Goal: Task Accomplishment & Management: Complete application form

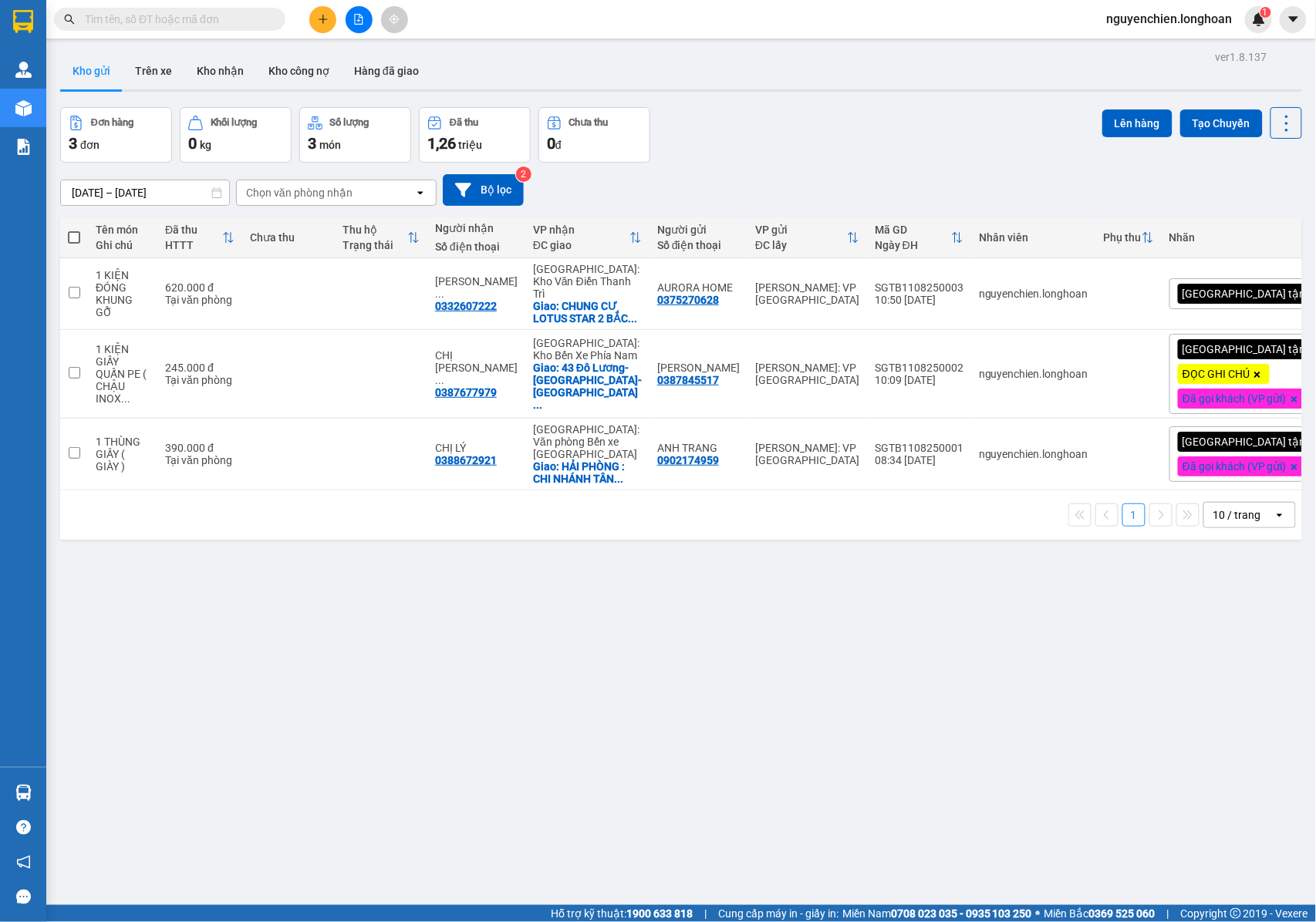
click at [196, 3] on div "Kết quả tìm kiếm ( 0 ) Bộ lọc No Data nguyenchien.longhoan 1" at bounding box center [658, 19] width 1316 height 38
click at [188, 28] on span at bounding box center [169, 20] width 231 height 23
click at [194, 20] on input "text" at bounding box center [176, 19] width 182 height 17
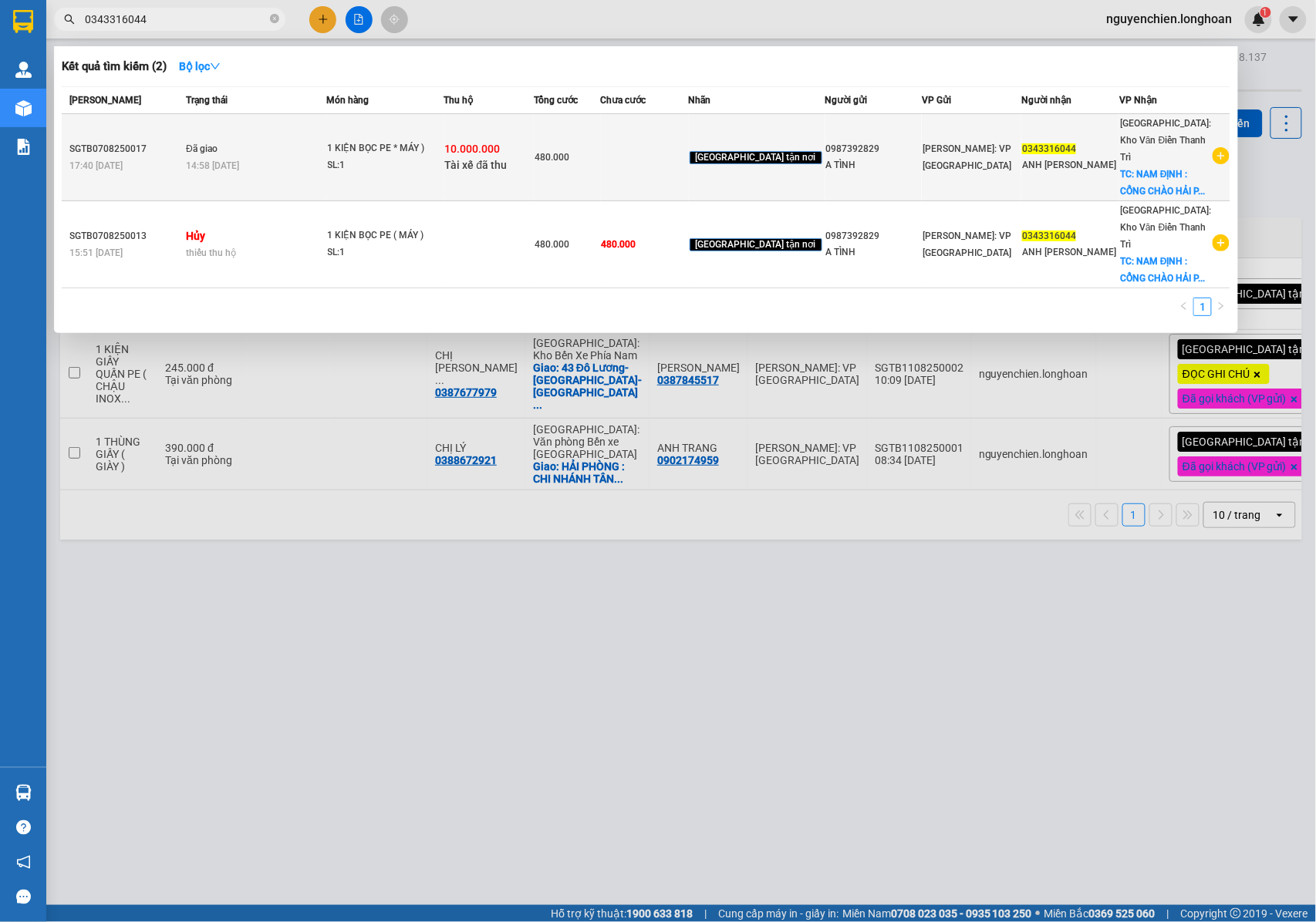
type input "0343316044"
click at [356, 152] on div "1 KIỆN BỌC PE * MÁY )" at bounding box center [386, 148] width 115 height 17
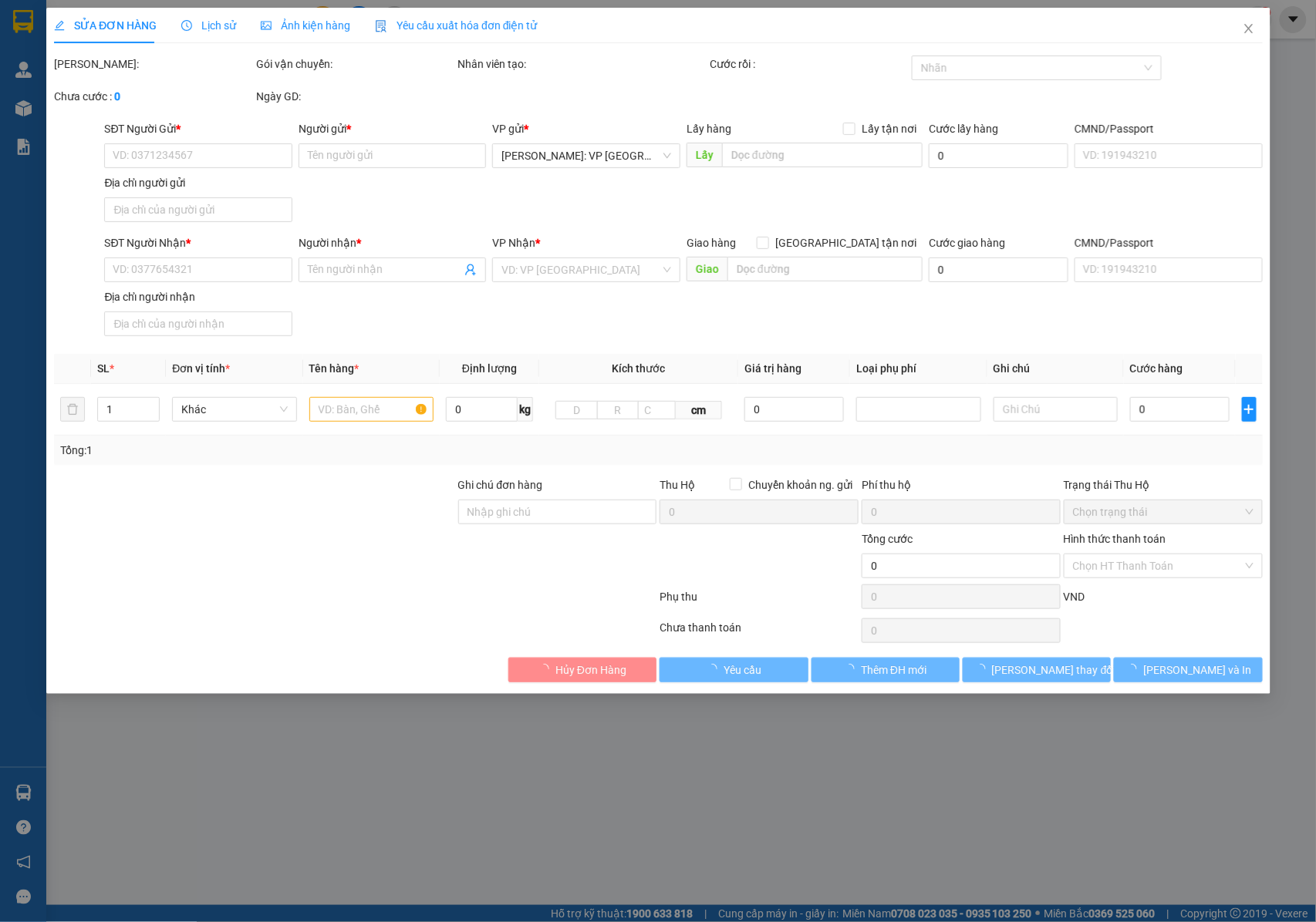
type input "0987392829"
type input "A TÌNH"
type input "0343316044"
type input "ANH TRẦN ĐÌNH TRỌNG KHÔI"
checkbox input "true"
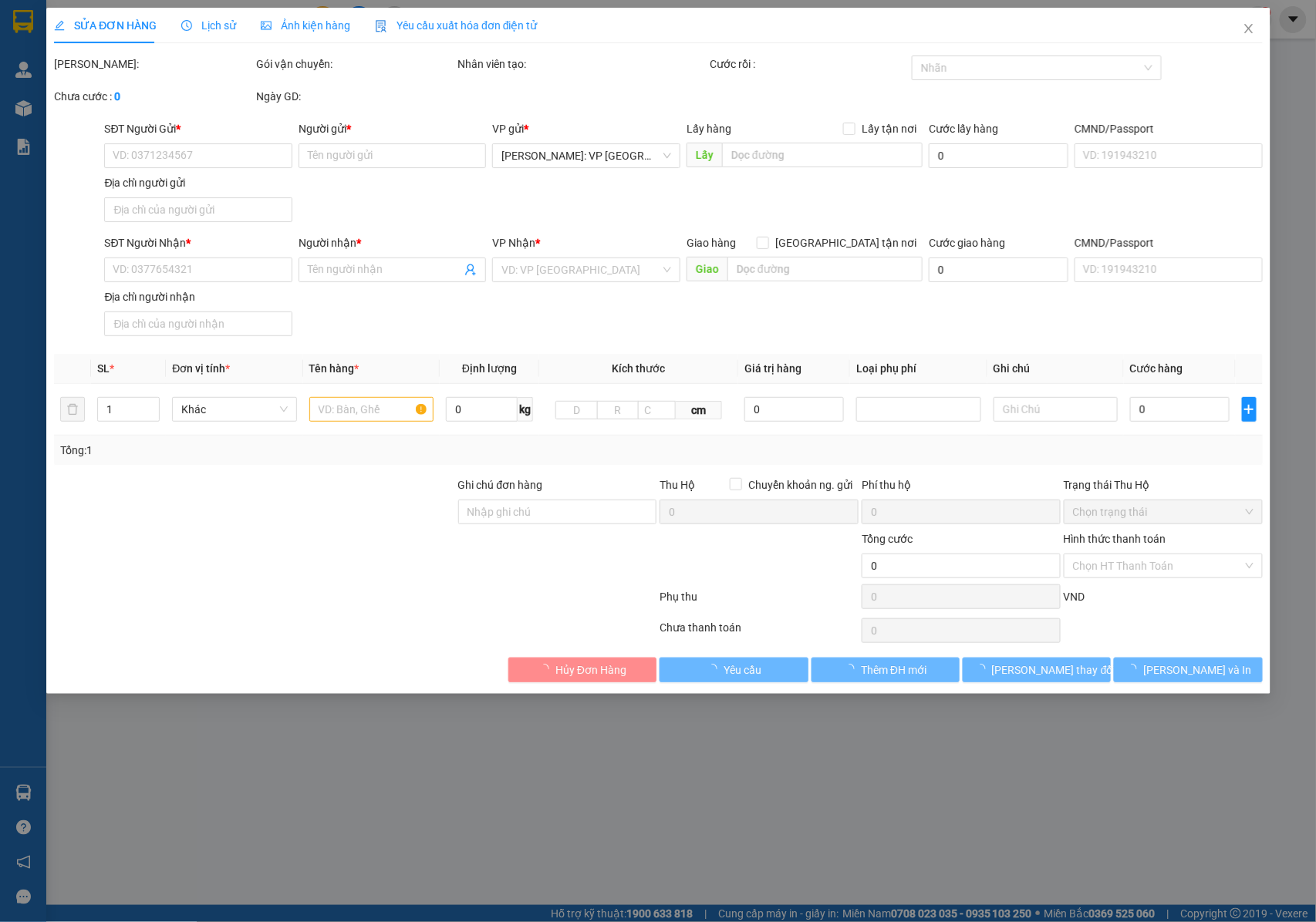
type input "NAM ĐỊNH : CỔNG CHÀO HẢI PHƯƠNG , HẢI HẬU , NAM ĐỊNH"
type input "NHẬN NGUYÊN KIỆN GIAO NGUYÊN KIỆN, HƯ VỠ K ĐỀN"
checkbox input "true"
type input "10.000.000"
type input "30.000"
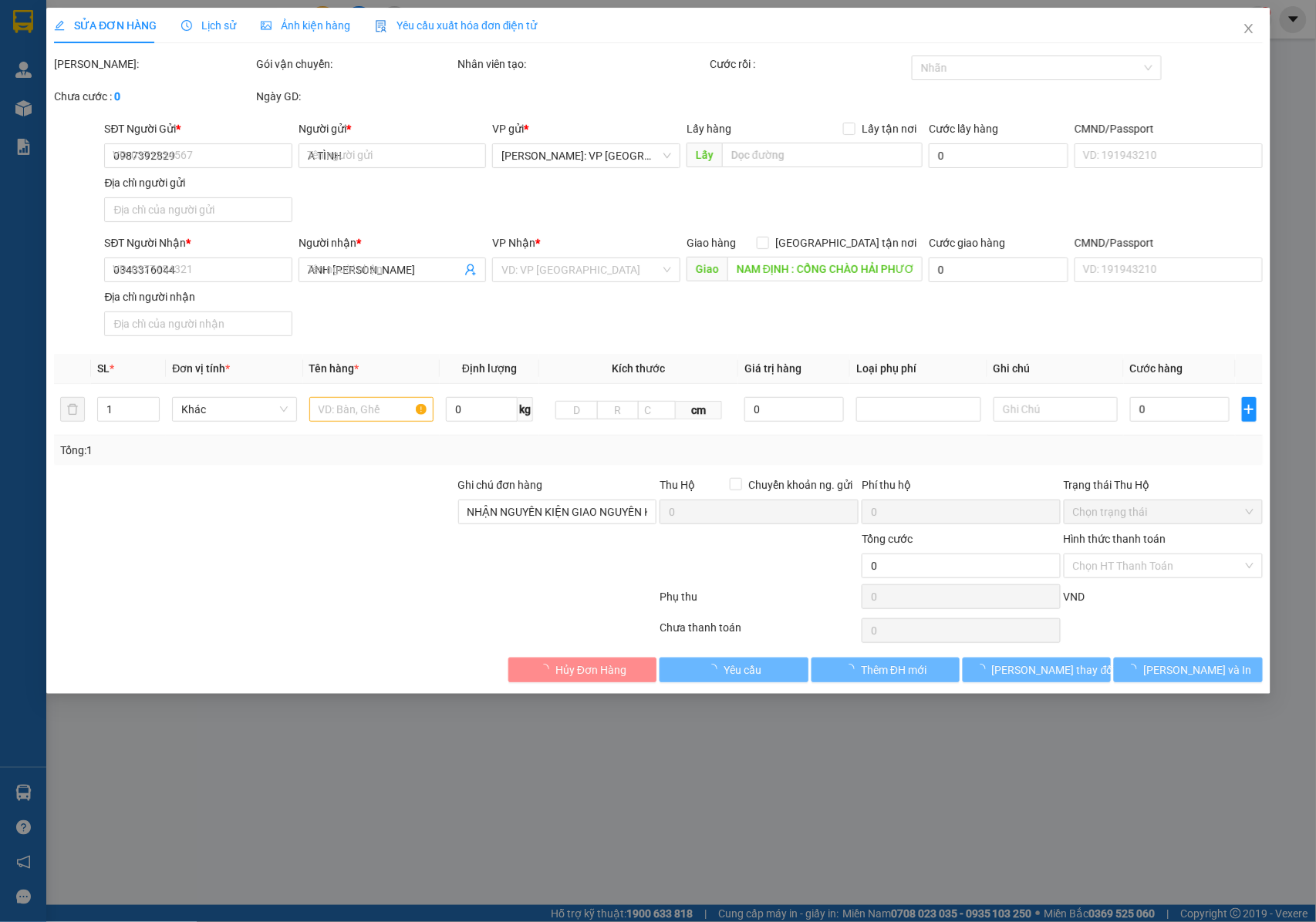
type input "480.000"
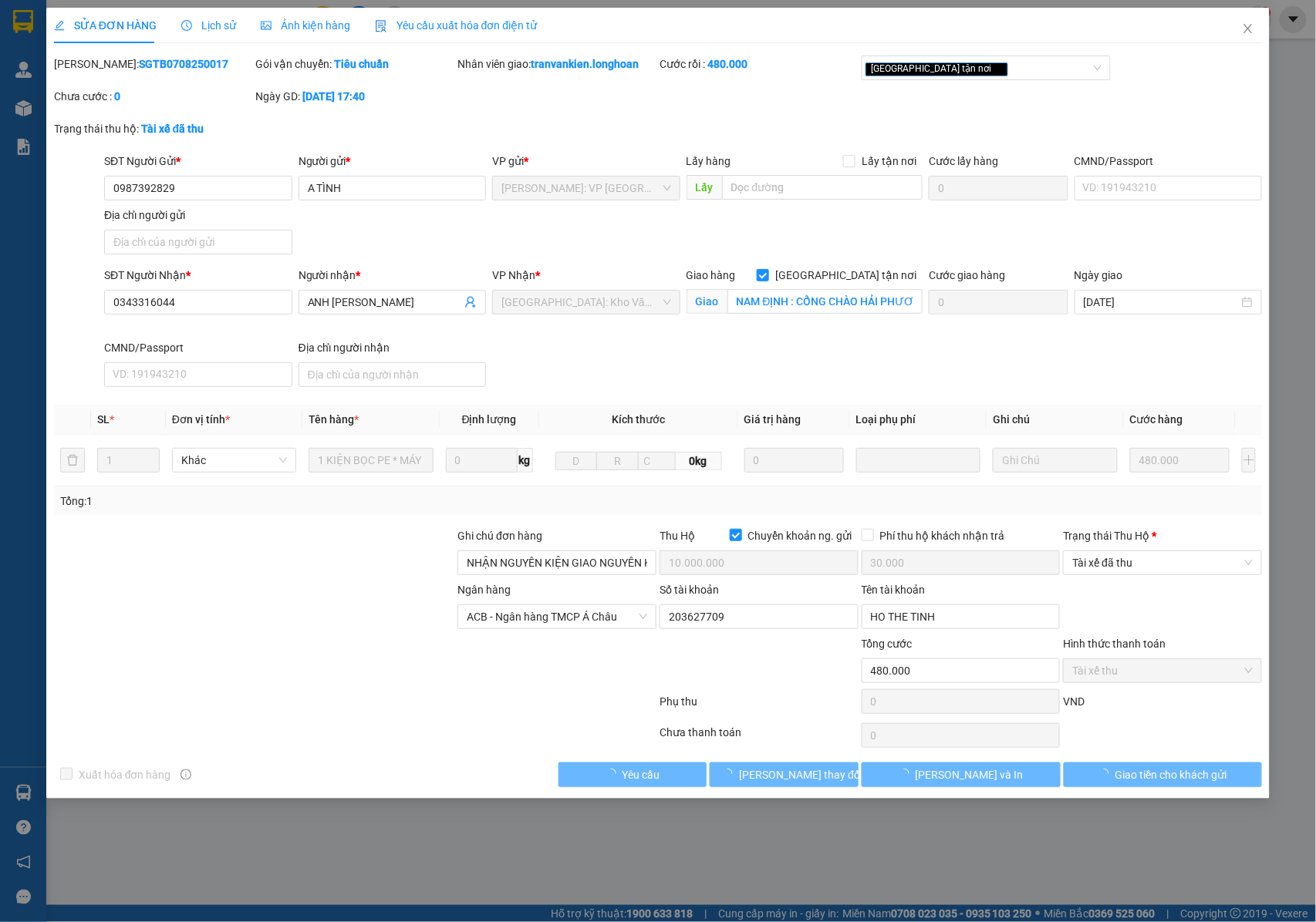
click at [210, 20] on span "Lịch sử" at bounding box center [208, 26] width 55 height 12
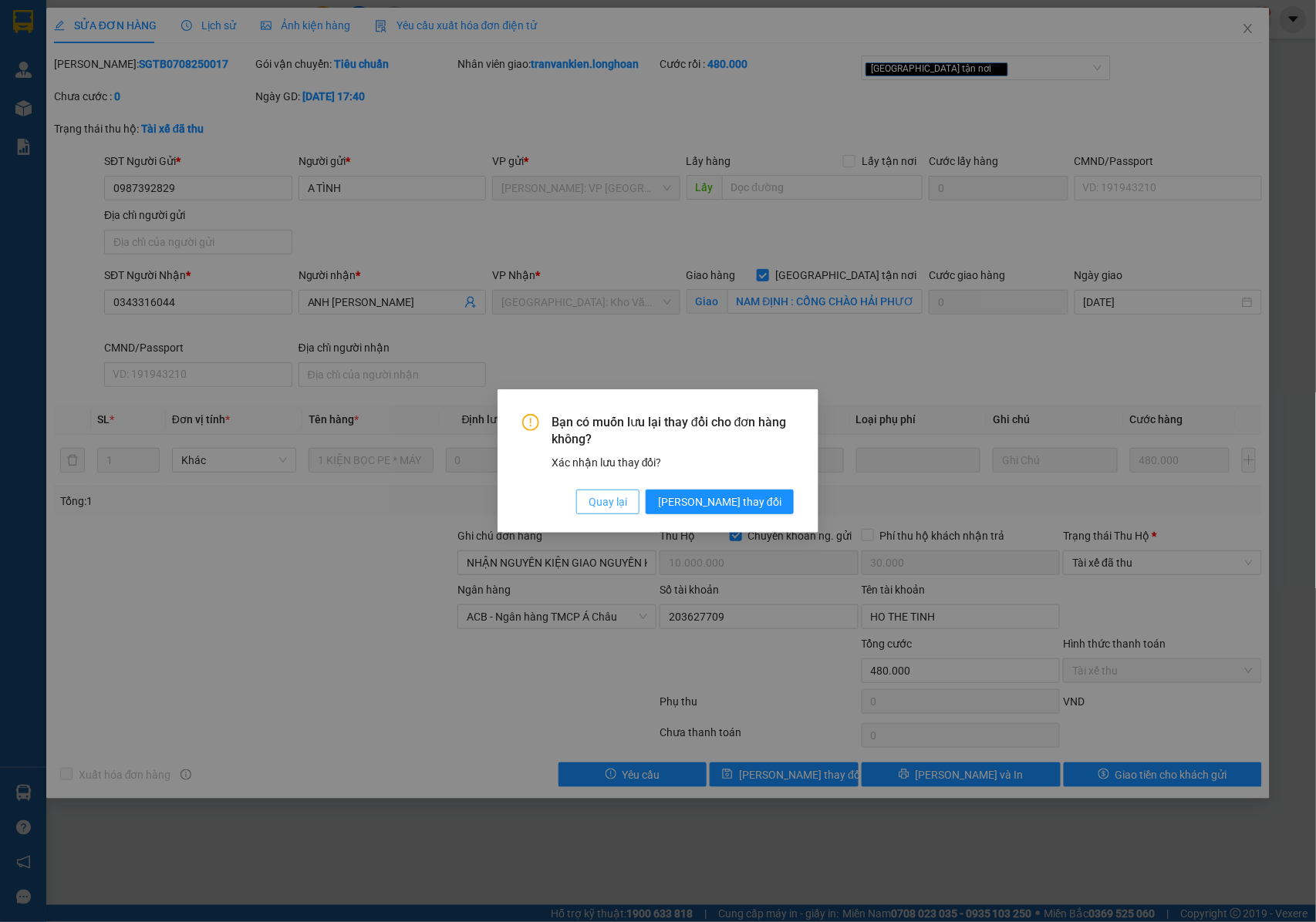
click at [627, 504] on span "Quay lại" at bounding box center [607, 502] width 38 height 17
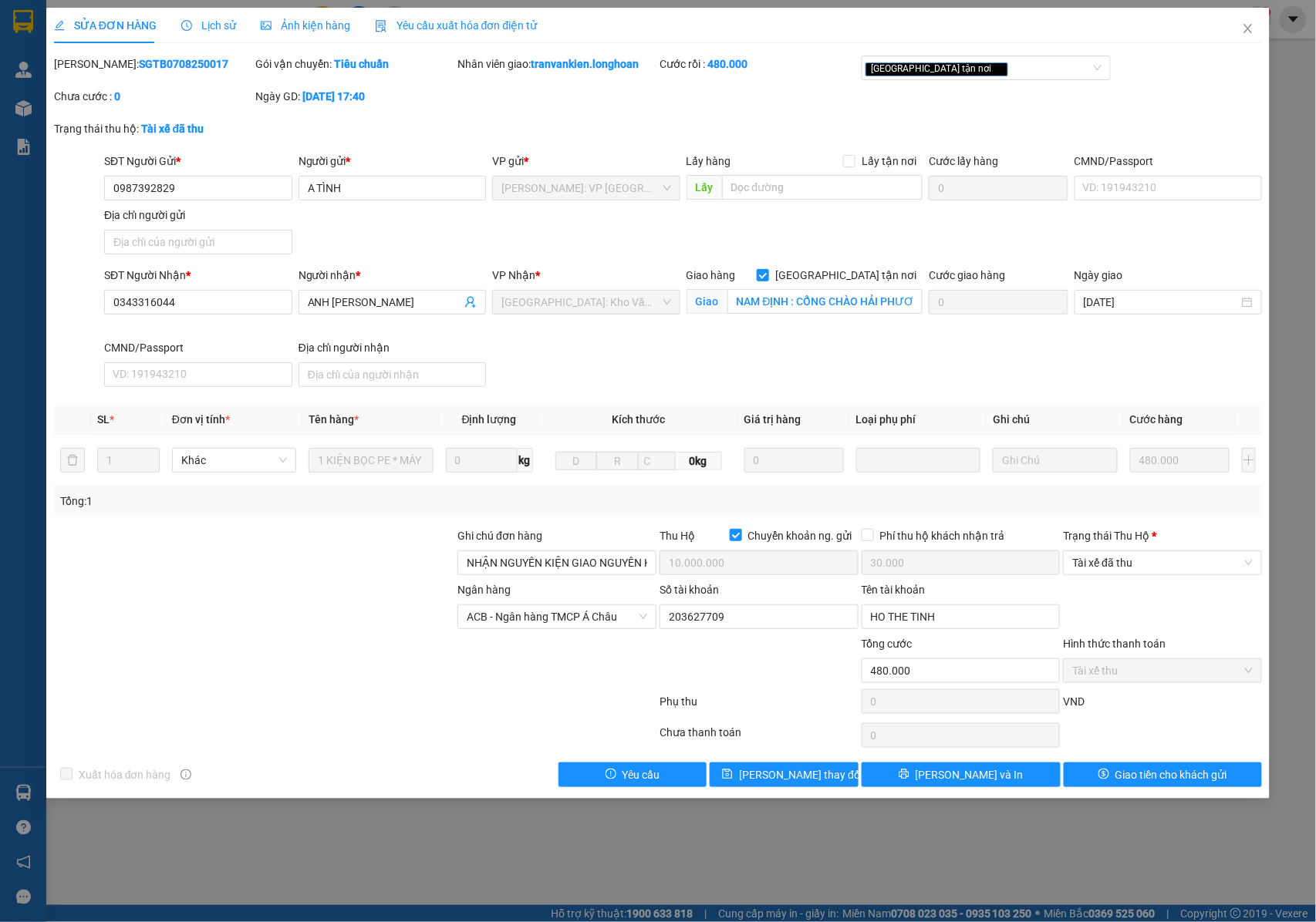
click at [210, 27] on span "Lịch sử" at bounding box center [208, 26] width 55 height 12
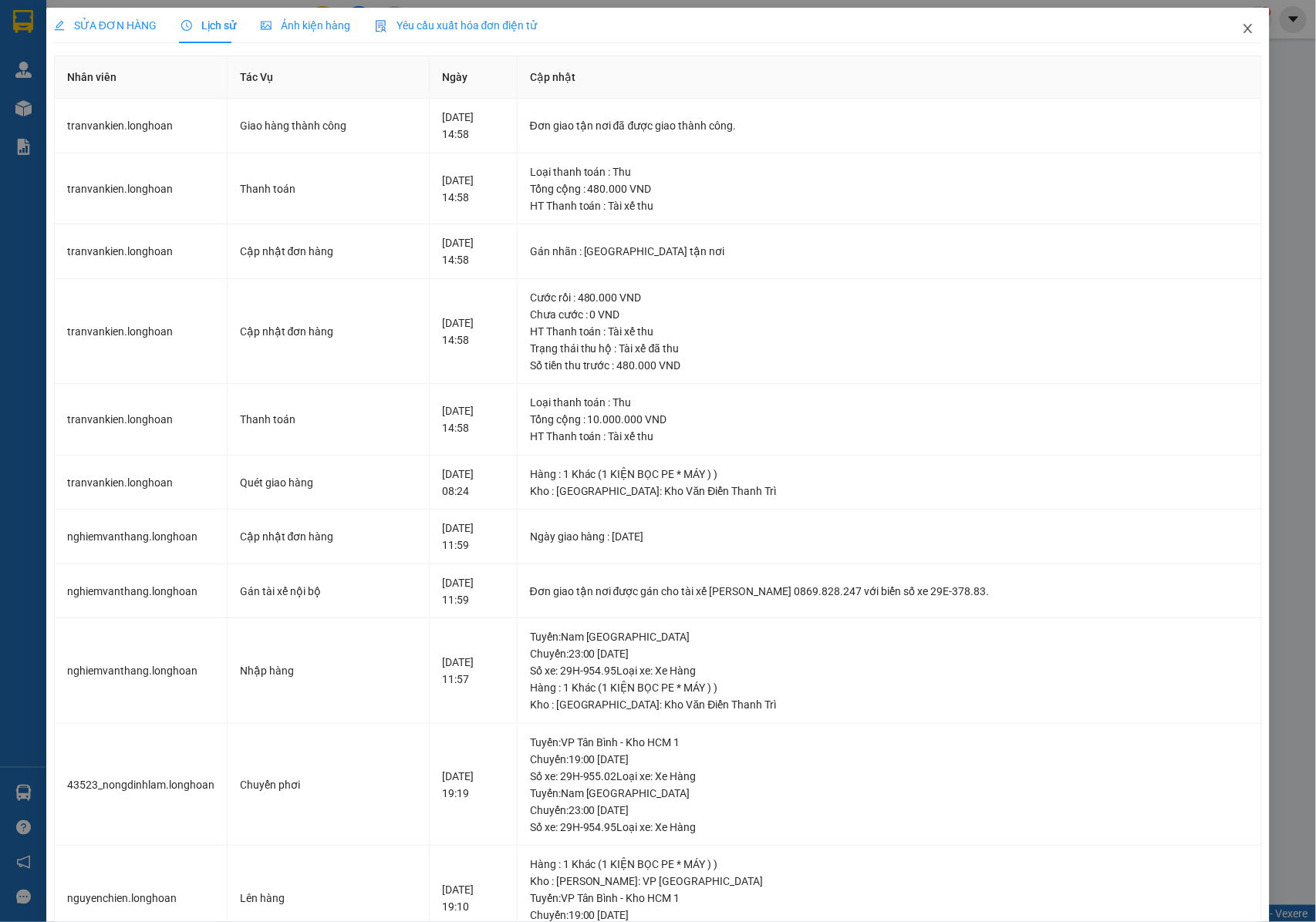
click at [1229, 22] on span "Close" at bounding box center [1248, 29] width 43 height 43
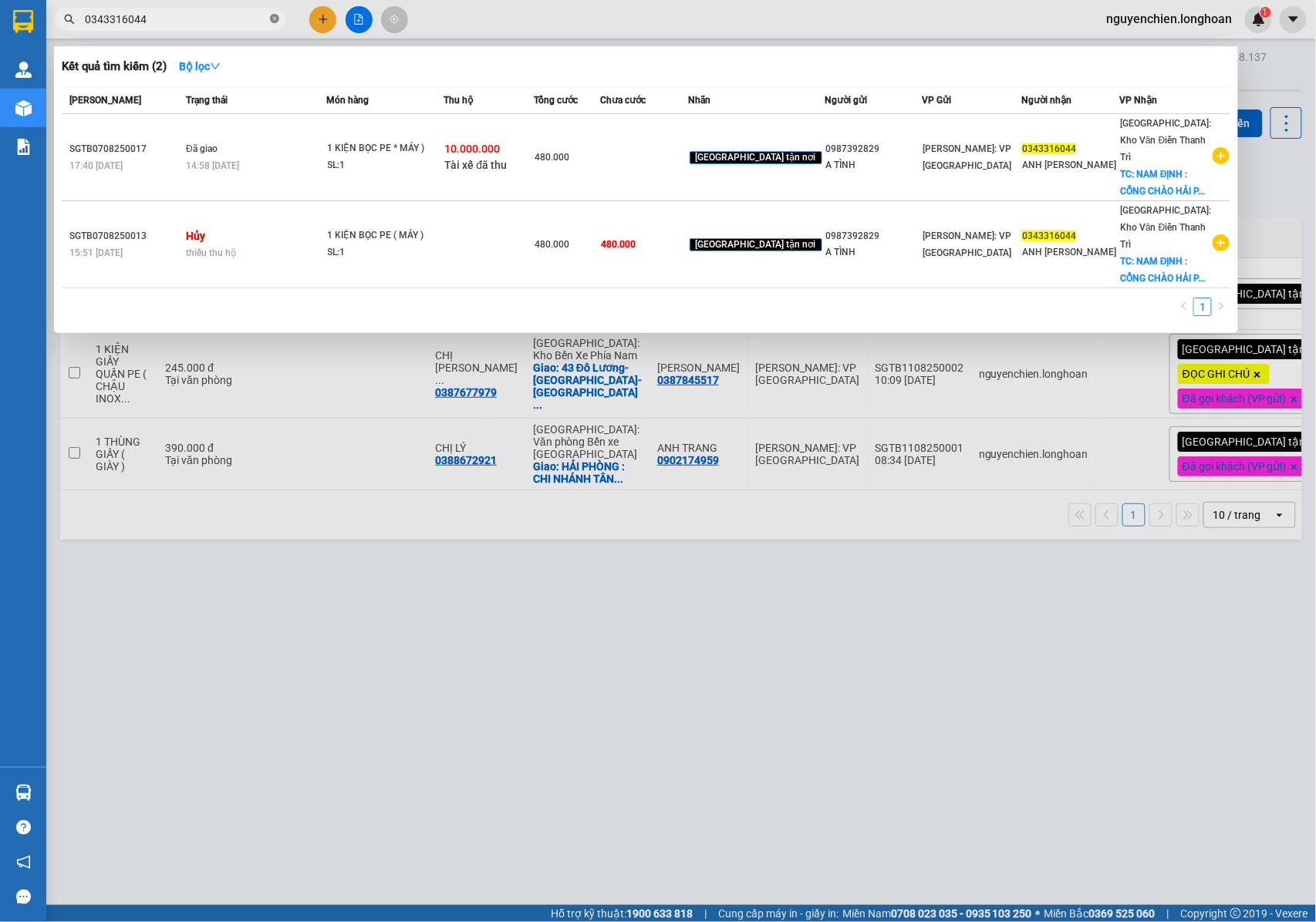
drag, startPoint x: 278, startPoint y: 14, endPoint x: 199, endPoint y: 27, distance: 80.1
click at [278, 15] on icon "close-circle" at bounding box center [274, 19] width 9 height 9
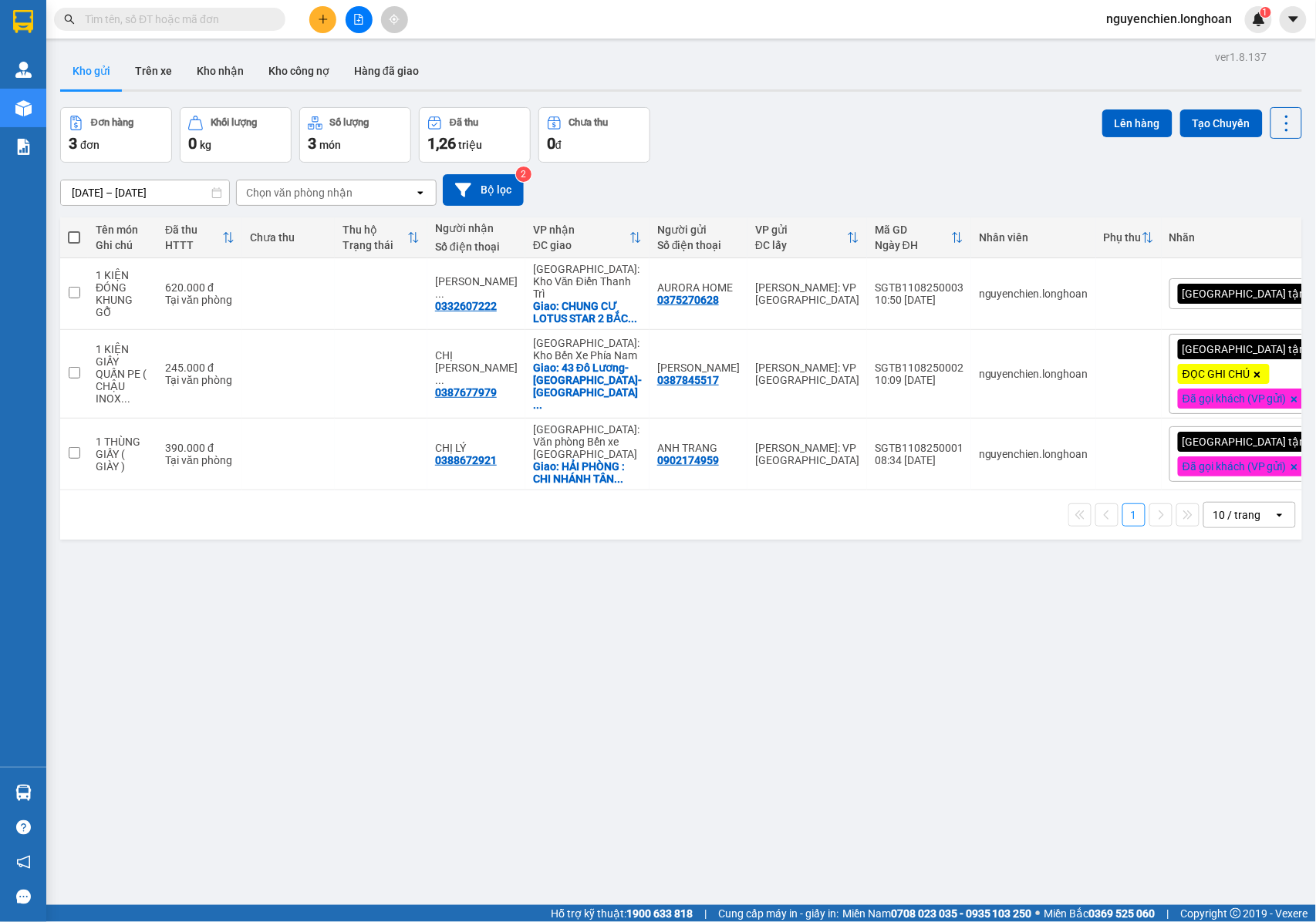
click at [199, 27] on span at bounding box center [169, 20] width 231 height 23
click at [199, 12] on input "text" at bounding box center [176, 19] width 182 height 17
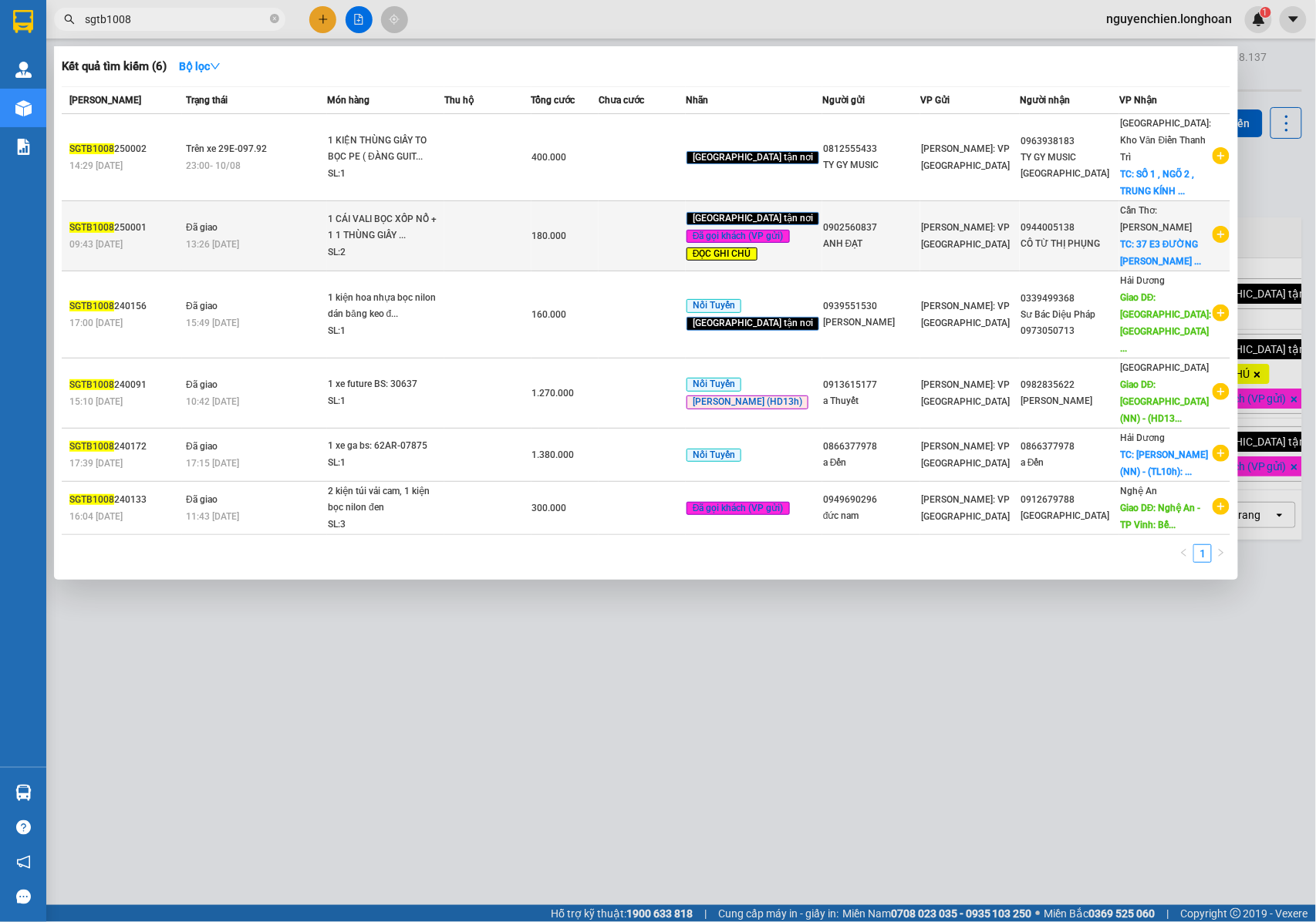
type input "sgtb1008"
click at [369, 228] on div "1 CÁI VALI BỌC XỐP NỔ + 1 1 THÙNG GIẤY ..." at bounding box center [386, 227] width 115 height 33
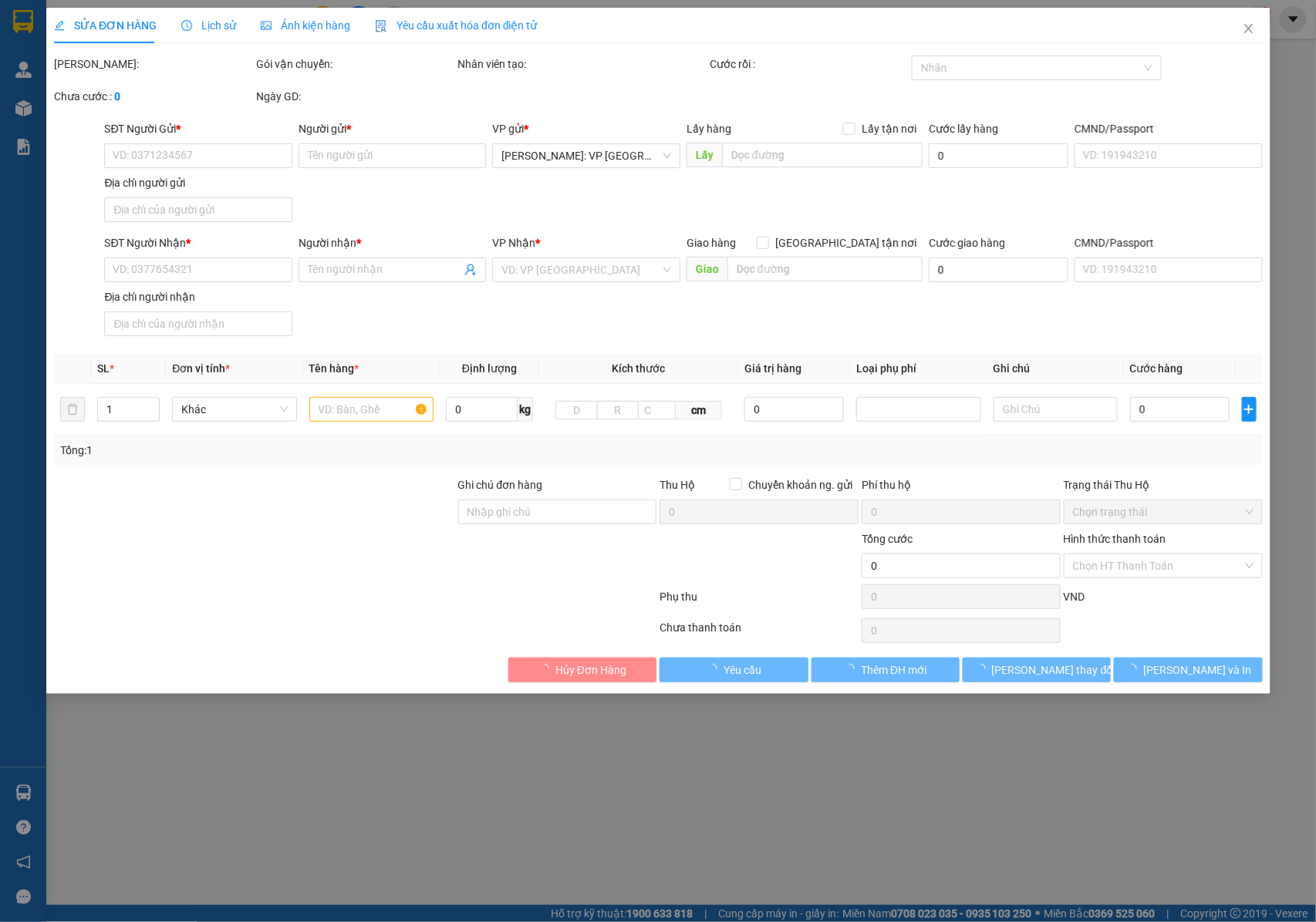
type input "0902560837"
type input "ANH ĐẠT"
type input "0944005138"
type input "CÔ TỪ THỊ PHỤNG"
checkbox input "true"
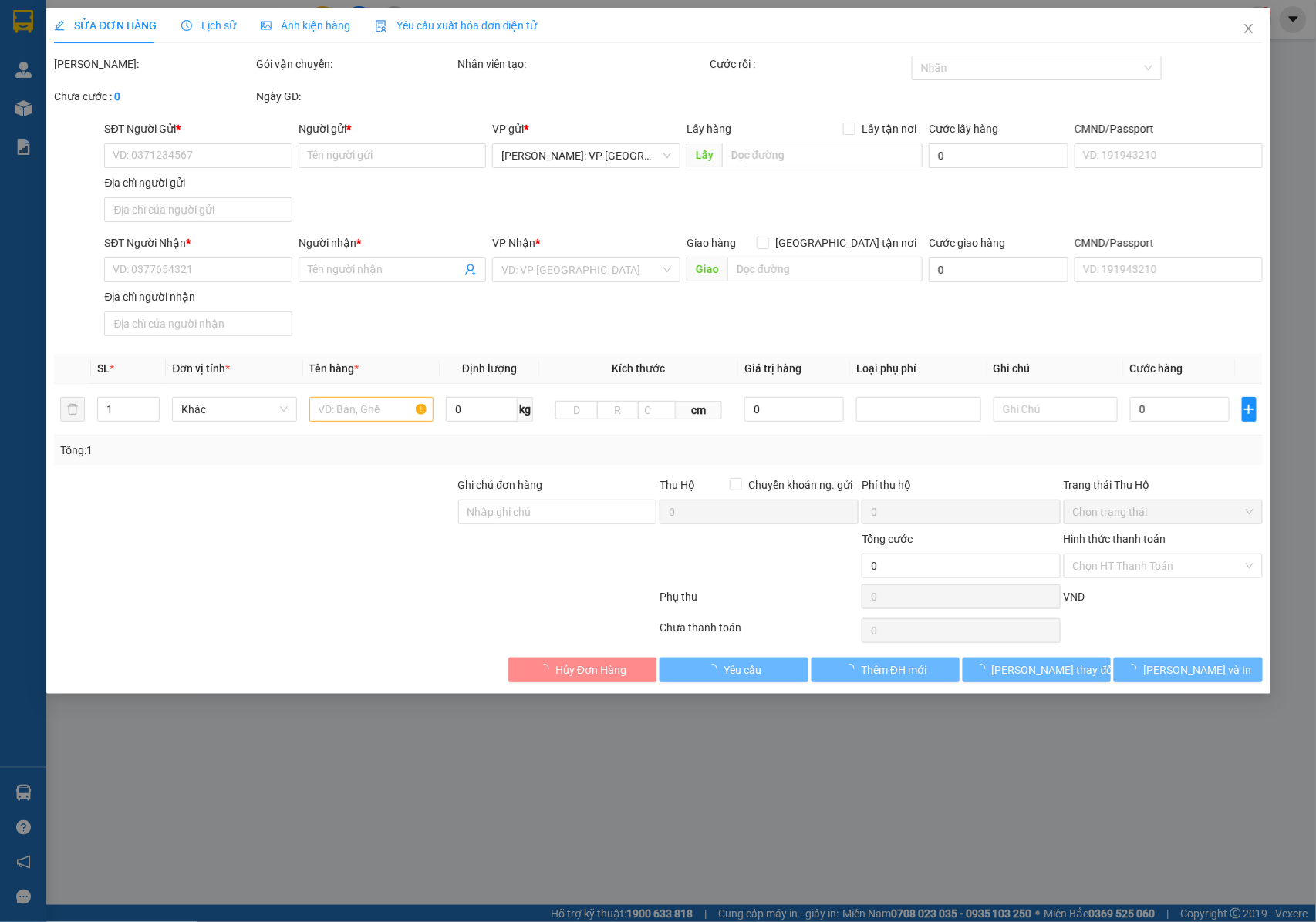
type input "37 E3 ĐƯỜNG NGUYỄN THƯỢNG HIỀN , PHƯỜNG BÌNH KHÁNH , TP LONG XUYÊN AN GIANG"
type input "NHẬN NGUYÊN KIỆN GIAO NGUYÊN KIỆN, HƯ VỠ K ĐỀN+ KHÁCH YÊU CẦU BỌC KĨ PHỤ THU TH…"
type input "180.000"
type input "40.000"
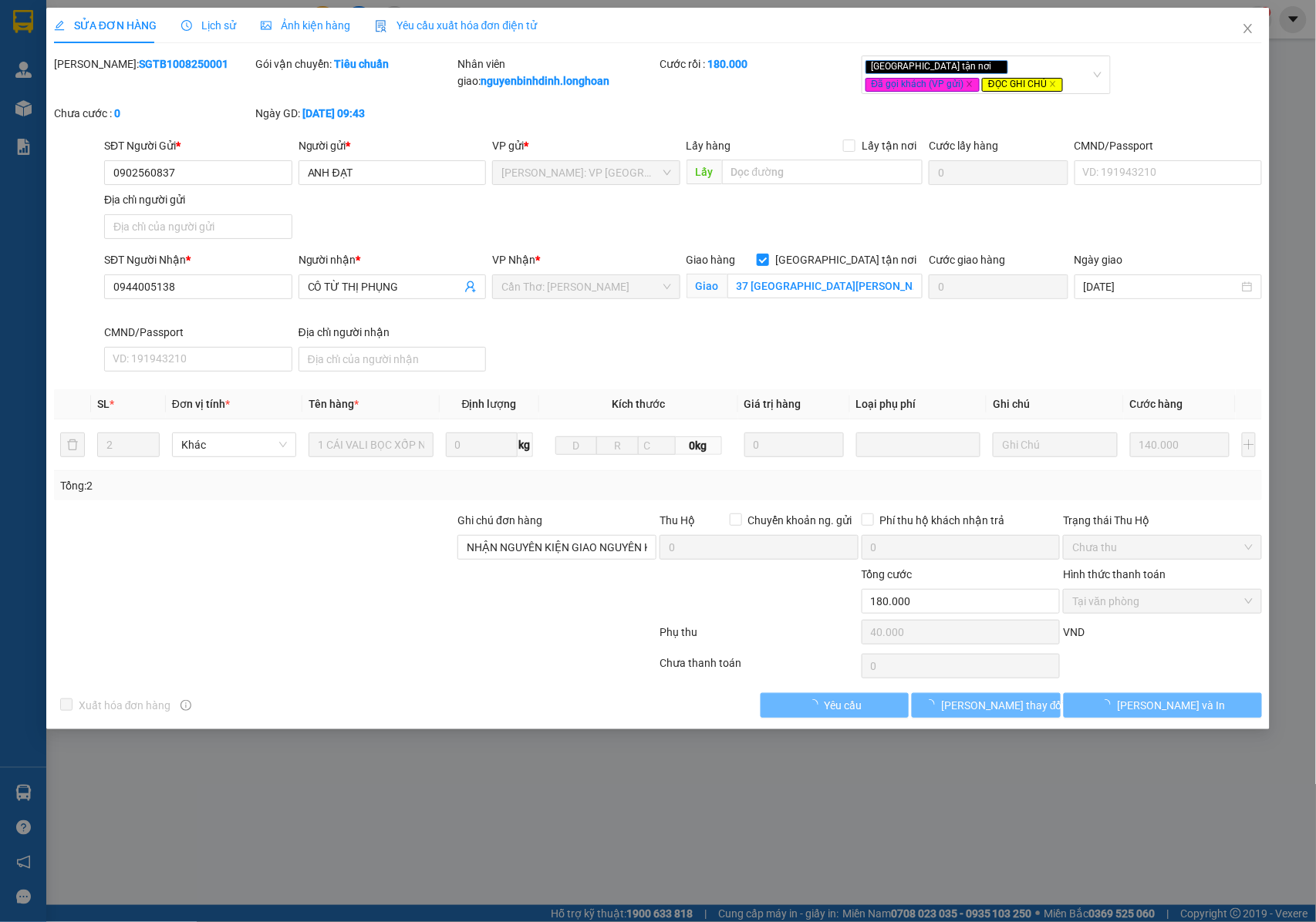
click at [205, 17] on div "Lịch sử" at bounding box center [208, 25] width 55 height 17
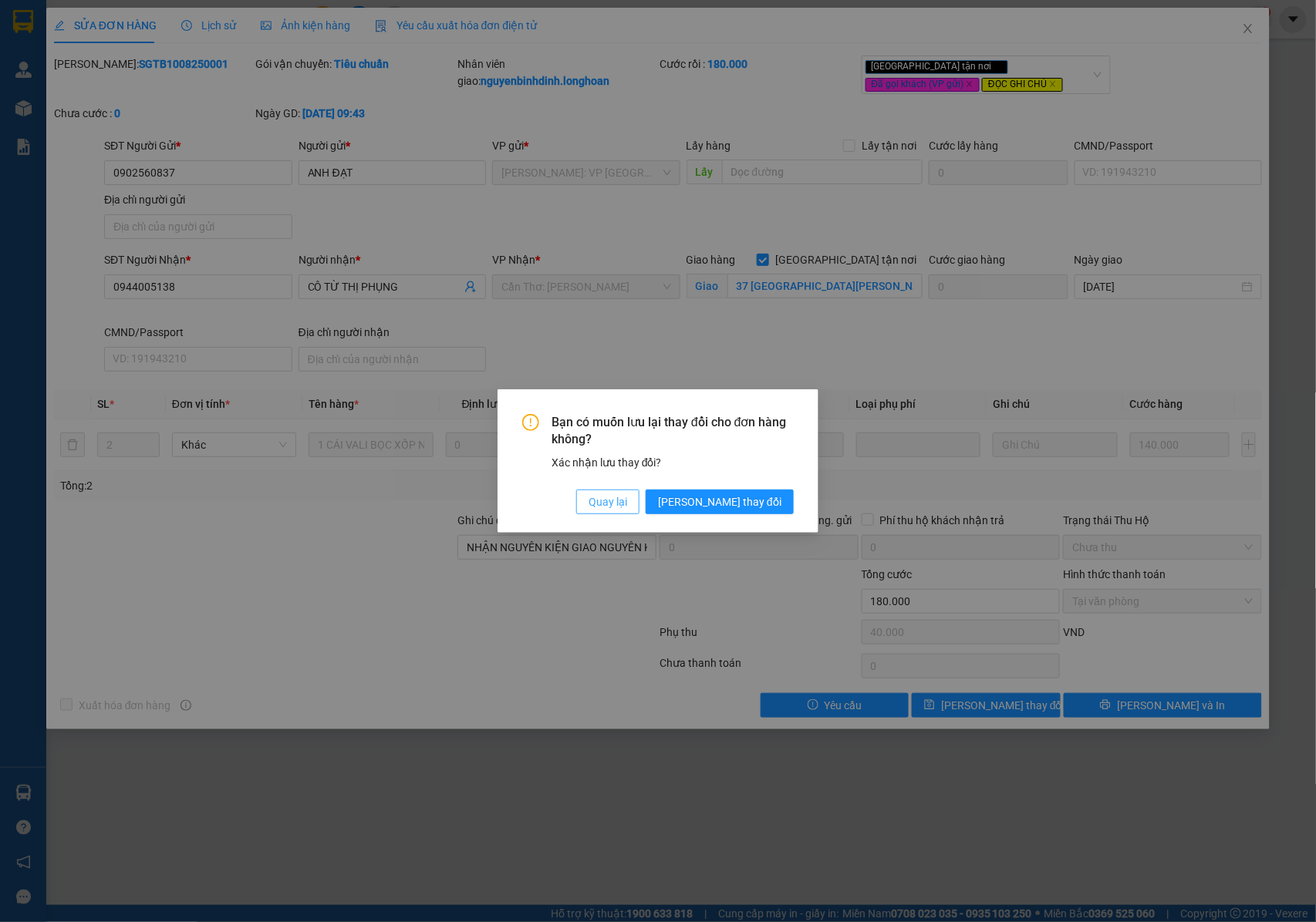
click at [627, 510] on span "Quay lại" at bounding box center [607, 502] width 38 height 17
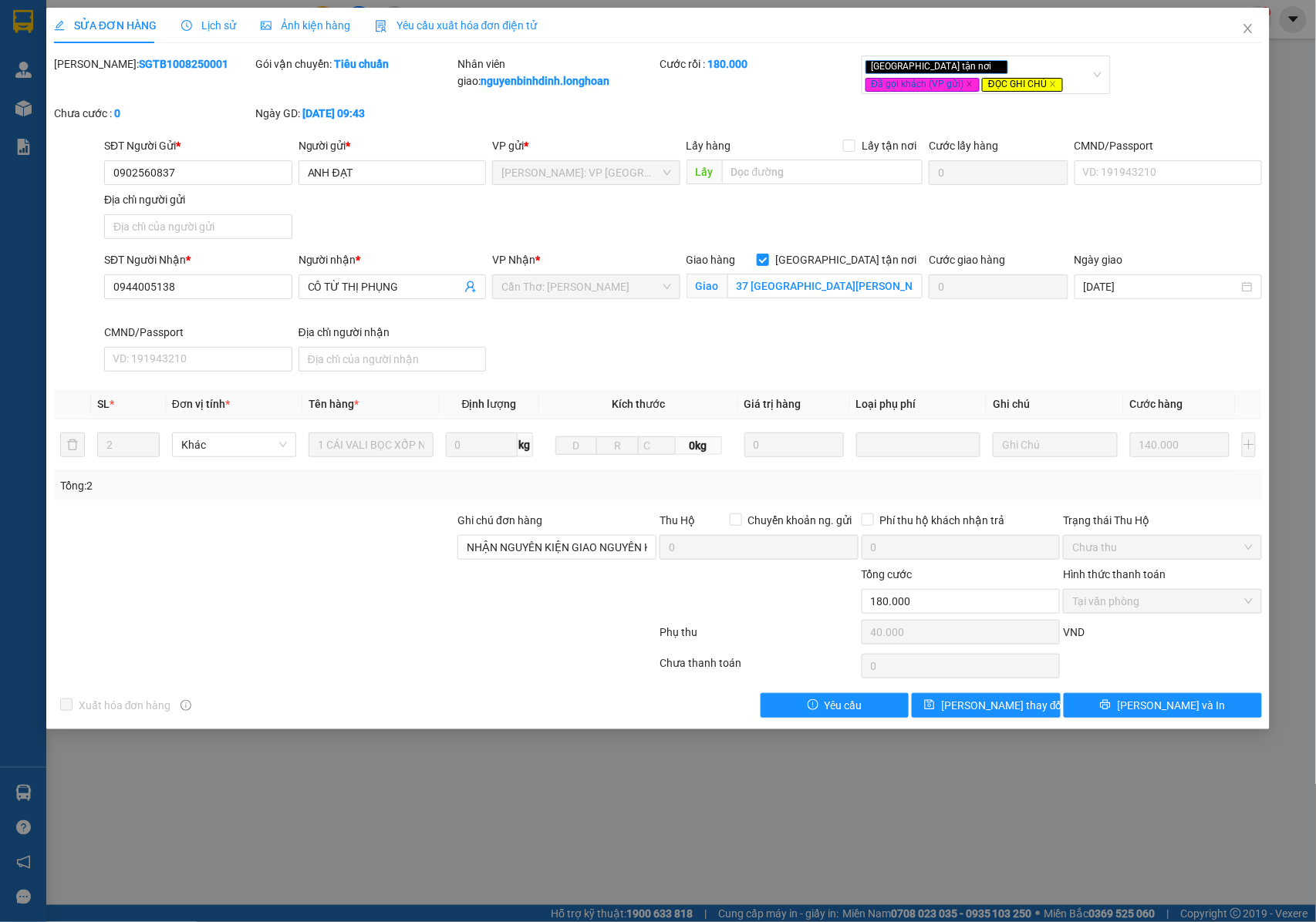
click at [205, 25] on span "Lịch sử" at bounding box center [208, 26] width 55 height 12
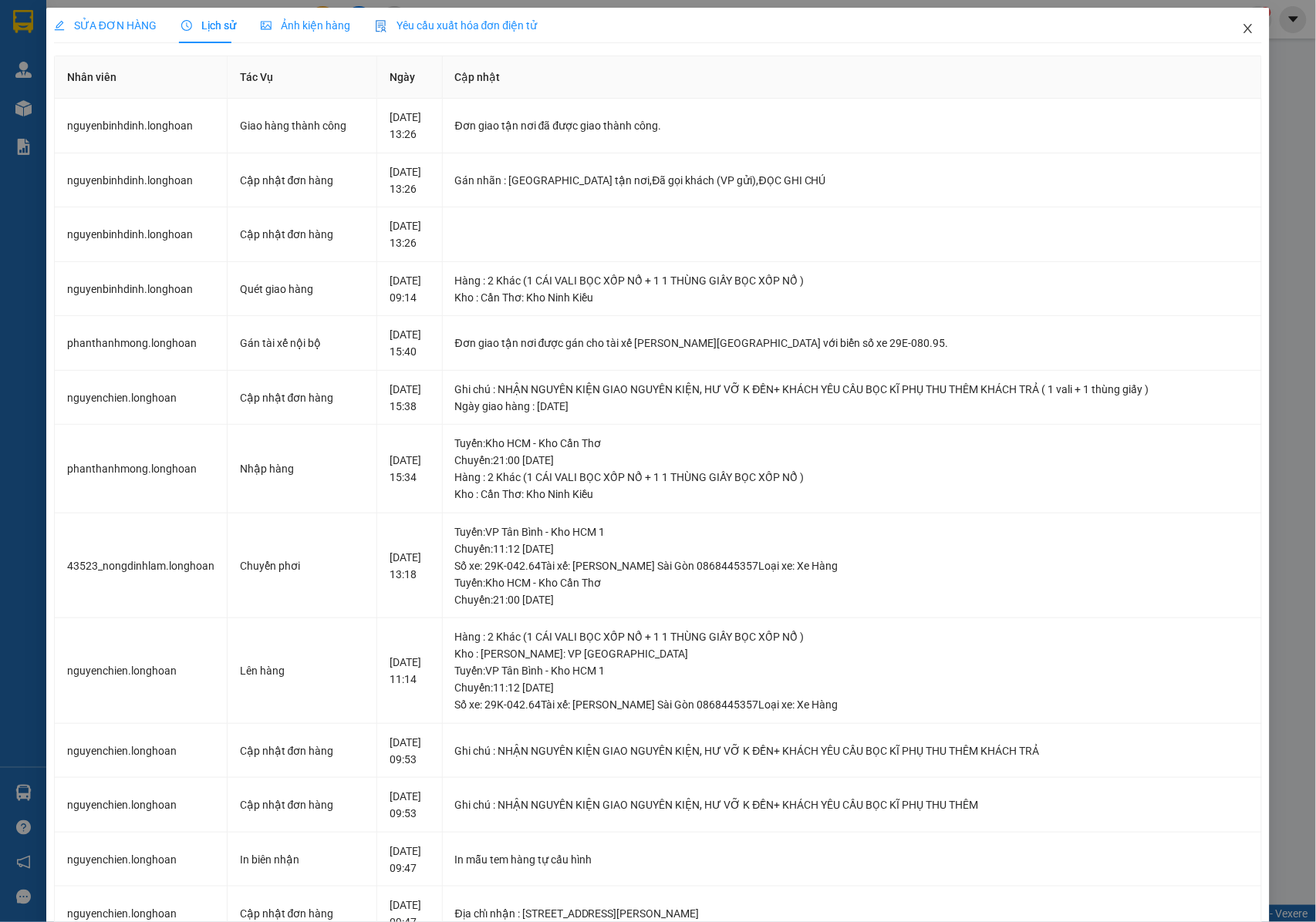
click at [1242, 35] on icon "close" at bounding box center [1249, 28] width 12 height 12
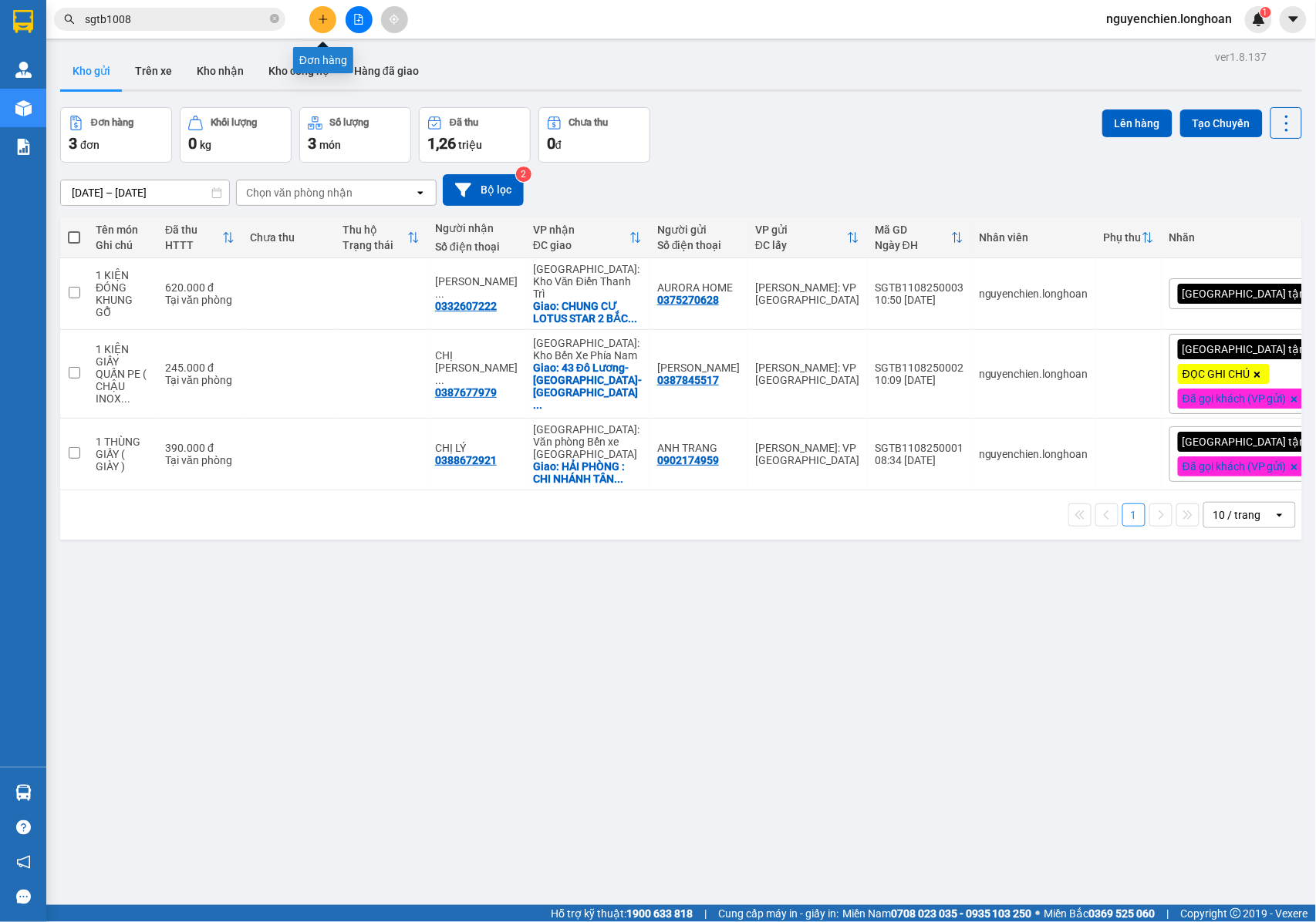
click at [316, 17] on button at bounding box center [323, 20] width 27 height 27
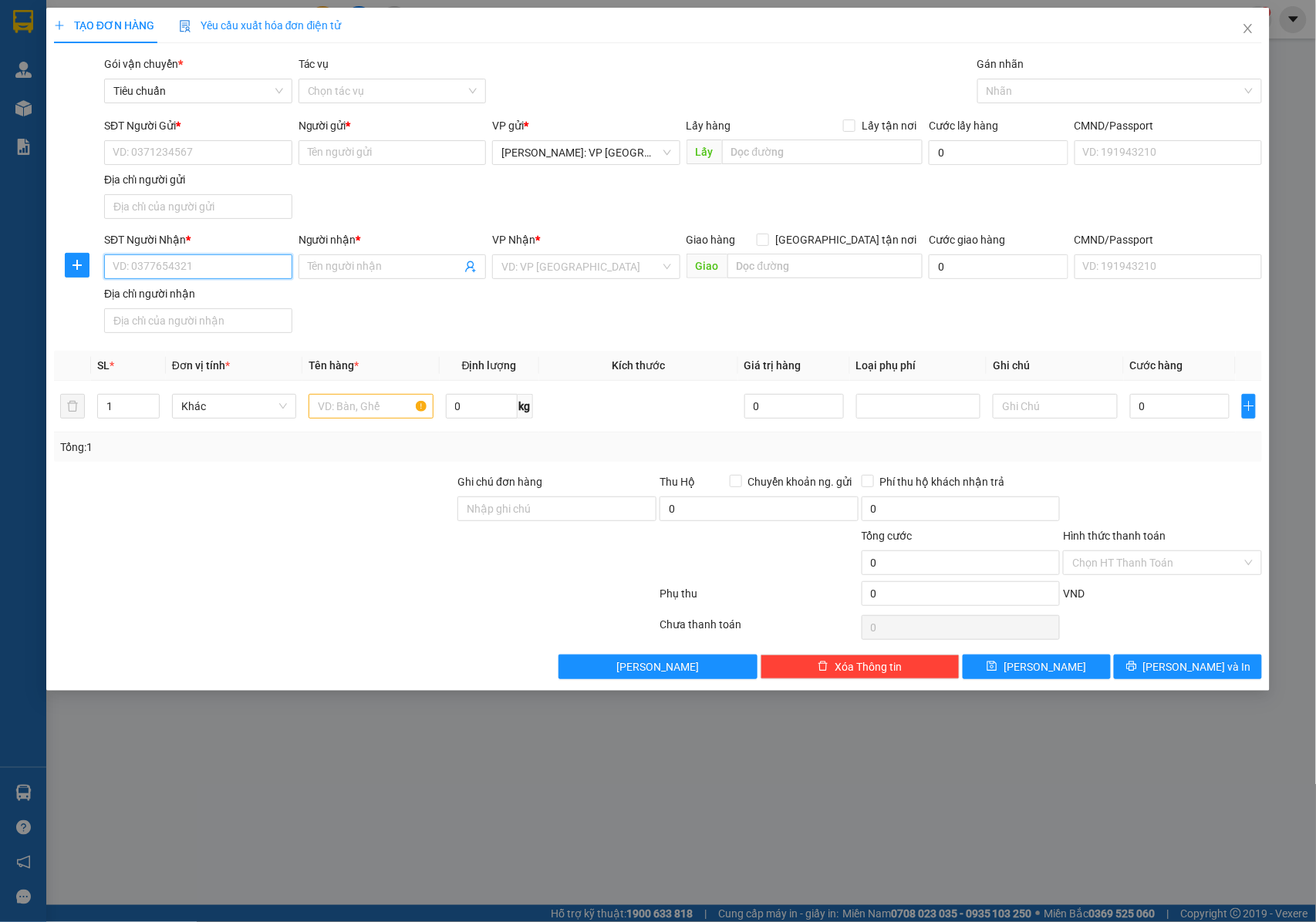
click at [204, 270] on input "SĐT Người Nhận *" at bounding box center [198, 267] width 188 height 25
click at [226, 161] on input "SĐT Người Gửi *" at bounding box center [198, 152] width 188 height 25
click at [163, 152] on input "SĐT Người Gửi *" at bounding box center [198, 152] width 188 height 25
type input "0908117068"
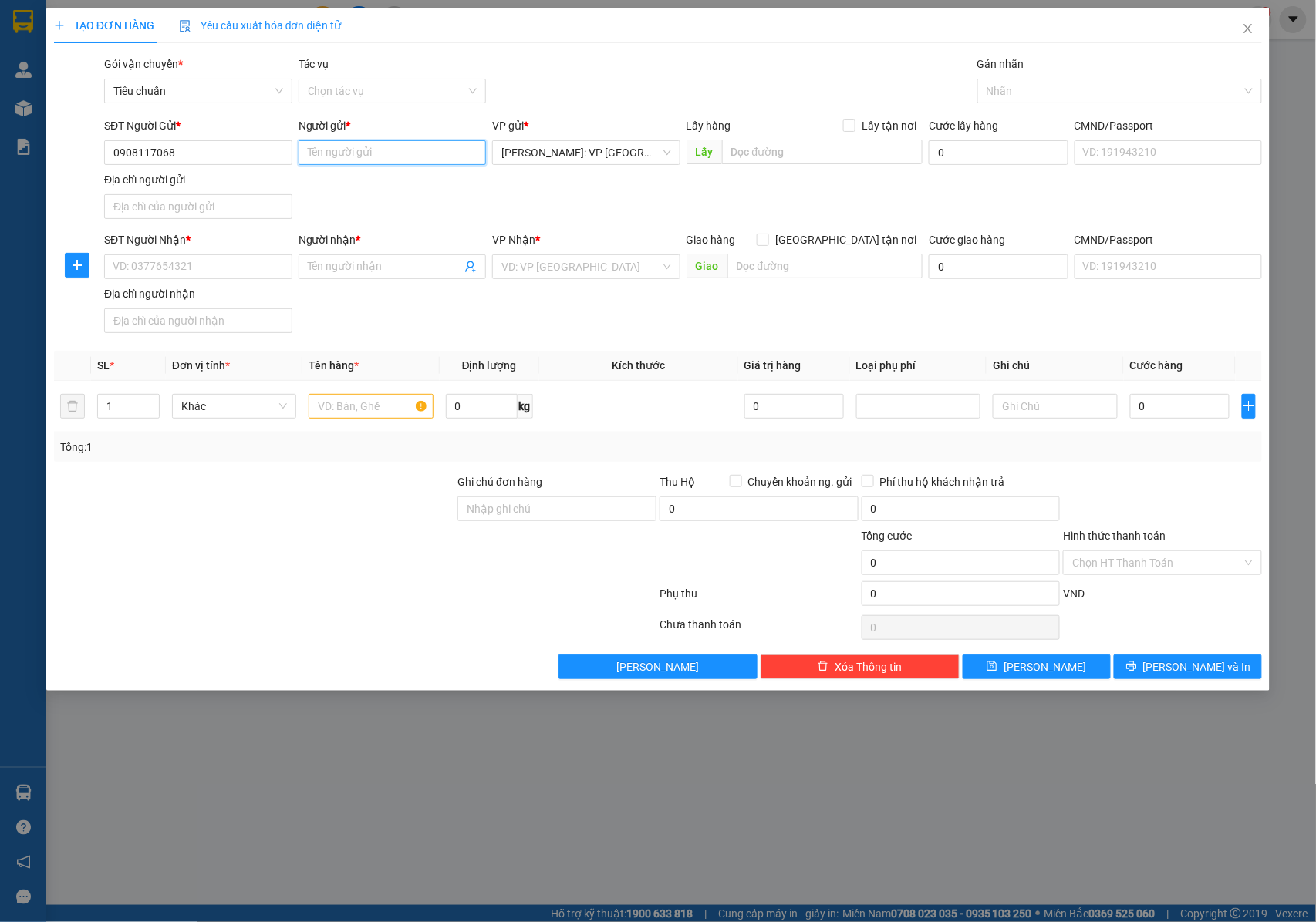
click at [352, 143] on input "Người gửi *" at bounding box center [393, 152] width 188 height 25
type input "a"
type input "c"
type input "CHÚ [PERSON_NAME] ẢNH"
click at [210, 216] on input "Địa chỉ người gửi" at bounding box center [198, 207] width 188 height 25
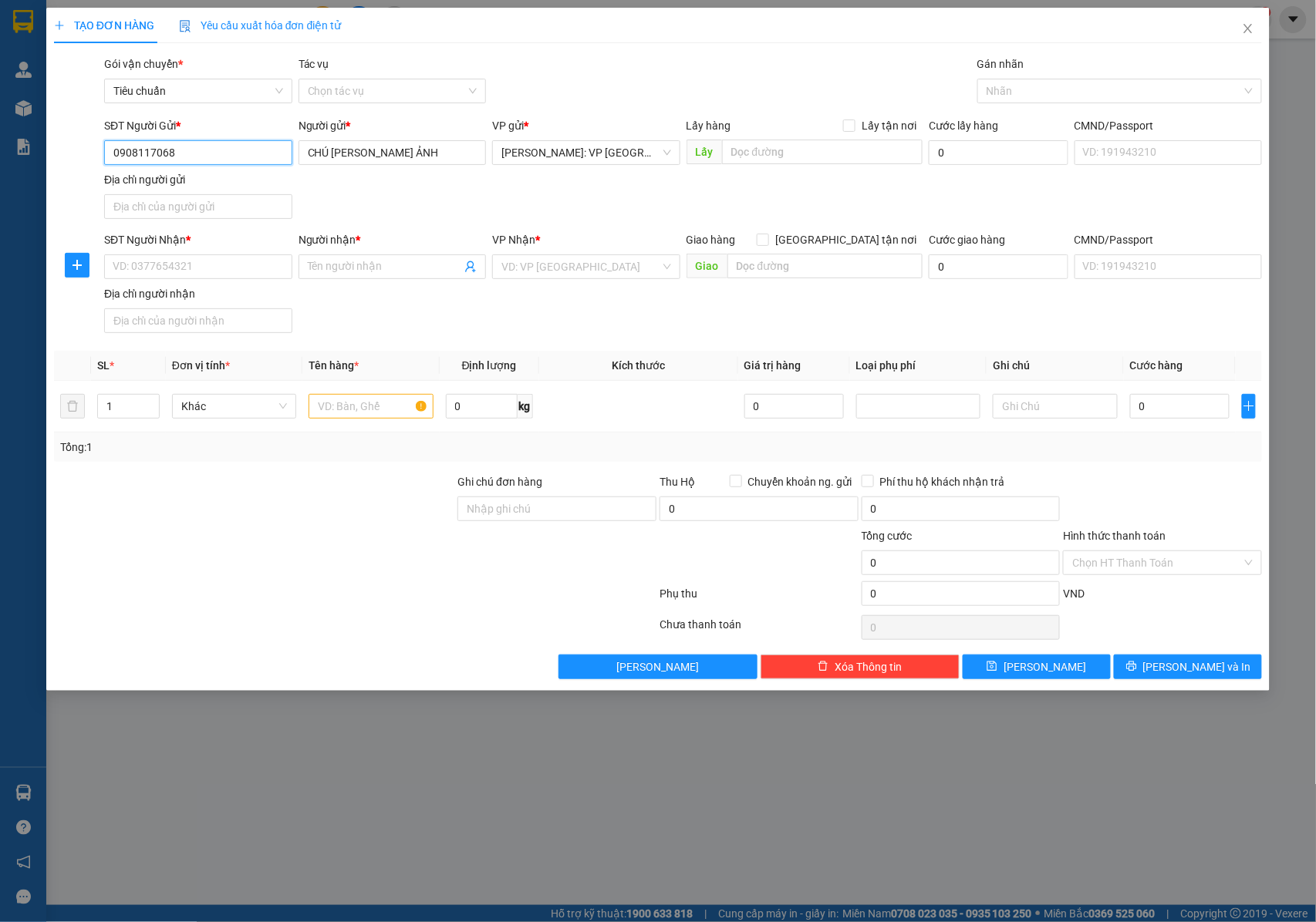
drag, startPoint x: 192, startPoint y: 154, endPoint x: 113, endPoint y: 163, distance: 79.5
click at [113, 163] on input "0908117068" at bounding box center [198, 152] width 188 height 25
click at [208, 277] on input "SĐT Người Nhận *" at bounding box center [198, 267] width 188 height 25
paste input "0908117068"
type input "0908117068"
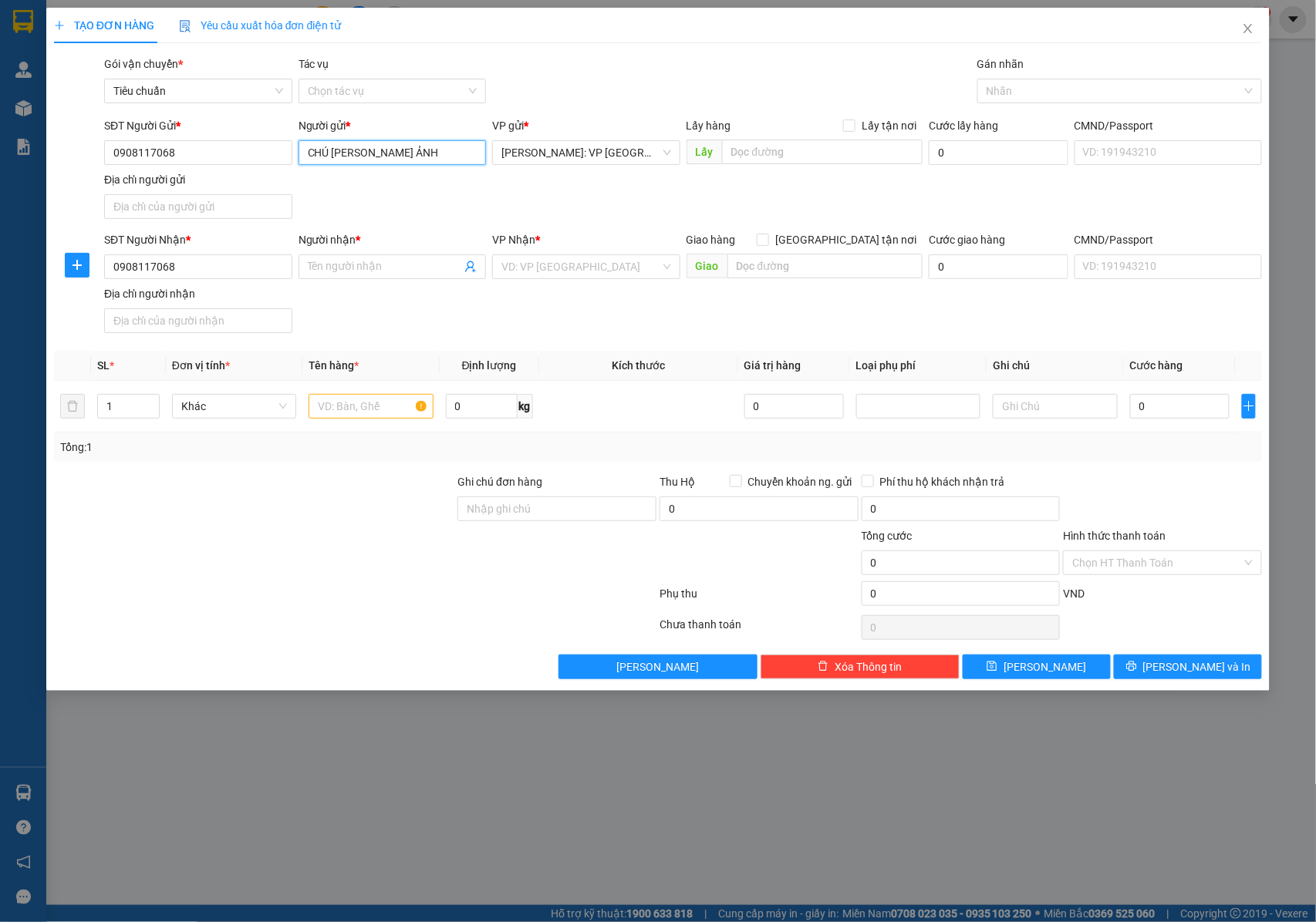
drag, startPoint x: 449, startPoint y: 152, endPoint x: 300, endPoint y: 159, distance: 149.2
click at [300, 159] on input "CHÚ [PERSON_NAME] ẢNH" at bounding box center [393, 152] width 188 height 25
click at [392, 273] on input "Người nhận *" at bounding box center [385, 266] width 154 height 17
paste input "CHÚ [PERSON_NAME] ẢNH"
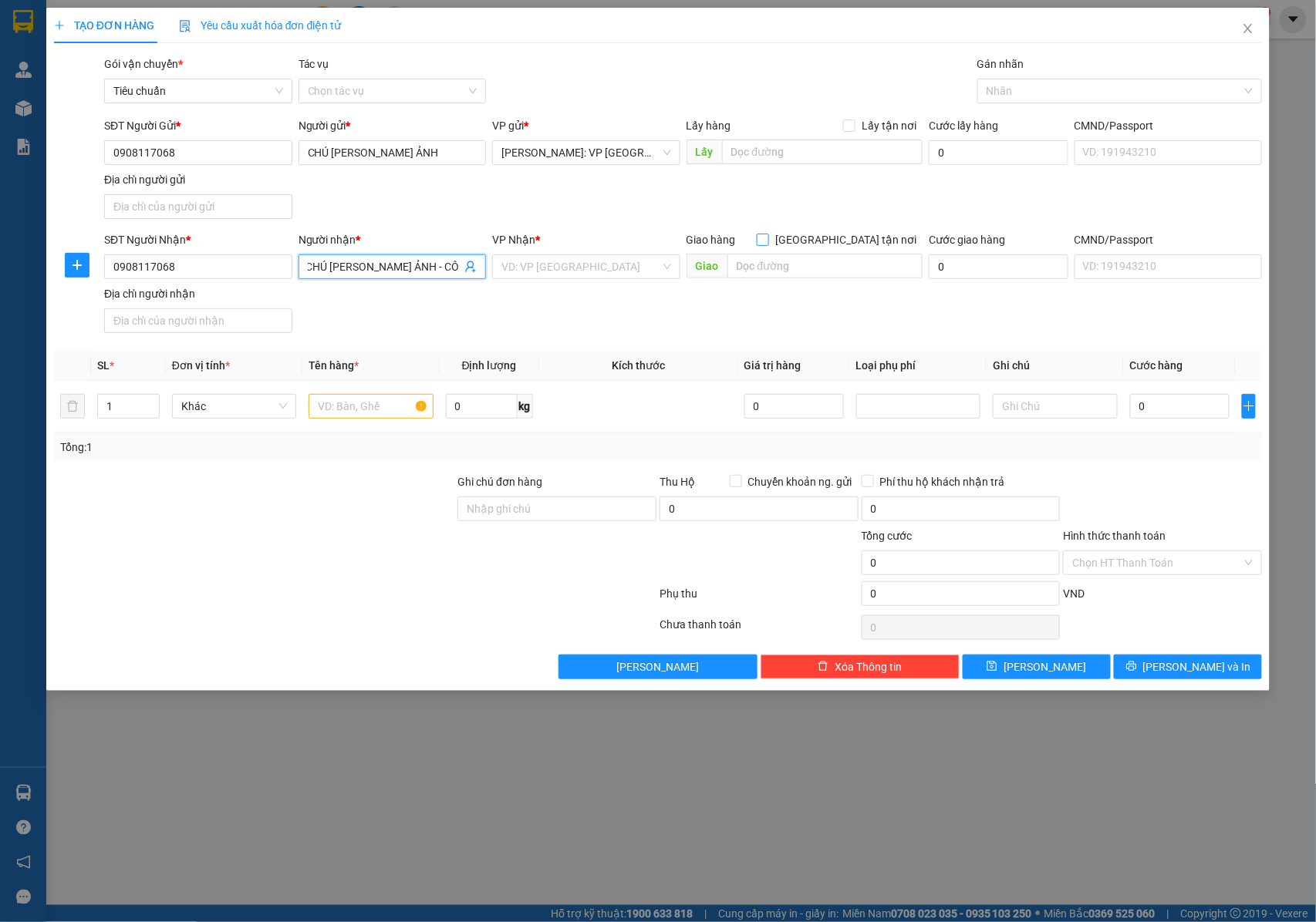
type input "CHÚ [PERSON_NAME] ẢNH - CÔ"
click at [768, 240] on input "[GEOGRAPHIC_DATA] tận nơi" at bounding box center [762, 239] width 11 height 11
checkbox input "true"
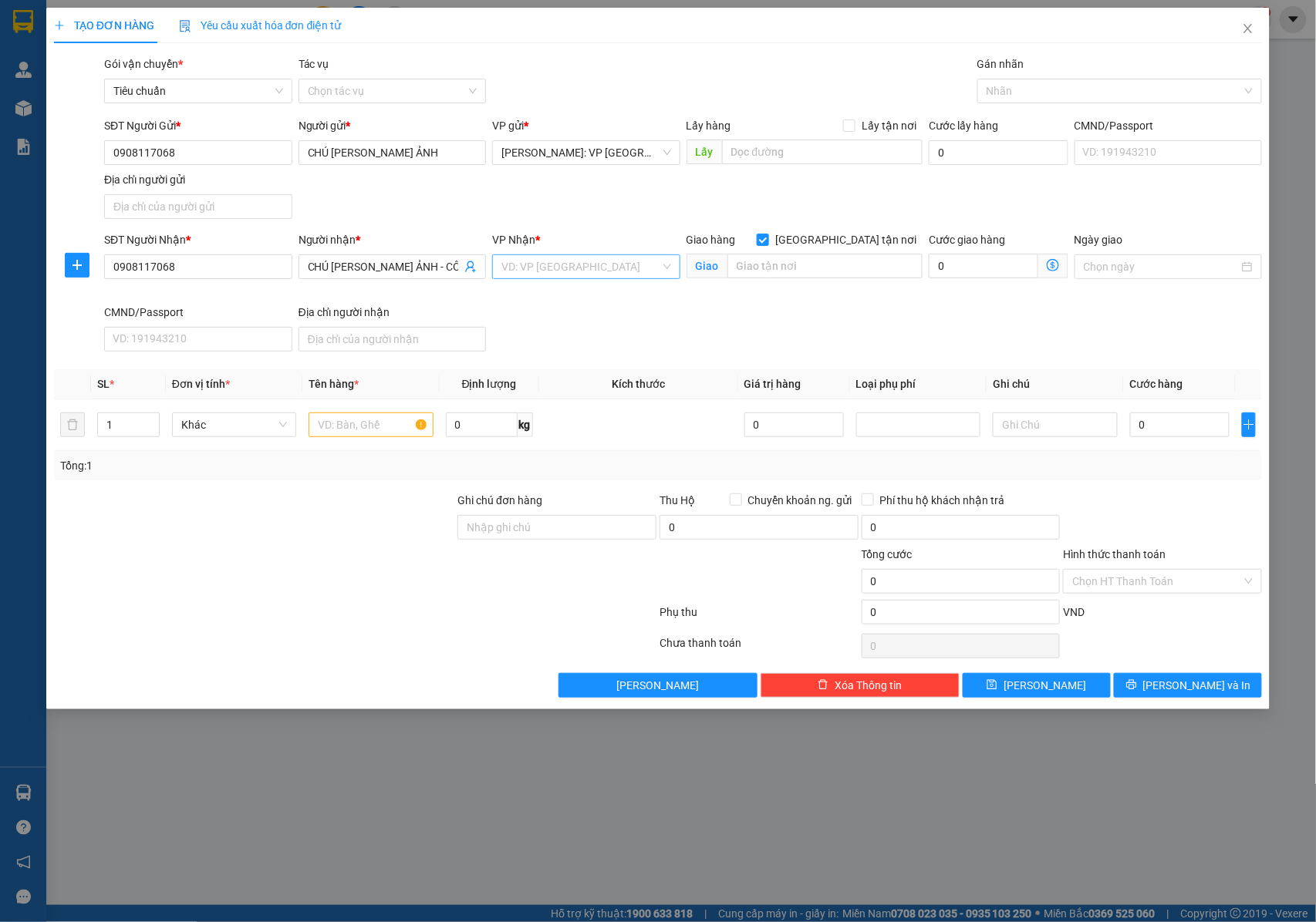
click at [563, 270] on input "search" at bounding box center [580, 267] width 159 height 23
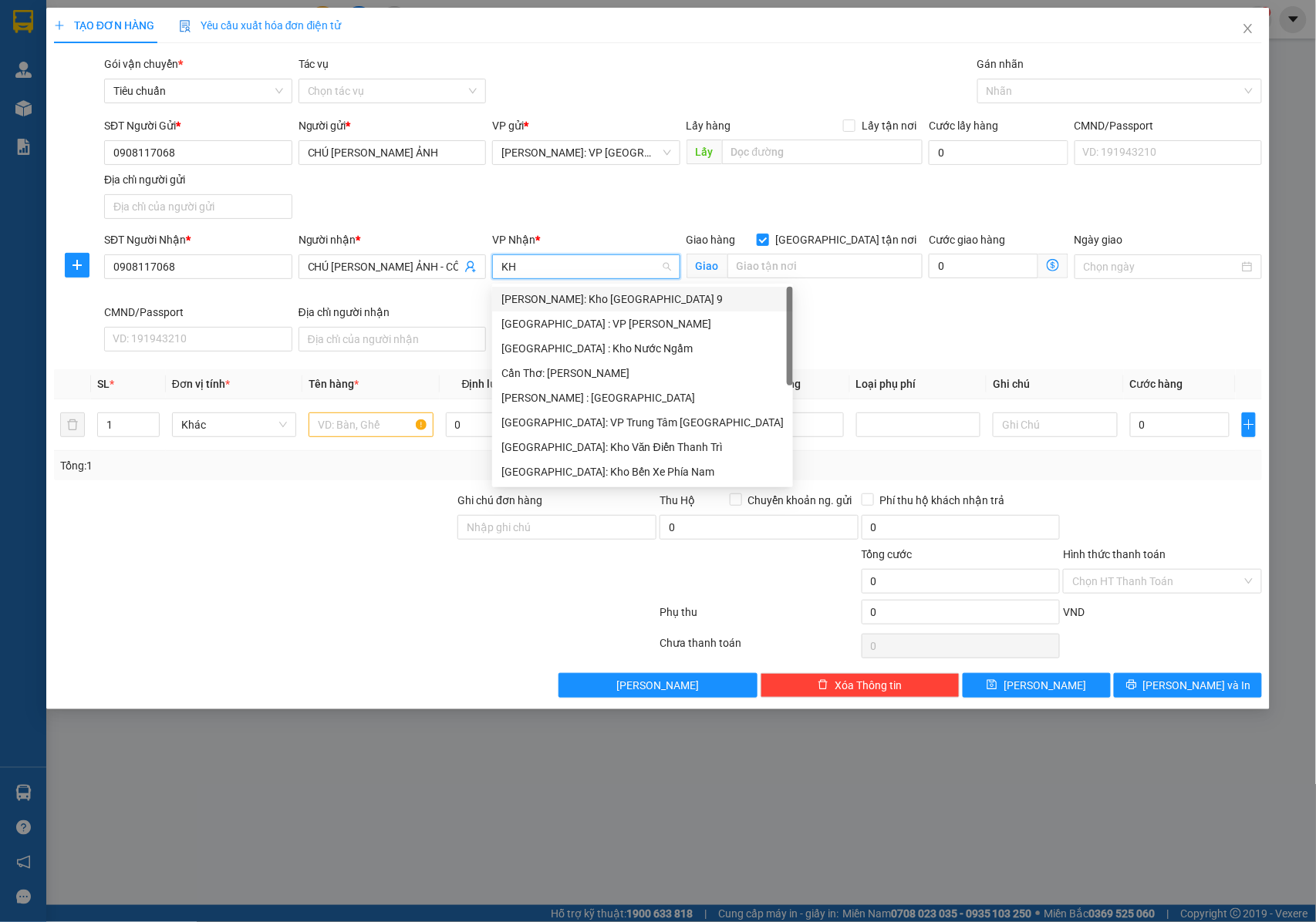
type input "KHO"
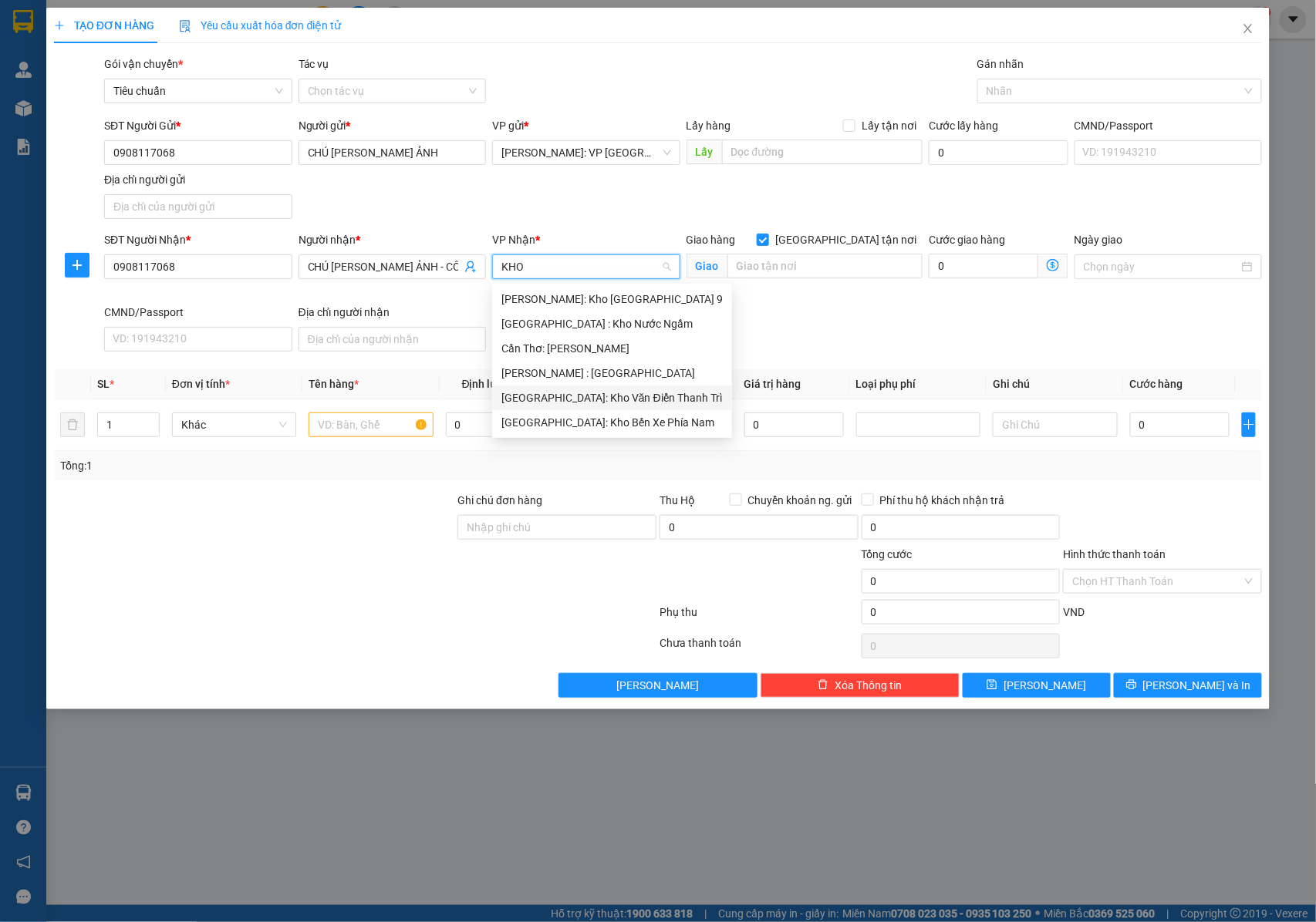
click at [562, 395] on div "[GEOGRAPHIC_DATA]: Kho Văn Điển Thanh Trì" at bounding box center [612, 397] width 222 height 17
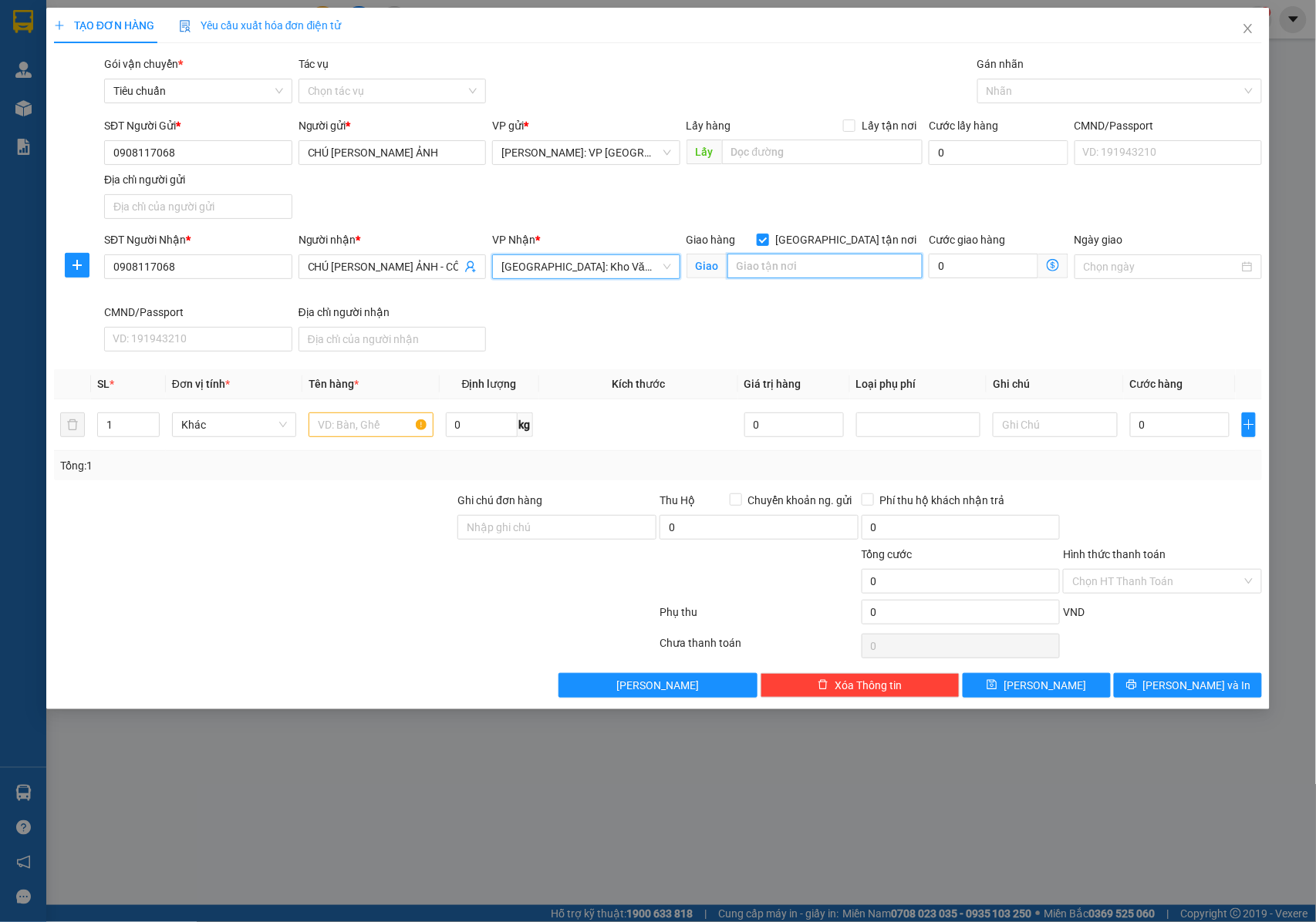
click at [834, 267] on input "text" at bounding box center [825, 266] width 195 height 25
click at [1003, 99] on div at bounding box center [1112, 90] width 262 height 19
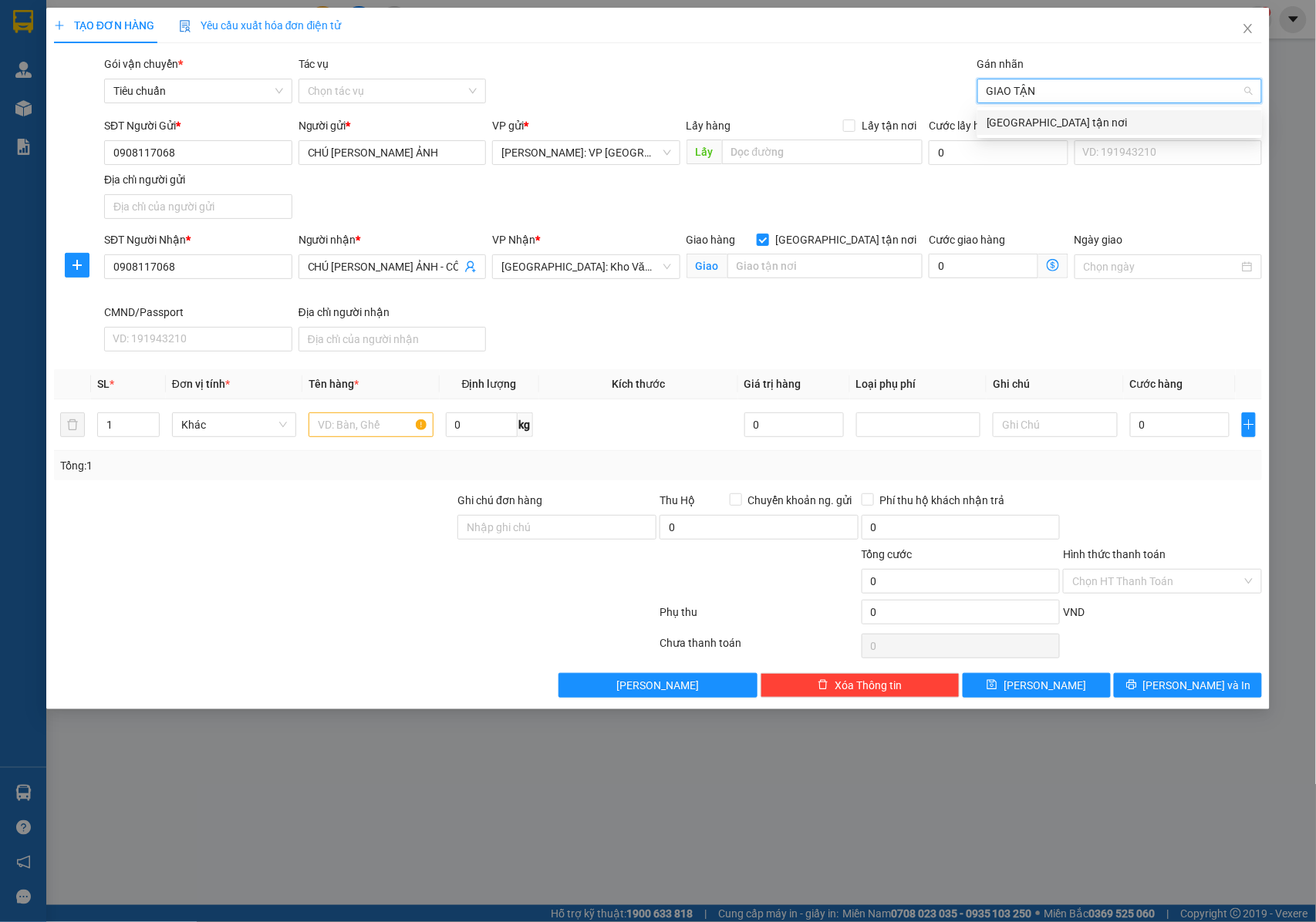
type input "GIAO TẬN"
click at [1005, 127] on div "[GEOGRAPHIC_DATA] tận nơi" at bounding box center [1120, 122] width 266 height 17
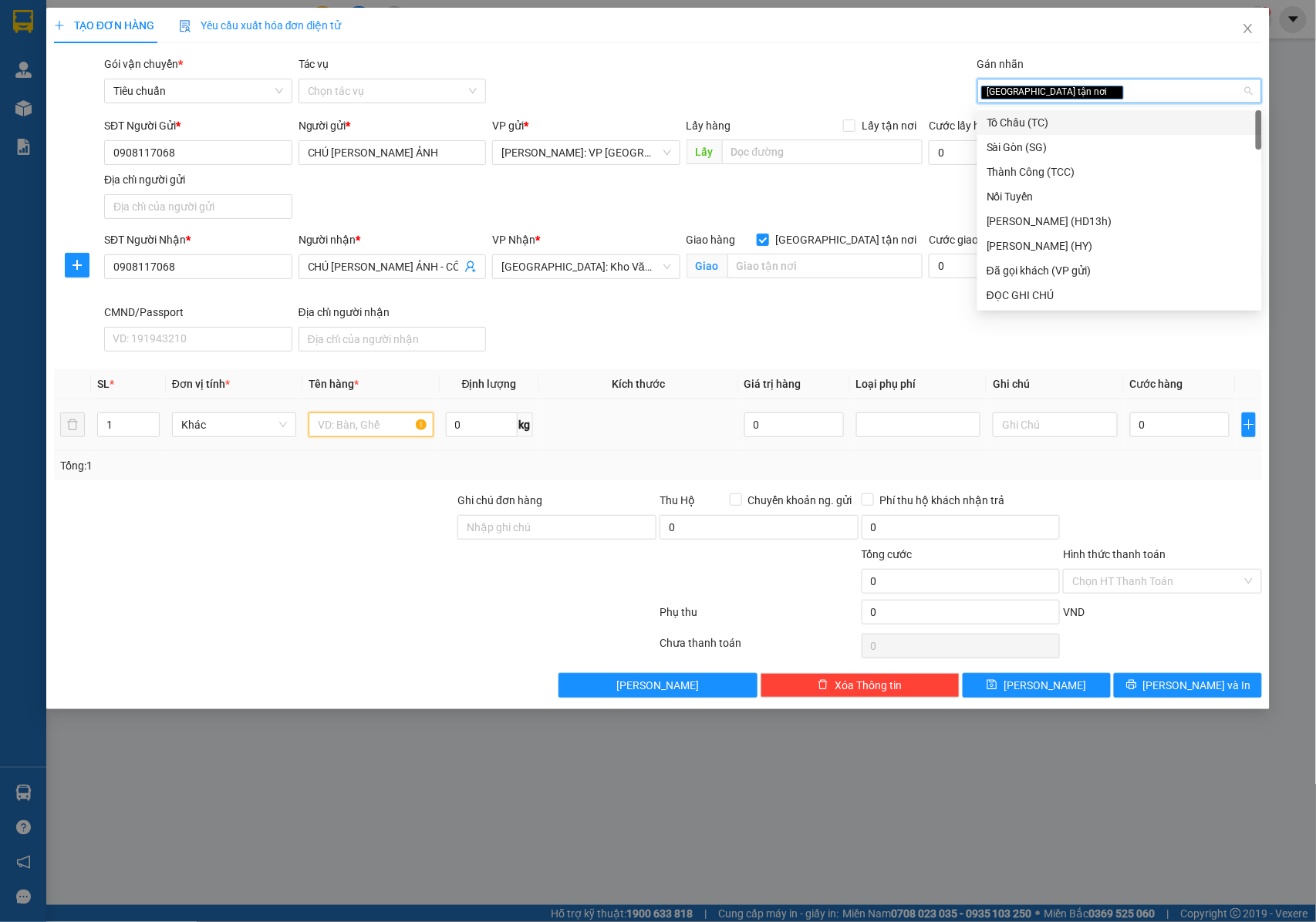
click at [347, 426] on input "text" at bounding box center [371, 425] width 124 height 25
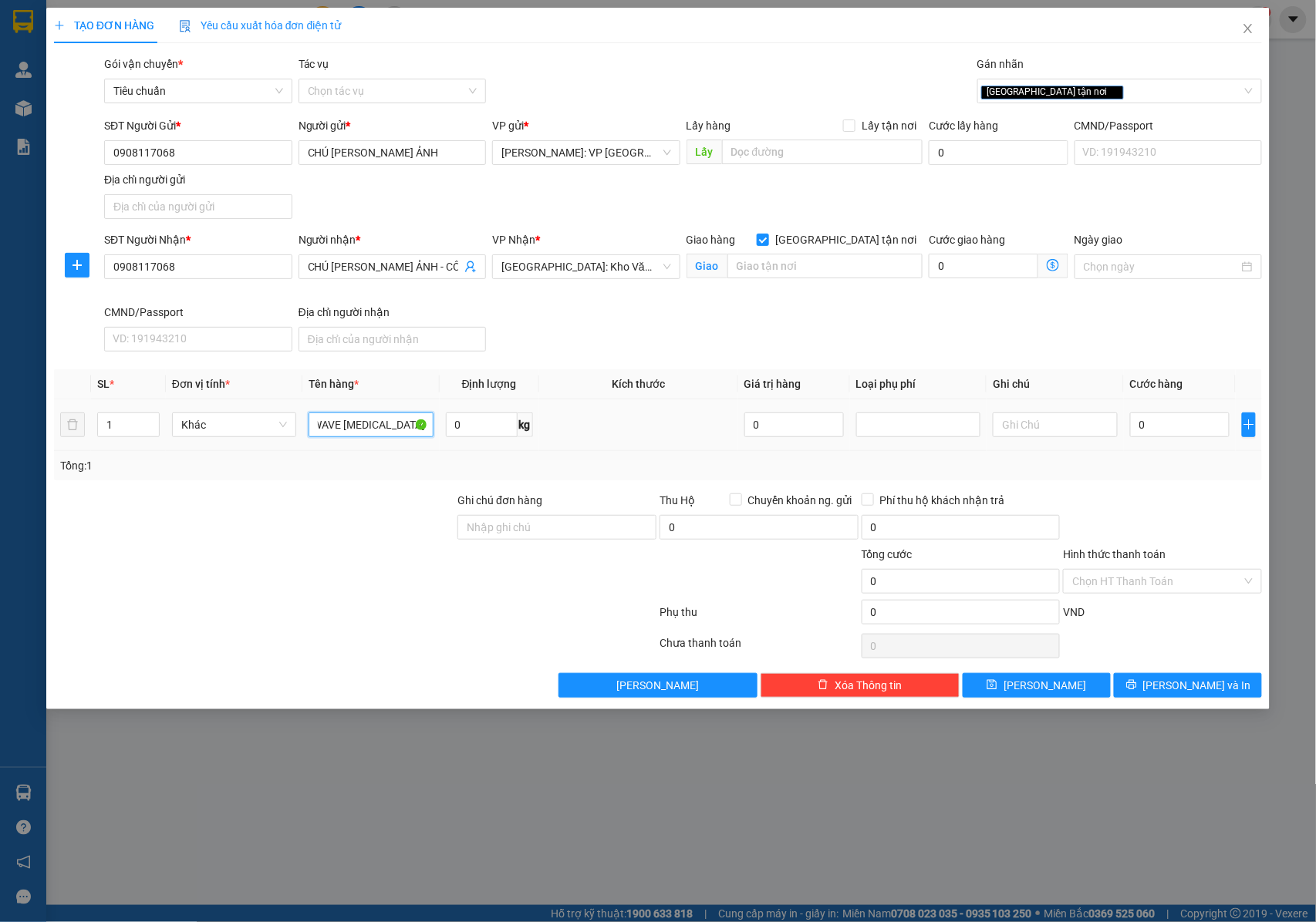
scroll to position [0, 68]
click at [396, 426] on input "1 CHIẾC XE WAVE BSS : 59 P2 217 36" at bounding box center [371, 425] width 124 height 25
type input "1 CHIẾC XE WAVE [MEDICAL_DATA] : 59 P2 317 36"
click at [774, 262] on input "text" at bounding box center [825, 266] width 195 height 25
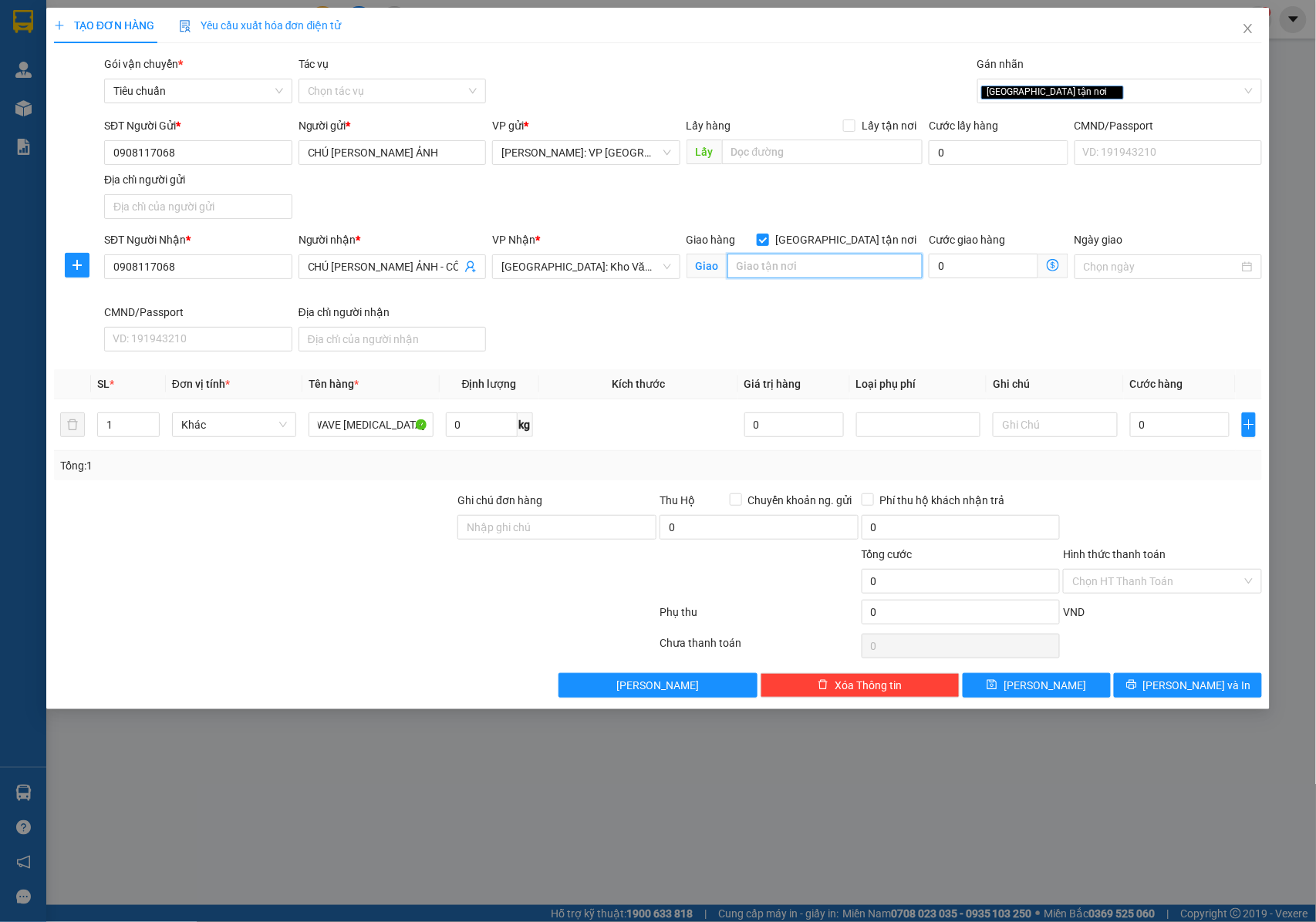
scroll to position [0, 0]
type input "D"
type input "Đ"
click at [509, 531] on input "Ghi chú đơn hàng" at bounding box center [557, 527] width 199 height 25
type input "N"
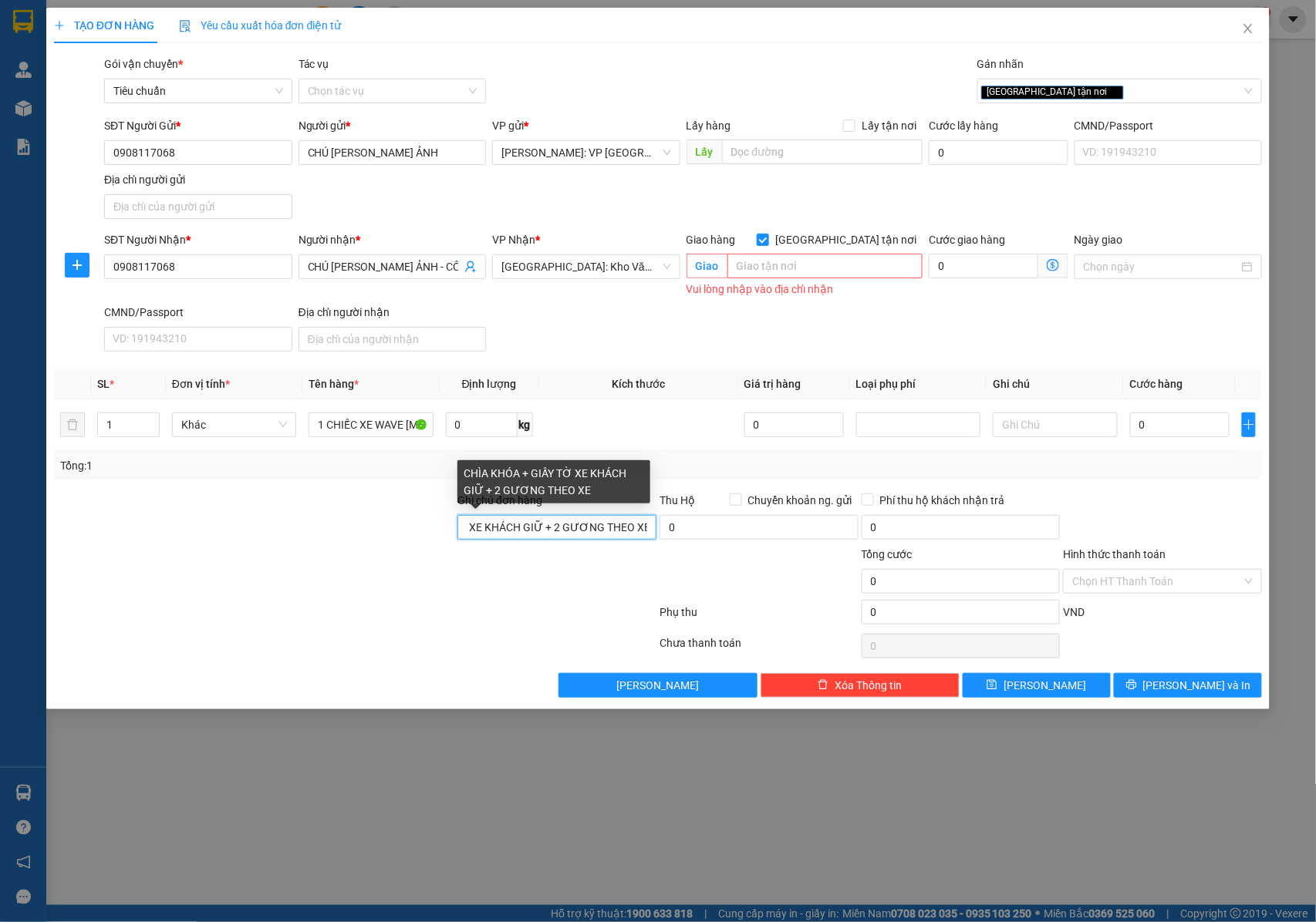
scroll to position [0, 111]
type input "CHÌA KHÓA + GIẤY TỜ XE KHÁCH GIỮ + 2 GƯƠNG THEO XE"
click at [822, 278] on input "text" at bounding box center [825, 266] width 195 height 25
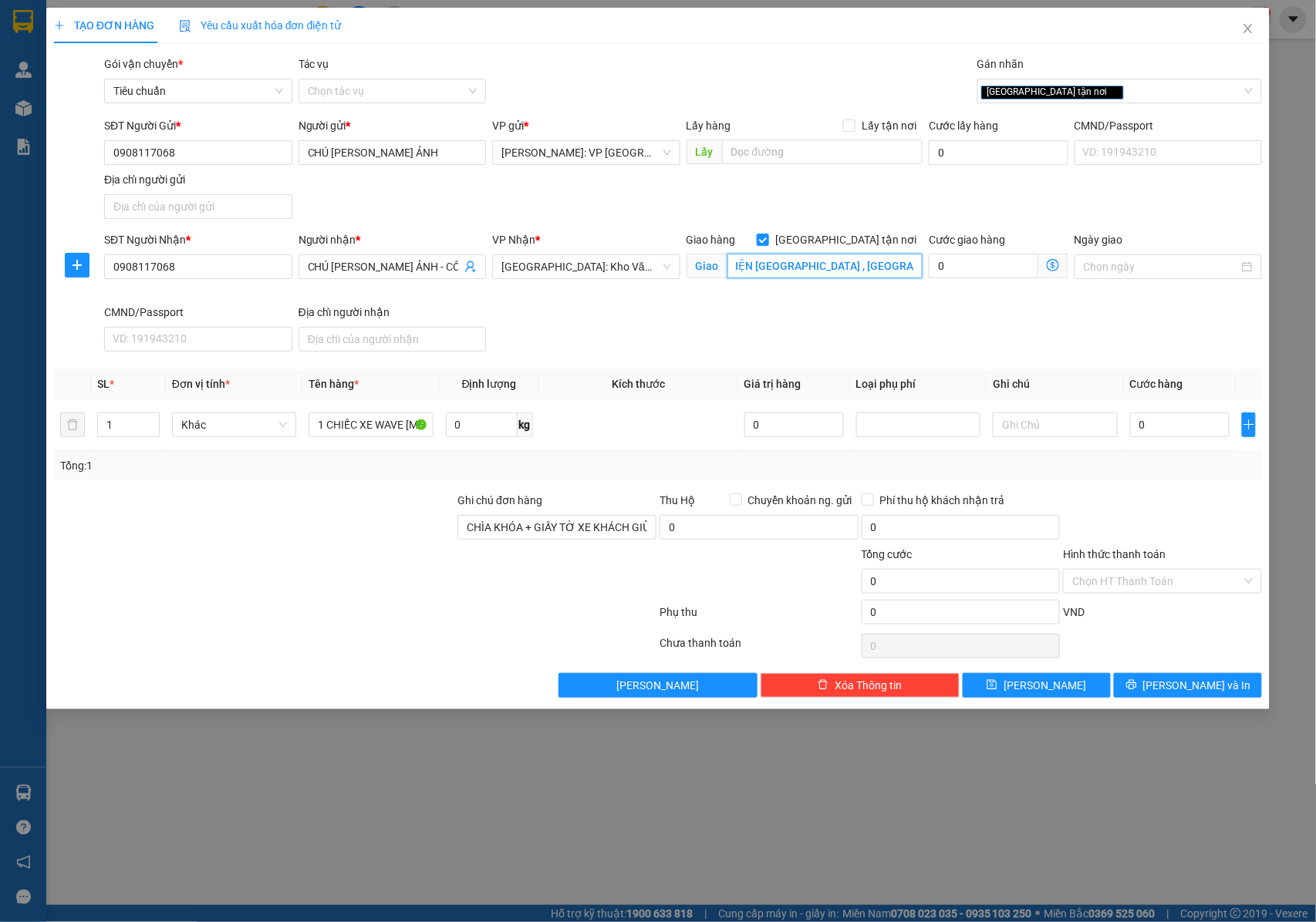
scroll to position [0, 0]
type input "HƯNG YỆN : BƯU ĐIỆN CHỢ LỘI , NHUẾ DƯƠNG , XÃ CHÍ MINH , HƯNG YÊN ( KHOÁI CHÂU …"
click at [1161, 427] on input "0" at bounding box center [1179, 425] width 99 height 25
type input "1"
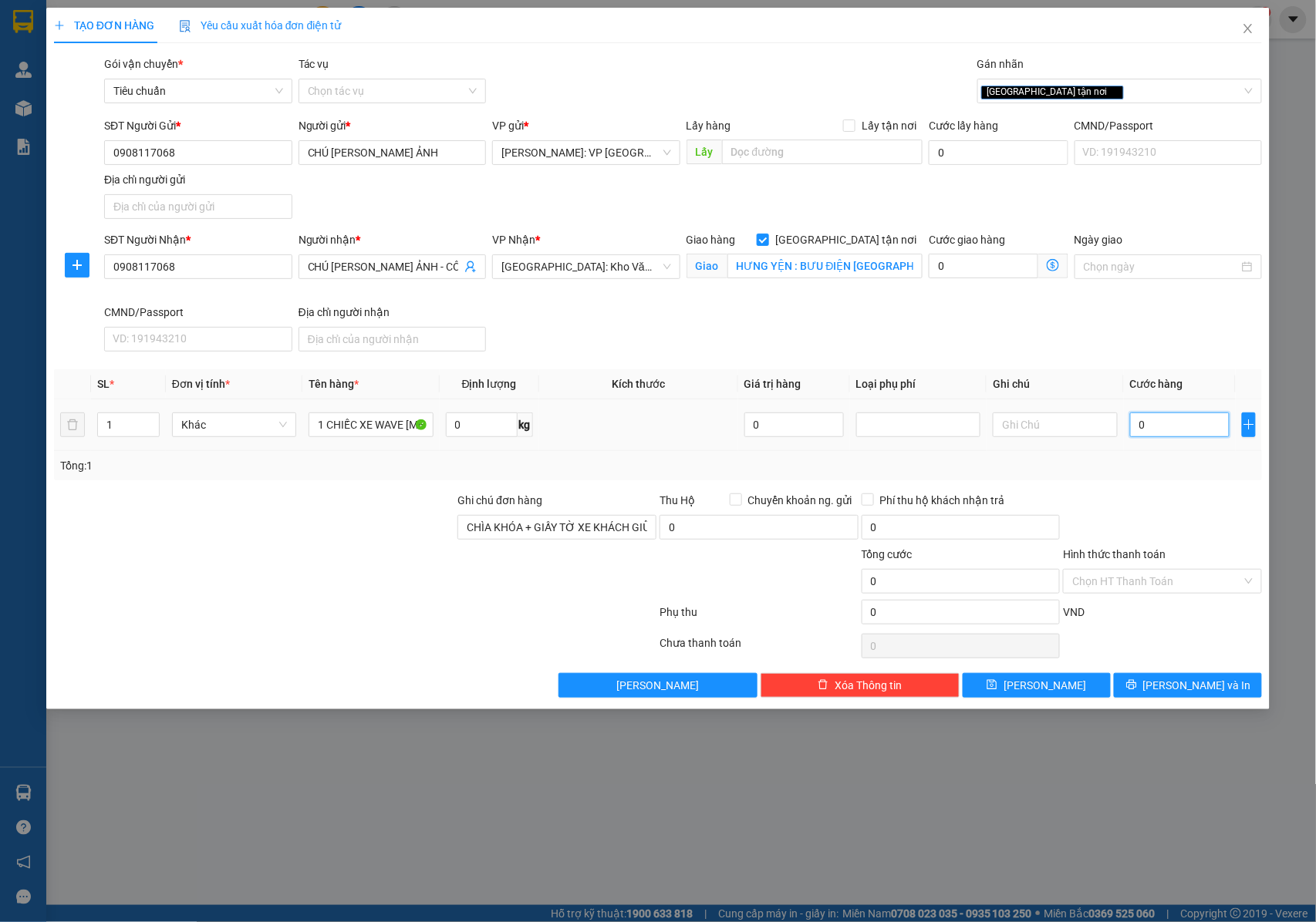
type input "1"
type input "12"
type input "127"
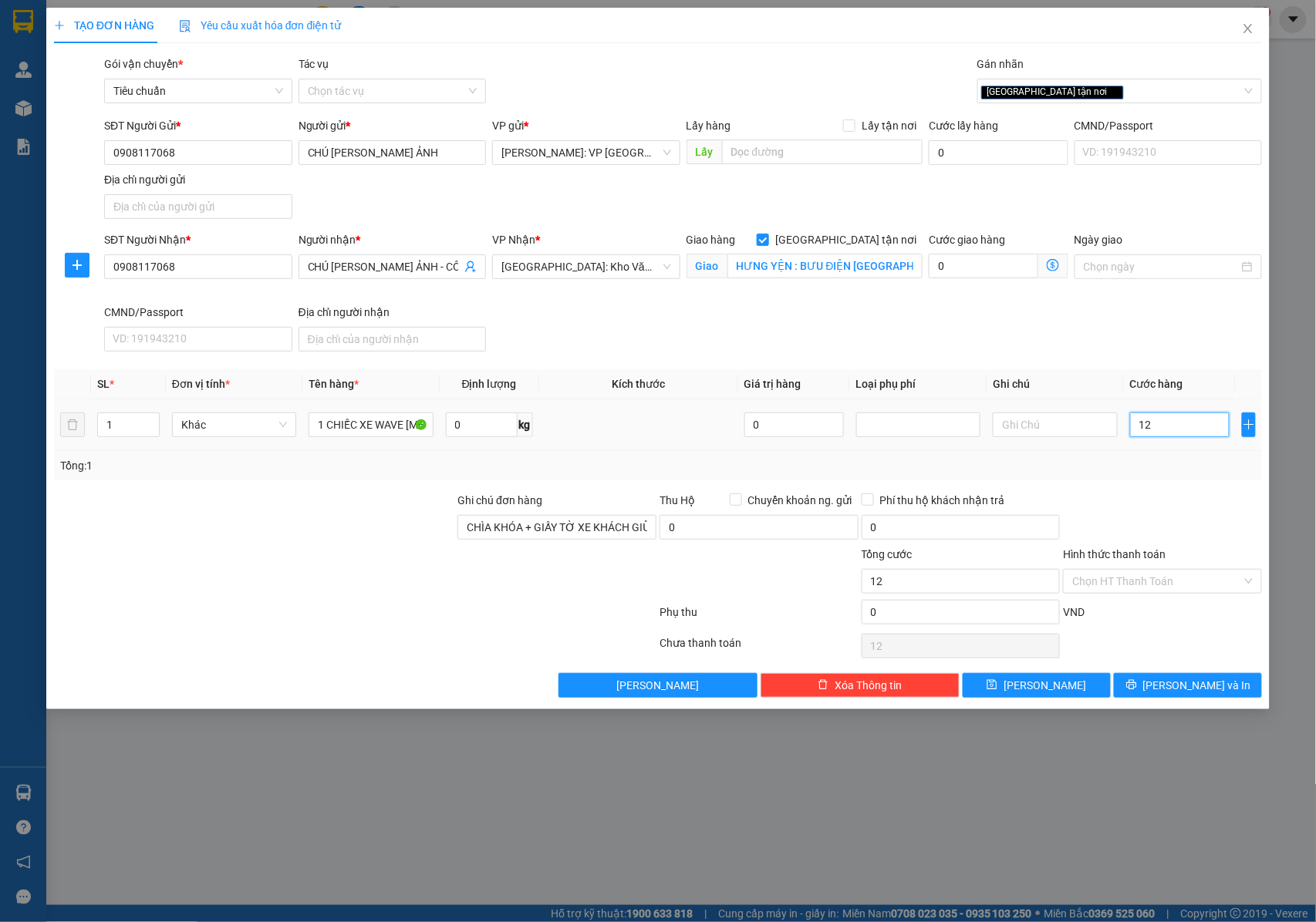
type input "127"
type input "1.270"
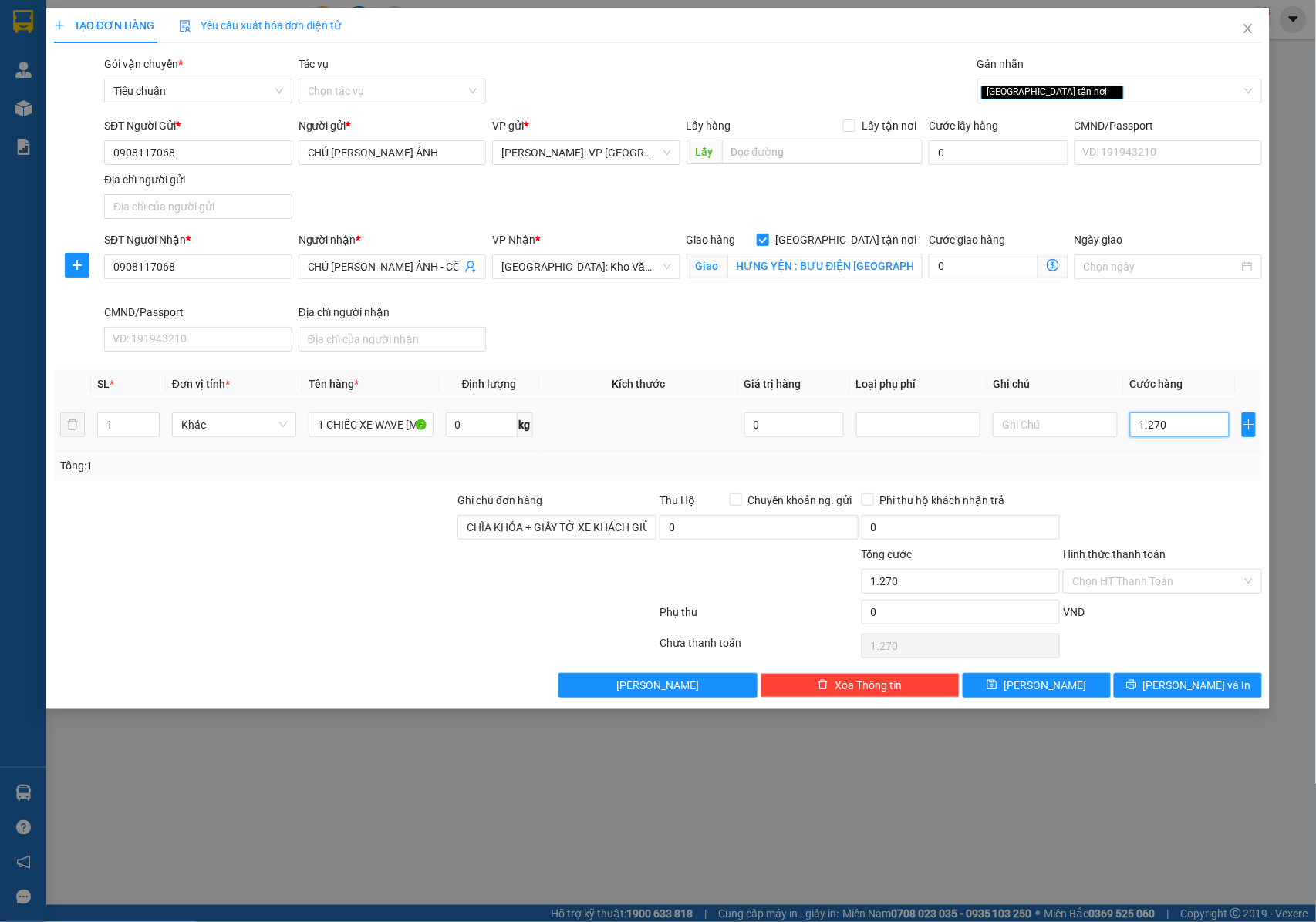
type input "12.700"
type input "127.000"
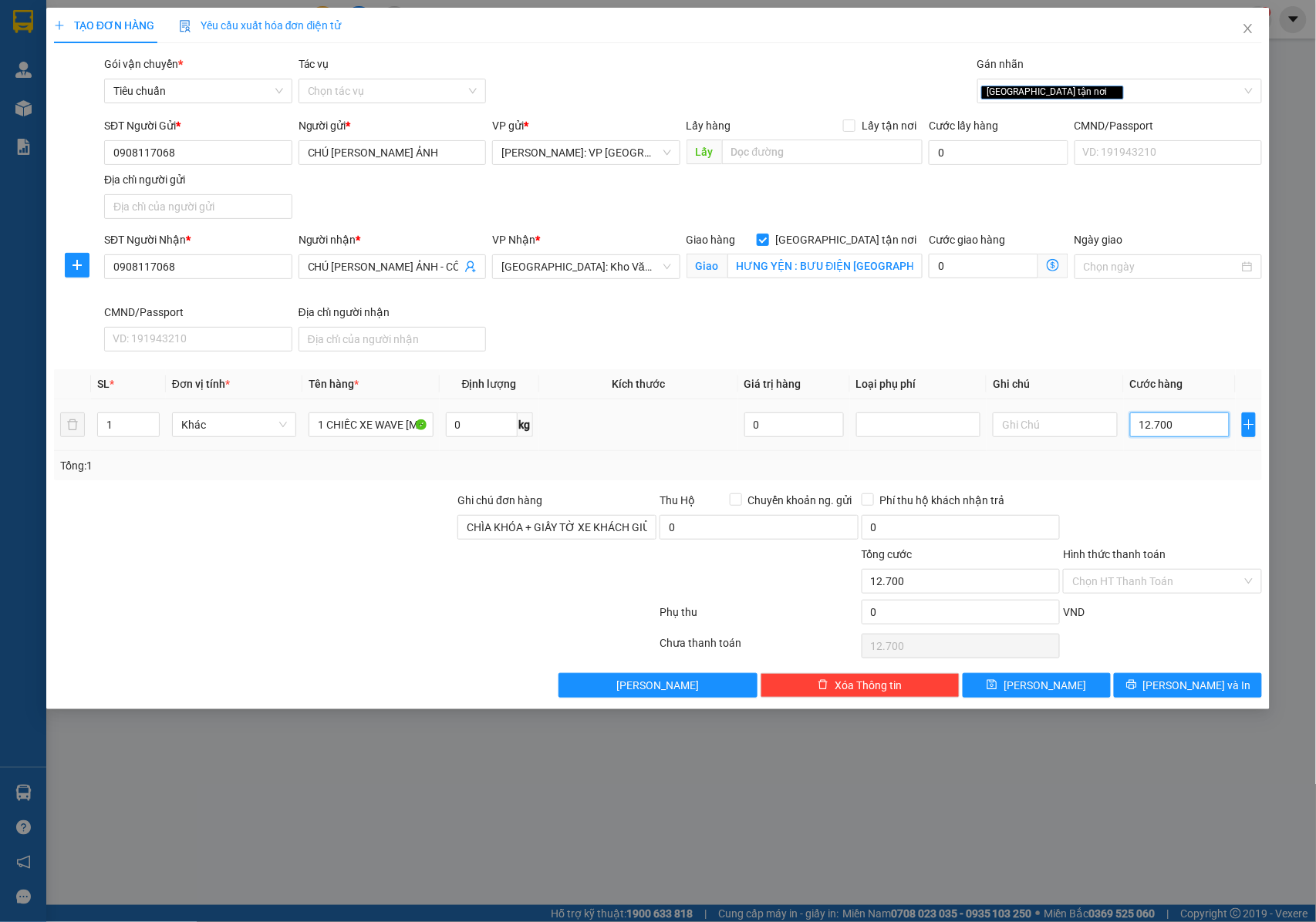
type input "127.000"
type input "1.270.000"
click at [1071, 94] on div "[GEOGRAPHIC_DATA] tận nơi" at bounding box center [1112, 90] width 262 height 19
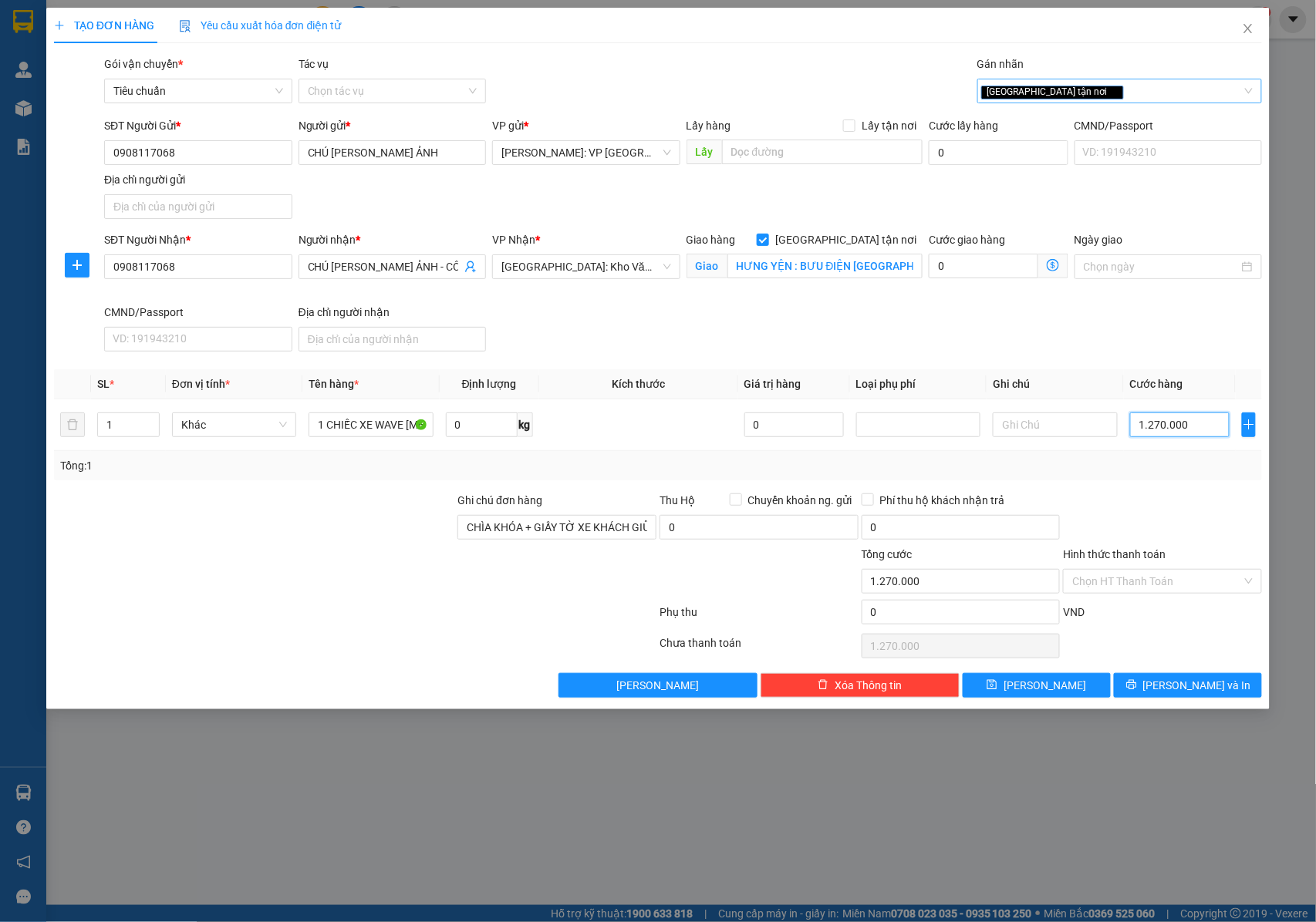
type input "1.270.000"
type input "XE"
click at [1029, 121] on div "Xe máy" at bounding box center [1120, 122] width 266 height 17
click at [1180, 694] on span "[PERSON_NAME] và In" at bounding box center [1197, 685] width 108 height 17
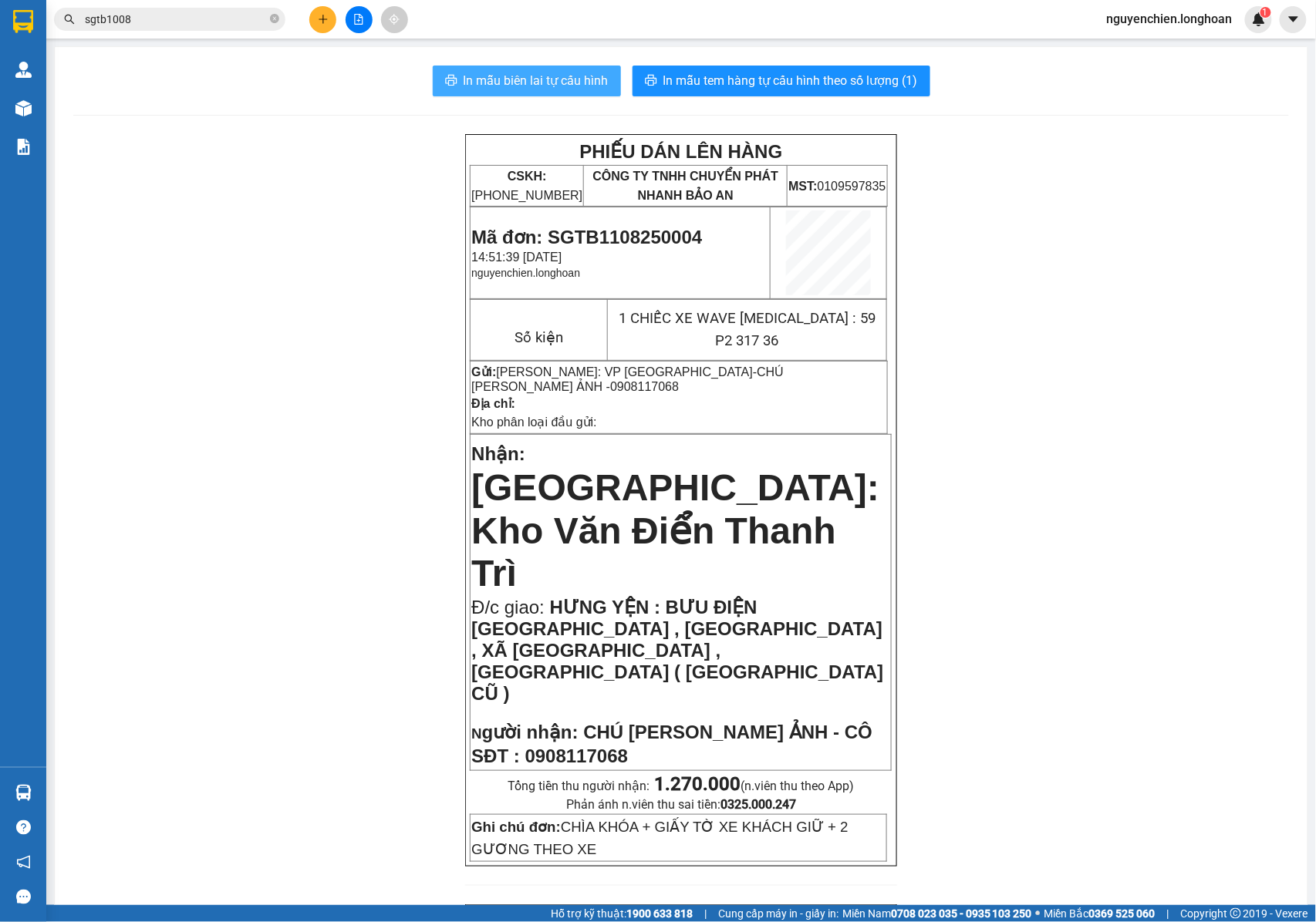
click at [513, 80] on span "In mẫu biên lai tự cấu hình" at bounding box center [537, 81] width 145 height 20
click at [670, 500] on span "[GEOGRAPHIC_DATA]: Kho Văn Điển Thanh Trì" at bounding box center [676, 530] width 408 height 127
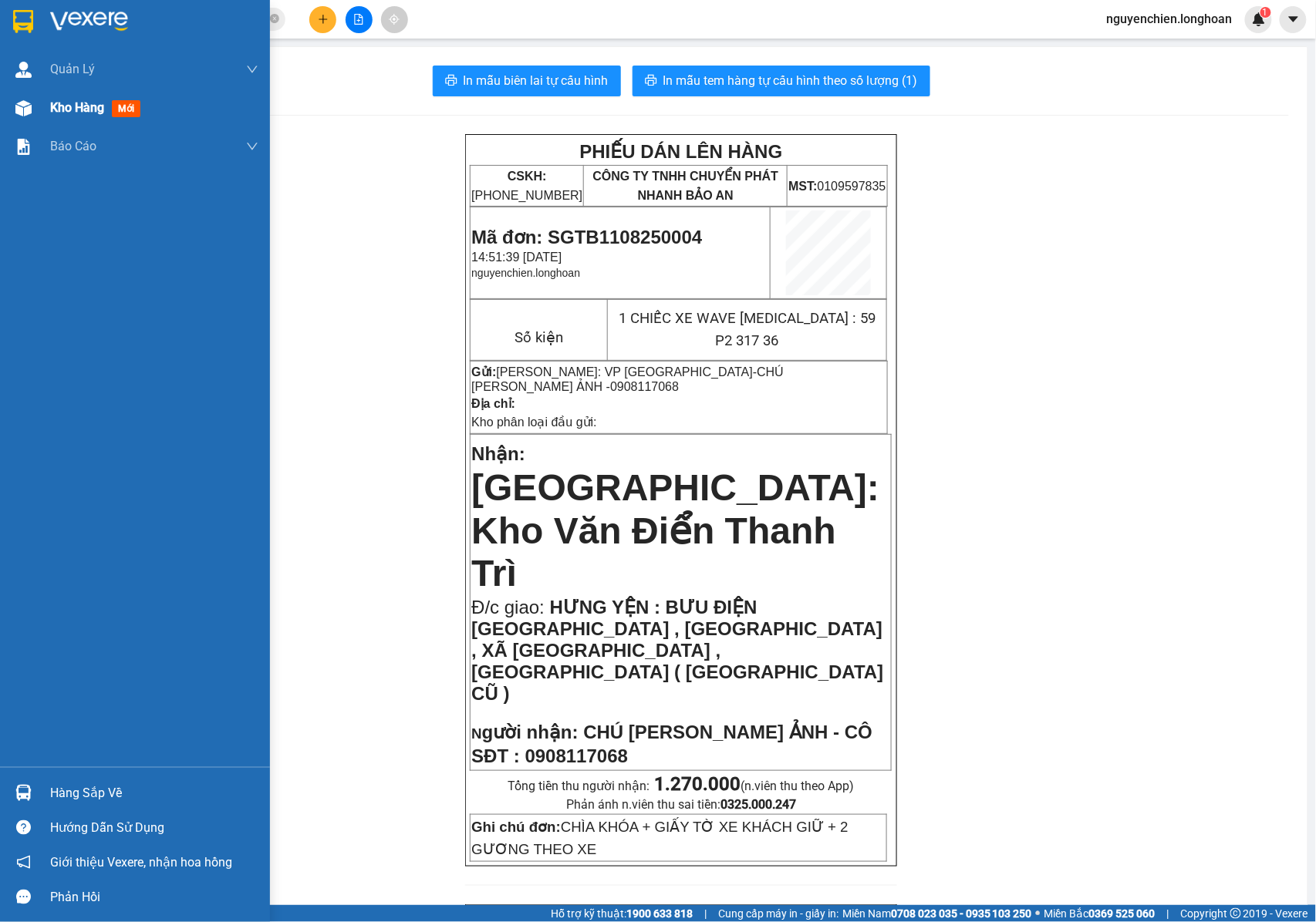
click at [23, 105] on img at bounding box center [23, 108] width 16 height 16
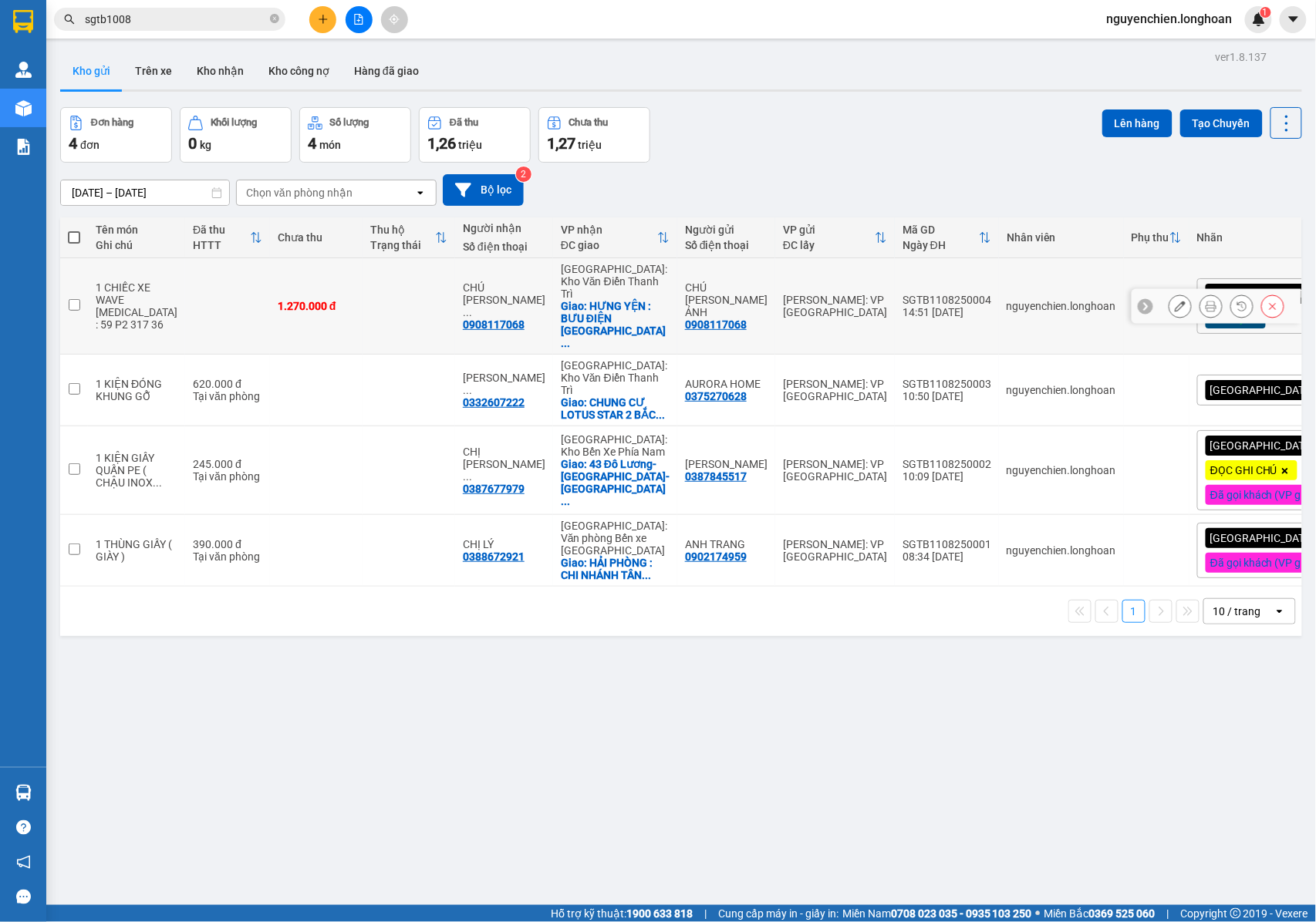
click at [71, 300] on input "checkbox" at bounding box center [74, 305] width 12 height 12
checkbox input "true"
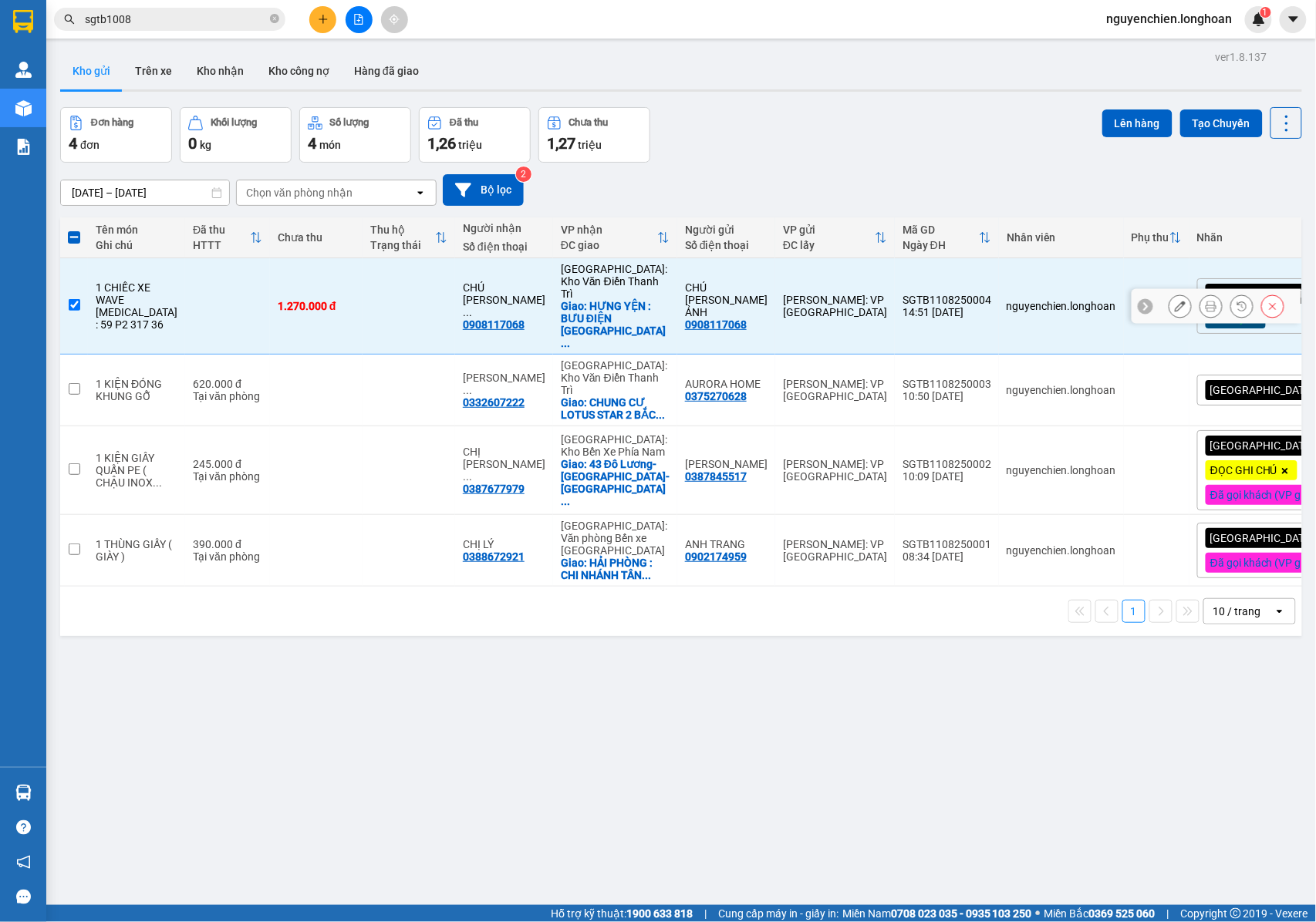
click at [1175, 301] on icon at bounding box center [1180, 306] width 11 height 11
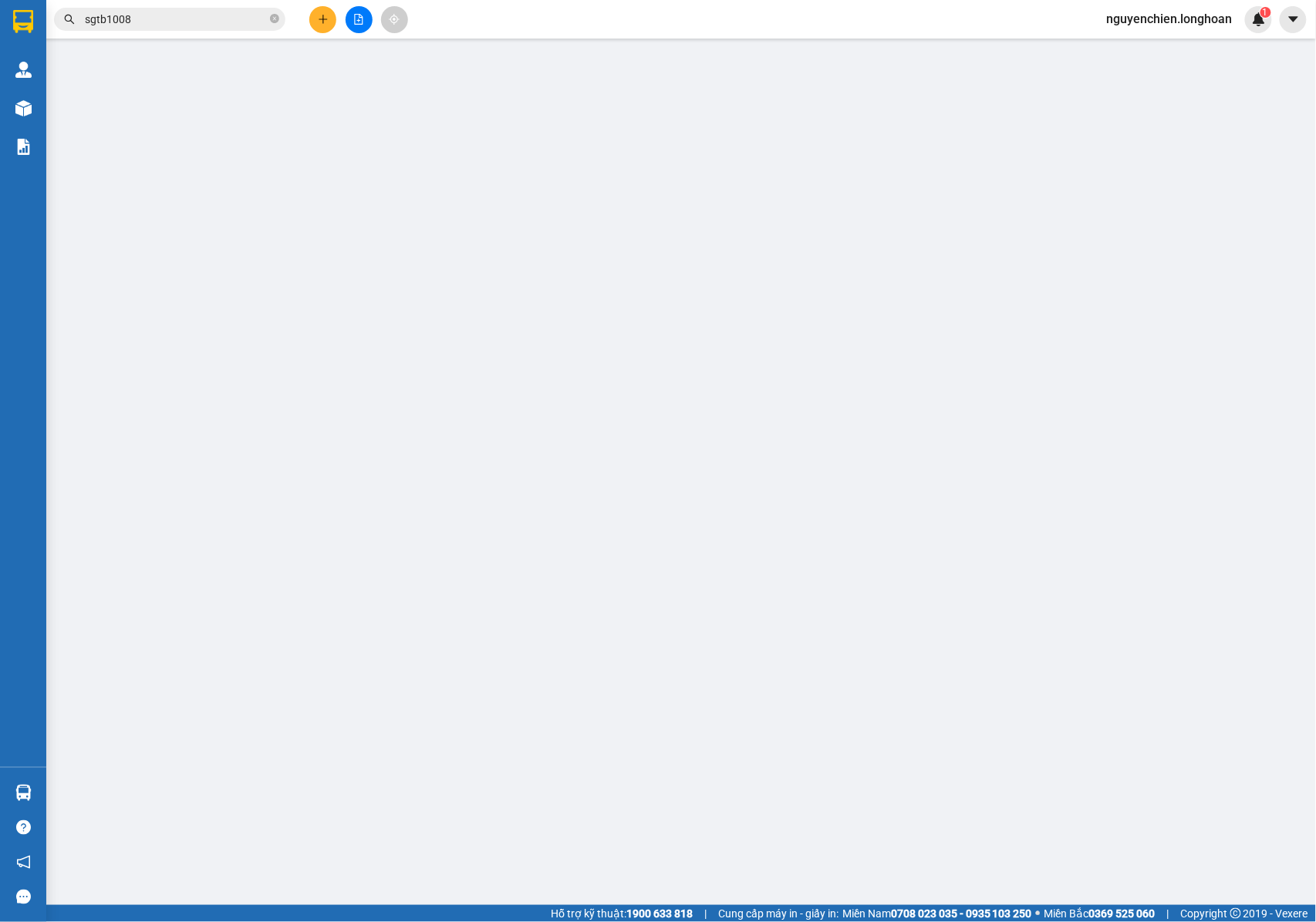
type input "0908117068"
type input "CHÚ [PERSON_NAME] ẢNH"
type input "0908117068"
type input "CHÚ [PERSON_NAME] ẢNH - CÔ"
checkbox input "true"
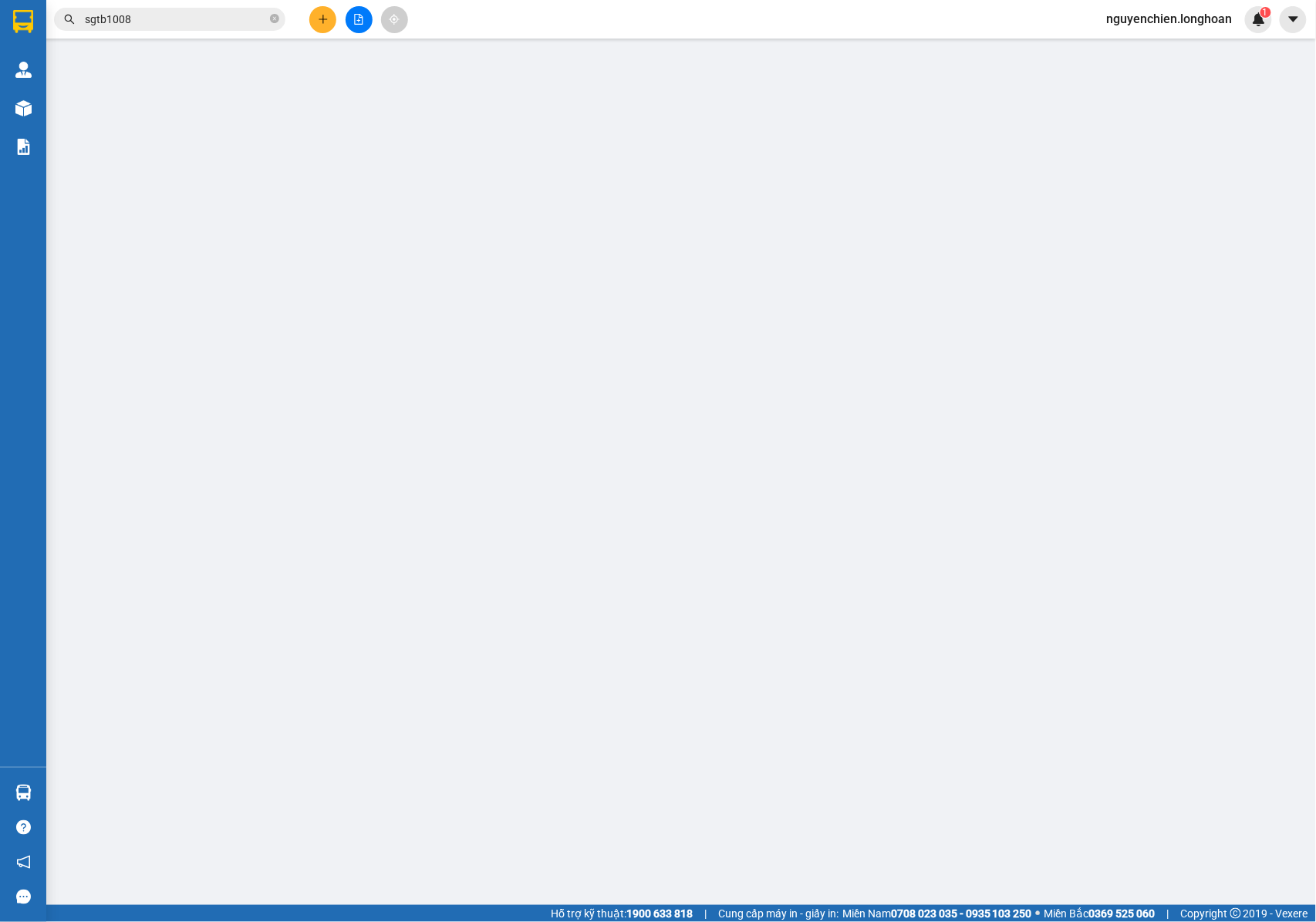
type input "HƯNG YỆN : BƯU ĐIỆN CHỢ LỘI , NHUẾ DƯƠNG , XÃ CHÍ MINH , HƯNG YÊN ( KHOÁI CHÂU …"
type input "CHÌA KHÓA + GIẤY TỜ XE KHÁCH GIỮ + 2 GƯƠNG THEO XE"
type input "1.270.000"
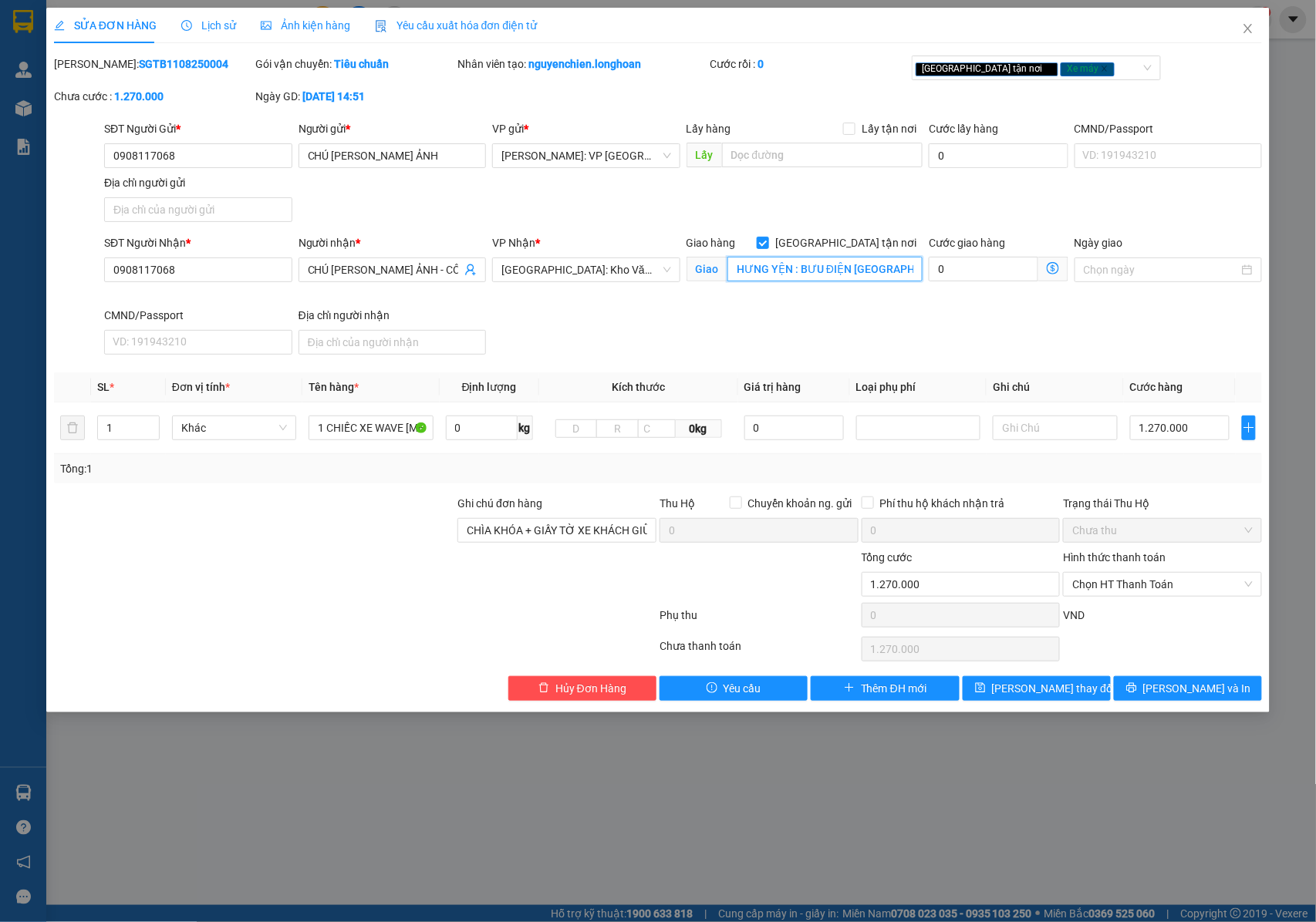
click at [884, 276] on input "HƯNG YỆN : BƯU ĐIỆN CHỢ LỘI , NHUẾ DƯƠNG , XÃ CHÍ MINH , HƯNG YÊN ( KHOÁI CHÂU …" at bounding box center [825, 270] width 195 height 25
type input "HƯNG YỆN : BƯU ĐIỆN [GEOGRAPHIC_DATA] , [GEOGRAPHIC_DATA] , XÃ [GEOGRAPHIC_DATA…"
click at [1154, 696] on button "[PERSON_NAME] và In" at bounding box center [1187, 689] width 148 height 25
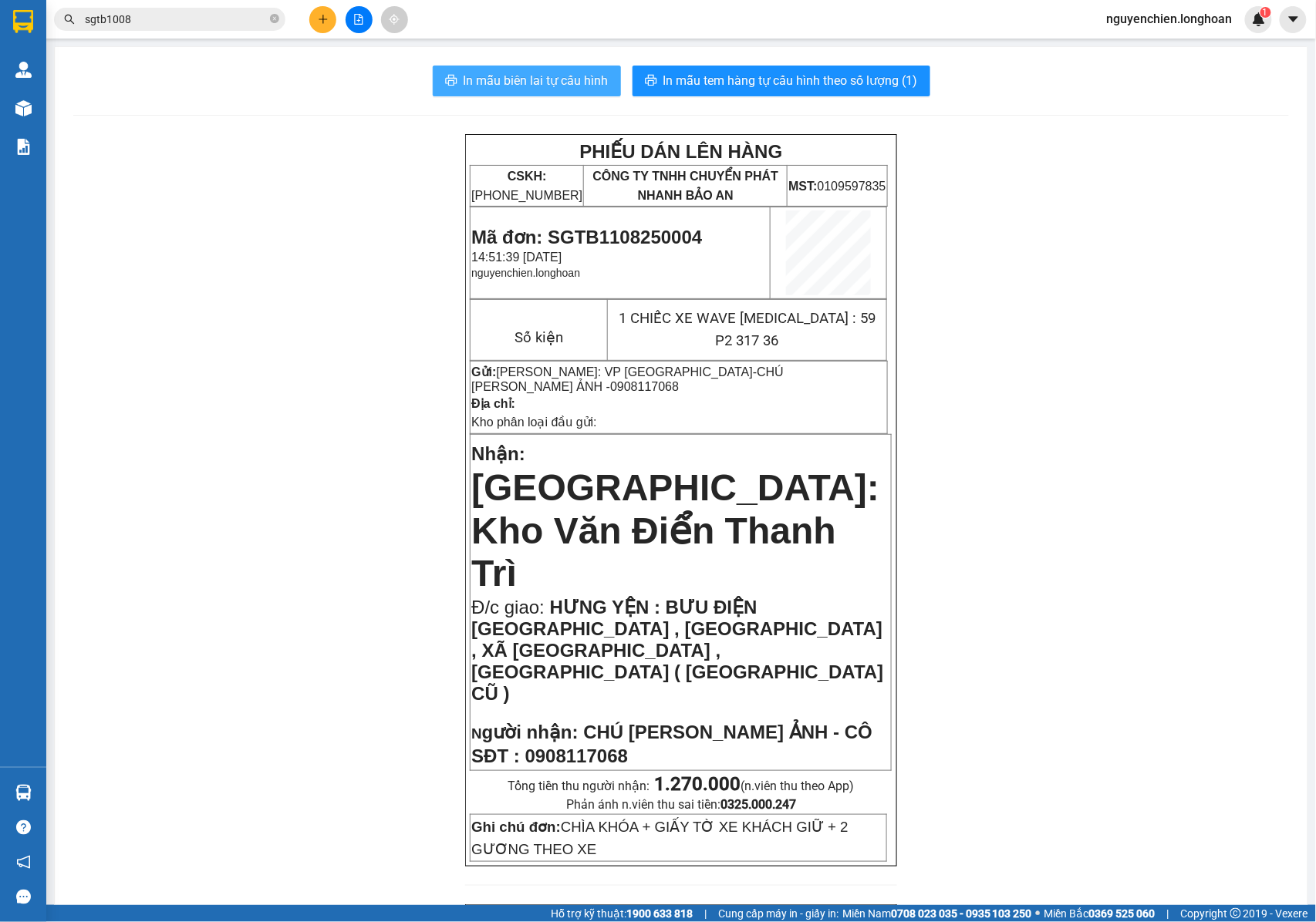
click at [537, 80] on span "In mẫu biên lai tự cấu hình" at bounding box center [537, 81] width 145 height 20
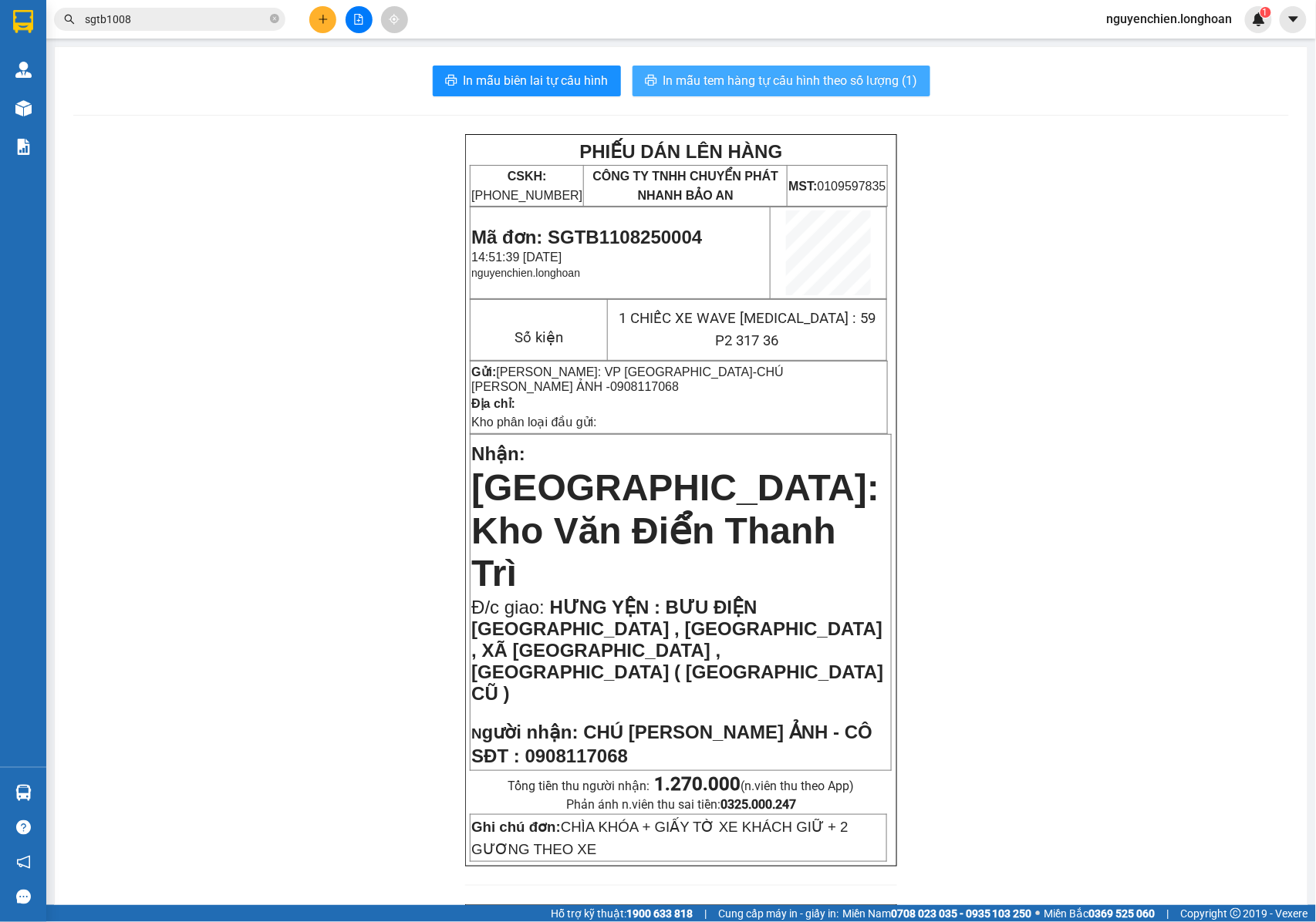
click at [809, 81] on span "In mẫu tem hàng tự cấu hình theo số lượng (1)" at bounding box center [790, 81] width 255 height 20
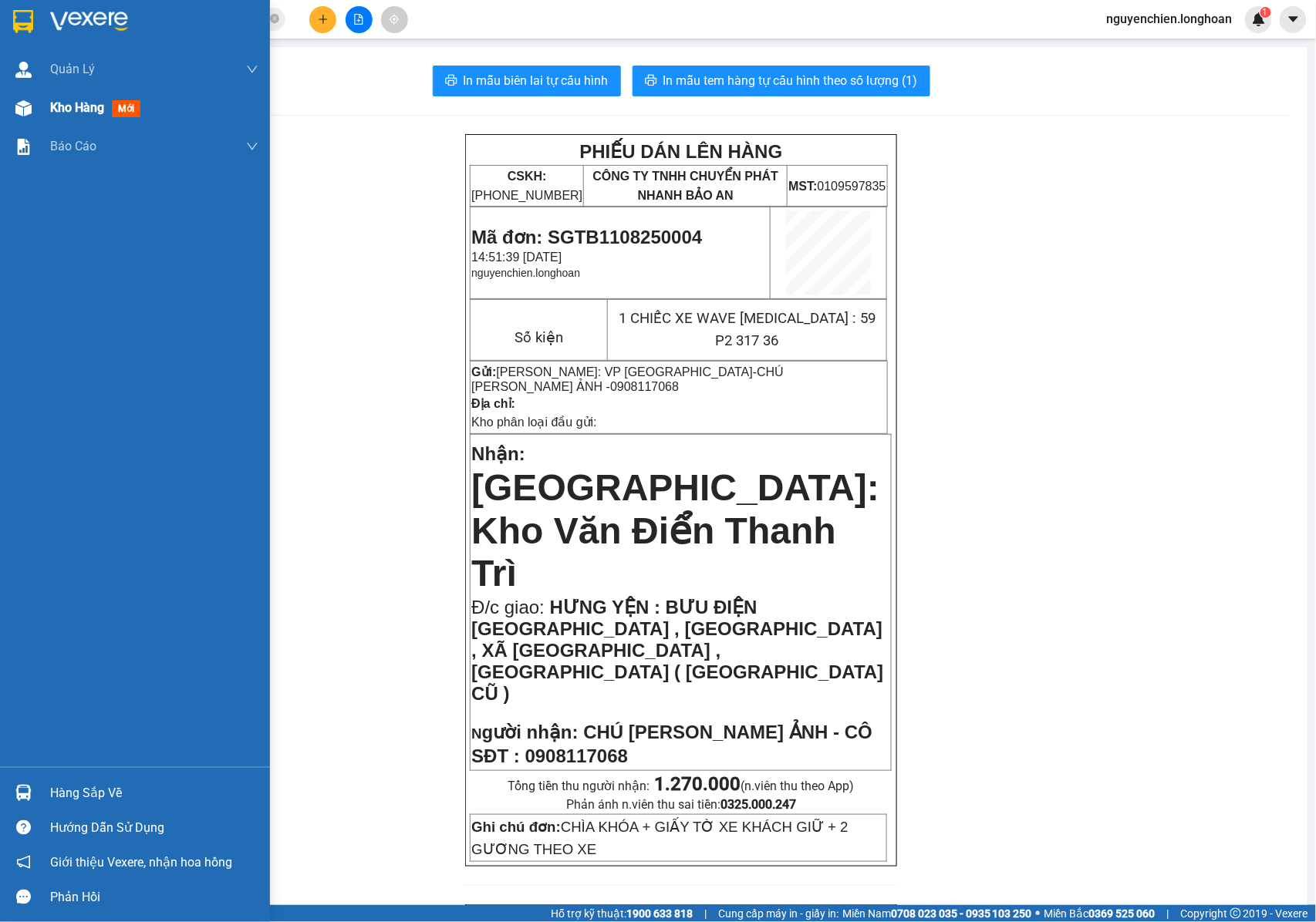
click at [28, 112] on img at bounding box center [23, 108] width 16 height 16
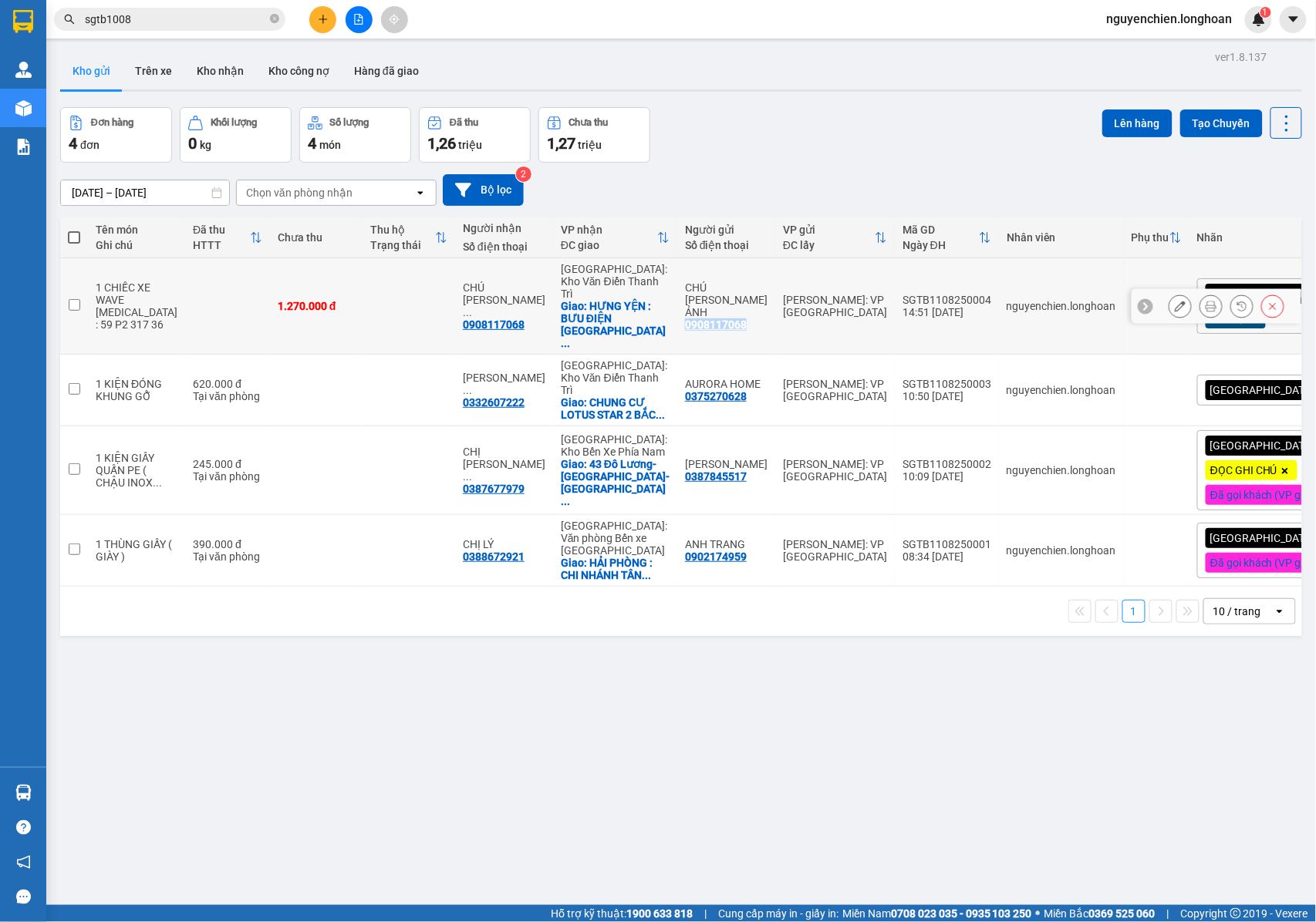
drag, startPoint x: 709, startPoint y: 302, endPoint x: 645, endPoint y: 306, distance: 64.1
click at [678, 306] on td "CHÚ NGUYỄN CÔNG ẢNH 0908117068" at bounding box center [726, 306] width 98 height 97
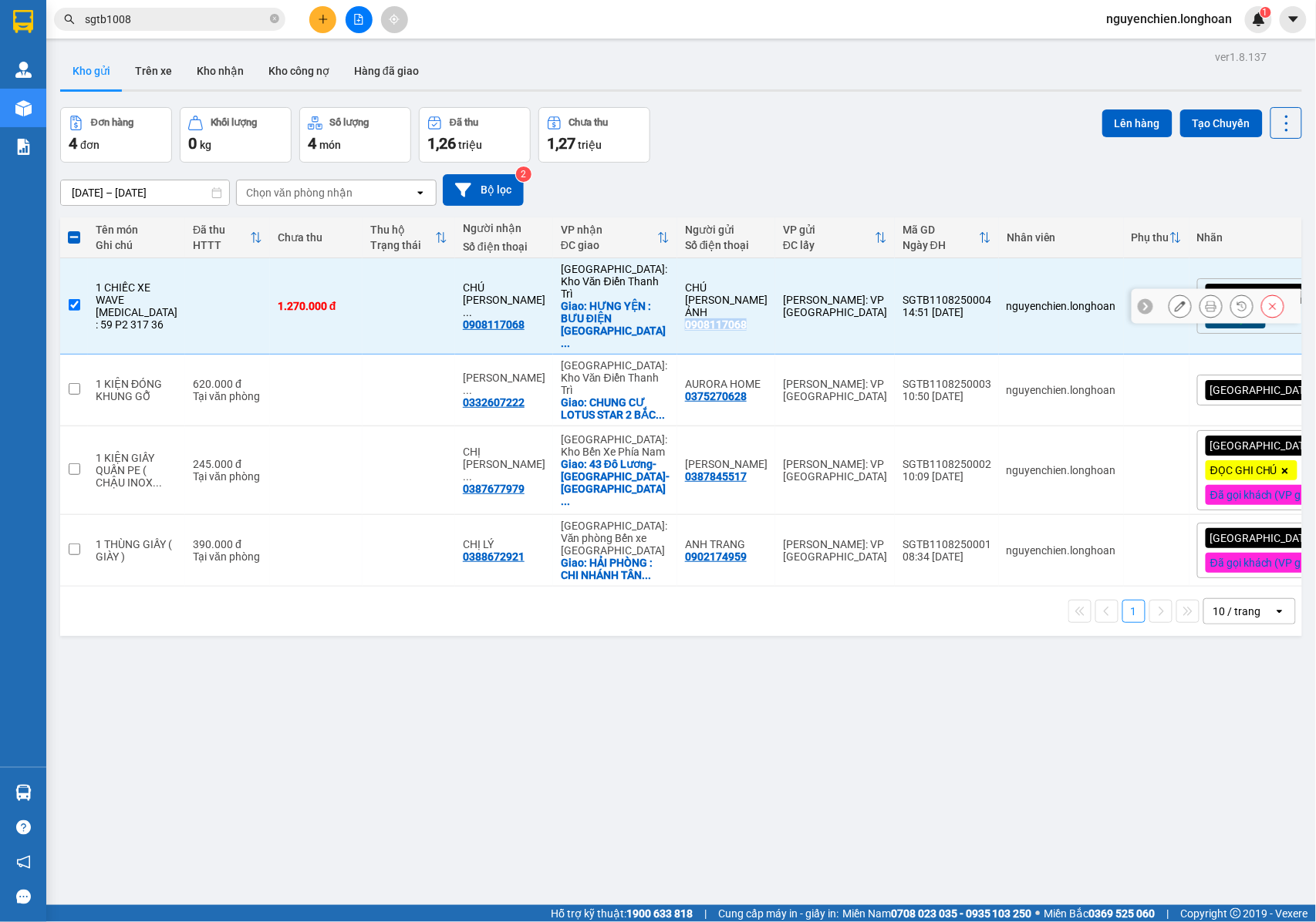
copy div "0908117068"
click at [459, 680] on div "ver 1.8.137 Kho gửi Trên xe Kho nhận Kho công nợ Hàng đã giao Đơn hàng 4 đơn Kh…" at bounding box center [681, 507] width 1254 height 922
click at [78, 300] on input "checkbox" at bounding box center [74, 305] width 12 height 12
checkbox input "false"
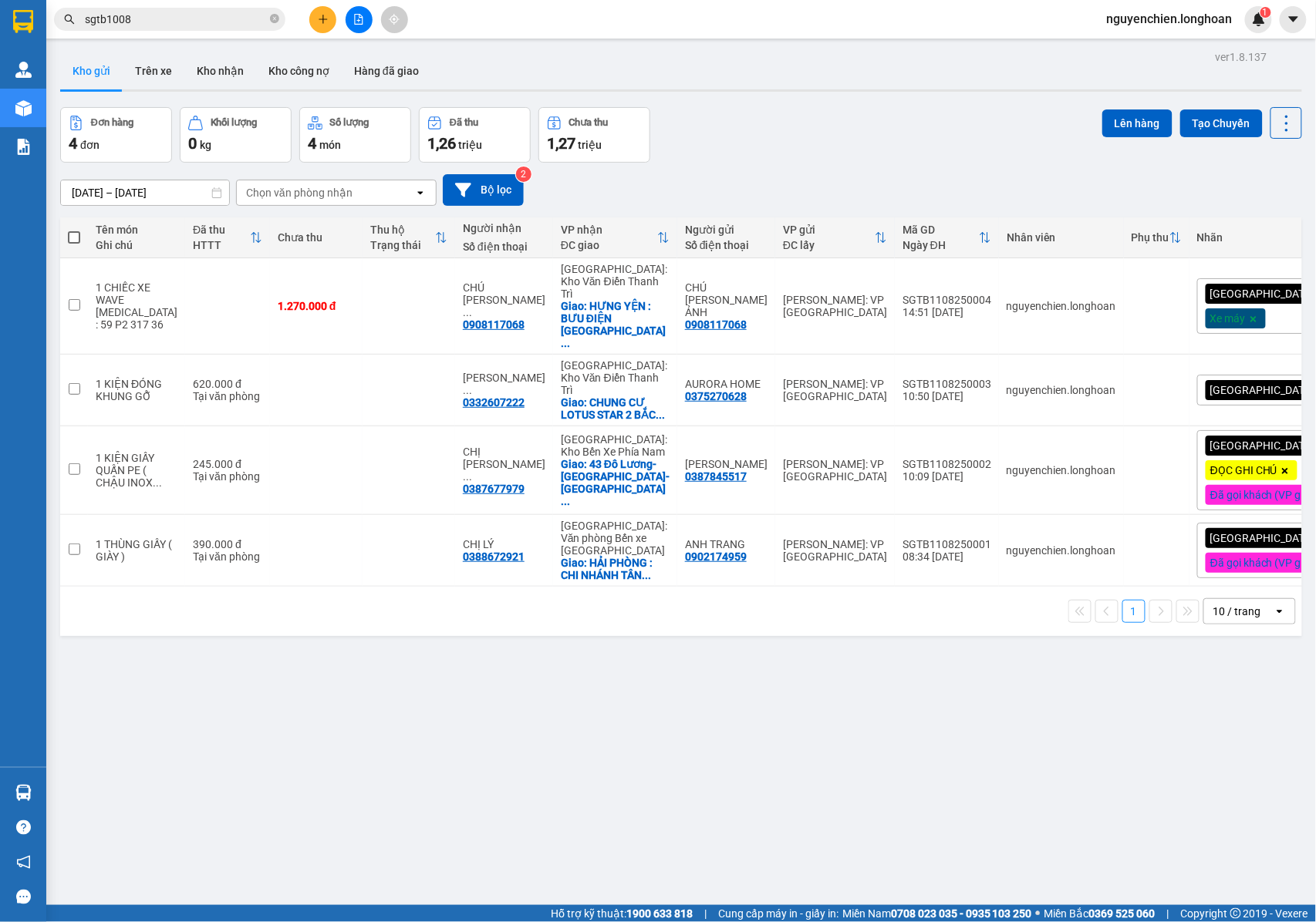
click at [373, 632] on div "ver 1.8.137 Kho gửi Trên xe Kho nhận Kho công nợ Hàng đã giao Đơn hàng 4 đơn Kh…" at bounding box center [681, 507] width 1254 height 922
click at [278, 21] on icon "close-circle" at bounding box center [274, 19] width 9 height 9
click at [214, 22] on input "text" at bounding box center [176, 19] width 182 height 17
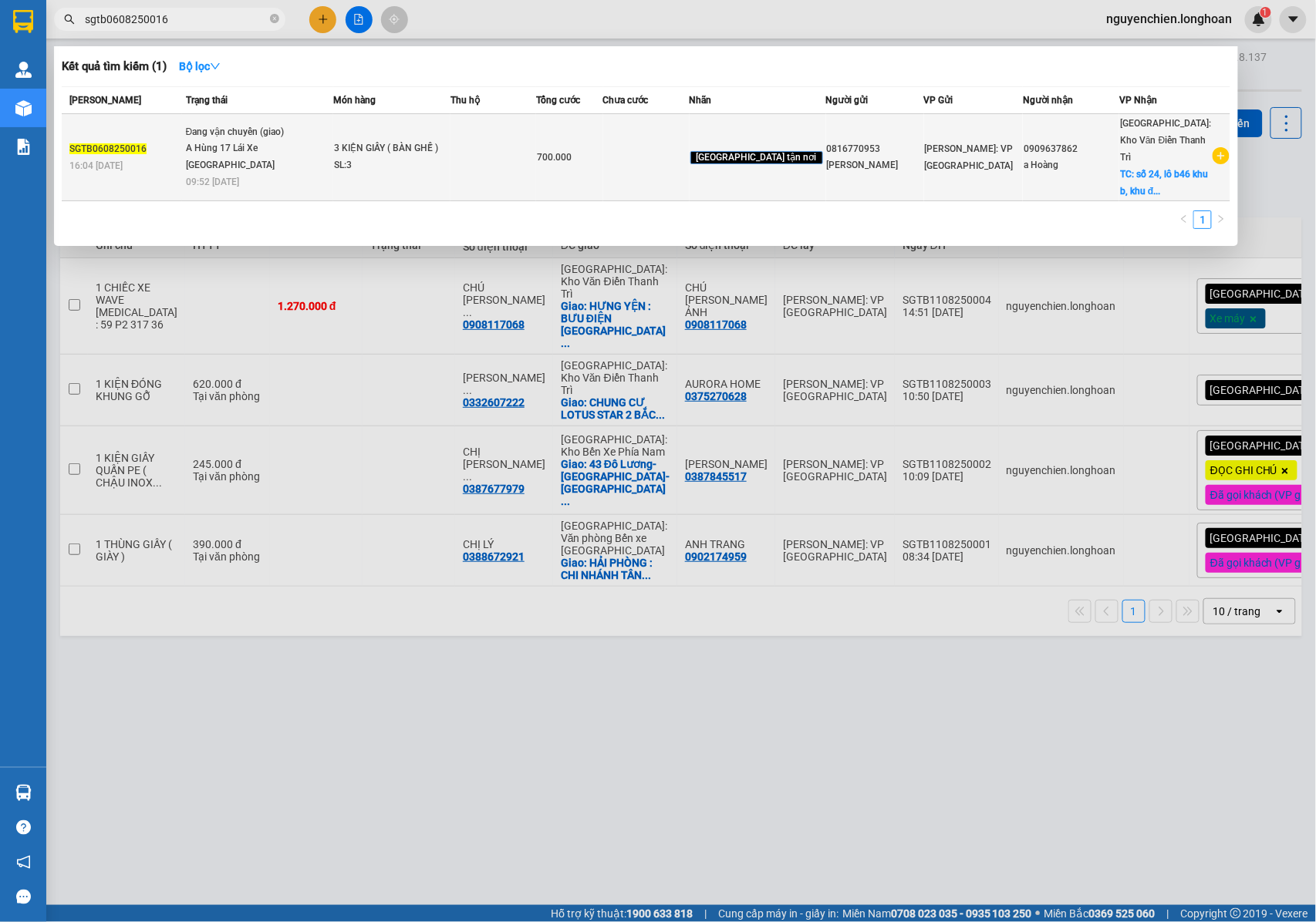
type input "sgtb0608250016"
click at [285, 140] on div "A Hùng 17 Lái Xe Hà Nội 0325666247" at bounding box center [244, 156] width 115 height 33
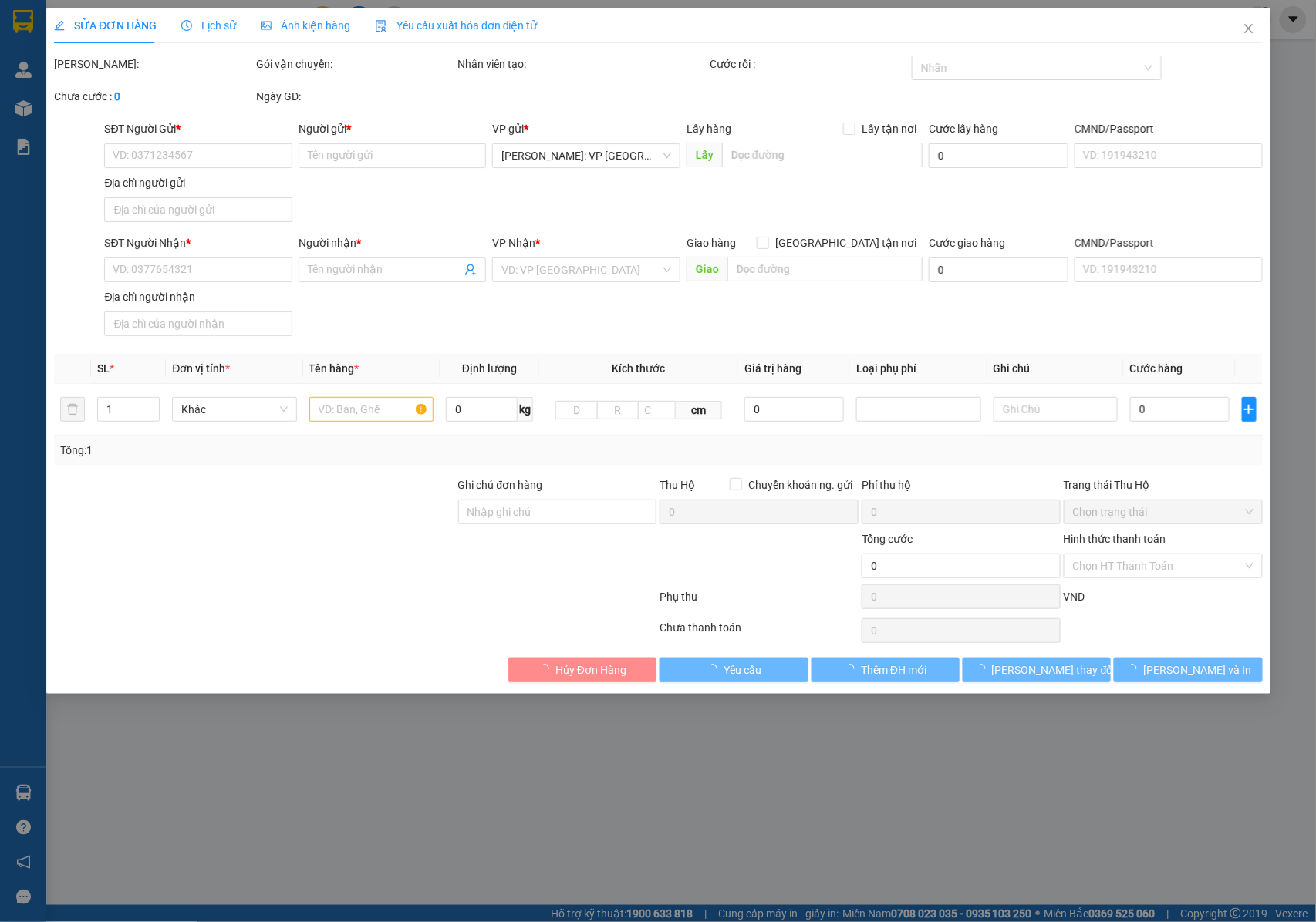
type input "0816770953"
type input "NGUYỄN THANH BÌNH"
type input "0909637862"
type input "a Hoàng"
checkbox input "true"
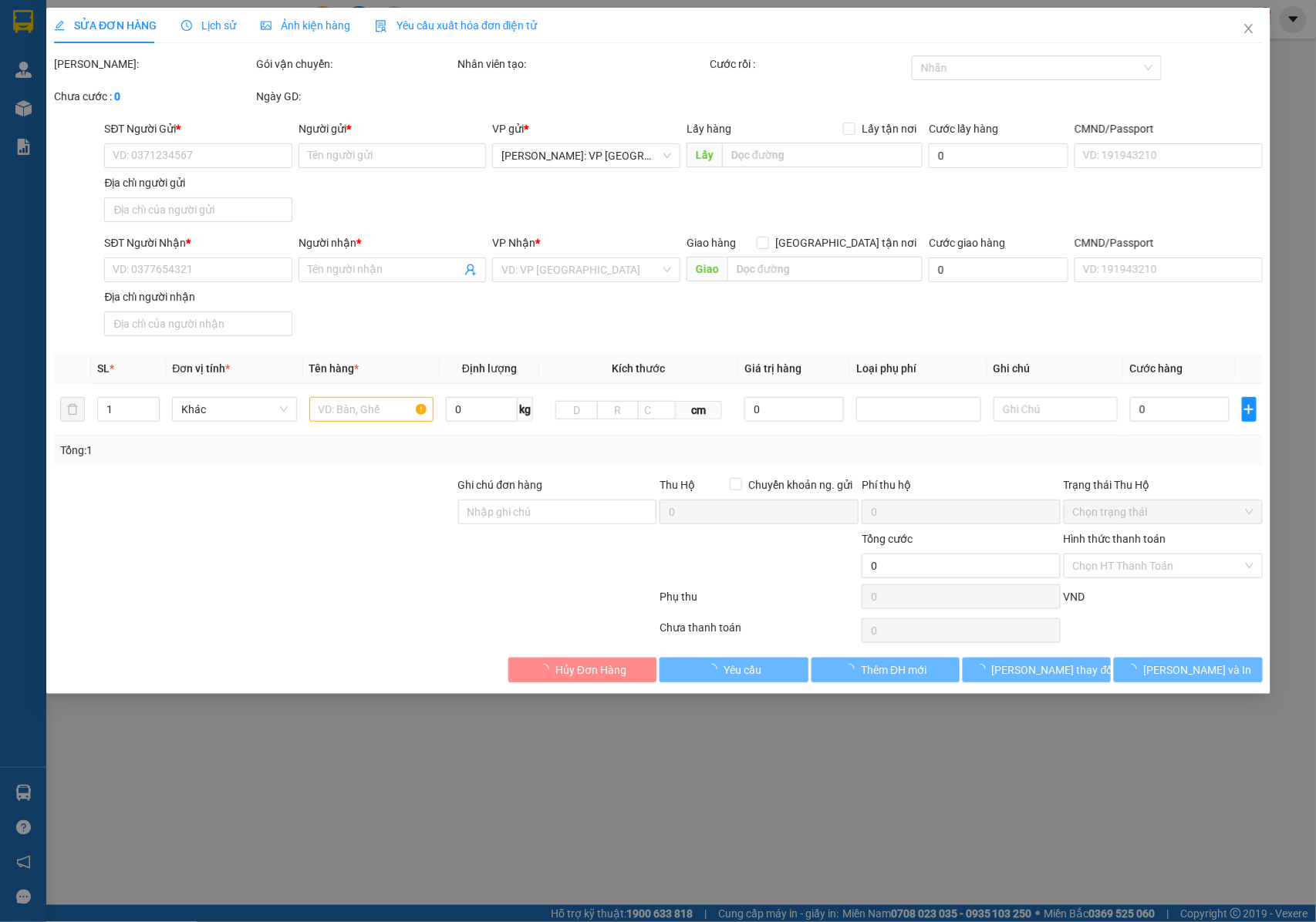
type input "số 24, lô b46 khu b, khu đô thị gleximco lê trọng tấn, dương nội, hà đông, hà n…"
type input "NHẬN NGUYÊN KIỆN GIAO NGUYÊN KIỆN, HƯ VỠ K ĐỀN"
type input "700.000"
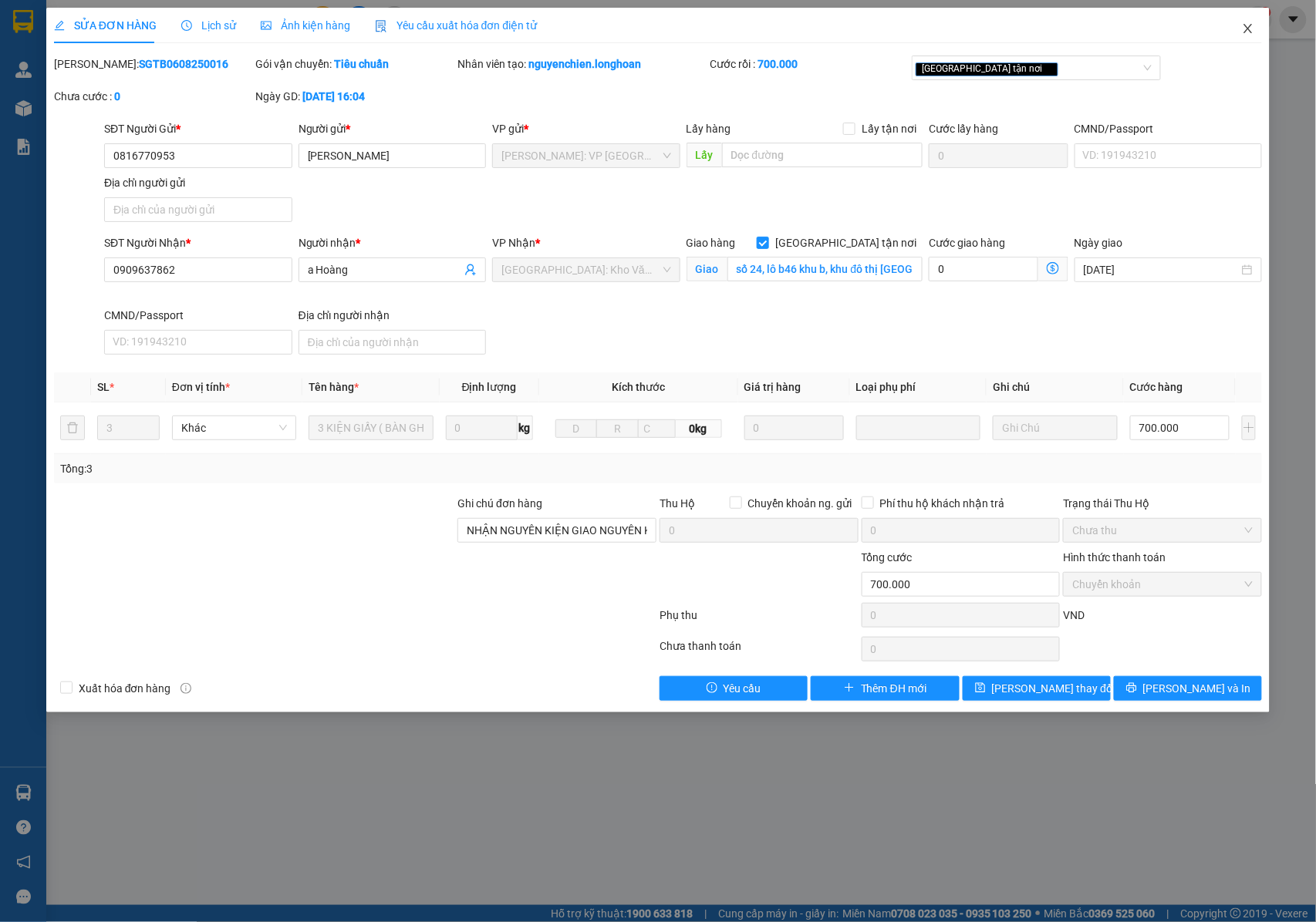
click at [1250, 25] on icon "close" at bounding box center [1249, 28] width 12 height 12
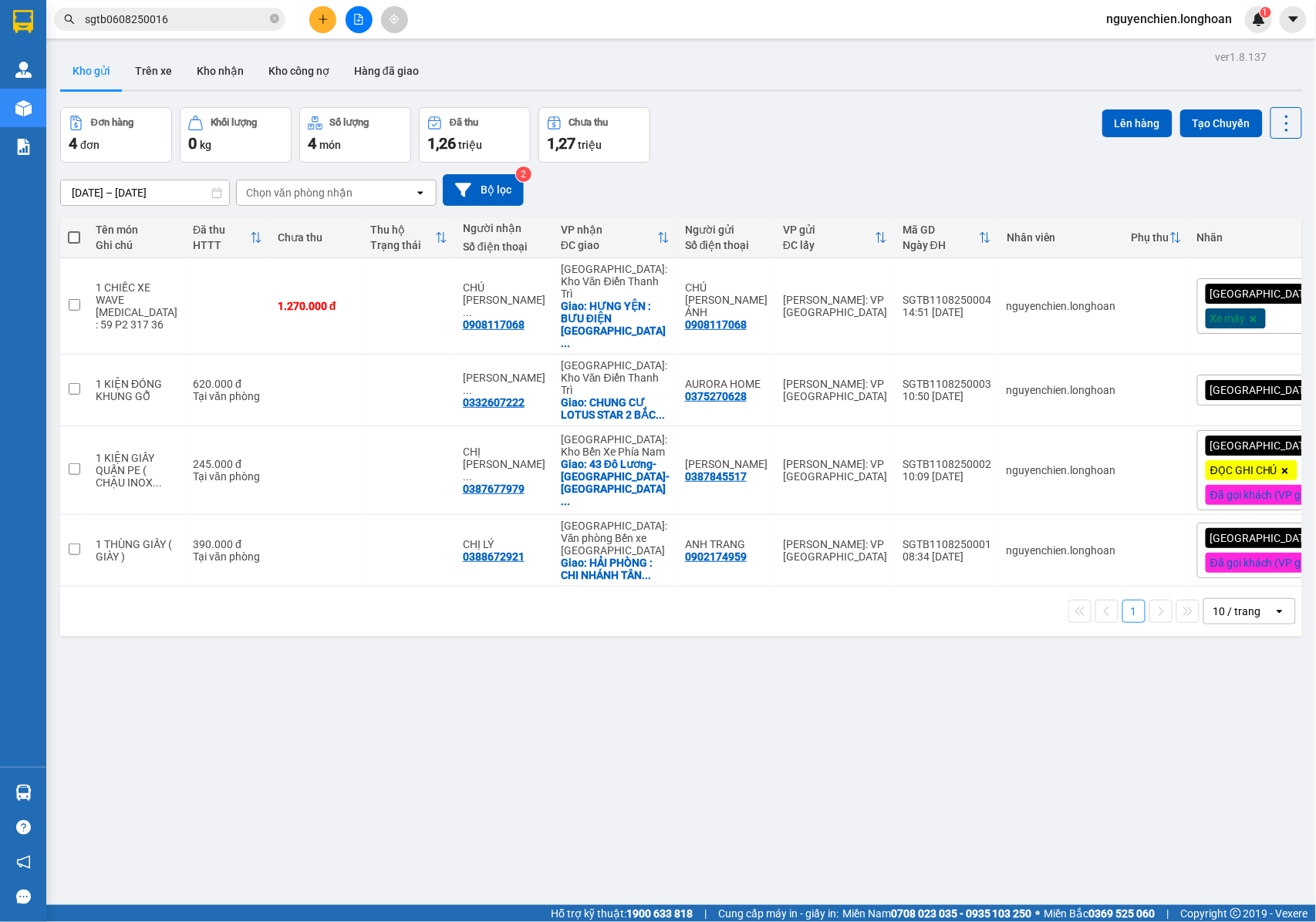
click at [192, 28] on span "sgtb0608250016" at bounding box center [169, 20] width 231 height 23
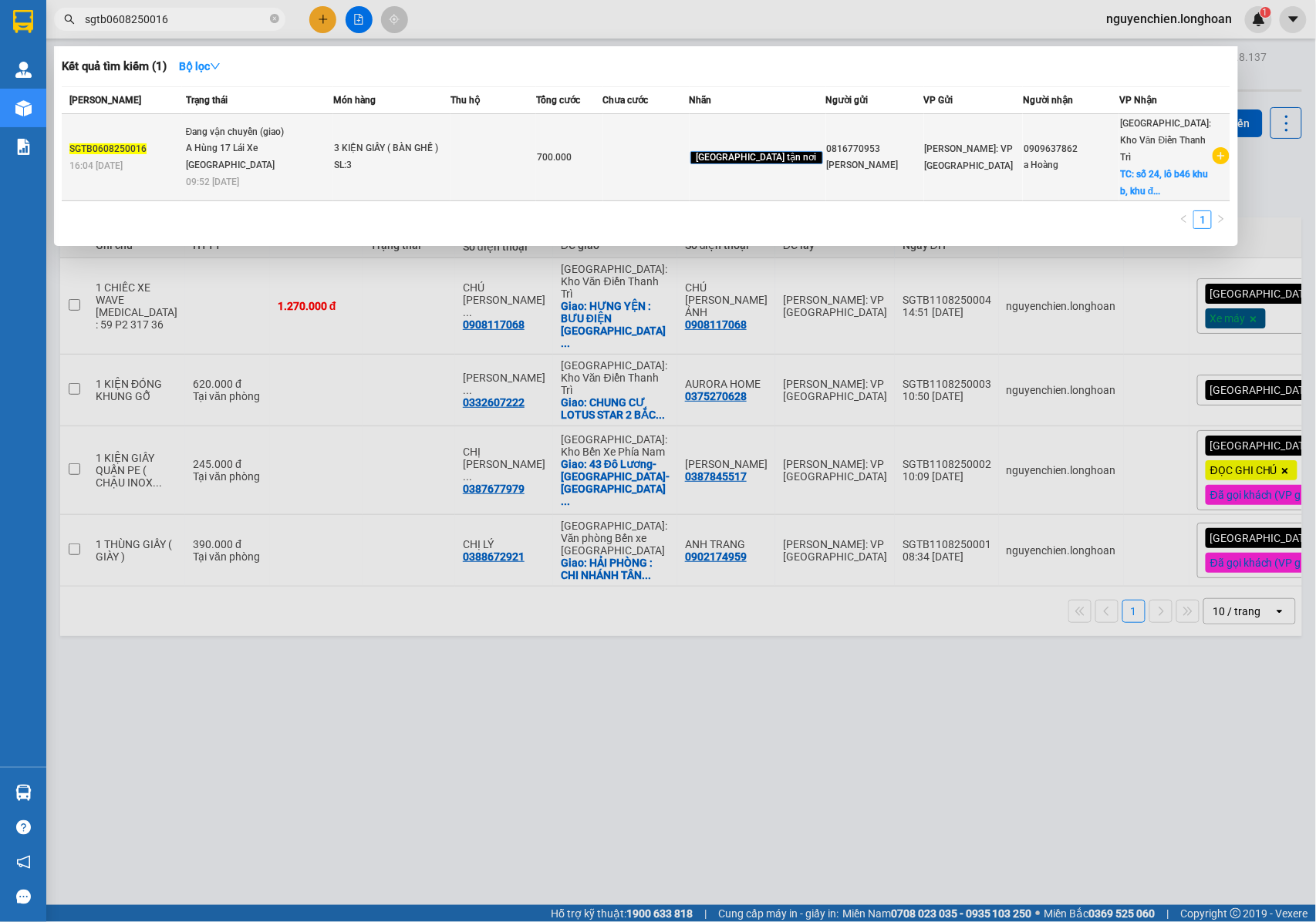
click at [252, 130] on div "Đang vận chuyển (giao)" at bounding box center [244, 132] width 115 height 17
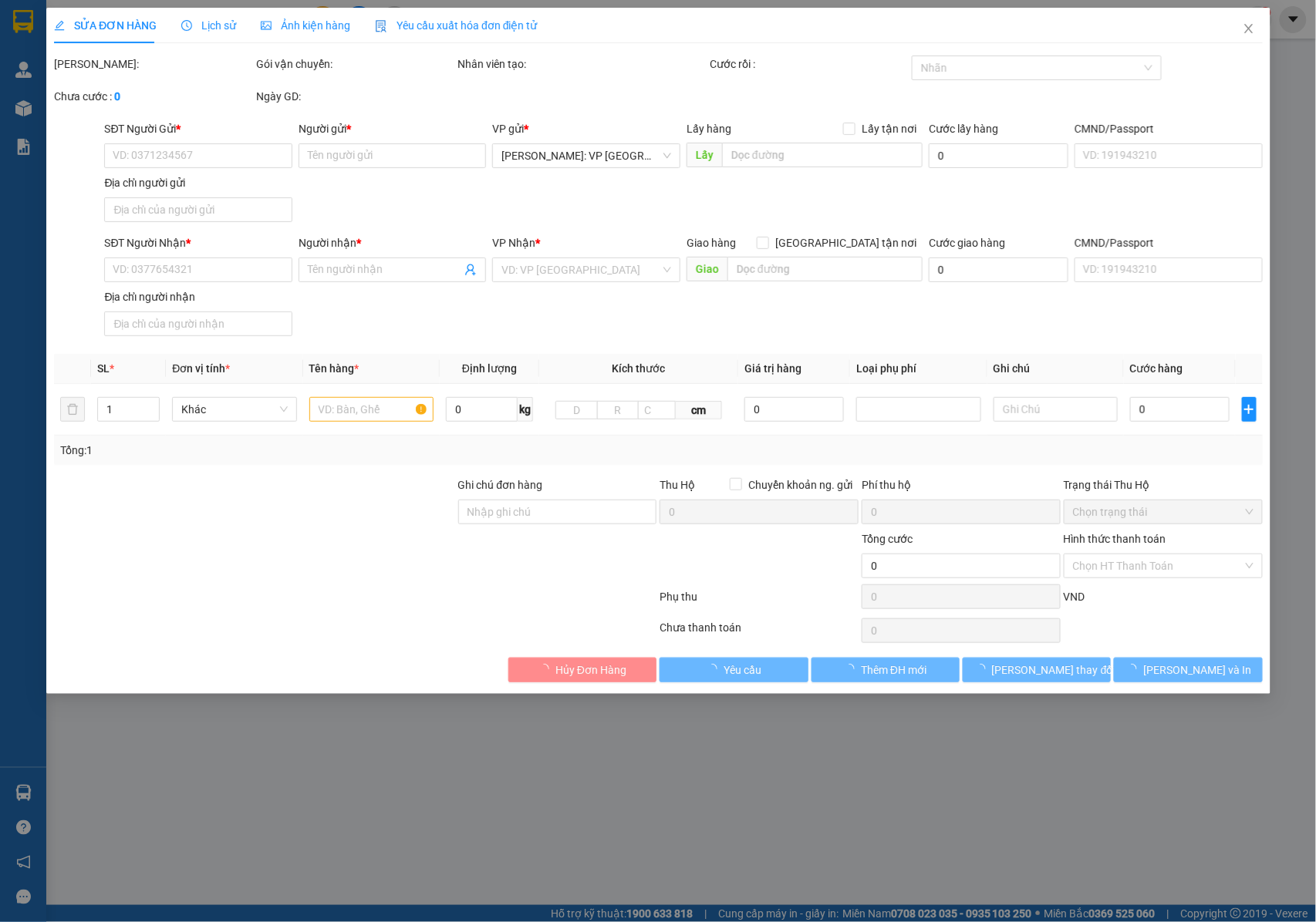
type input "0816770953"
type input "NGUYỄN THANH BÌNH"
type input "0909637862"
type input "a Hoàng"
checkbox input "true"
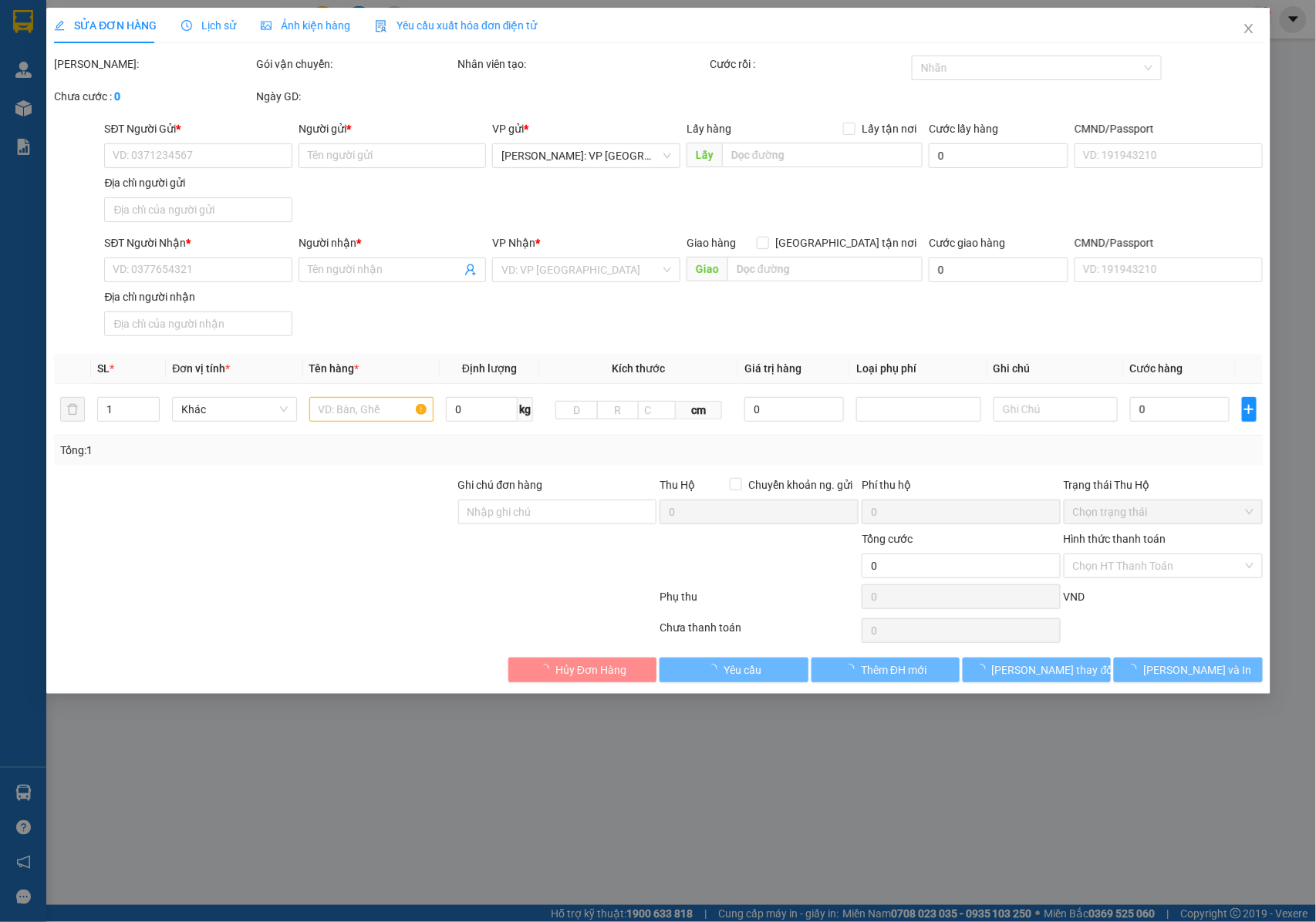
type input "số 24, lô b46 khu b, khu đô thị gleximco lê trọng tấn, dương nội, hà đông, hà n…"
type input "NHẬN NGUYÊN KIỆN GIAO NGUYÊN KIỆN, HƯ VỠ K ĐỀN"
type input "700.000"
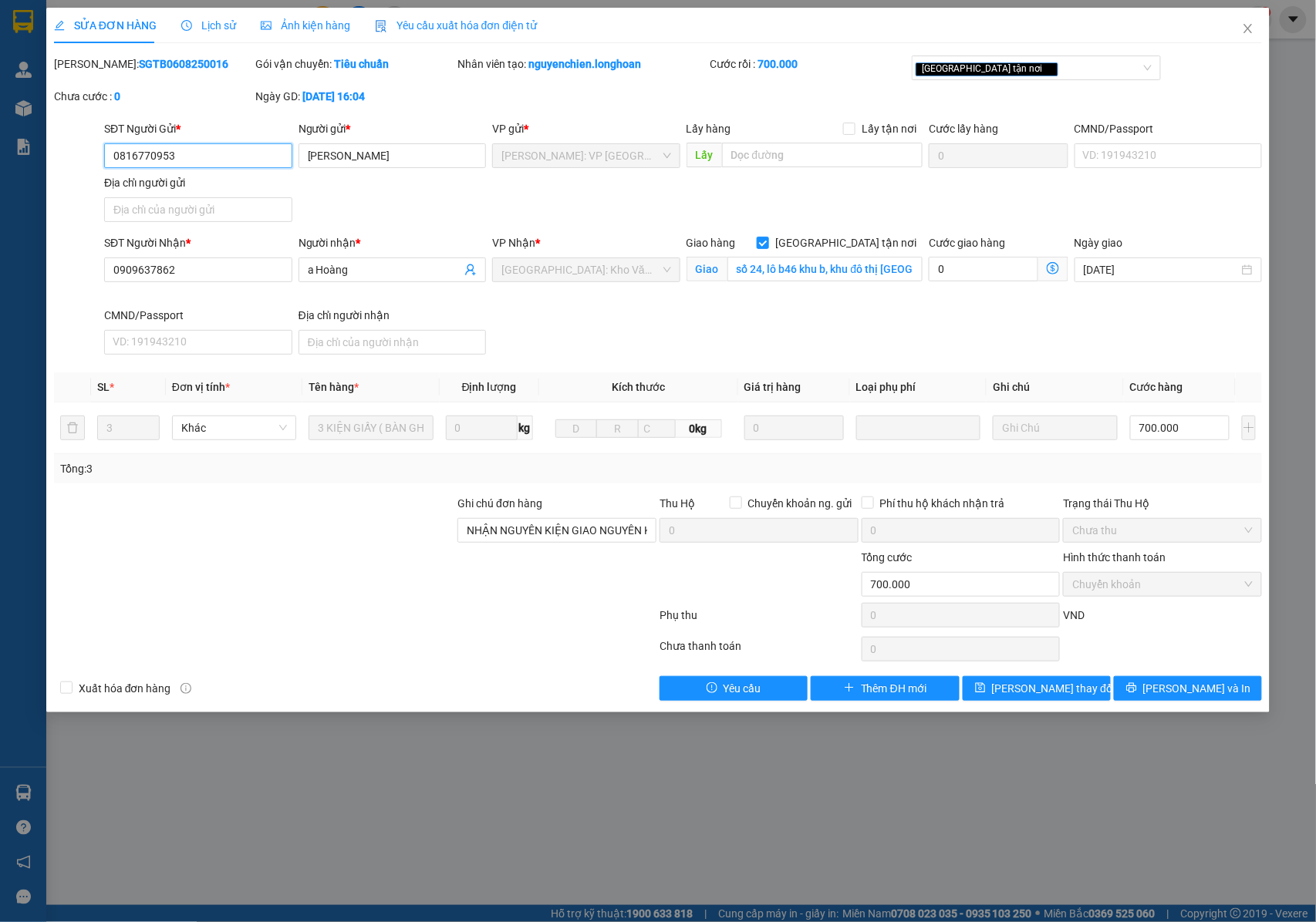
click at [1094, 588] on span "Chuyển khoản" at bounding box center [1163, 584] width 181 height 23
click at [200, 32] on span "Lịch sử" at bounding box center [208, 26] width 55 height 12
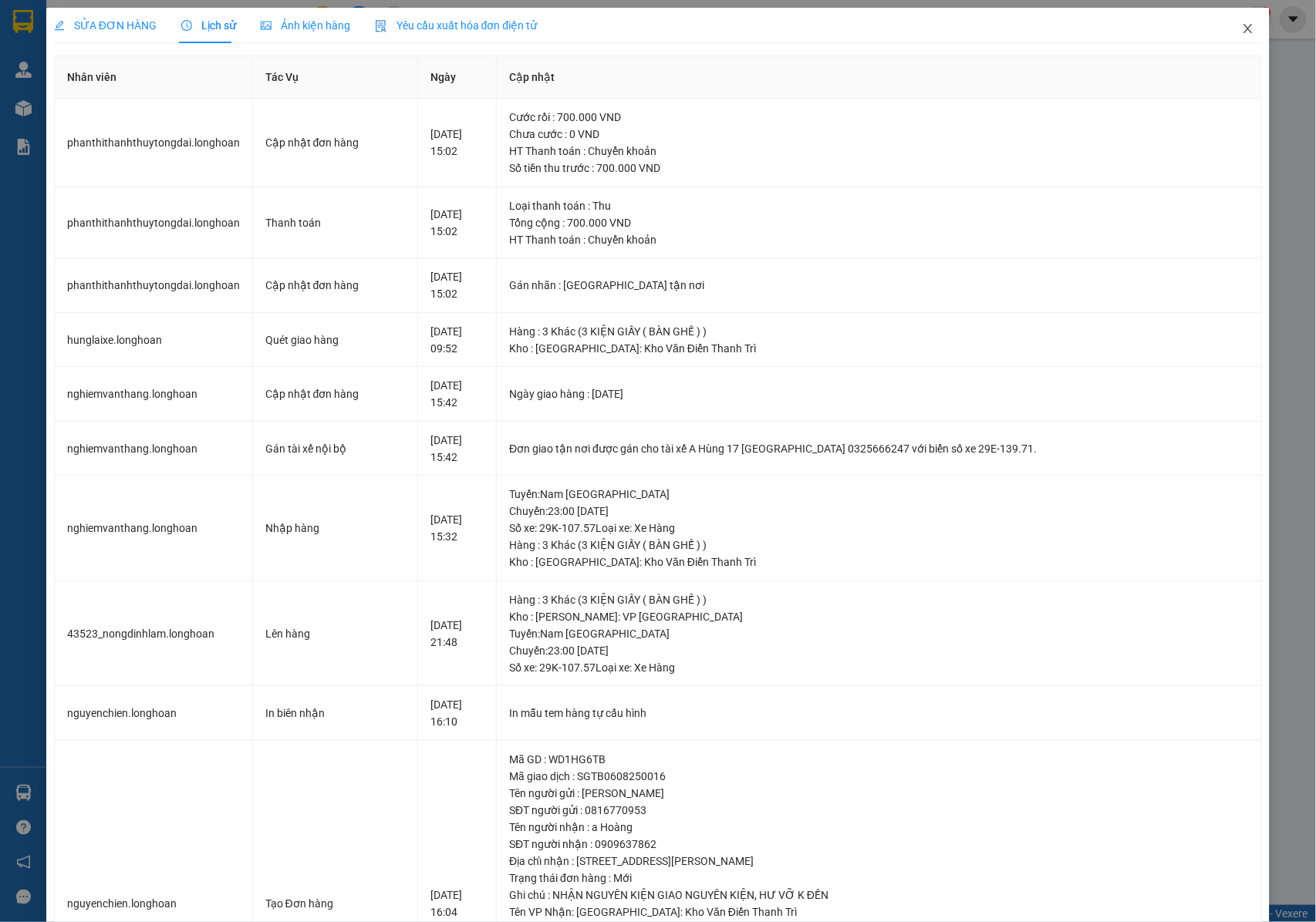
click at [1242, 27] on icon "close" at bounding box center [1249, 28] width 12 height 12
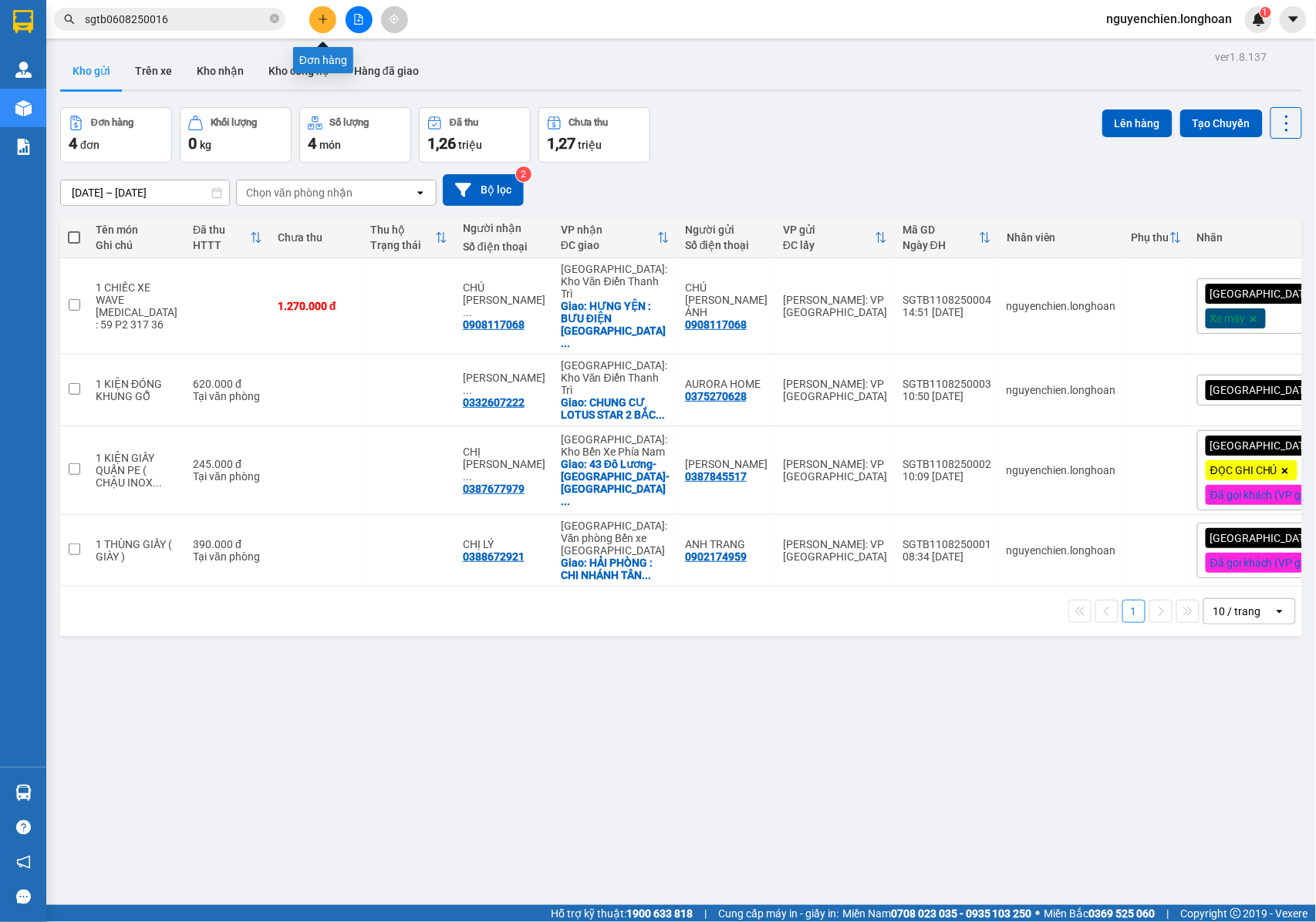
click at [325, 26] on button at bounding box center [323, 20] width 27 height 27
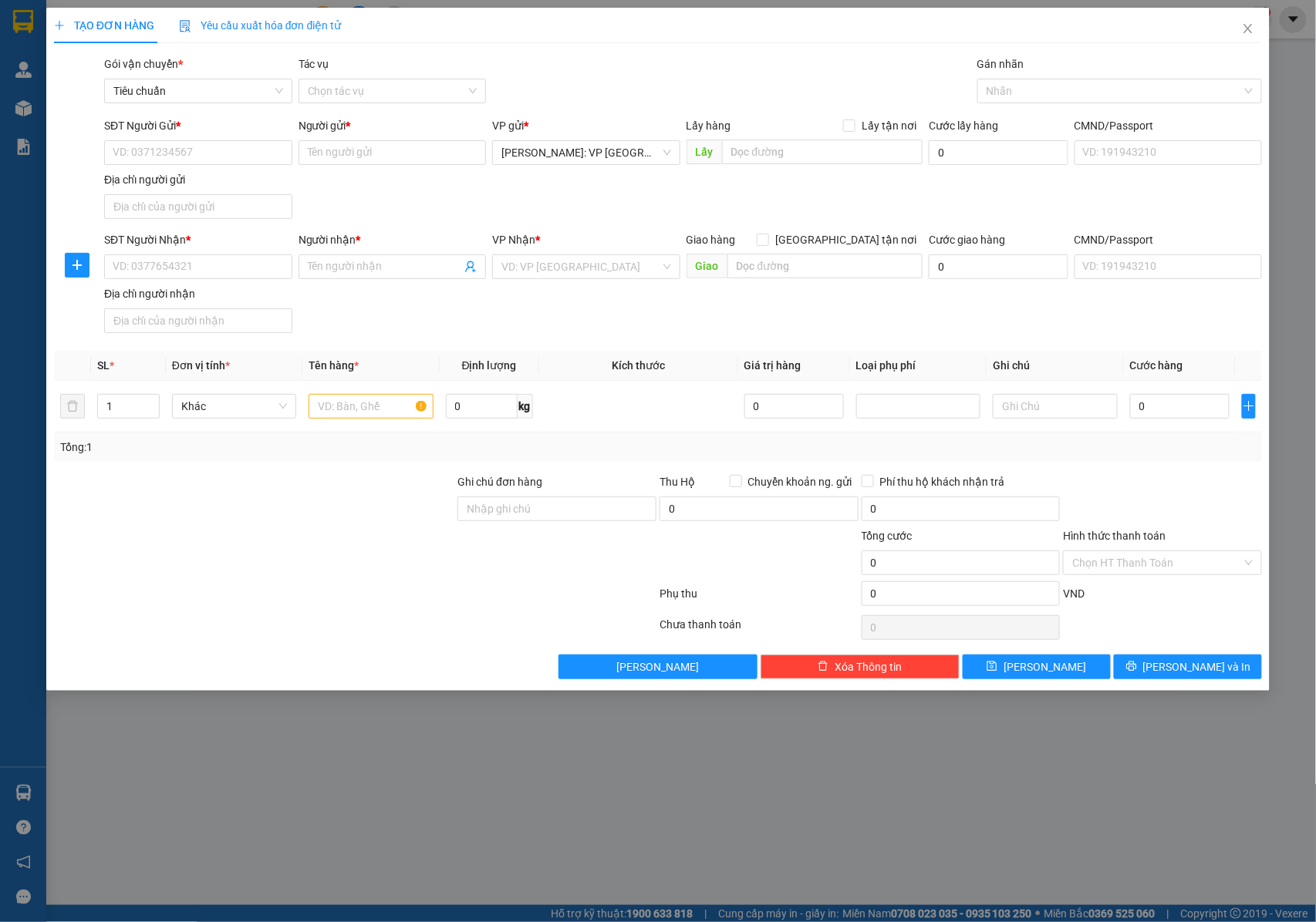
drag, startPoint x: 139, startPoint y: 168, endPoint x: 142, endPoint y: 158, distance: 10.4
click at [139, 168] on div "SĐT Người Gửi * VD: 0371234567" at bounding box center [198, 144] width 188 height 54
click at [142, 158] on input "SĐT Người Gửi *" at bounding box center [198, 152] width 188 height 25
type input "0902487616"
click at [315, 150] on input "Người gửi *" at bounding box center [393, 152] width 188 height 25
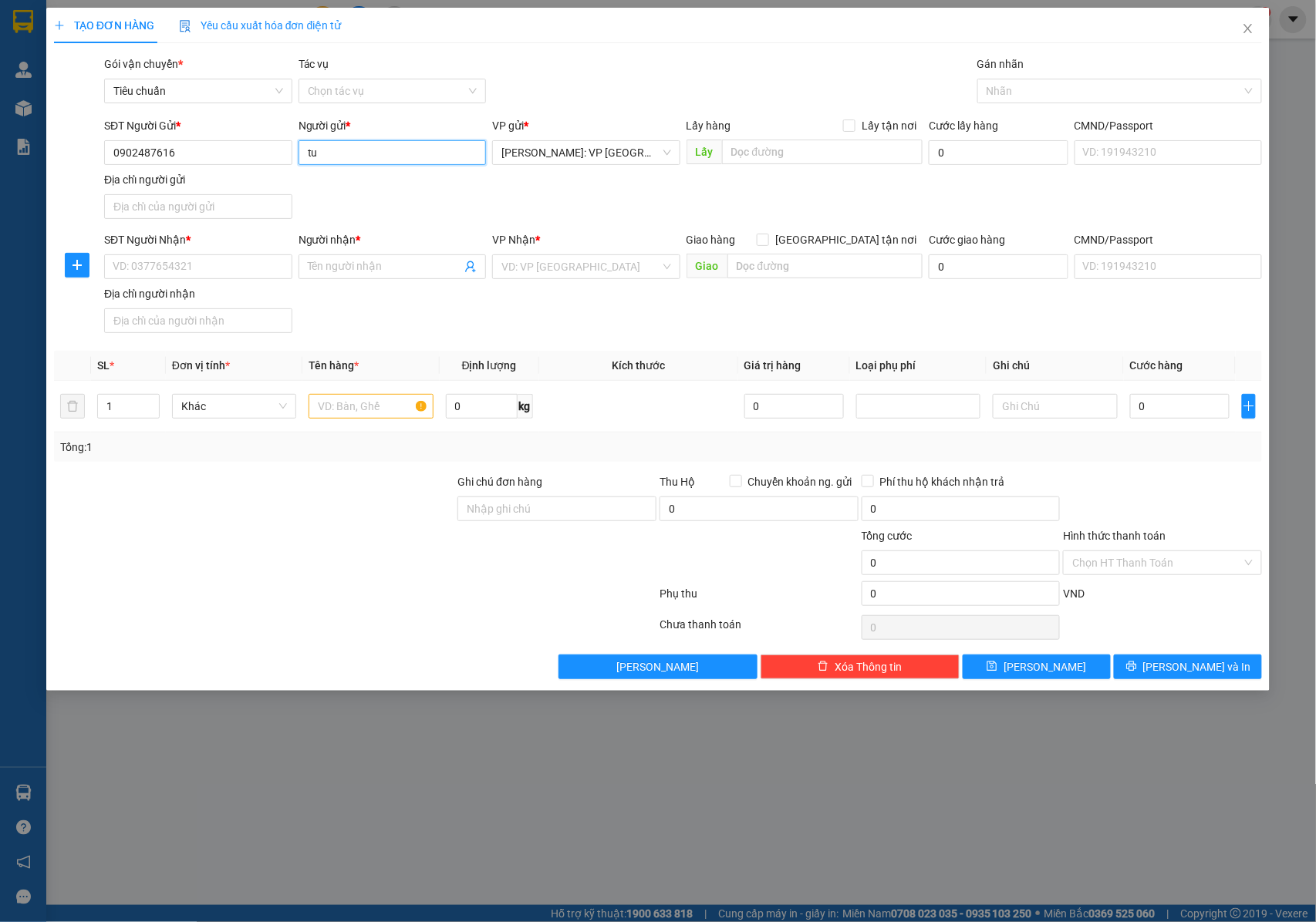
type input "t"
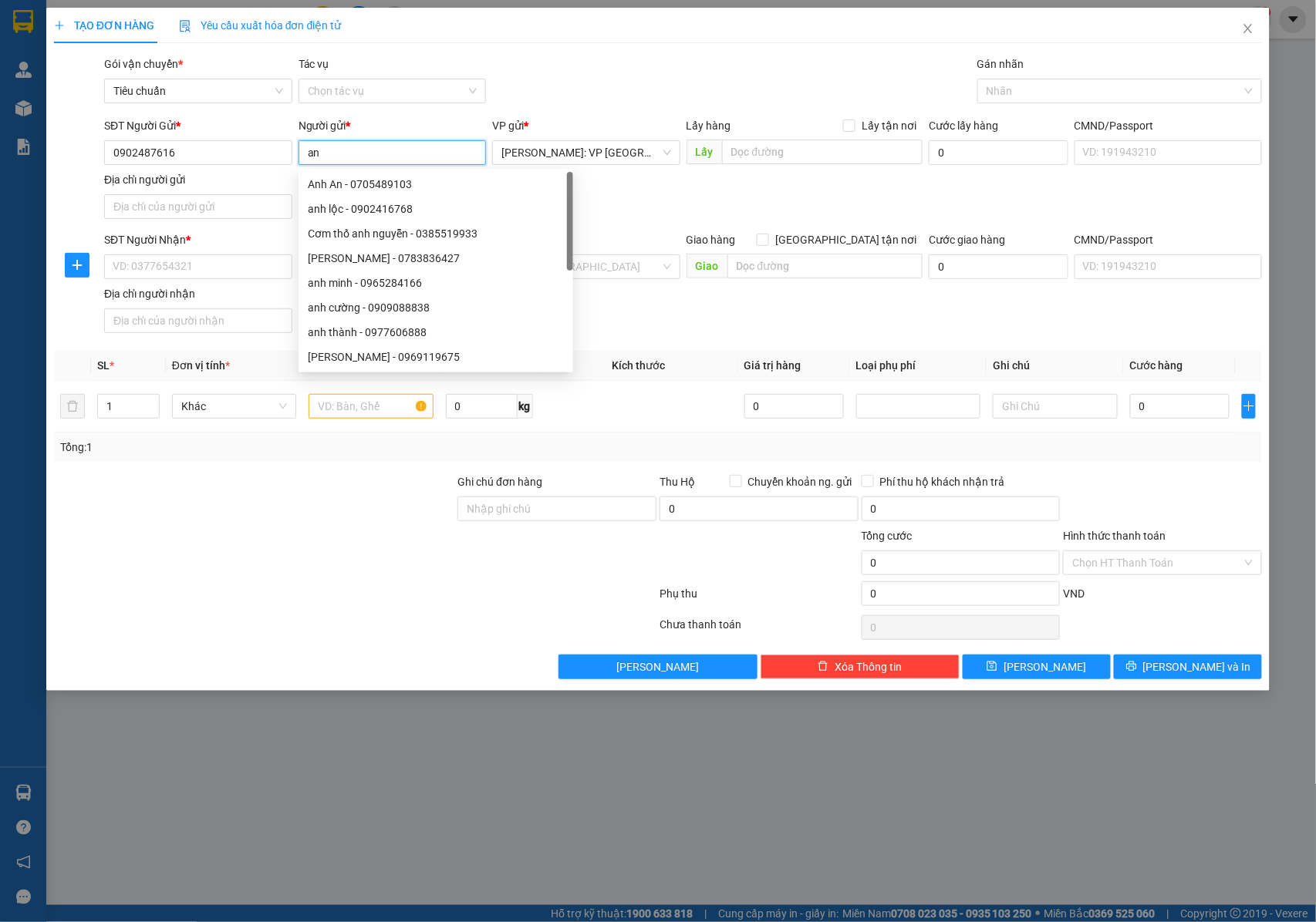
type input "a"
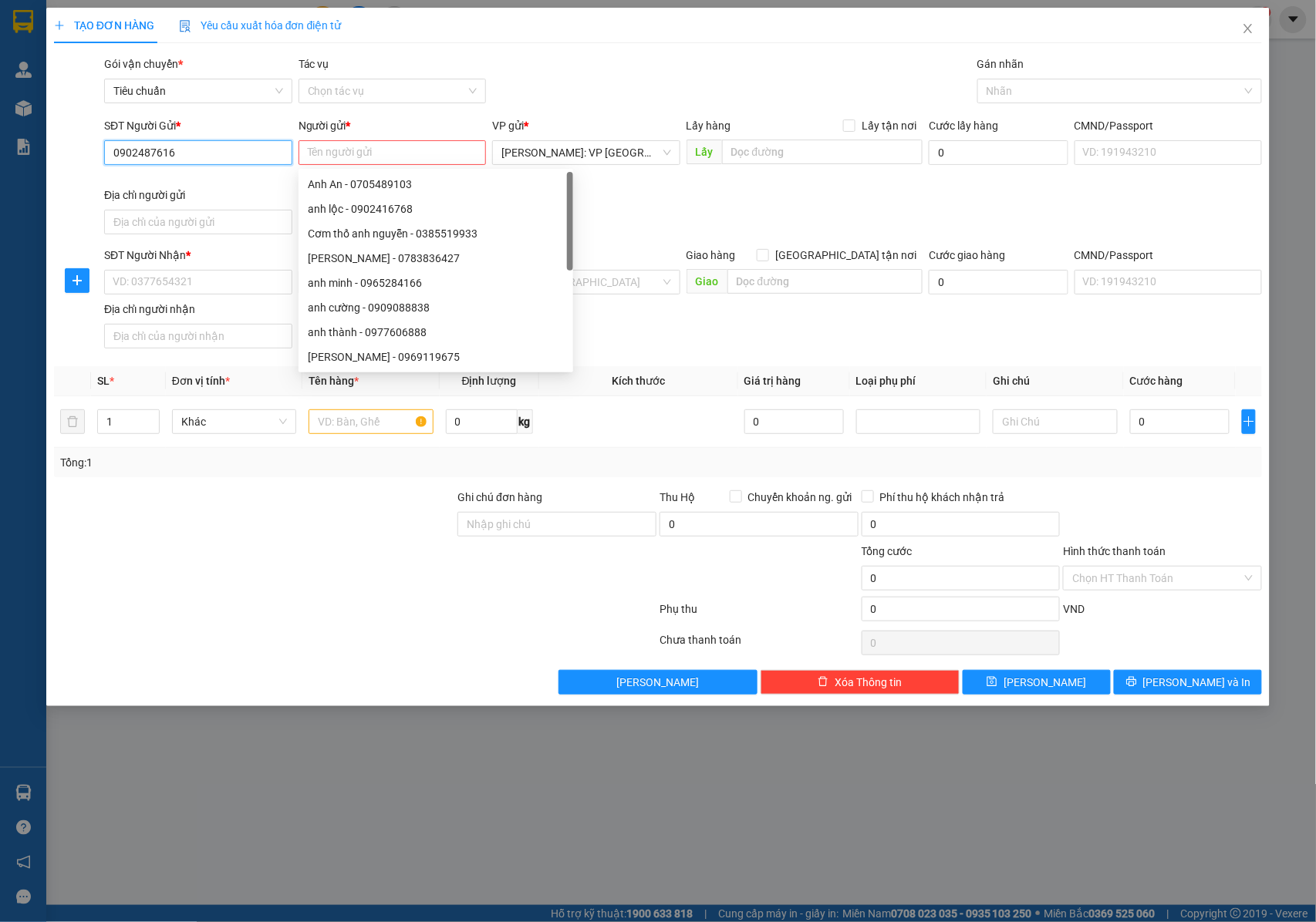
click at [186, 152] on input "0902487616" at bounding box center [198, 152] width 188 height 25
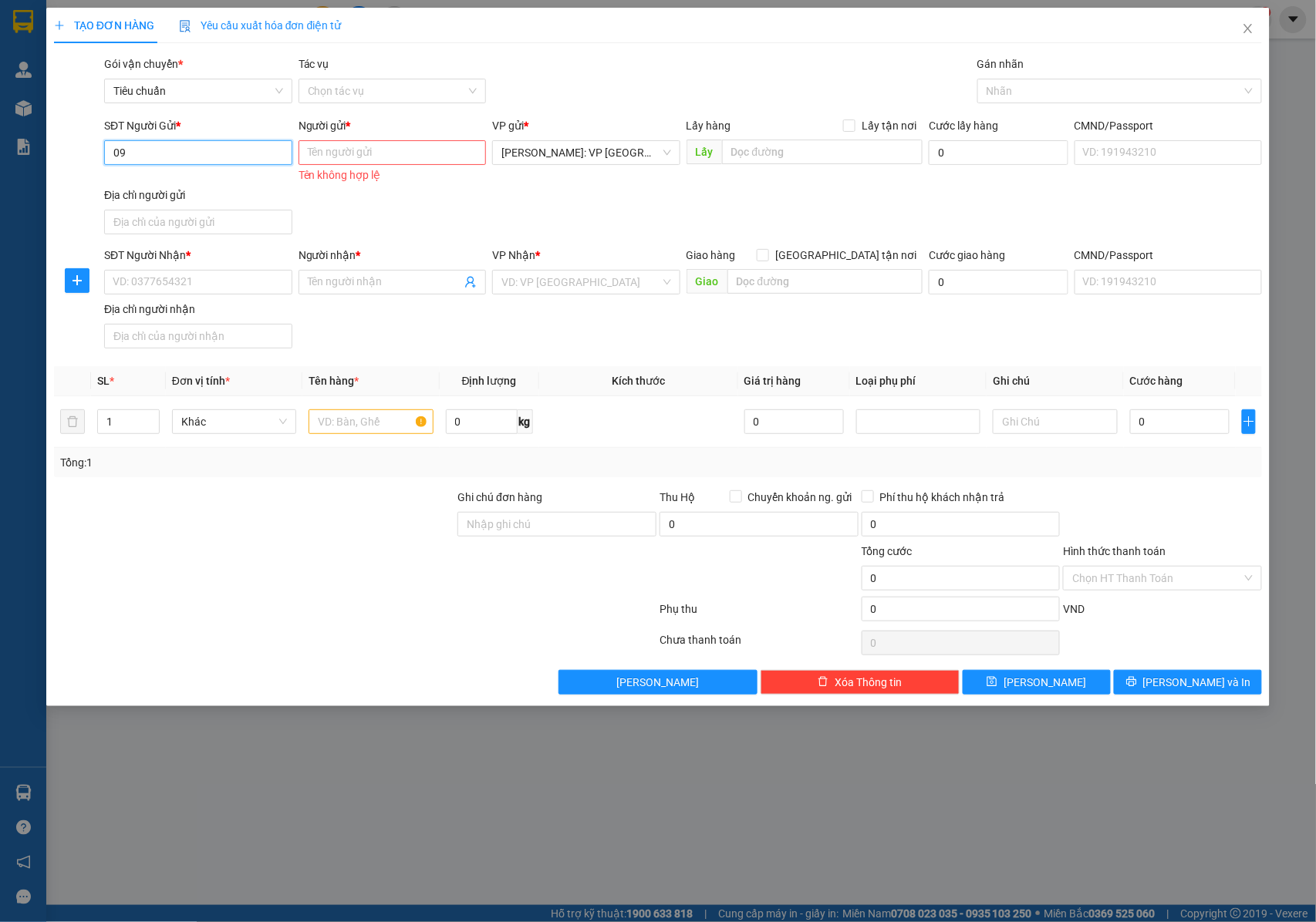
type input "0"
type input "0862367645"
click at [317, 152] on input "Người gửi *" at bounding box center [393, 152] width 188 height 25
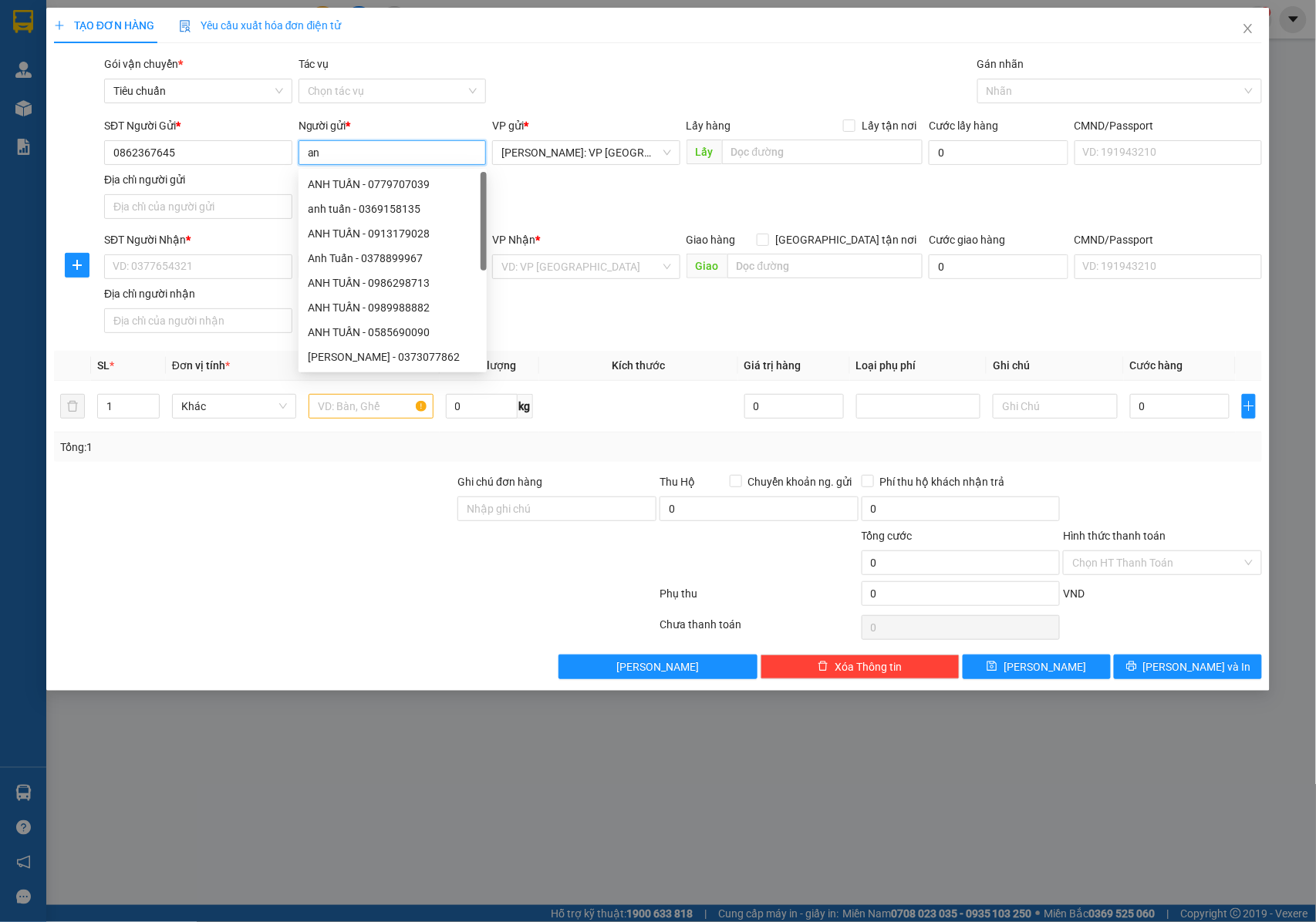
type input "a"
click at [995, 85] on div at bounding box center [1112, 90] width 262 height 19
type input "[PERSON_NAME]"
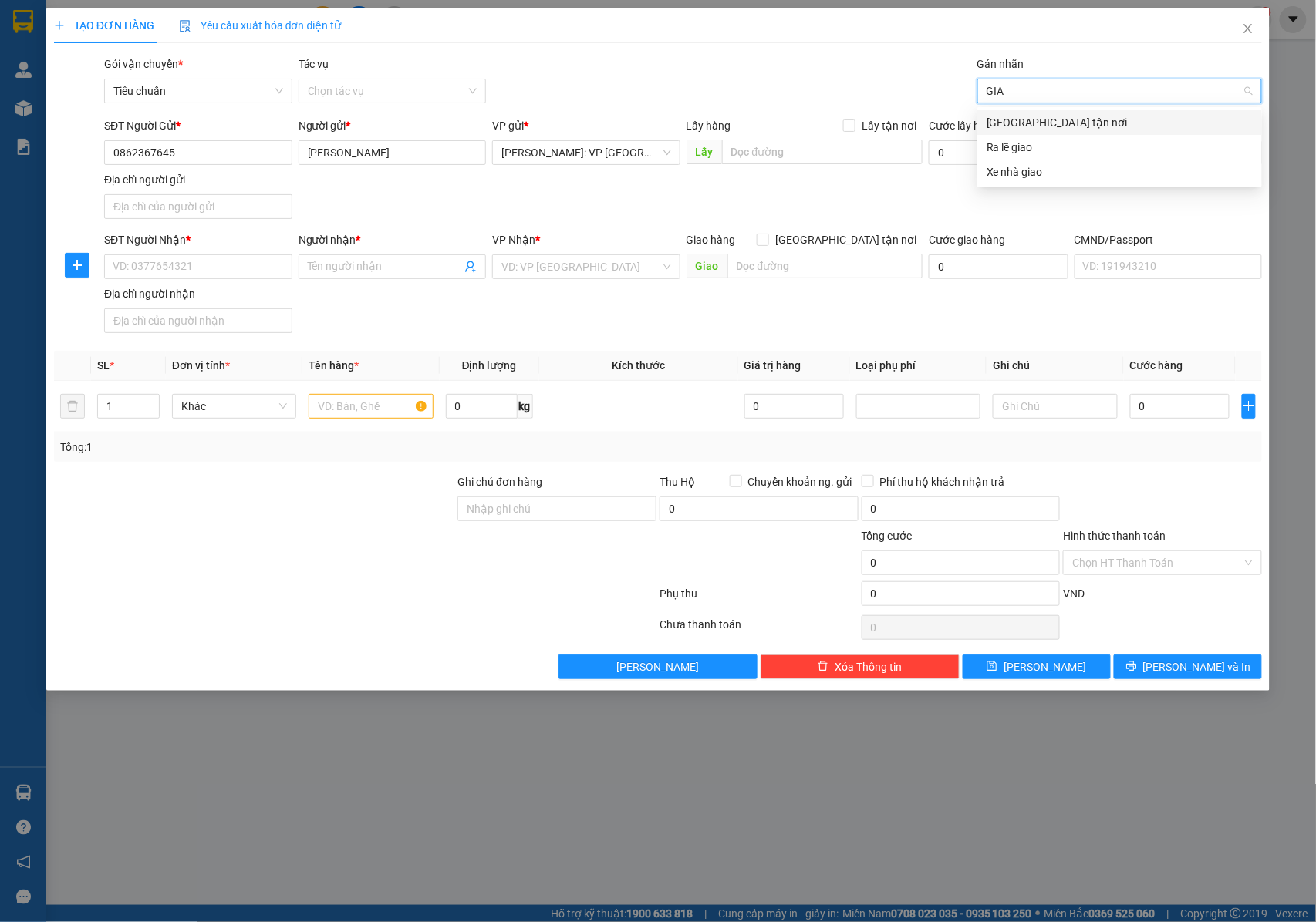
type input "GIAO"
click at [987, 124] on div "[GEOGRAPHIC_DATA] tận nơi" at bounding box center [1120, 122] width 266 height 17
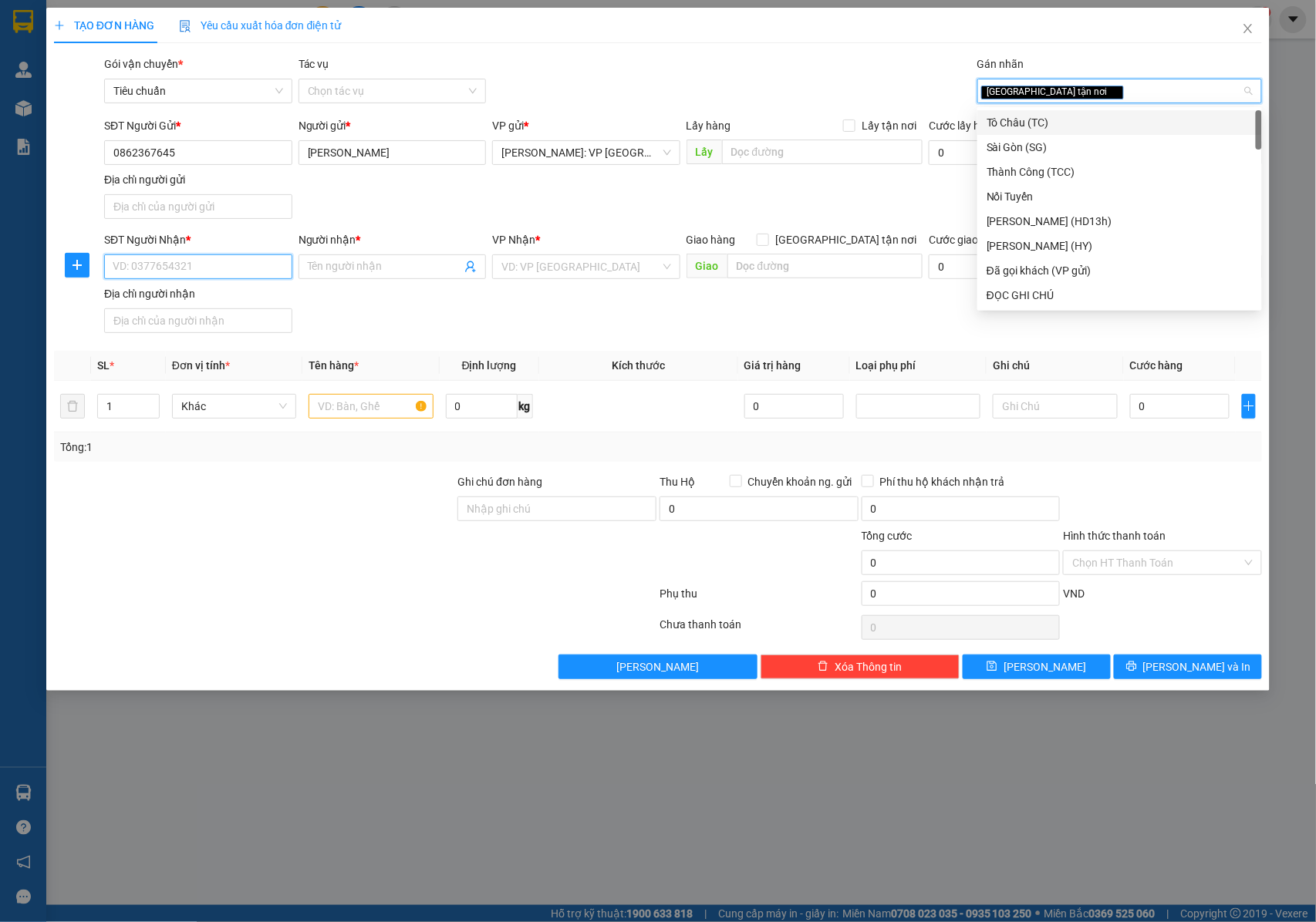
click at [223, 271] on input "SĐT Người Nhận *" at bounding box center [198, 267] width 188 height 25
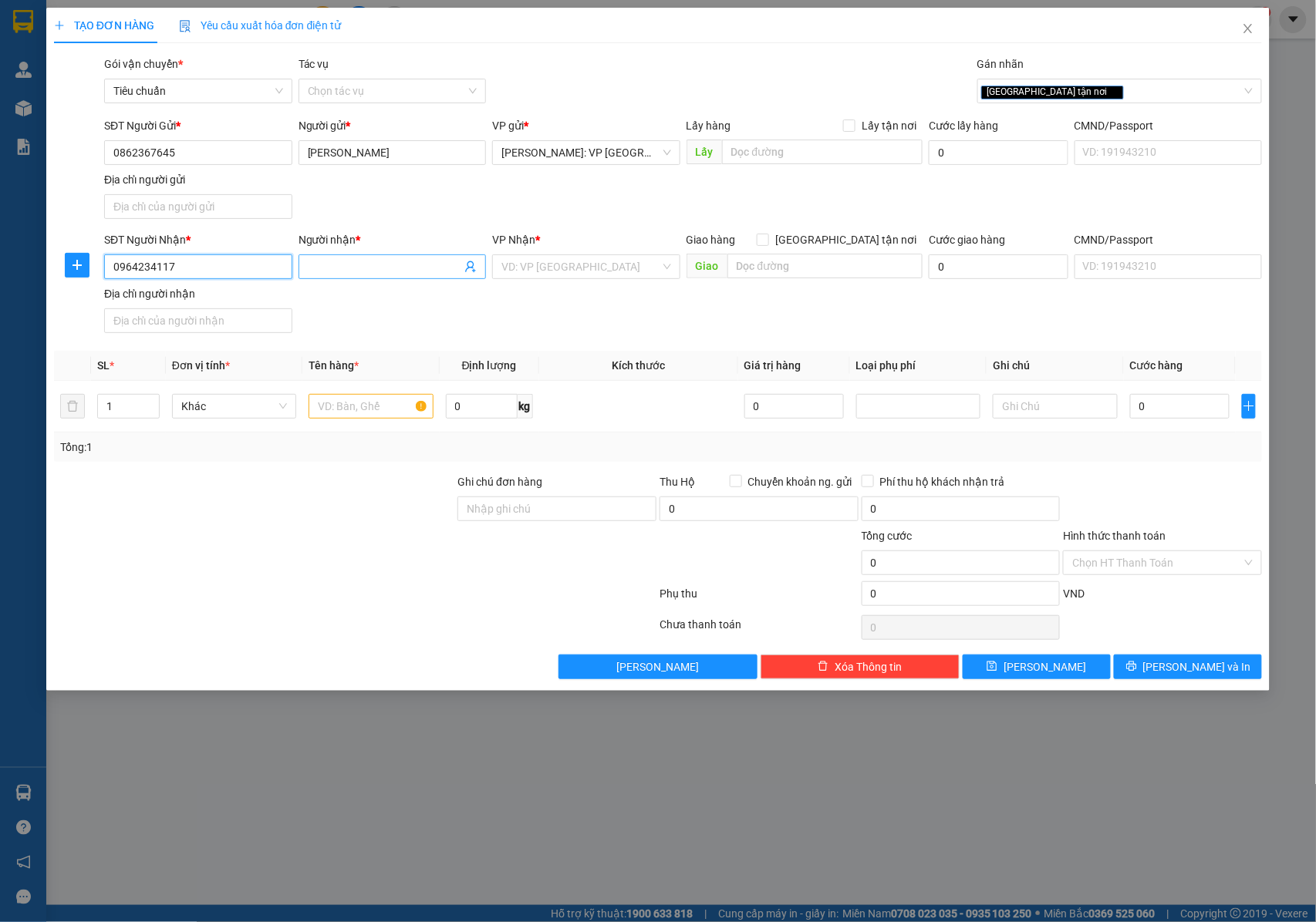
type input "0964234117"
click at [335, 275] on input "Người nhận *" at bounding box center [385, 266] width 154 height 17
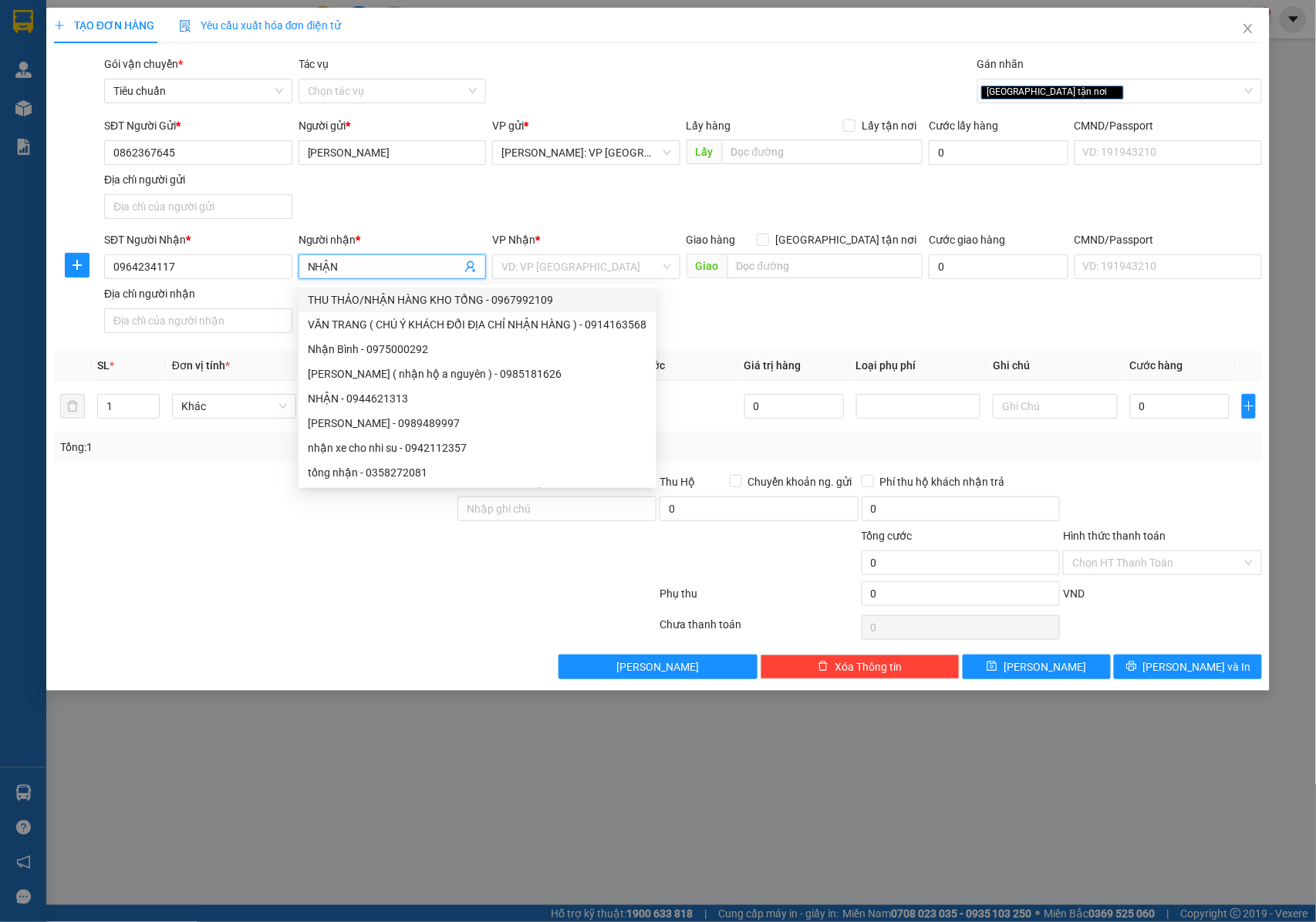
click at [369, 267] on input "NHẬN" at bounding box center [385, 266] width 154 height 17
type input "N"
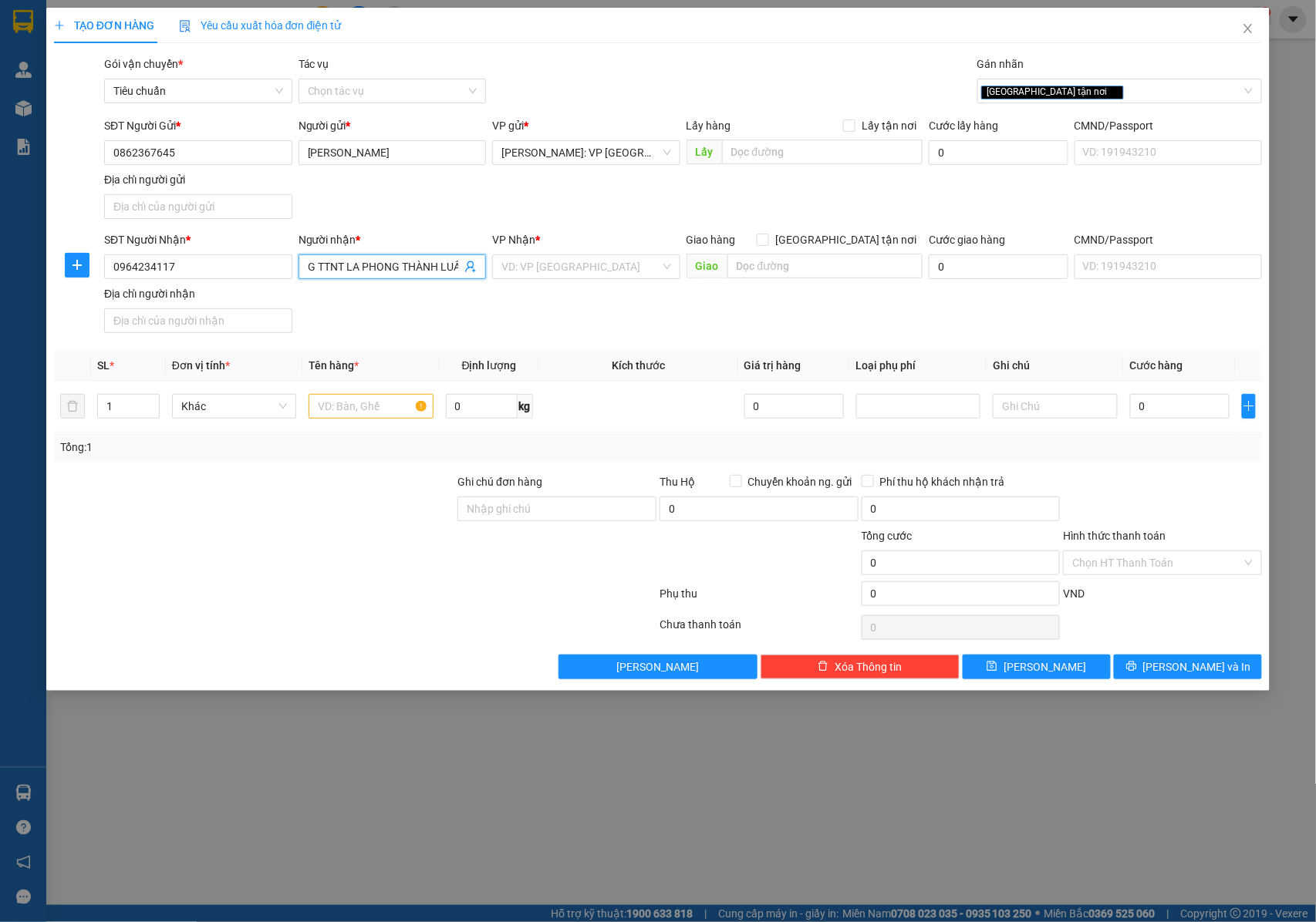
scroll to position [0, 57]
type input "CỬA HÀNG TTNT LA PHONG THÀNH LUÂN"
click at [587, 275] on input "search" at bounding box center [580, 267] width 159 height 23
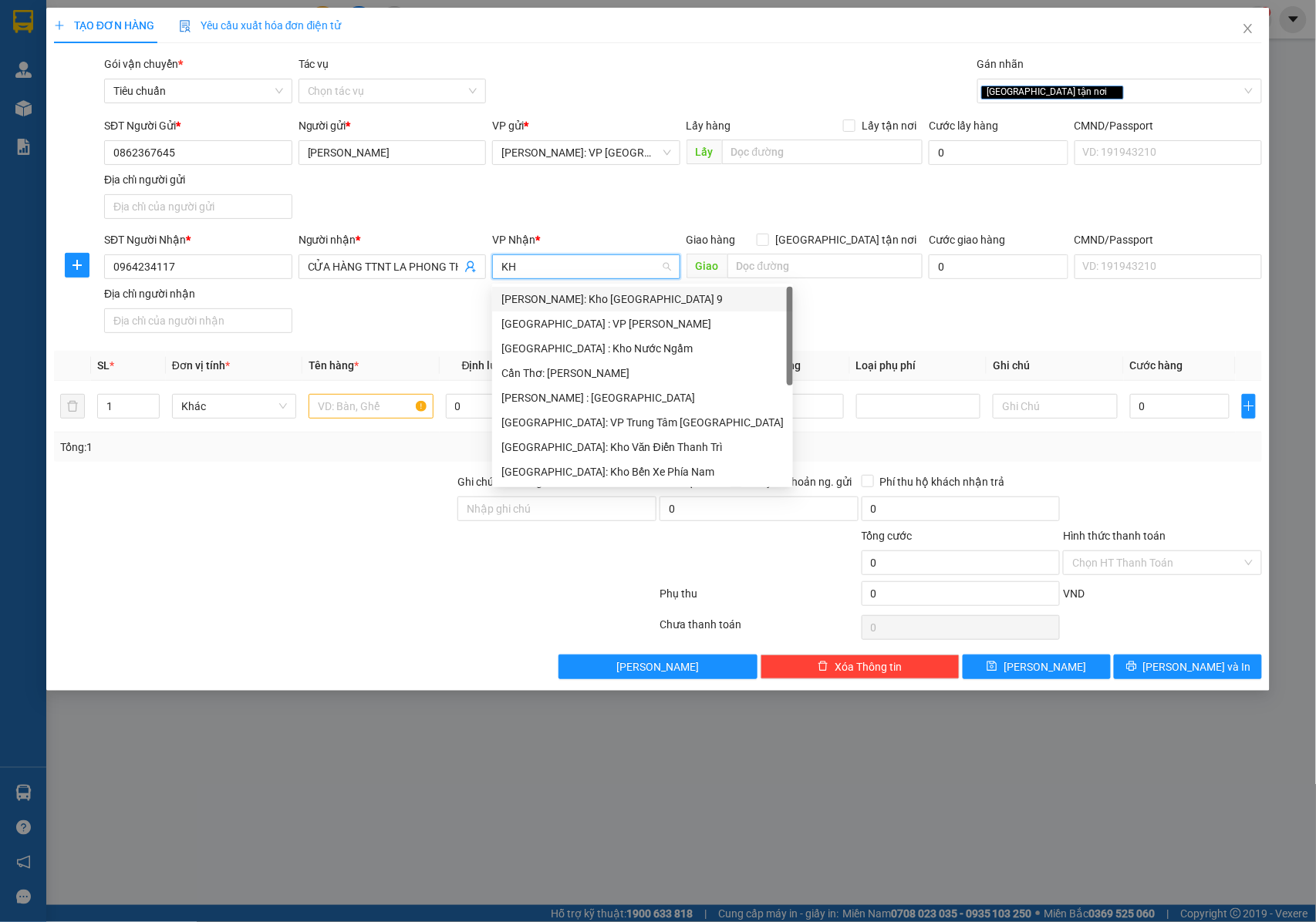
type input "KHO"
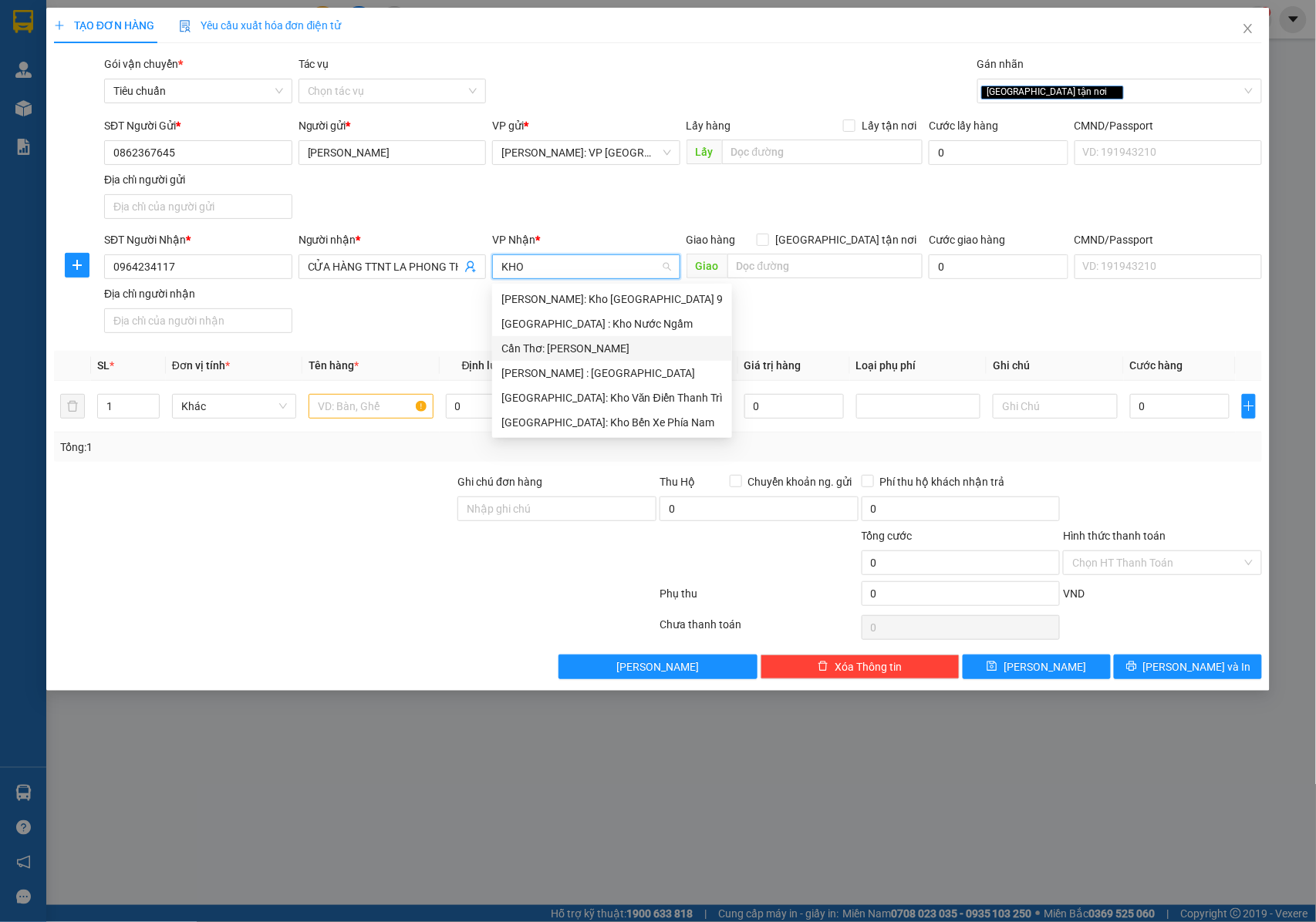
drag, startPoint x: 572, startPoint y: 353, endPoint x: 708, endPoint y: 302, distance: 145.2
click at [575, 353] on div "Cần Thơ: [PERSON_NAME]" at bounding box center [612, 348] width 222 height 17
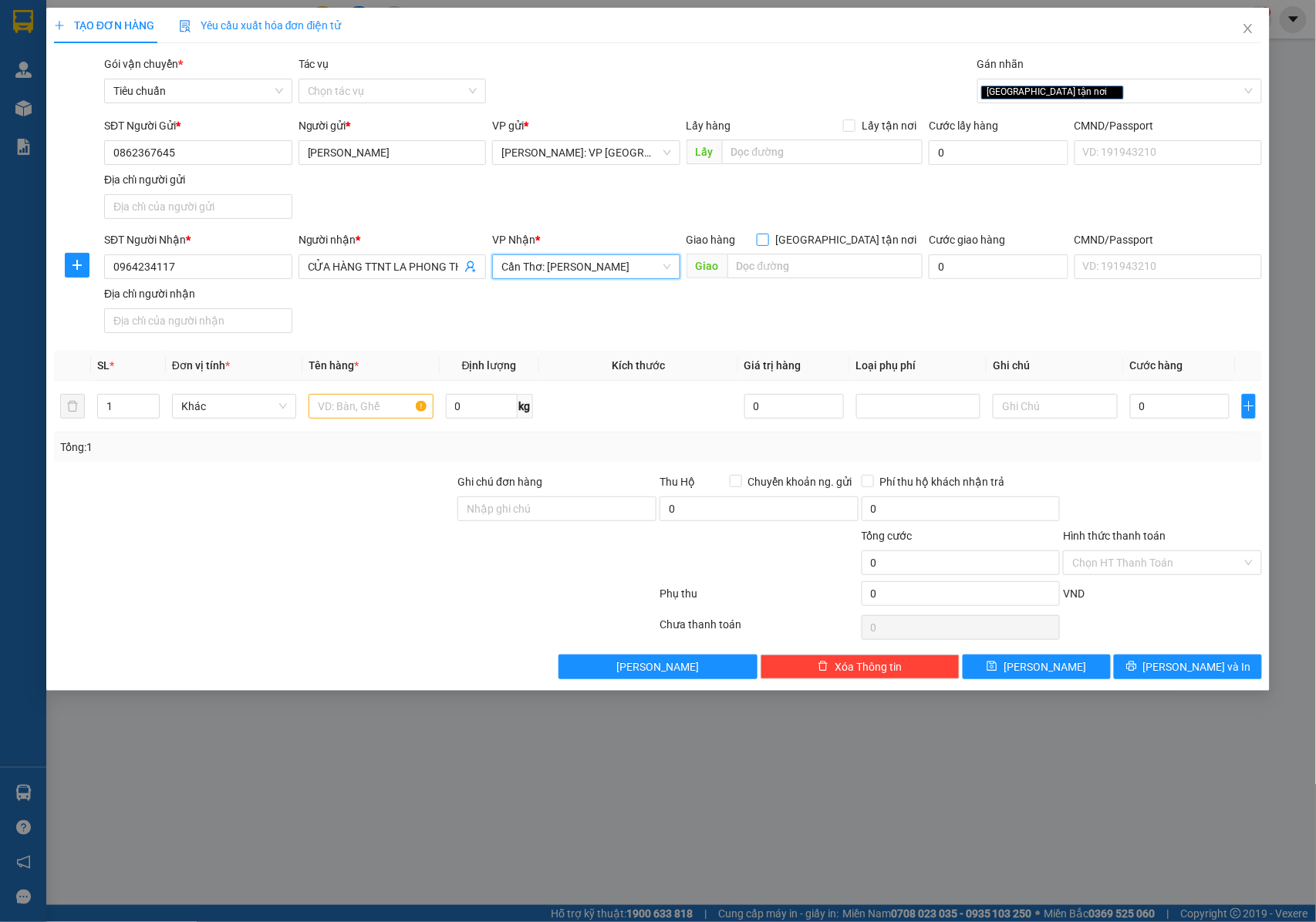
click at [768, 244] on input "[GEOGRAPHIC_DATA] tận nơi" at bounding box center [762, 239] width 11 height 11
checkbox input "true"
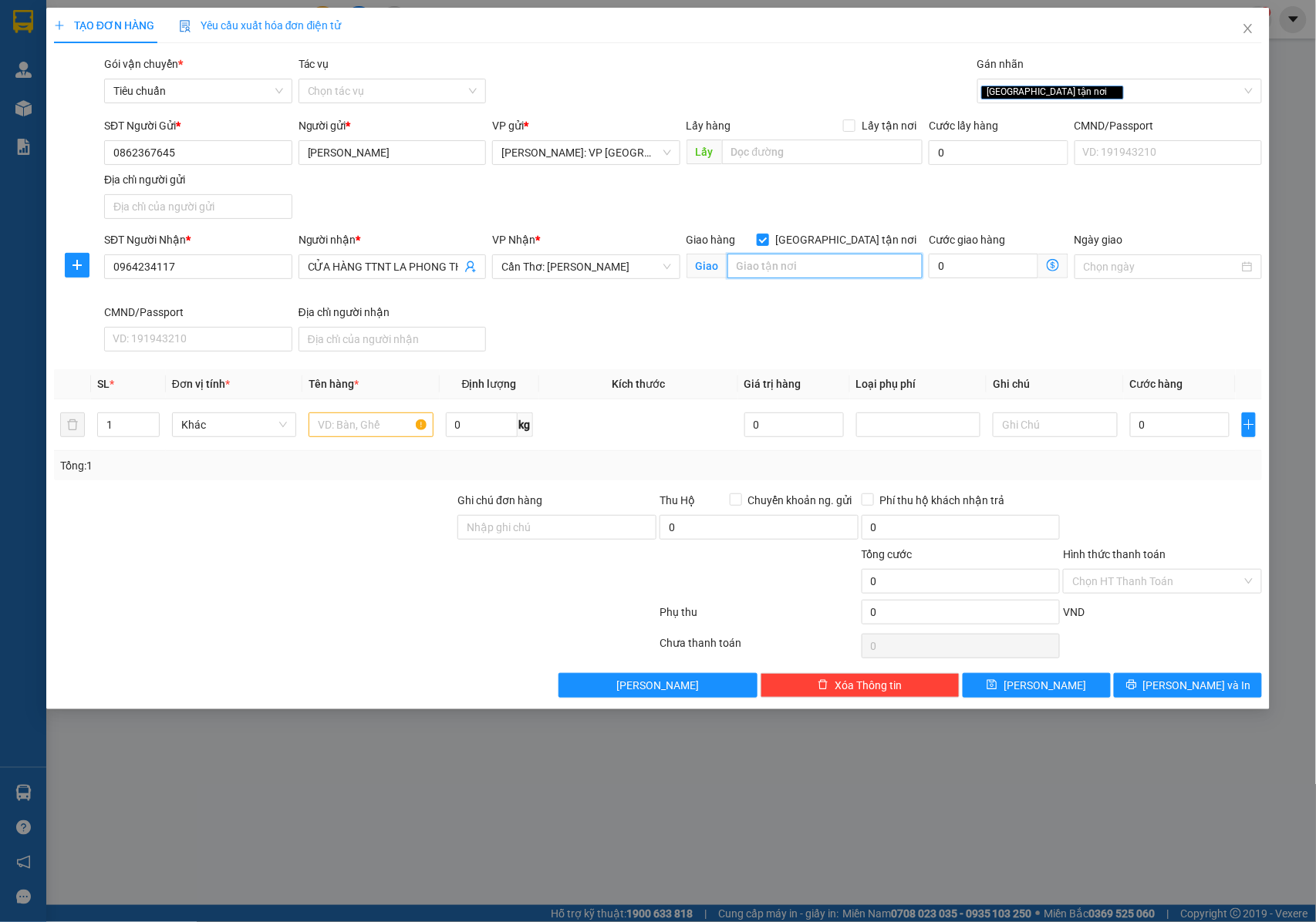
click at [819, 270] on input "text" at bounding box center [825, 266] width 195 height 25
type input "CẦU LÁNG CHIM , HUYỆN VĨNH THẠCH , CẦN THƠ"
click at [342, 424] on input "text" at bounding box center [371, 425] width 124 height 25
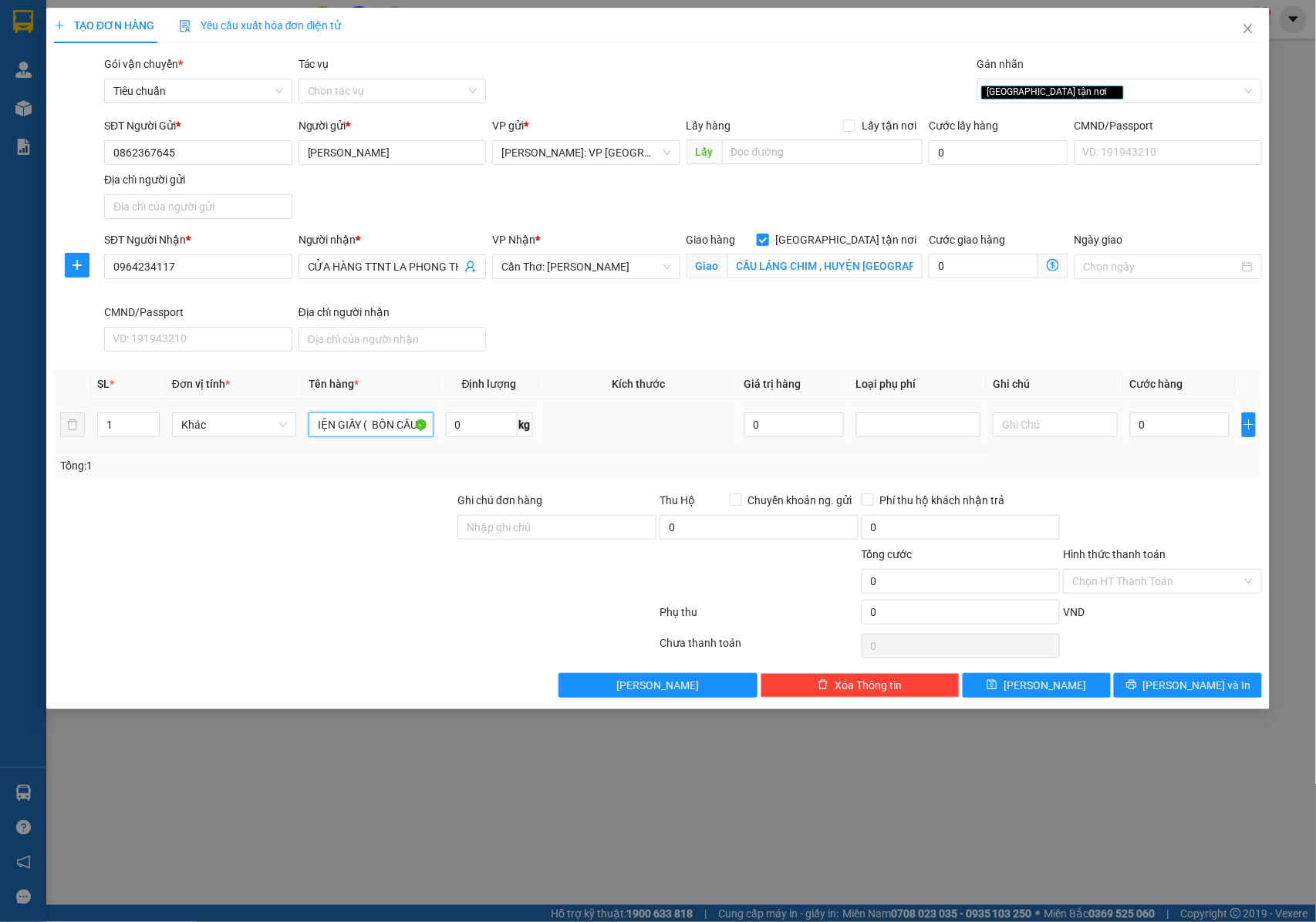
scroll to position [0, 20]
type input "1 KIỆN GIẤY ( BỒN CẦU )"
click at [1179, 436] on input "0" at bounding box center [1179, 425] width 99 height 25
click at [1171, 424] on input "0" at bounding box center [1179, 425] width 99 height 25
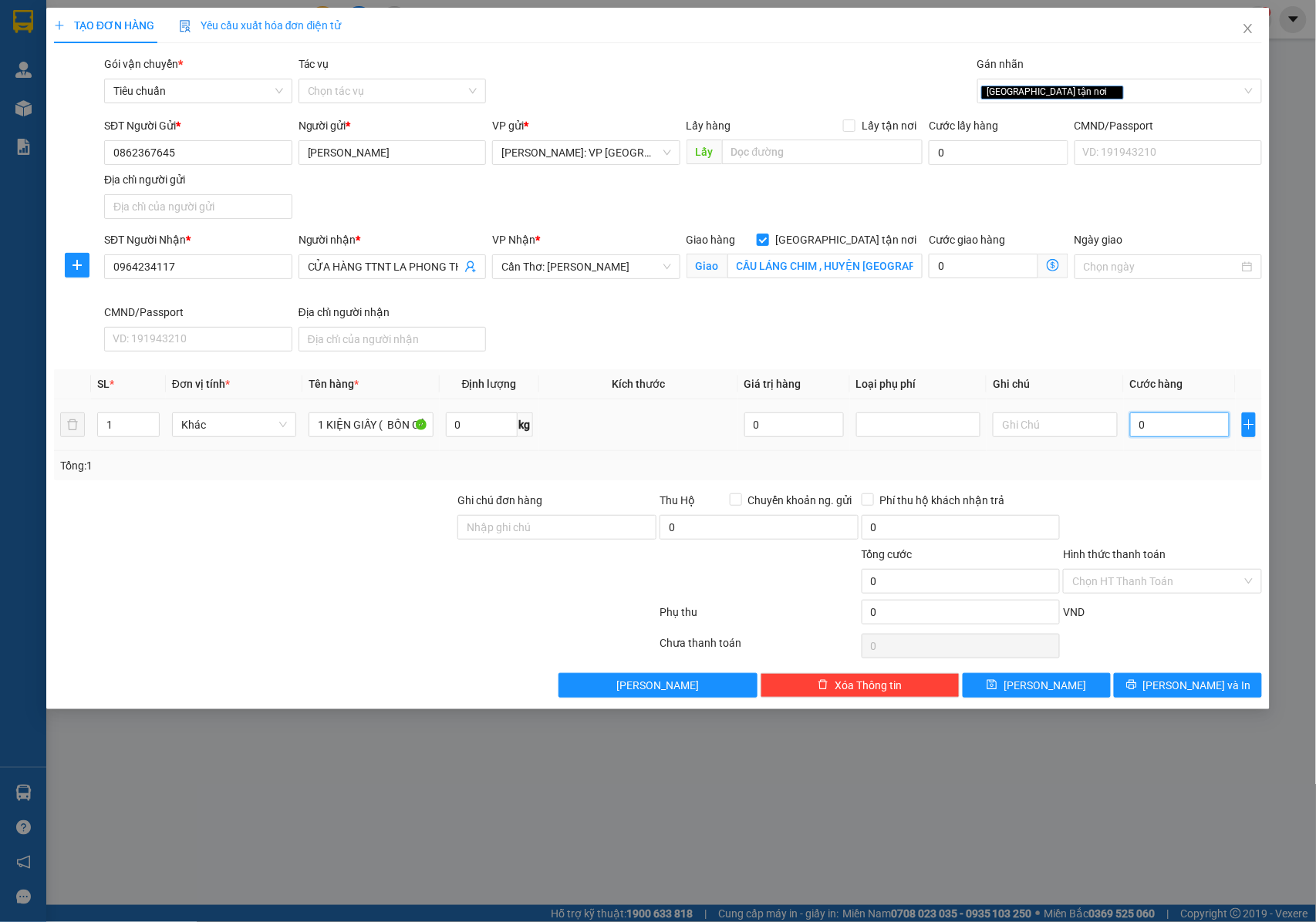
type input "01"
type input "1"
type input "018"
type input "18"
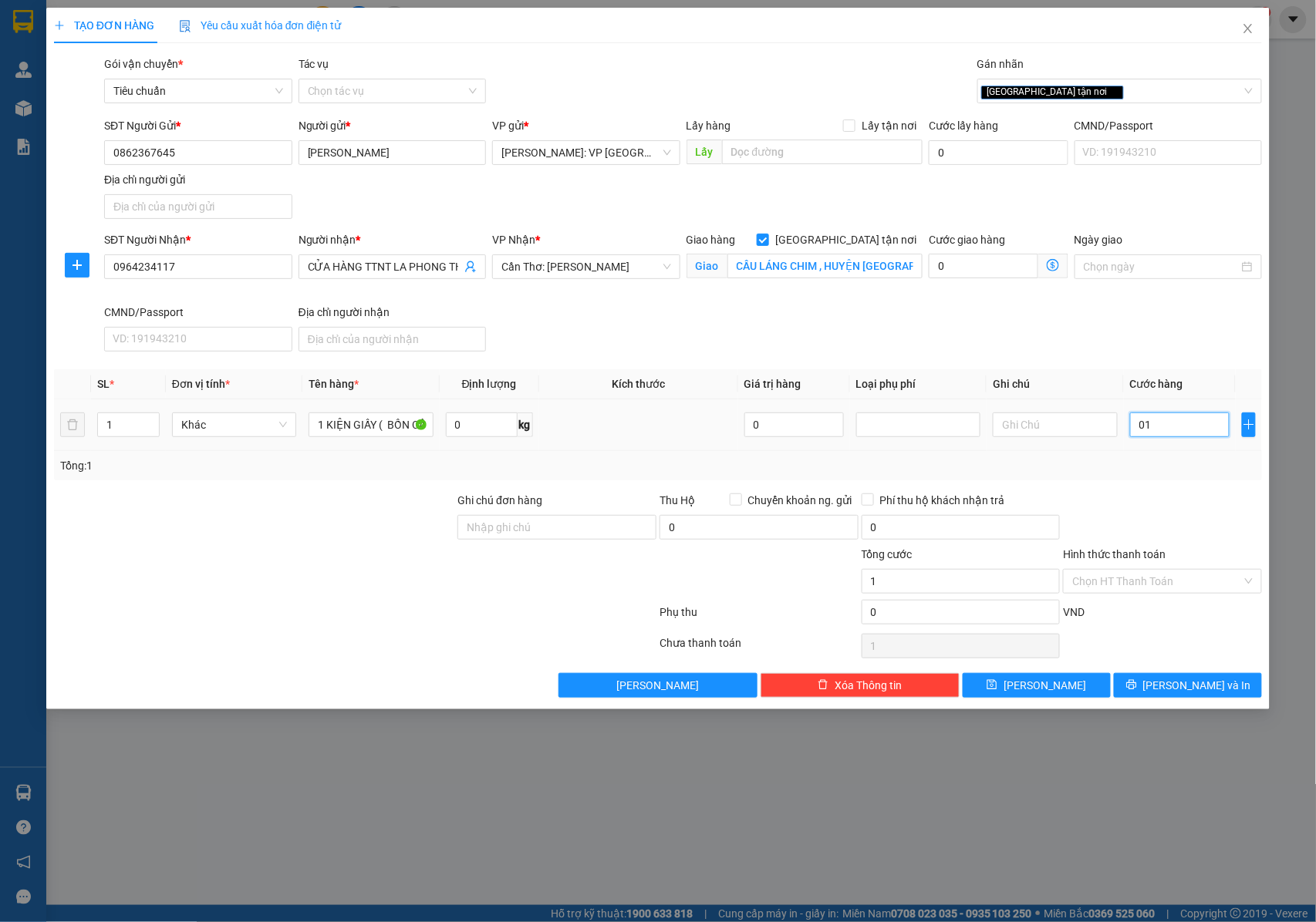
type input "18"
type input "0.180"
type input "180"
type input "01.800"
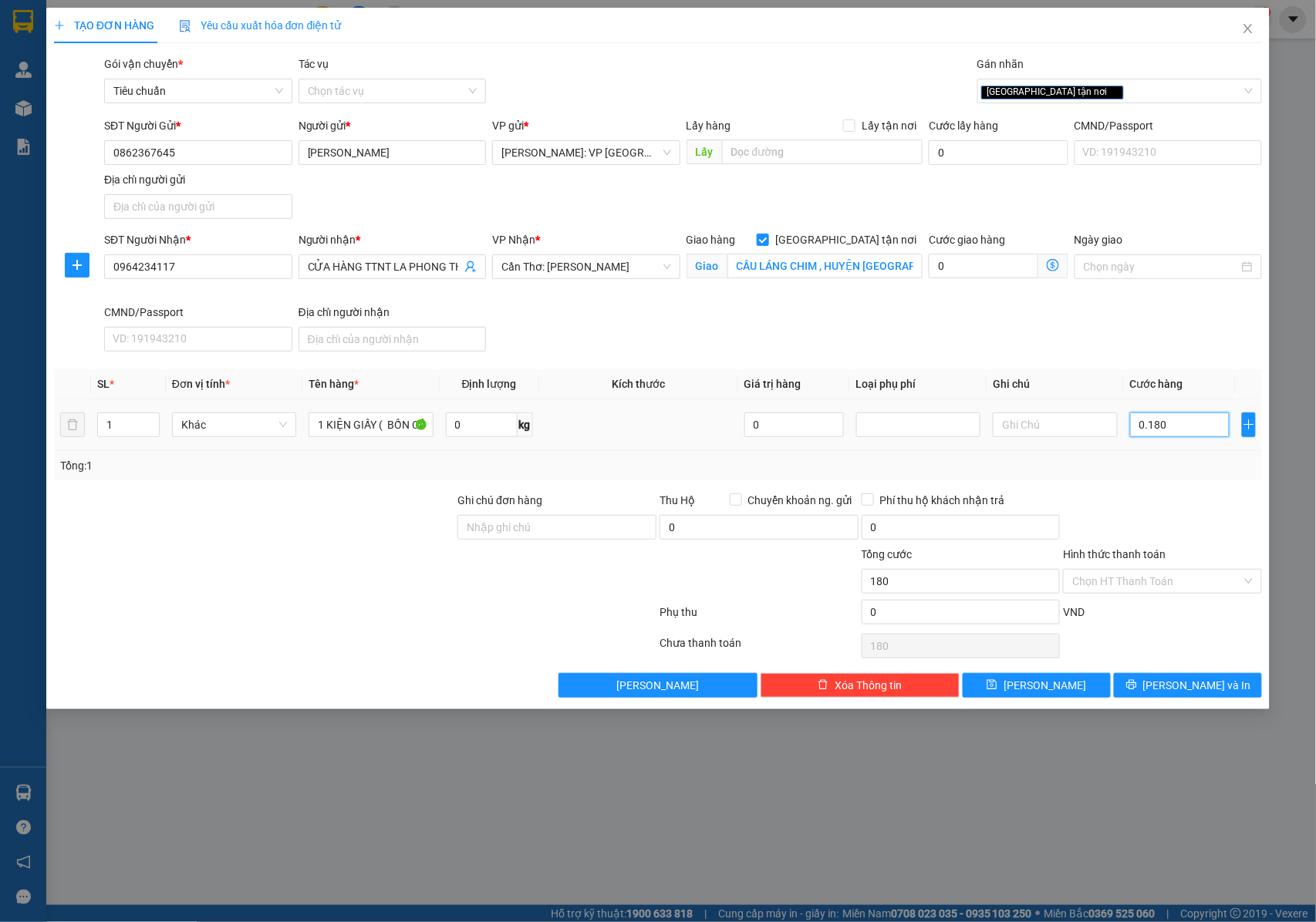
type input "1.800"
type input "018.000"
type input "18.000"
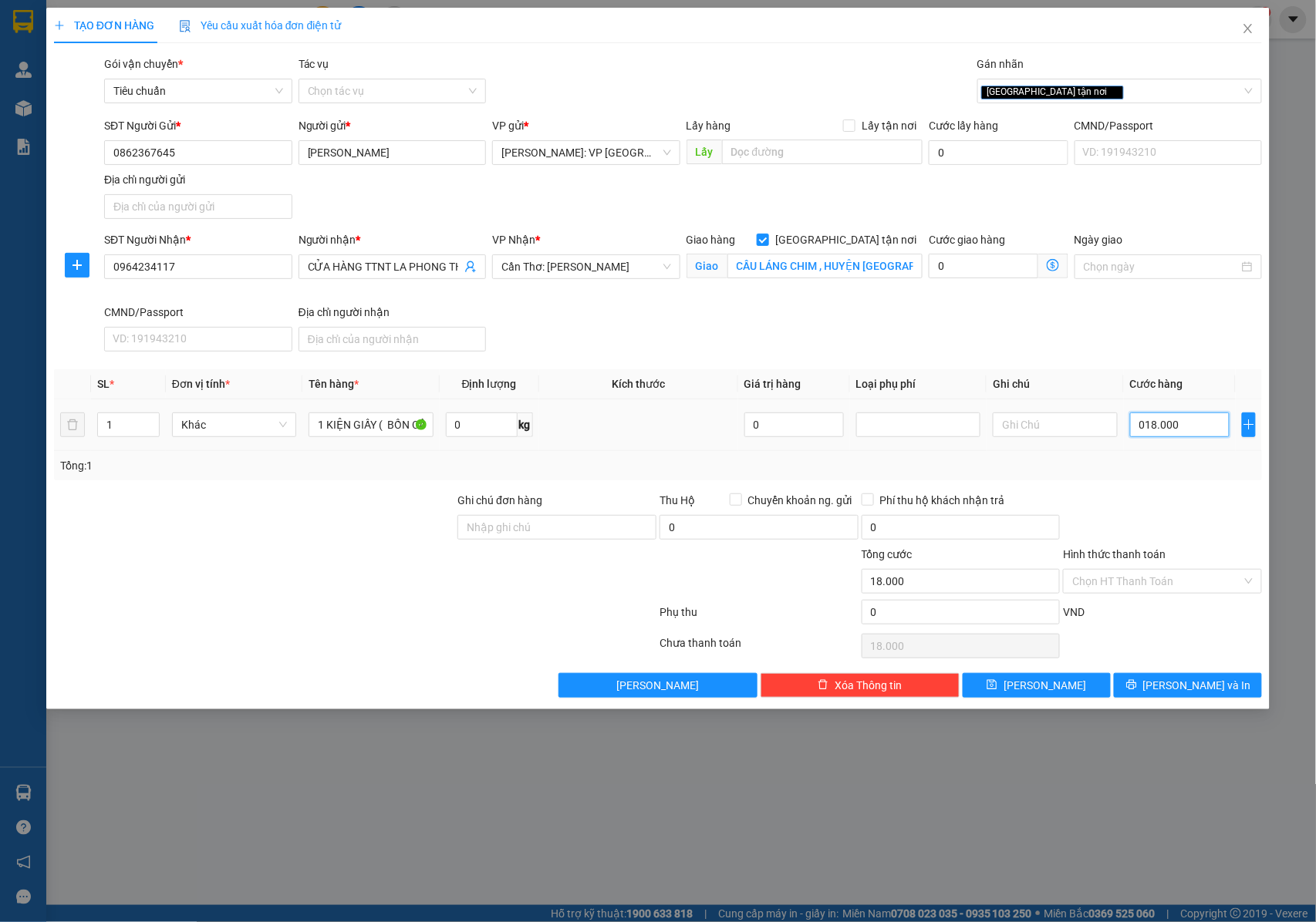
type input "0.180.000"
type input "180.000"
click at [535, 528] on input "Ghi chú đơn hàng" at bounding box center [557, 527] width 199 height 25
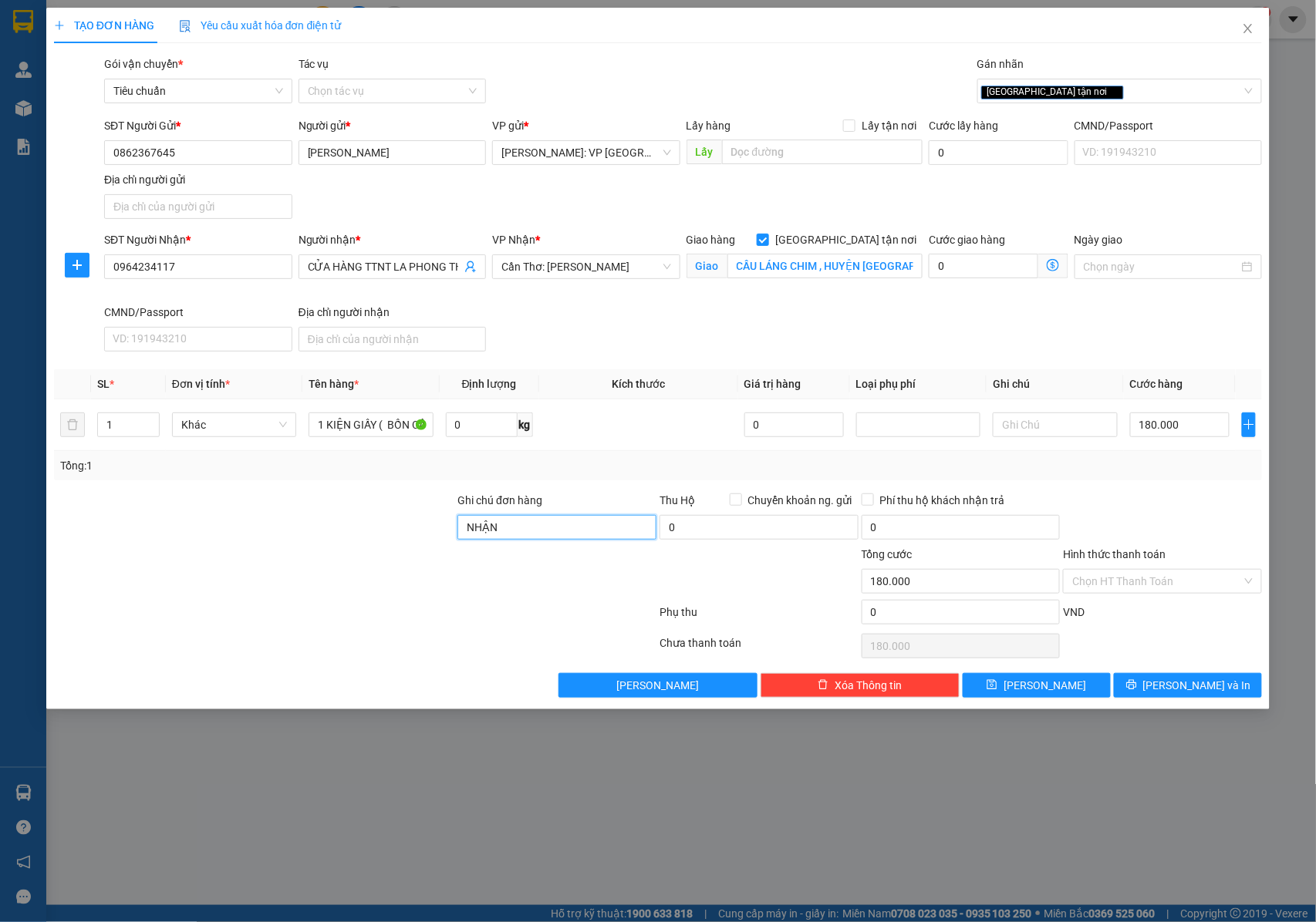
type input "NHẬN NGUYÊN KIỆN GIAO NGUYÊN KIỆN, HƯ VỠ K ĐỀN"
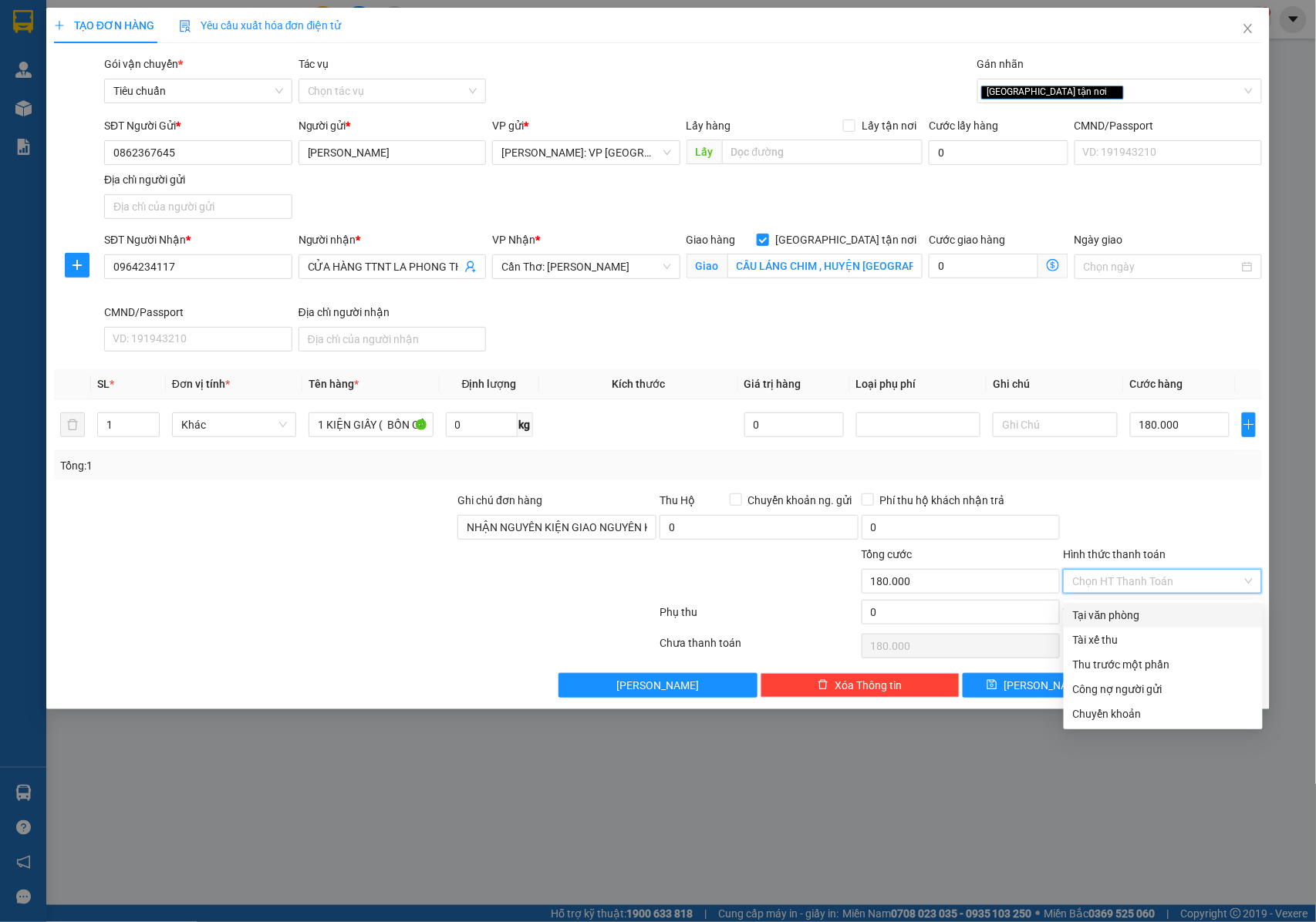
click at [1140, 588] on input "Hình thức thanh toán" at bounding box center [1156, 582] width 169 height 23
click at [1097, 620] on div "Tại văn phòng" at bounding box center [1163, 615] width 181 height 17
type input "0"
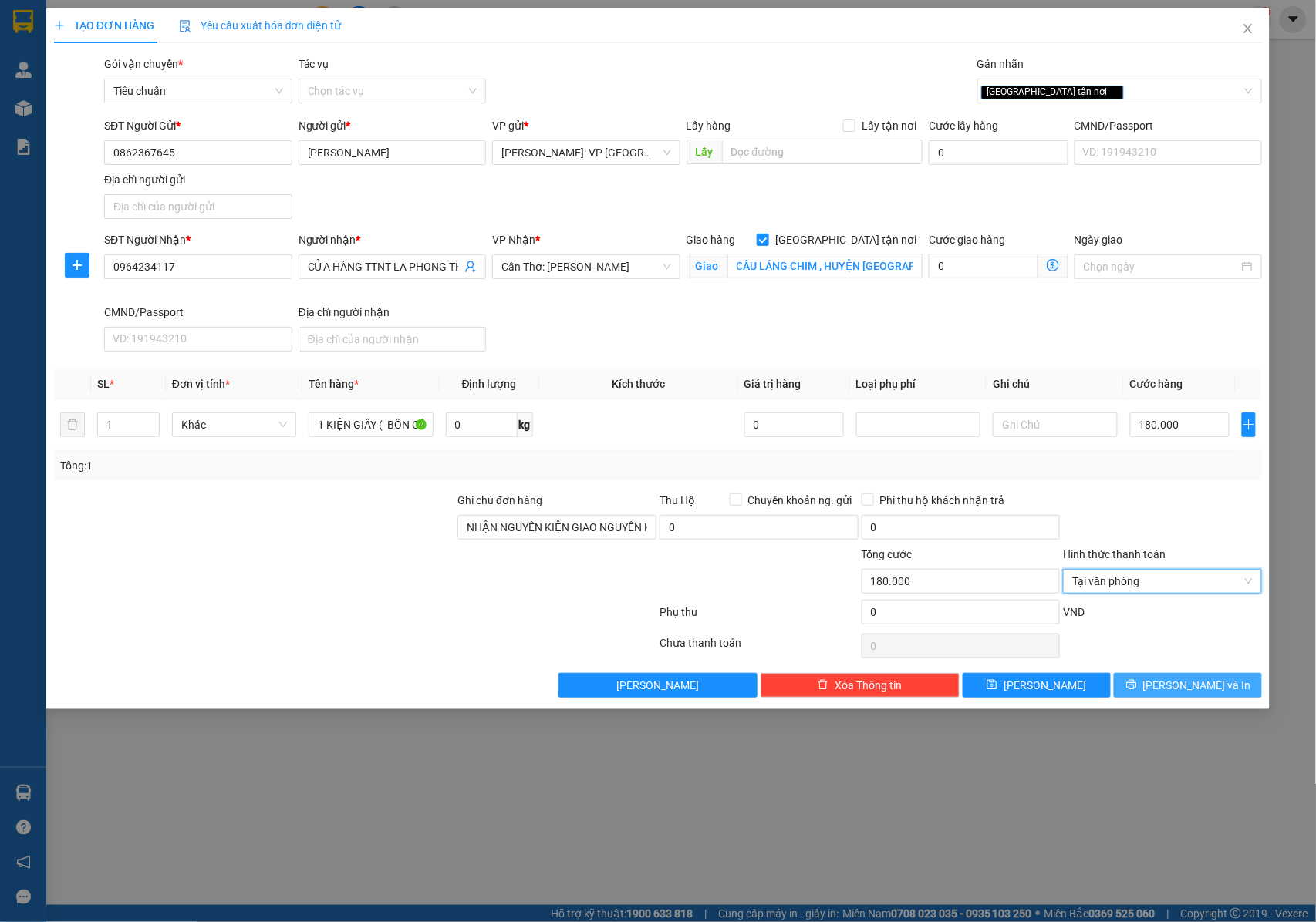
click at [1137, 686] on icon "printer" at bounding box center [1132, 684] width 11 height 11
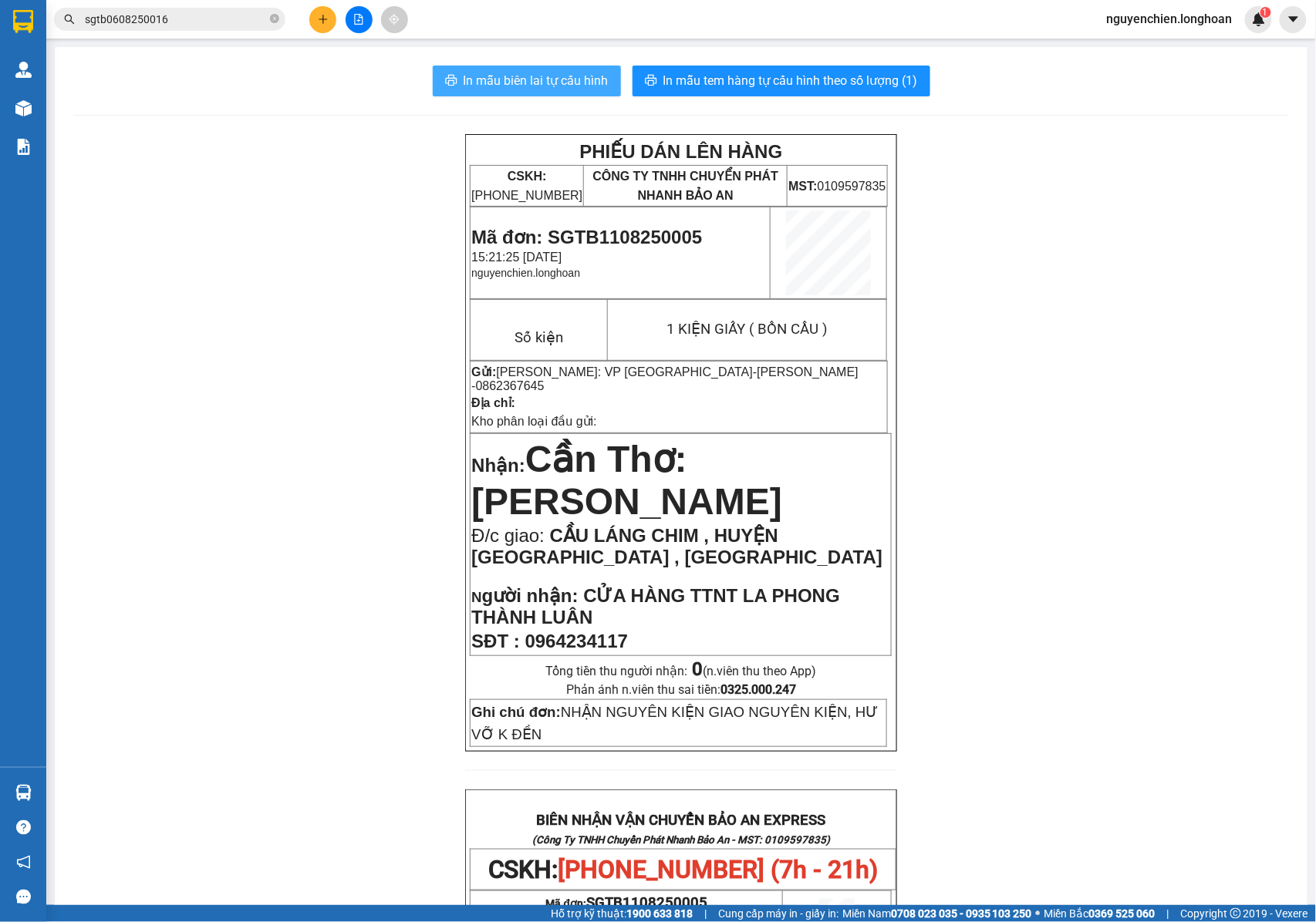
click at [531, 69] on button "In mẫu biên lai tự cấu hình" at bounding box center [527, 81] width 188 height 31
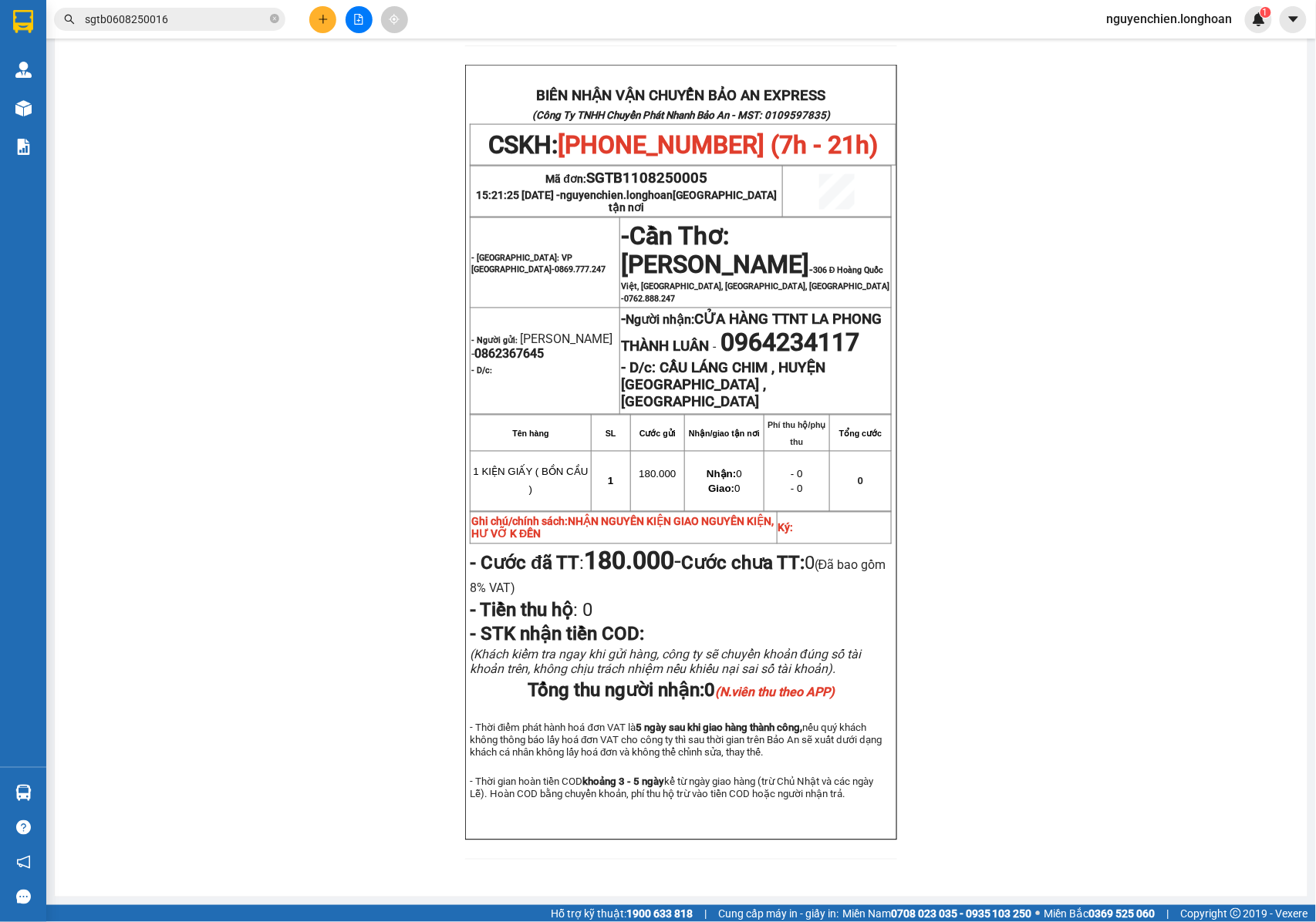
scroll to position [770, 0]
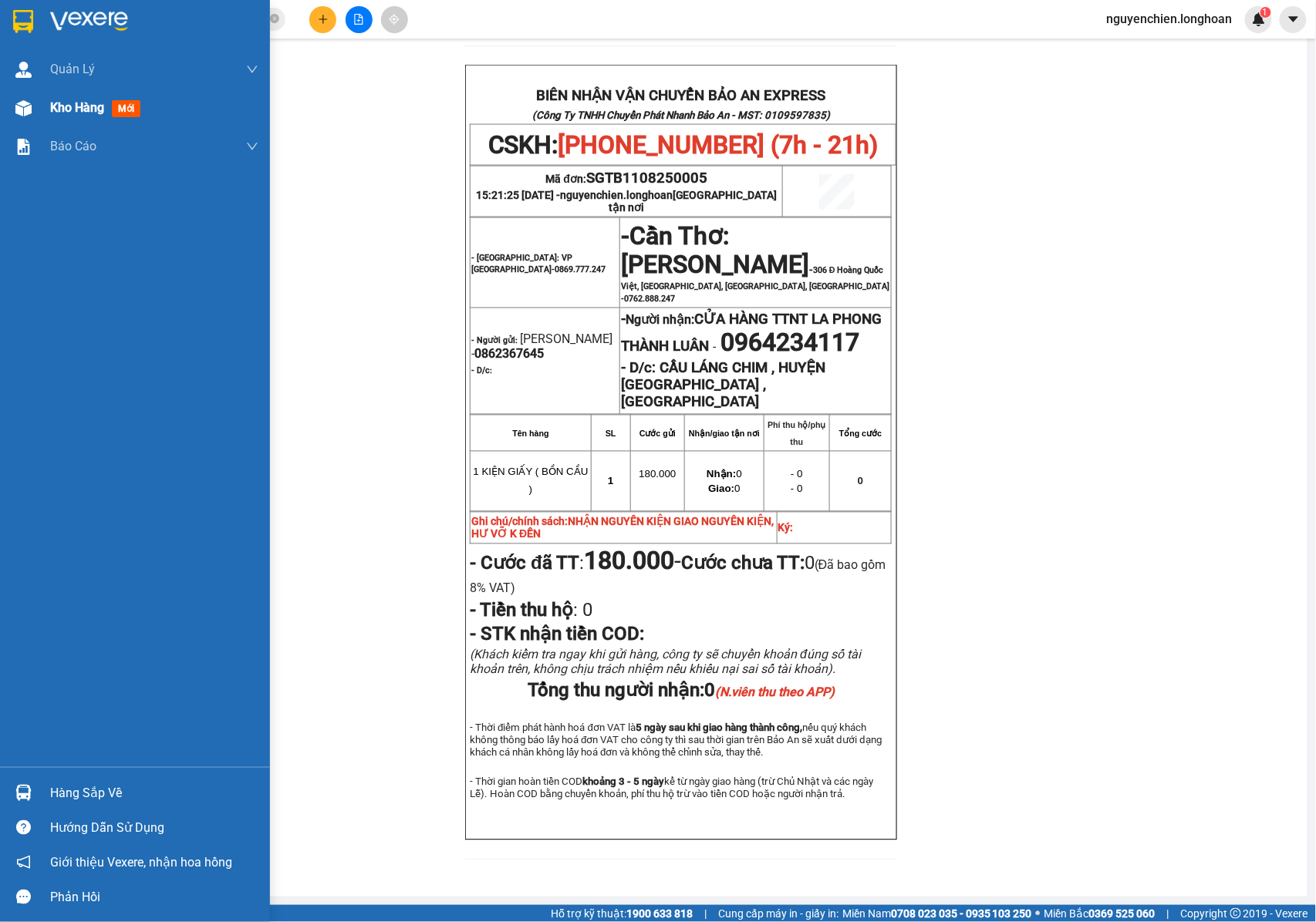
click at [16, 115] on img at bounding box center [23, 108] width 16 height 16
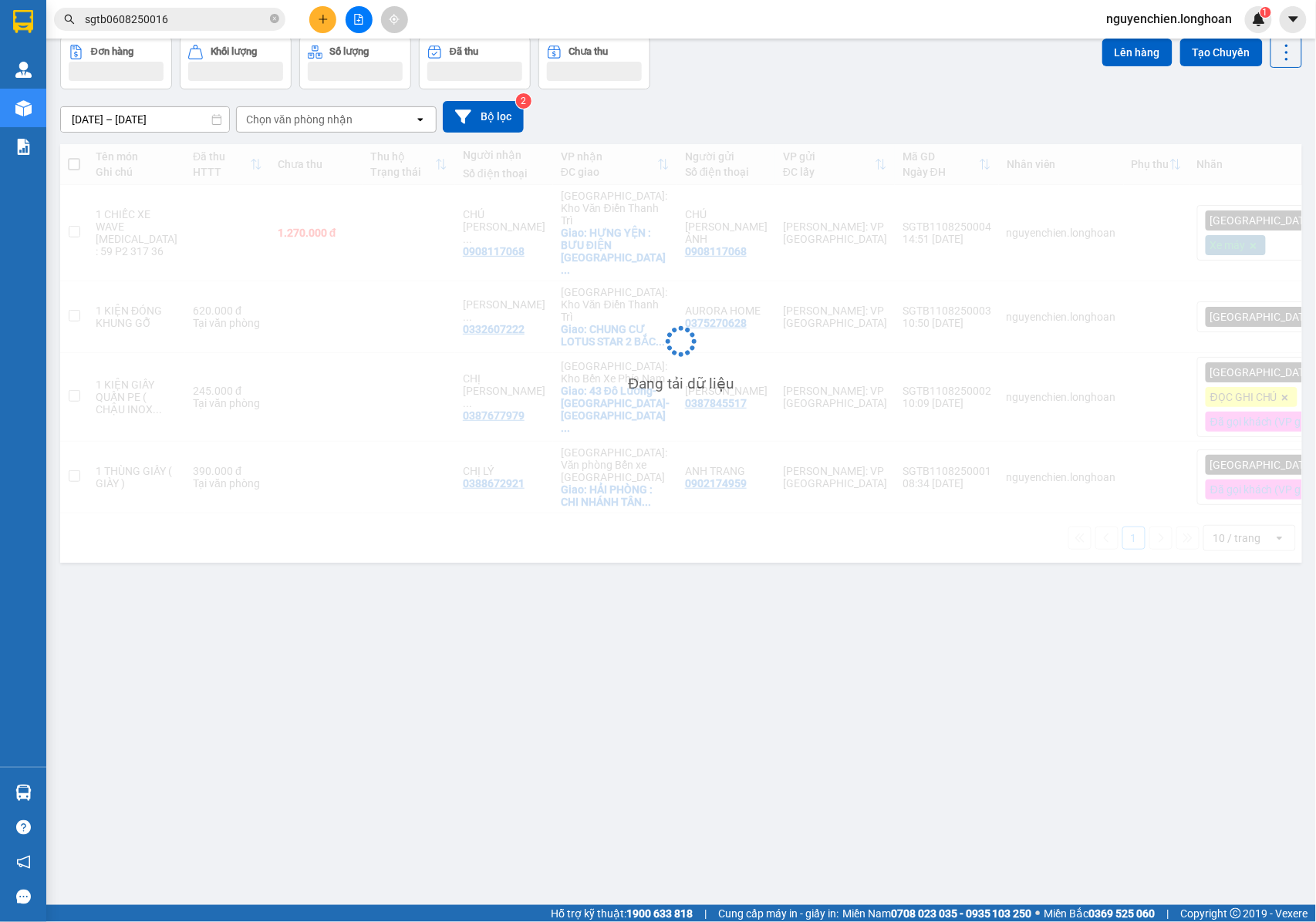
scroll to position [71, 0]
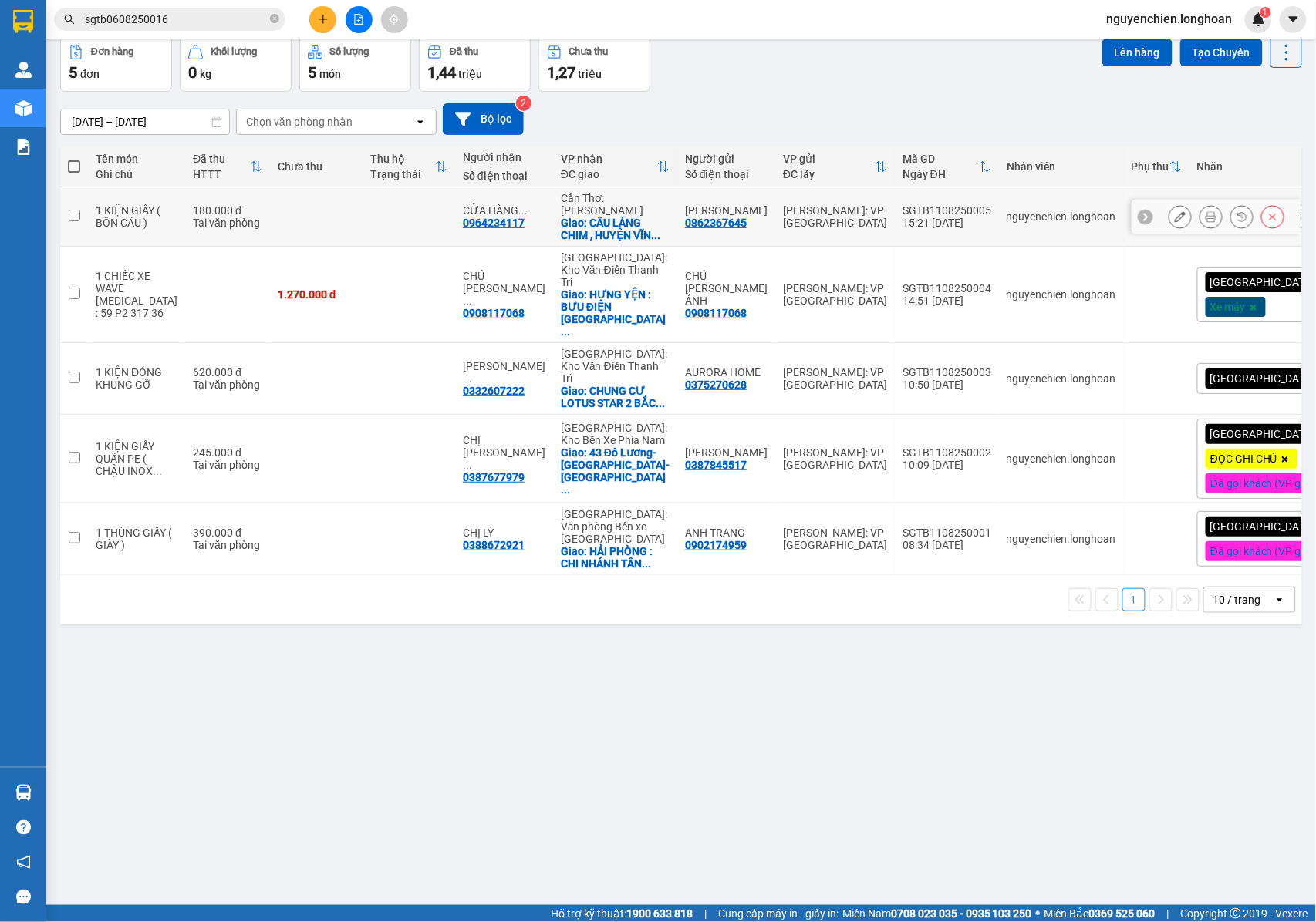
click at [1170, 230] on button at bounding box center [1180, 217] width 21 height 27
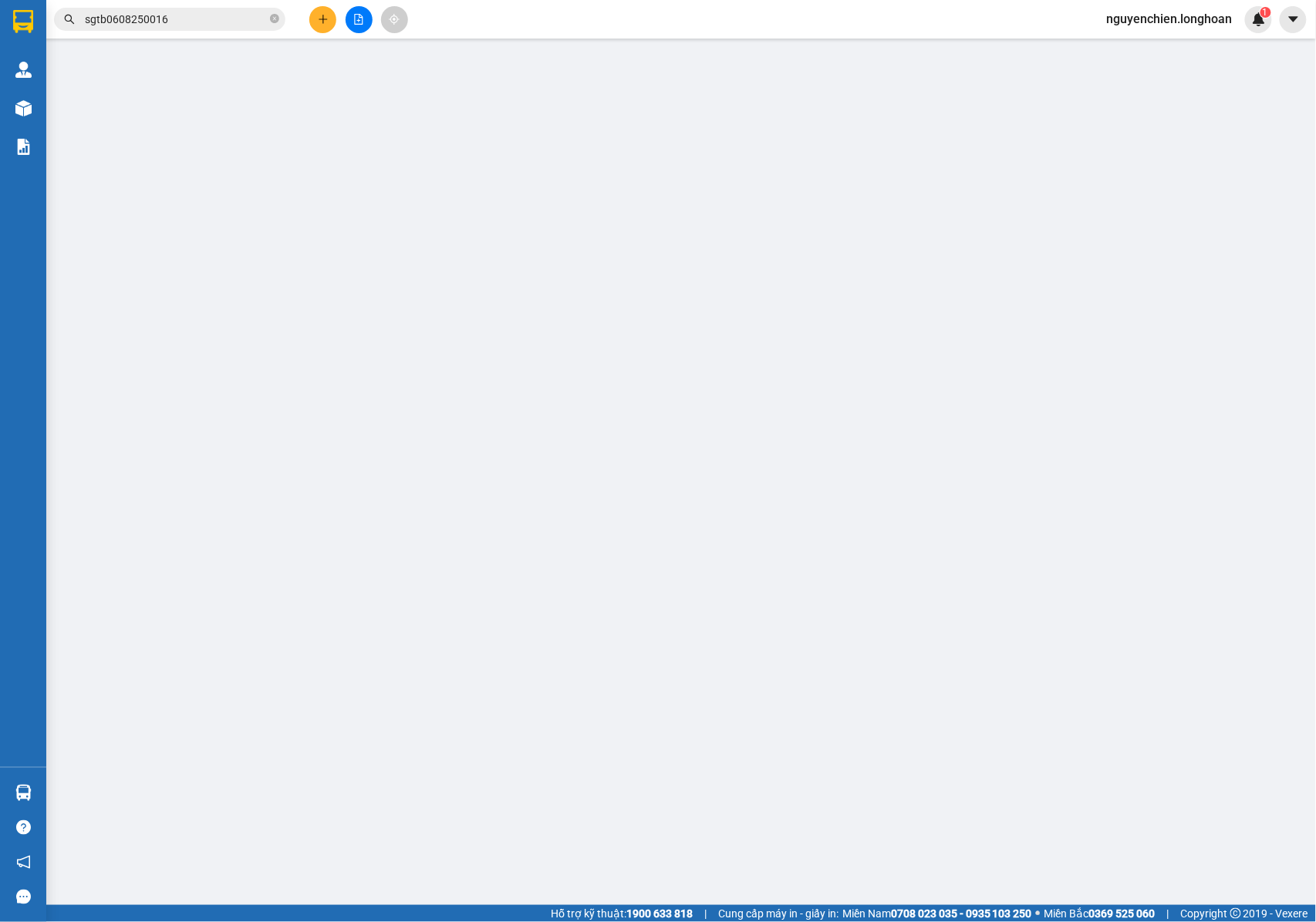
type input "0862367645"
type input "[PERSON_NAME]"
type input "0964234117"
type input "CỬA HÀNG TTNT LA PHONG THÀNH LUÂN"
checkbox input "true"
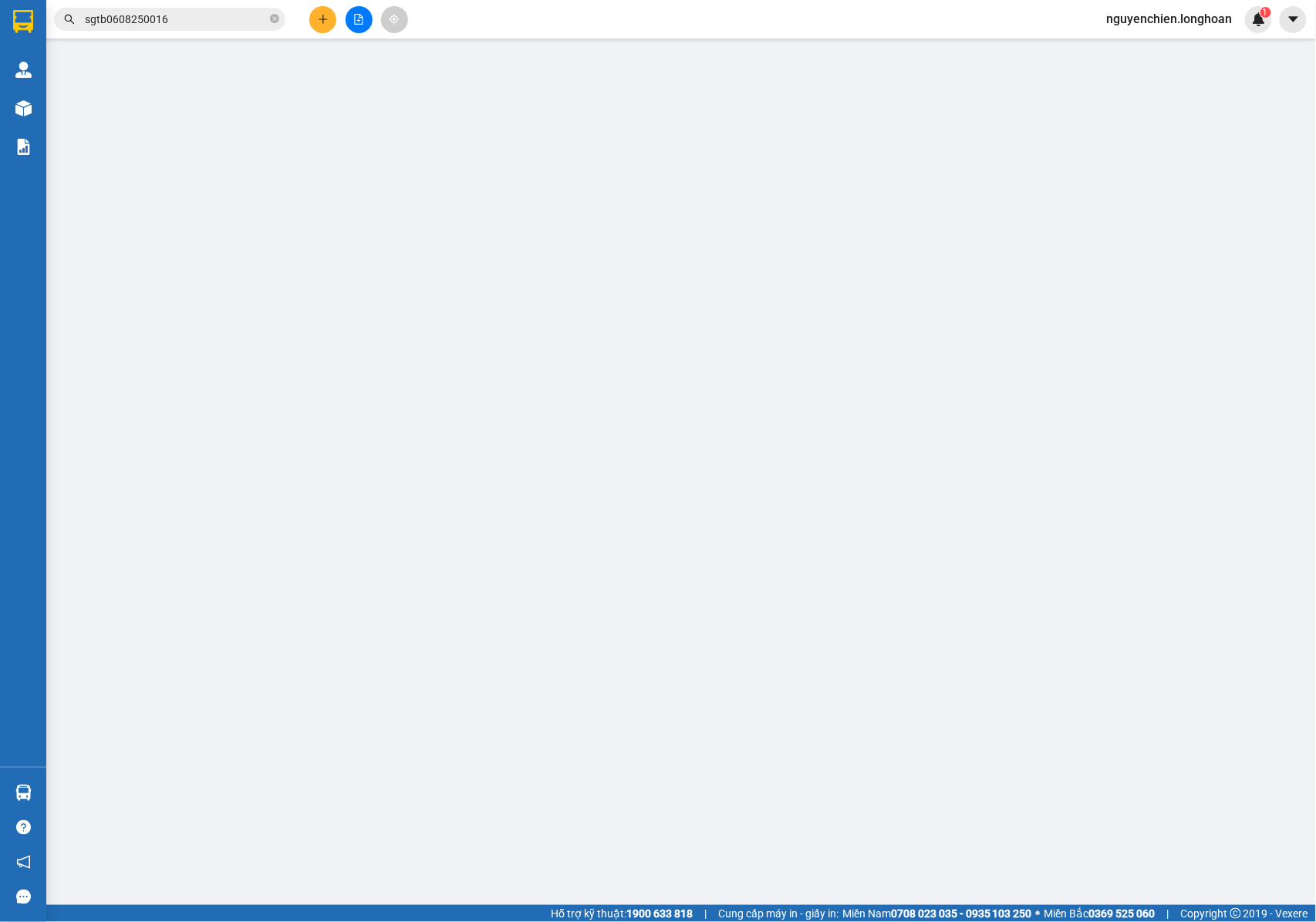
type input "CẦU LÁNG CHIM , HUYỆN VĨNH THẠCH , CẦN THƠ"
type input "NHẬN NGUYÊN KIỆN GIAO NGUYÊN KIỆN, HƯ VỠ K ĐỀN"
type input "180.000"
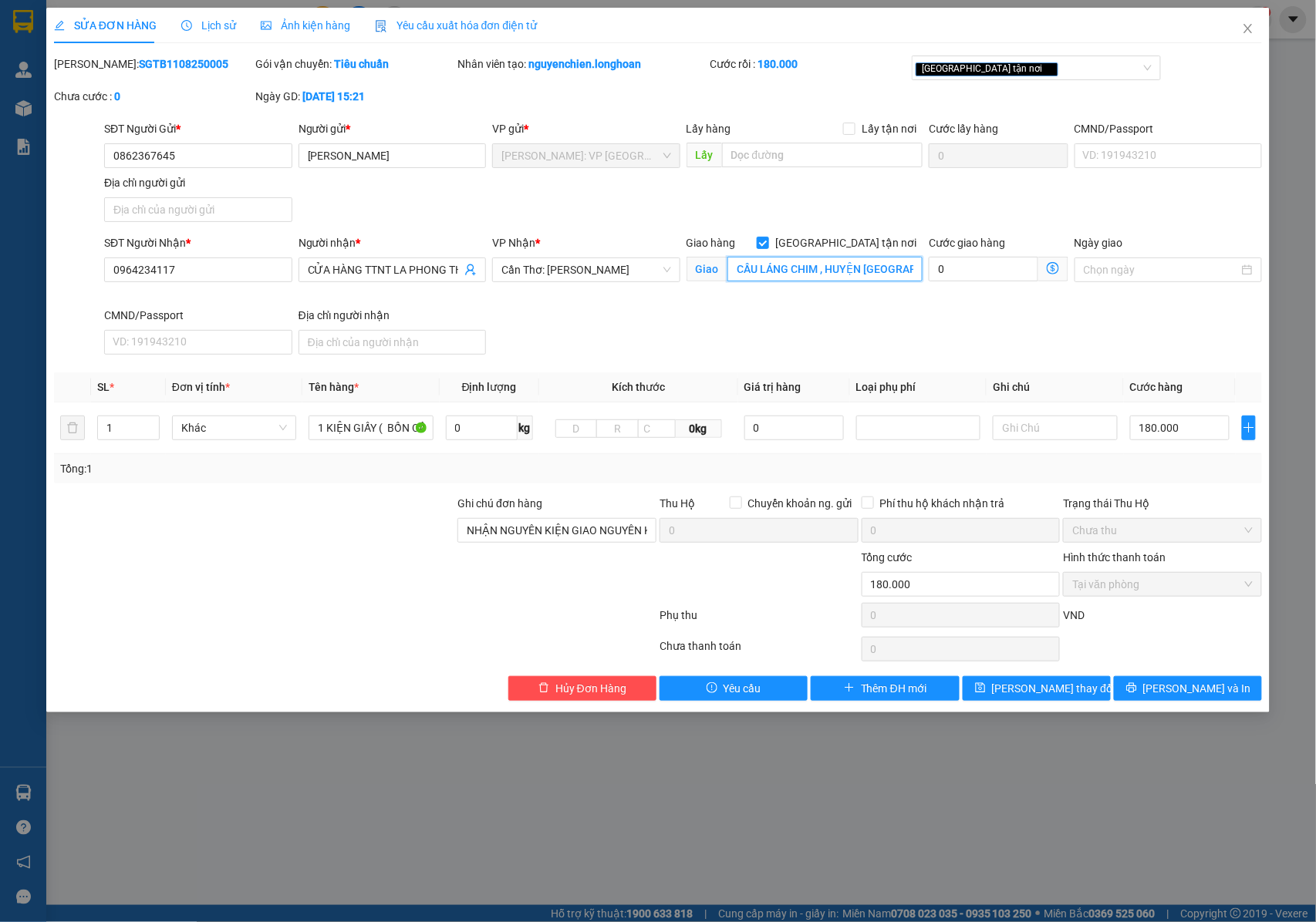
click at [907, 266] on input "CẦU LÁNG CHIM , HUYỆN VĨNH THẠCH , CẦN THƠ" at bounding box center [825, 270] width 195 height 25
click at [901, 271] on input "CẦU LÁNG CHIM , HUYỆN VĨNH THẠCH , CẦN THƠ" at bounding box center [825, 270] width 195 height 25
click at [881, 271] on input "CẦU LÁNG CHIM , HUYỆN VĨNH THẠCH , CẦN THƠ" at bounding box center [825, 270] width 195 height 25
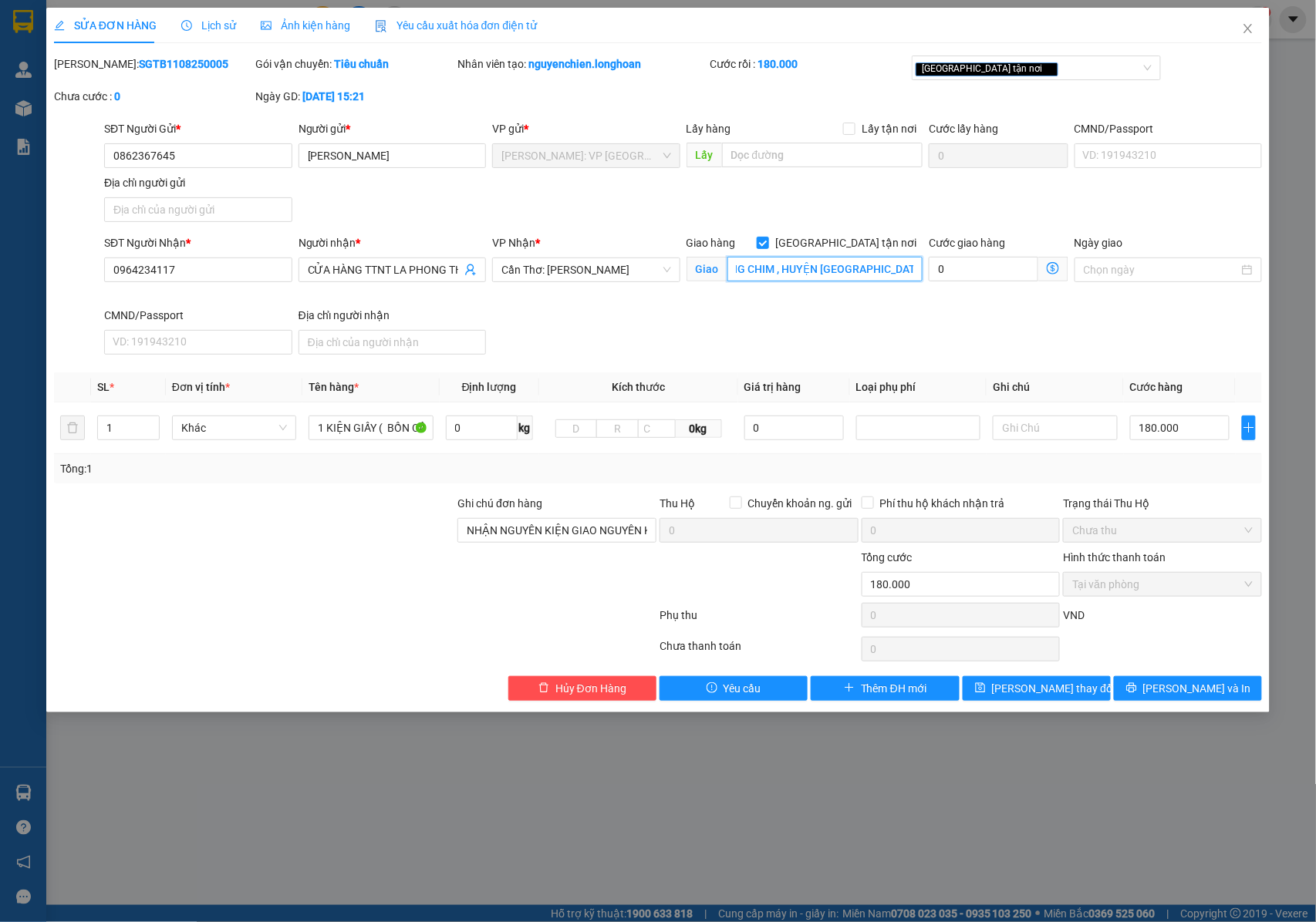
type input "CẦU LÁNG CHIM , HUYỆN [GEOGRAPHIC_DATA] , [GEOGRAPHIC_DATA]"
click at [889, 303] on div "Giao hàng Giao tận nơi Giao CẦU LÁNG CHIM , HUYỆN VĨNH THẠNH , CẦN THƠ" at bounding box center [804, 270] width 242 height 73
click at [1038, 696] on span "[PERSON_NAME] thay đổi" at bounding box center [1054, 688] width 123 height 17
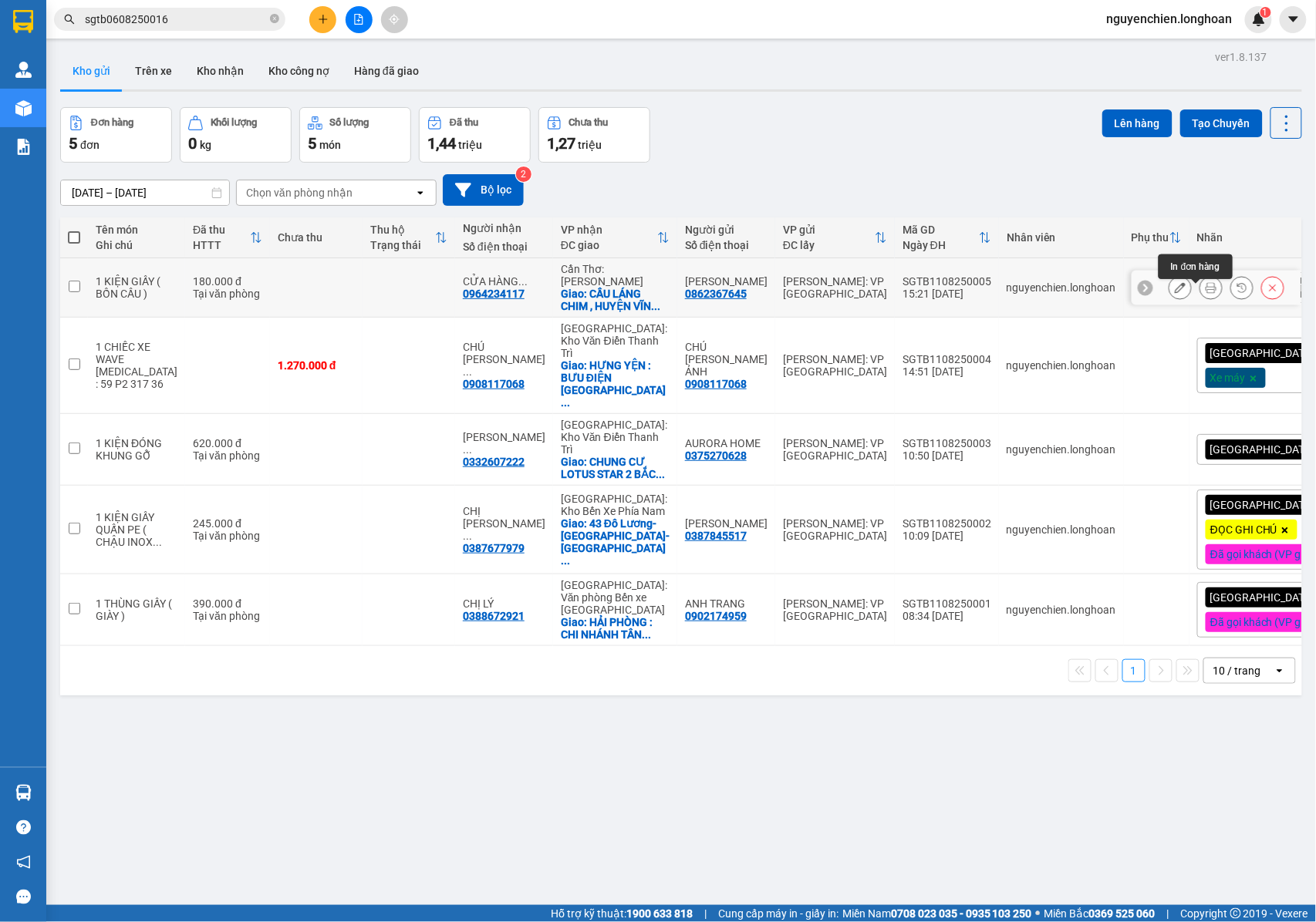
click at [1206, 293] on icon at bounding box center [1211, 287] width 11 height 11
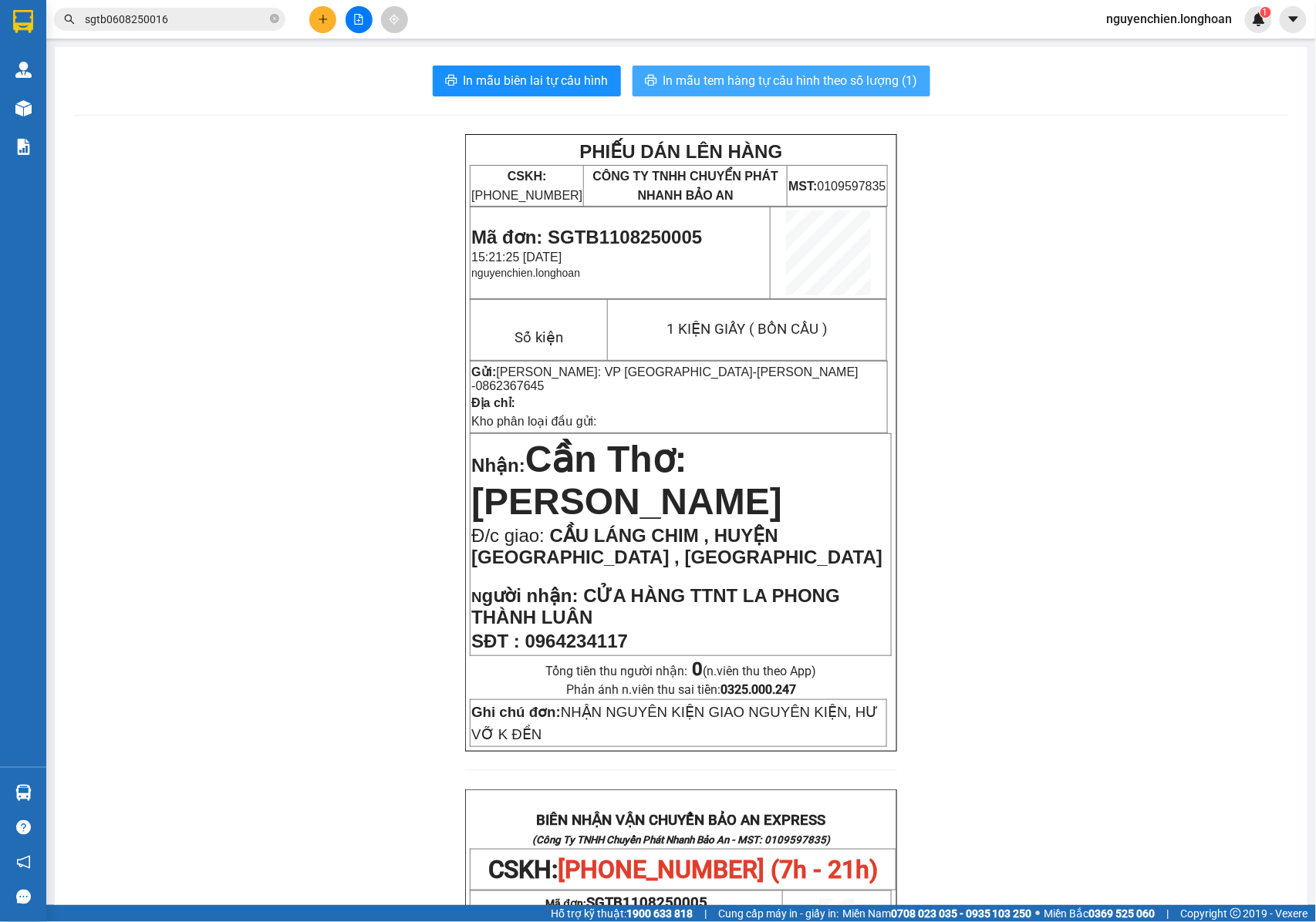
click at [747, 80] on span "In mẫu tem hàng tự cấu hình theo số lượng (1)" at bounding box center [790, 81] width 255 height 20
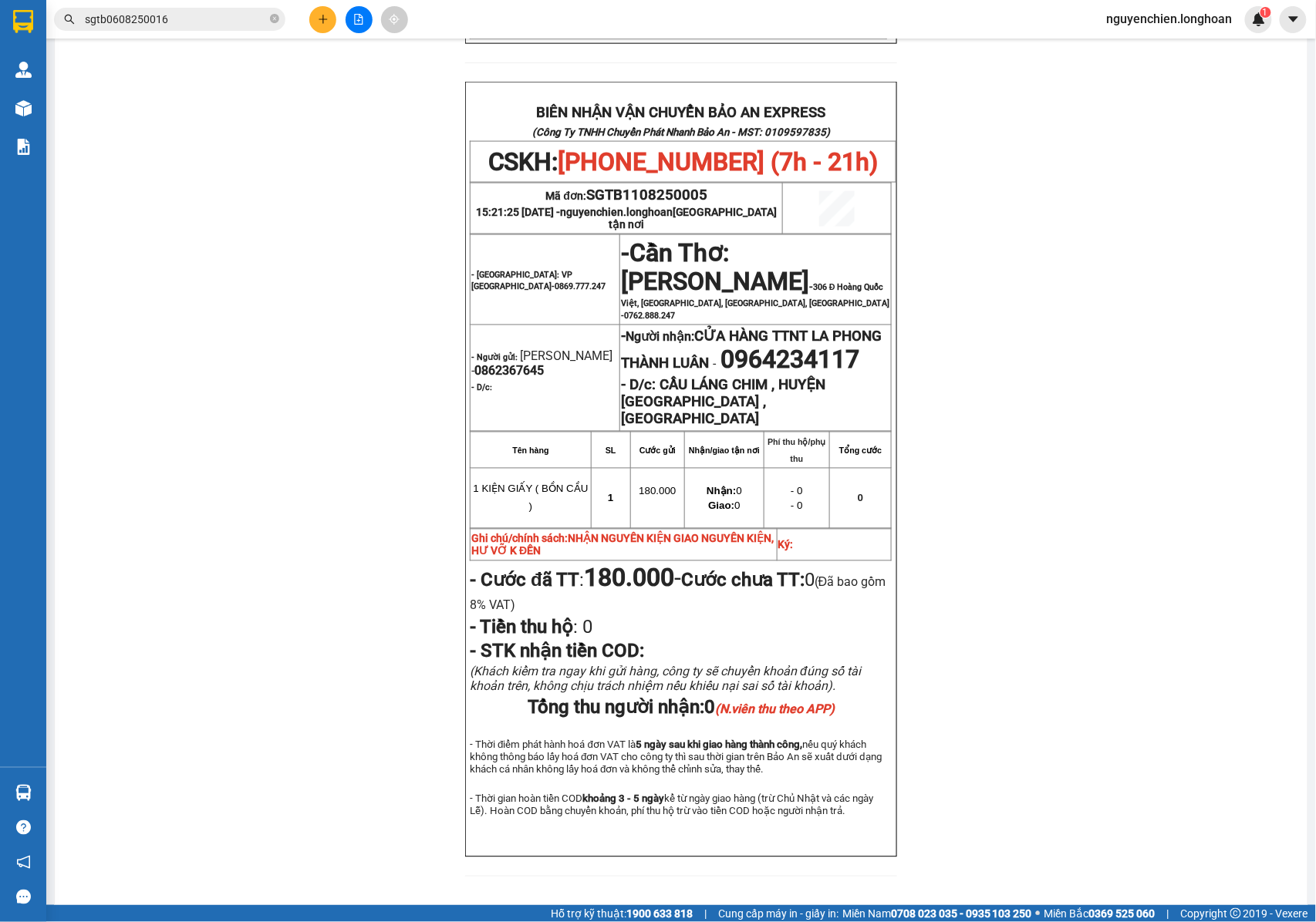
scroll to position [720, 0]
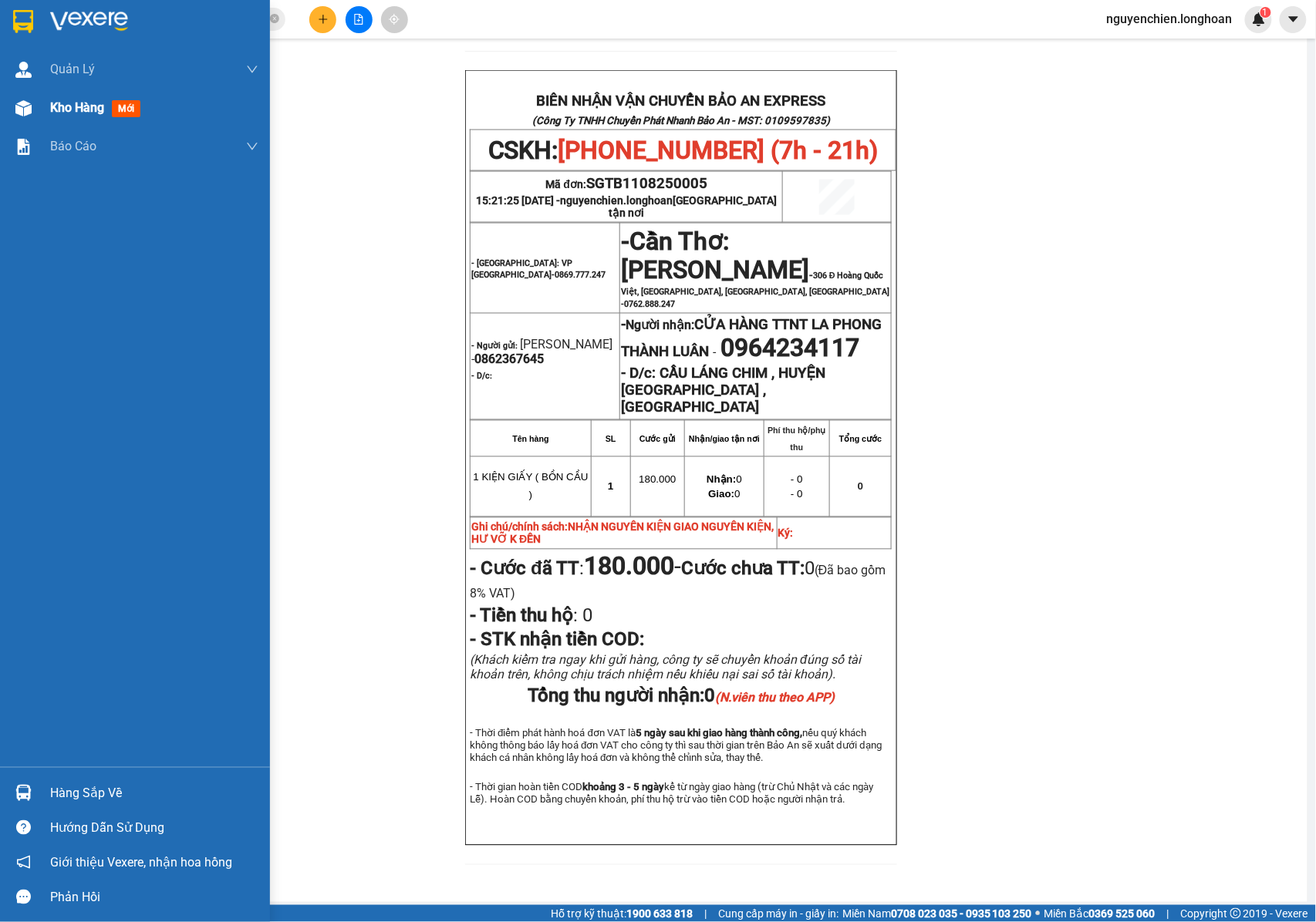
click at [72, 111] on span "Kho hàng" at bounding box center [77, 107] width 54 height 15
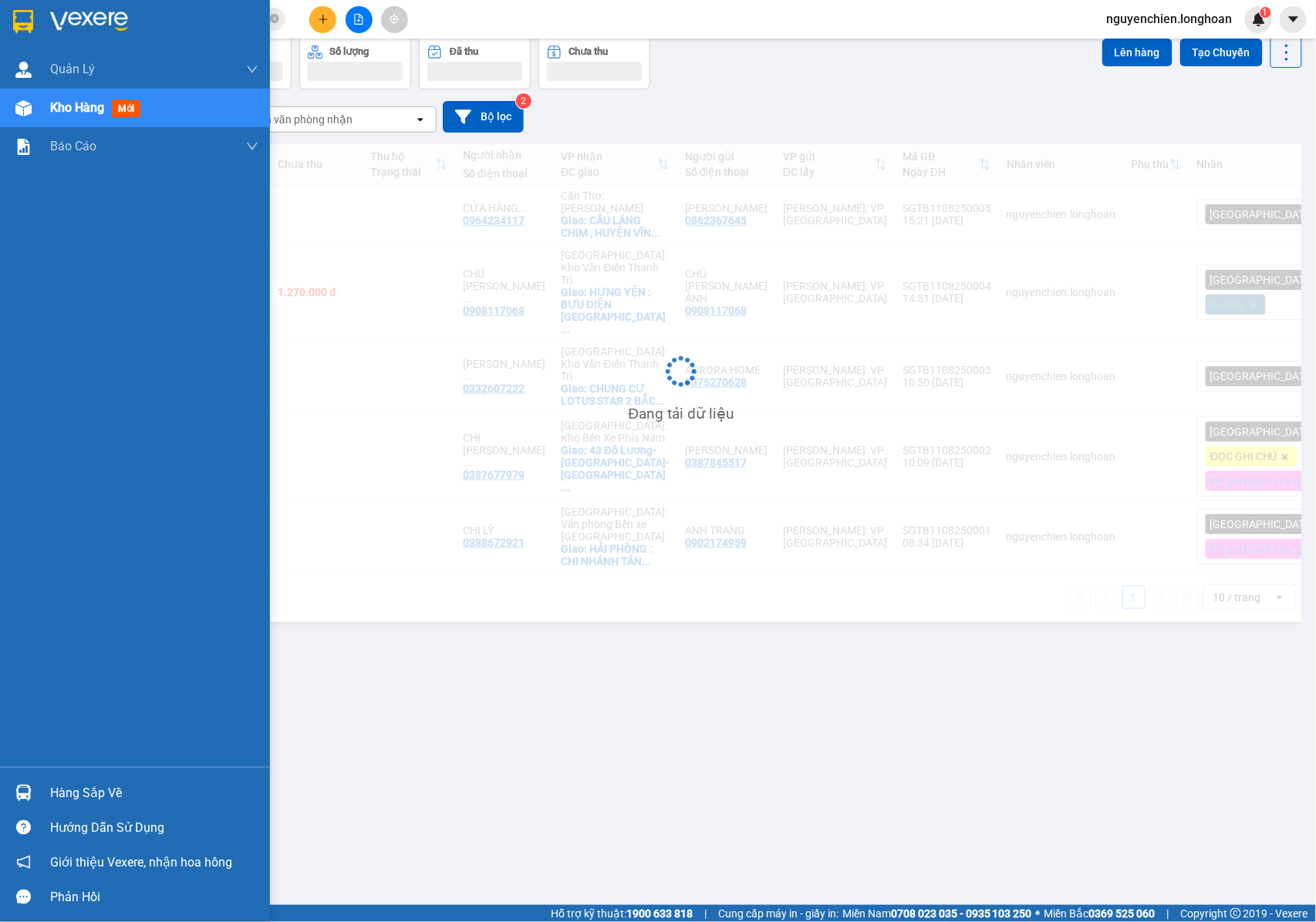
scroll to position [71, 0]
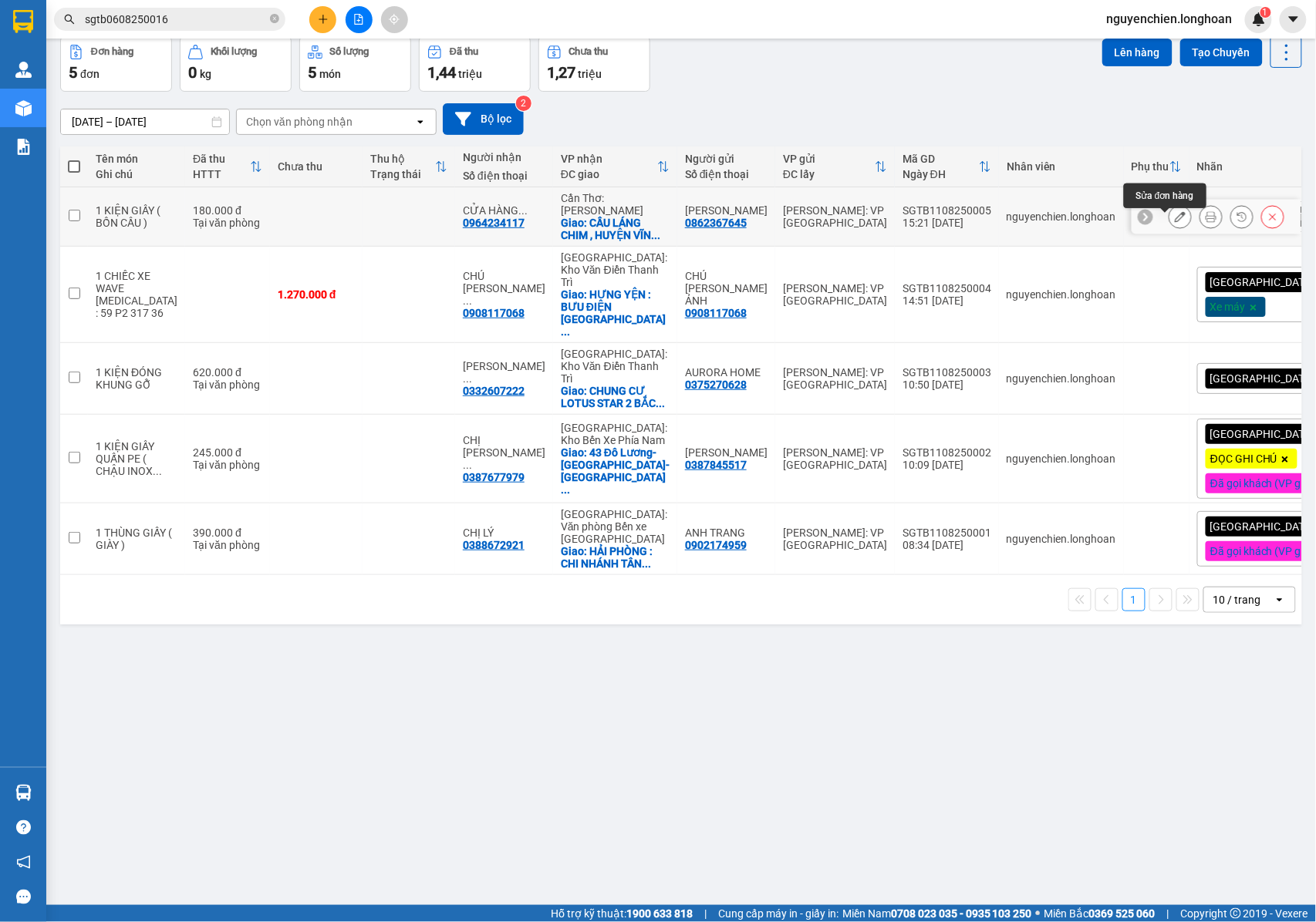
click at [1175, 223] on icon at bounding box center [1180, 216] width 11 height 11
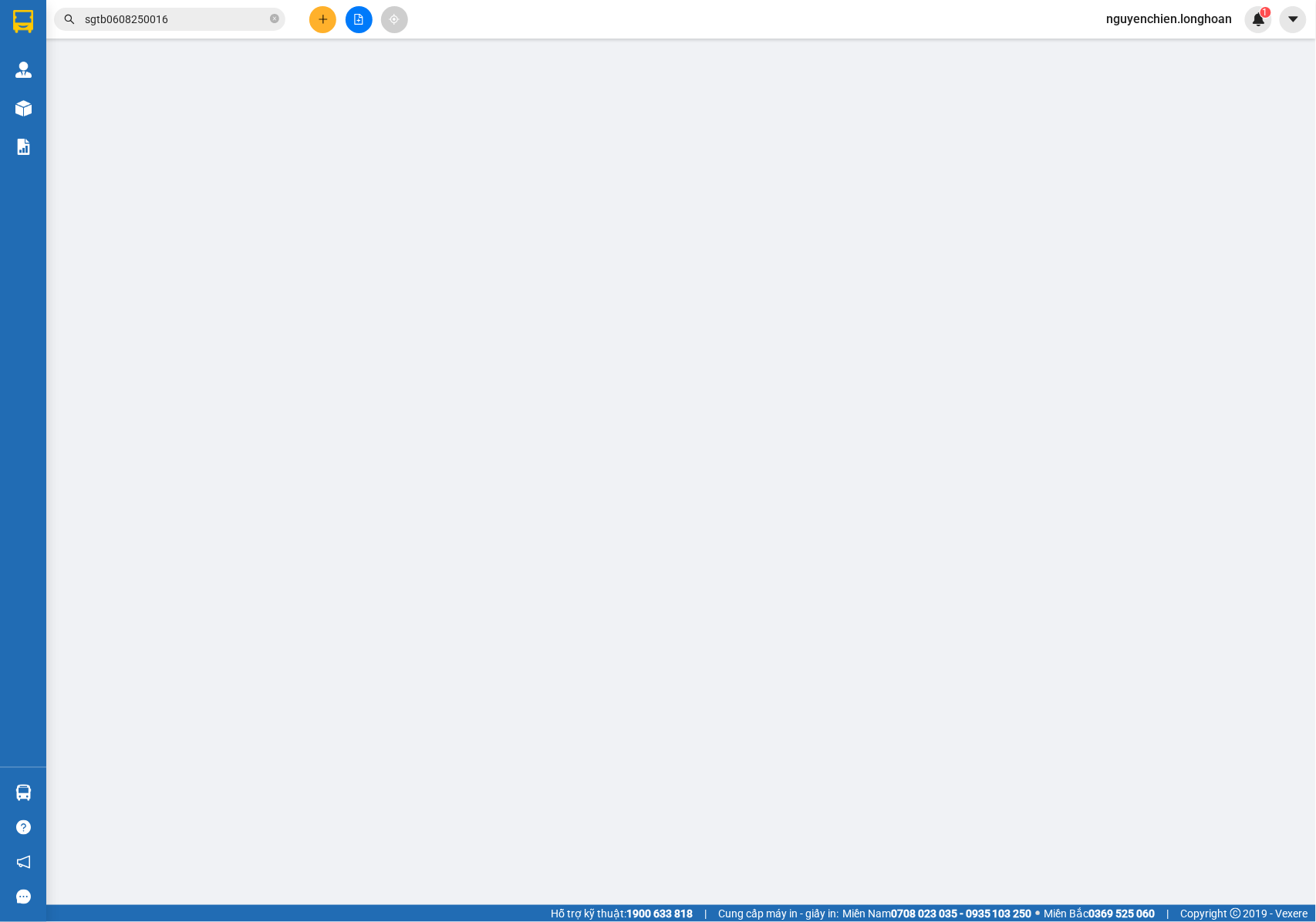
type input "0862367645"
type input "[PERSON_NAME]"
type input "0964234117"
type input "CỬA HÀNG TTNT LA PHONG THÀNH LUÂN"
checkbox input "true"
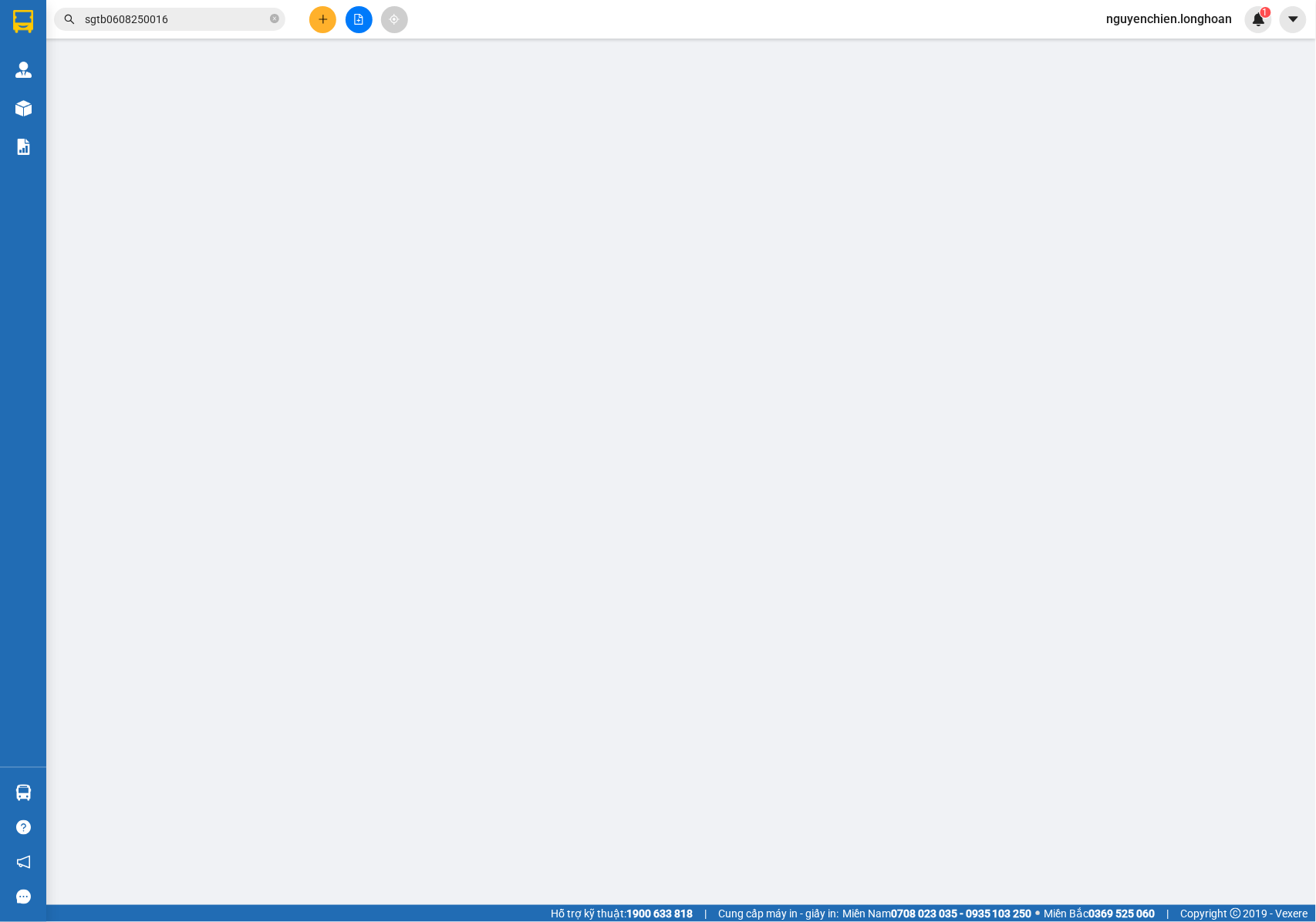
type input "CẦU LÁNG CHIM , HUYỆN [GEOGRAPHIC_DATA] , [GEOGRAPHIC_DATA]"
type input "NHẬN NGUYÊN KIỆN GIAO NGUYÊN KIỆN, HƯ VỠ K ĐỀN"
type input "180.000"
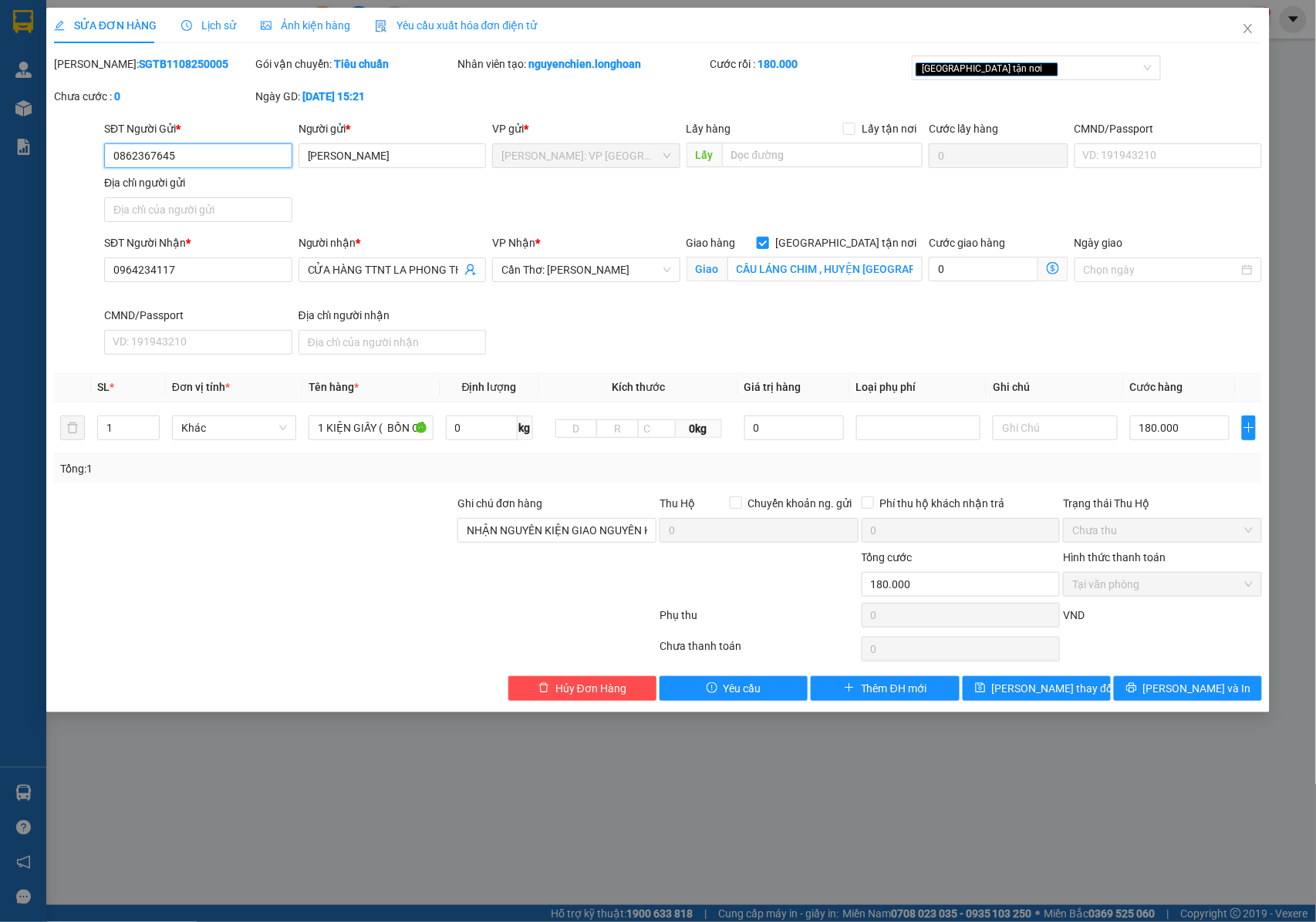
drag, startPoint x: 251, startPoint y: 162, endPoint x: 105, endPoint y: 165, distance: 146.0
click at [77, 165] on div "SĐT Người Gửi * 0862367645 0862367645 Người gửi * ANH TUẤN VP gửi * Hồ Chí Minh…" at bounding box center [658, 175] width 1212 height 108
drag, startPoint x: 176, startPoint y: 264, endPoint x: 98, endPoint y: 252, distance: 78.9
click at [98, 252] on div "SĐT Người Nhận * 0964234117 0964234117 Người nhận * CỬA HÀNG TTNT LA PHONG THÀN…" at bounding box center [658, 297] width 1212 height 127
click at [362, 427] on input "1 KIỆN GIẤY ( BỒN CẦU )" at bounding box center [371, 428] width 124 height 25
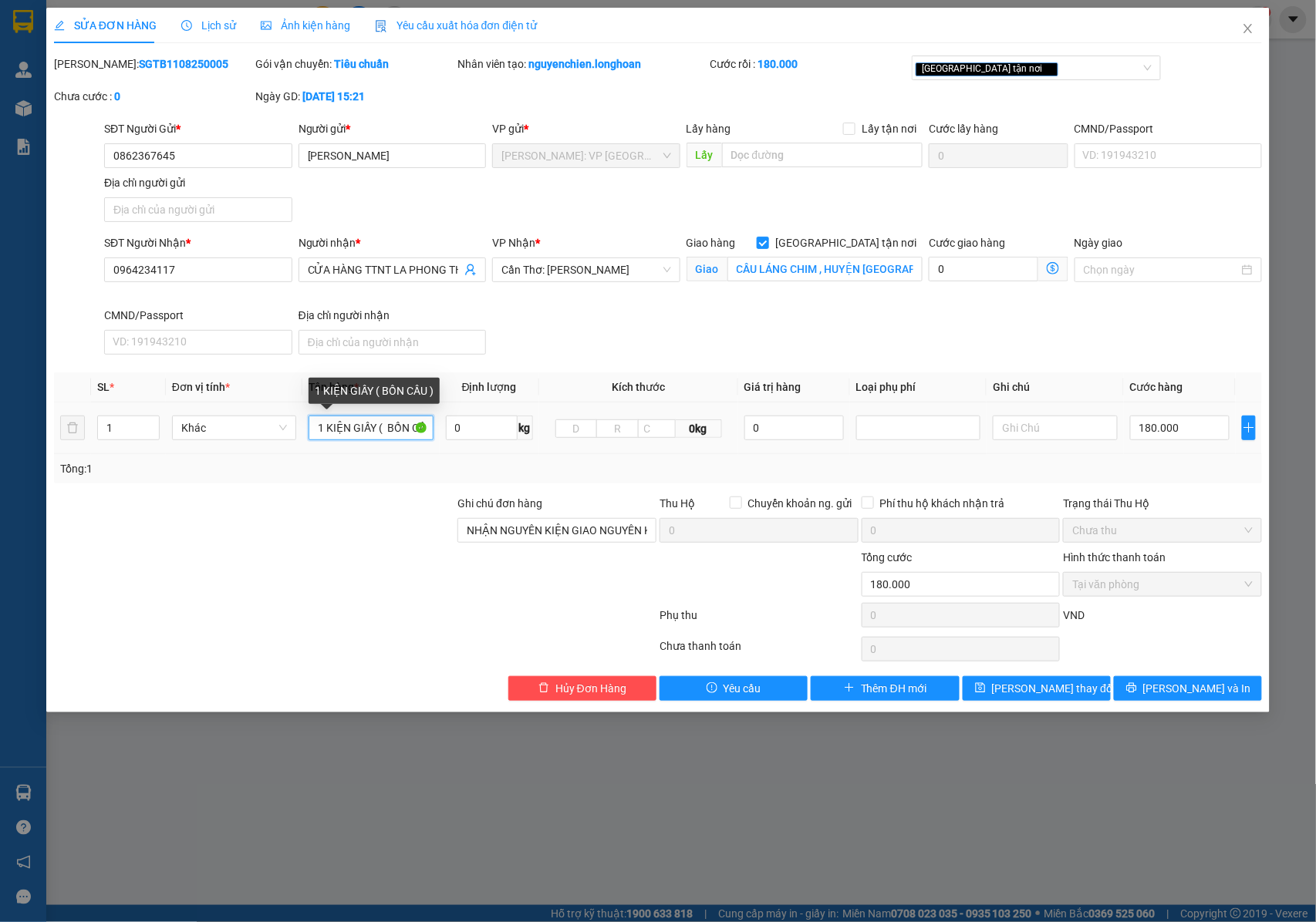
click at [371, 427] on input "1 KIỆN GIẤY ( BỒN CẦU )" at bounding box center [371, 428] width 124 height 25
click at [563, 697] on span "Hủy Đơn Hàng" at bounding box center [591, 688] width 71 height 17
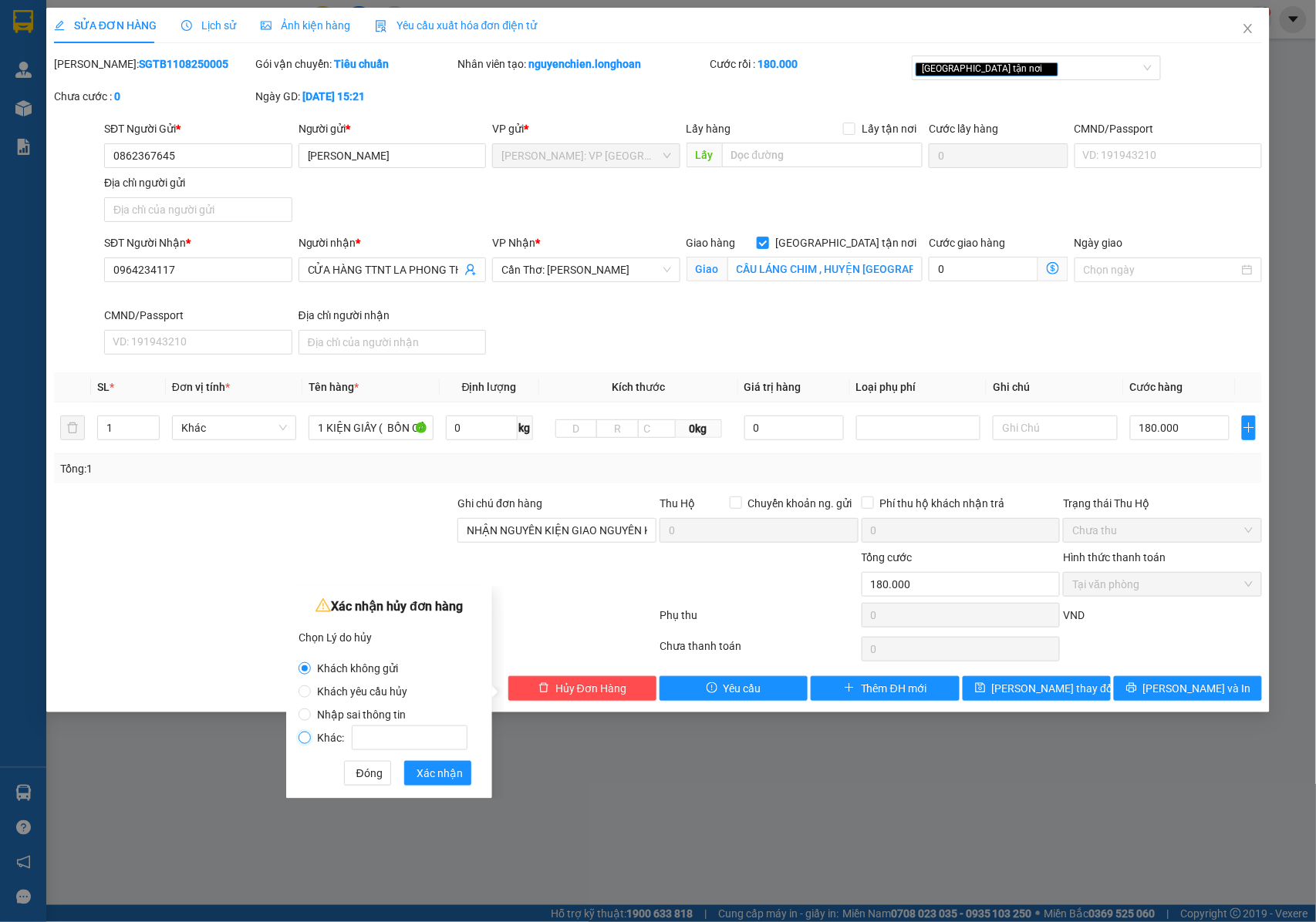
drag, startPoint x: 304, startPoint y: 740, endPoint x: 367, endPoint y: 746, distance: 63.3
click at [305, 741] on input "Khác:" at bounding box center [305, 738] width 12 height 12
radio input "true"
radio input "false"
click at [371, 744] on input "Khác:" at bounding box center [410, 738] width 115 height 25
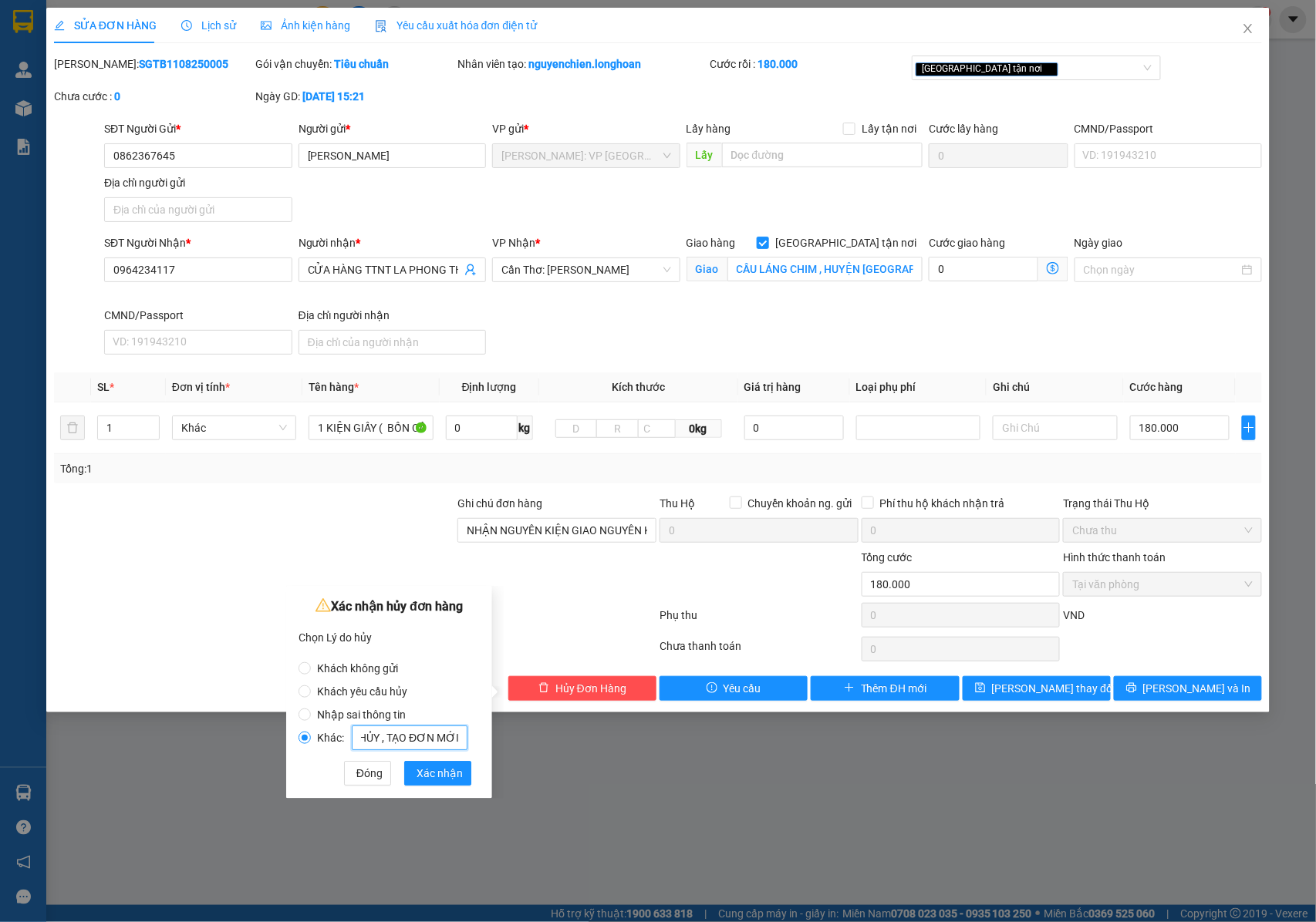
scroll to position [0, 333]
type input "NGƯỜI NHẬN TRẢ , TÀI XẾ KO BIẾT THANH TOÁN TIỀN HÀNG , NÊN HỦY , TẠO ĐƠN MỚI"
click at [434, 776] on span "Xác nhận" at bounding box center [440, 773] width 46 height 17
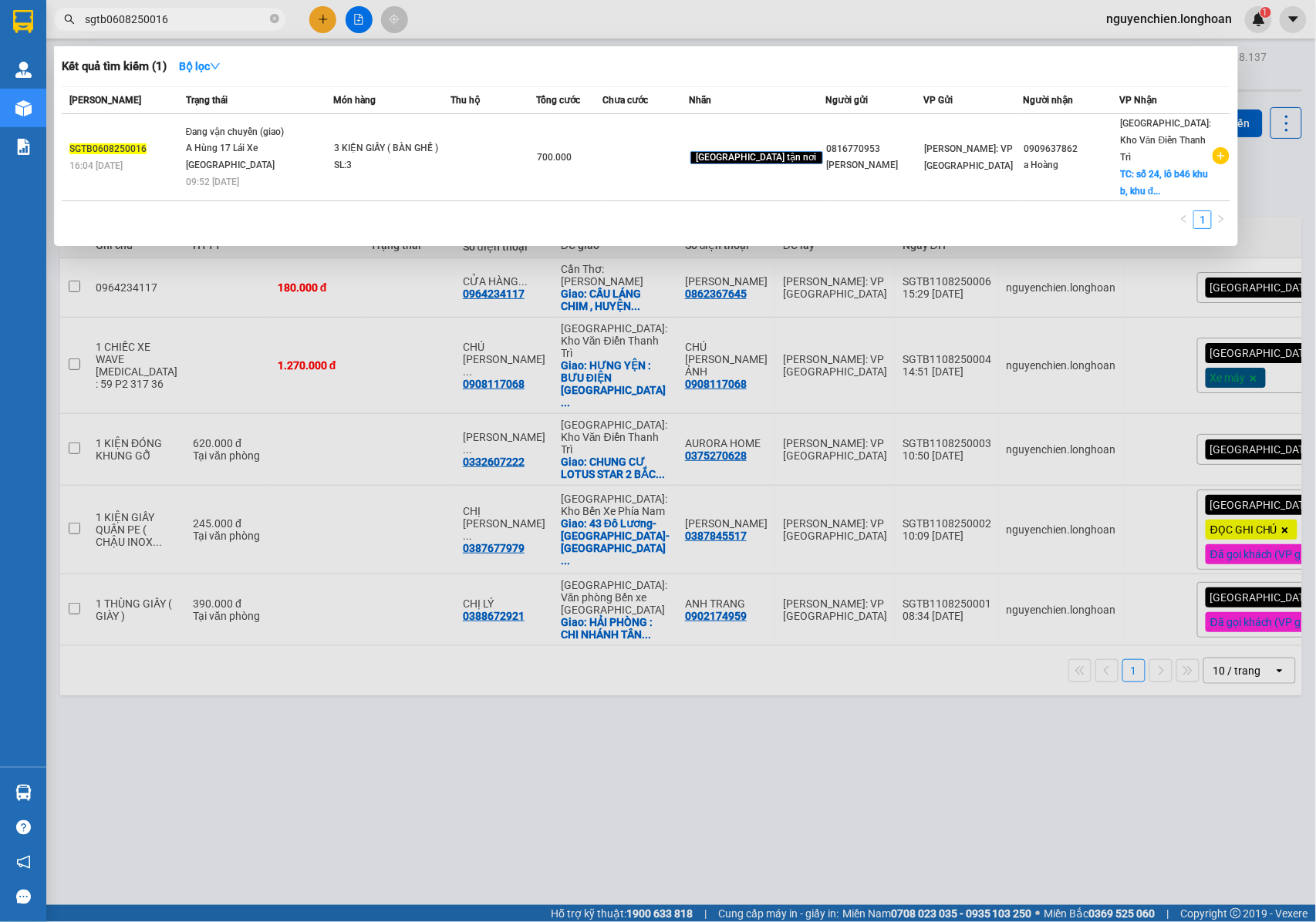
click at [381, 636] on div at bounding box center [658, 461] width 1316 height 922
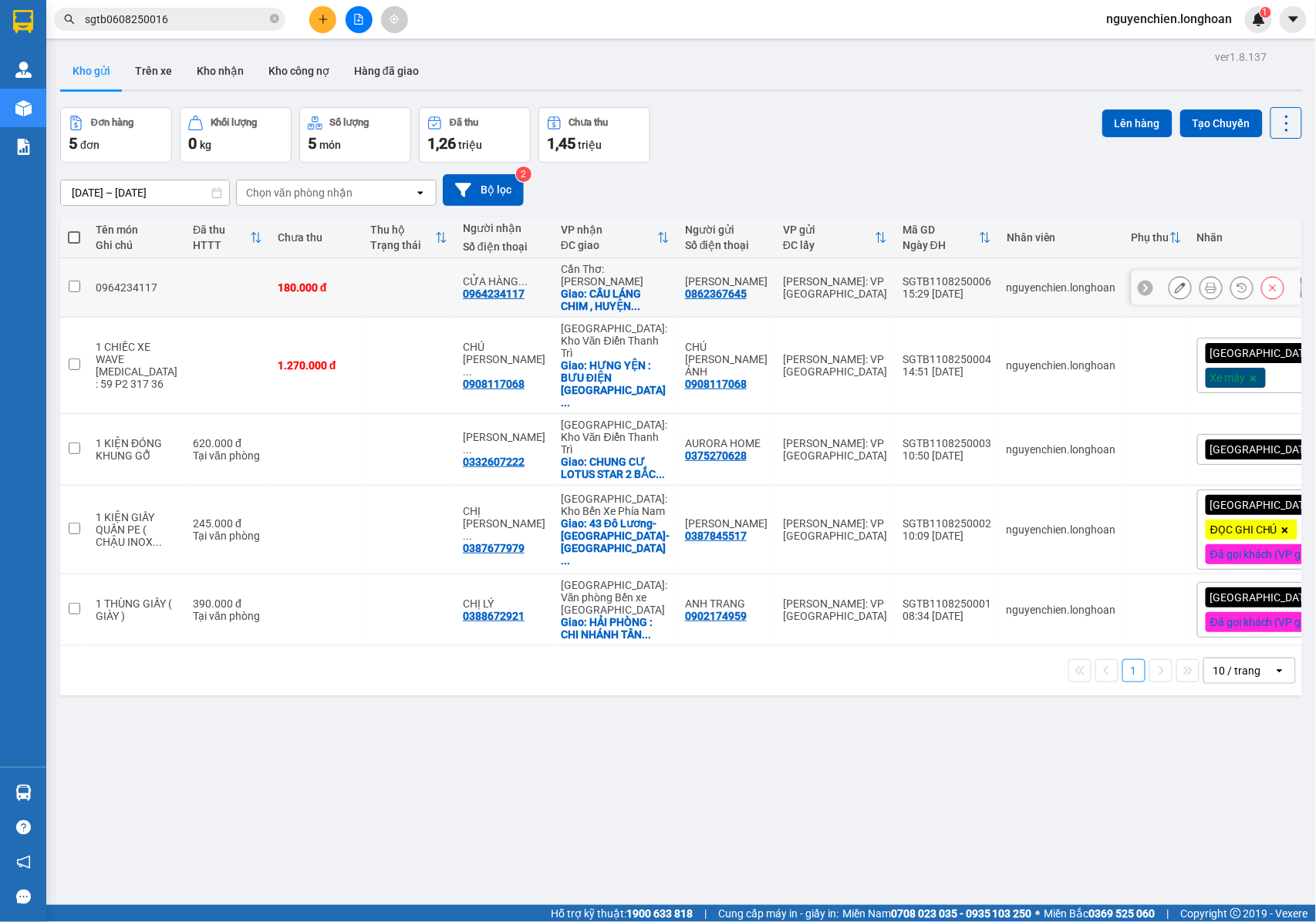
click at [1206, 290] on icon at bounding box center [1211, 287] width 11 height 11
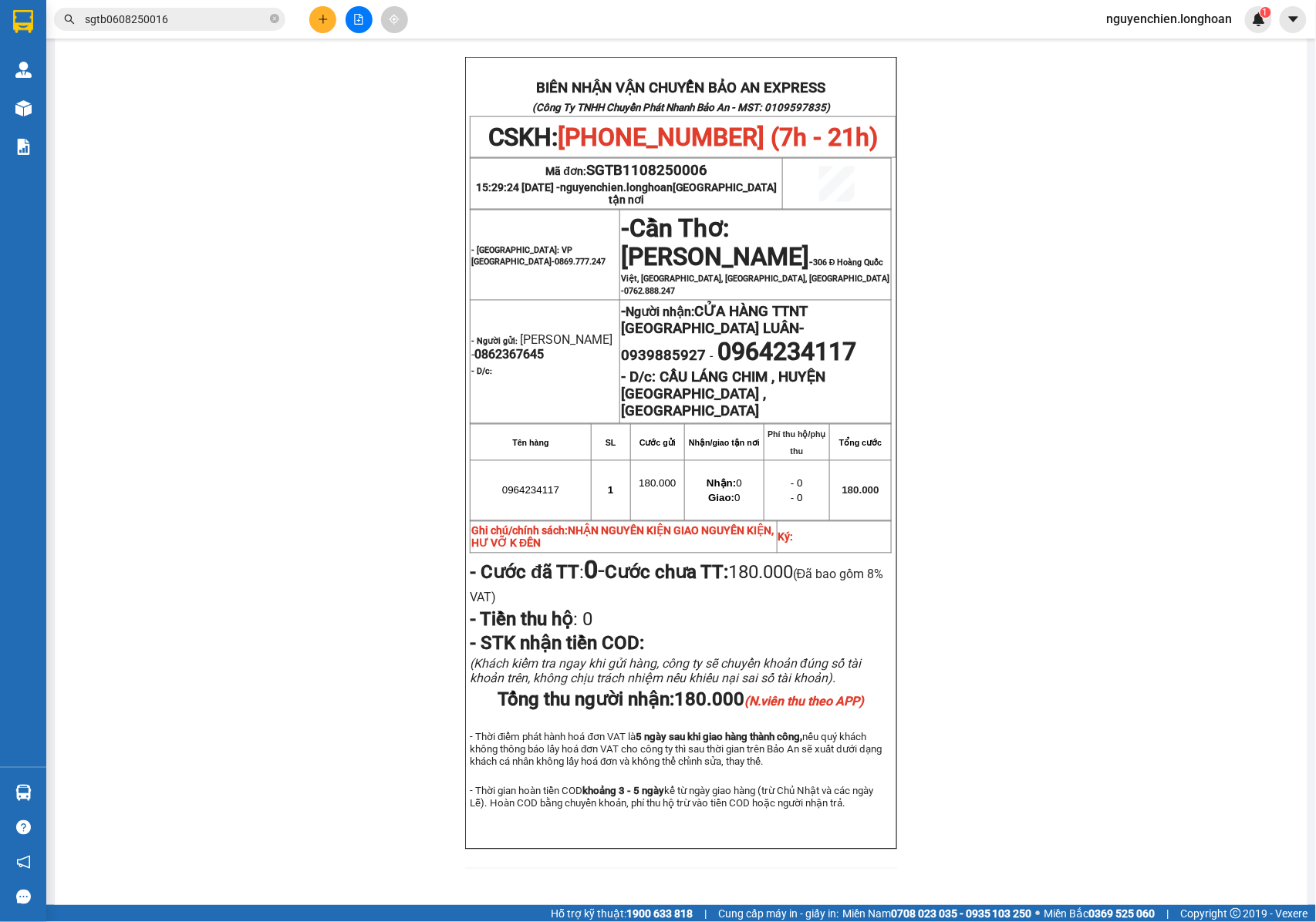
scroll to position [770, 0]
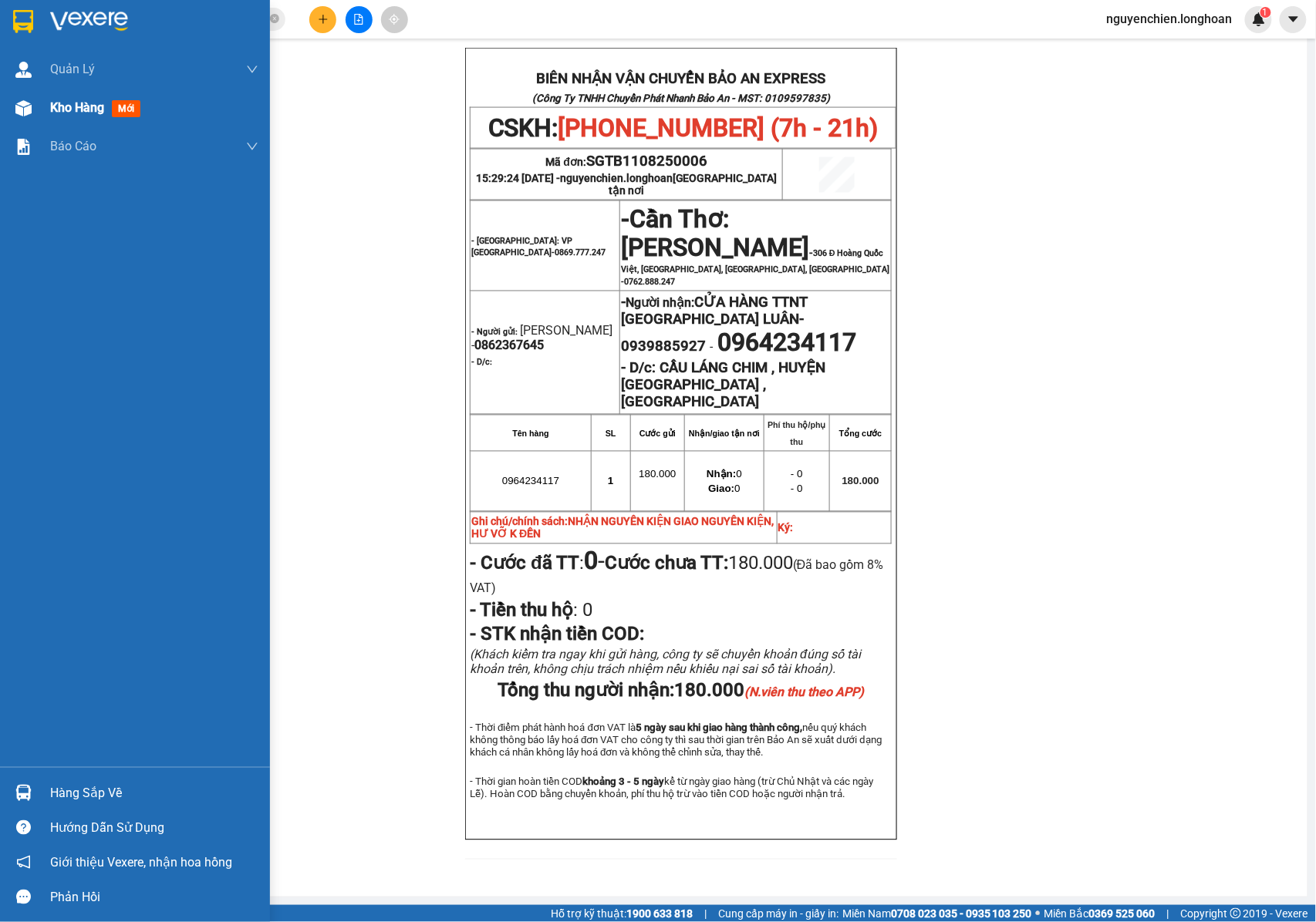
click at [41, 121] on div "Kho hàng mới" at bounding box center [135, 107] width 270 height 38
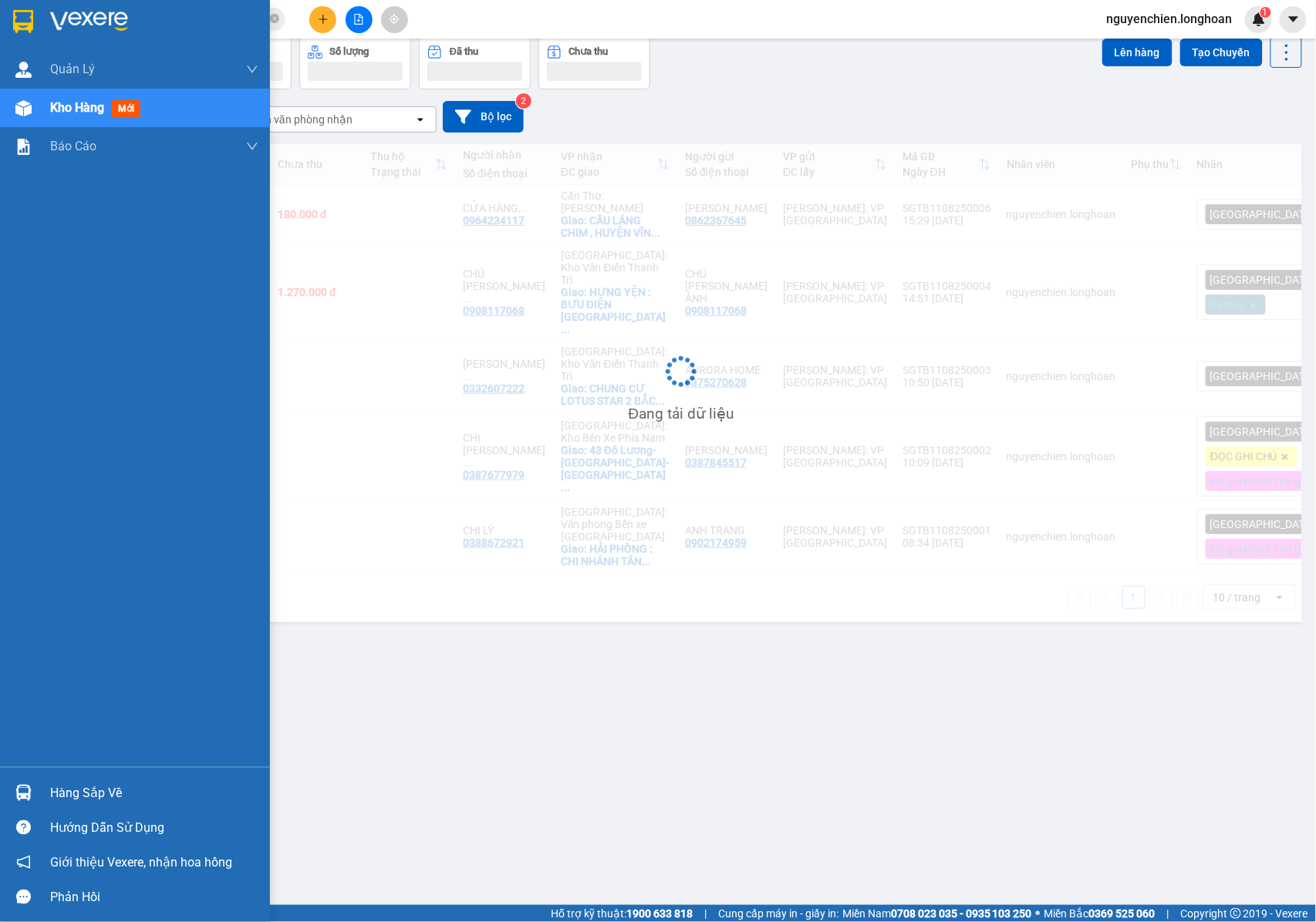
scroll to position [71, 0]
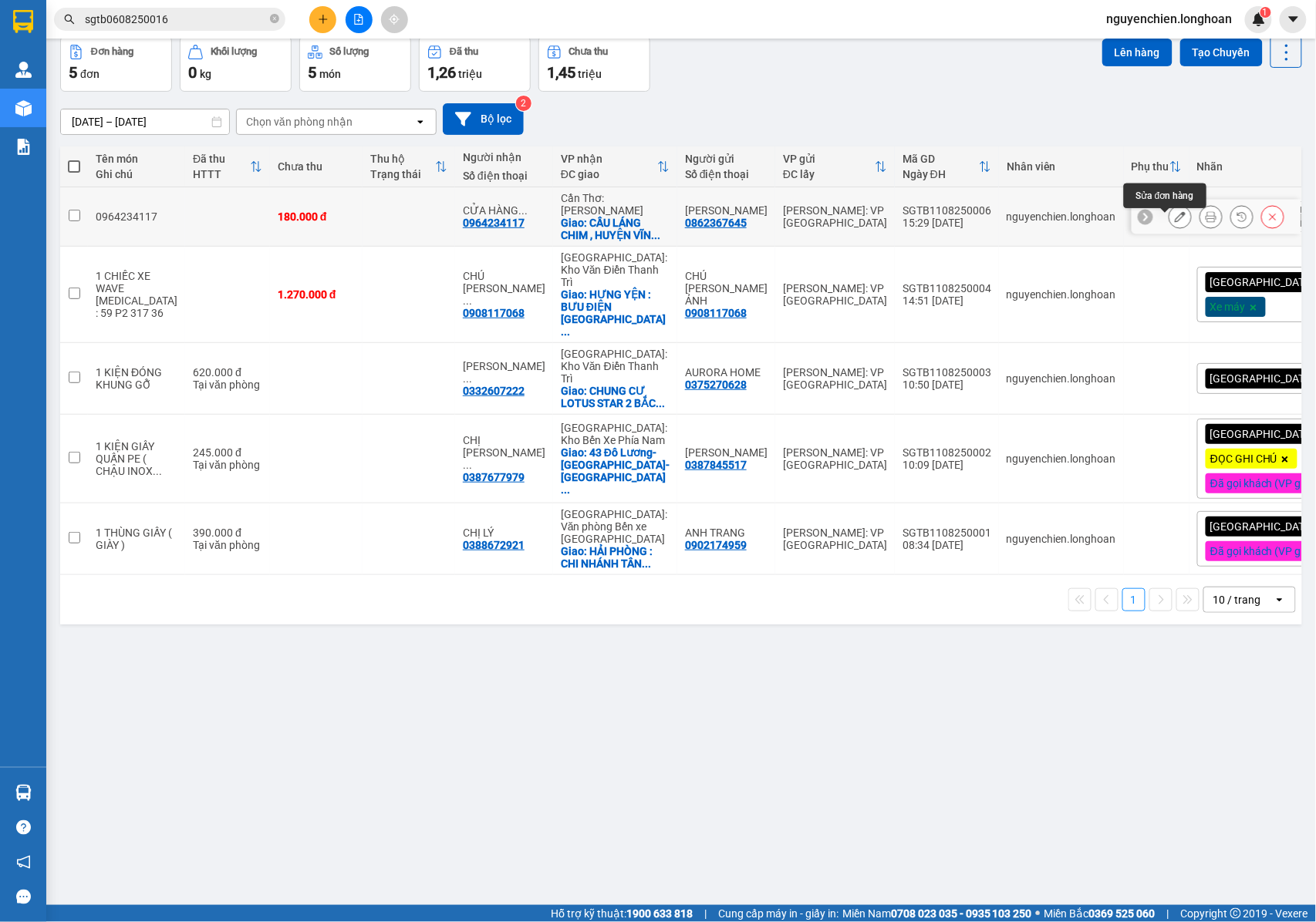
click at [1177, 223] on div at bounding box center [1180, 216] width 23 height 23
click at [1173, 221] on button at bounding box center [1180, 217] width 21 height 27
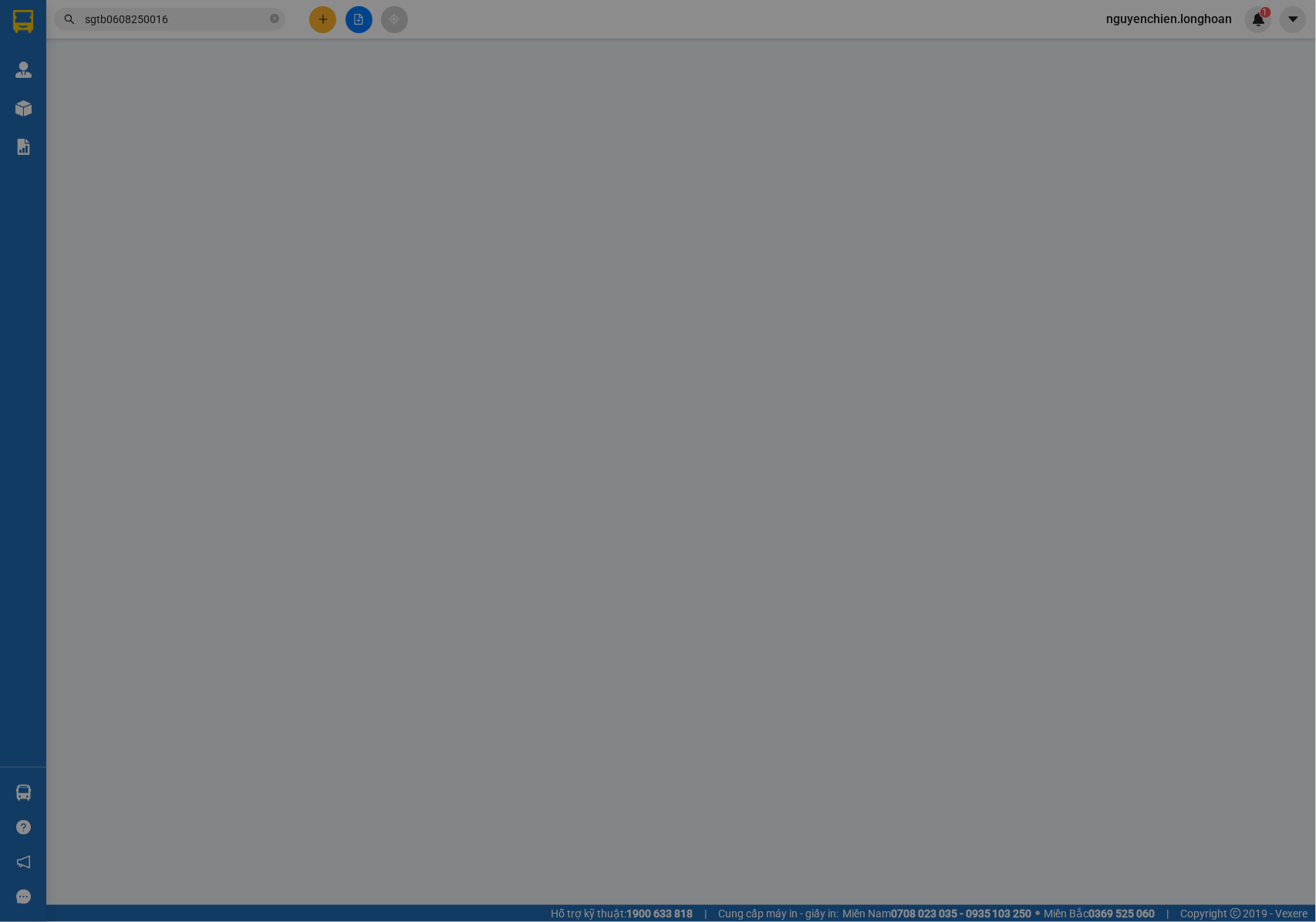
type input "0862367645"
type input "[PERSON_NAME]"
type input "0964234117"
type input "CỬA HÀNG TTNT [GEOGRAPHIC_DATA] LUÂN- 0939885927"
checkbox input "true"
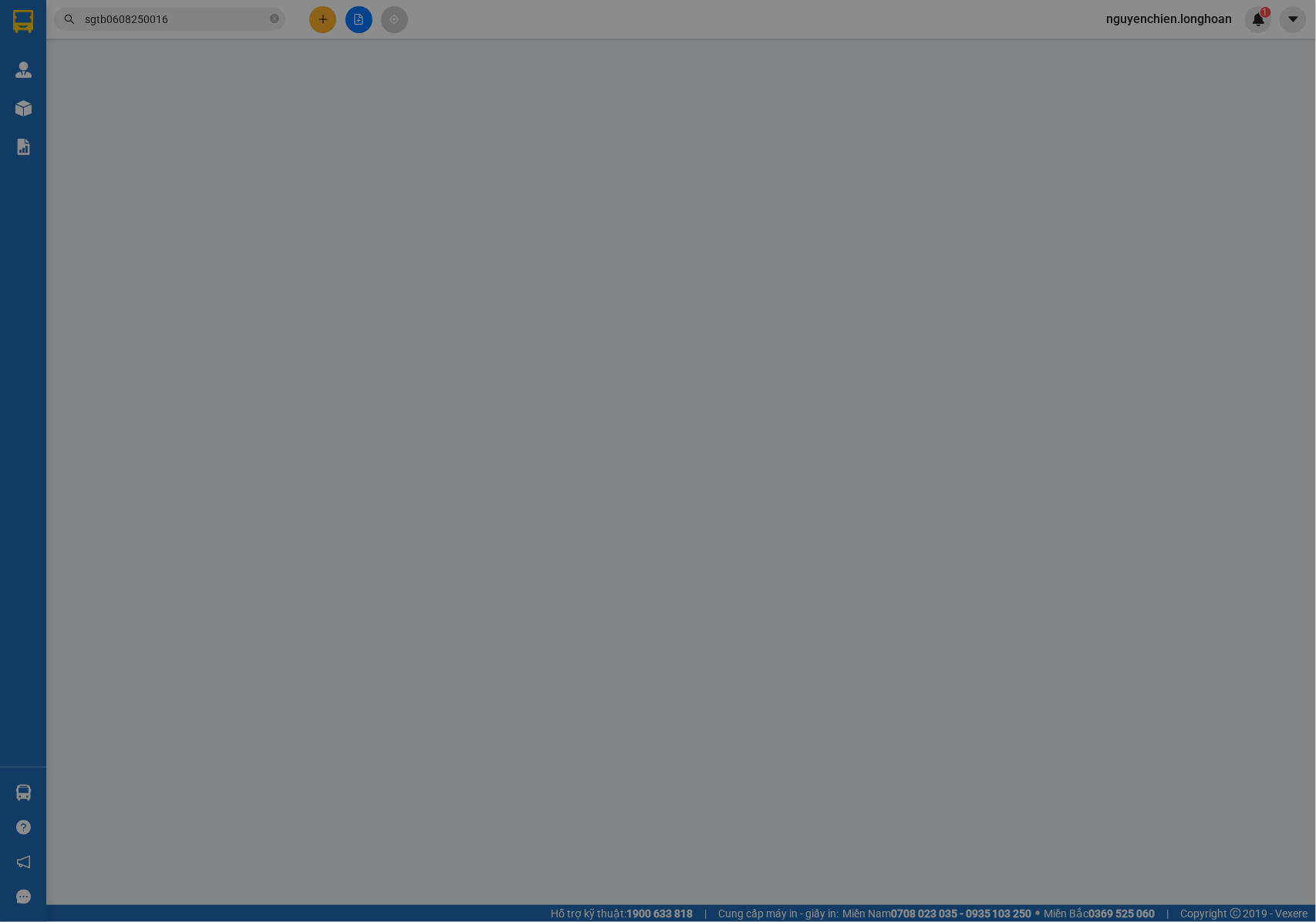
type input "CẦU LÁNG CHIM , HUYỆN [GEOGRAPHIC_DATA] , [GEOGRAPHIC_DATA]"
type input "NHẬN NGUYÊN KIỆN GIAO NGUYÊN KIỆN, HƯ VỠ K ĐỀN"
type input "180.000"
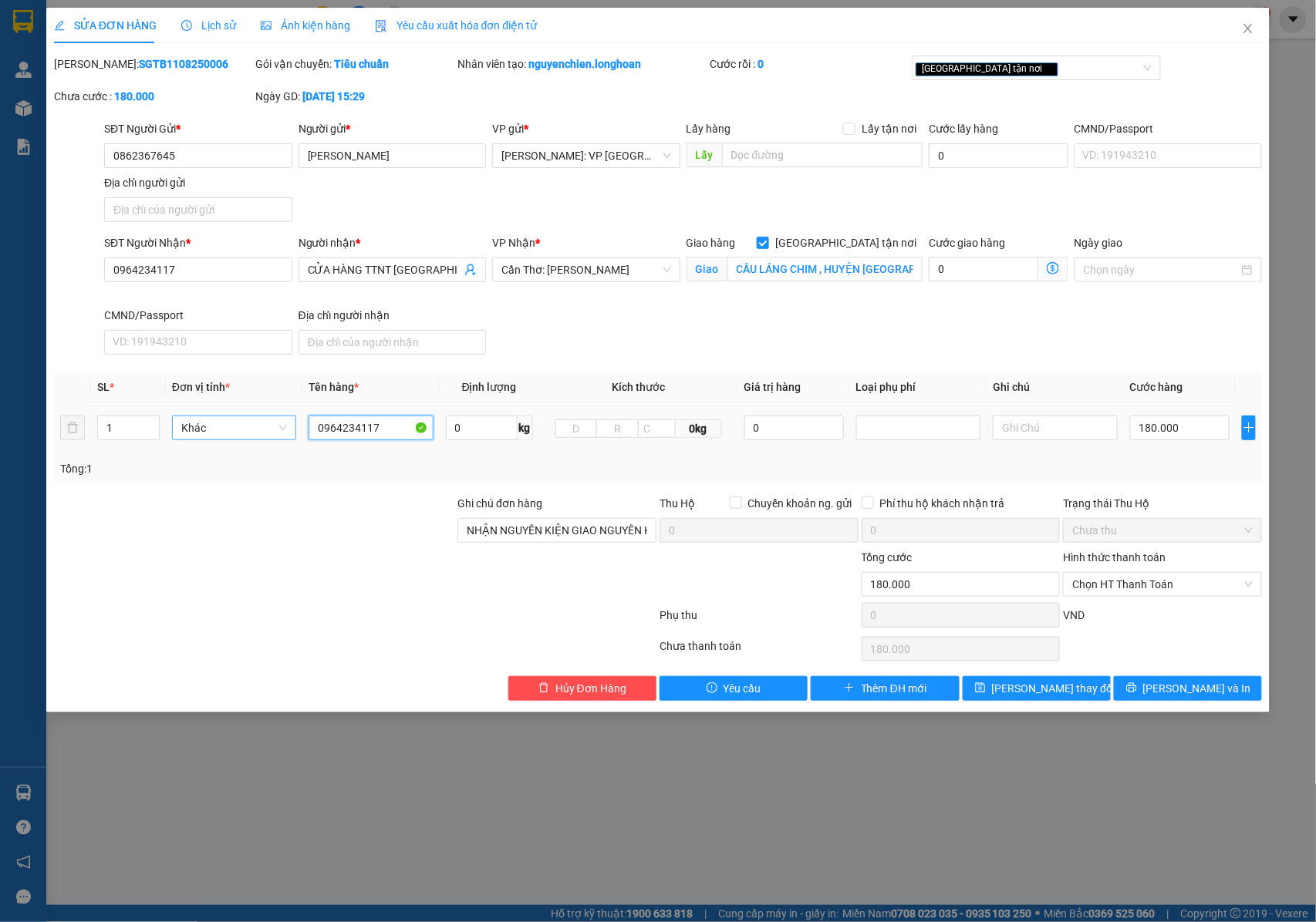
drag, startPoint x: 381, startPoint y: 434, endPoint x: 294, endPoint y: 430, distance: 87.1
click at [294, 430] on tr "1 Khác 0964234117 0 kg 0kg 0 180.000" at bounding box center [658, 428] width 1209 height 51
type input "1 KIỆN GIẤY ( BỒN CẦU )"
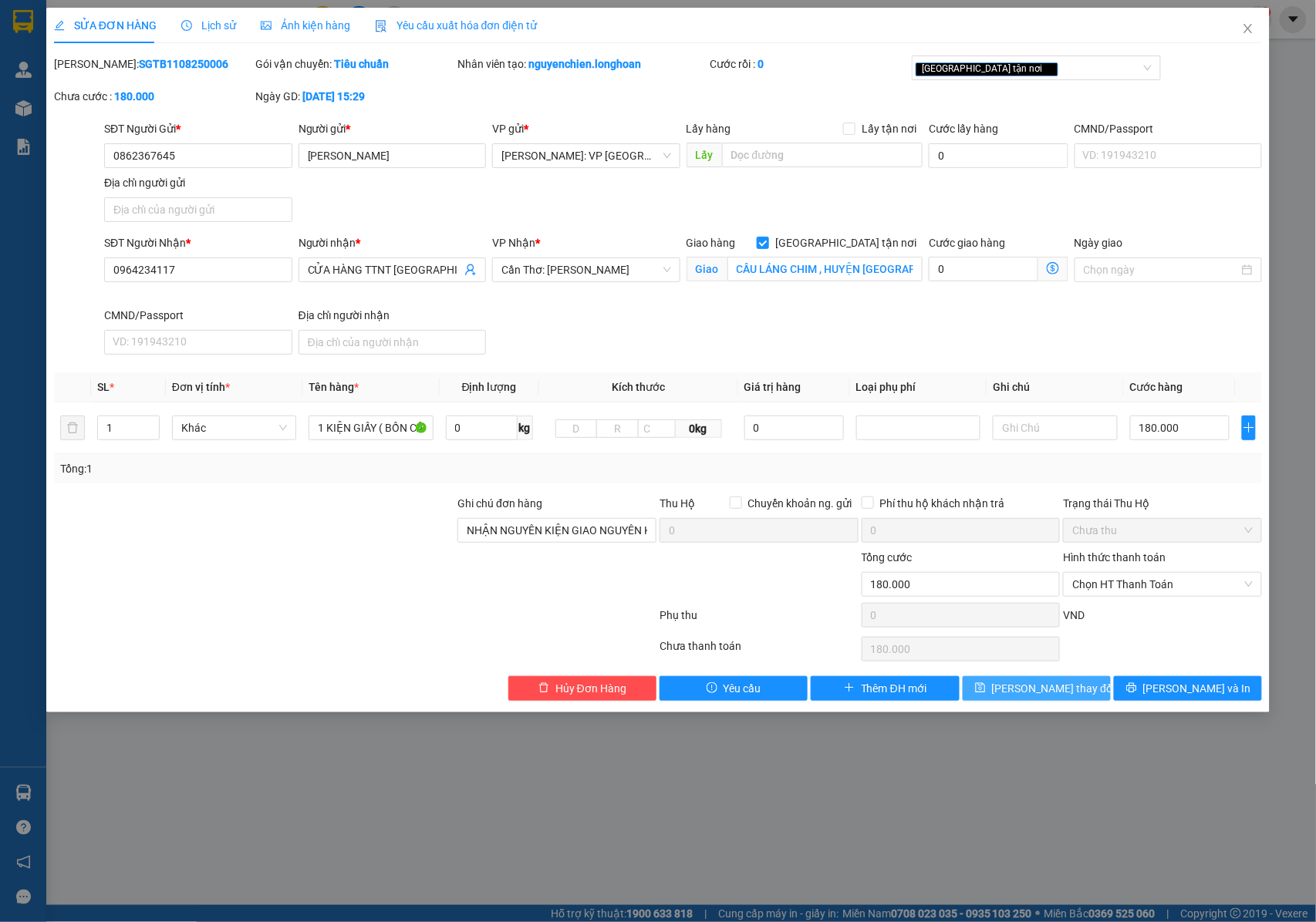
click at [1055, 690] on button "[PERSON_NAME] thay đổi" at bounding box center [1037, 689] width 148 height 25
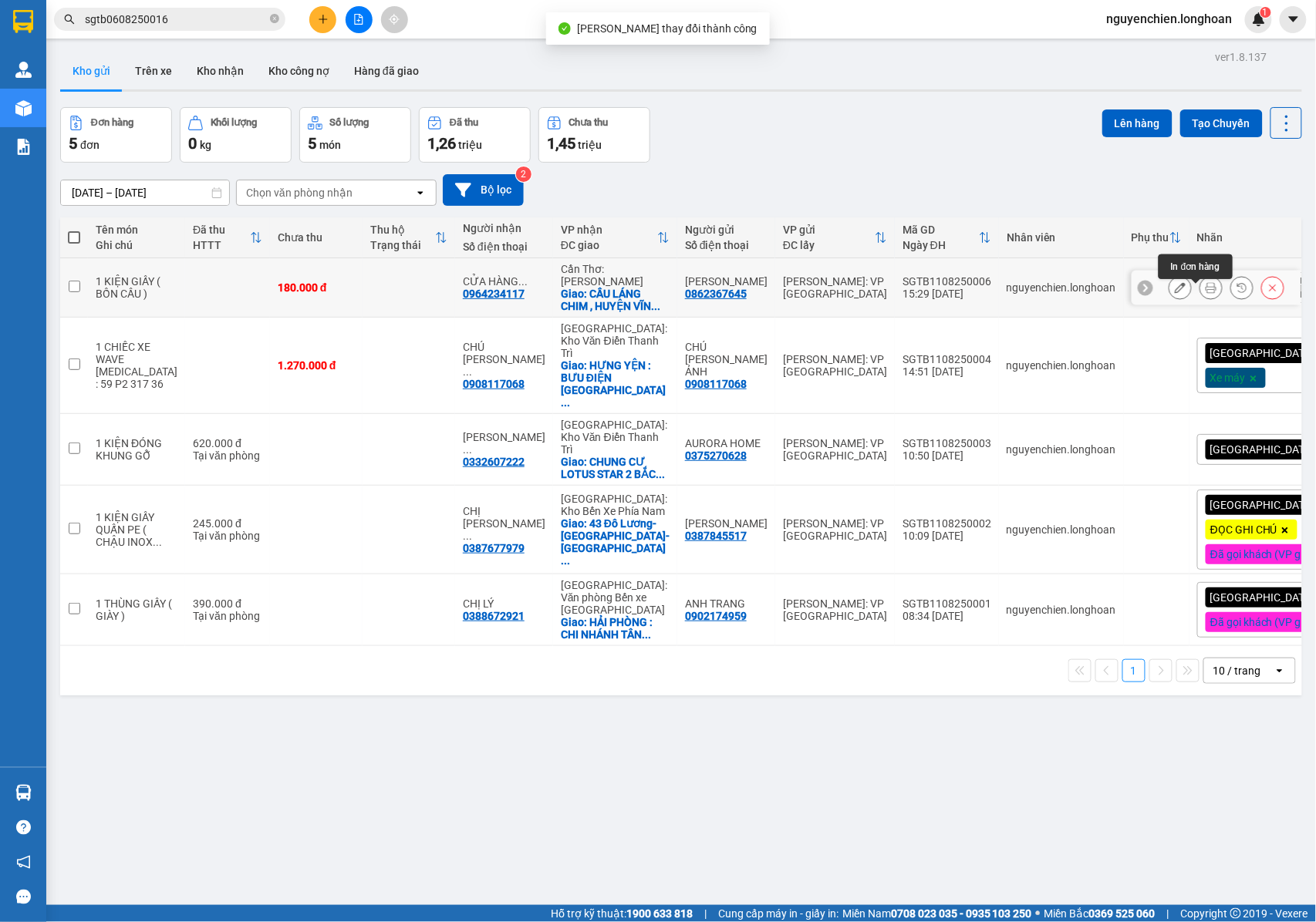
click at [1201, 296] on button at bounding box center [1211, 288] width 21 height 27
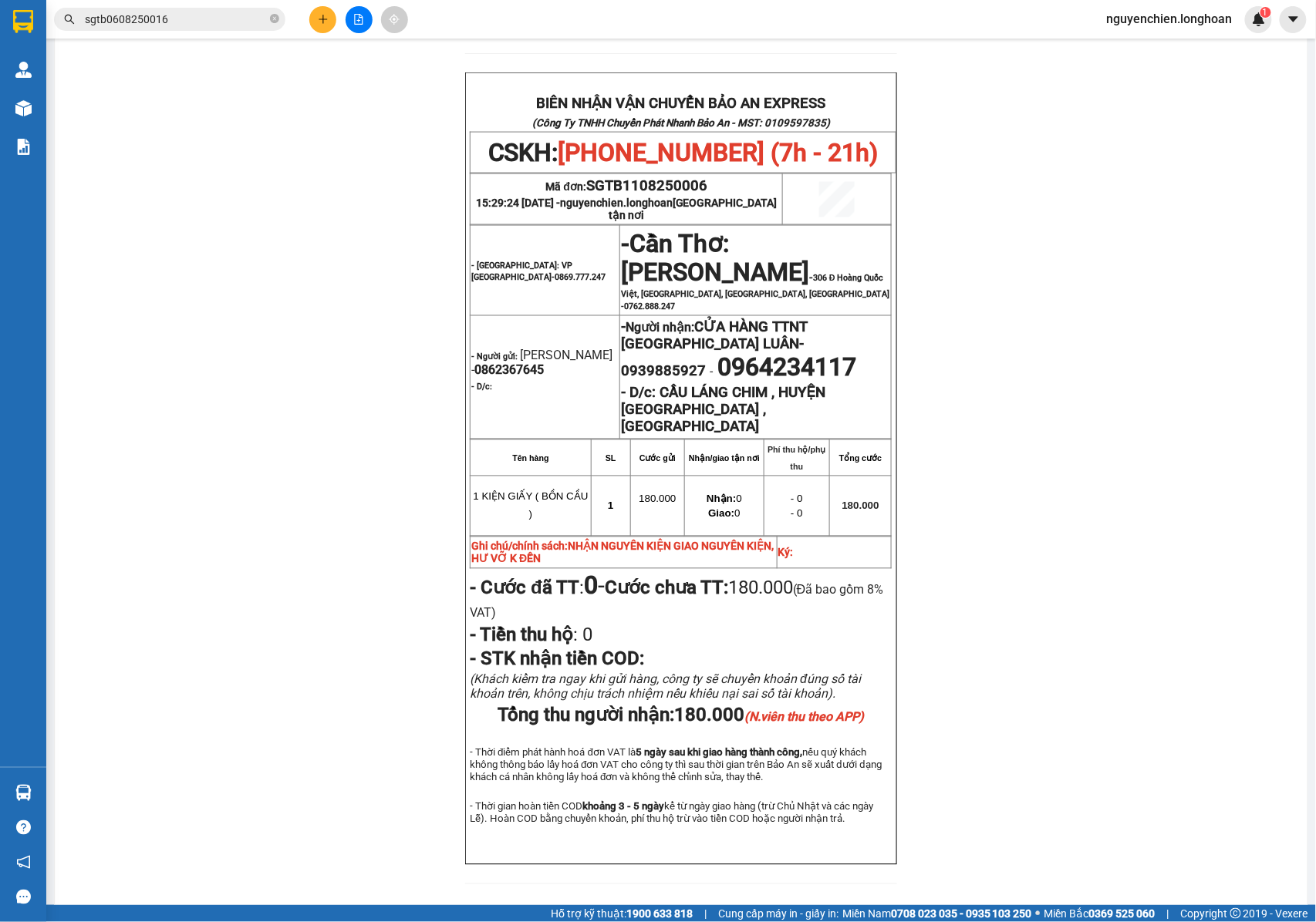
scroll to position [720, 0]
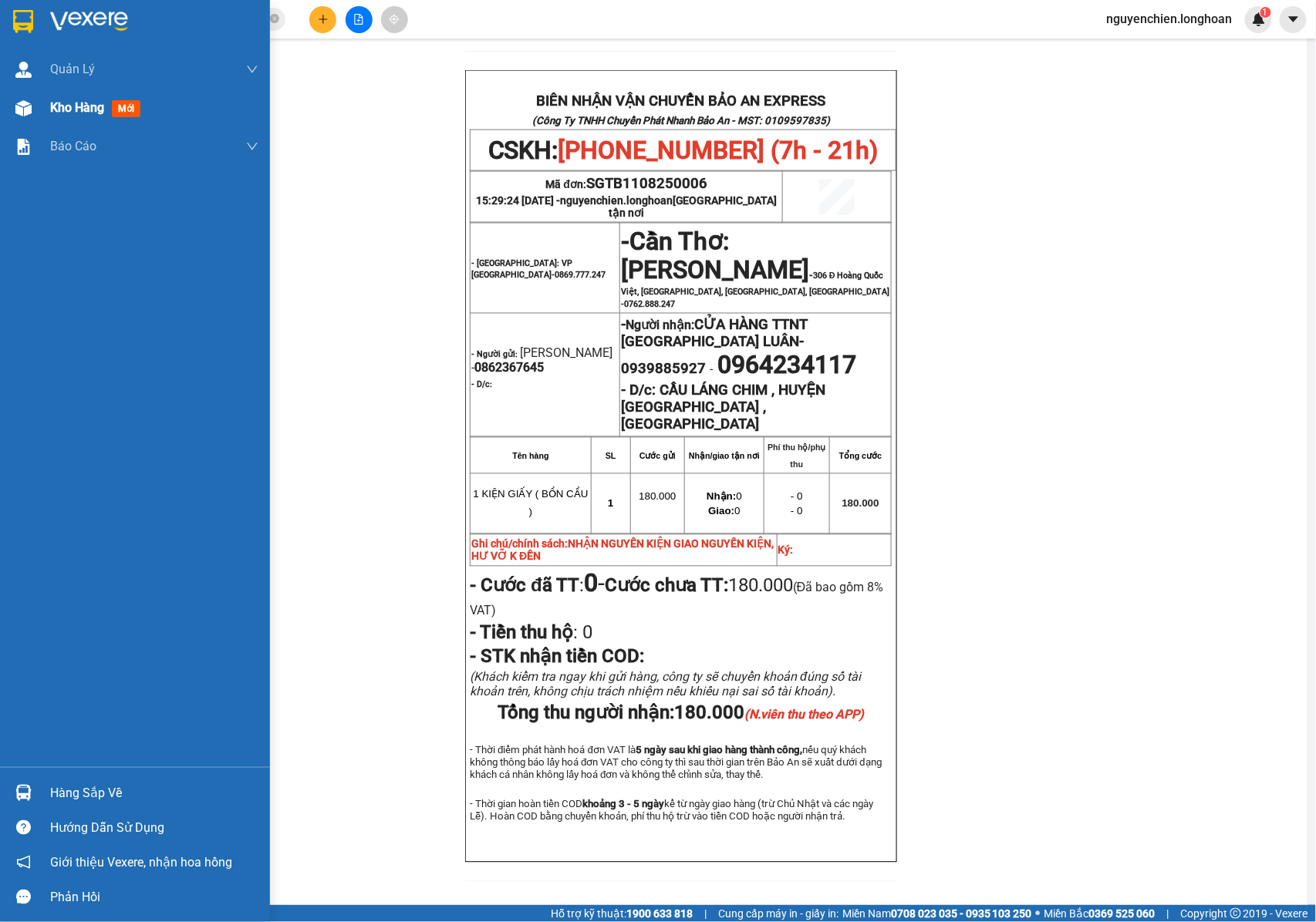
click at [22, 108] on img at bounding box center [23, 108] width 16 height 16
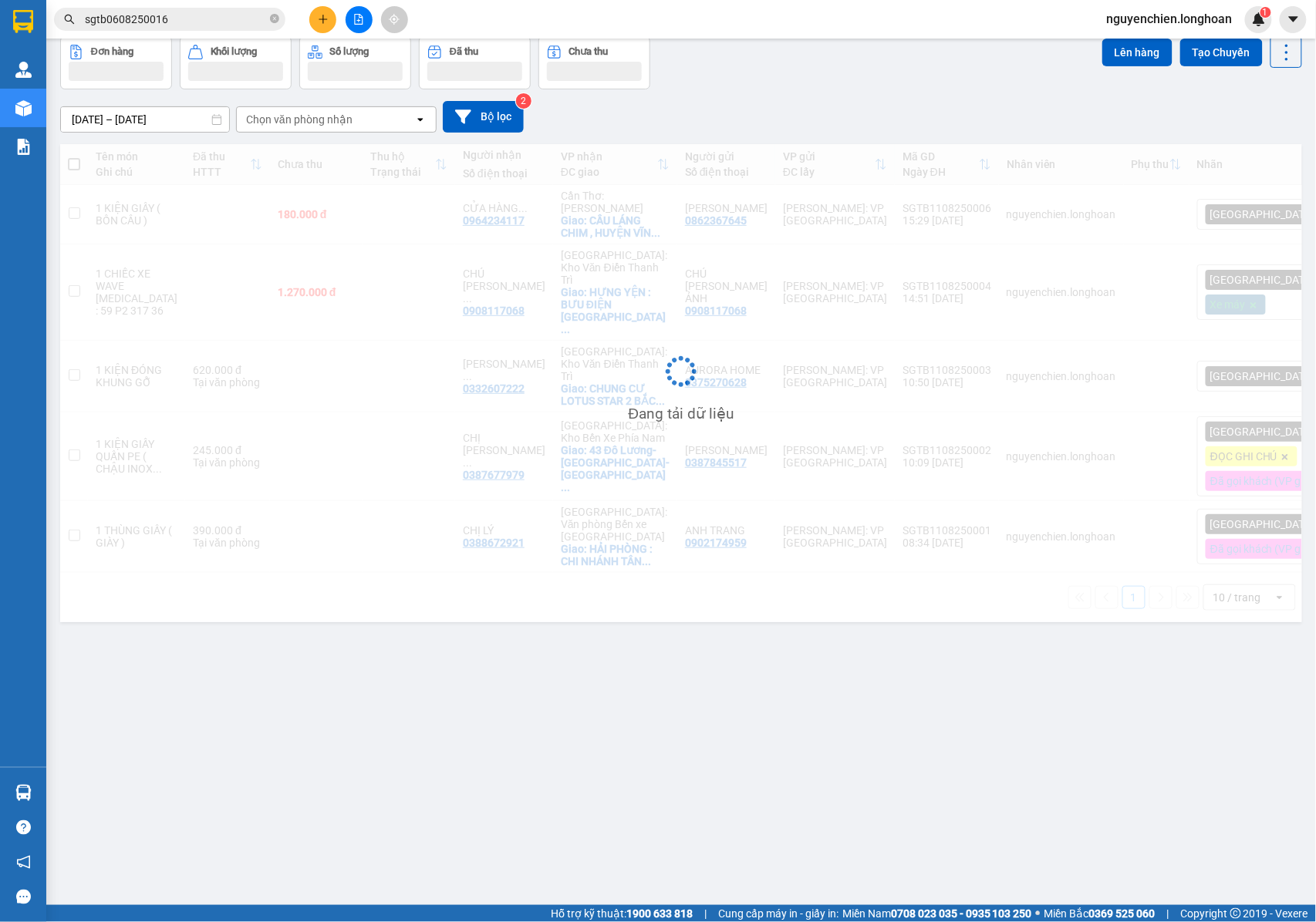
scroll to position [71, 0]
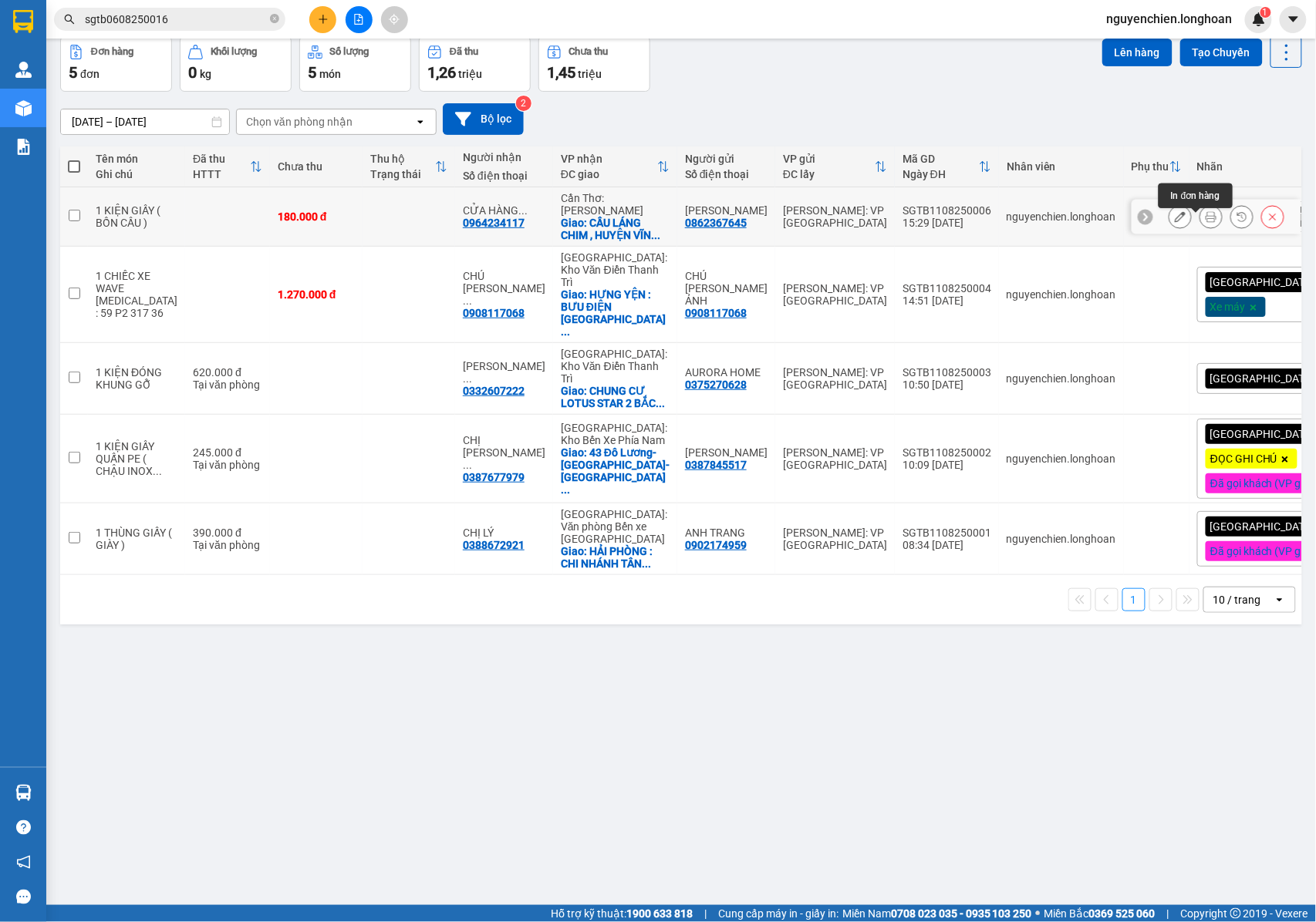
click at [1206, 223] on icon at bounding box center [1211, 216] width 11 height 11
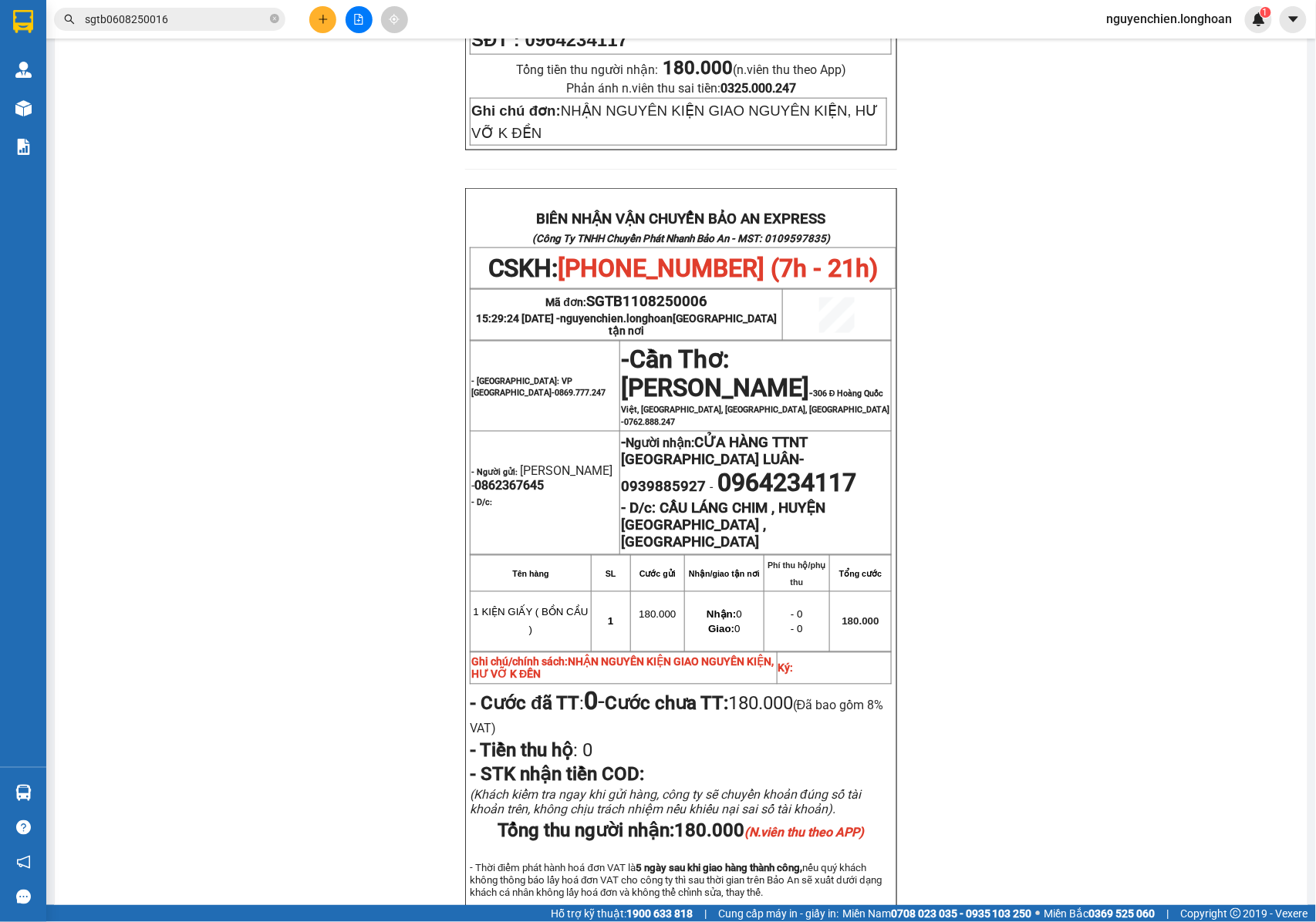
scroll to position [565, 0]
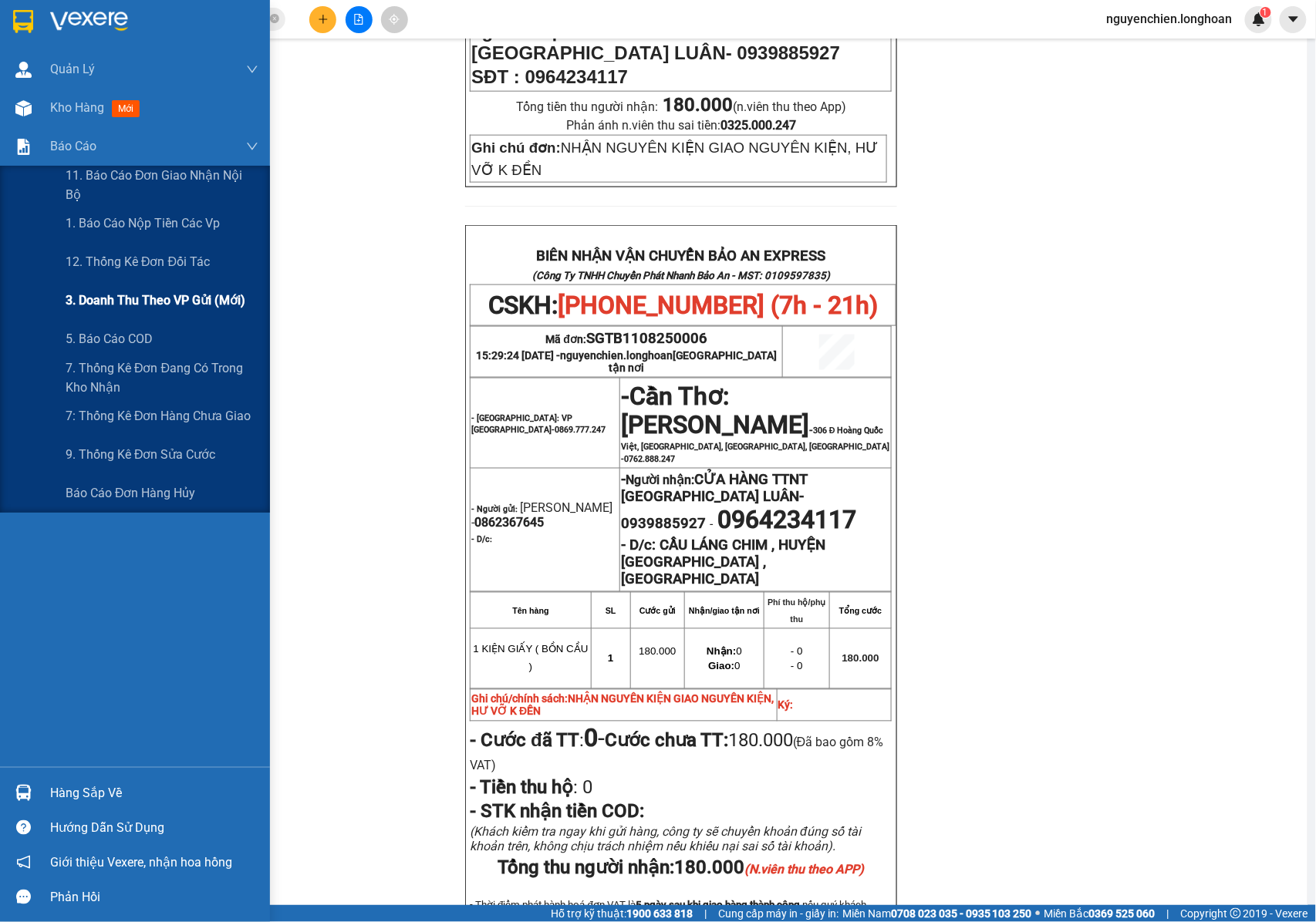
click at [121, 301] on span "3. Doanh Thu theo VP Gửi (mới)" at bounding box center [155, 301] width 180 height 20
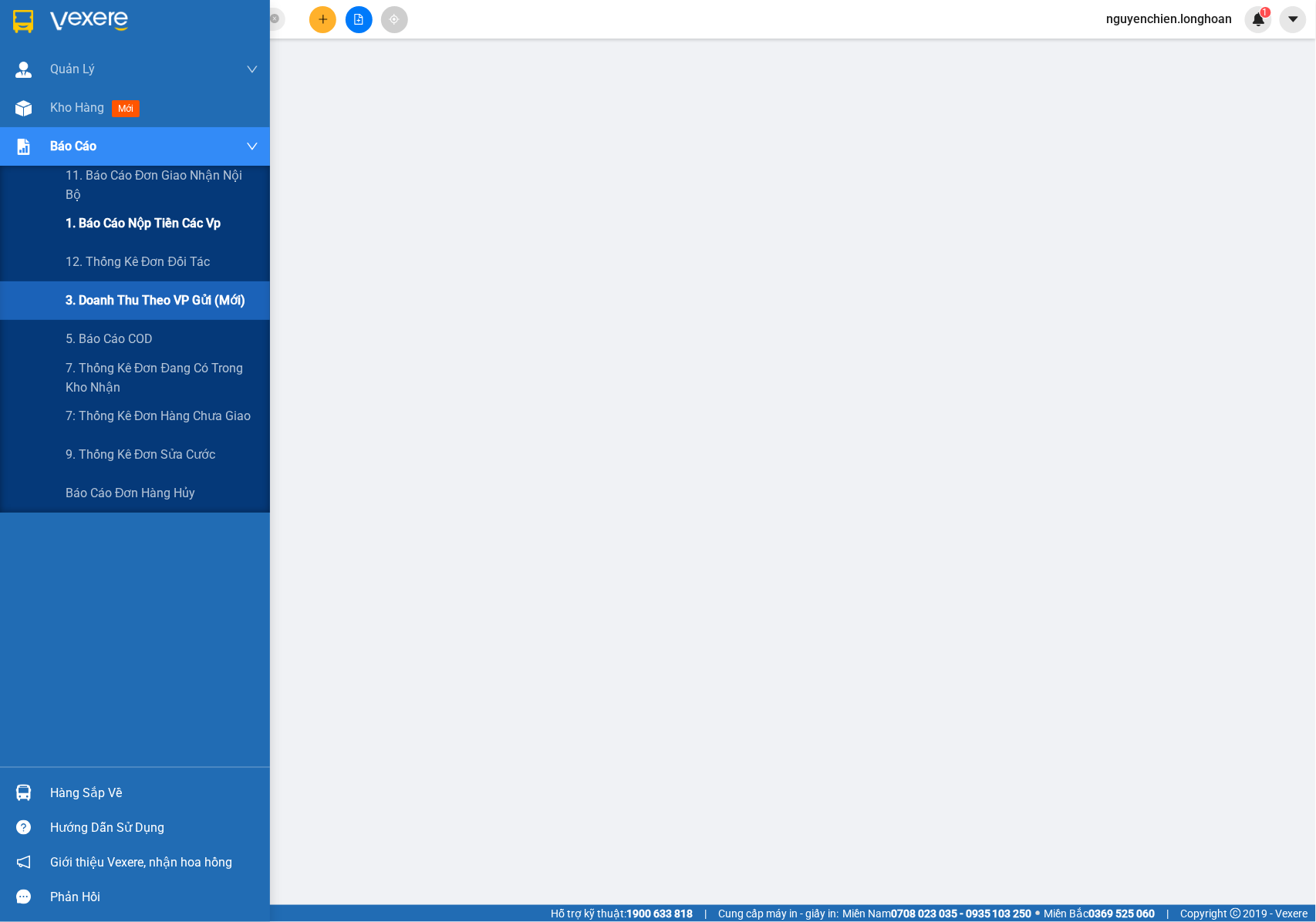
click at [123, 226] on span "1. Báo cáo nộp tiền các vp" at bounding box center [143, 223] width 155 height 20
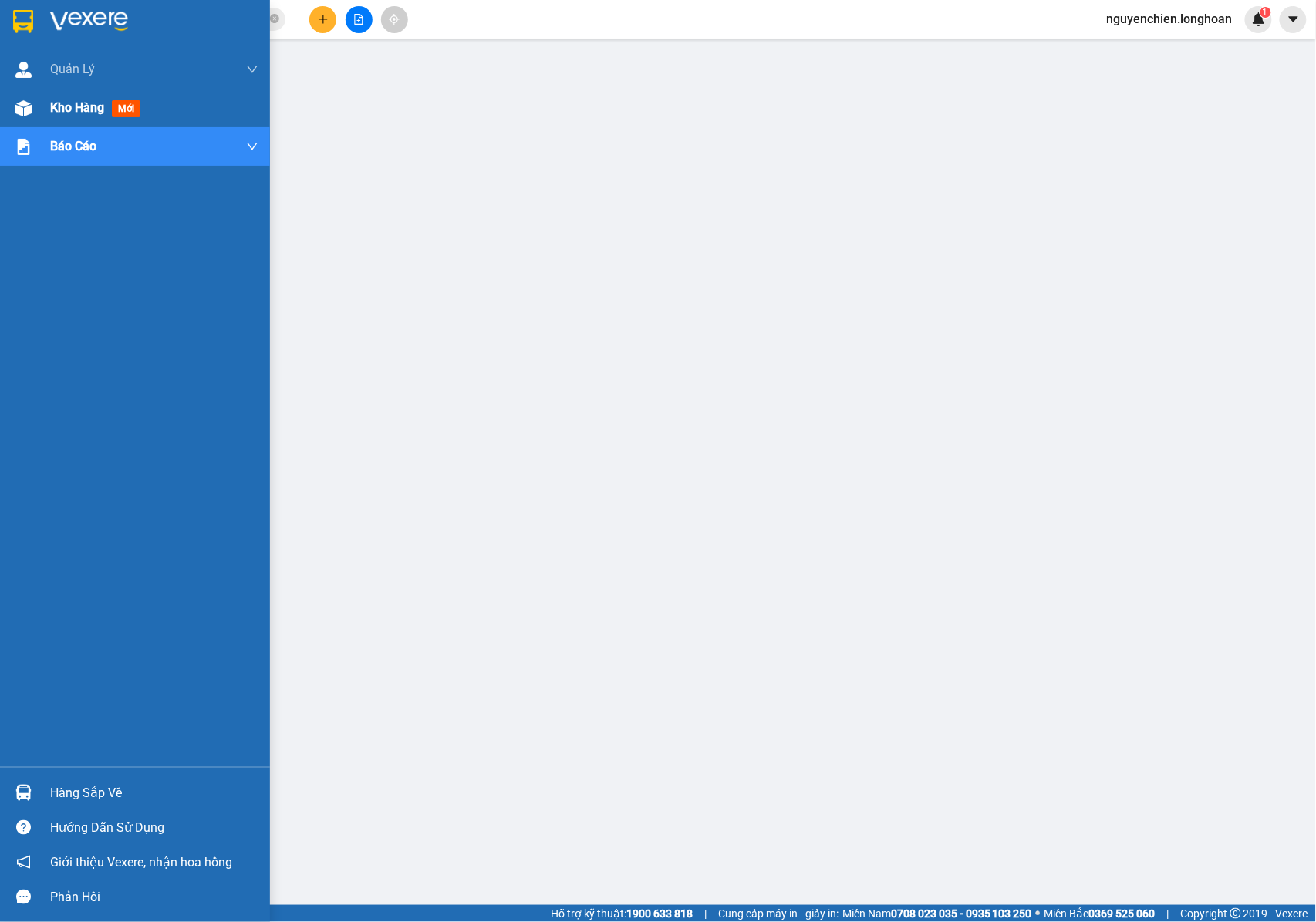
click at [21, 98] on div at bounding box center [23, 108] width 27 height 27
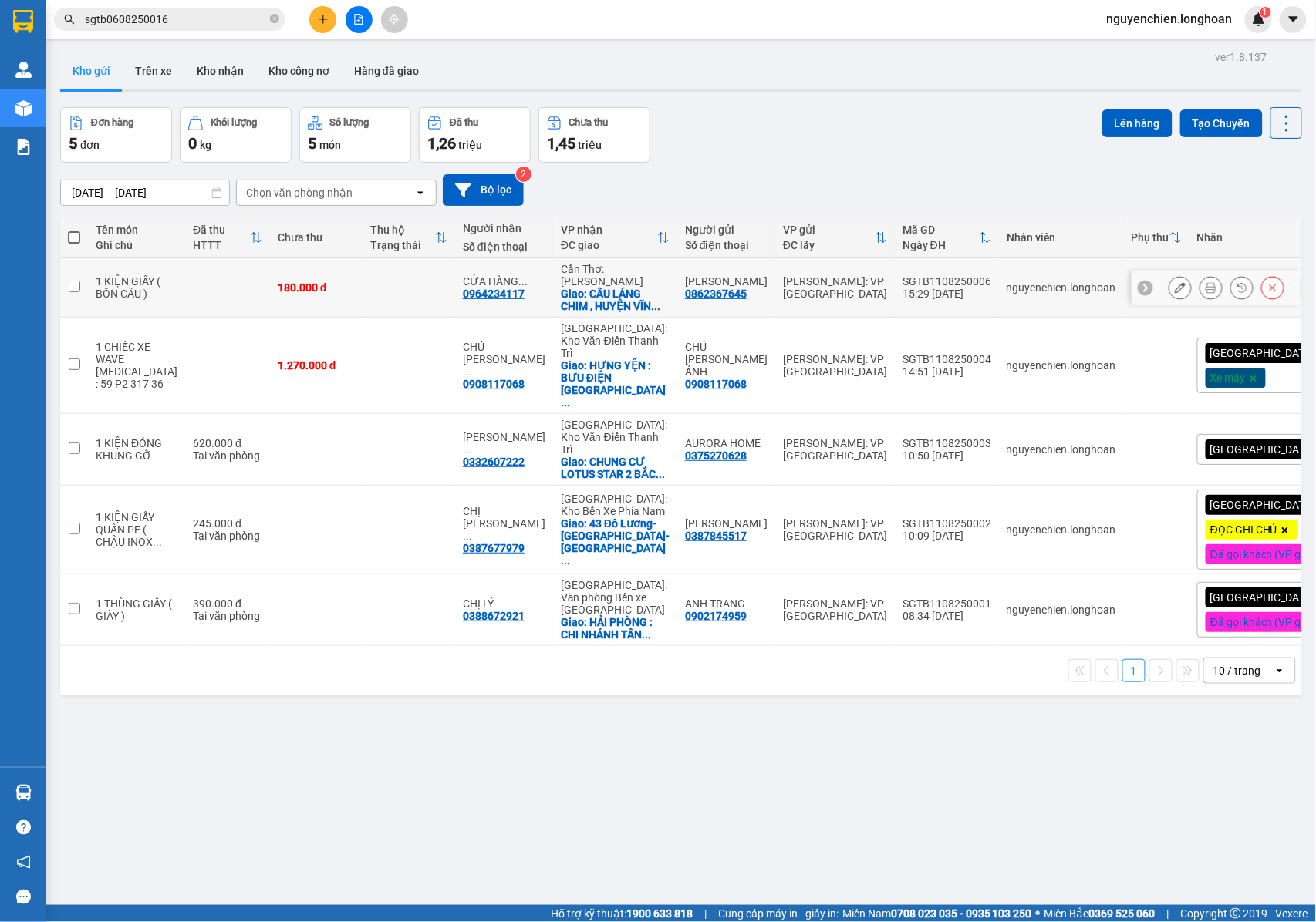
click at [1201, 301] on button at bounding box center [1211, 288] width 21 height 27
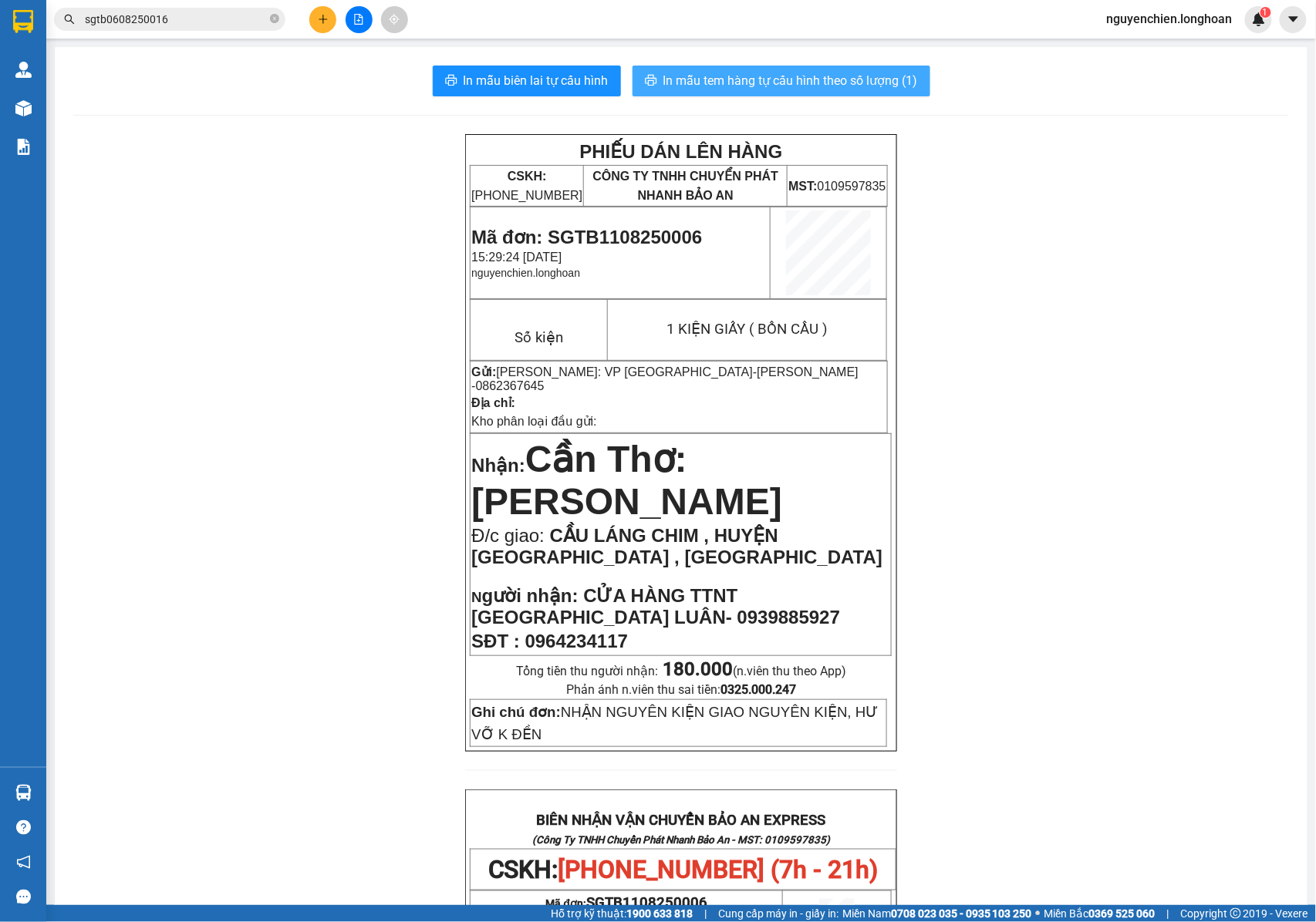
click at [769, 86] on span "In mẫu tem hàng tự cấu hình theo số lượng (1)" at bounding box center [790, 81] width 255 height 20
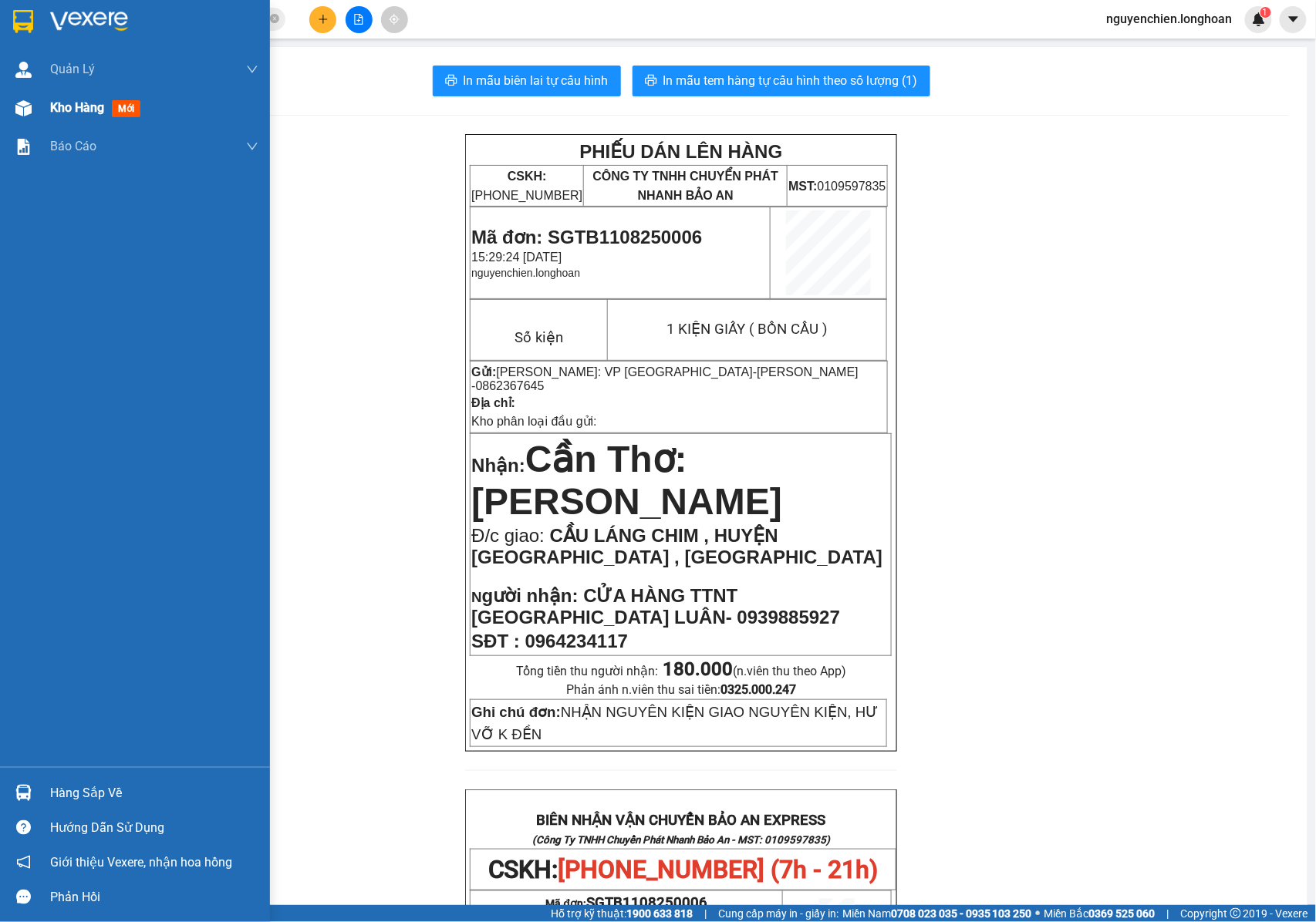
click at [52, 102] on span "Kho hàng" at bounding box center [77, 107] width 54 height 15
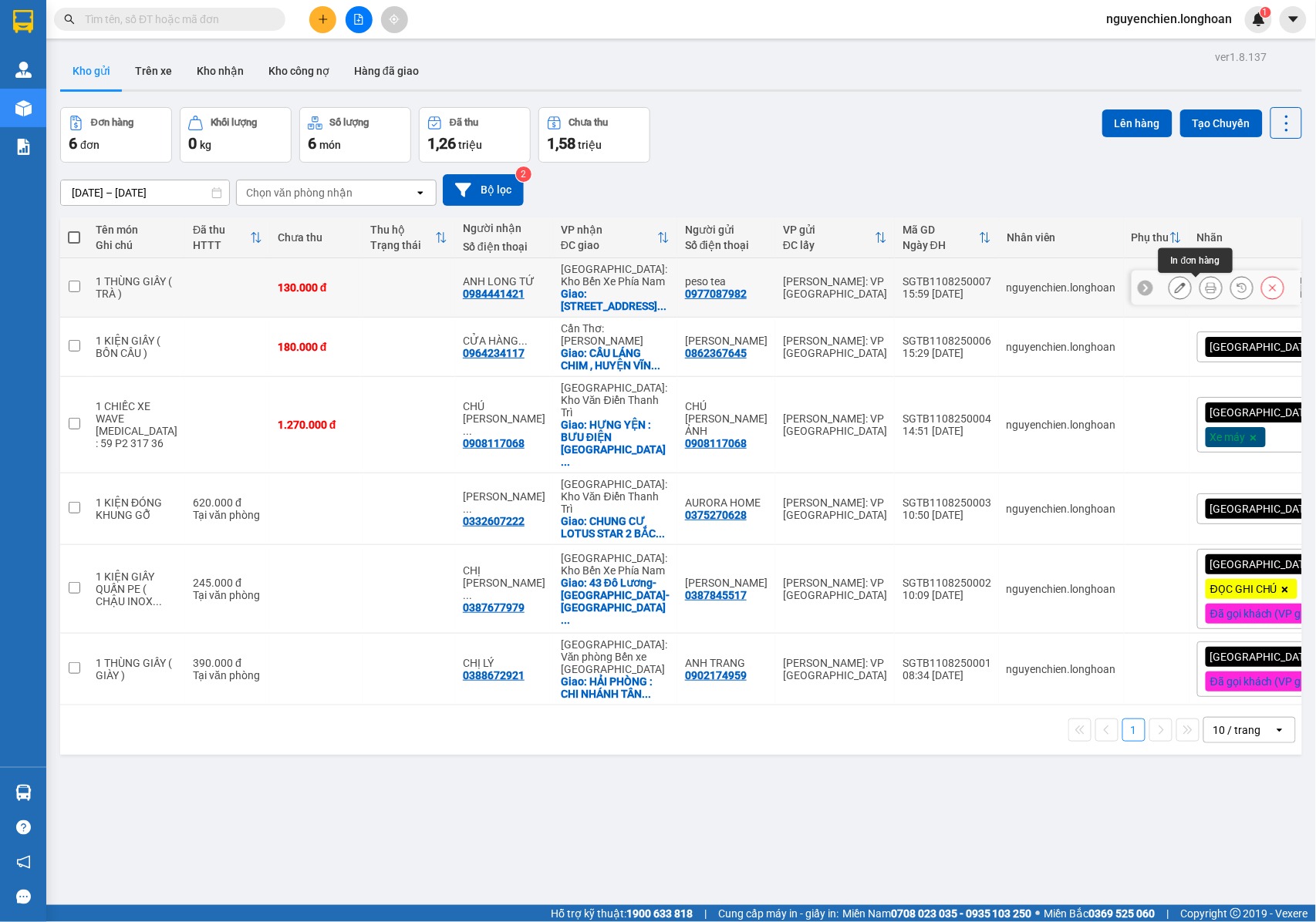
click at [1206, 290] on icon at bounding box center [1211, 287] width 11 height 11
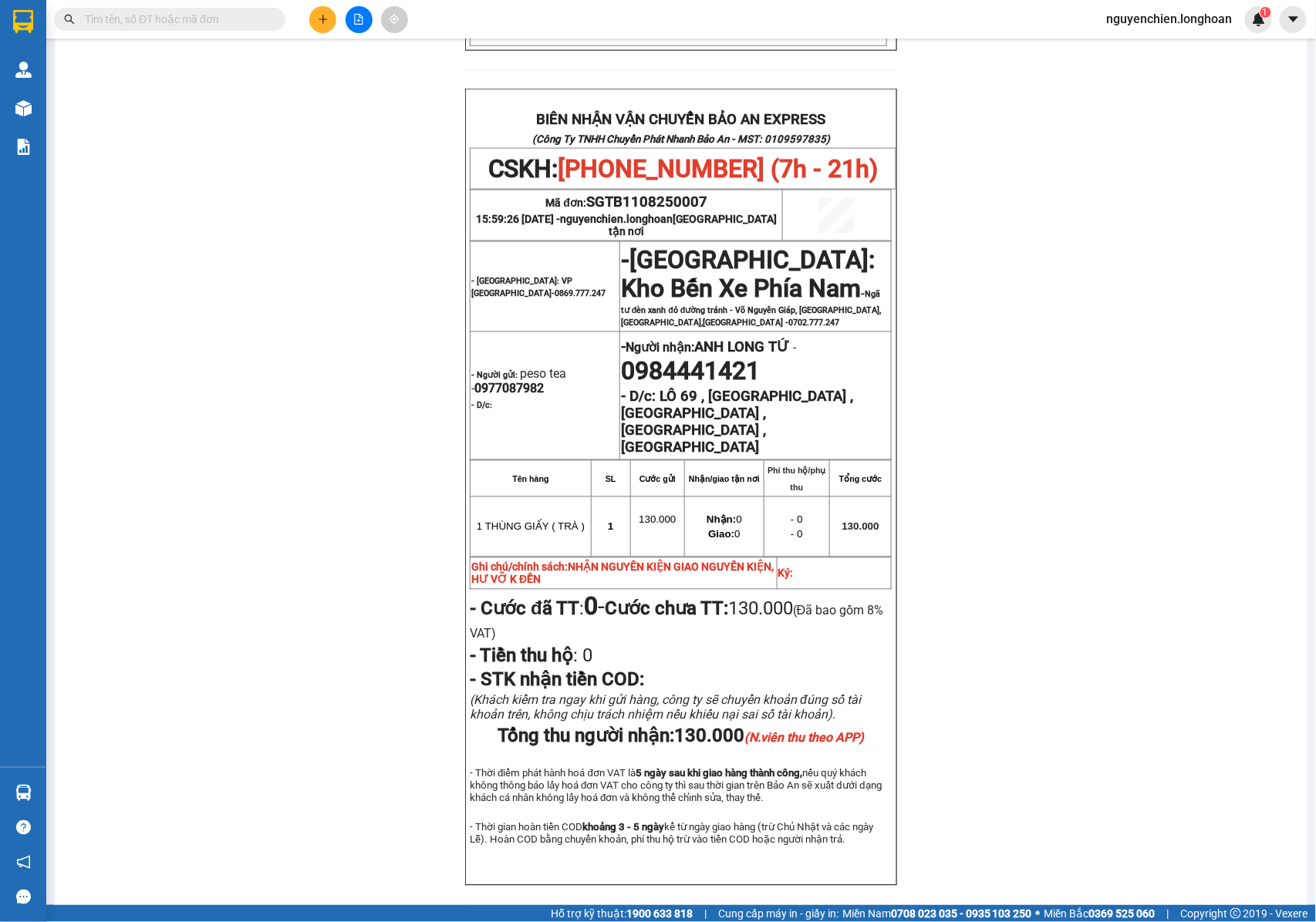
scroll to position [720, 0]
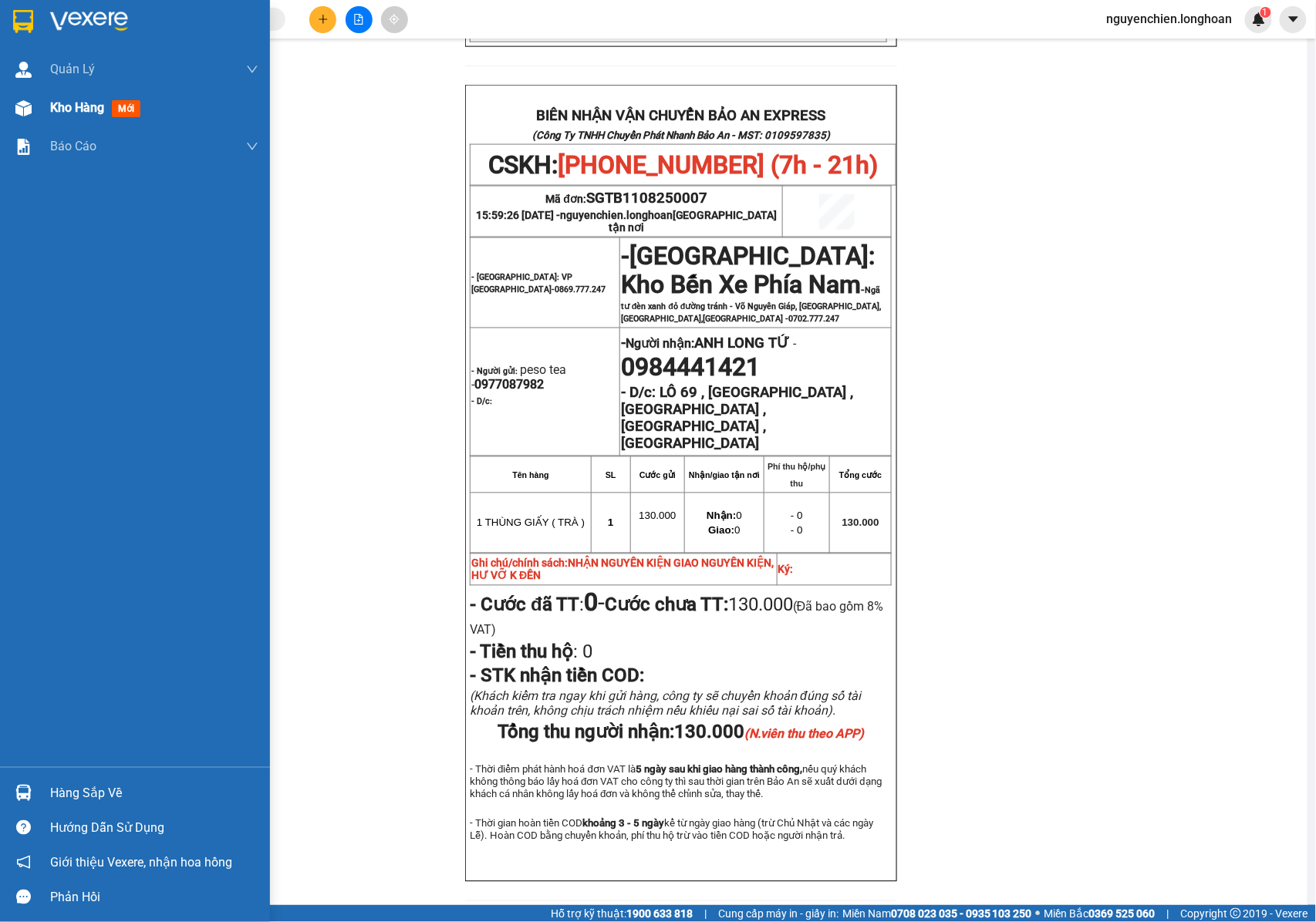
click at [32, 111] on div at bounding box center [23, 108] width 27 height 27
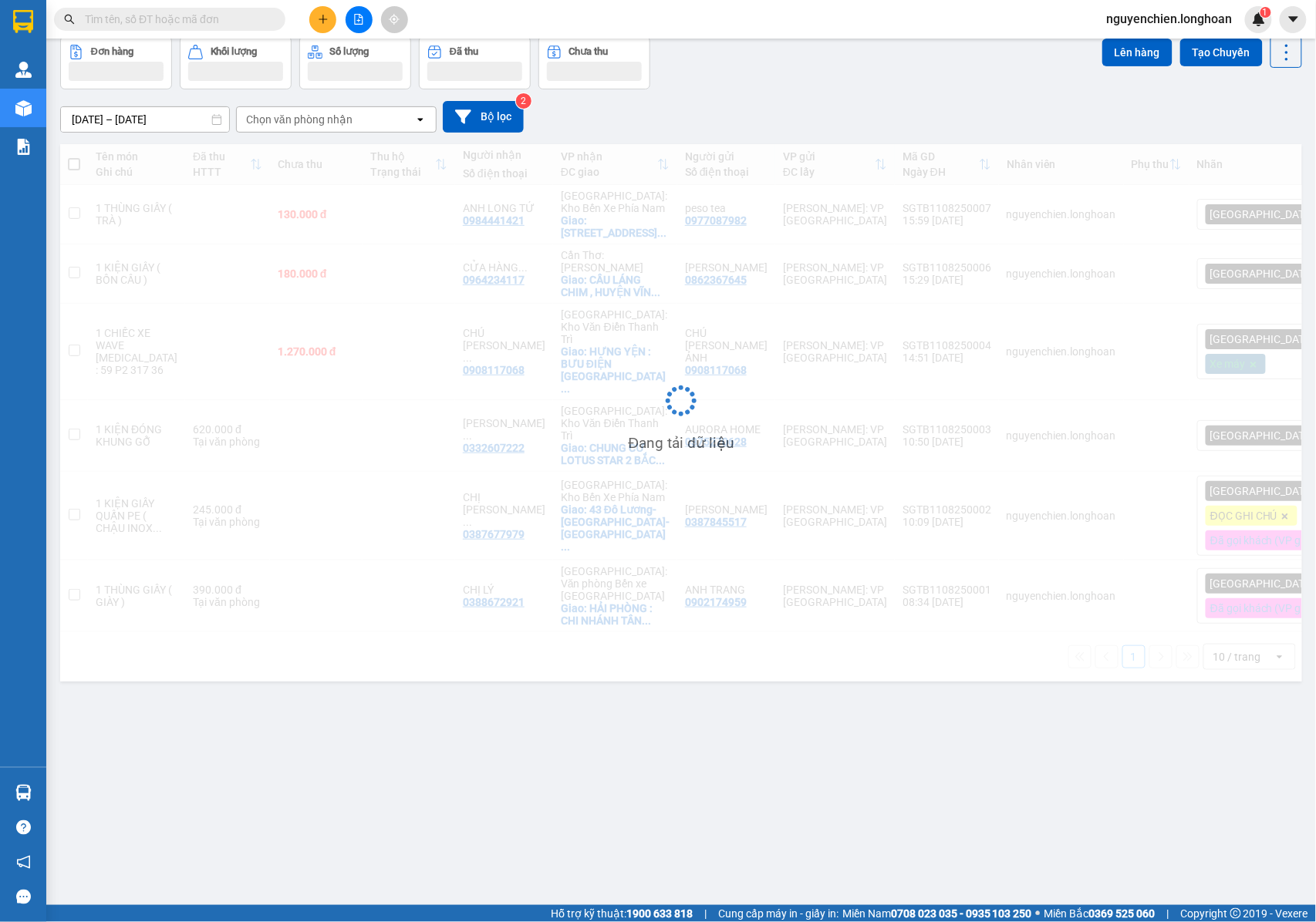
scroll to position [71, 0]
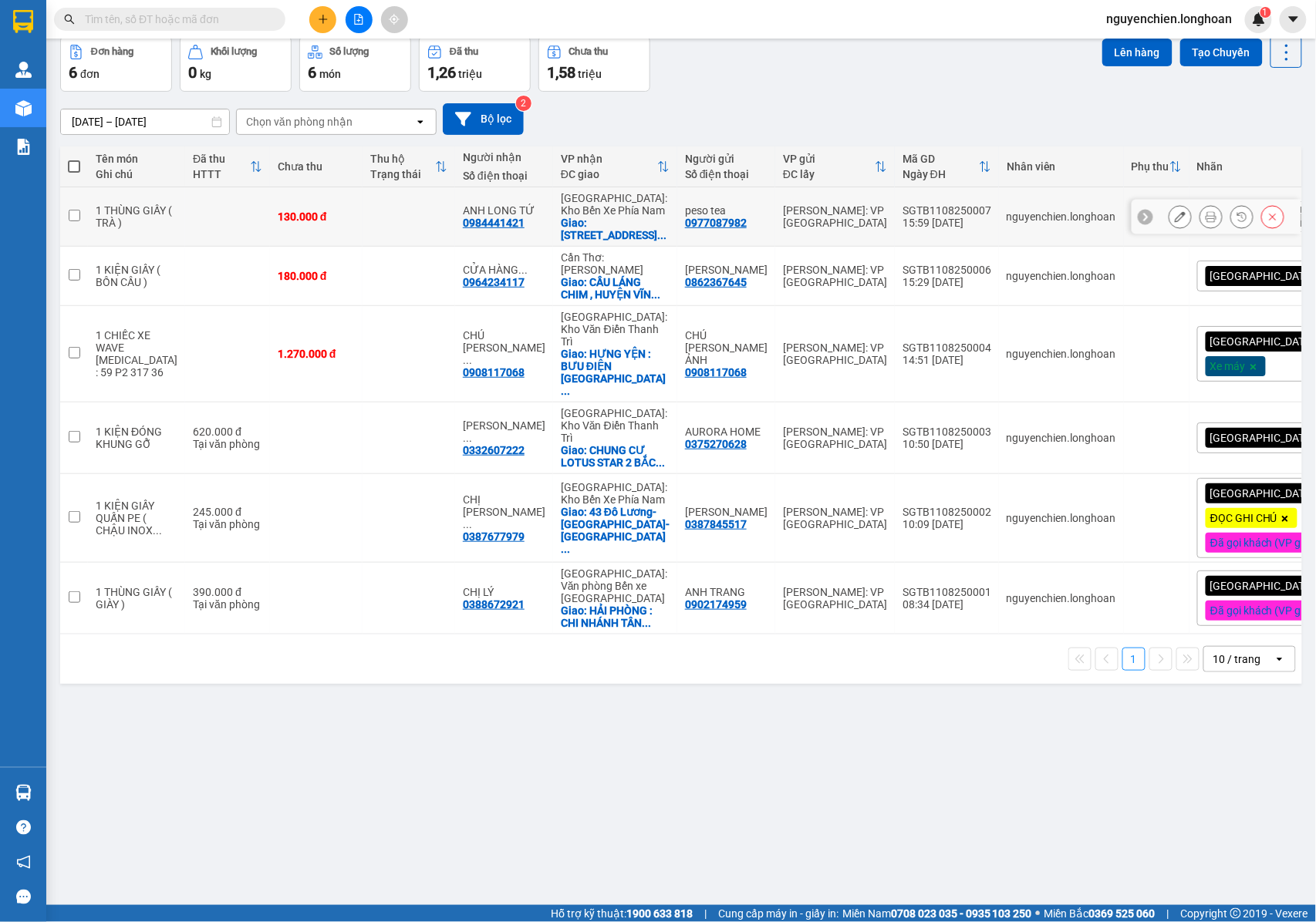
click at [1201, 226] on button at bounding box center [1211, 217] width 21 height 27
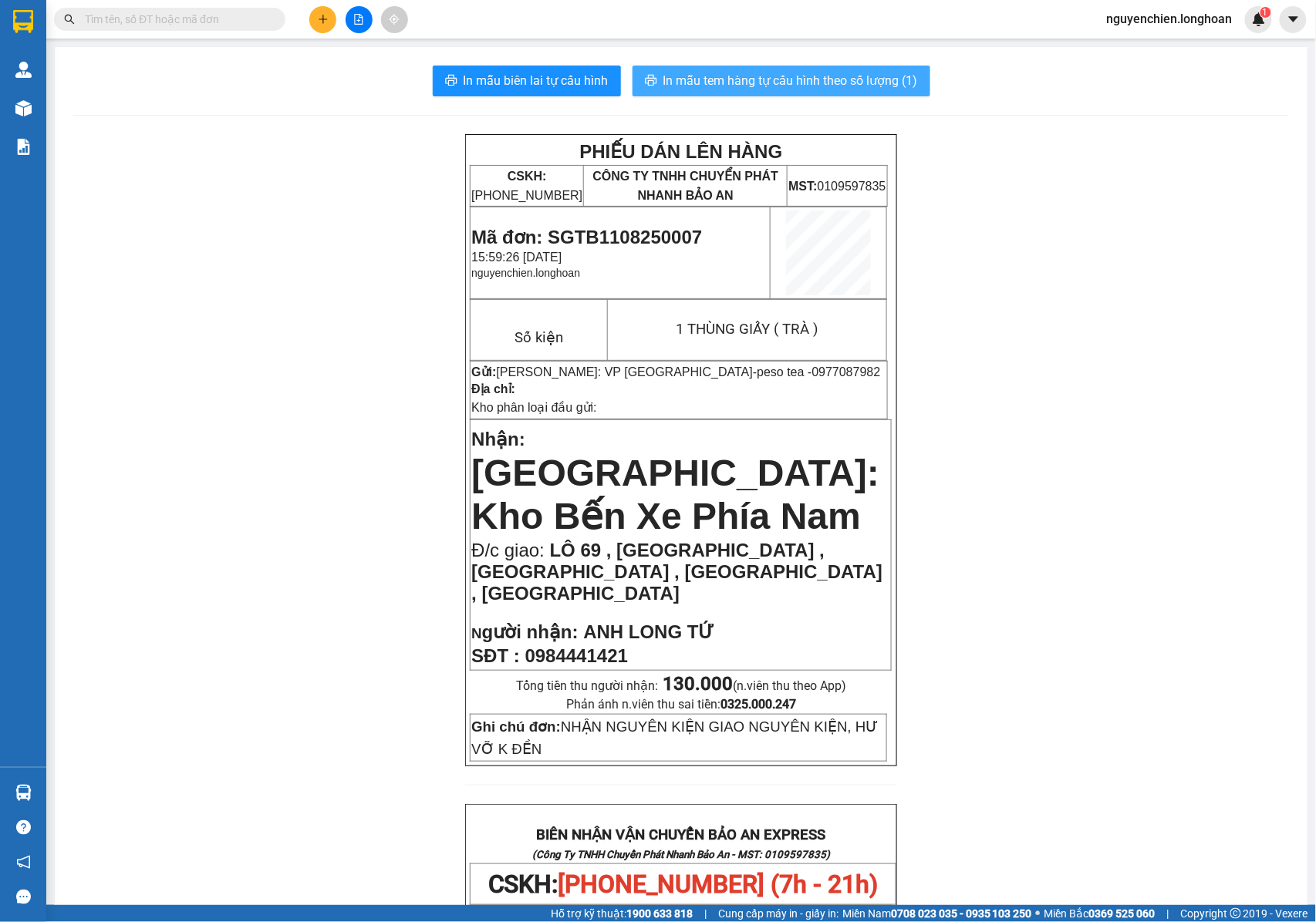
click at [723, 75] on span "In mẫu tem hàng tự cấu hình theo số lượng (1)" at bounding box center [790, 81] width 255 height 20
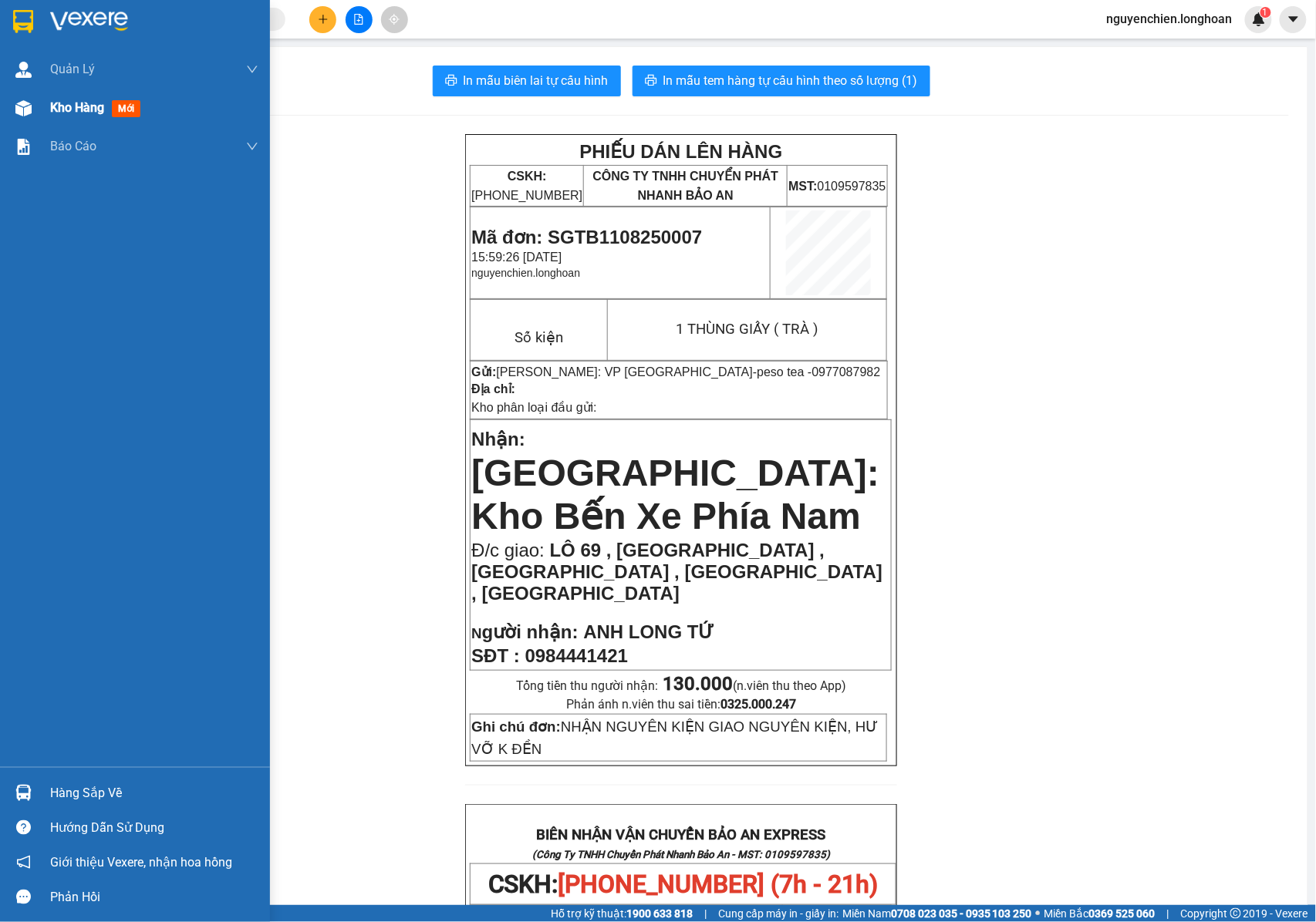
click at [40, 113] on div "Kho hàng mới" at bounding box center [135, 107] width 270 height 38
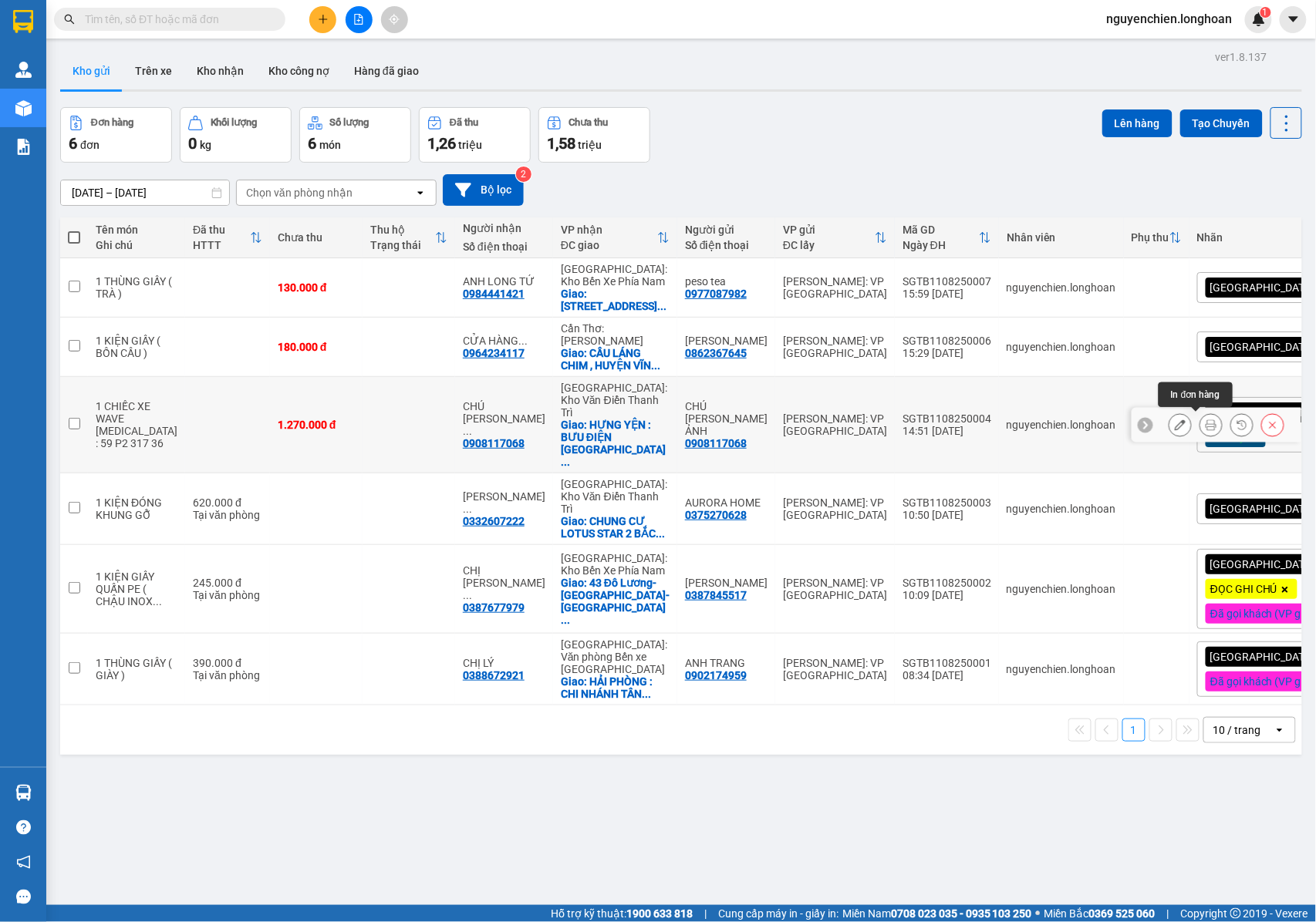
click at [1206, 424] on icon at bounding box center [1211, 425] width 11 height 11
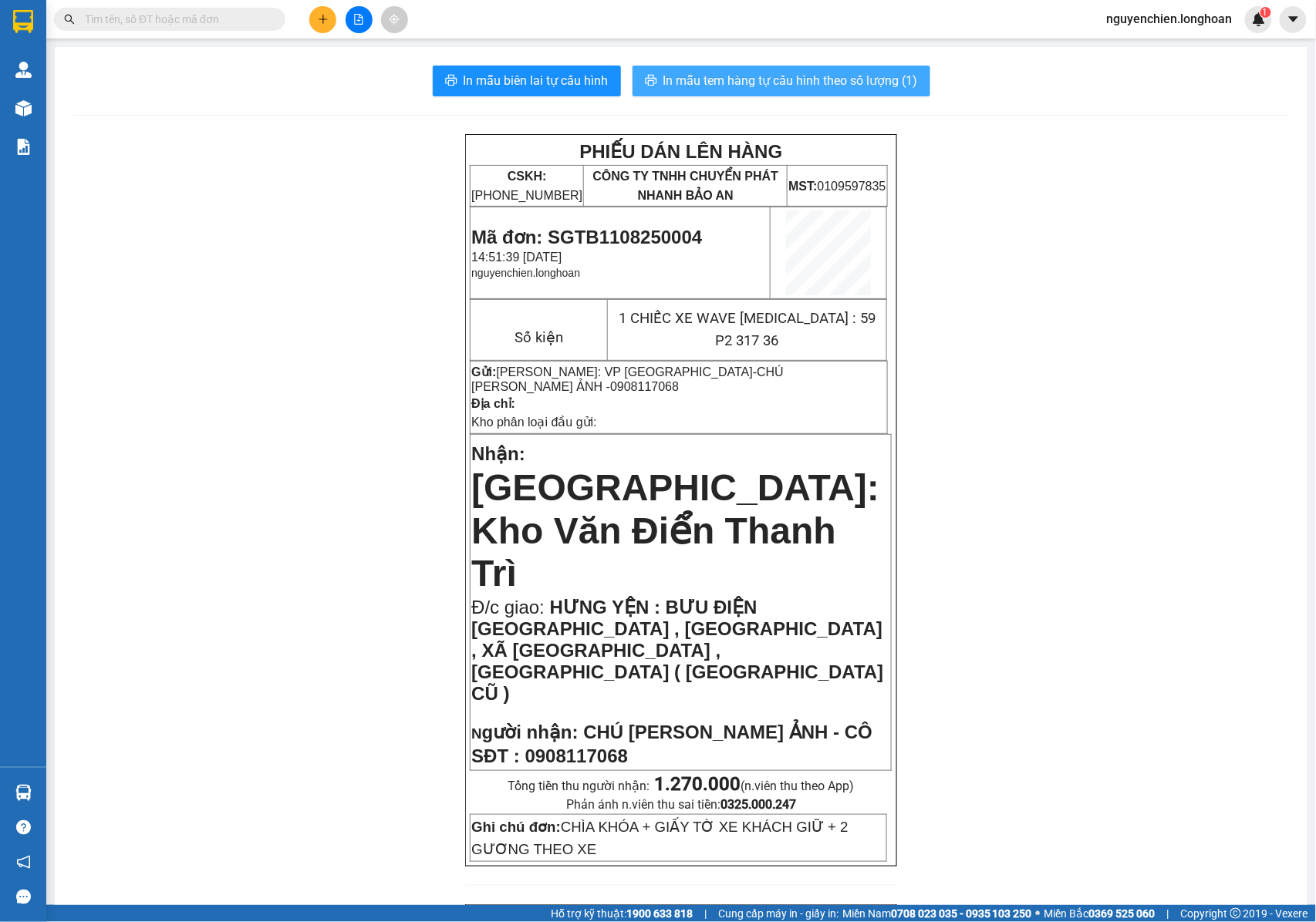
click at [739, 84] on span "In mẫu tem hàng tự cấu hình theo số lượng (1)" at bounding box center [790, 81] width 255 height 20
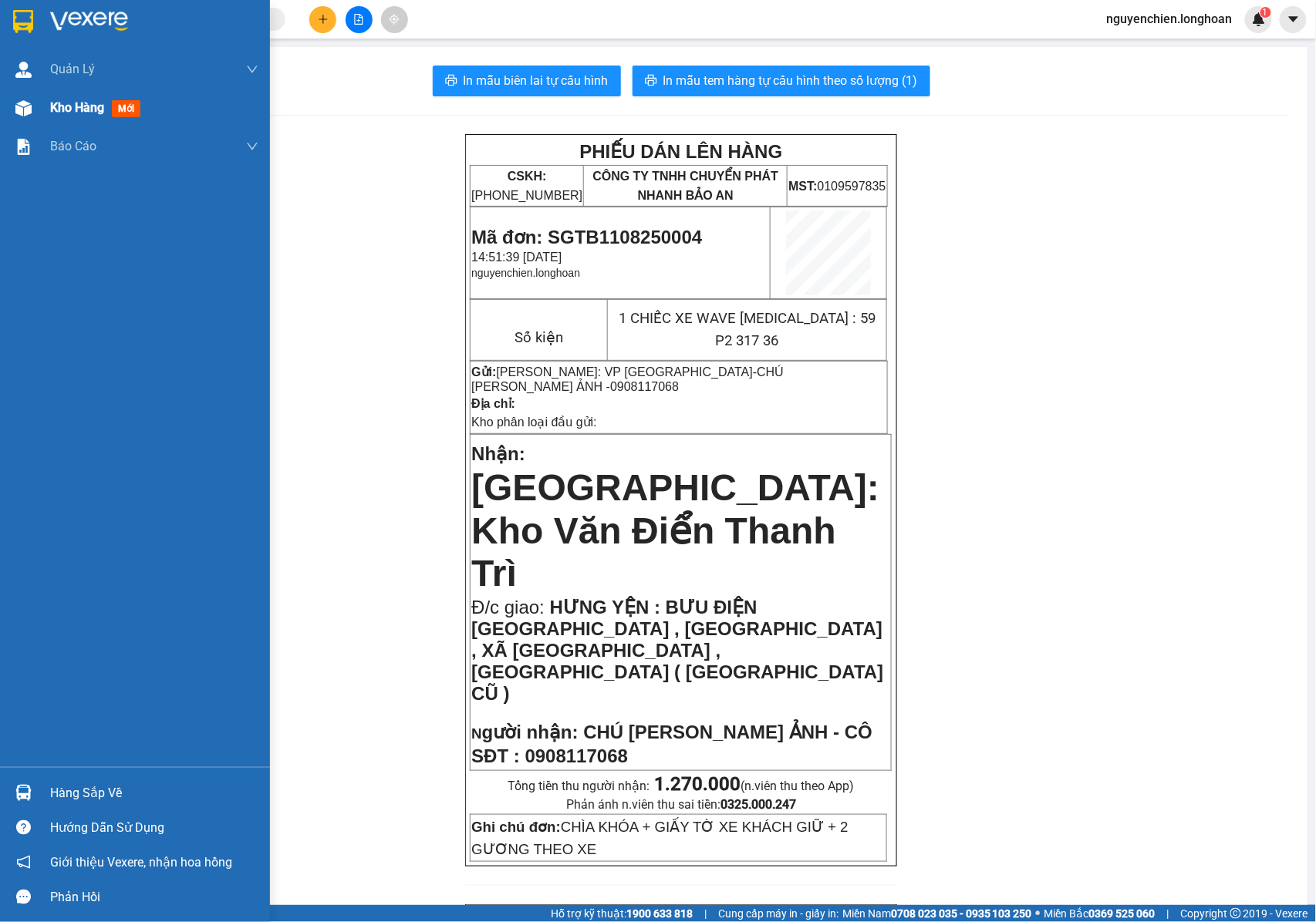
click at [29, 121] on div at bounding box center [23, 108] width 27 height 27
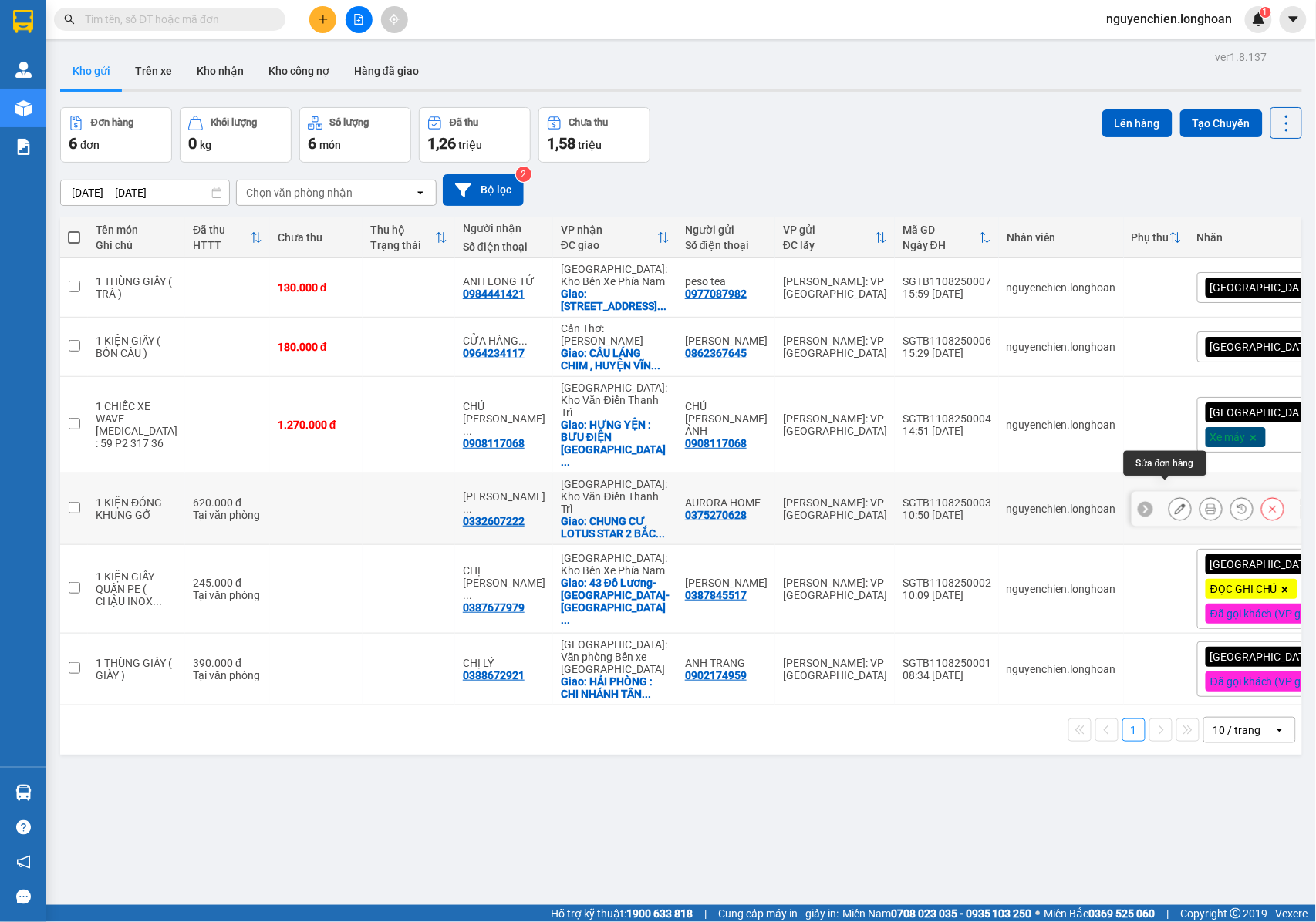
click at [1175, 504] on icon at bounding box center [1180, 509] width 11 height 11
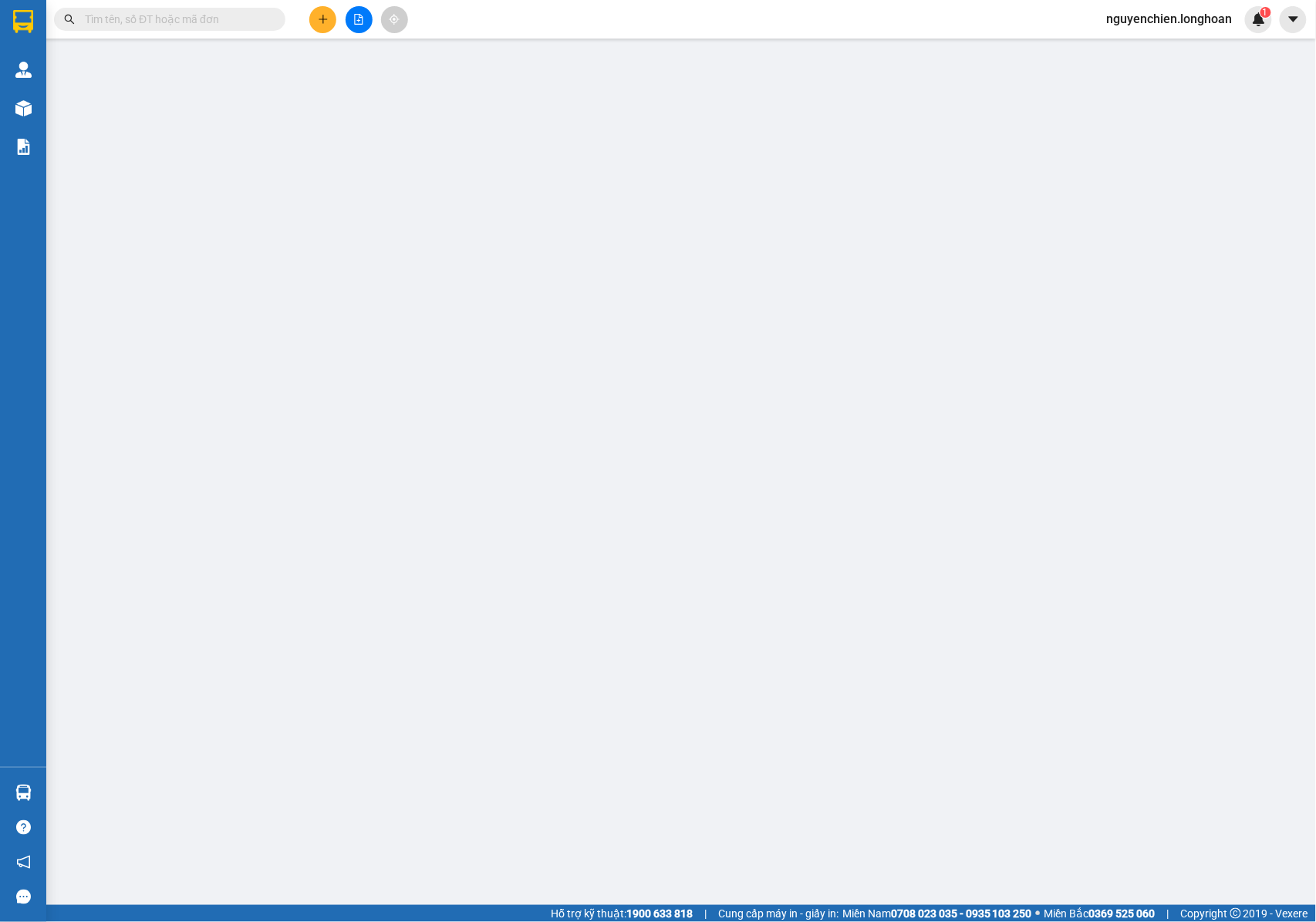
type input "0375270628"
type input "AURORA HOME"
type input "0332607222"
type input "ANH [PERSON_NAME]"
checkbox input "true"
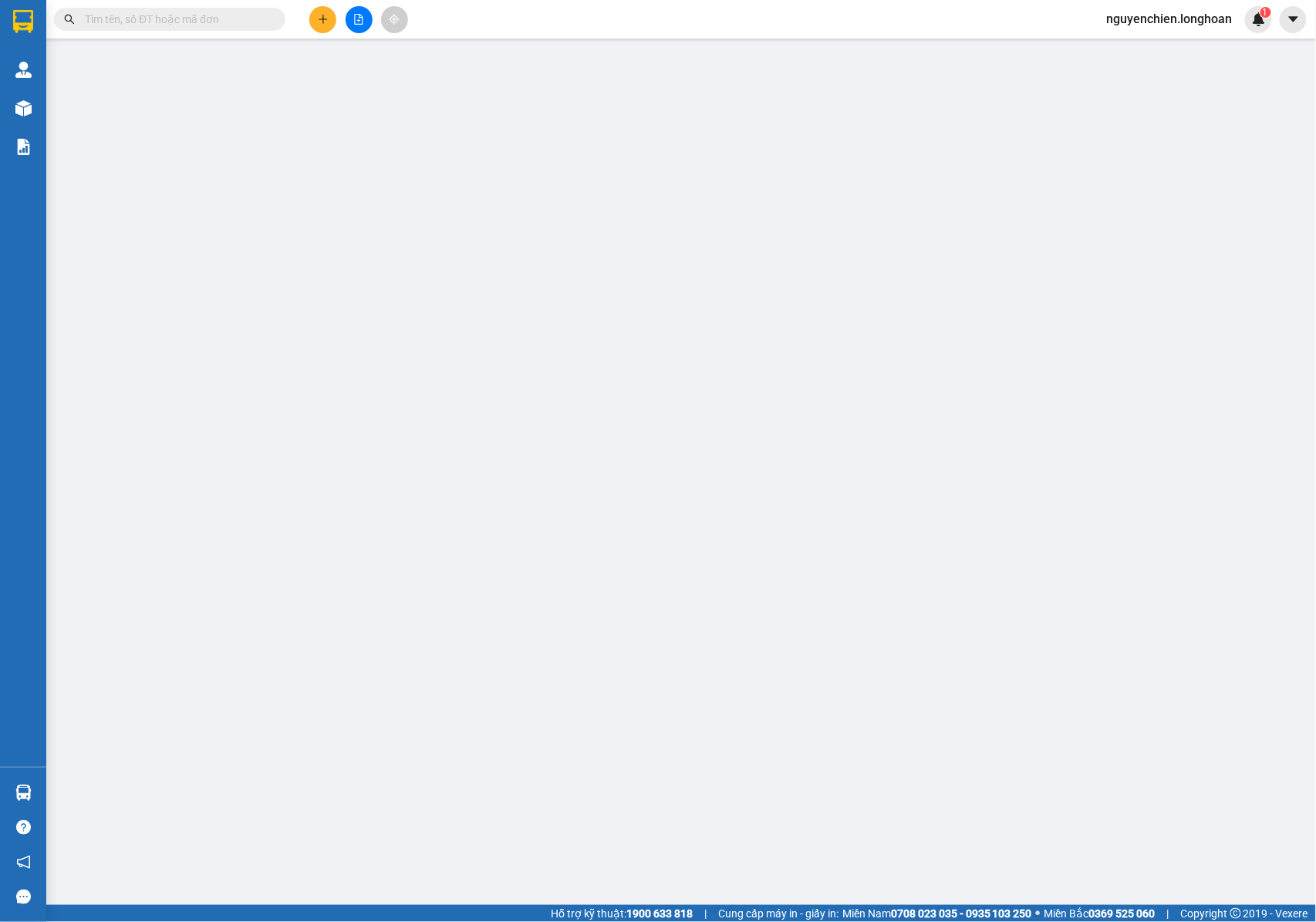
type input "CHUNG CƯ LOTUS STAR 2 [GEOGRAPHIC_DATA] , PHƯỜNG [GEOGRAPHIC_DATA] , [GEOGRAPHI…"
type input "NHẬN NGUYÊN KIỆN GIAO NGUYÊN KIỆN, HƯ VỠ K ĐỀN"
type input "620.000"
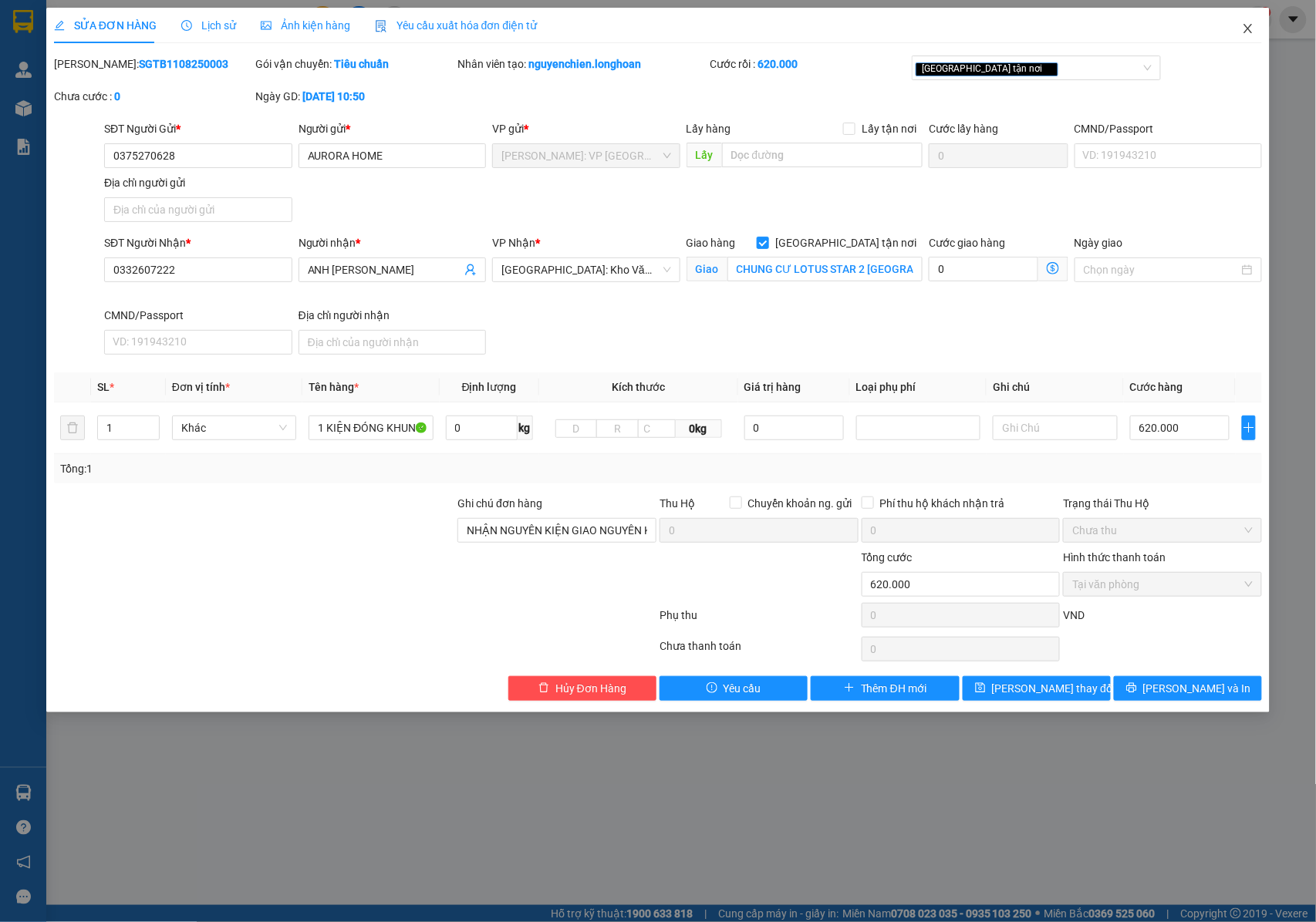
click at [1249, 29] on icon "close" at bounding box center [1249, 28] width 12 height 12
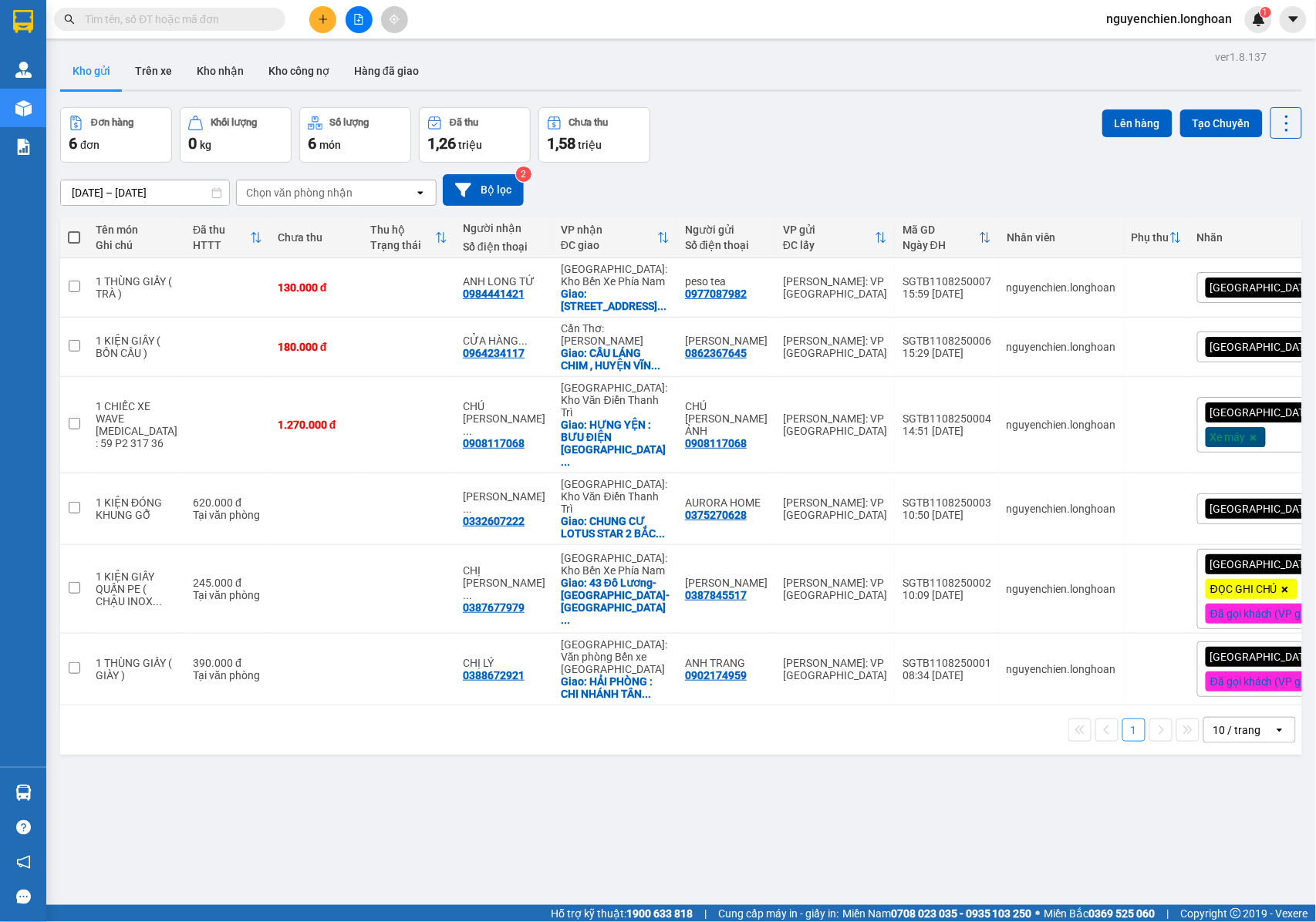
click at [207, 14] on input "text" at bounding box center [176, 19] width 182 height 17
click at [325, 7] on button at bounding box center [323, 20] width 27 height 27
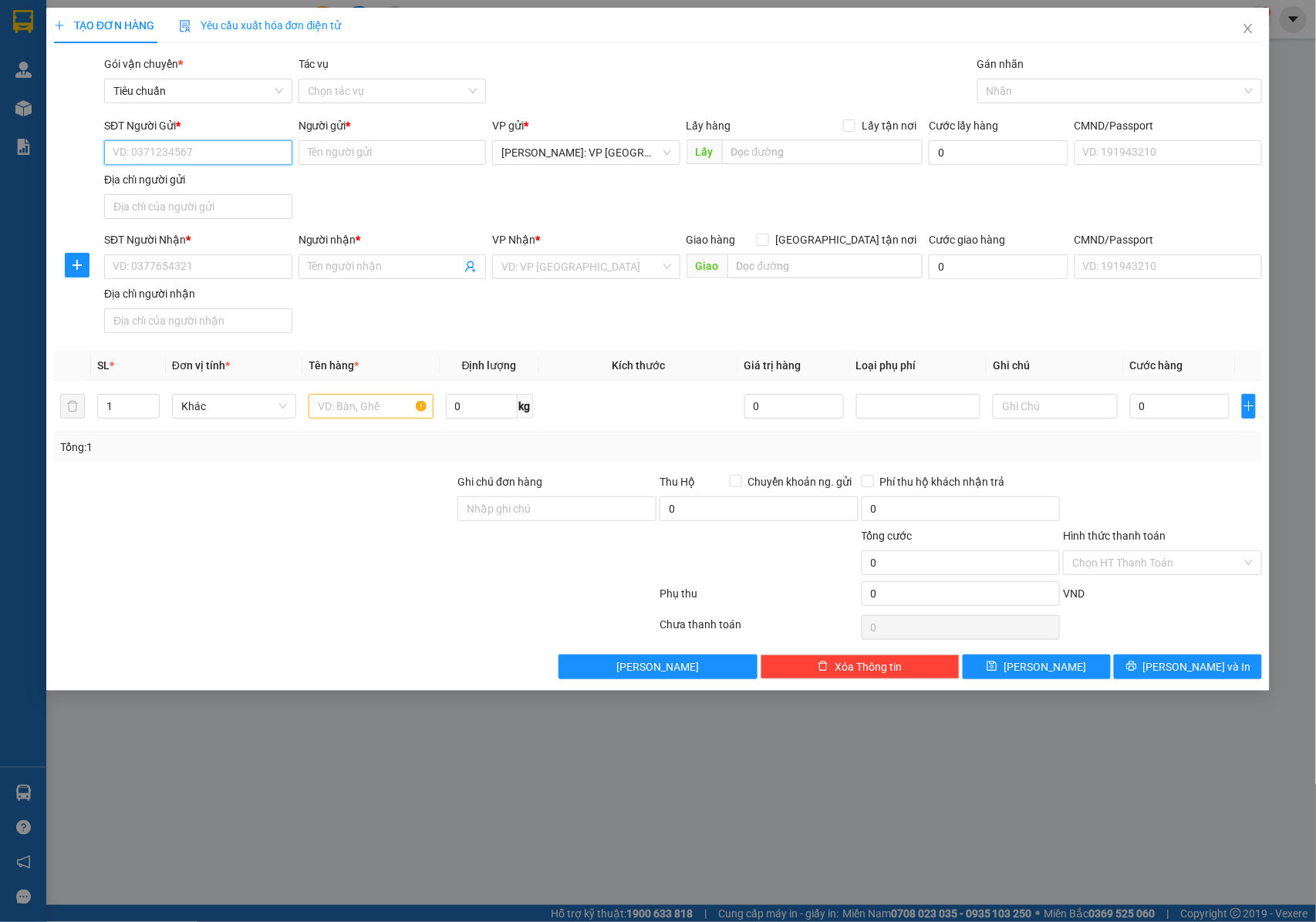
click at [164, 146] on input "SĐT Người Gửi *" at bounding box center [198, 152] width 188 height 25
type input "0938116738"
click at [164, 177] on div "0938116738 - XUYÊN VIỆT" at bounding box center [198, 184] width 169 height 17
type input "XUYÊN VIỆT"
type input "0938116738"
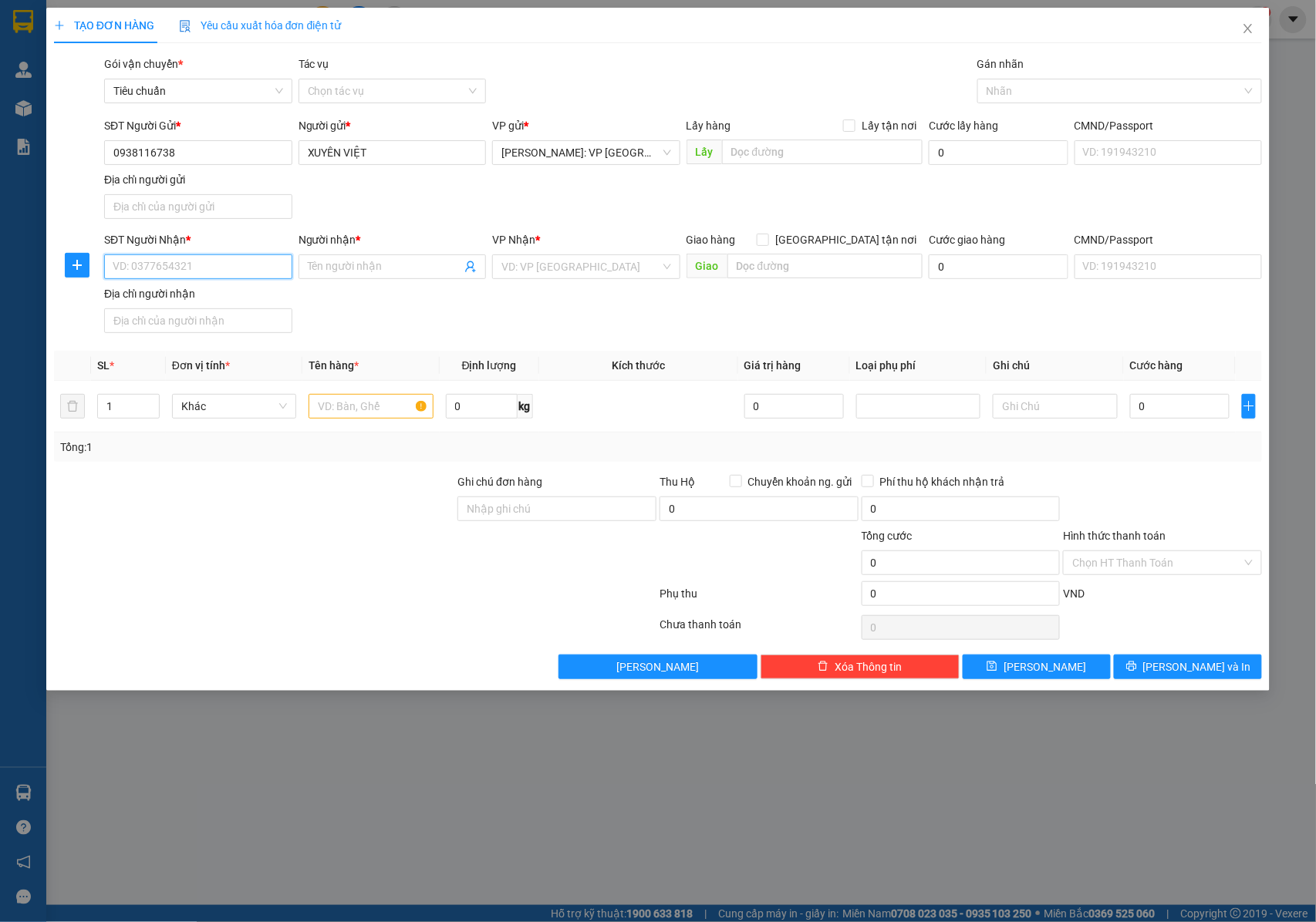
click at [252, 273] on input "SĐT Người Nhận *" at bounding box center [198, 267] width 188 height 25
type input "0"
click at [999, 84] on div at bounding box center [1112, 90] width 262 height 19
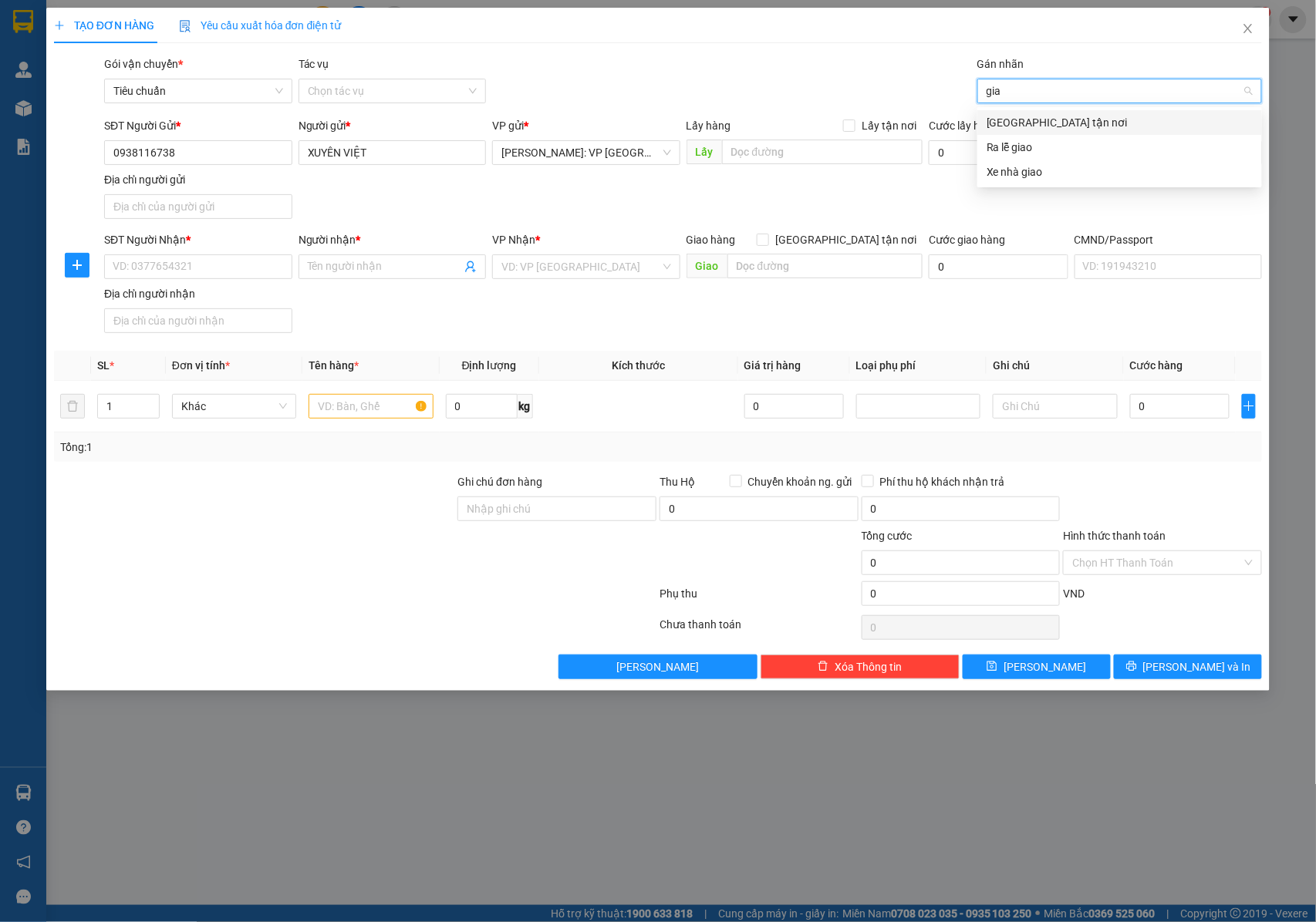
type input "giao"
click at [999, 121] on div "[GEOGRAPHIC_DATA] tận nơi" at bounding box center [1120, 122] width 266 height 17
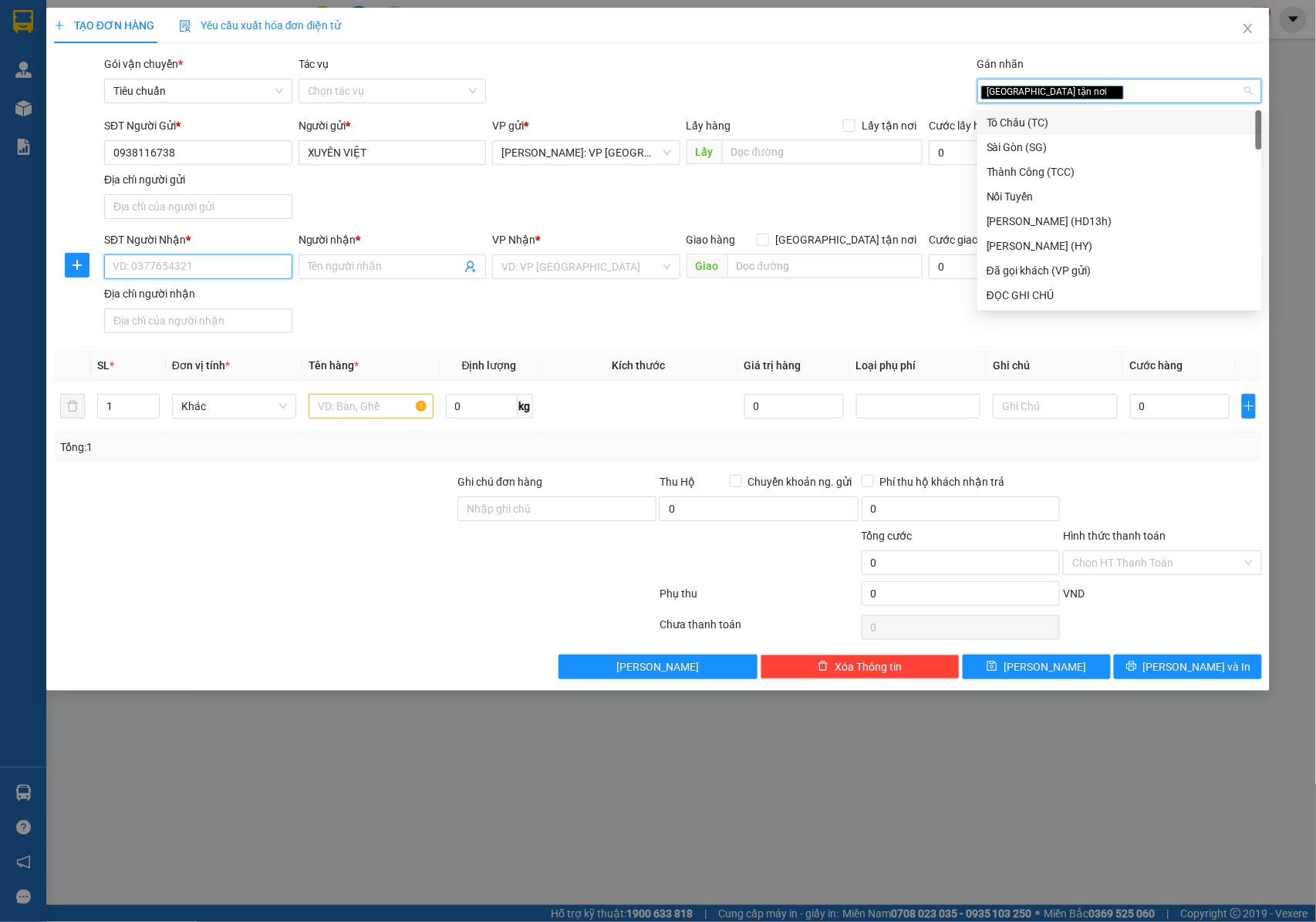
click at [233, 270] on input "SĐT Người Nhận *" at bounding box center [198, 267] width 188 height 25
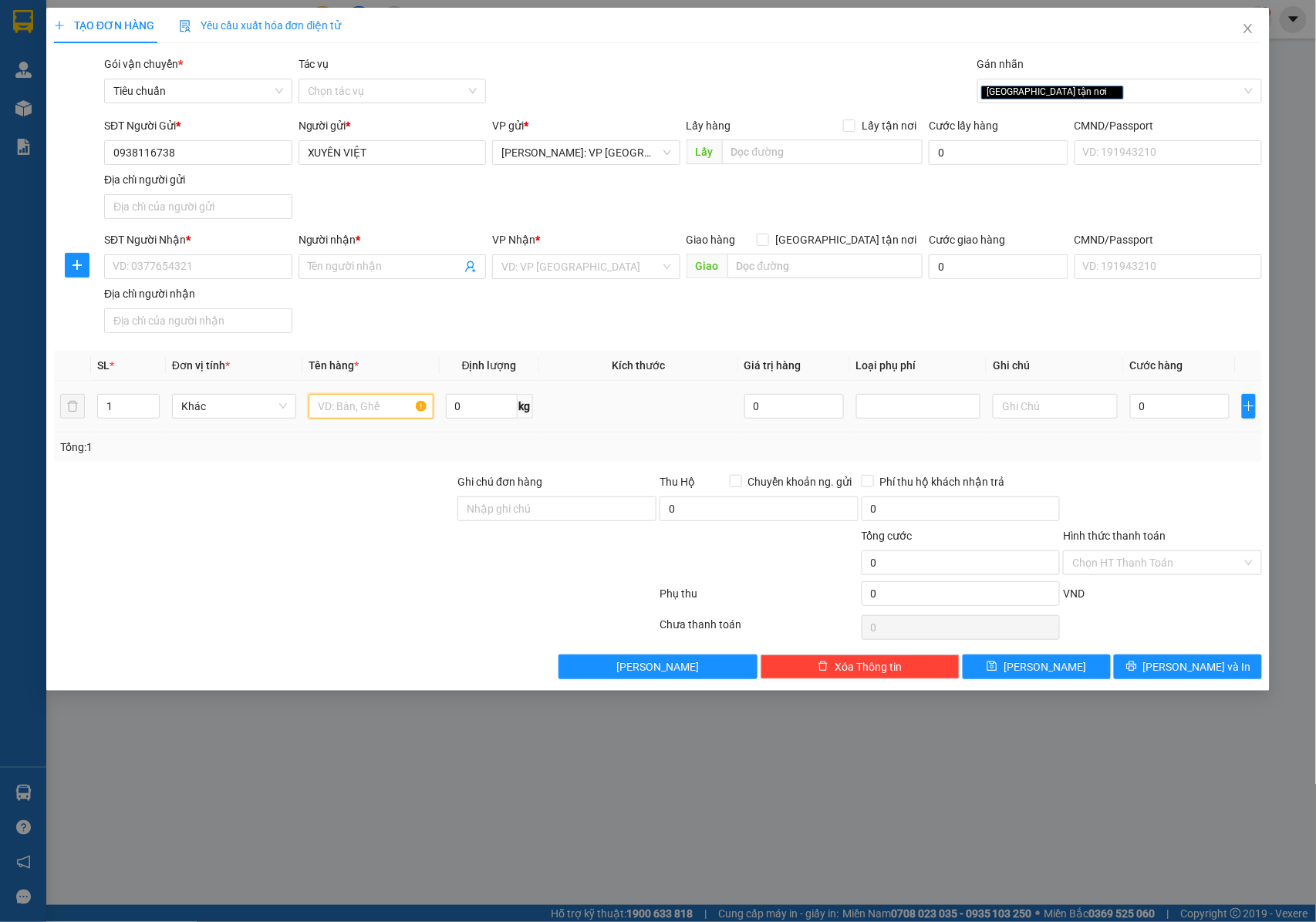
click at [356, 402] on input "text" at bounding box center [371, 407] width 124 height 25
type input "1"
type input "1 KIỆN THÙNG XỐP ("
click at [526, 521] on input "Ghi chú đơn hàng" at bounding box center [557, 509] width 199 height 25
type input "M"
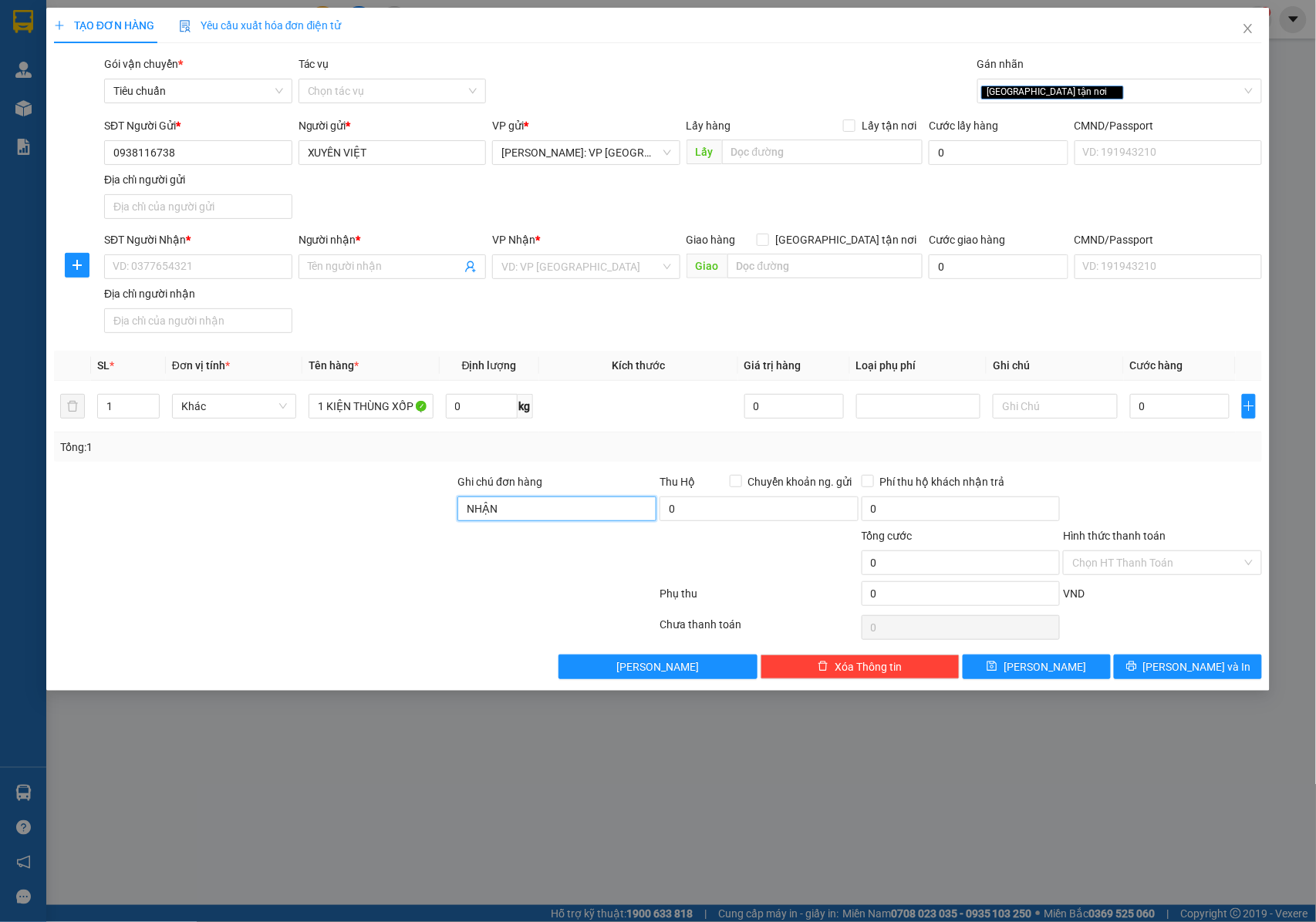
type input "NHẬN NGUYÊN KIỆN GIAO NGUYÊN KIỆN, HƯ VỠ K ĐỀN"
click at [1152, 400] on input "0" at bounding box center [1179, 407] width 99 height 25
type input "1"
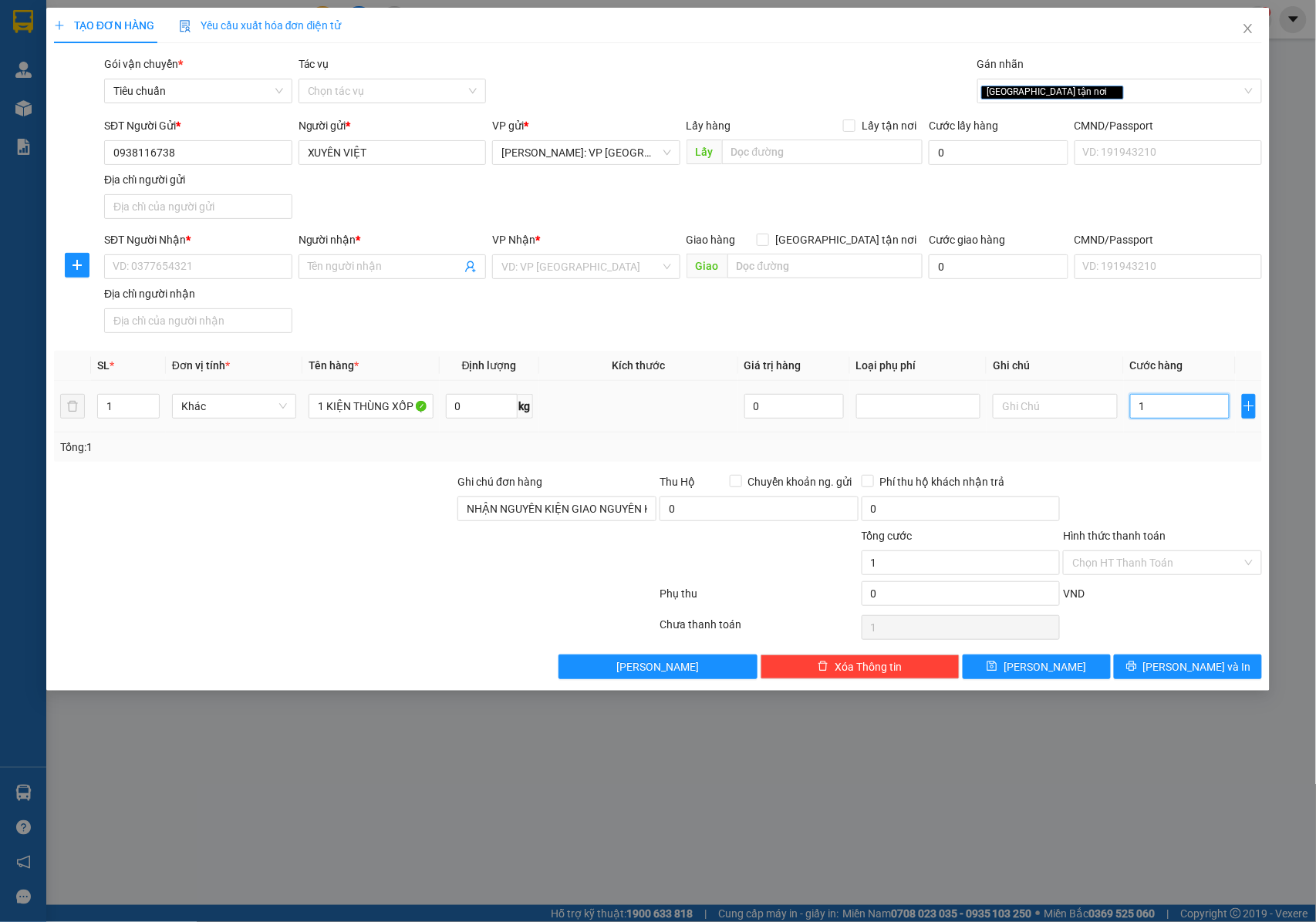
type input "18"
type input "180"
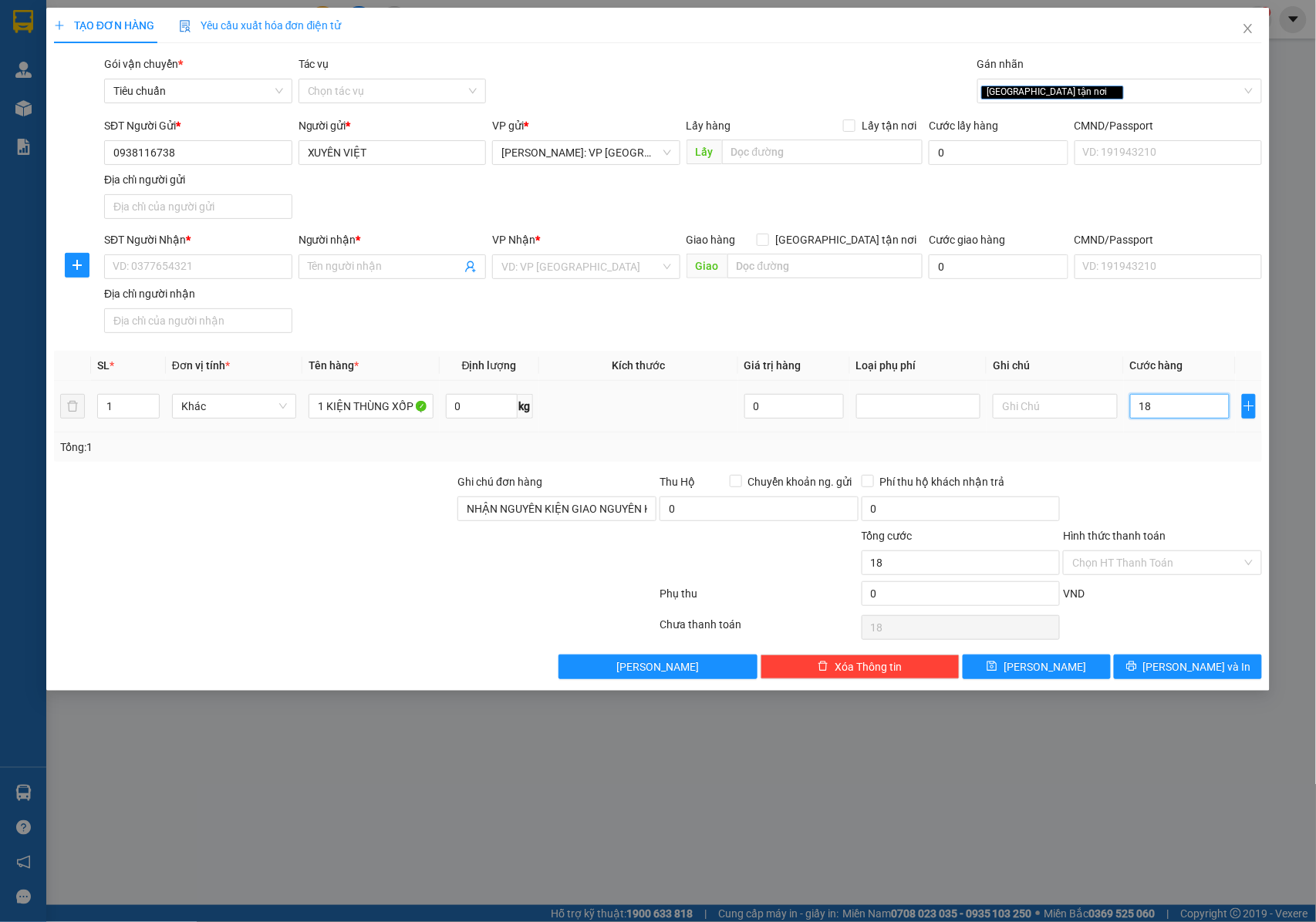
type input "180"
type input "1.800"
type input "18.000"
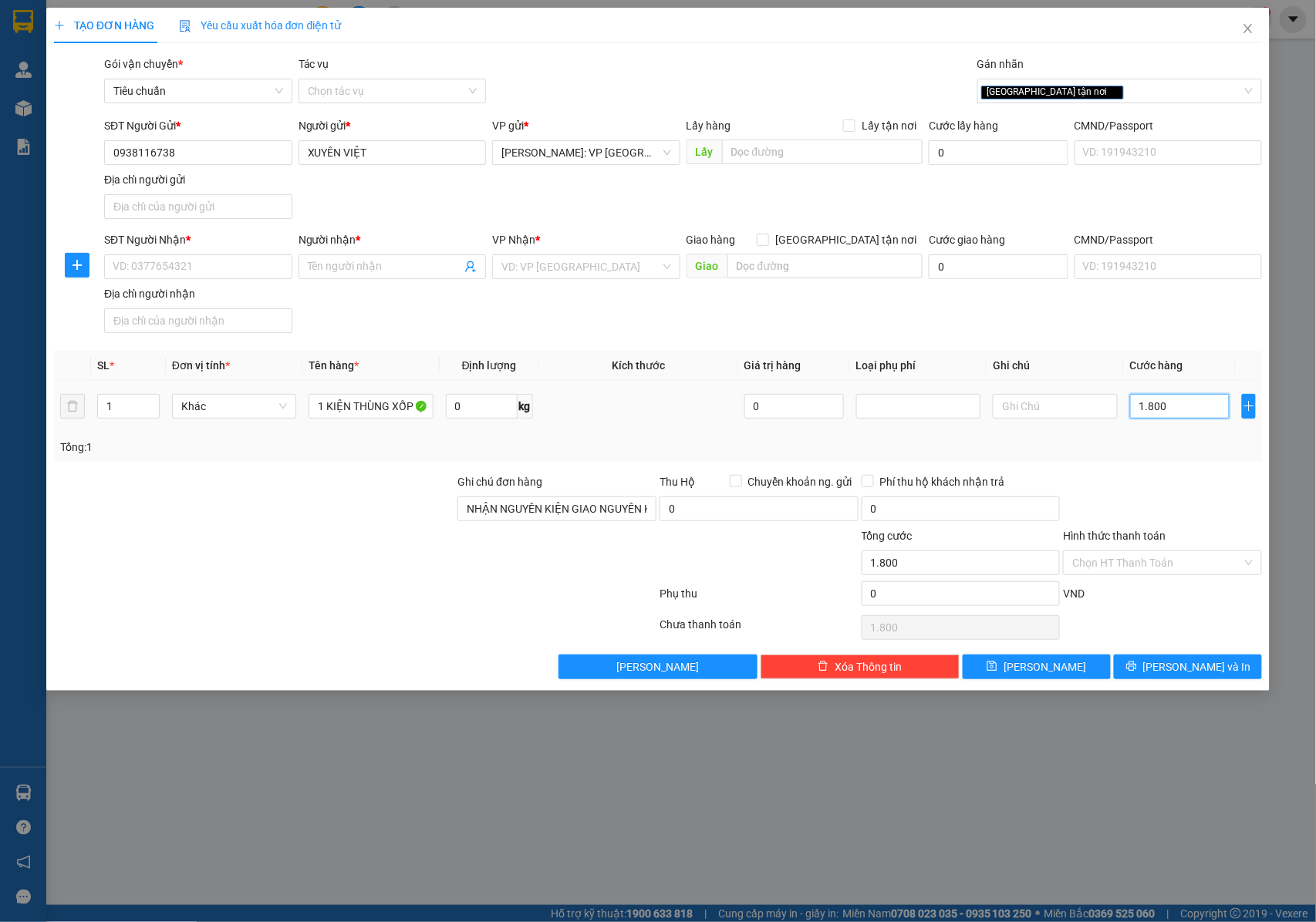
type input "18.000"
type input "180.000"
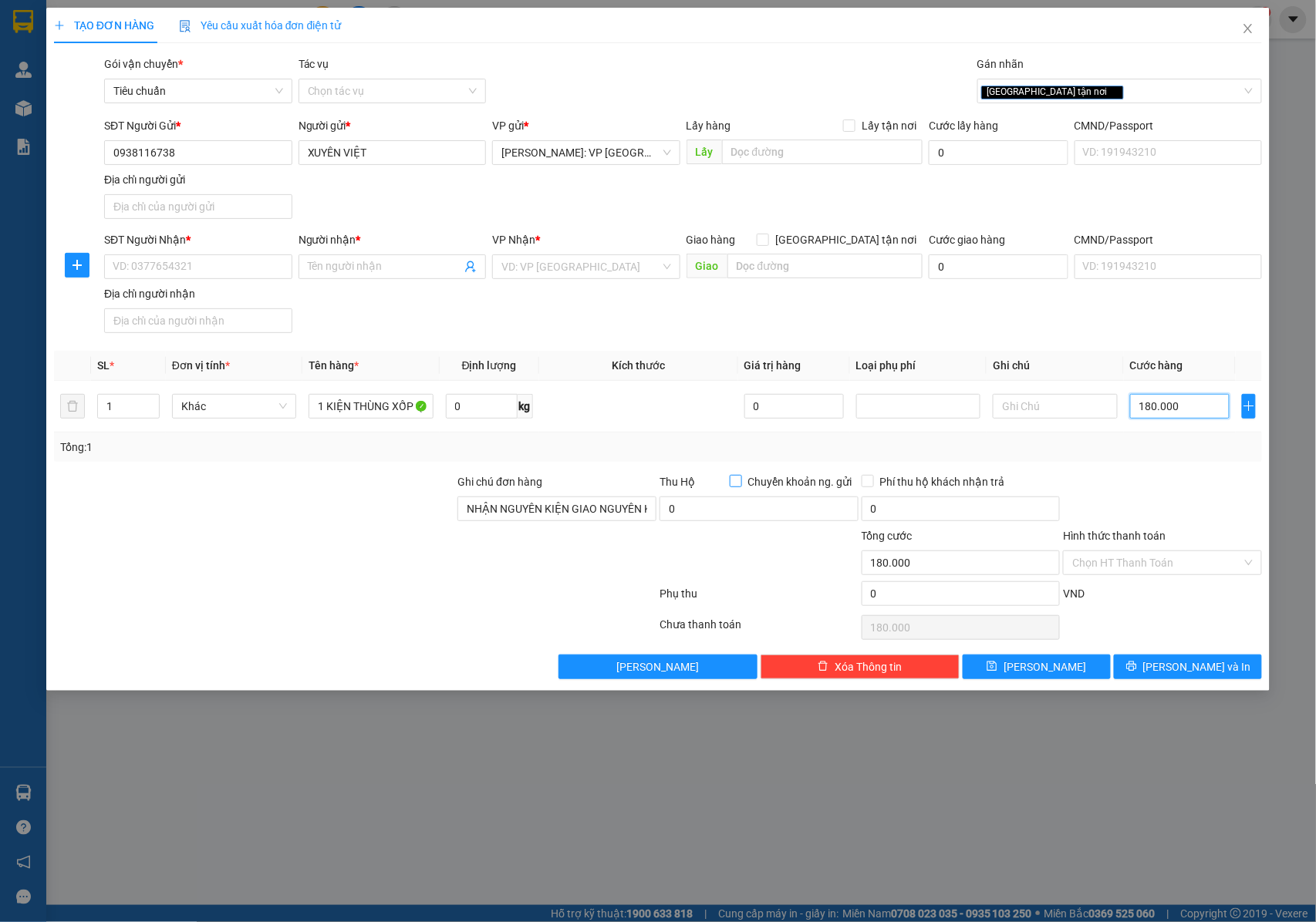
type input "180.000"
click at [748, 485] on span "Chuyển khoản ng. gửi" at bounding box center [800, 481] width 116 height 17
click at [740, 485] on input "Chuyển khoản ng. gửi" at bounding box center [735, 481] width 11 height 11
checkbox input "true"
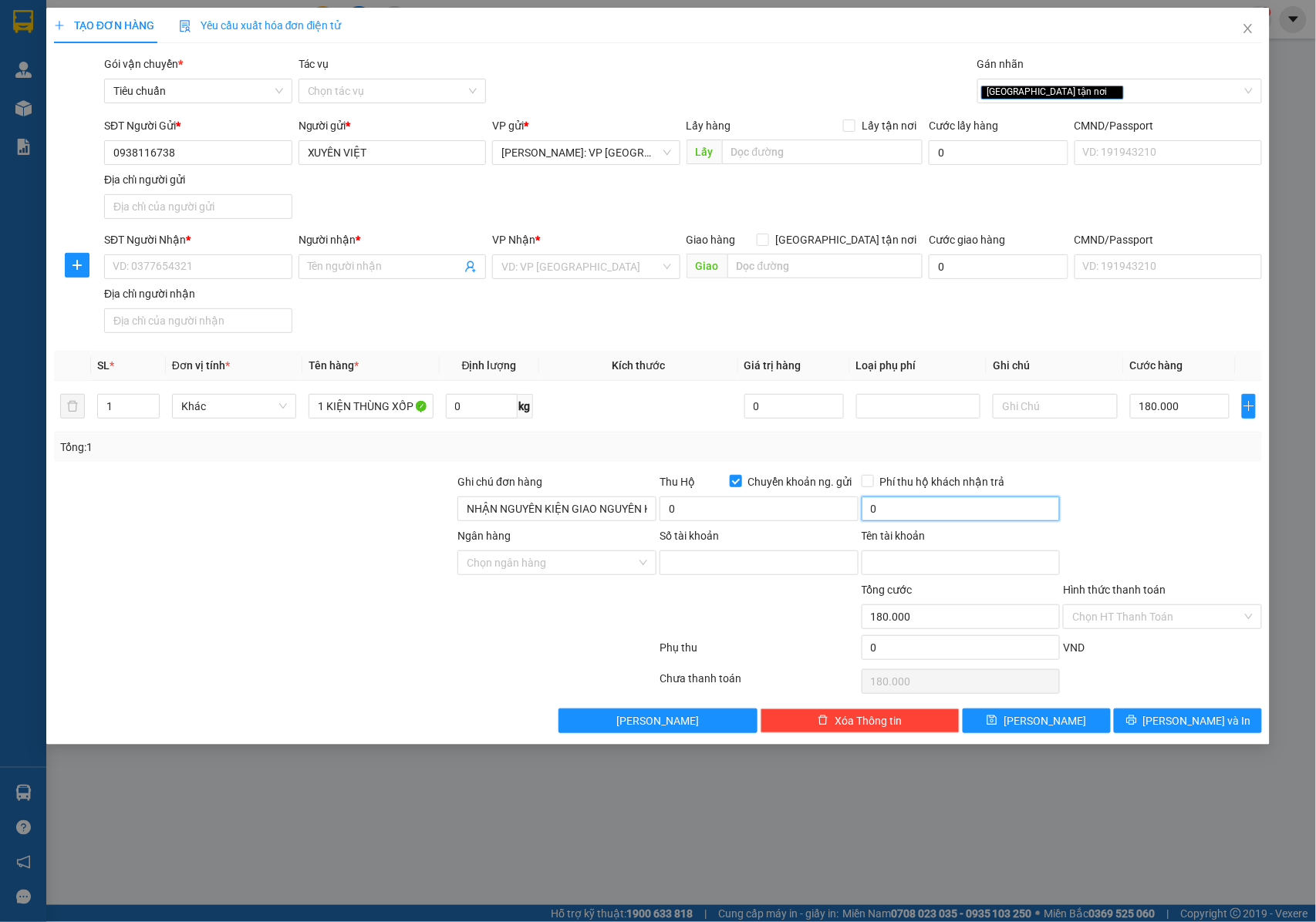
click at [889, 510] on input "0" at bounding box center [961, 509] width 199 height 25
click at [905, 512] on input "0" at bounding box center [961, 509] width 199 height 25
click at [349, 266] on input "Người nhận *" at bounding box center [385, 266] width 154 height 17
click at [169, 275] on input "SĐT Người Nhận *" at bounding box center [198, 267] width 188 height 25
click at [192, 269] on input "0968671622" at bounding box center [198, 267] width 188 height 25
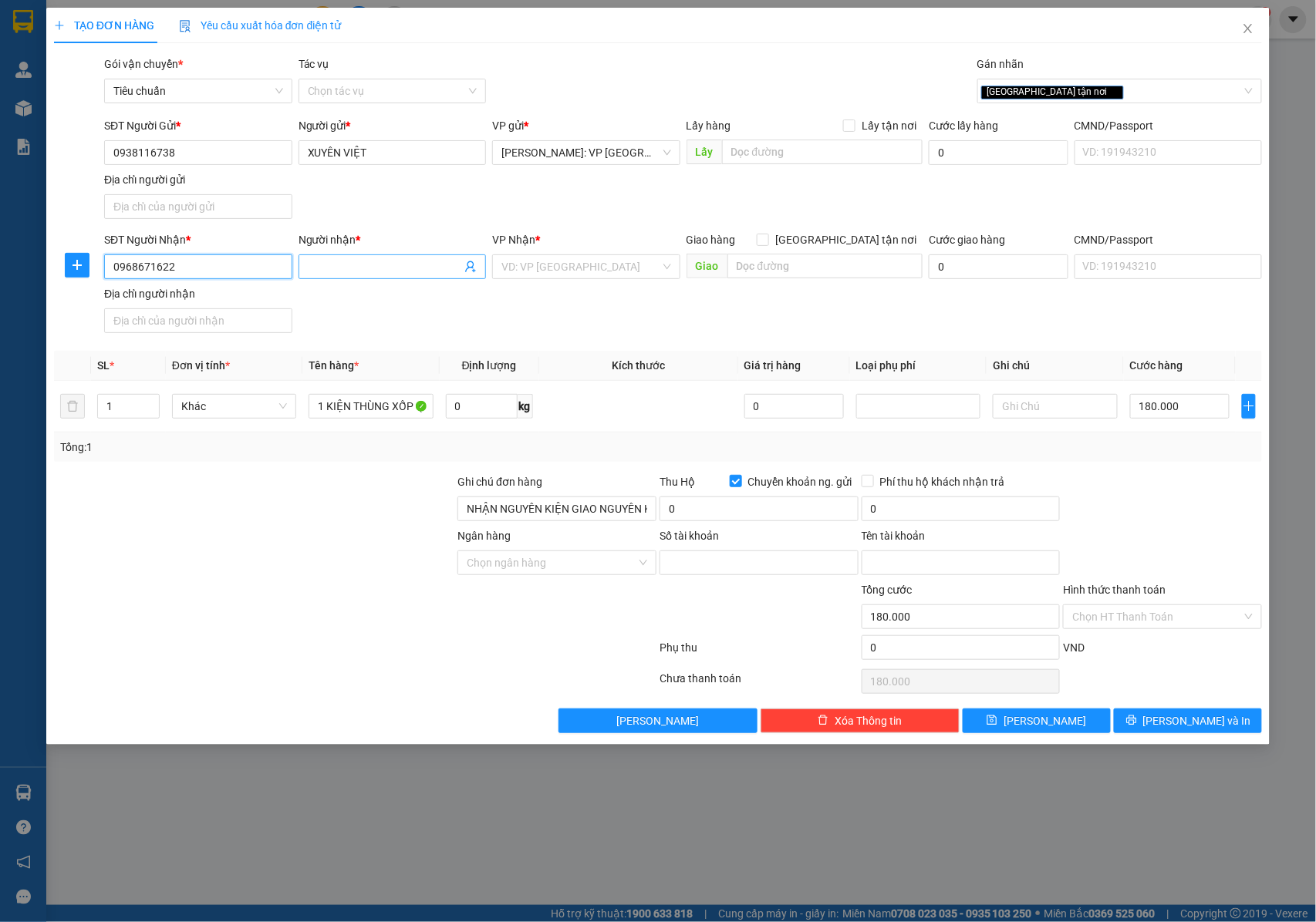
type input "0968671622"
click at [349, 270] on input "Người nhận *" at bounding box center [385, 266] width 154 height 17
type input "a"
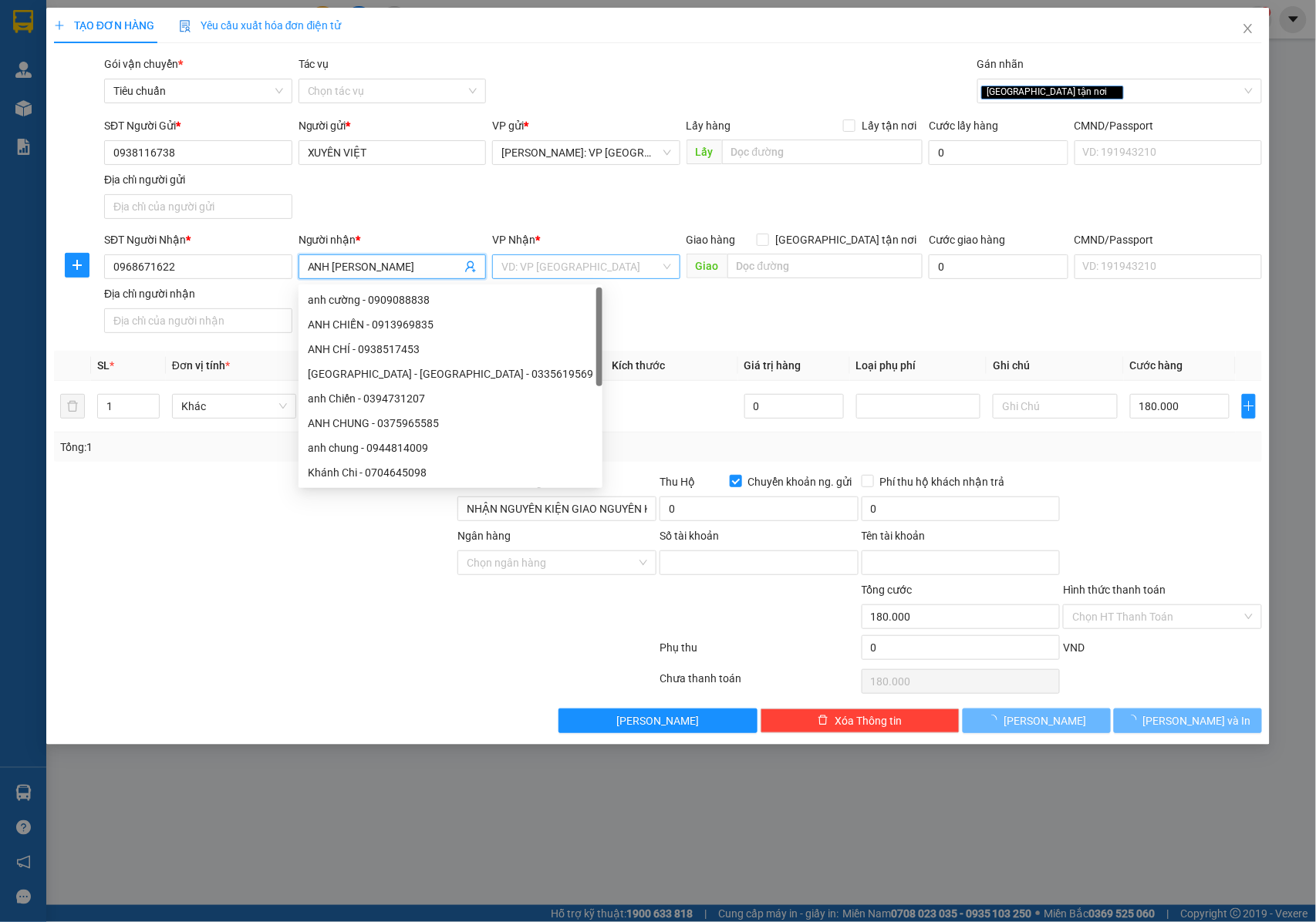
type input "ANH [PERSON_NAME]"
click at [529, 265] on input "search" at bounding box center [580, 267] width 159 height 23
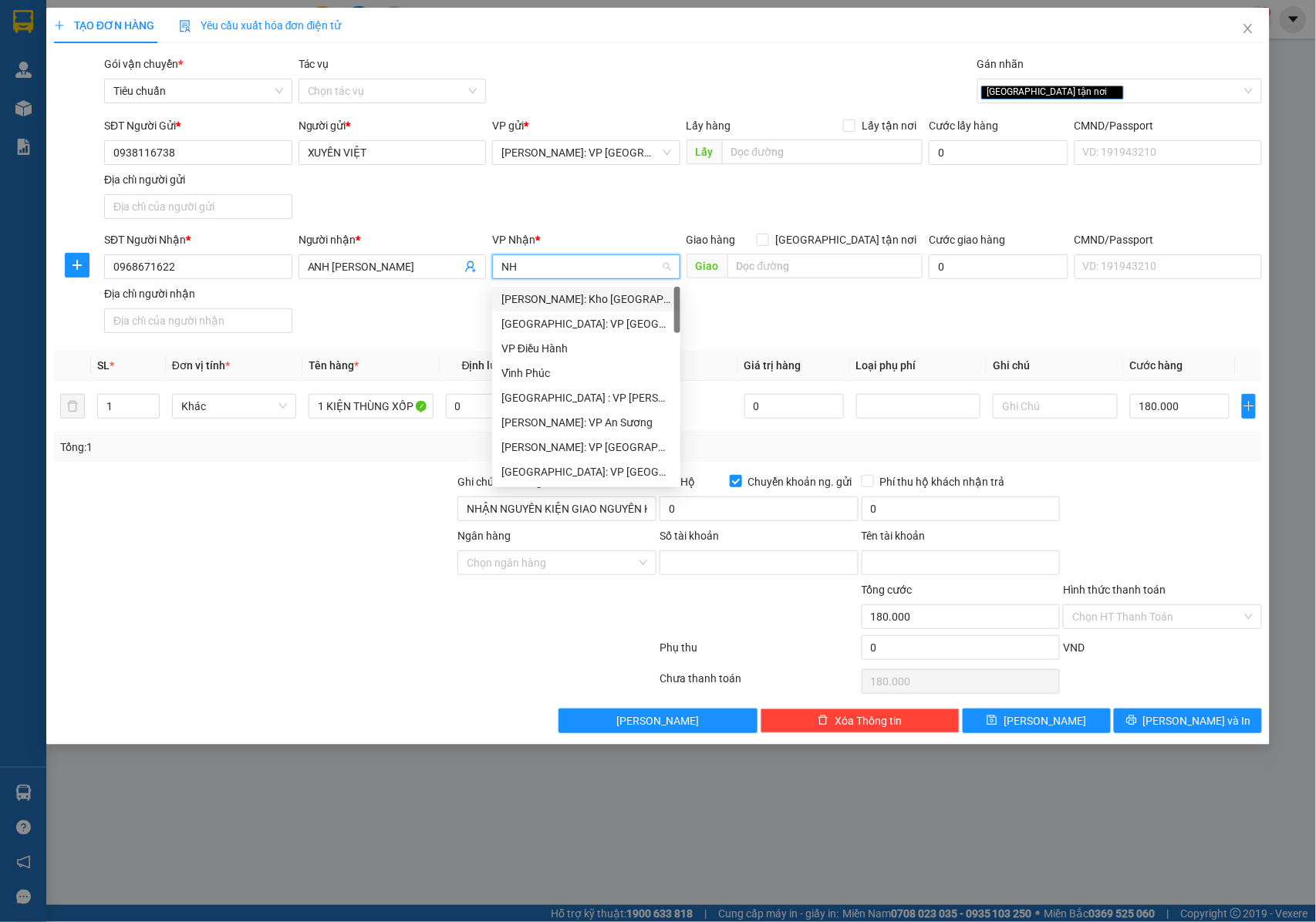
type input "N"
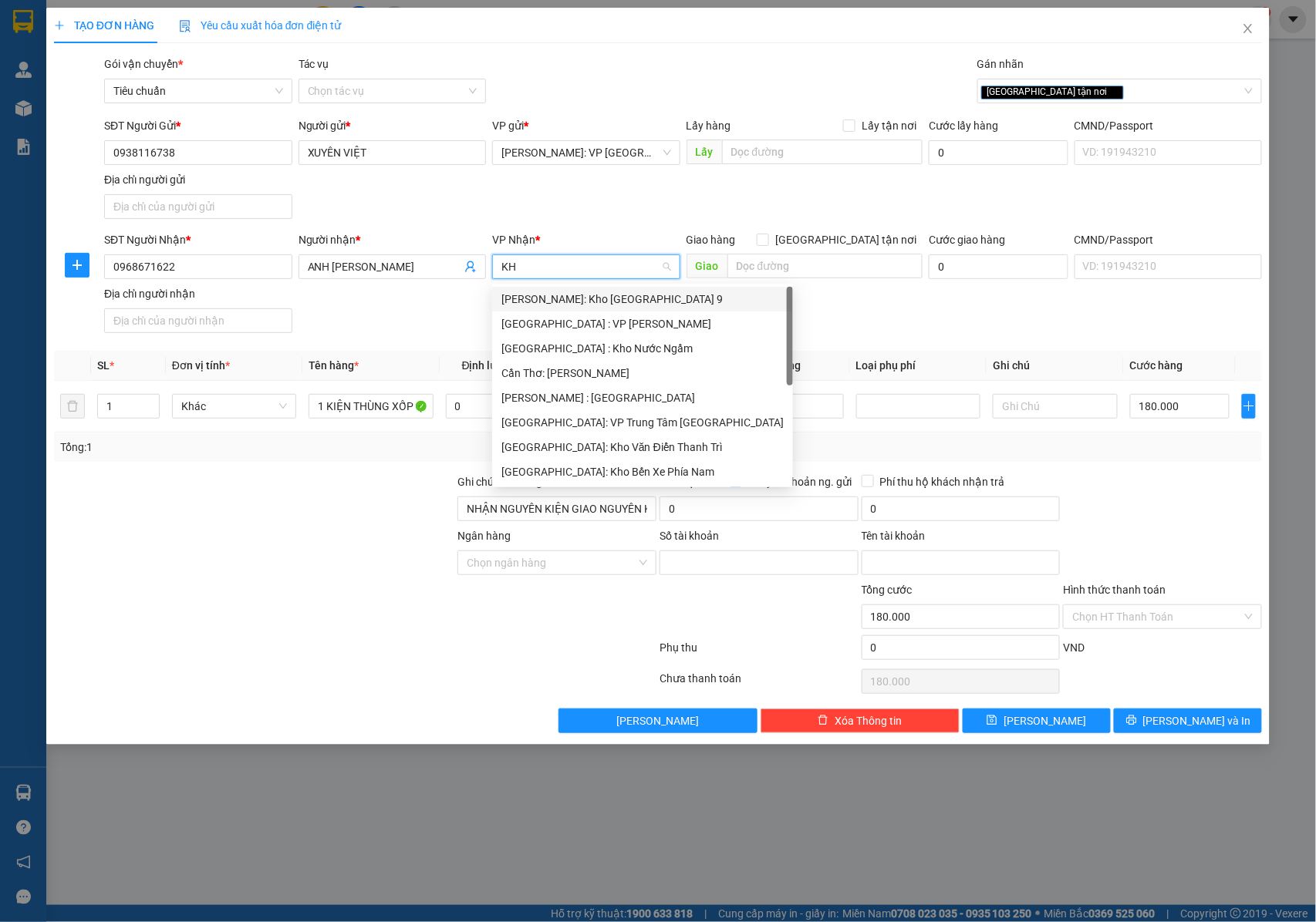
type input "KHO"
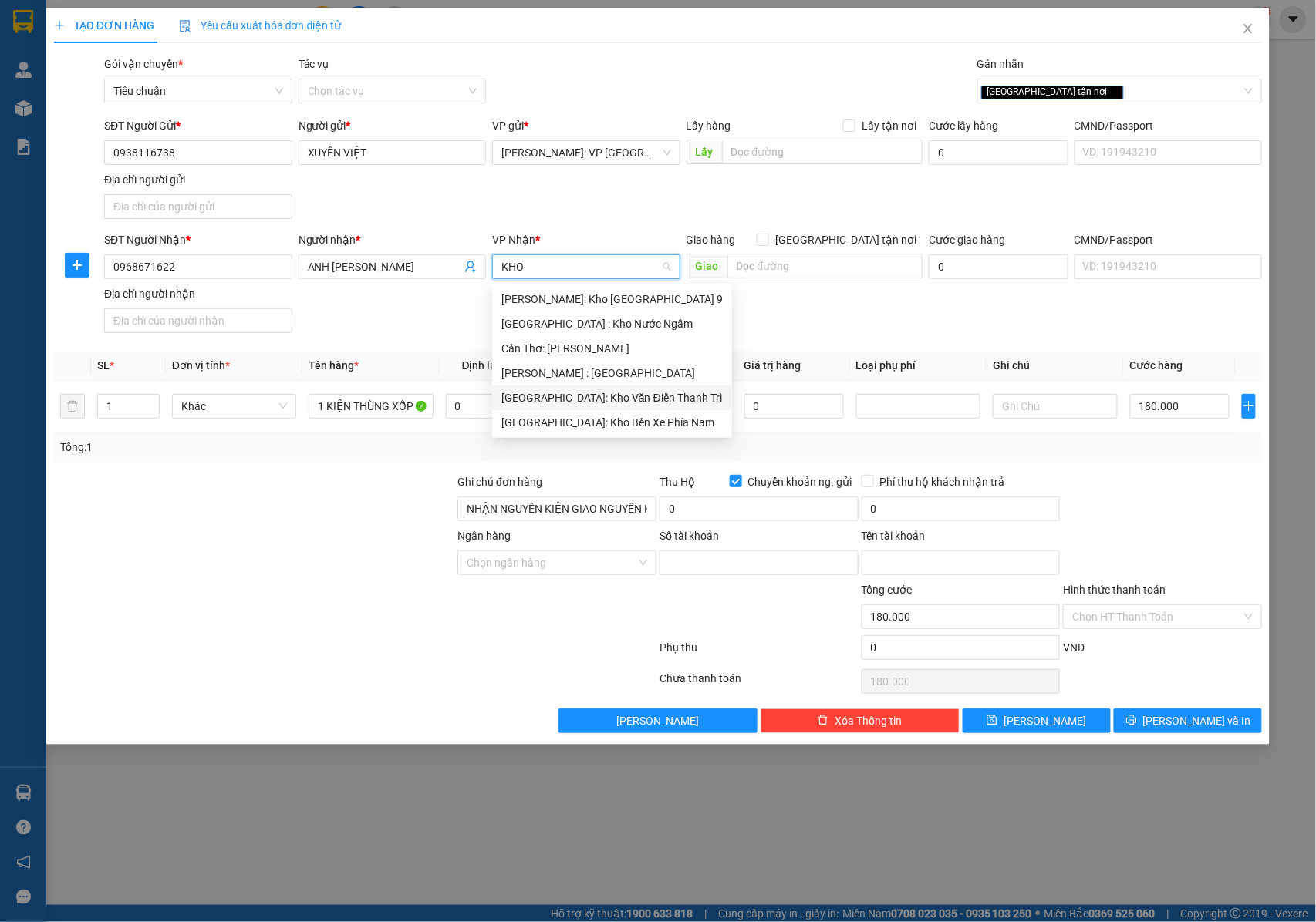
drag, startPoint x: 572, startPoint y: 400, endPoint x: 686, endPoint y: 310, distance: 145.2
click at [576, 400] on div "[GEOGRAPHIC_DATA]: Kho Văn Điển Thanh Trì" at bounding box center [612, 397] width 222 height 17
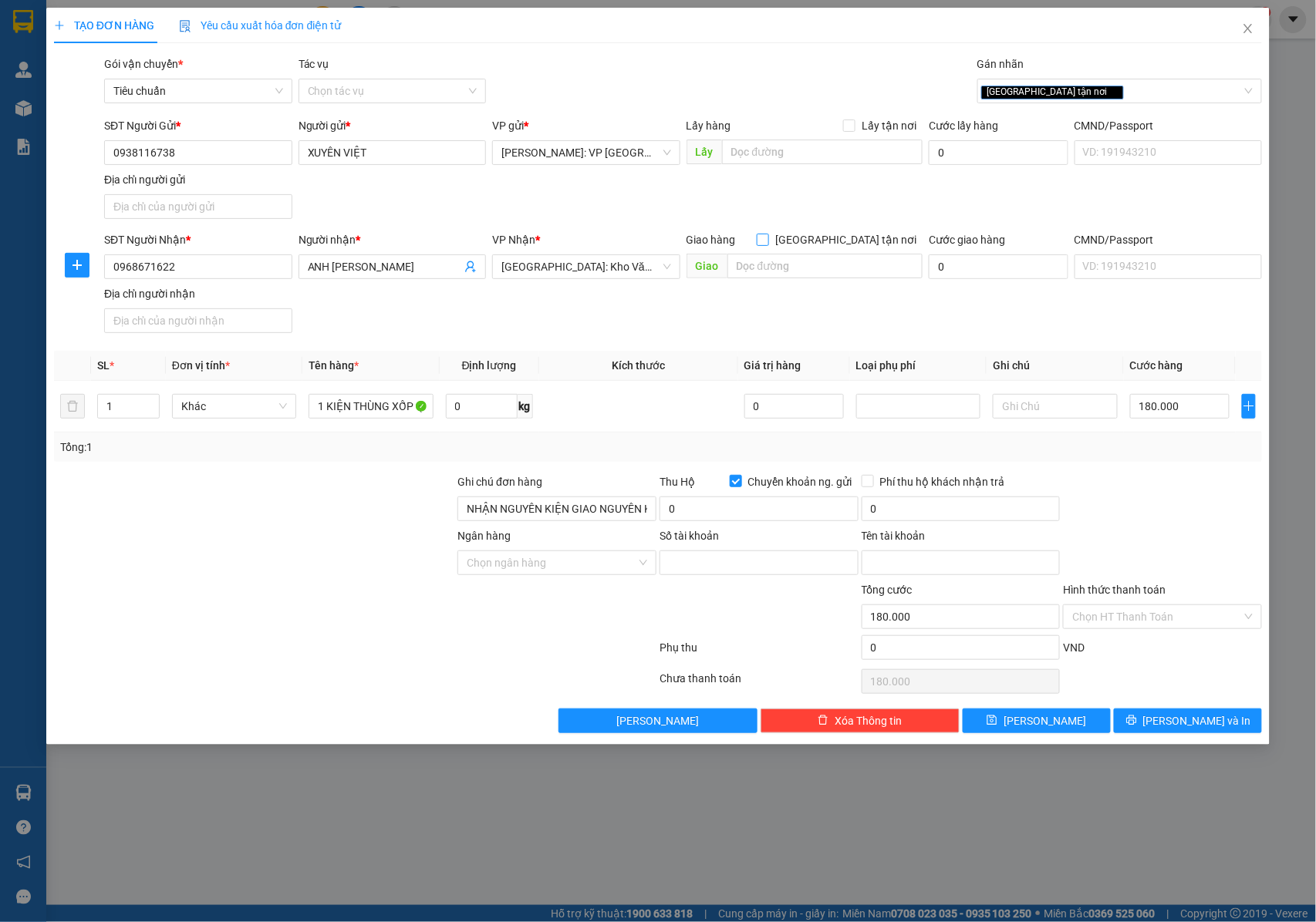
click at [768, 239] on input "[GEOGRAPHIC_DATA] tận nơi" at bounding box center [762, 239] width 11 height 11
checkbox input "true"
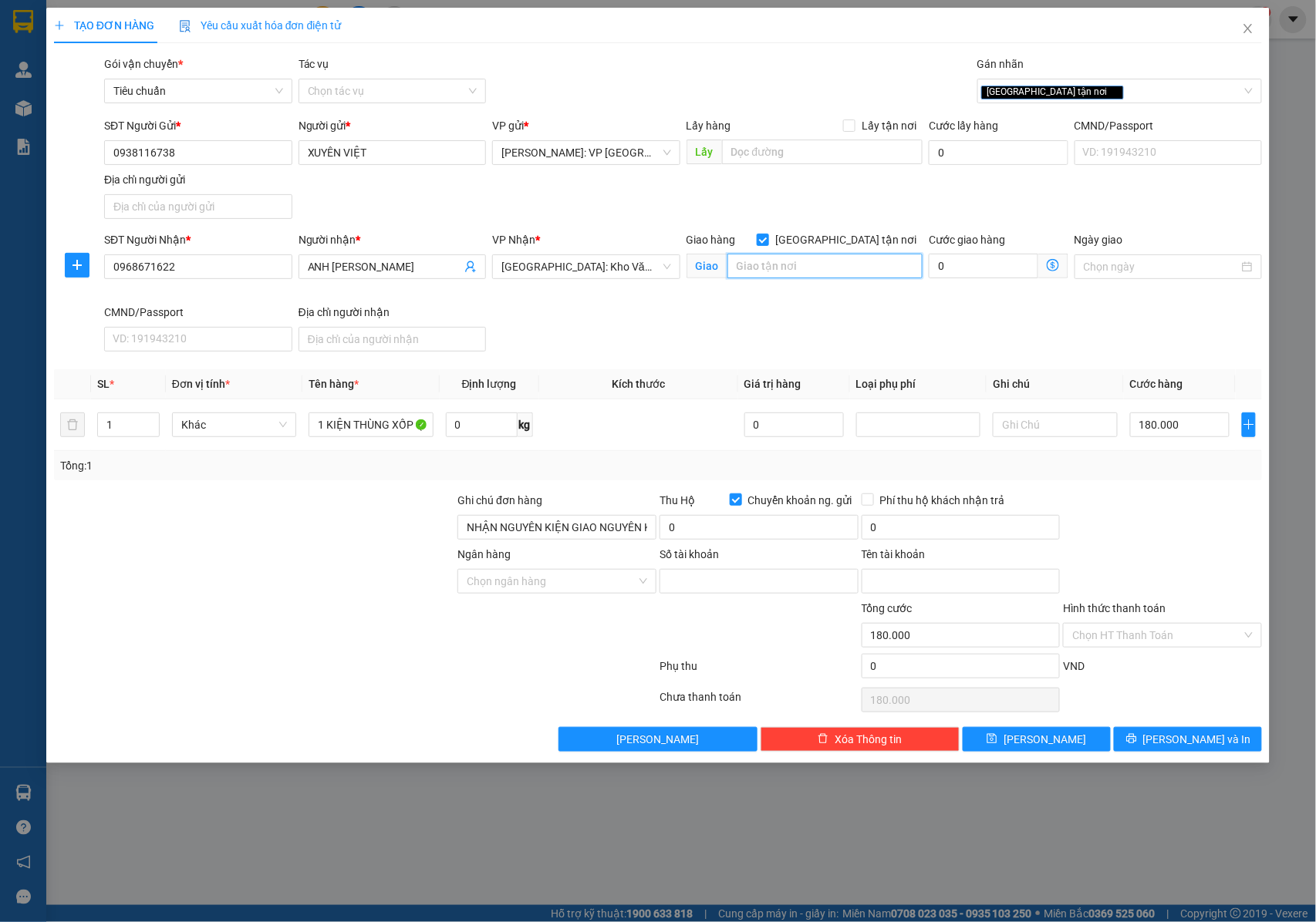
click at [800, 264] on input "text" at bounding box center [825, 266] width 195 height 25
type input "0"
type input "CỬA HÀNG SẮT [GEOGRAPHIC_DATA] ,[GEOGRAPHIC_DATA] , XÃ [GEOGRAPHIC_DATA] , [GEO…"
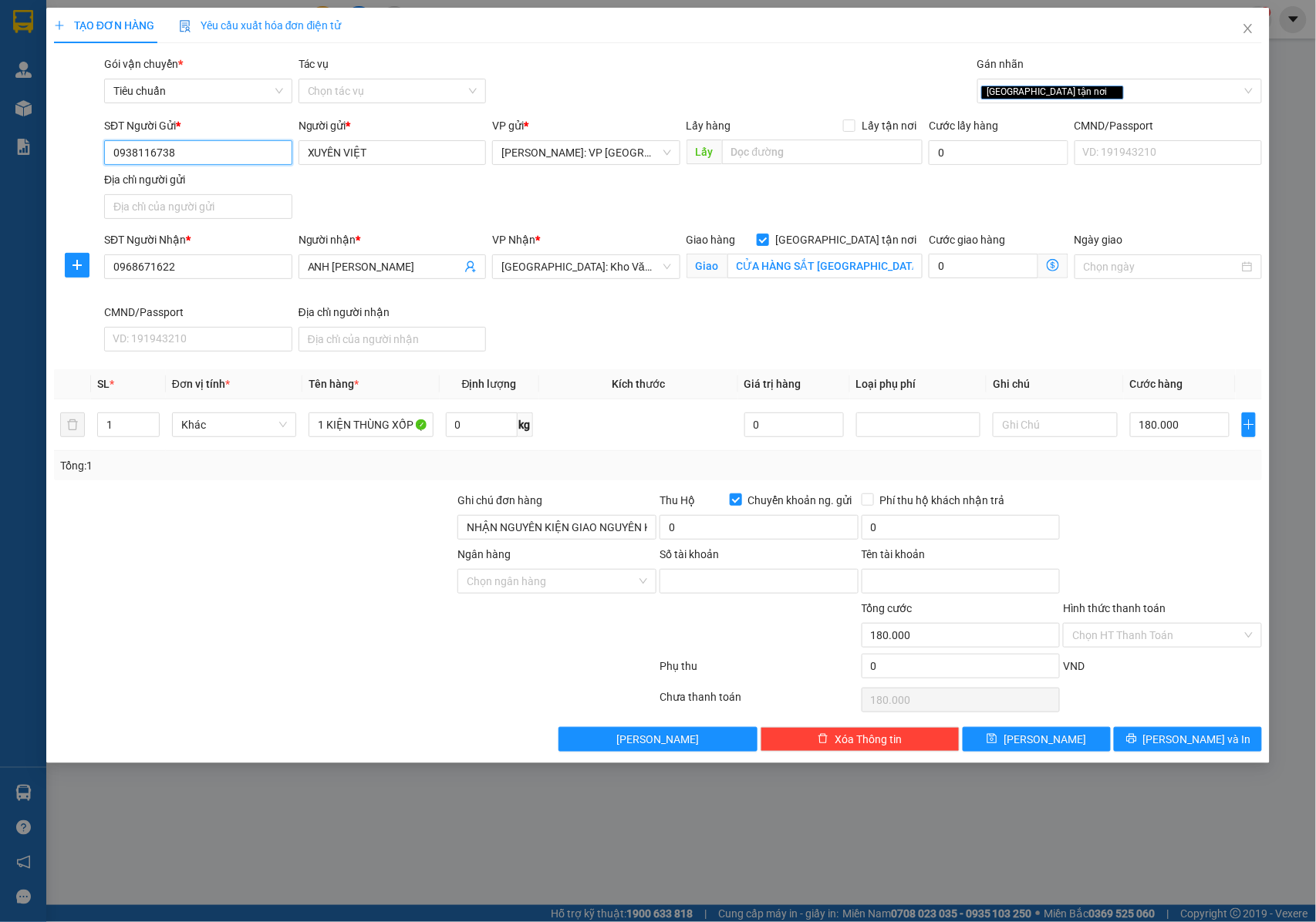
drag, startPoint x: 176, startPoint y: 152, endPoint x: 90, endPoint y: 152, distance: 86.0
click at [90, 152] on div "SĐT Người Gửi * 0938116738 0938116738 Người gửi * XUYÊN VIỆT VP gửi * [GEOGRAPH…" at bounding box center [658, 171] width 1212 height 108
click at [690, 584] on input "Số tài khoản" at bounding box center [759, 582] width 199 height 25
paste input "44909787"
type input "44909787"
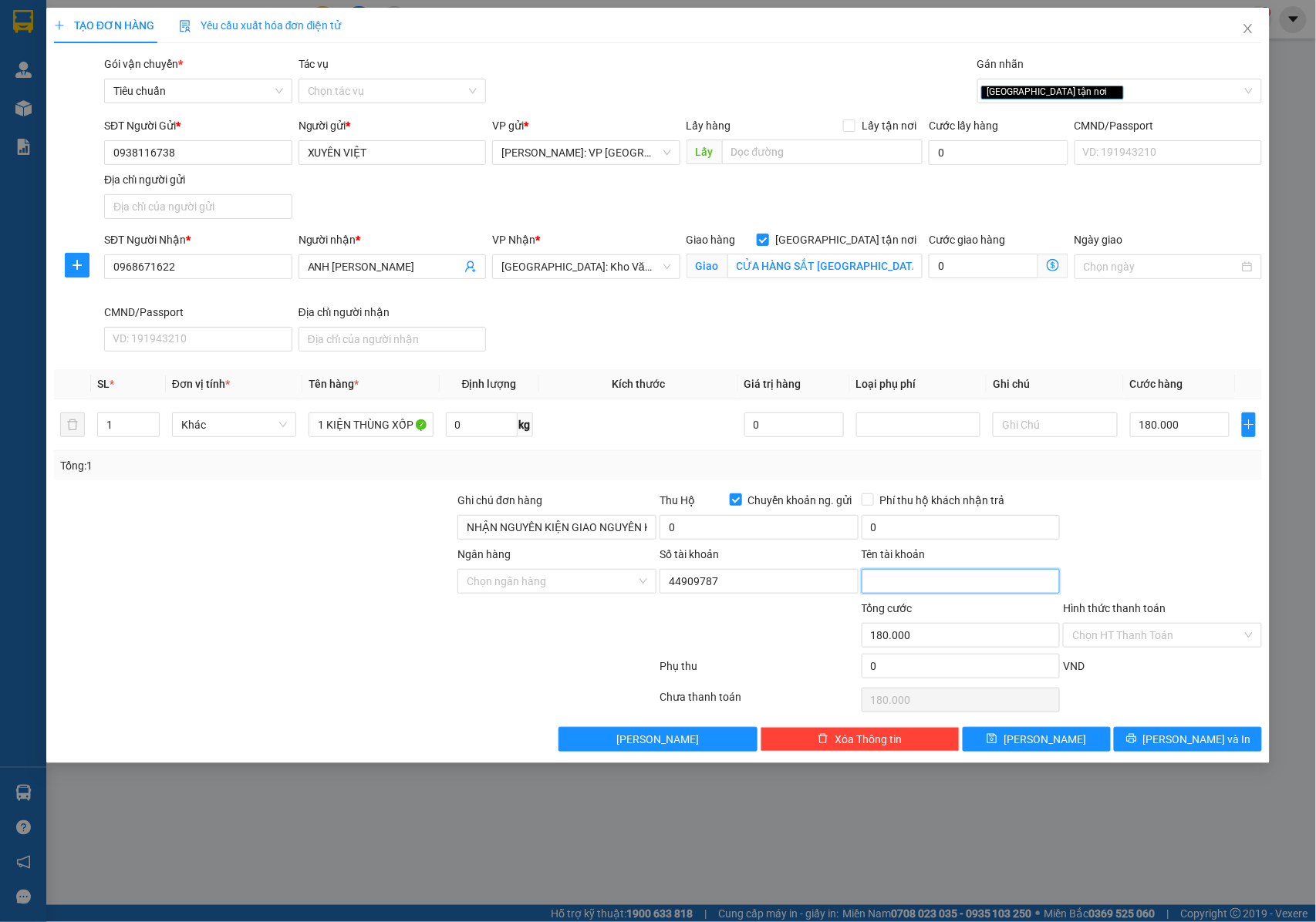
click at [898, 592] on input "Tên tài khoản" at bounding box center [961, 582] width 199 height 25
paste input "trinh van son"
type input "trinh van son"
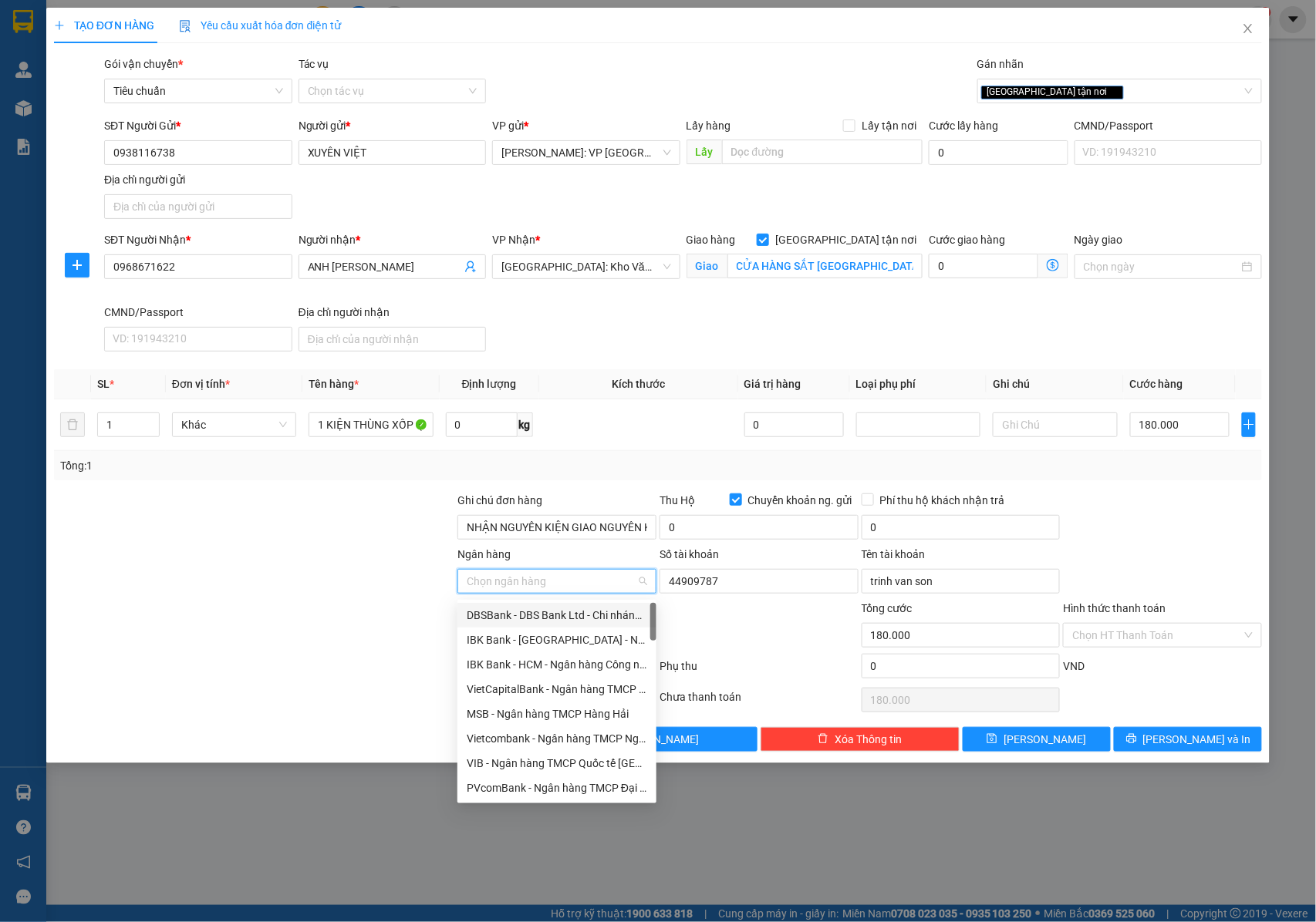
click at [560, 575] on input "Ngân hàng" at bounding box center [551, 582] width 169 height 23
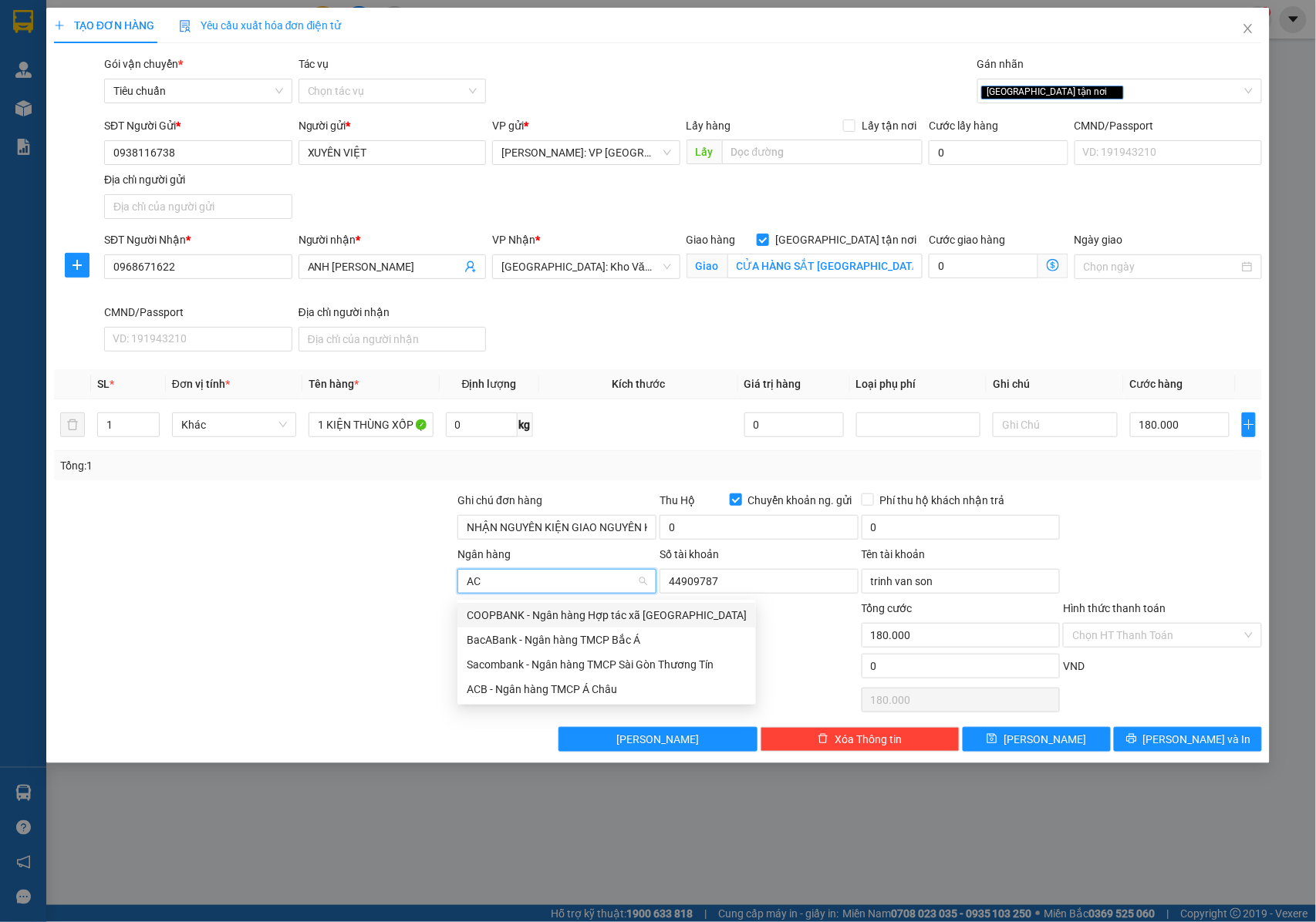
type input "ACB"
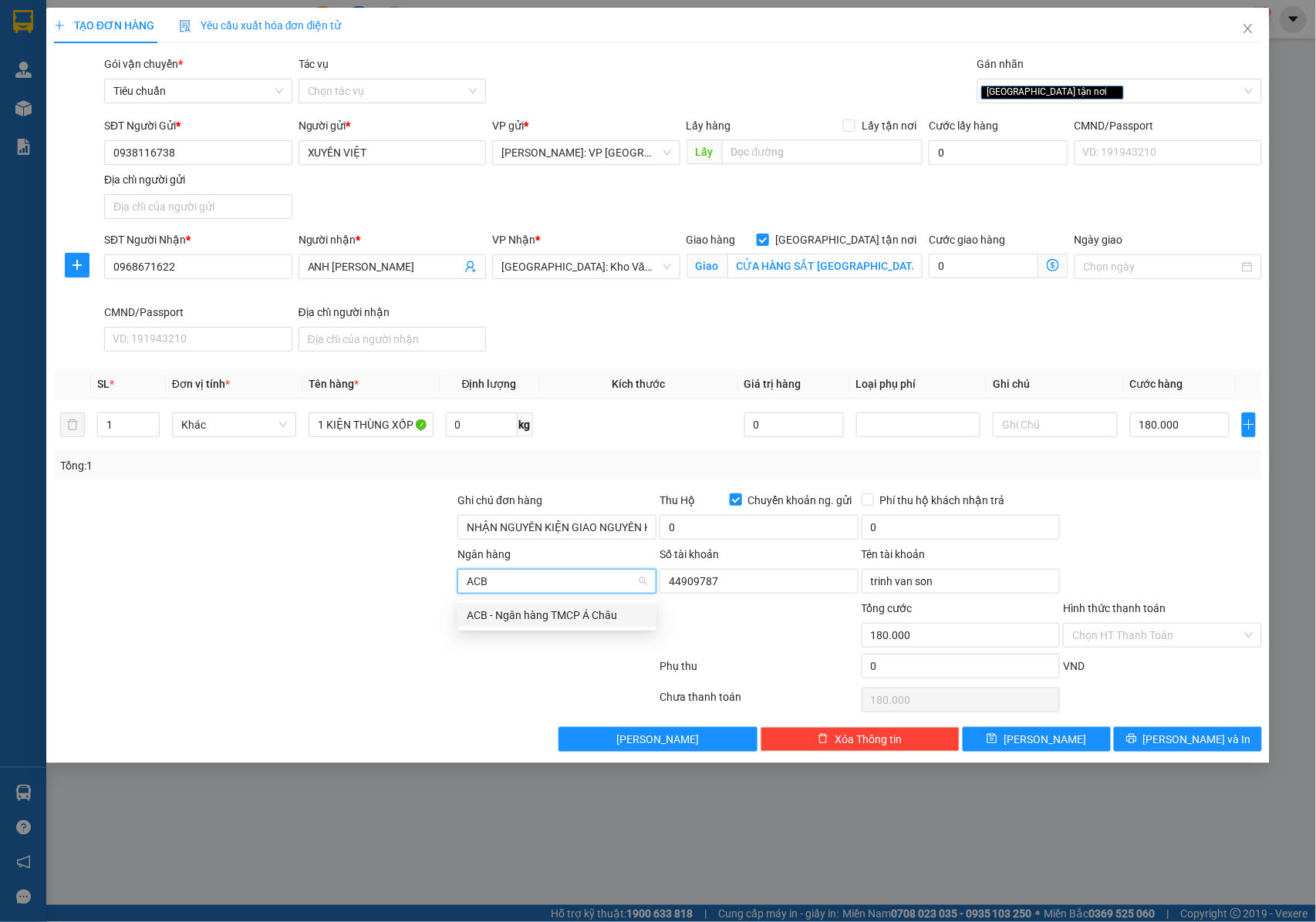
click at [544, 613] on div "ACB - Ngân hàng TMCP Á Châu" at bounding box center [557, 615] width 181 height 17
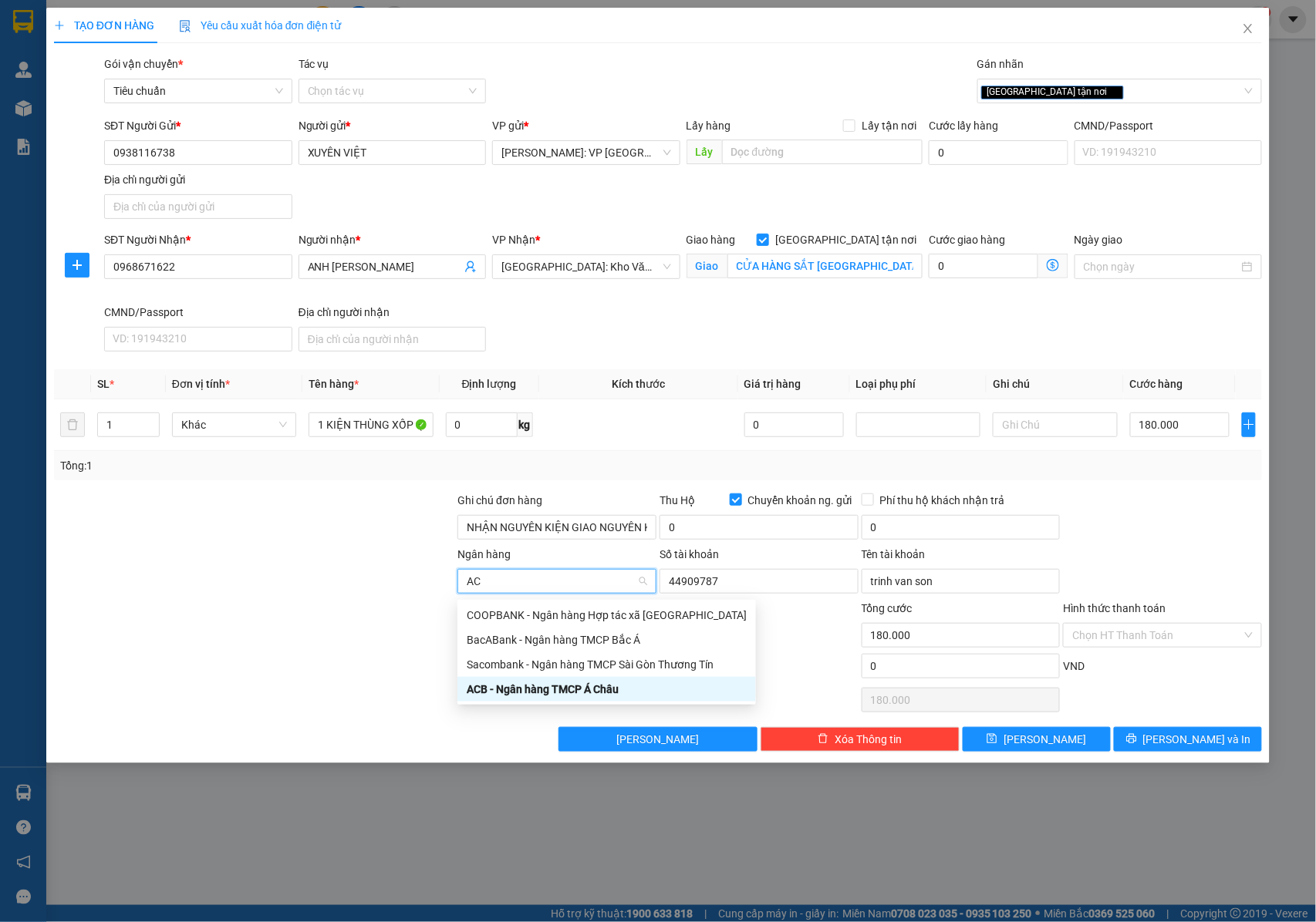
type input "ACB"
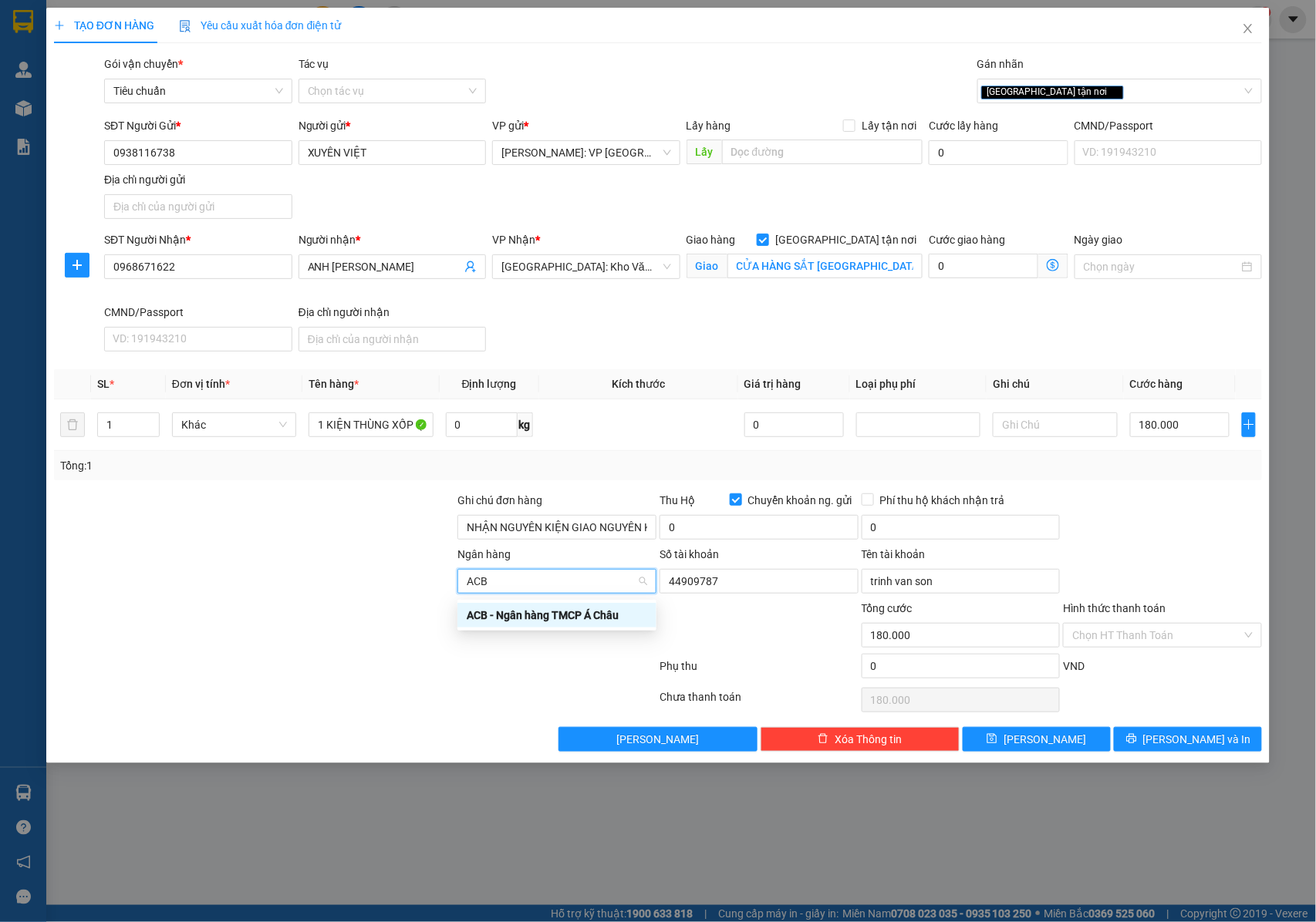
click at [556, 609] on div "ACB - Ngân hàng TMCP Á Châu" at bounding box center [557, 615] width 181 height 17
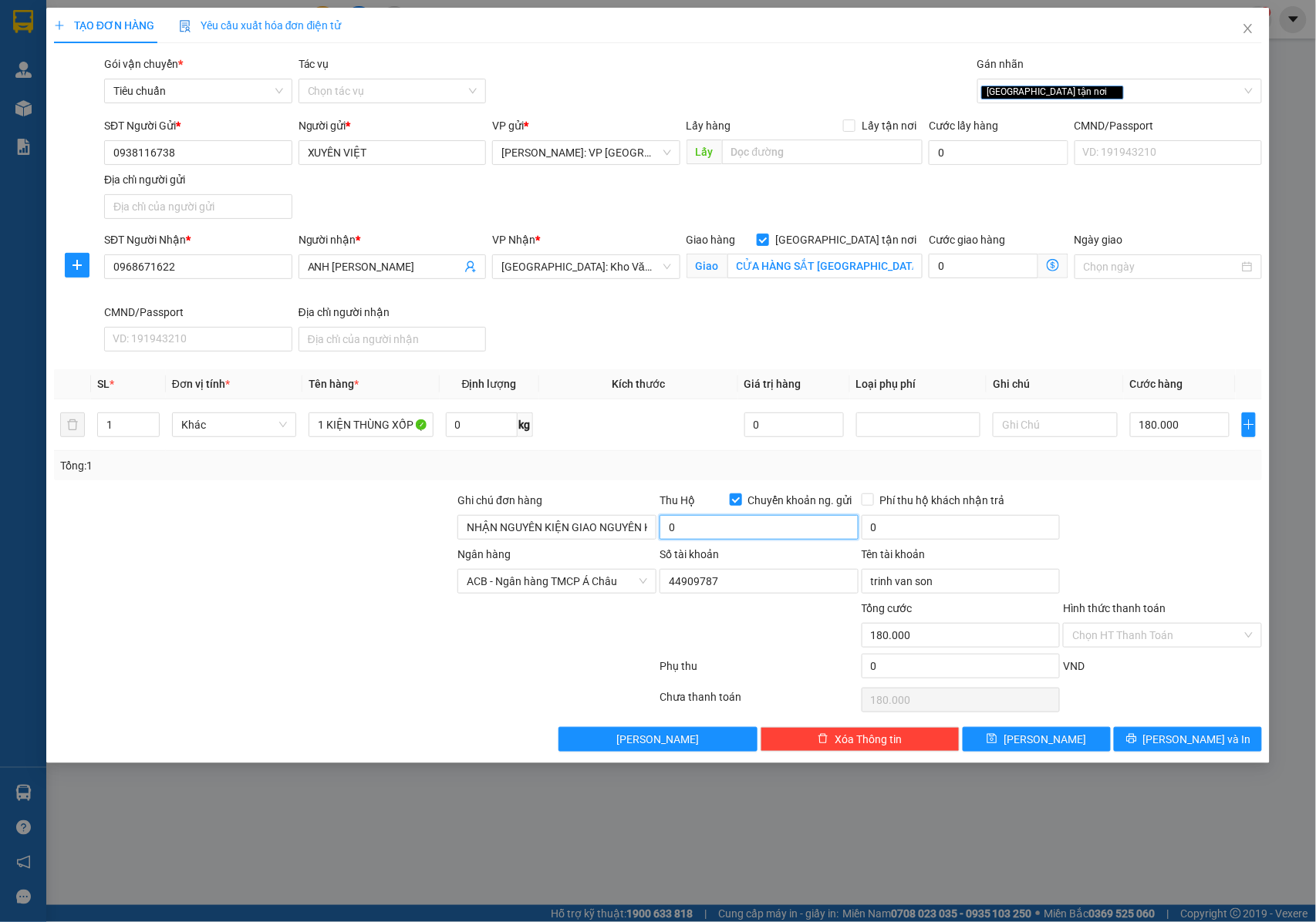
click at [748, 520] on input "0" at bounding box center [759, 527] width 199 height 25
type input "200.000"
click at [896, 528] on input "0" at bounding box center [961, 527] width 199 height 25
type input "10.000"
click at [1137, 738] on icon "printer" at bounding box center [1132, 738] width 11 height 11
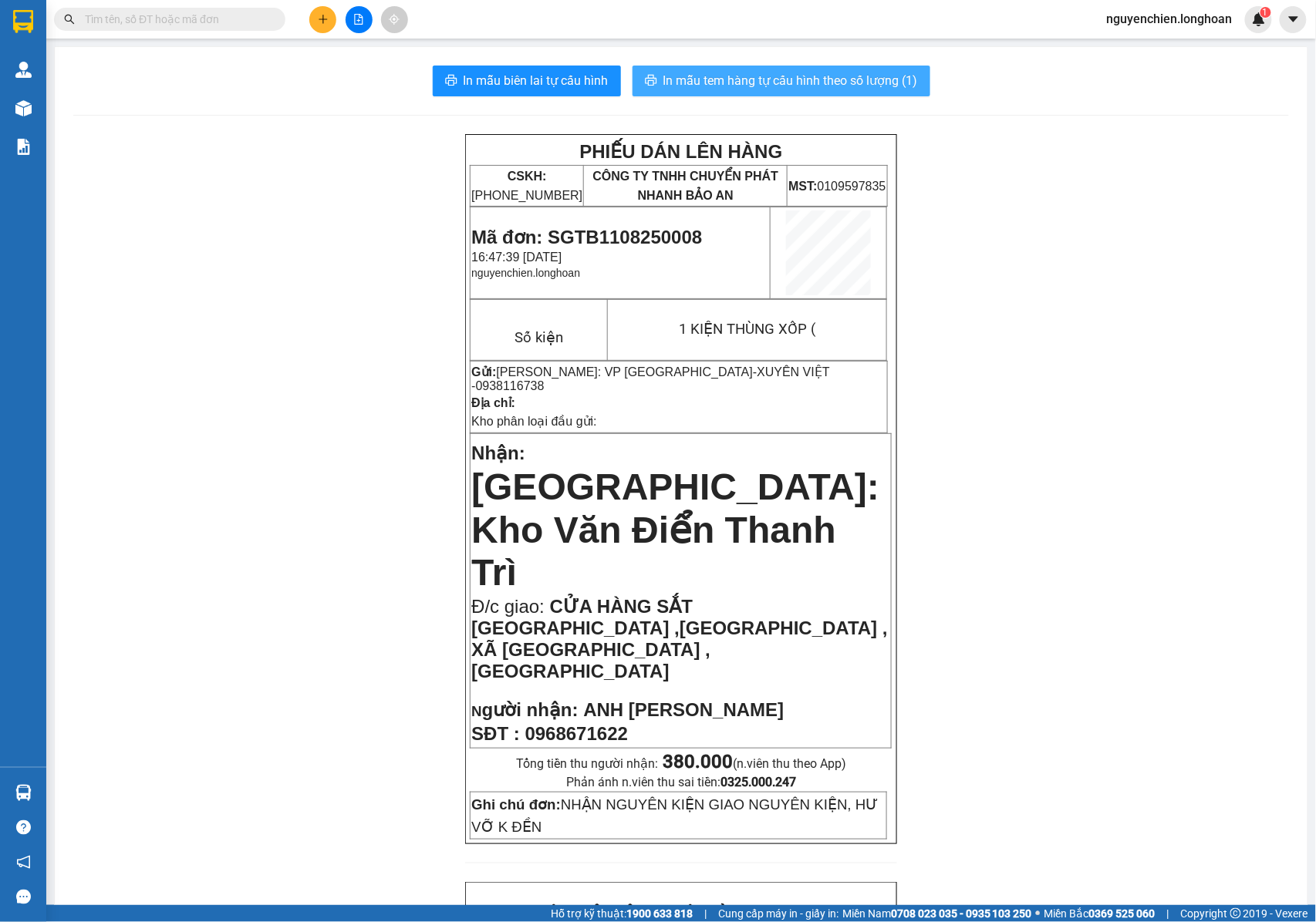
click at [757, 80] on span "In mẫu tem hàng tự cấu hình theo số lượng (1)" at bounding box center [790, 81] width 255 height 20
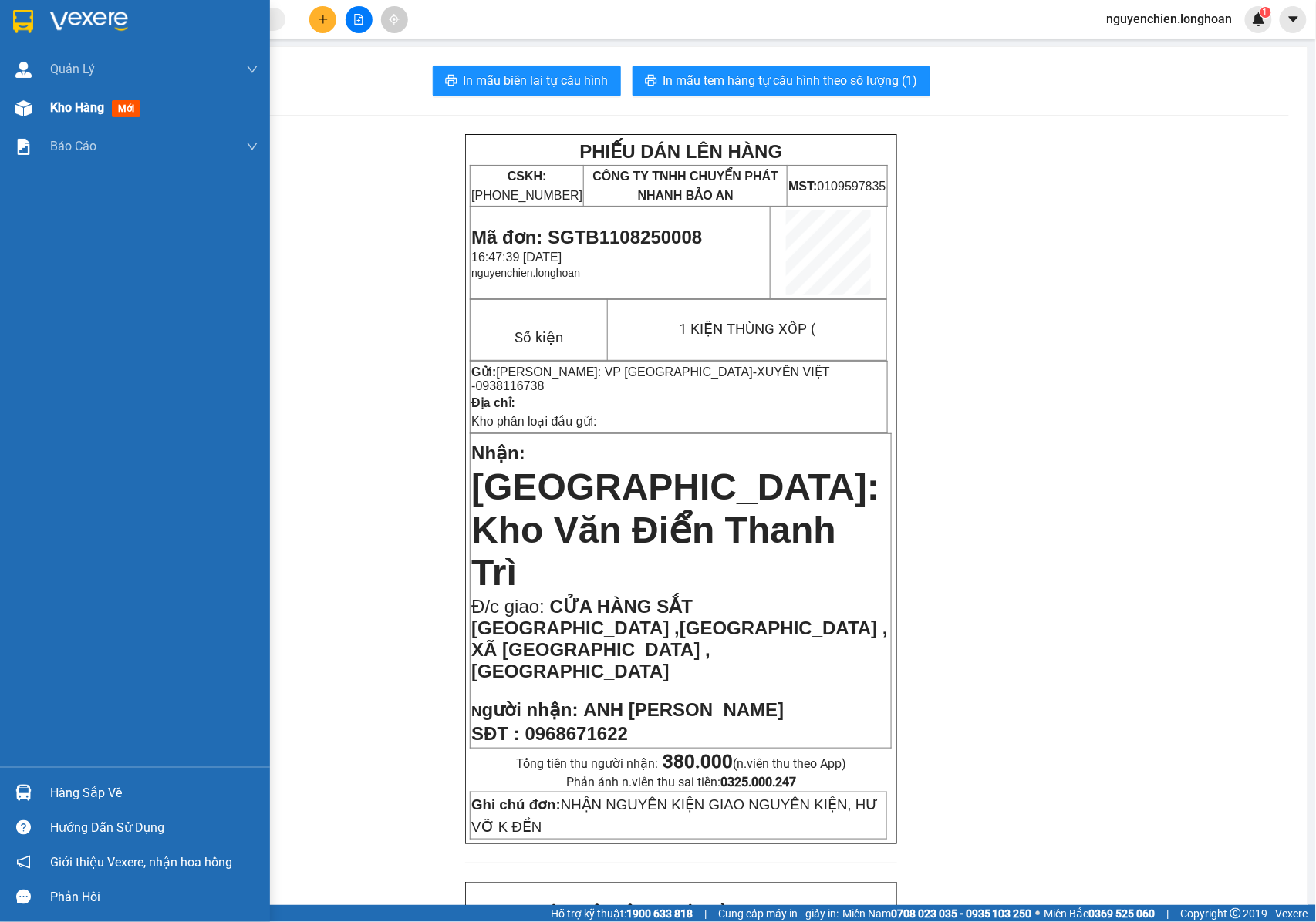
click at [23, 115] on img at bounding box center [23, 108] width 16 height 16
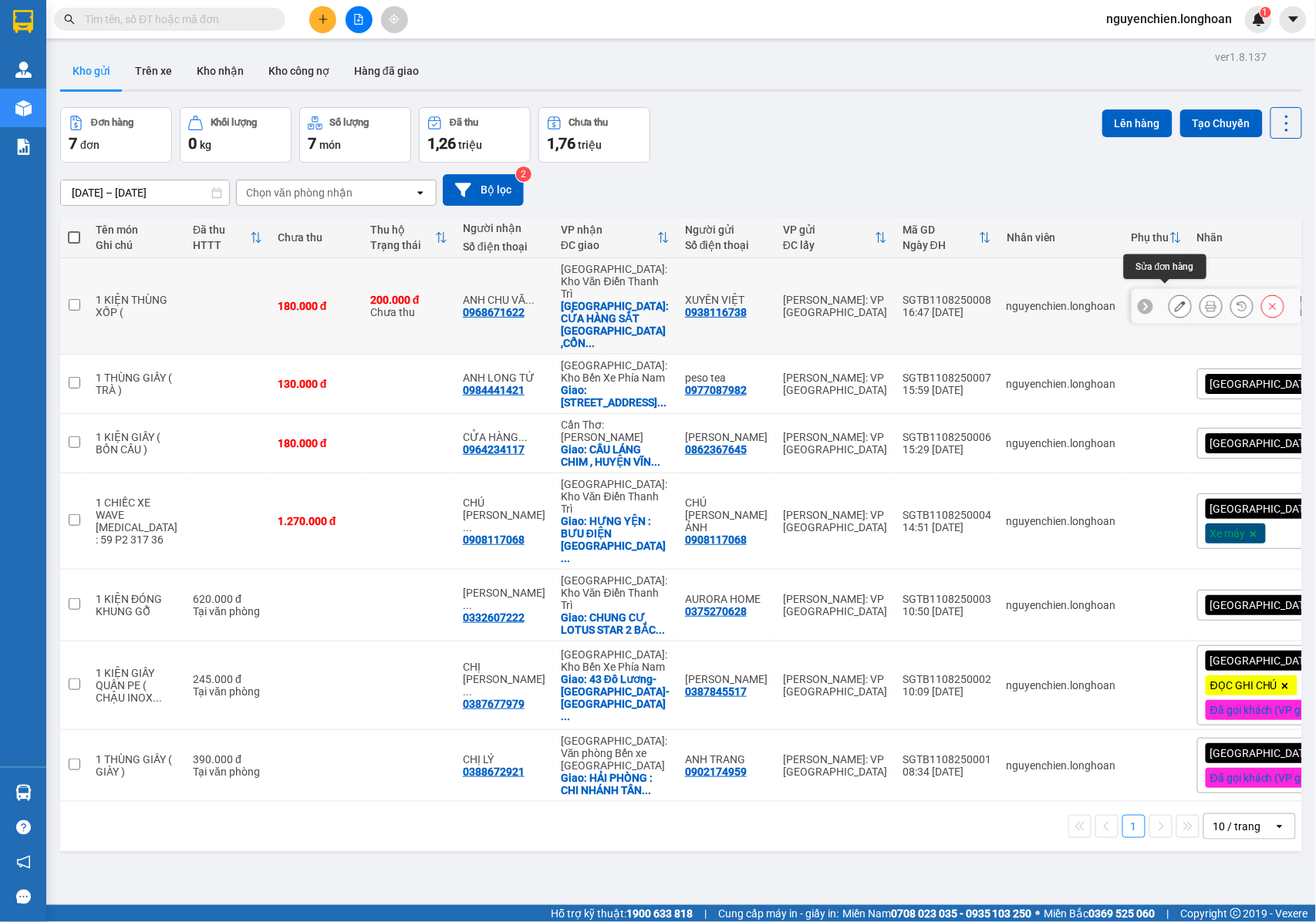
click at [1175, 301] on icon at bounding box center [1180, 306] width 11 height 11
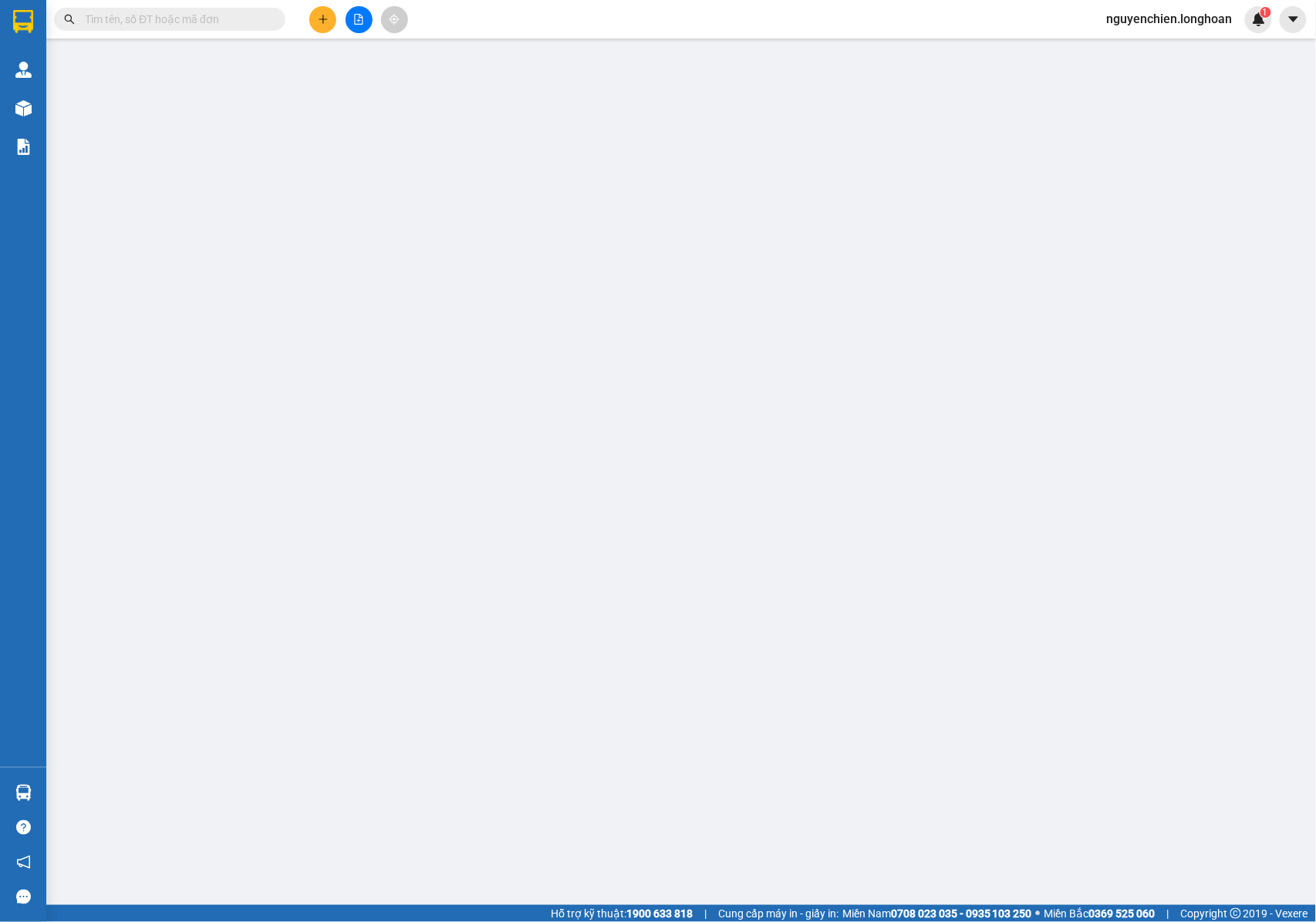
type input "0938116738"
type input "XUYÊN VIỆT"
type input "0968671622"
type input "ANH [PERSON_NAME]"
checkbox input "true"
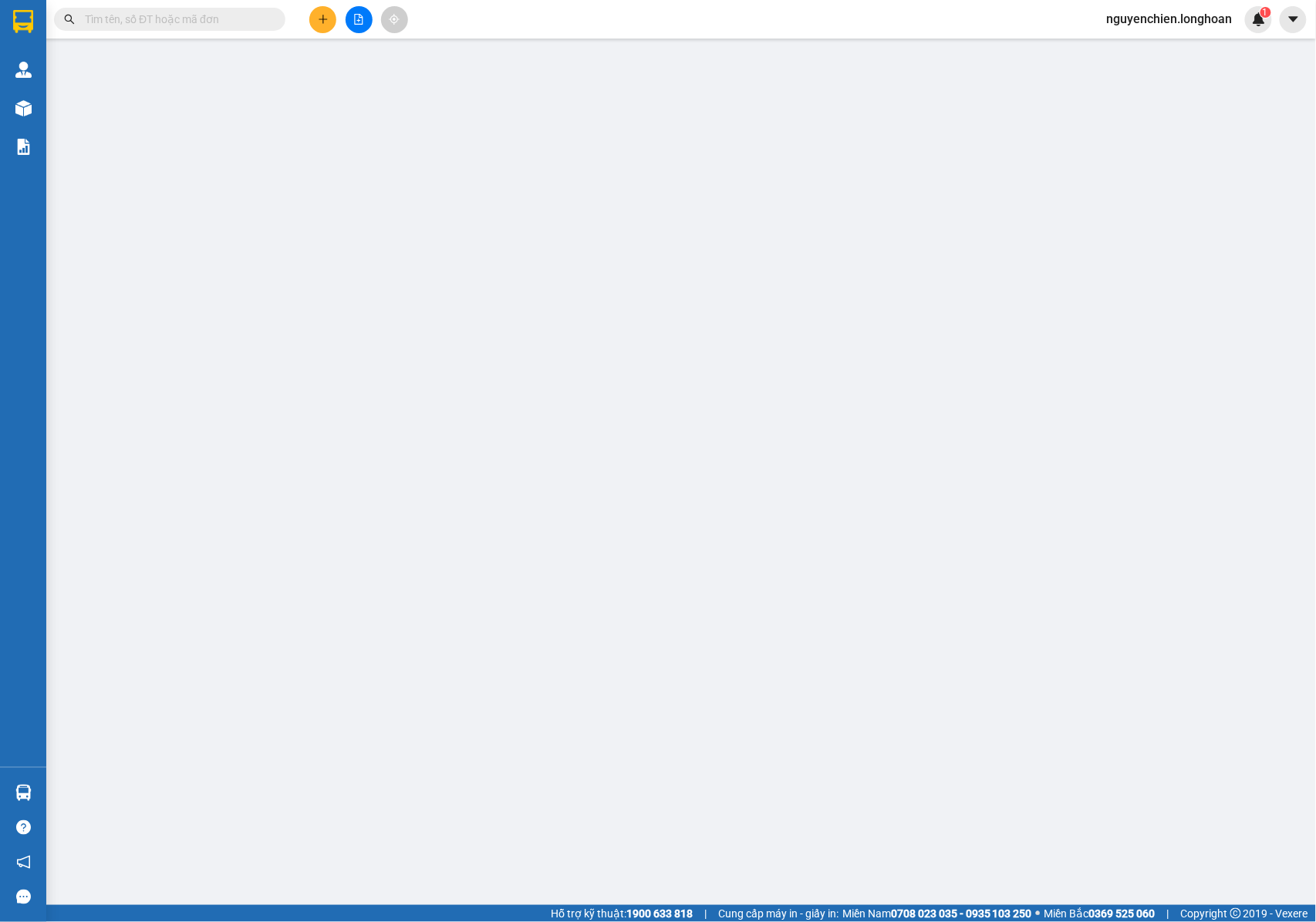
type input "CỬA HÀNG SẮT [GEOGRAPHIC_DATA] ,[GEOGRAPHIC_DATA] , XÃ [GEOGRAPHIC_DATA] , [GEO…"
type input "NHẬN NGUYÊN KIỆN GIAO NGUYÊN KIỆN, HƯ VỠ K ĐỀN"
type input "180.000"
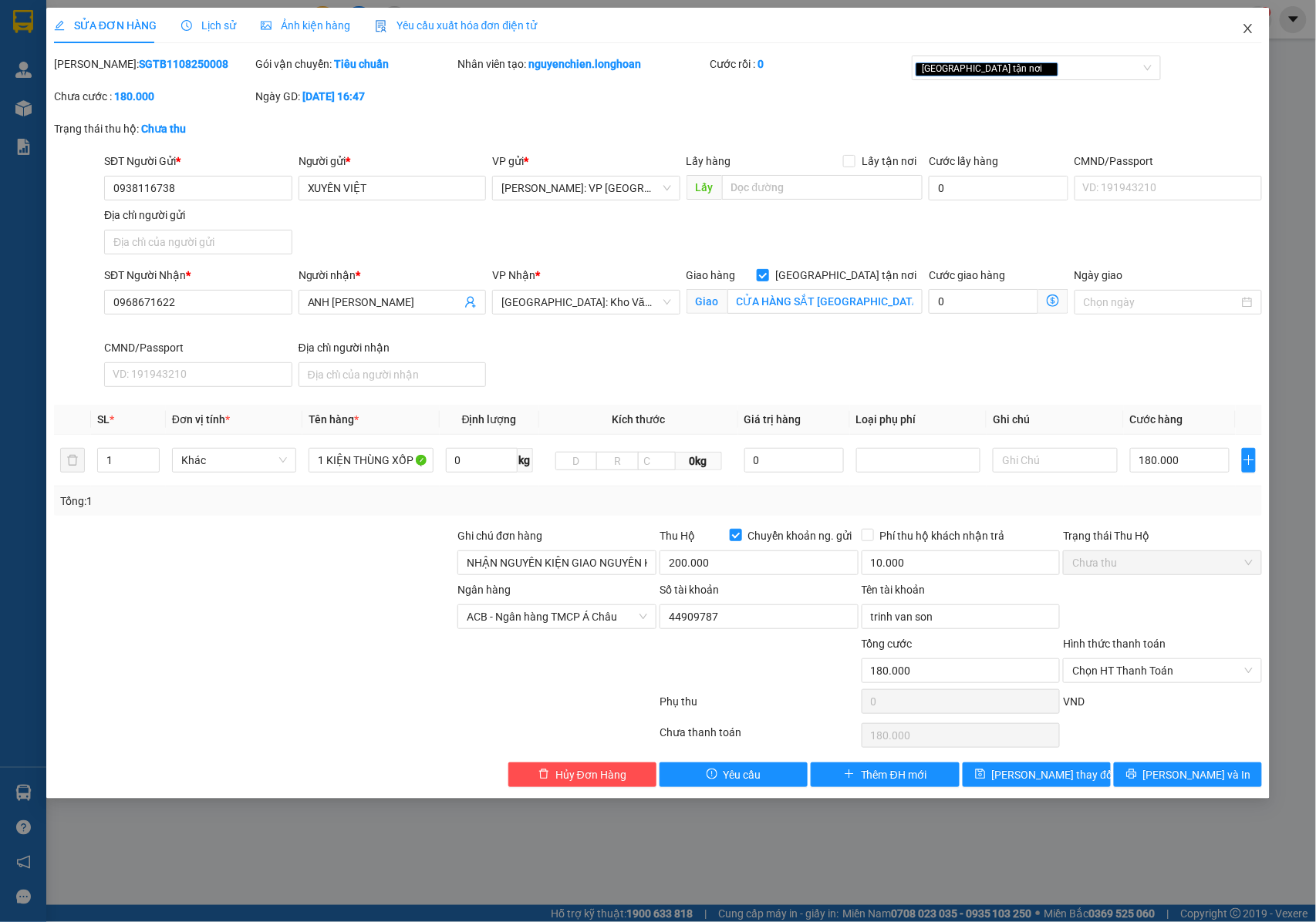
click at [1249, 29] on icon "close" at bounding box center [1249, 28] width 12 height 12
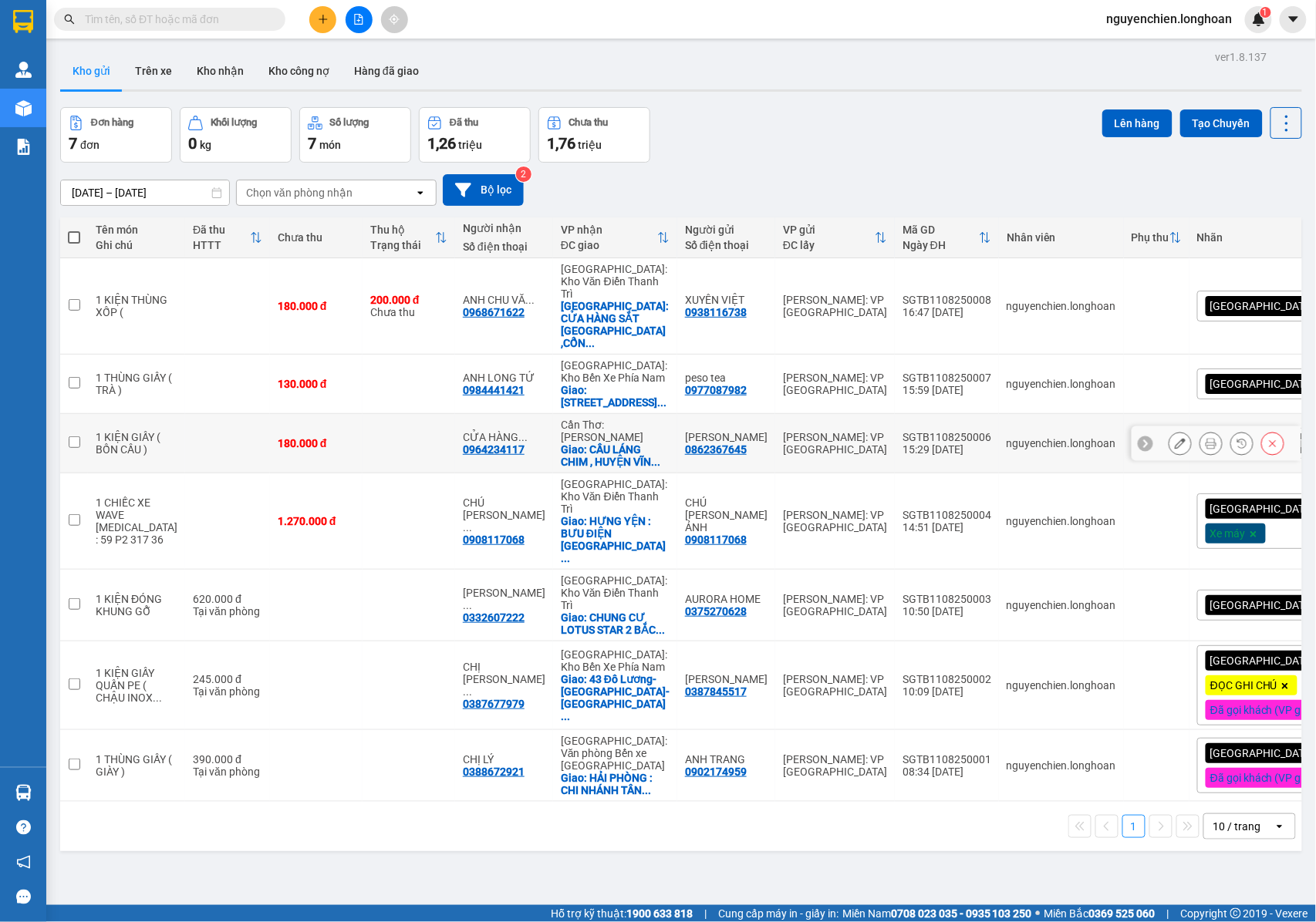
click at [1206, 438] on icon at bounding box center [1211, 443] width 11 height 11
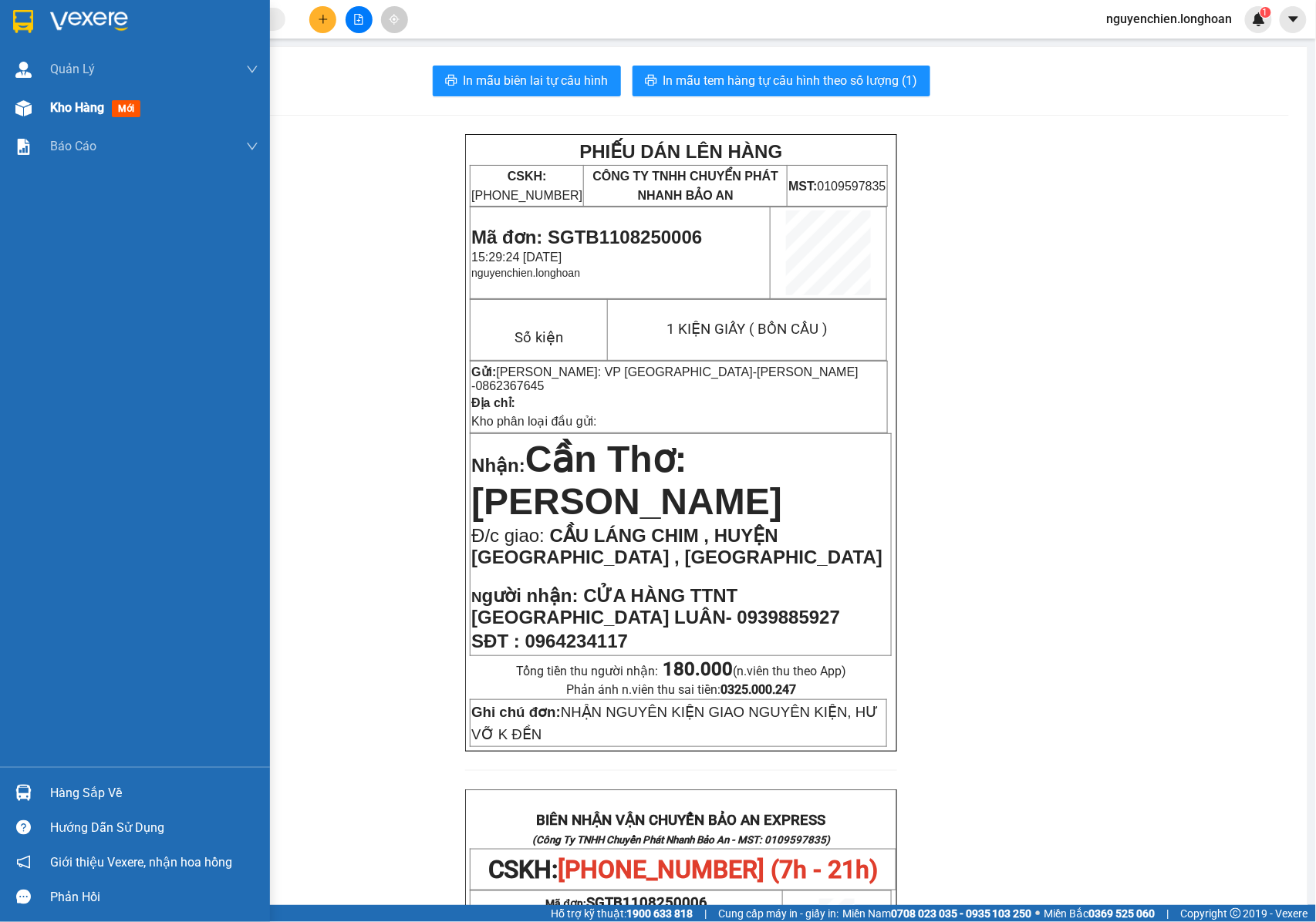
click at [33, 108] on div at bounding box center [23, 108] width 27 height 27
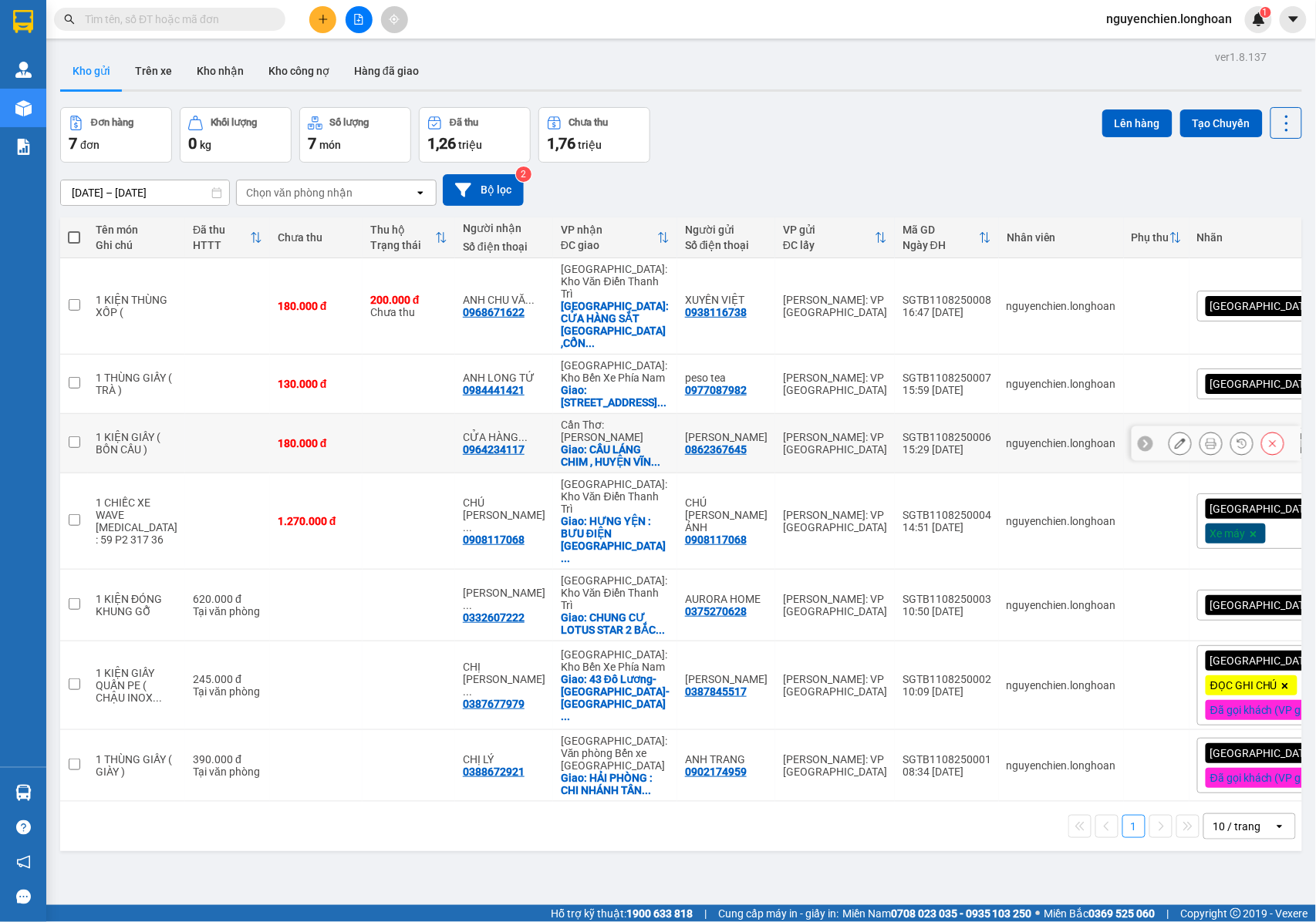
click at [1175, 438] on icon at bounding box center [1180, 443] width 11 height 11
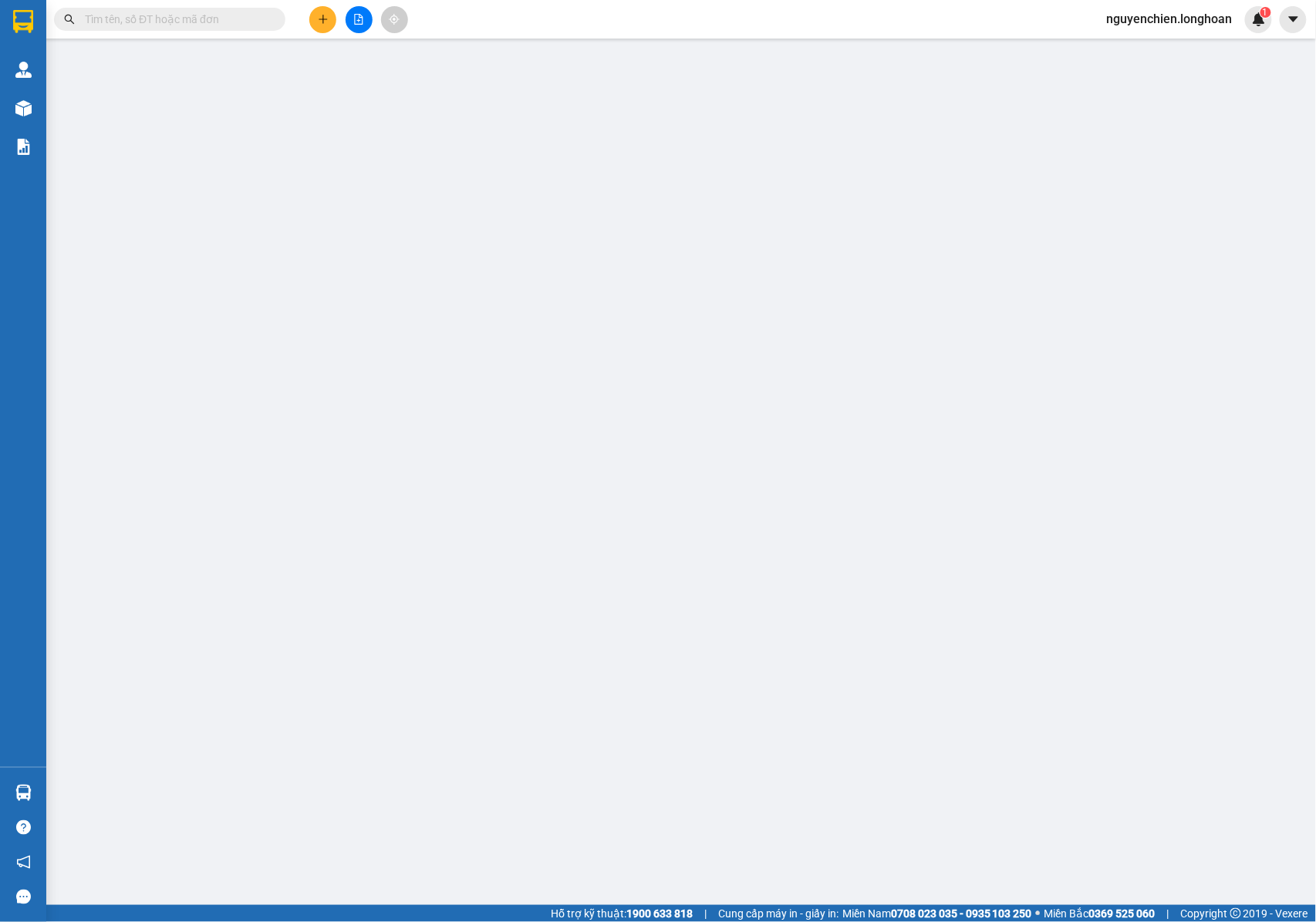
type input "0862367645"
type input "[PERSON_NAME]"
type input "0964234117"
type input "CỬA HÀNG TTNT [GEOGRAPHIC_DATA] LUÂN- 0939885927"
checkbox input "true"
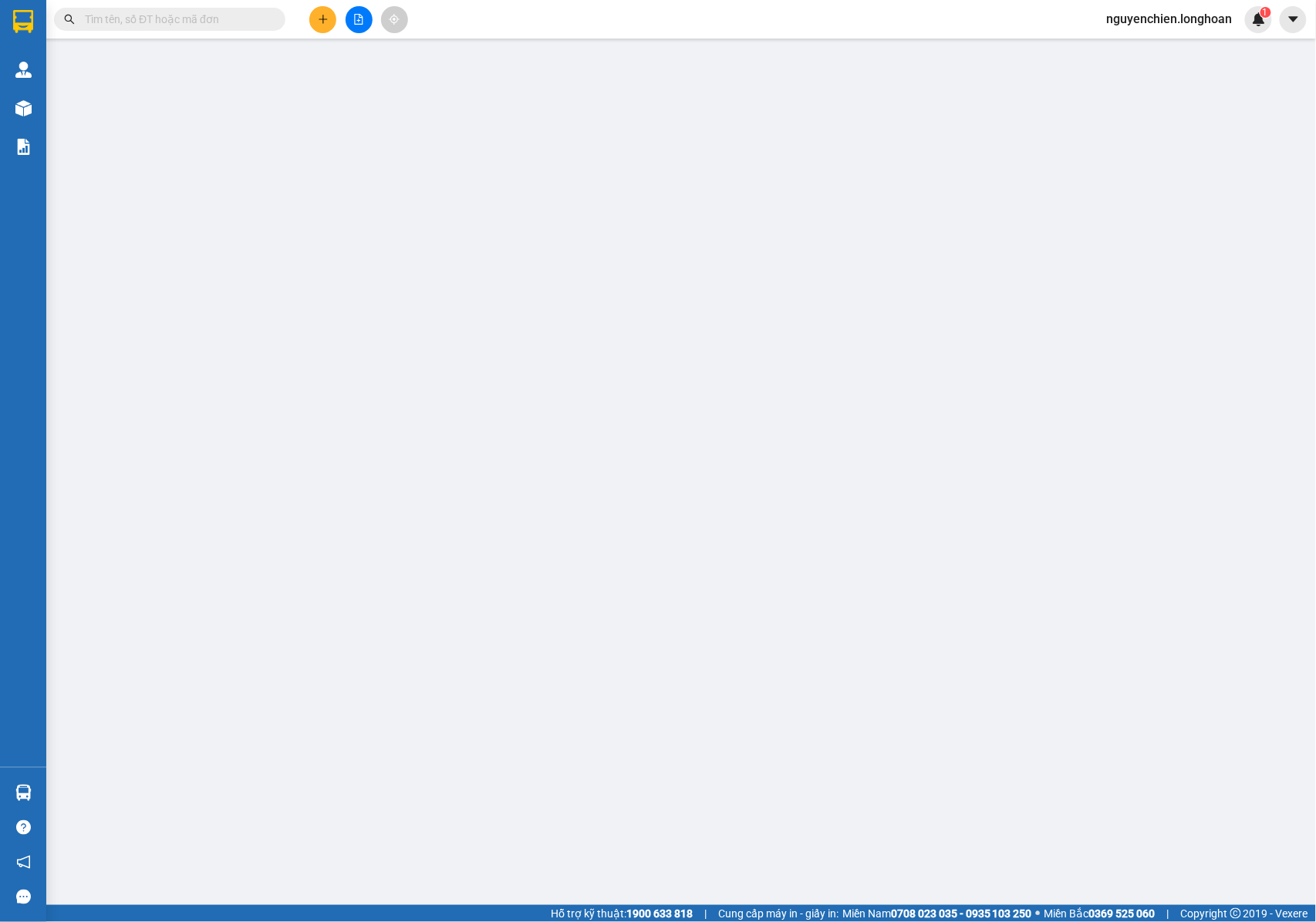
type input "CẦU LÁNG CHIM , HUYỆN [GEOGRAPHIC_DATA] , [GEOGRAPHIC_DATA]"
type input "NHẬN NGUYÊN KIỆN GIAO NGUYÊN KIỆN, HƯ VỠ K ĐỀN"
type input "180.000"
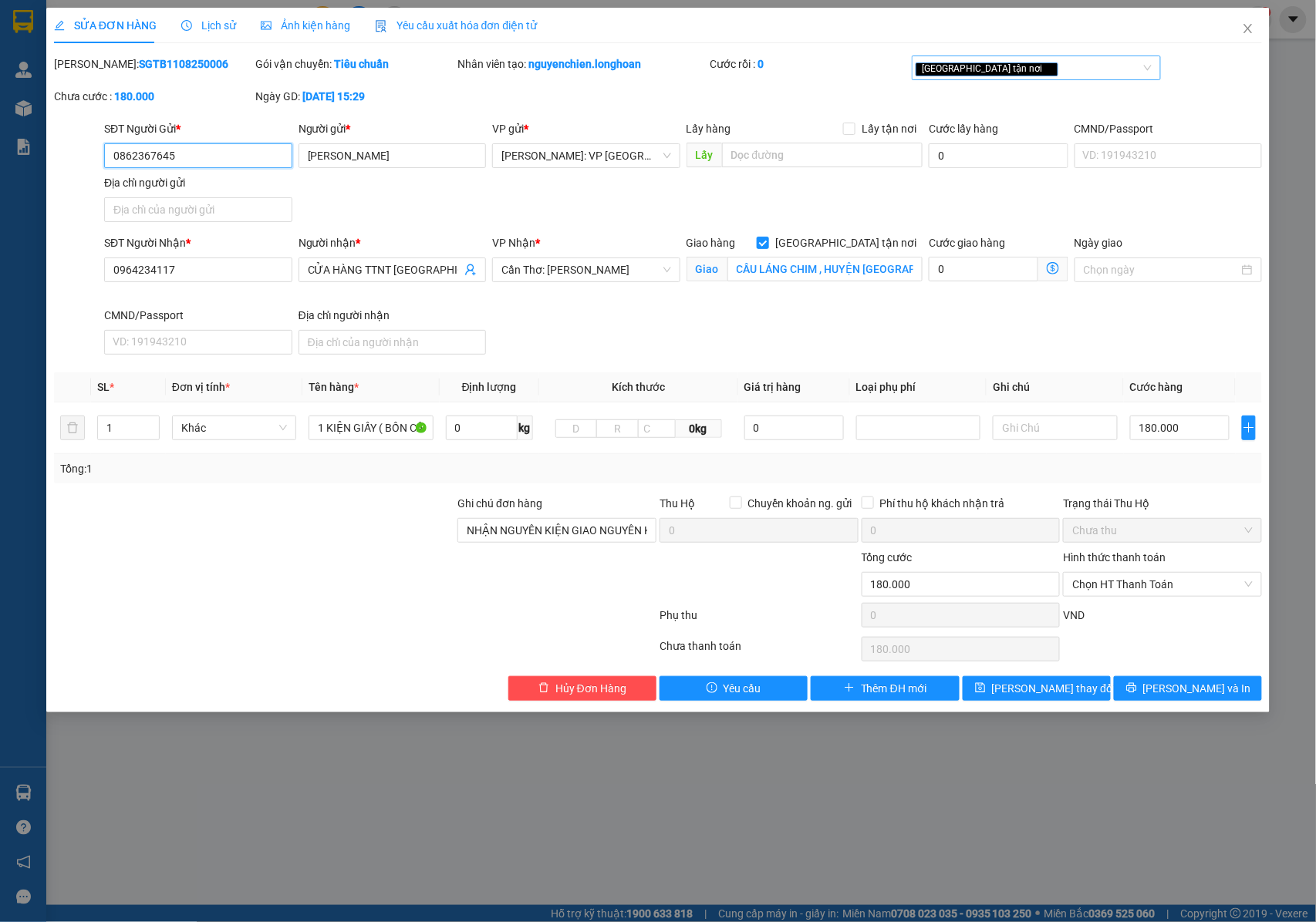
click at [1026, 69] on div "[GEOGRAPHIC_DATA] tận nơi" at bounding box center [1029, 67] width 226 height 19
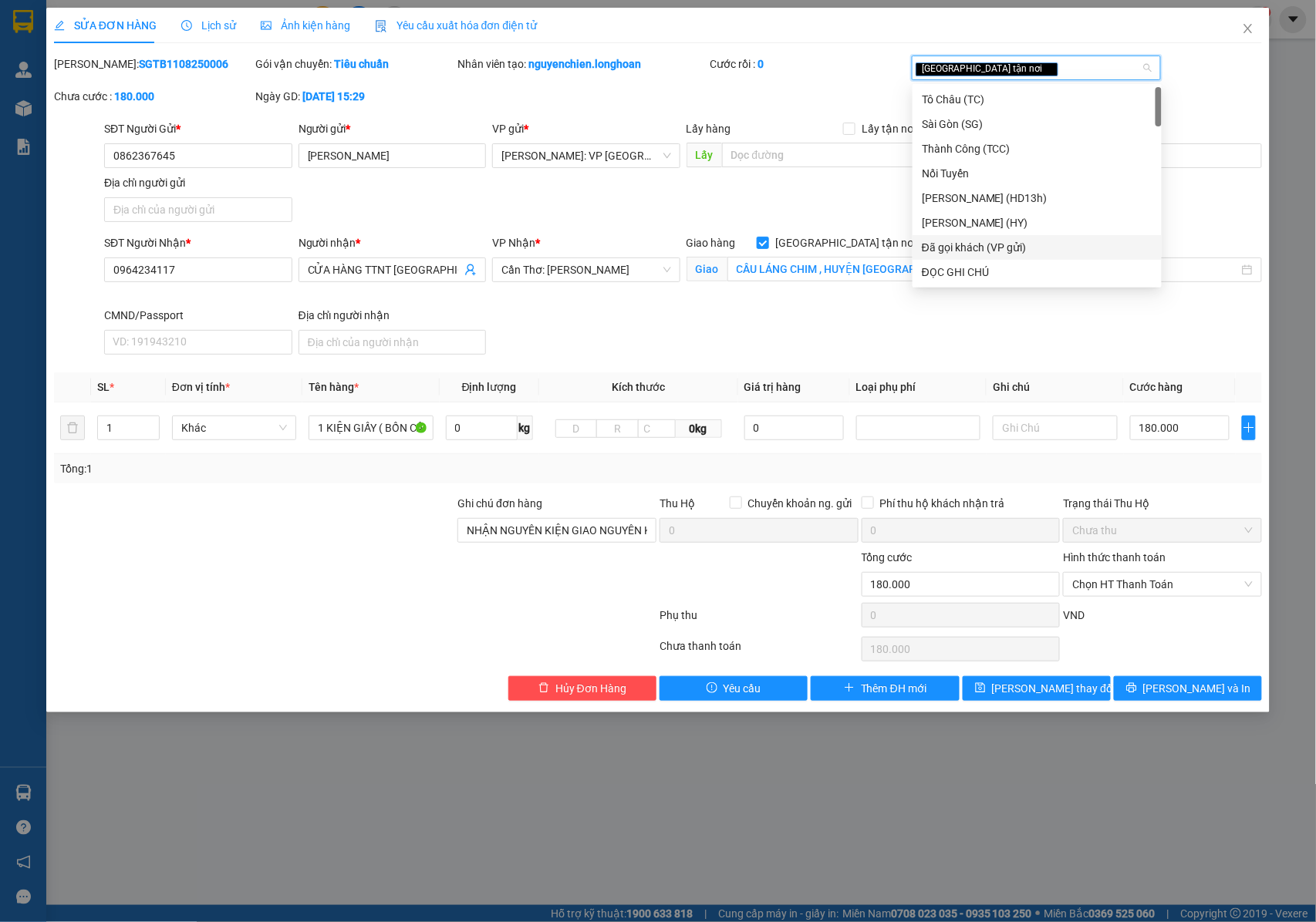
click at [969, 244] on div "Đã gọi khách (VP gửi)" at bounding box center [1038, 247] width 231 height 17
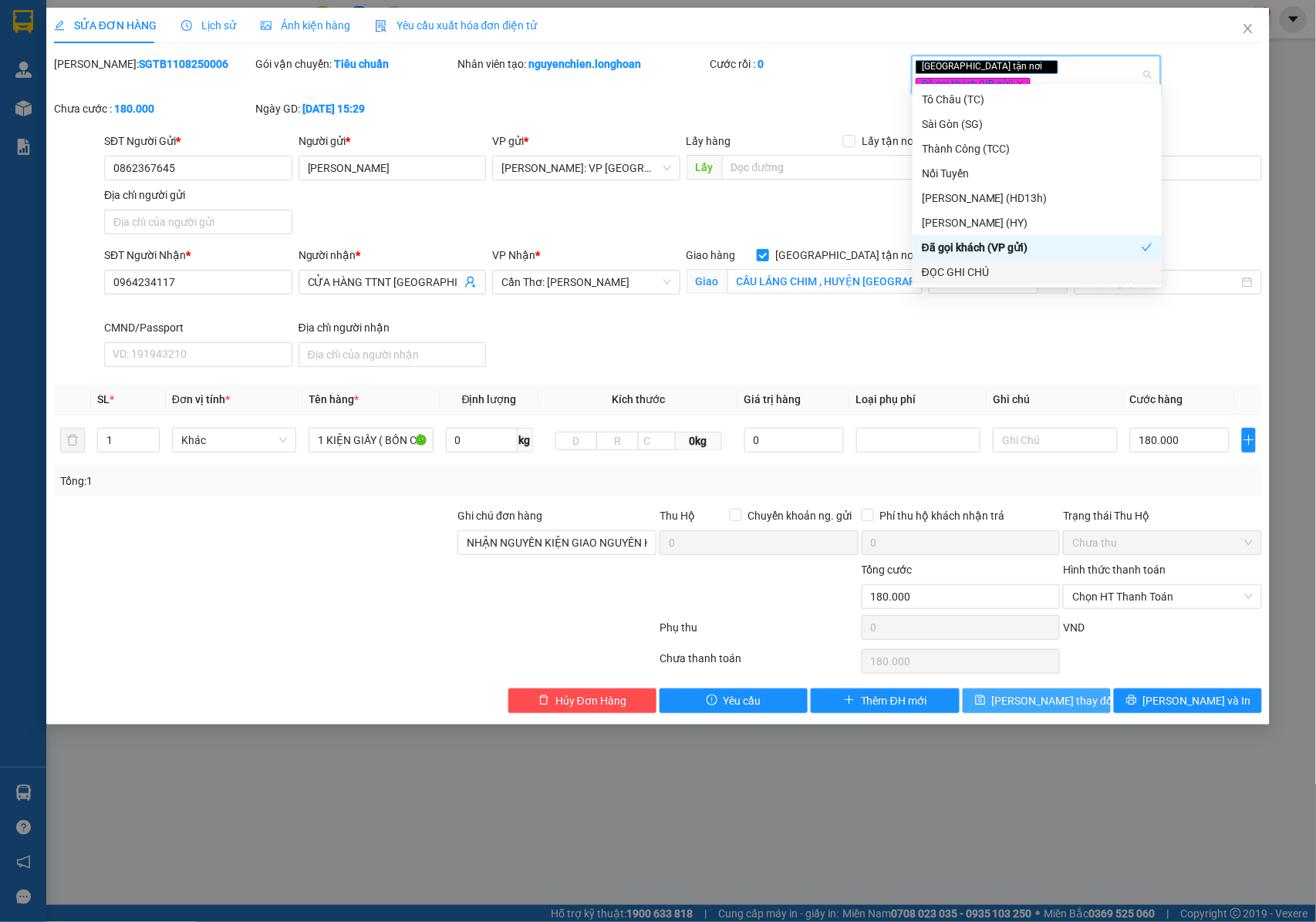
click at [1013, 694] on button "[PERSON_NAME] thay đổi" at bounding box center [1037, 701] width 148 height 25
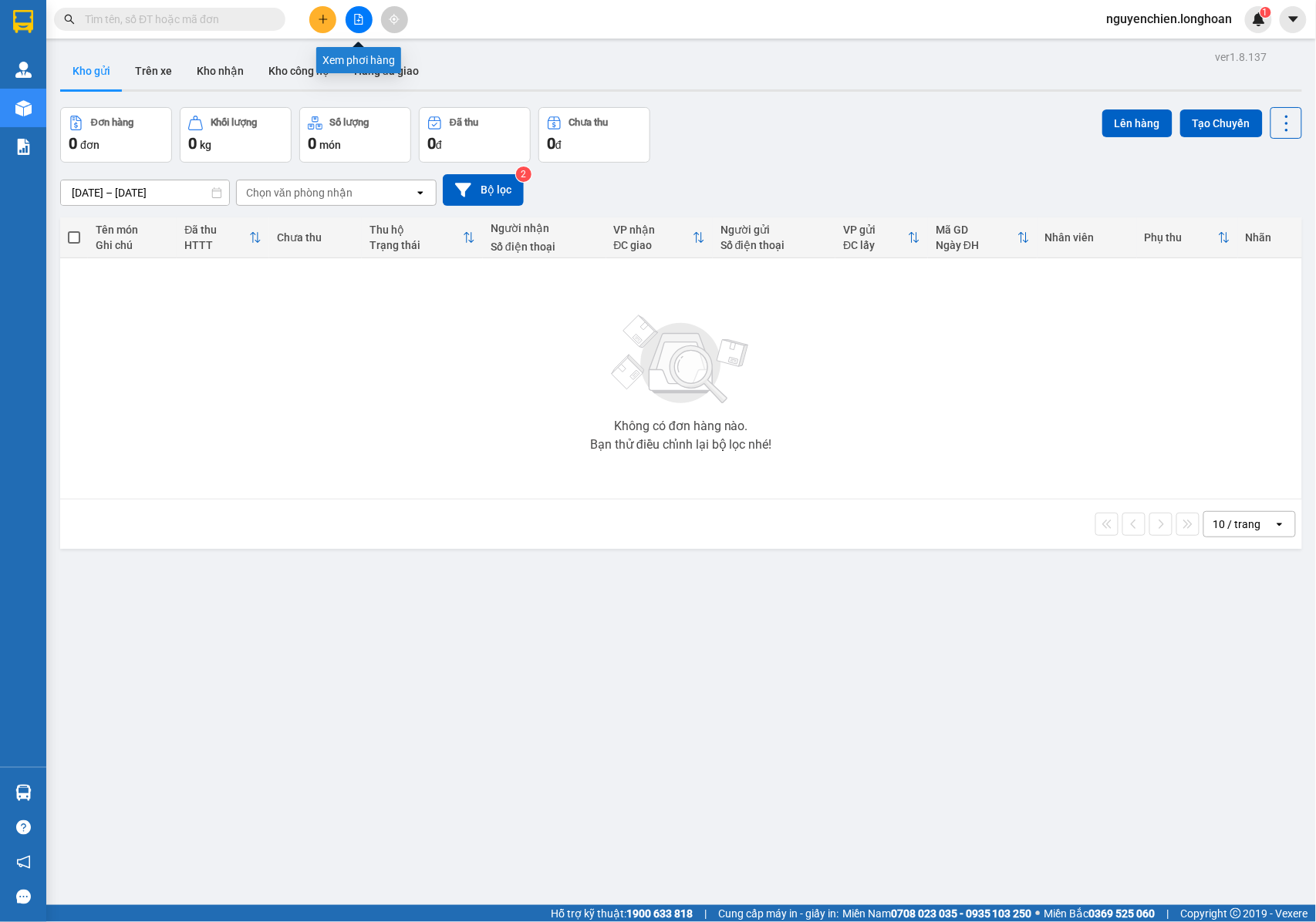
click at [358, 23] on icon "file-add" at bounding box center [358, 20] width 11 height 11
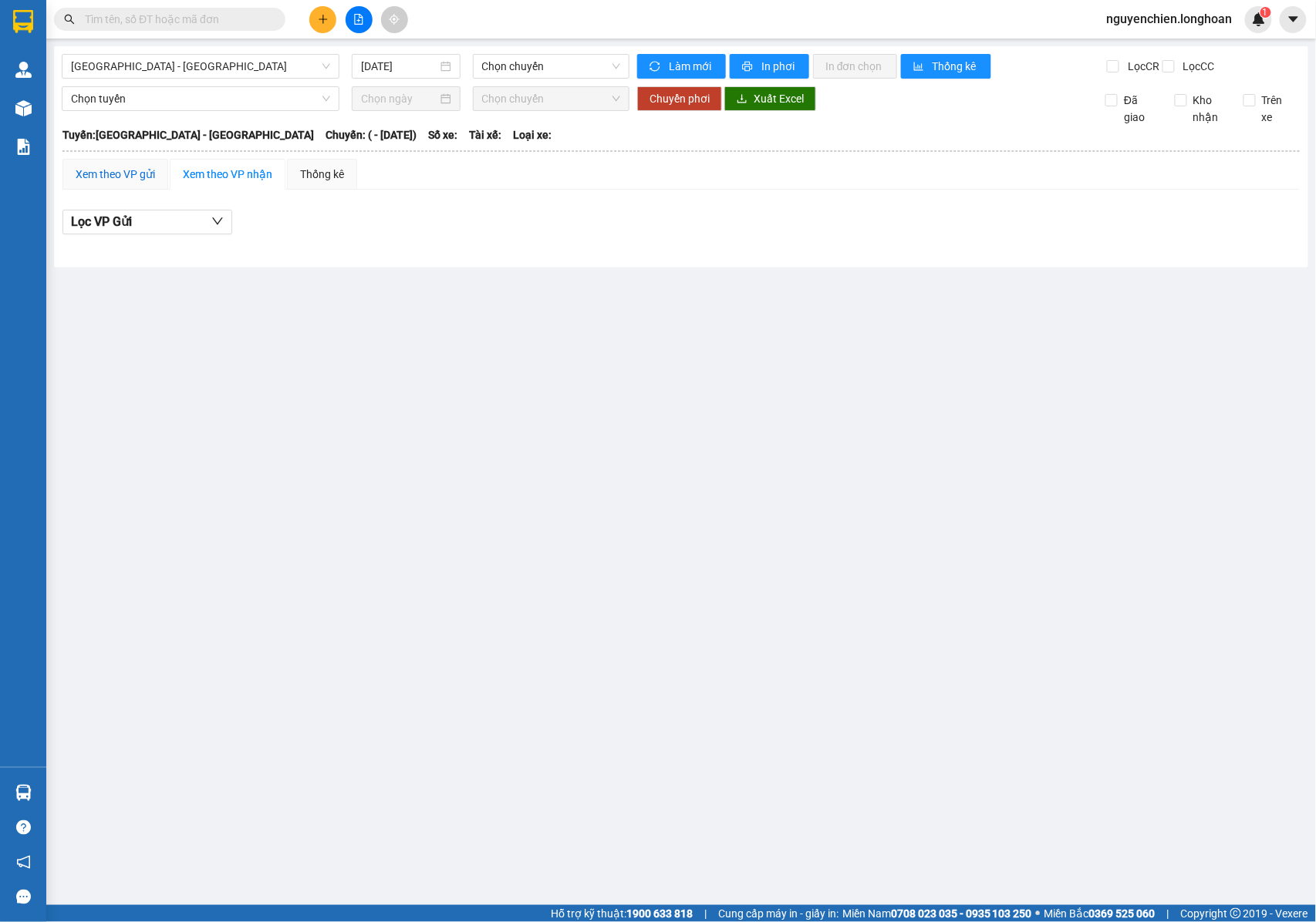
click at [106, 180] on div "Xem theo VP gửi" at bounding box center [115, 174] width 80 height 17
drag, startPoint x: 232, startPoint y: 190, endPoint x: 311, endPoint y: 128, distance: 100.4
click at [235, 183] on div "Xem theo VP nhận" at bounding box center [227, 174] width 90 height 17
click at [234, 59] on span "Hải Phòng - Hà Nội" at bounding box center [200, 66] width 259 height 23
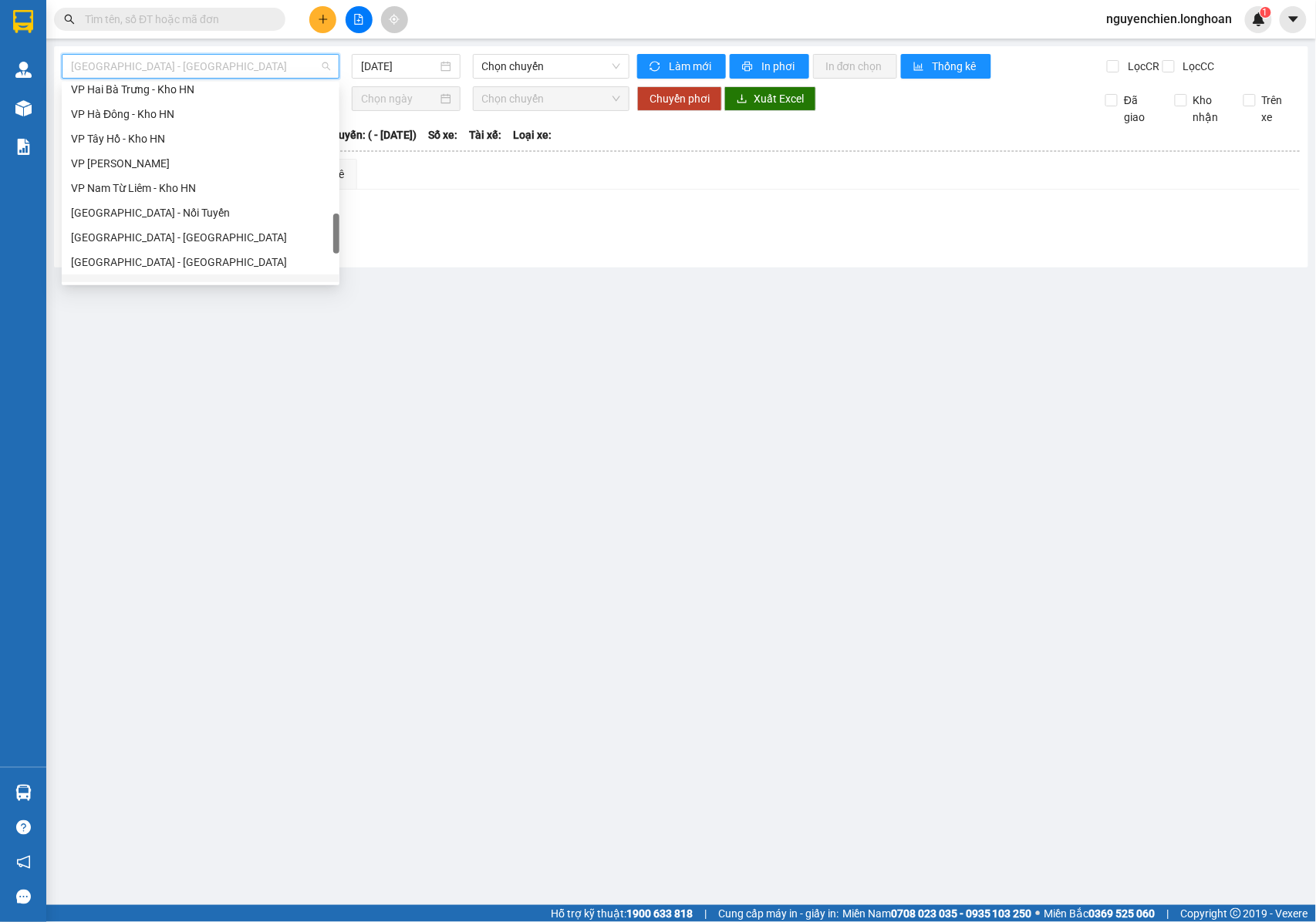
scroll to position [617, 0]
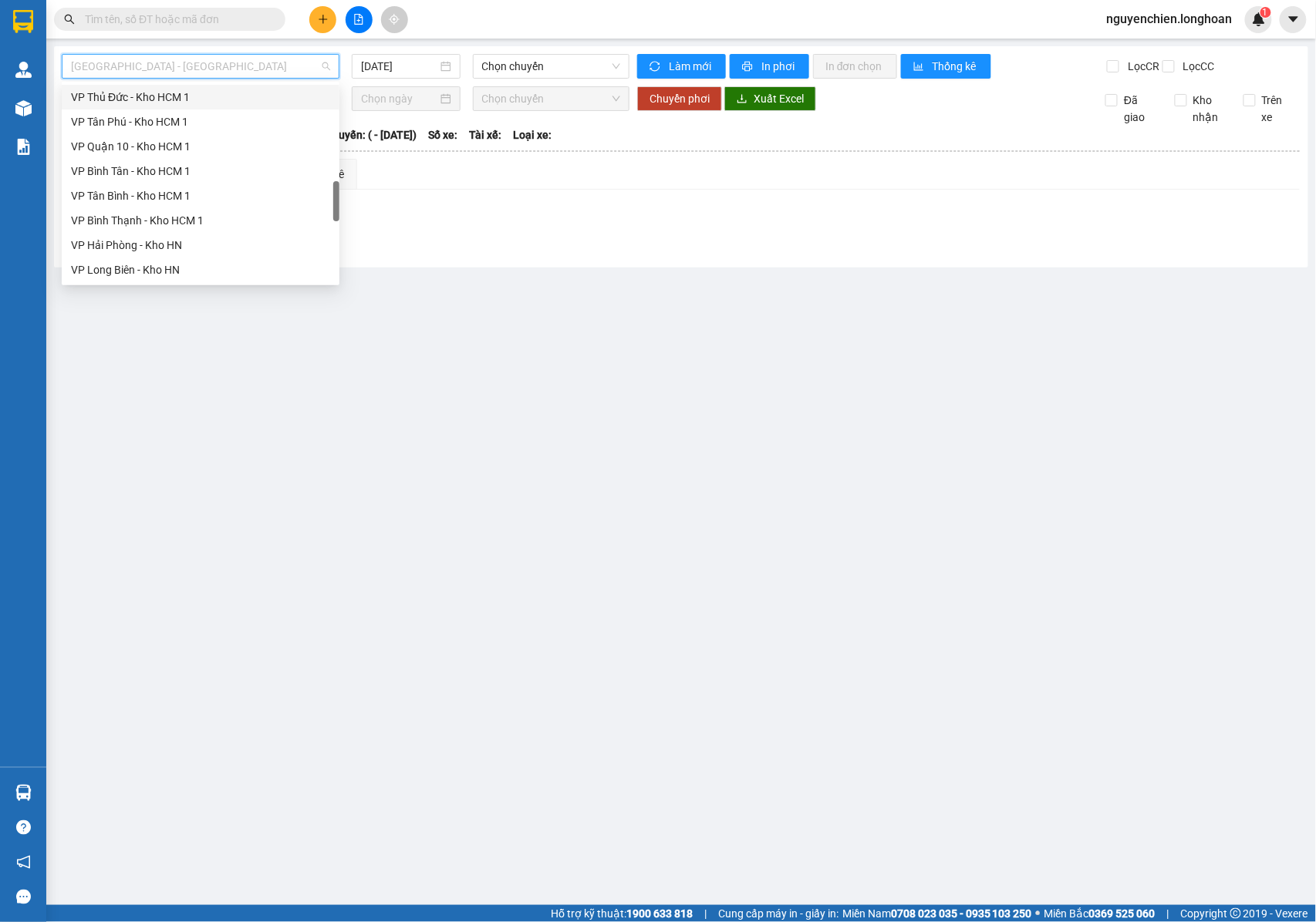
click at [118, 90] on div "VP Thủ Đức - Kho HCM 1" at bounding box center [200, 97] width 259 height 17
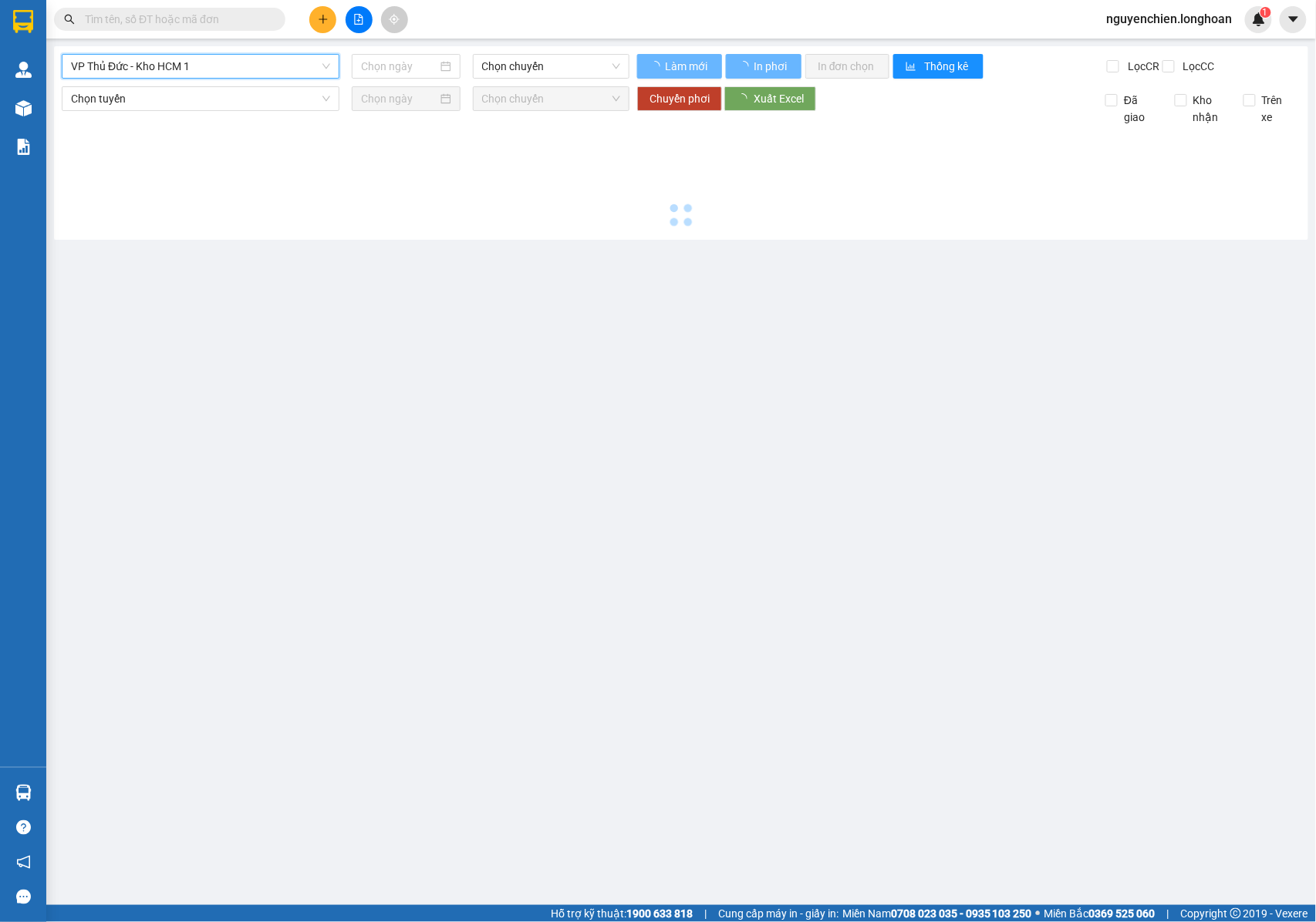
type input "11/08/2025"
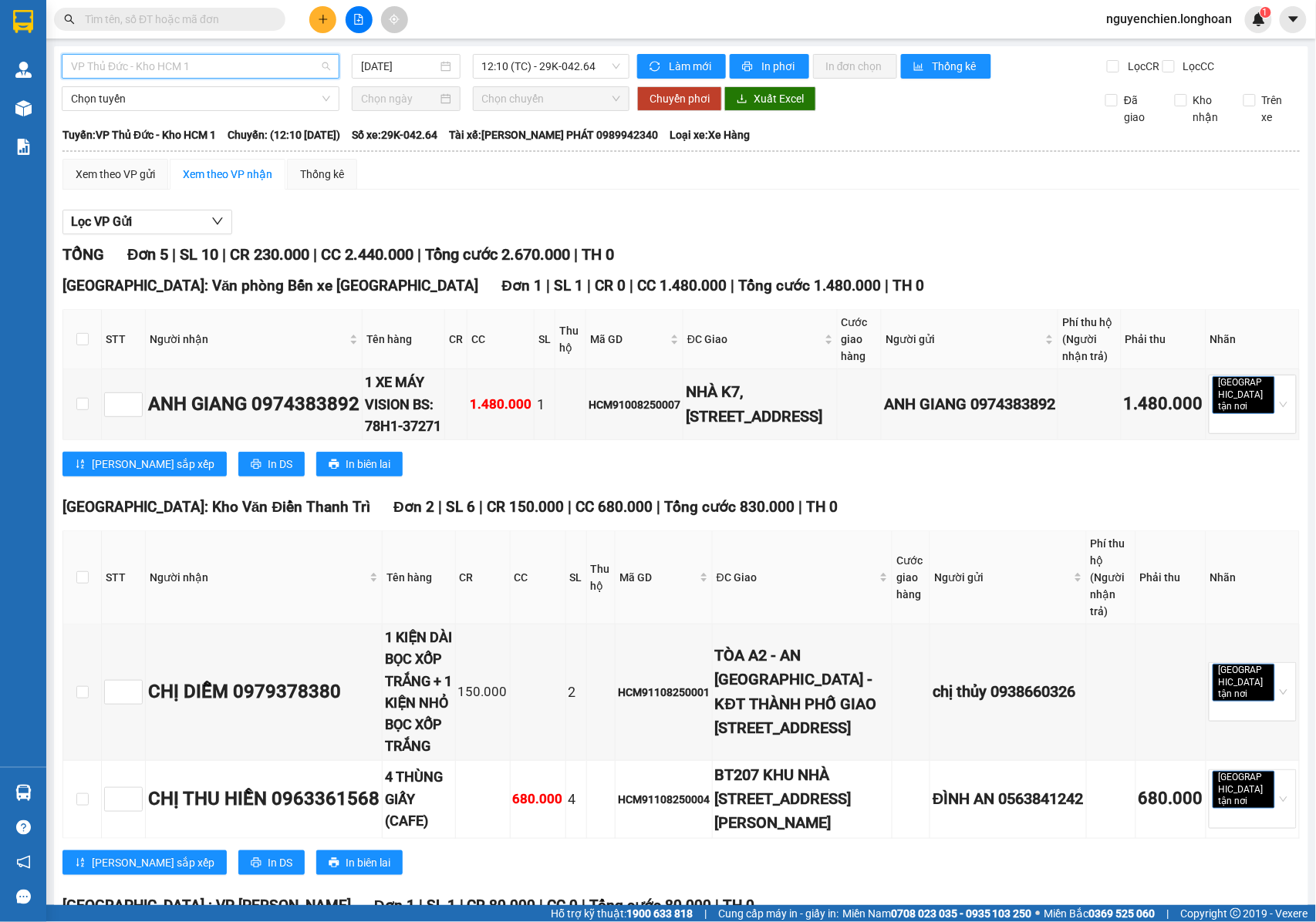
click at [242, 54] on div "VP Thủ Đức - Kho HCM 1" at bounding box center [200, 66] width 278 height 25
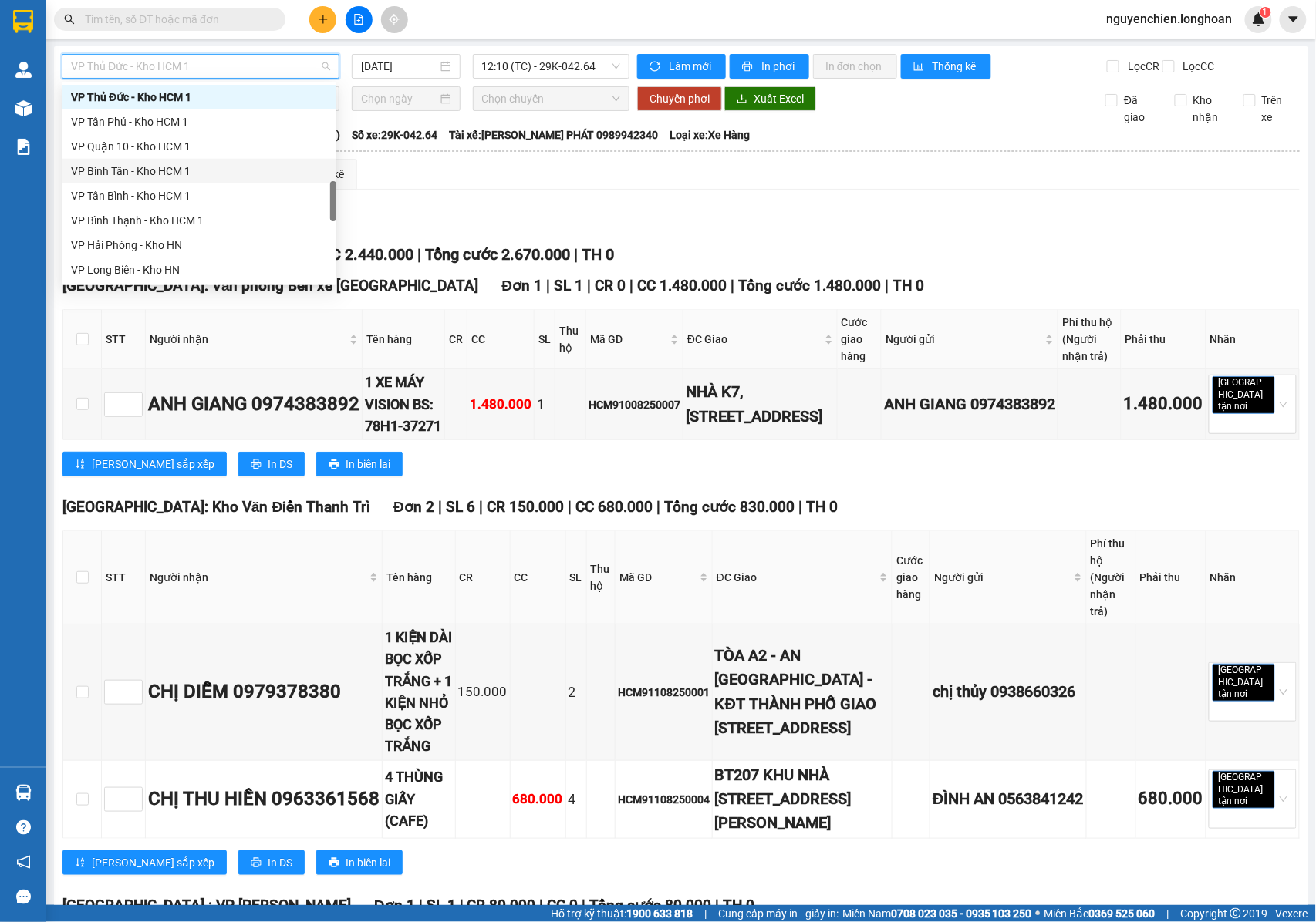
click at [158, 173] on div "VP Bình Tân - Kho HCM 1" at bounding box center [199, 171] width 256 height 17
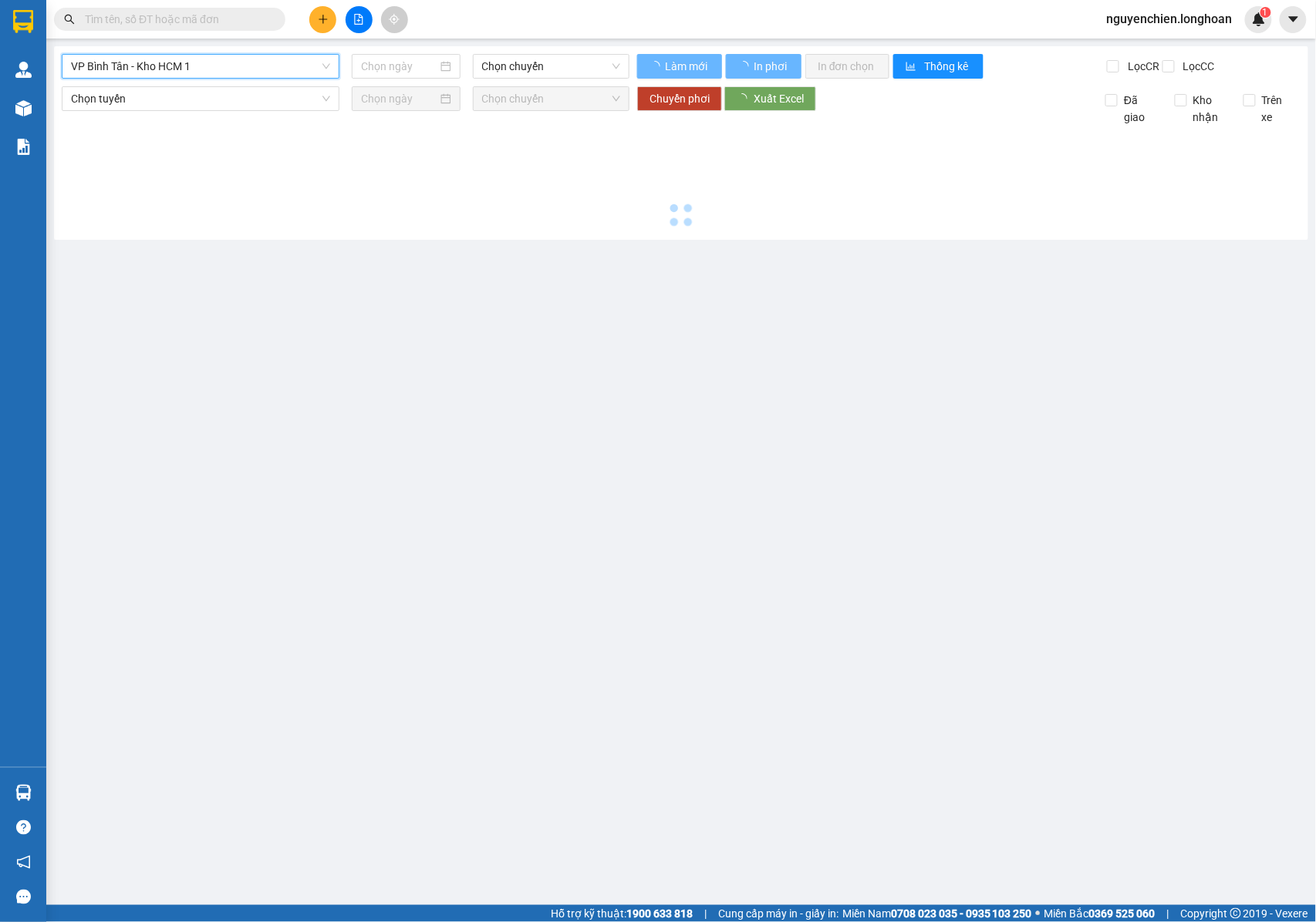
type input "11/08/2025"
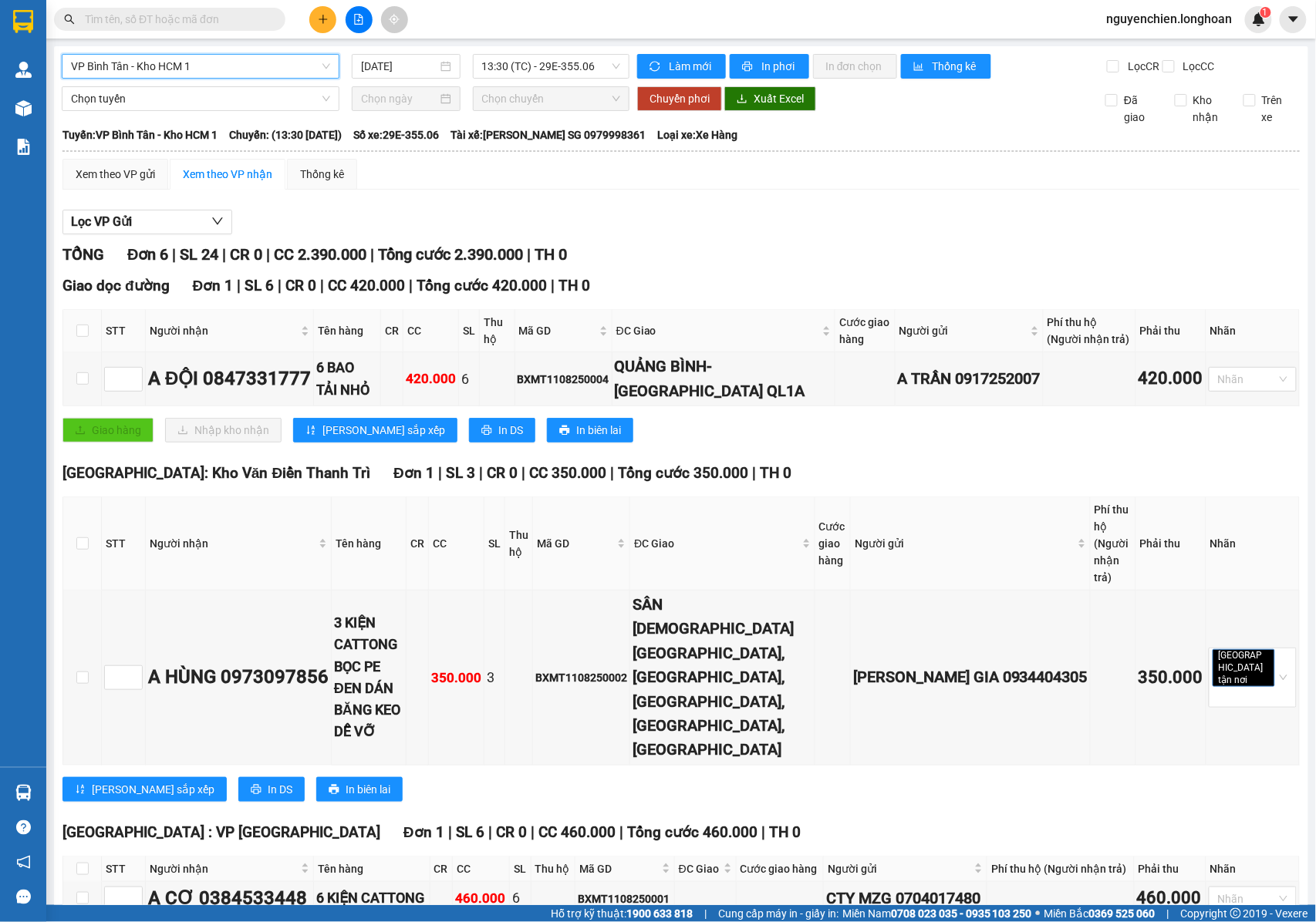
click at [216, 71] on span "VP Bình Tân - Kho HCM 1" at bounding box center [200, 66] width 259 height 23
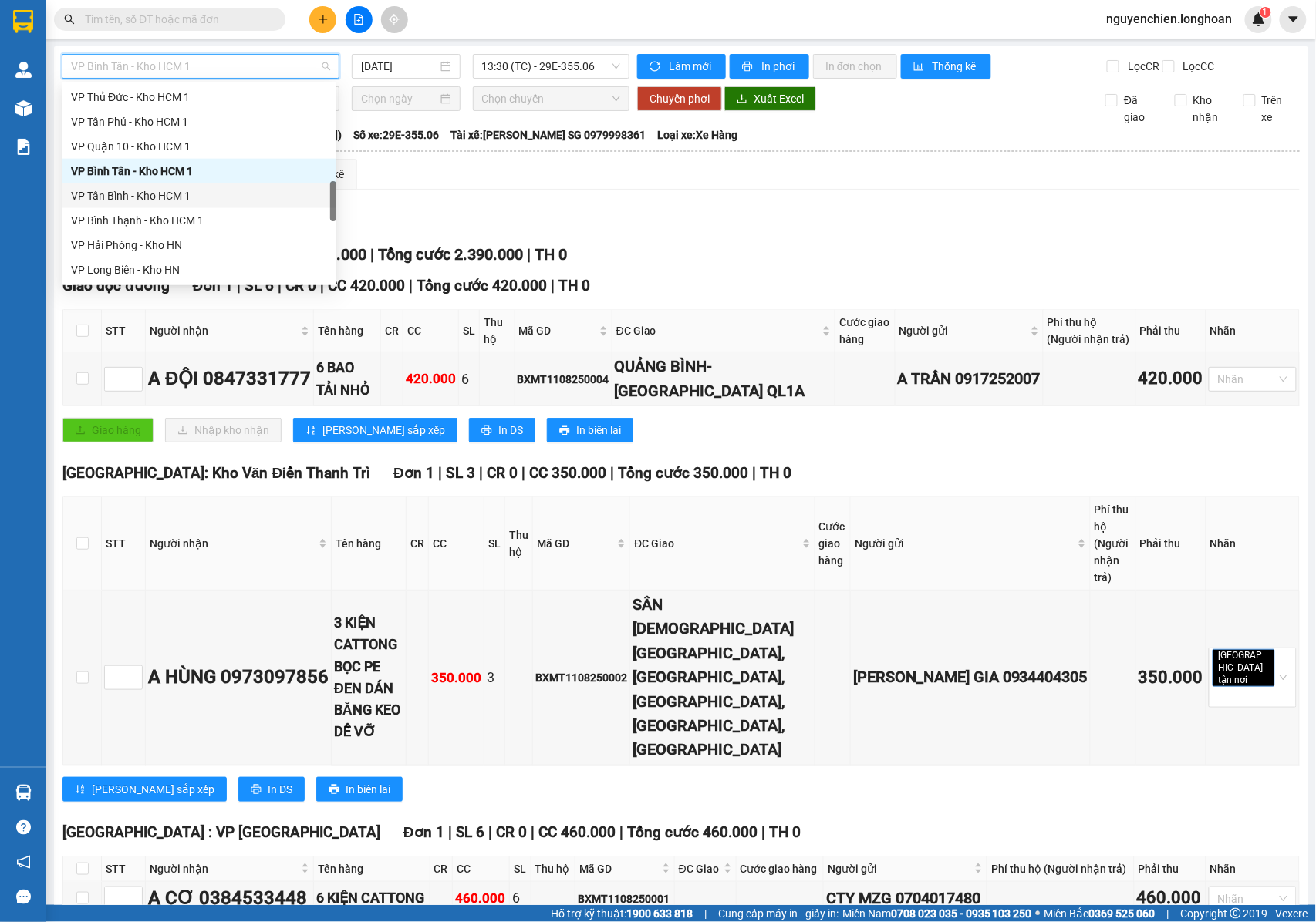
click at [119, 189] on div "VP Tân Bình - Kho HCM 1" at bounding box center [199, 195] width 256 height 17
type input "11/08/2025"
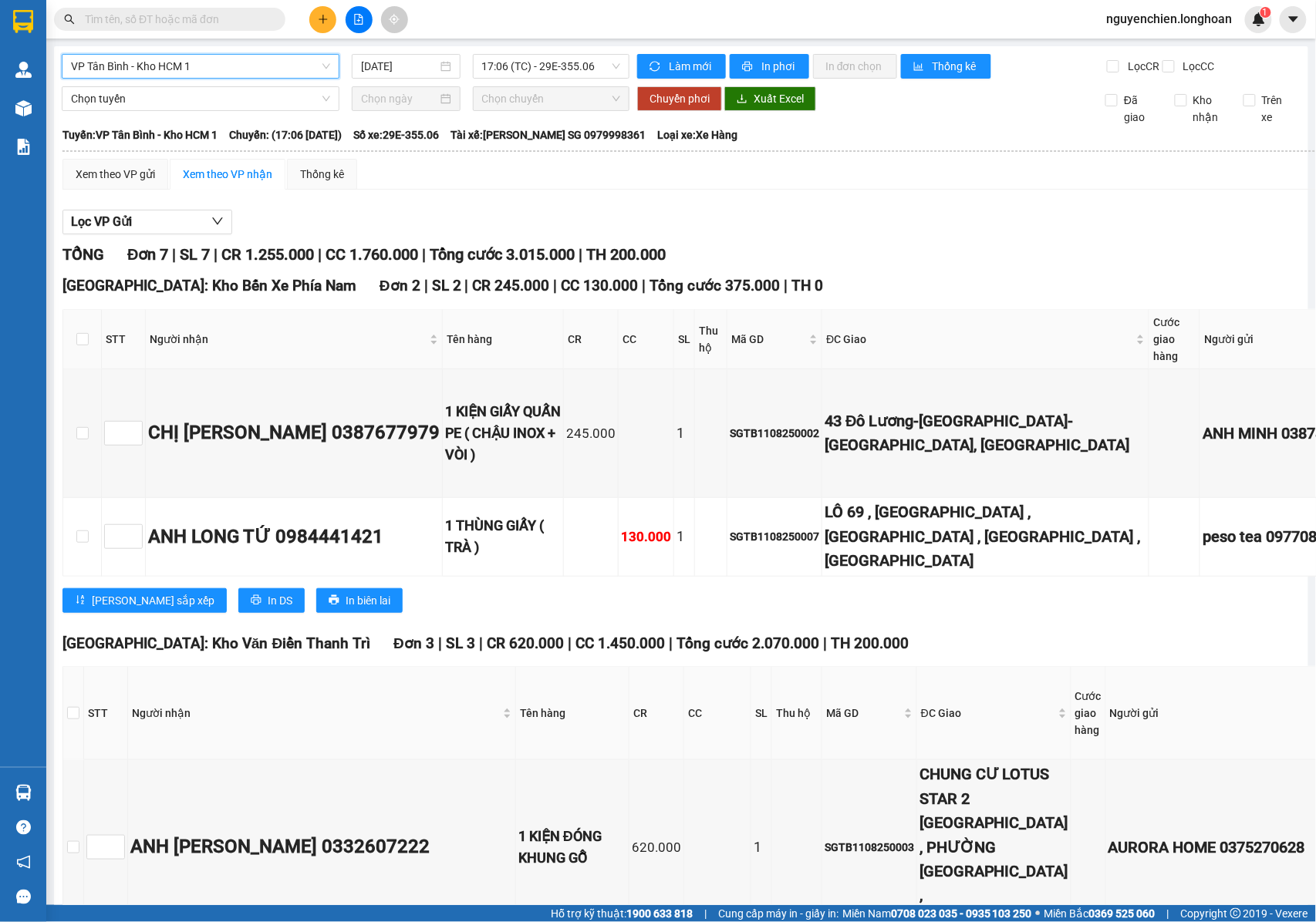
click at [227, 74] on span "VP Tân Bình - Kho HCM 1" at bounding box center [200, 66] width 259 height 23
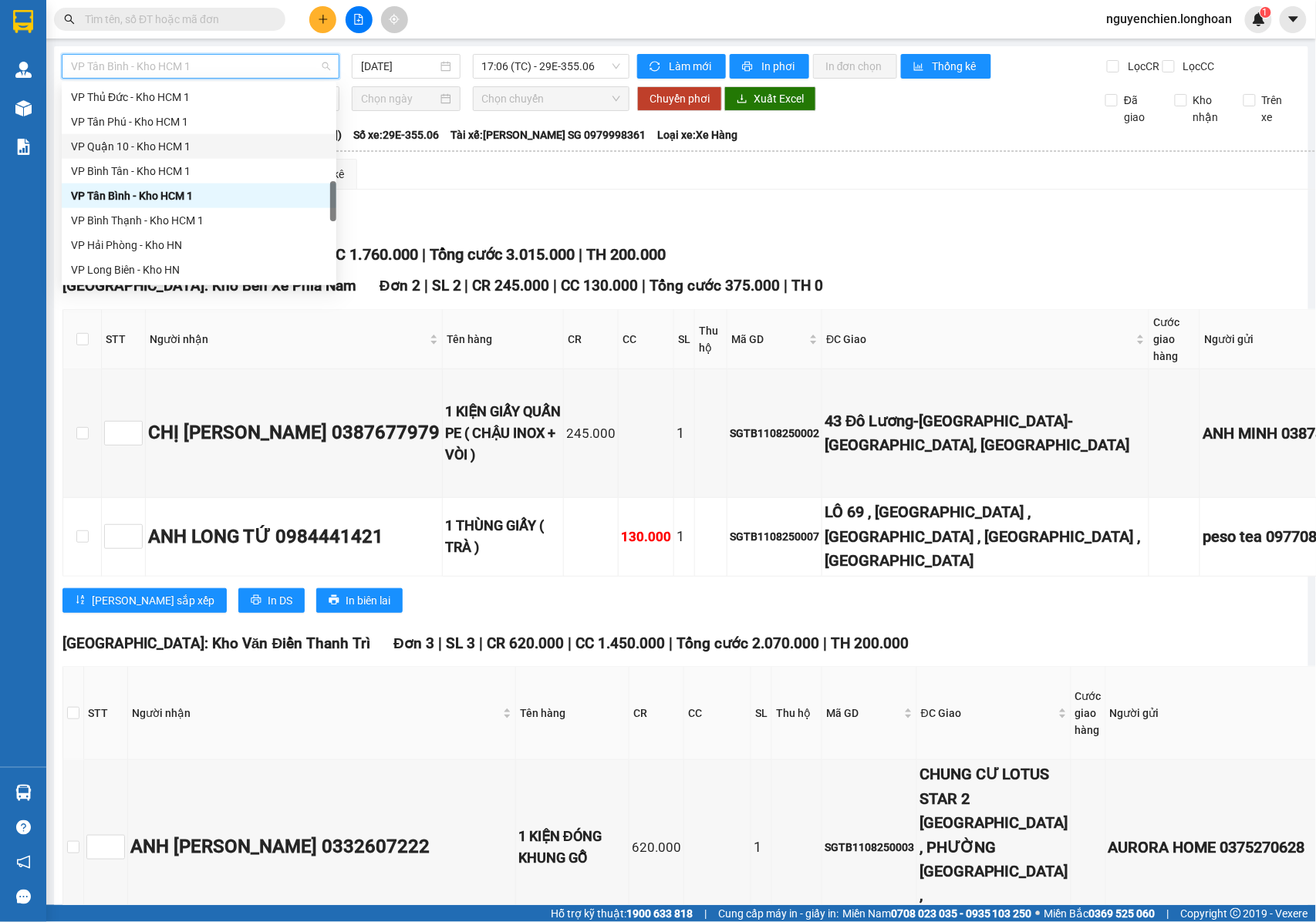
click at [113, 150] on div "VP Quận 10 - Kho HCM 1" at bounding box center [199, 146] width 256 height 17
type input "11/08/2025"
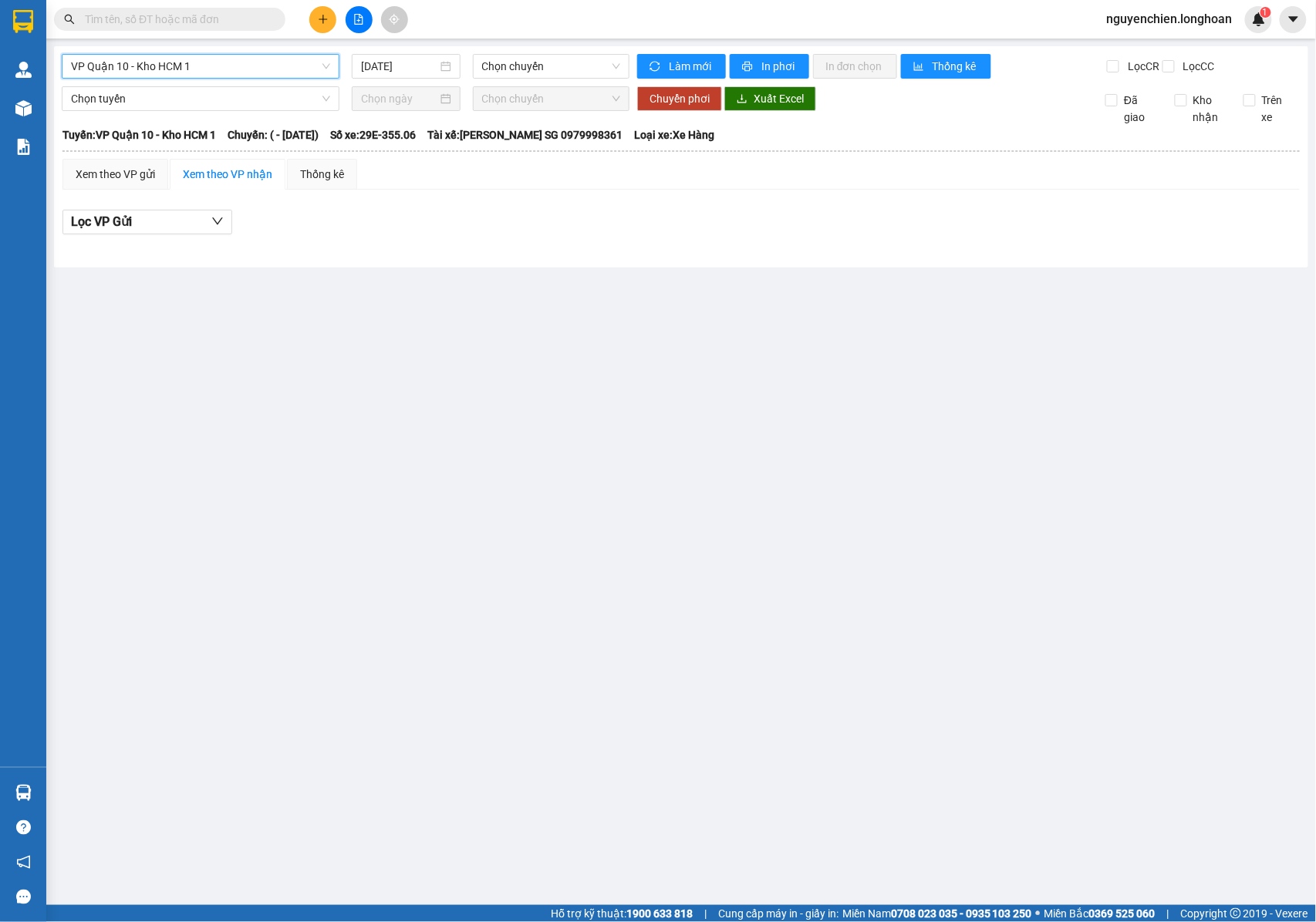
click at [207, 66] on span "VP Quận 10 - Kho HCM 1" at bounding box center [200, 66] width 259 height 23
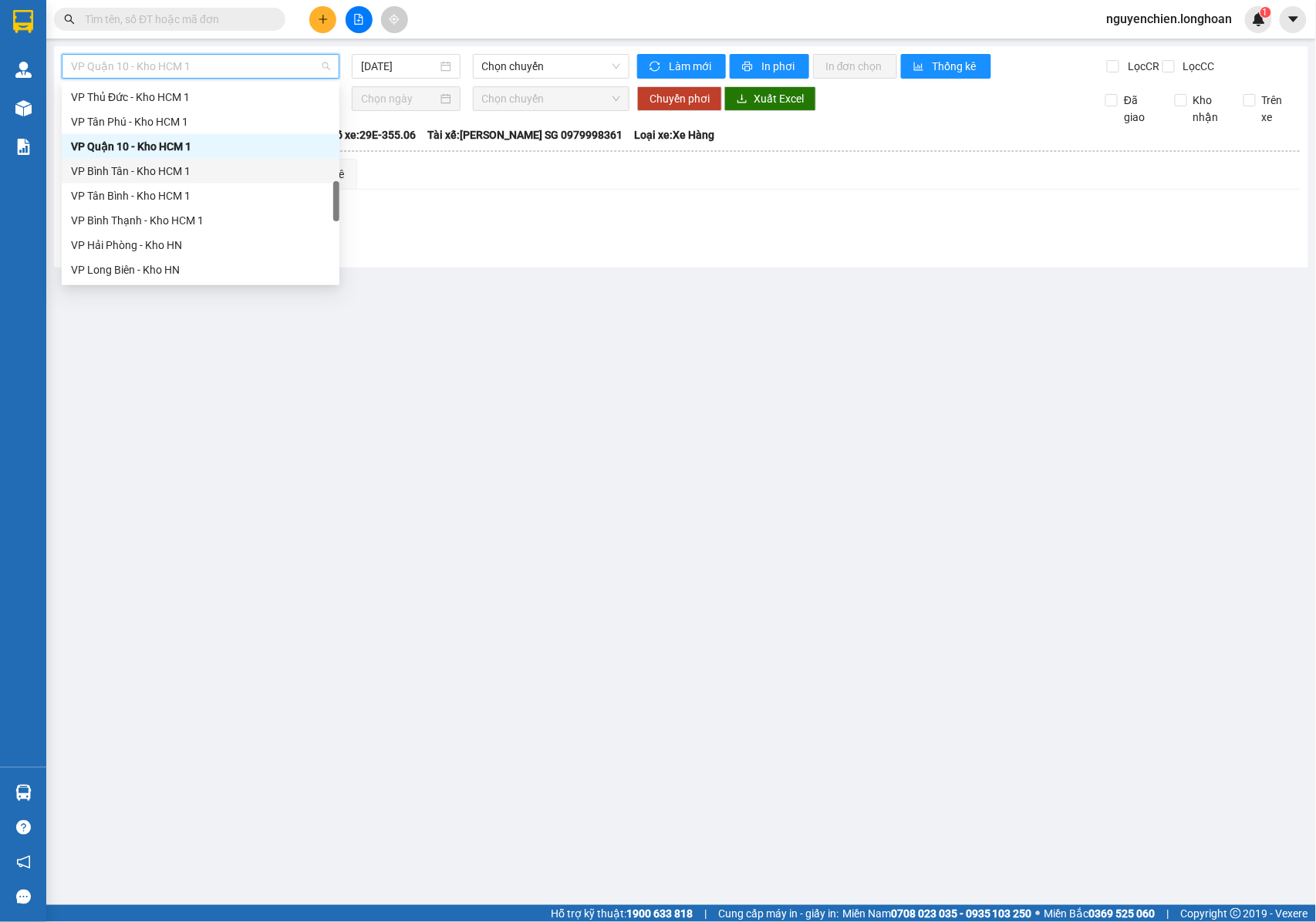
click at [127, 168] on div "VP Bình Tân - Kho HCM 1" at bounding box center [200, 171] width 259 height 17
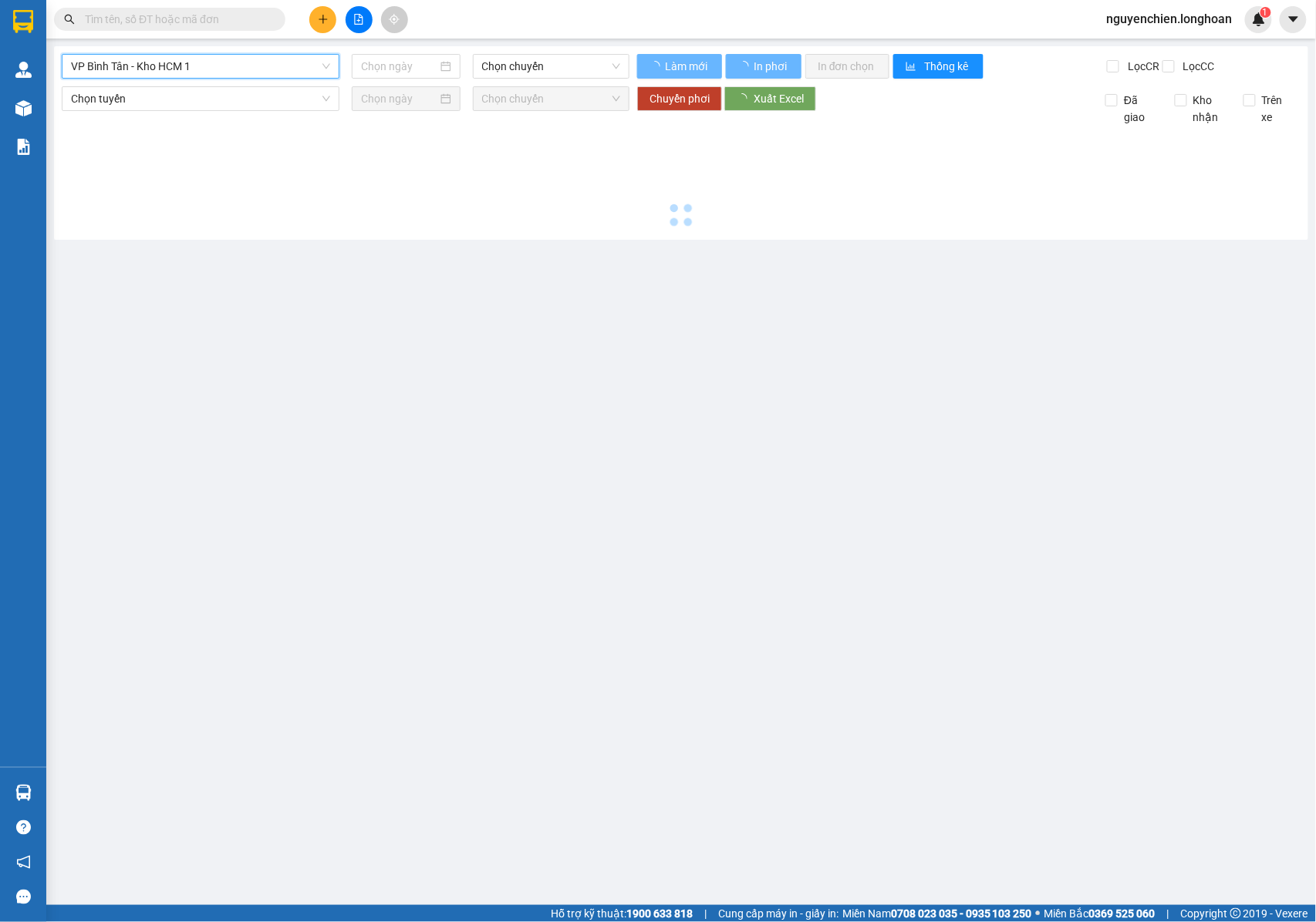
type input "11/08/2025"
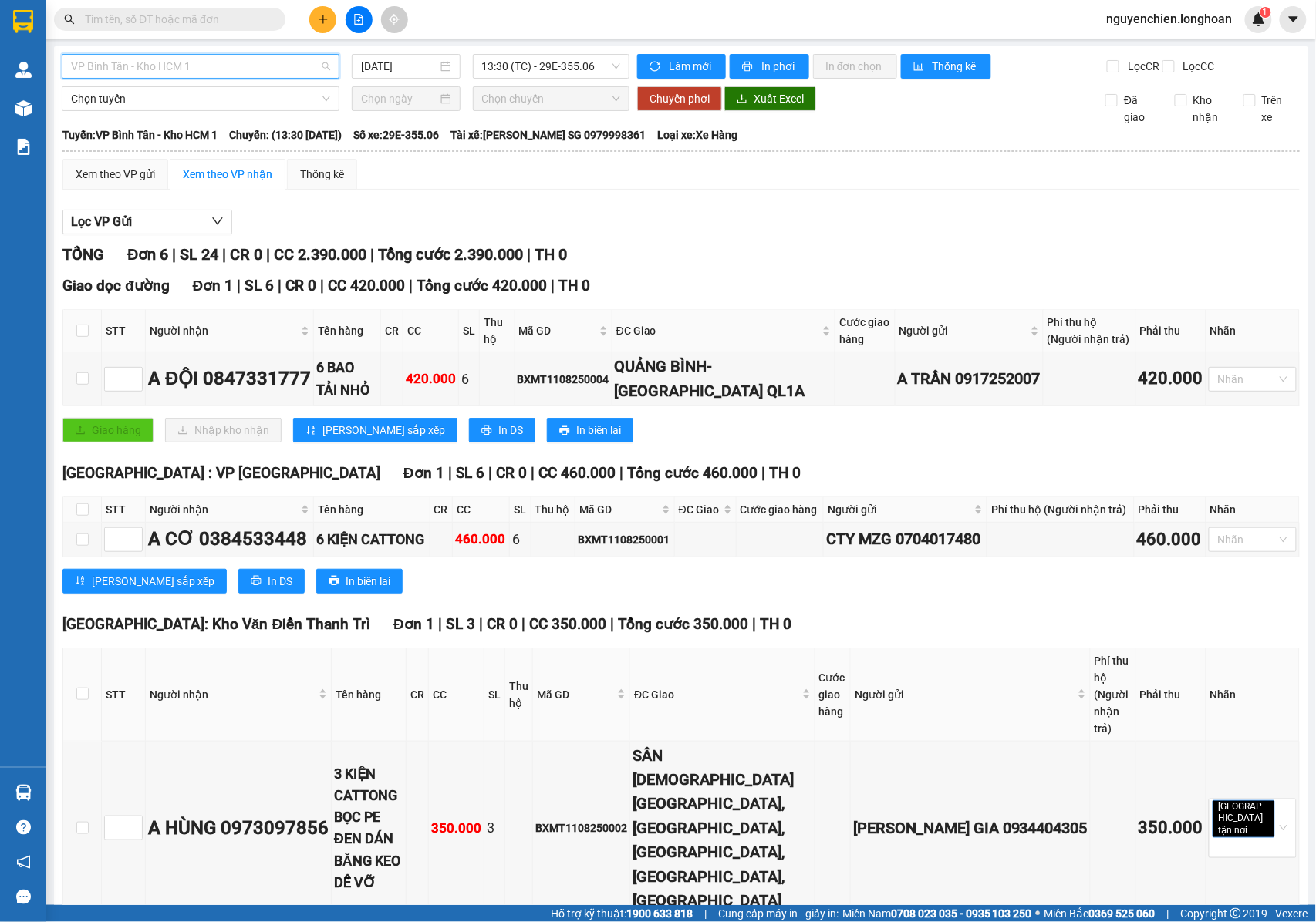
click at [231, 62] on span "VP Bình Tân - Kho HCM 1" at bounding box center [200, 66] width 259 height 23
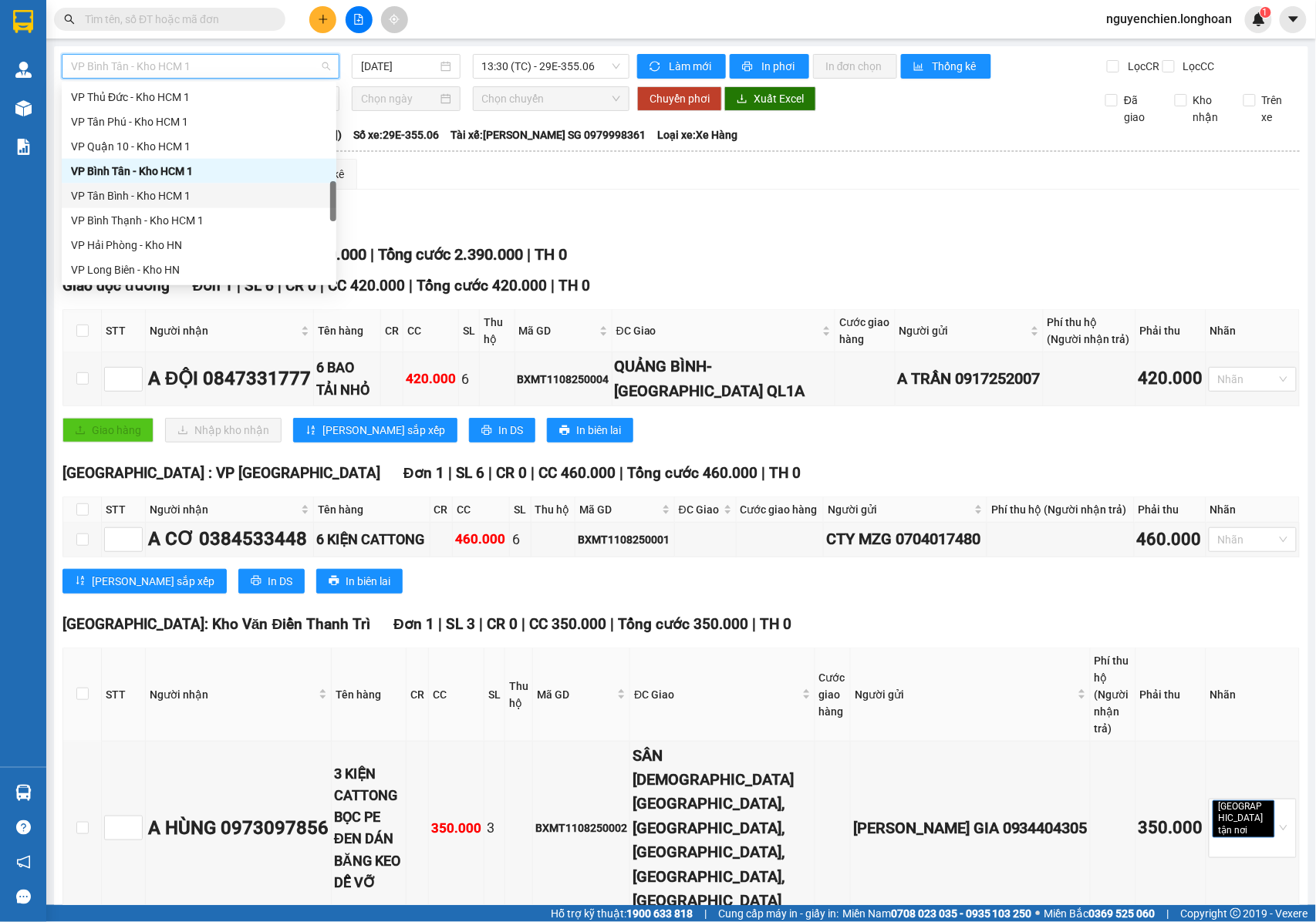
click at [127, 199] on div "VP Tân Bình - Kho HCM 1" at bounding box center [199, 195] width 256 height 17
type input "11/08/2025"
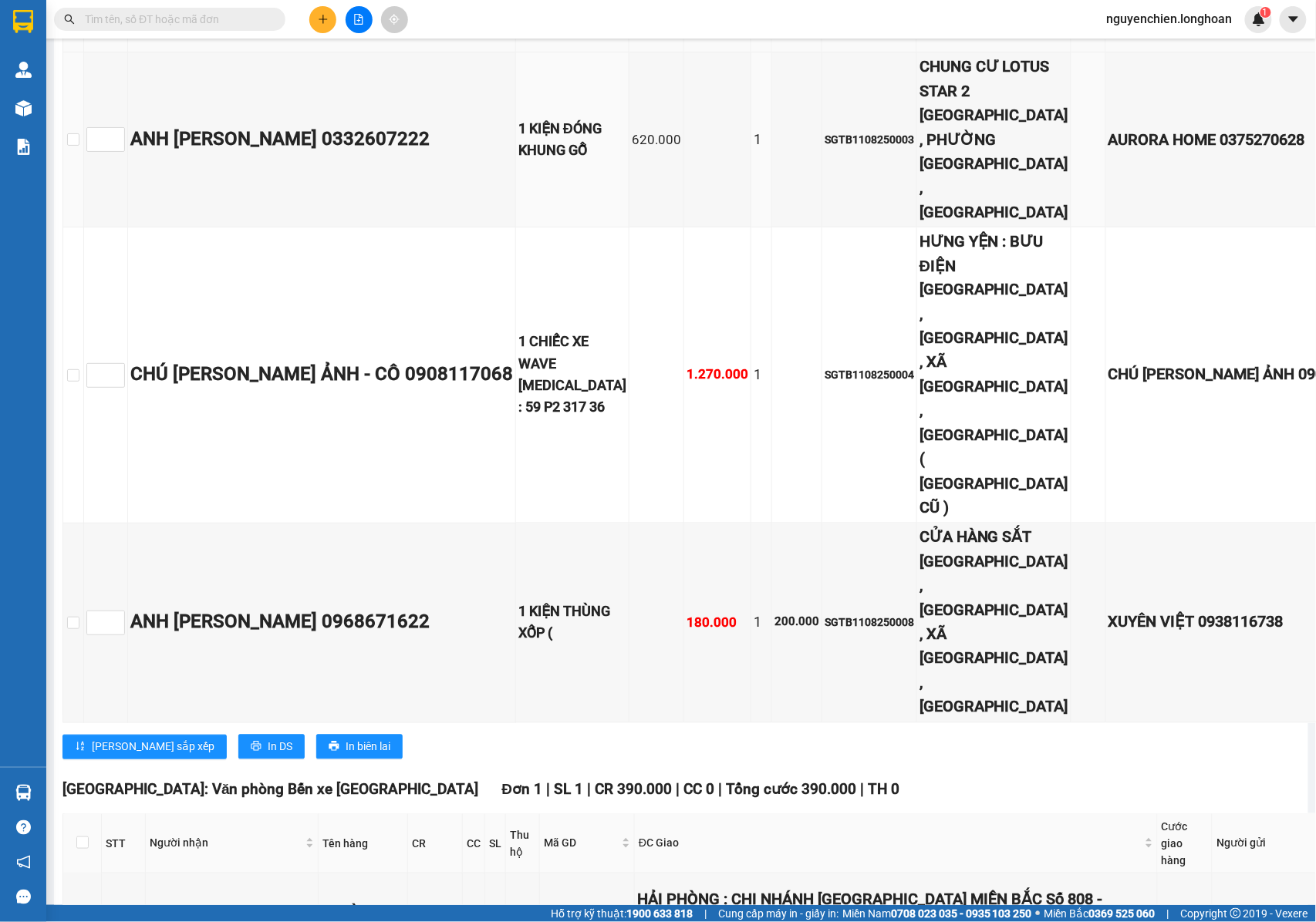
scroll to position [448, 0]
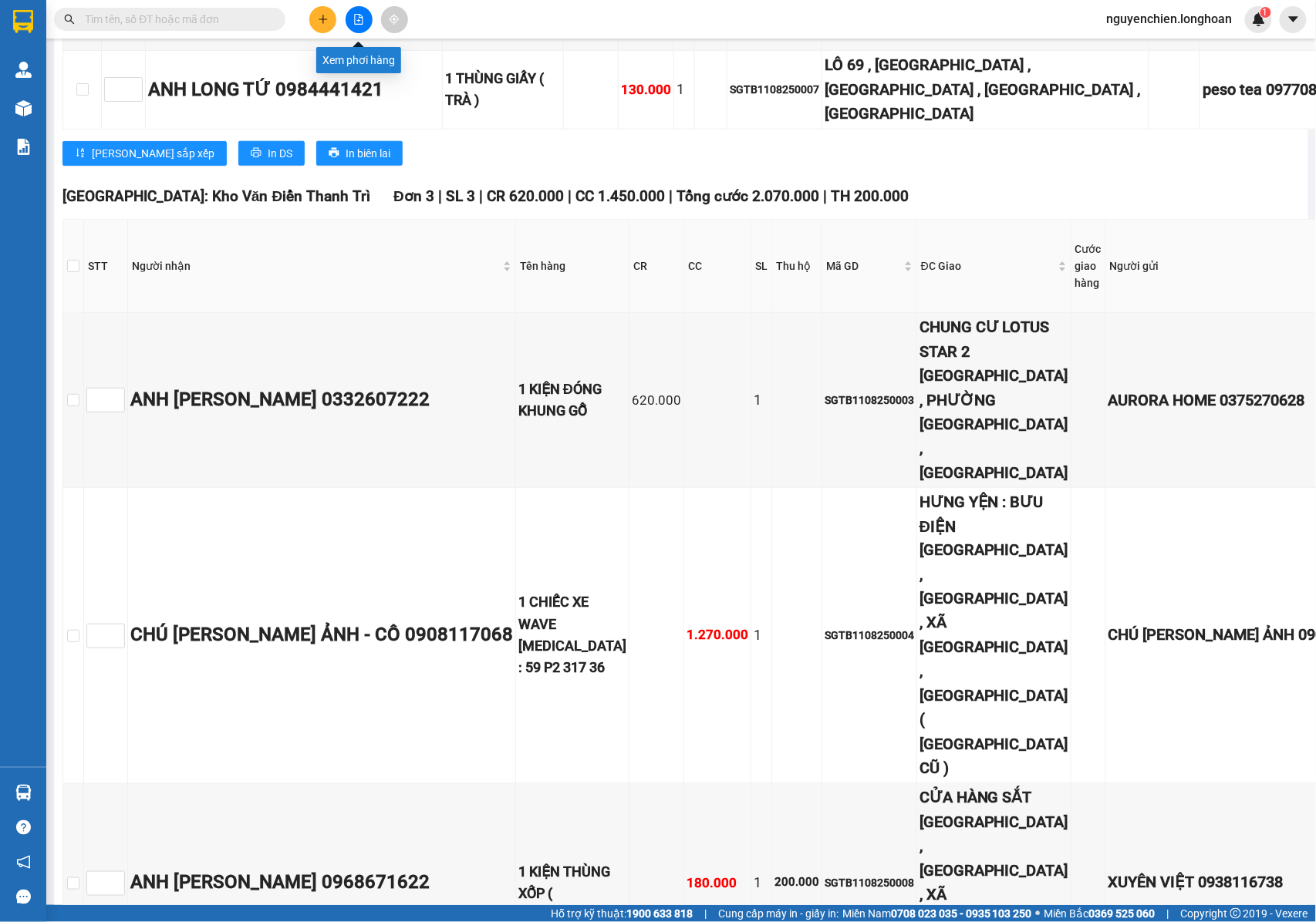
click at [353, 21] on icon "file-add" at bounding box center [358, 20] width 11 height 11
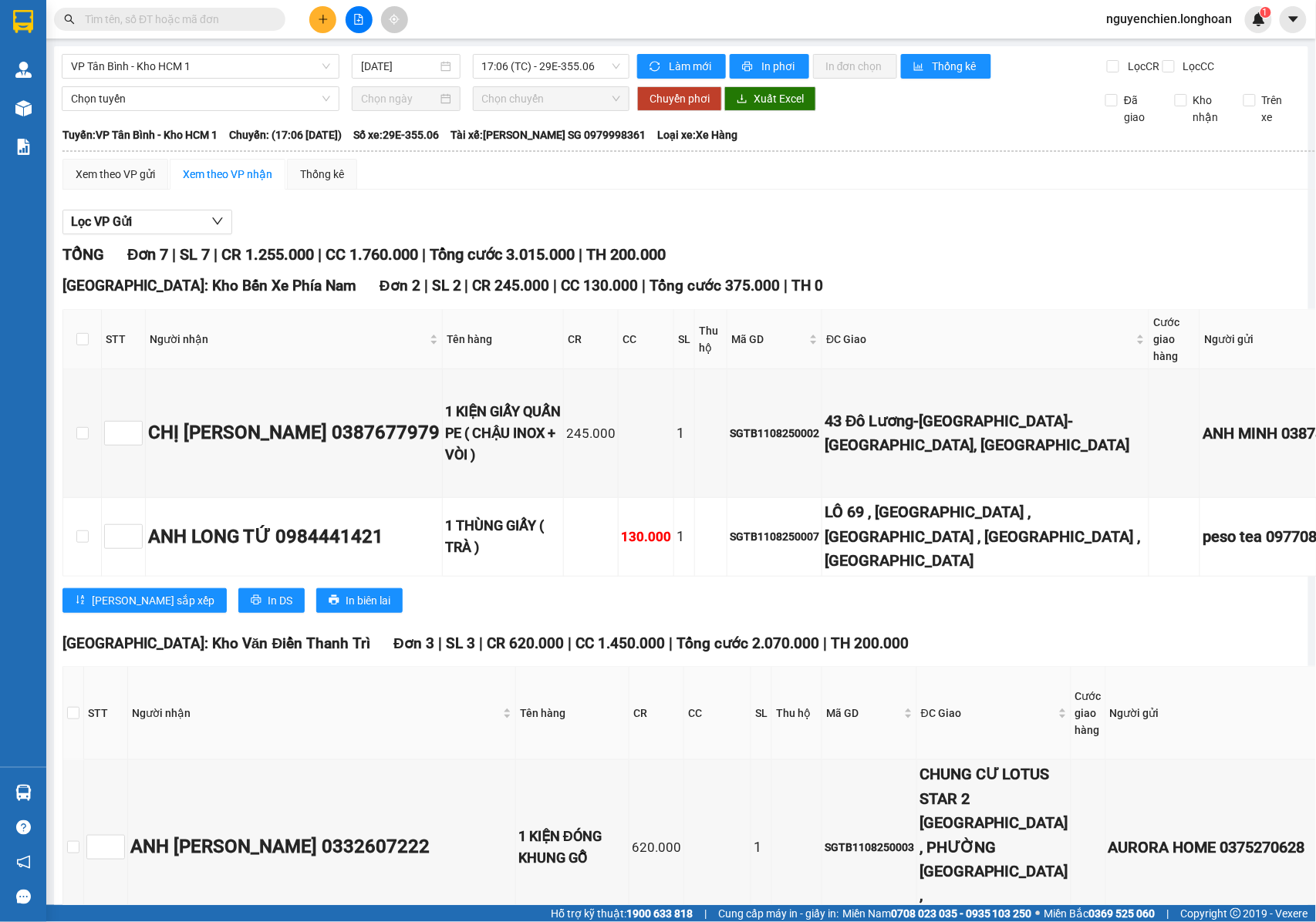
click at [356, 23] on icon "file-add" at bounding box center [358, 20] width 11 height 11
click at [184, 66] on span "VP Tân Bình - Kho HCM 1" at bounding box center [200, 66] width 259 height 23
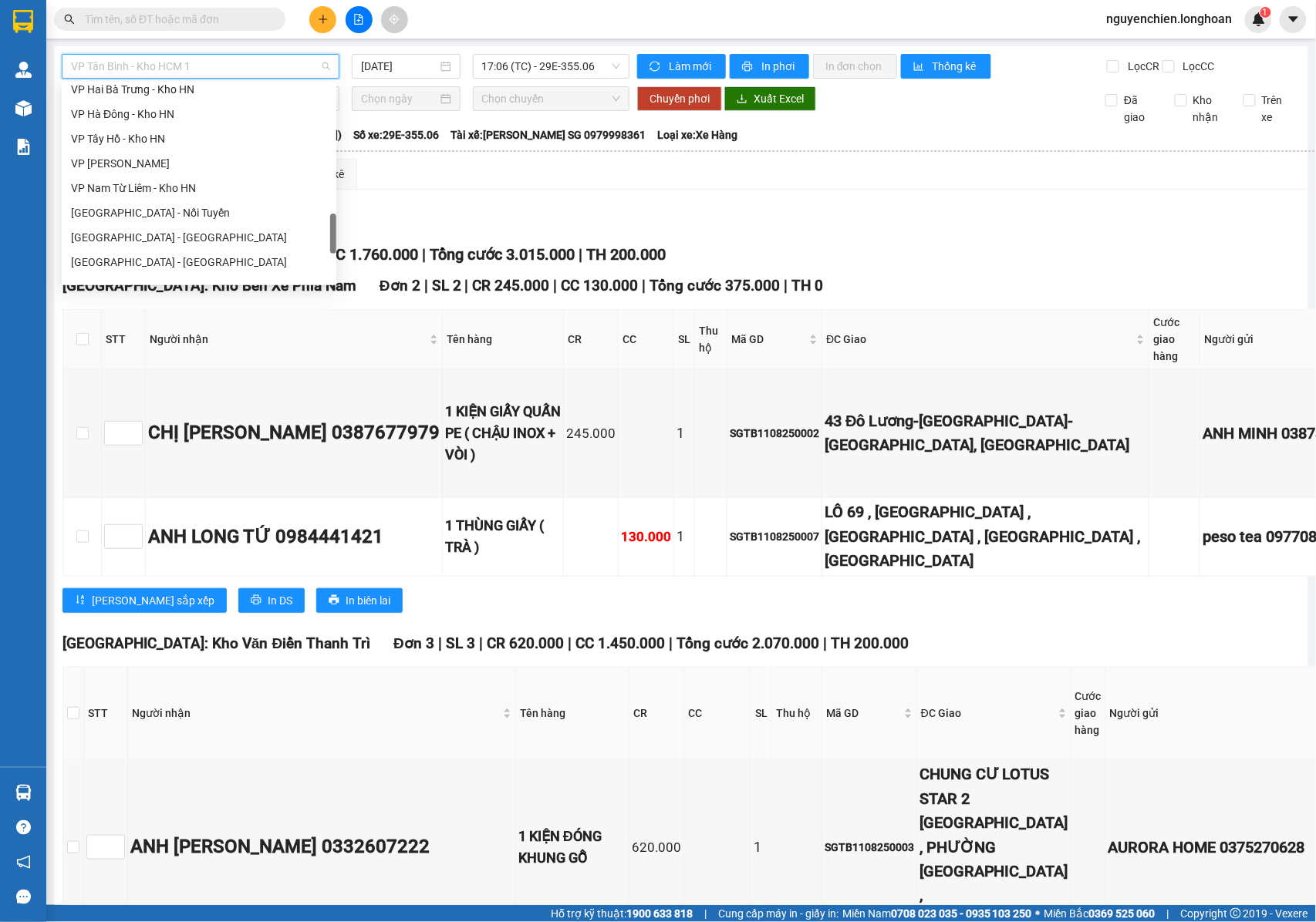
scroll to position [926, 0]
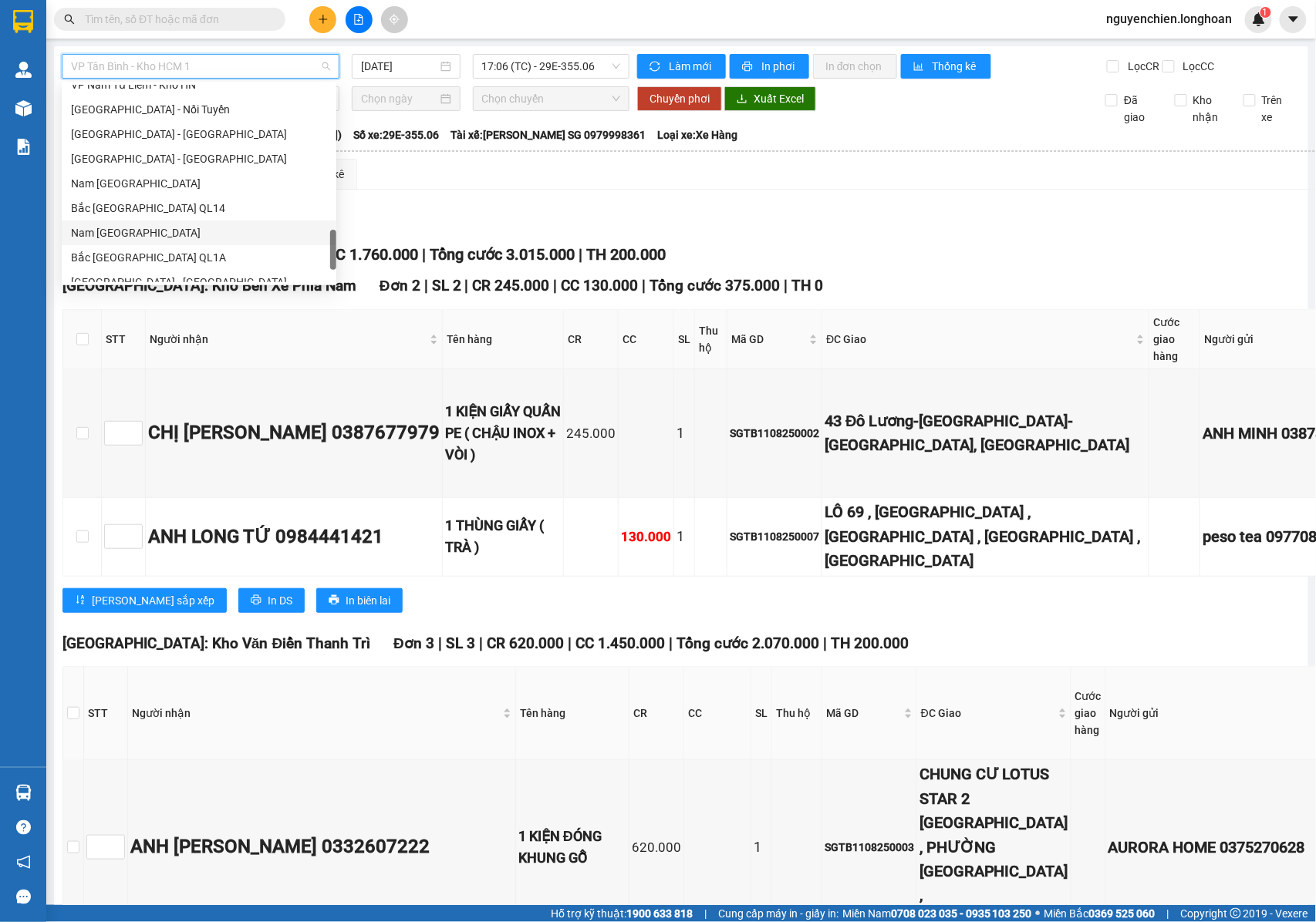
click at [121, 231] on div "Nam Trung Bắc QL1A" at bounding box center [199, 232] width 256 height 17
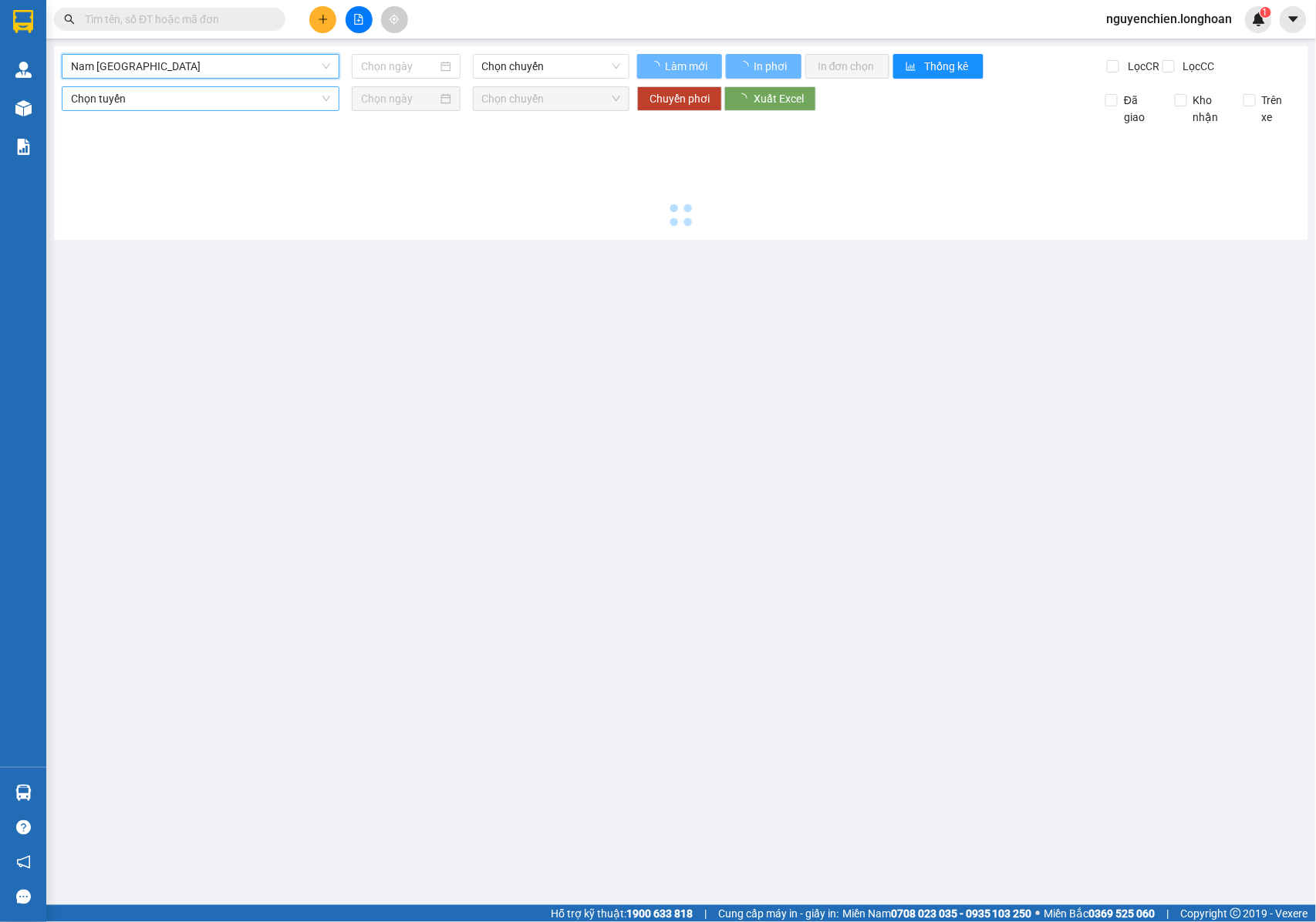
type input "11/08/2025"
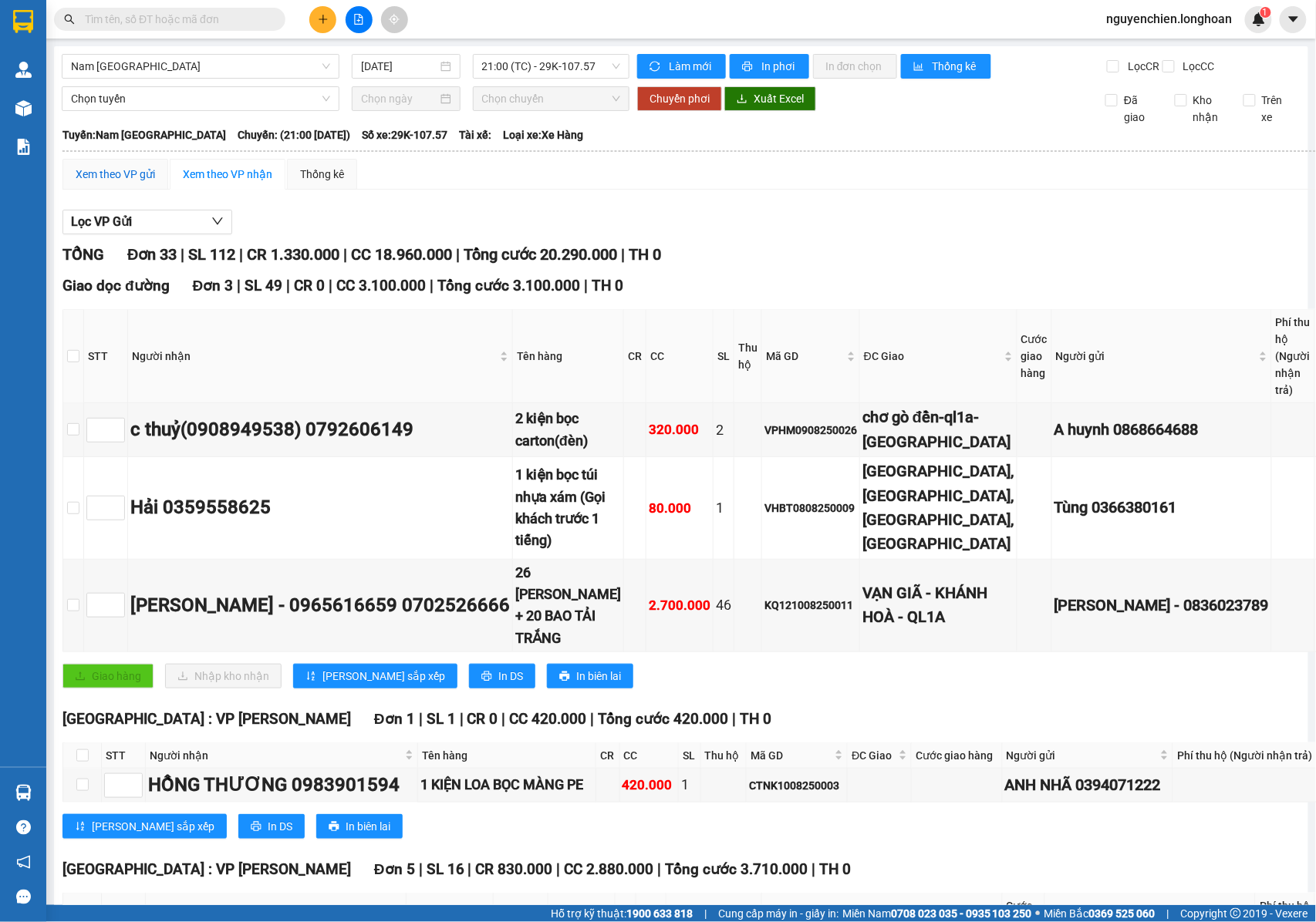
click at [128, 182] on div "Xem theo VP gửi" at bounding box center [115, 174] width 80 height 17
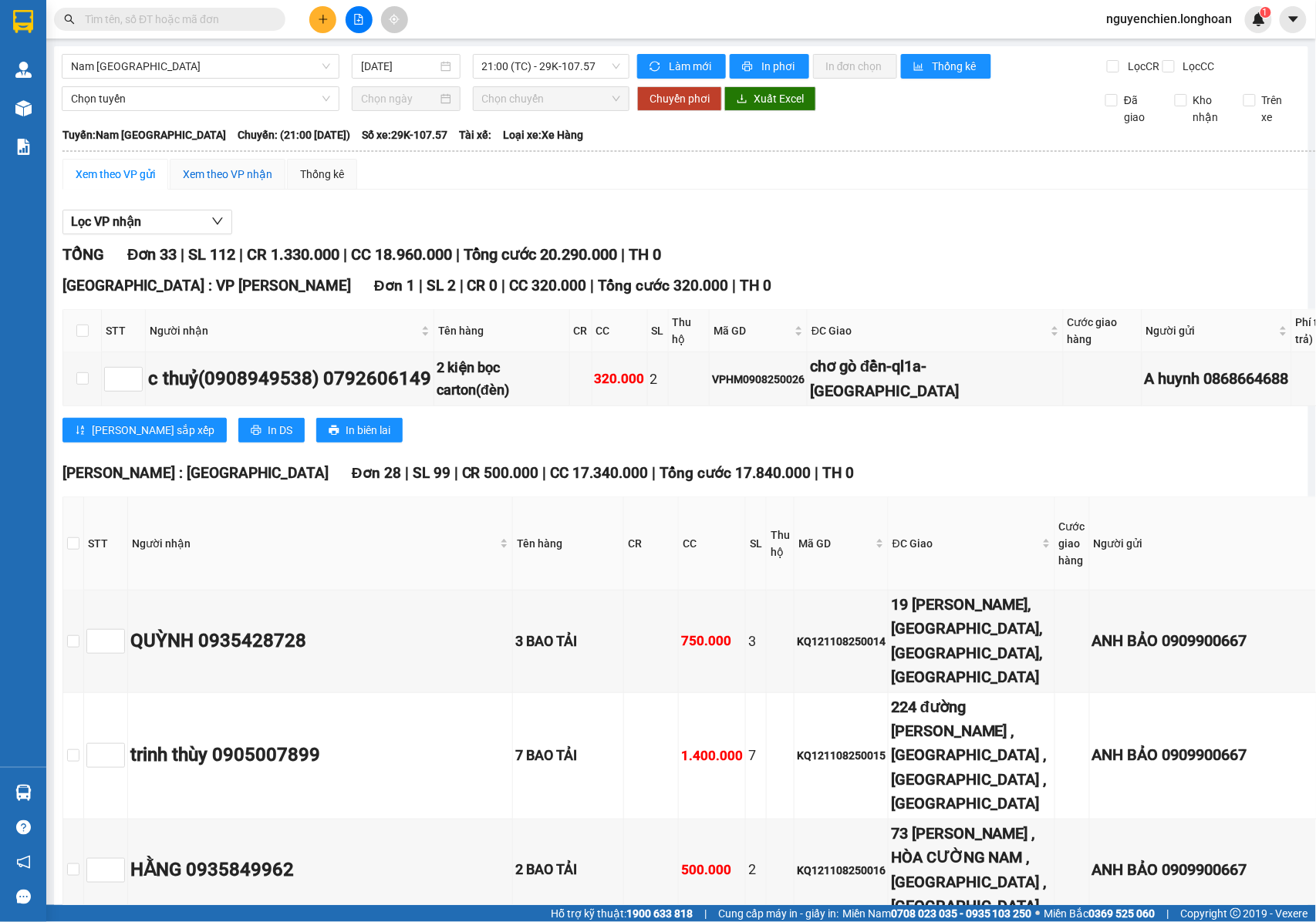
click at [202, 183] on div "Xem theo VP nhận" at bounding box center [227, 174] width 90 height 17
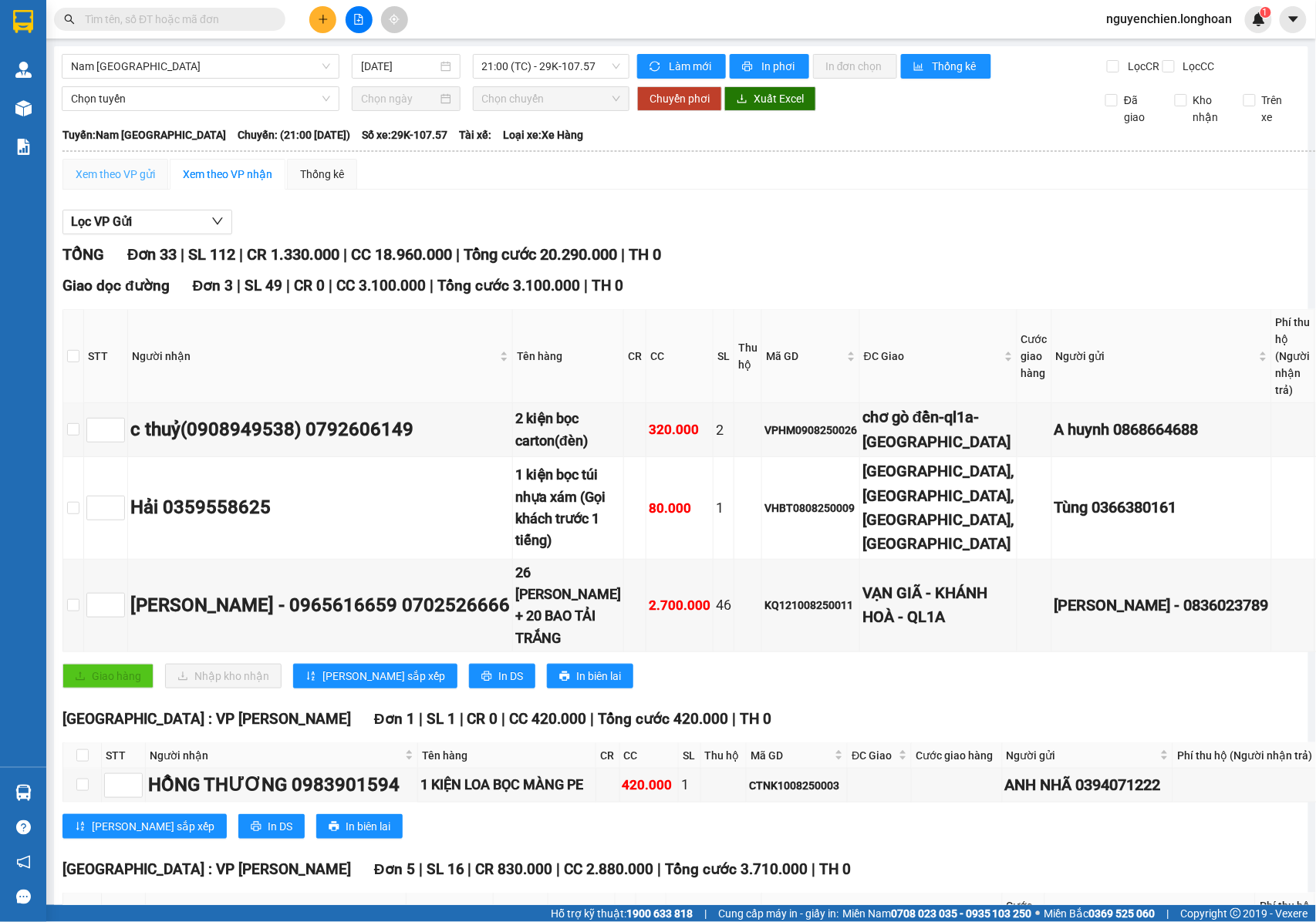
click at [103, 190] on div "Xem theo VP gửi" at bounding box center [114, 174] width 106 height 31
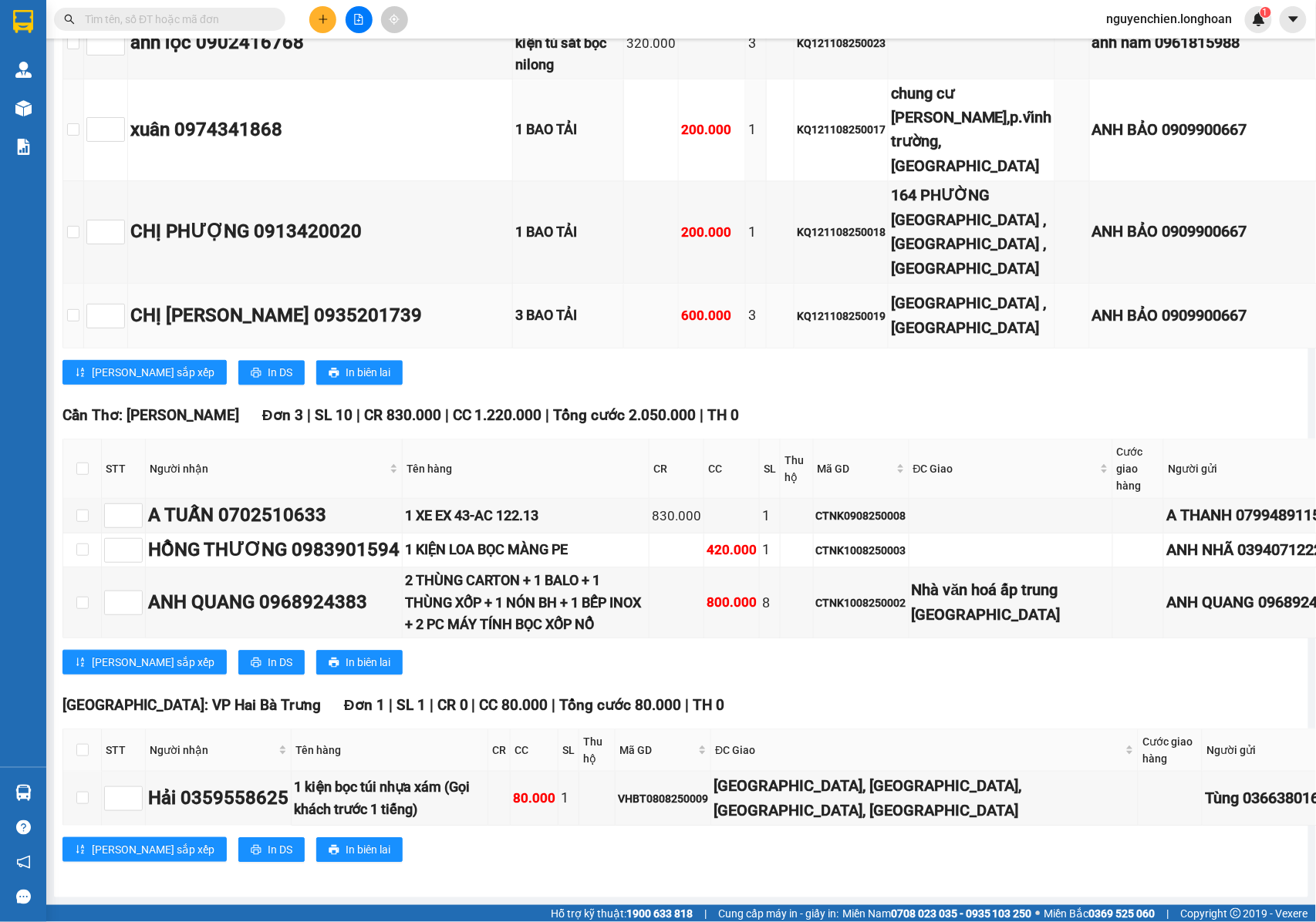
scroll to position [3486, 0]
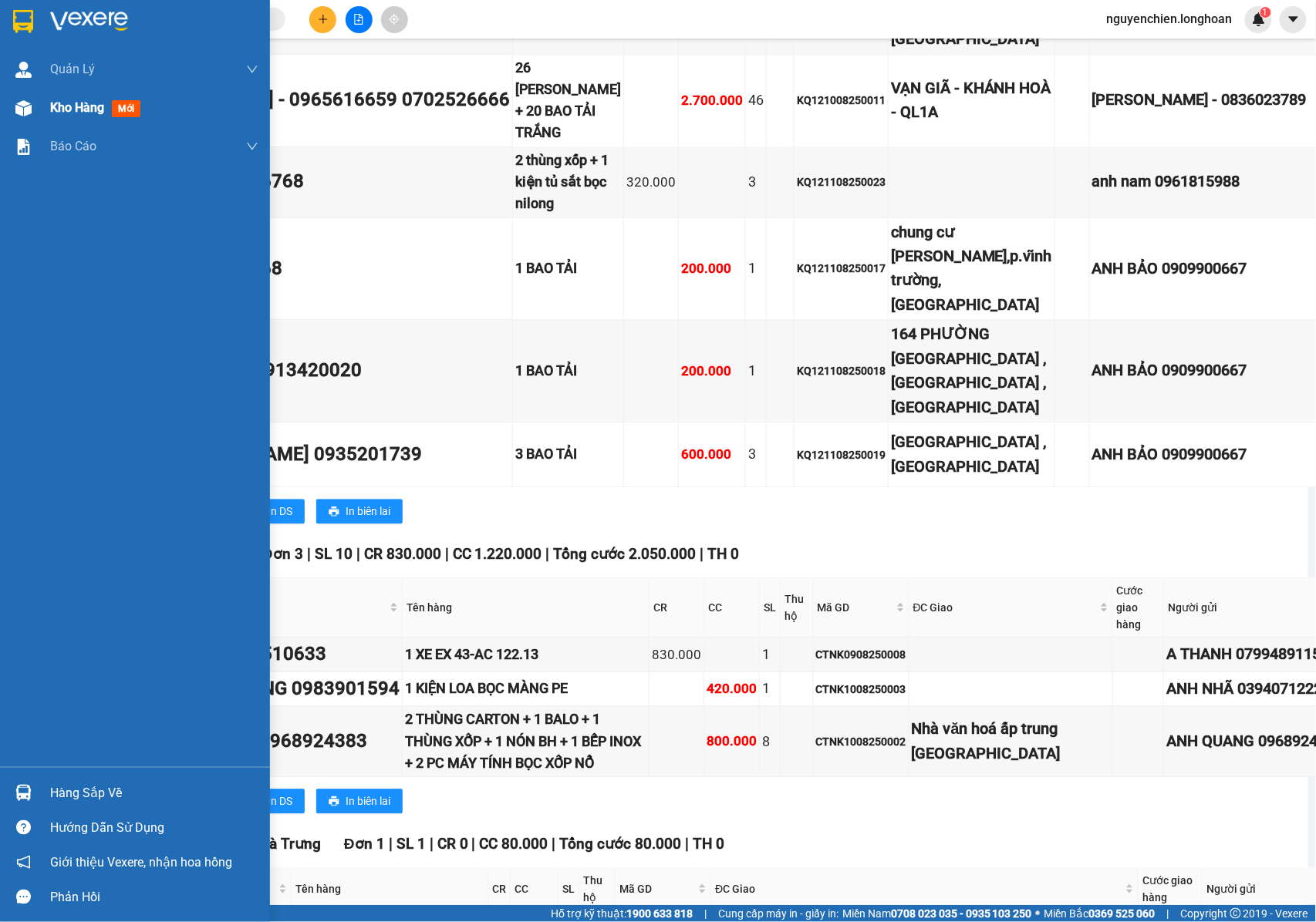
click at [27, 103] on img at bounding box center [23, 108] width 16 height 16
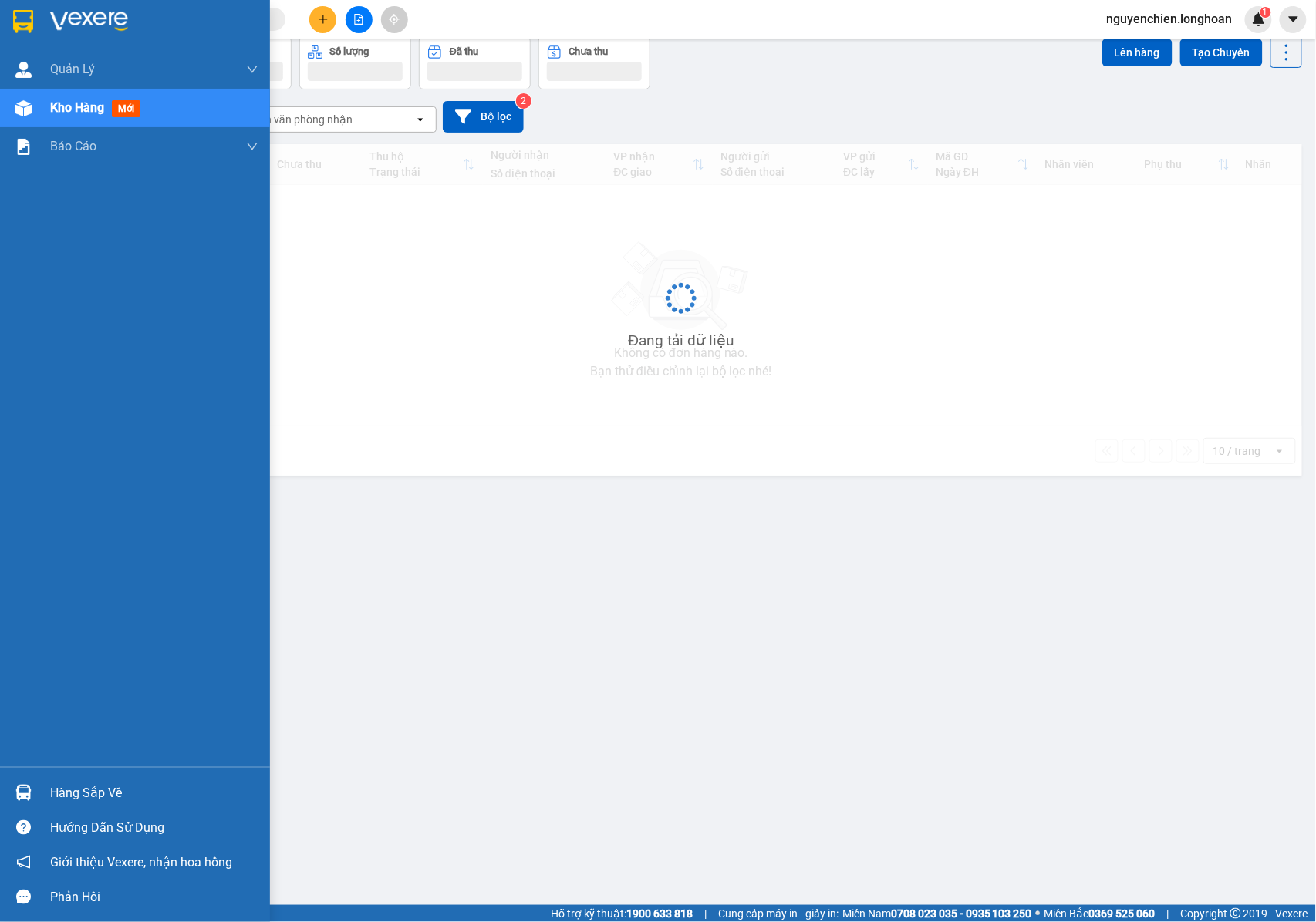
scroll to position [71, 0]
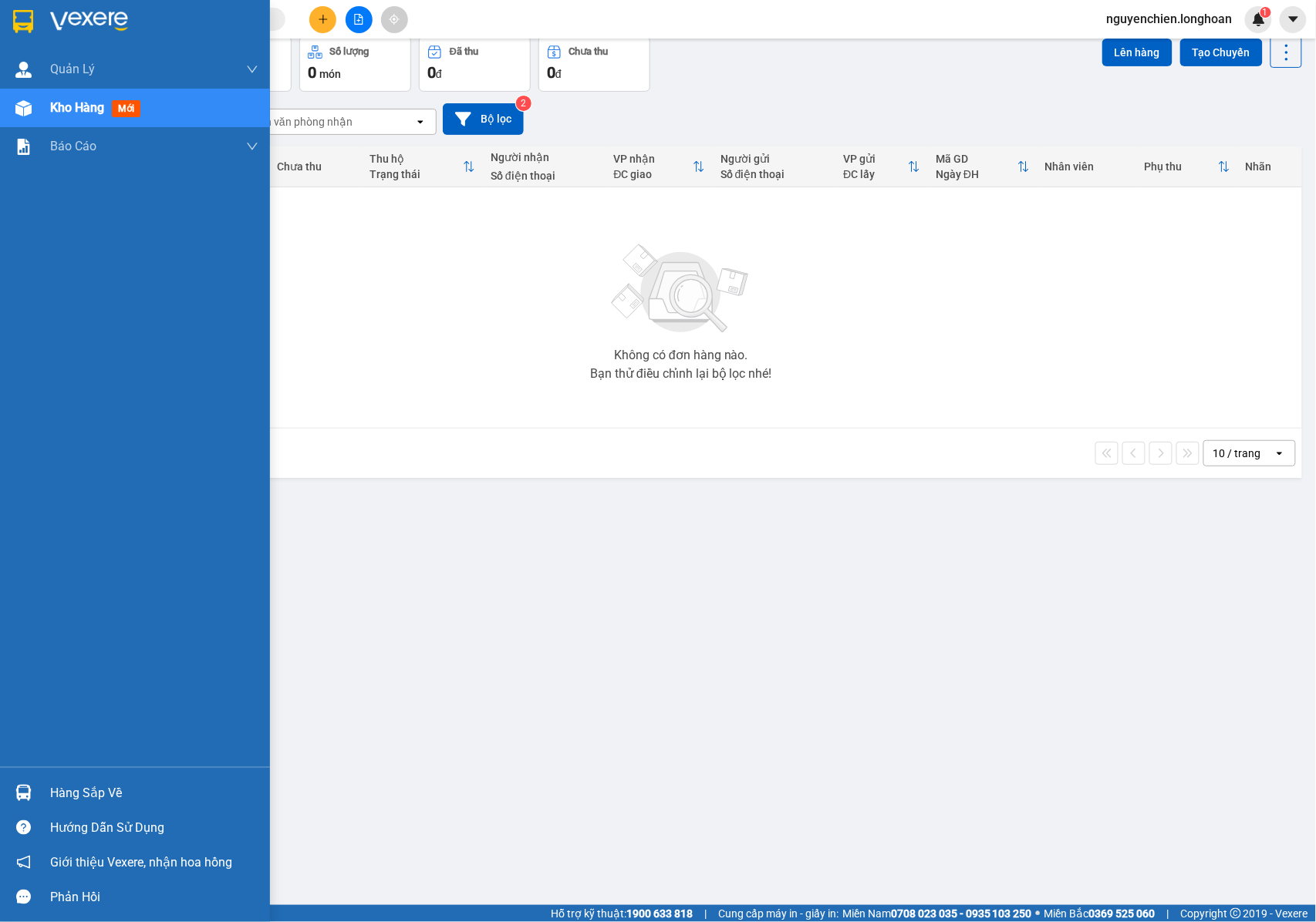
click at [33, 115] on div at bounding box center [23, 108] width 27 height 27
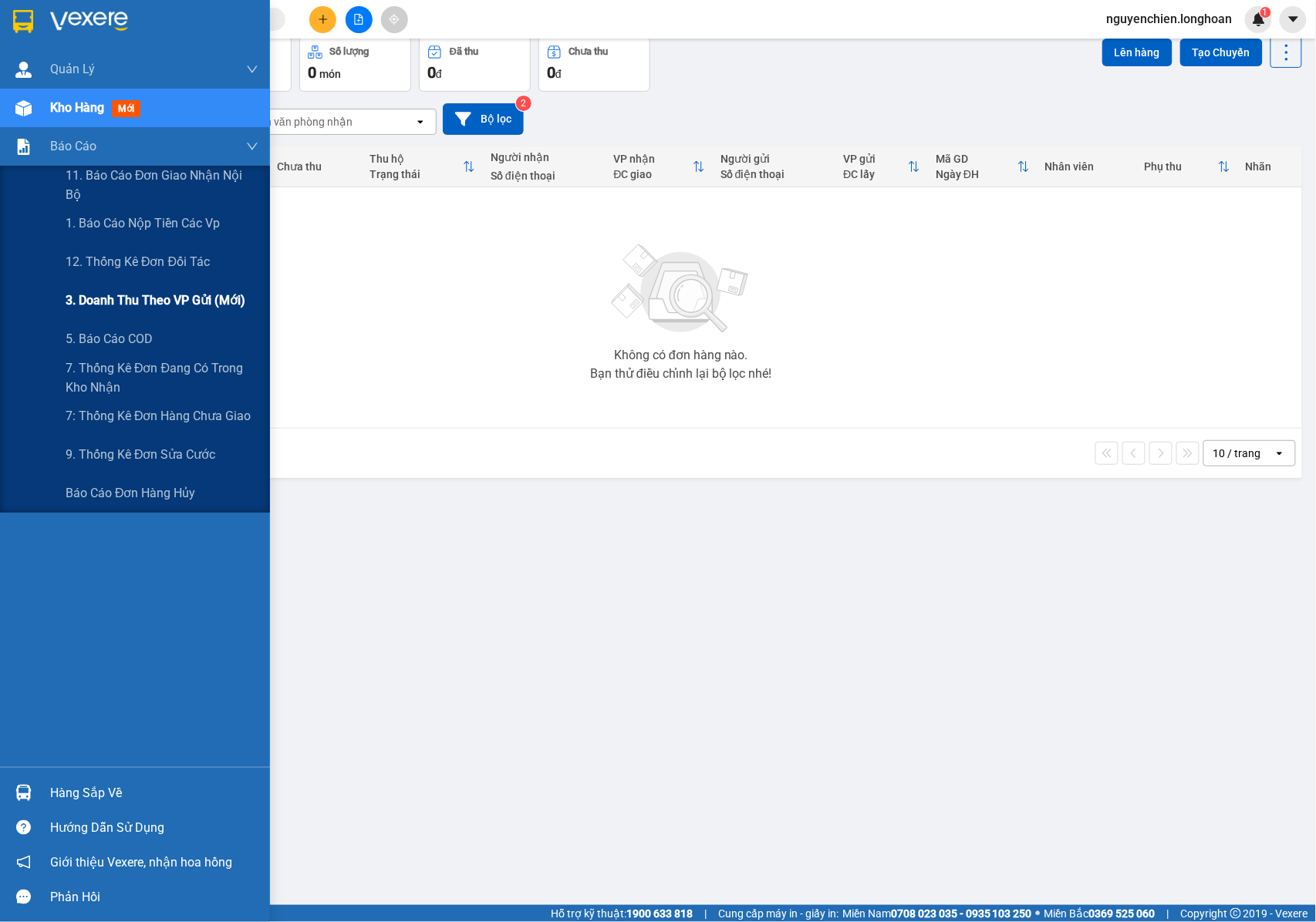
click at [115, 303] on span "3. Doanh Thu theo VP Gửi (mới)" at bounding box center [155, 301] width 180 height 20
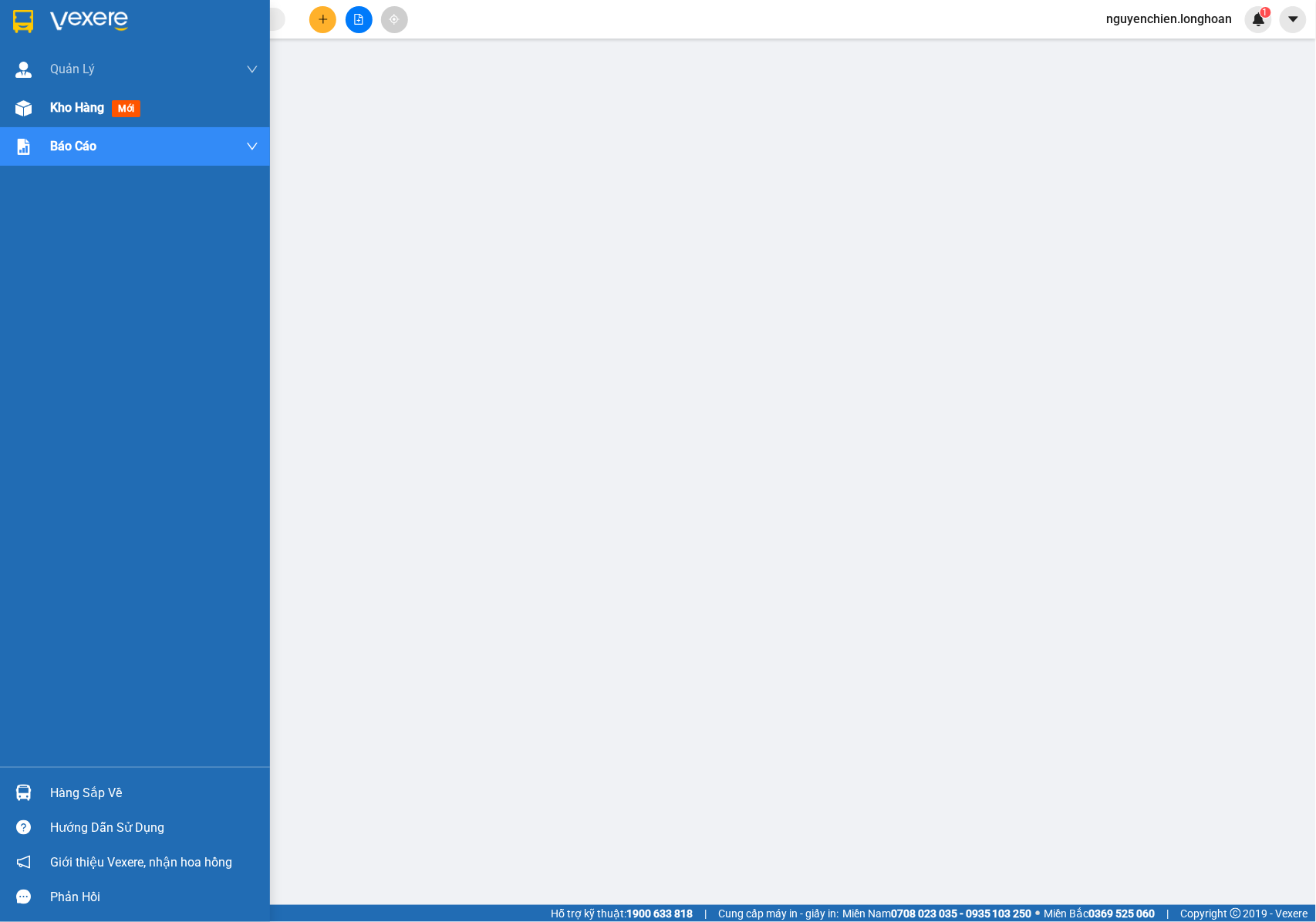
click at [32, 105] on div at bounding box center [23, 108] width 27 height 27
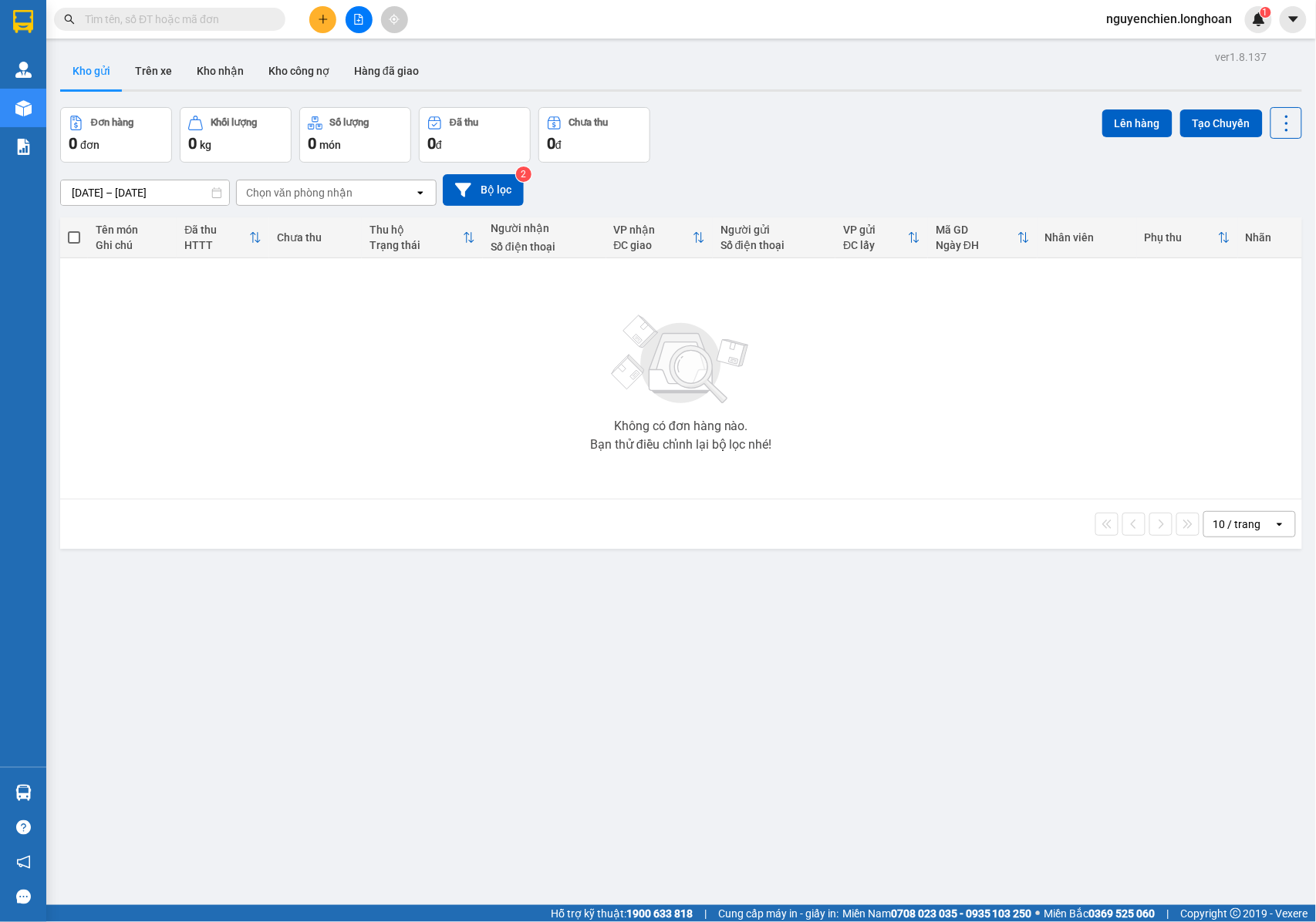
click at [186, 8] on span at bounding box center [169, 20] width 231 height 23
click at [185, 20] on input "text" at bounding box center [176, 19] width 182 height 17
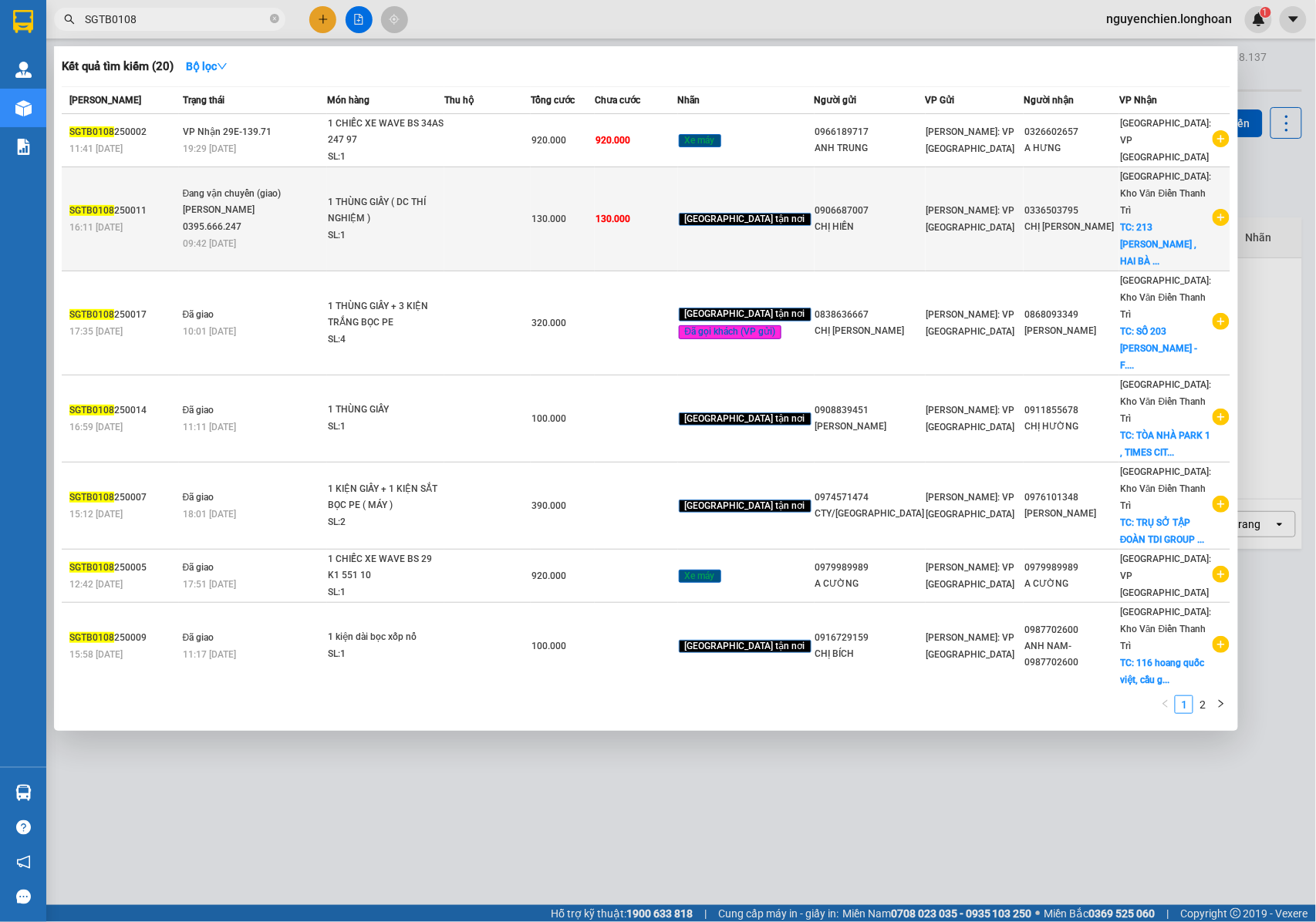
type input "SGTB0108"
click at [257, 202] on div "Phạm Thế Luân 0395.666.247" at bounding box center [240, 218] width 115 height 33
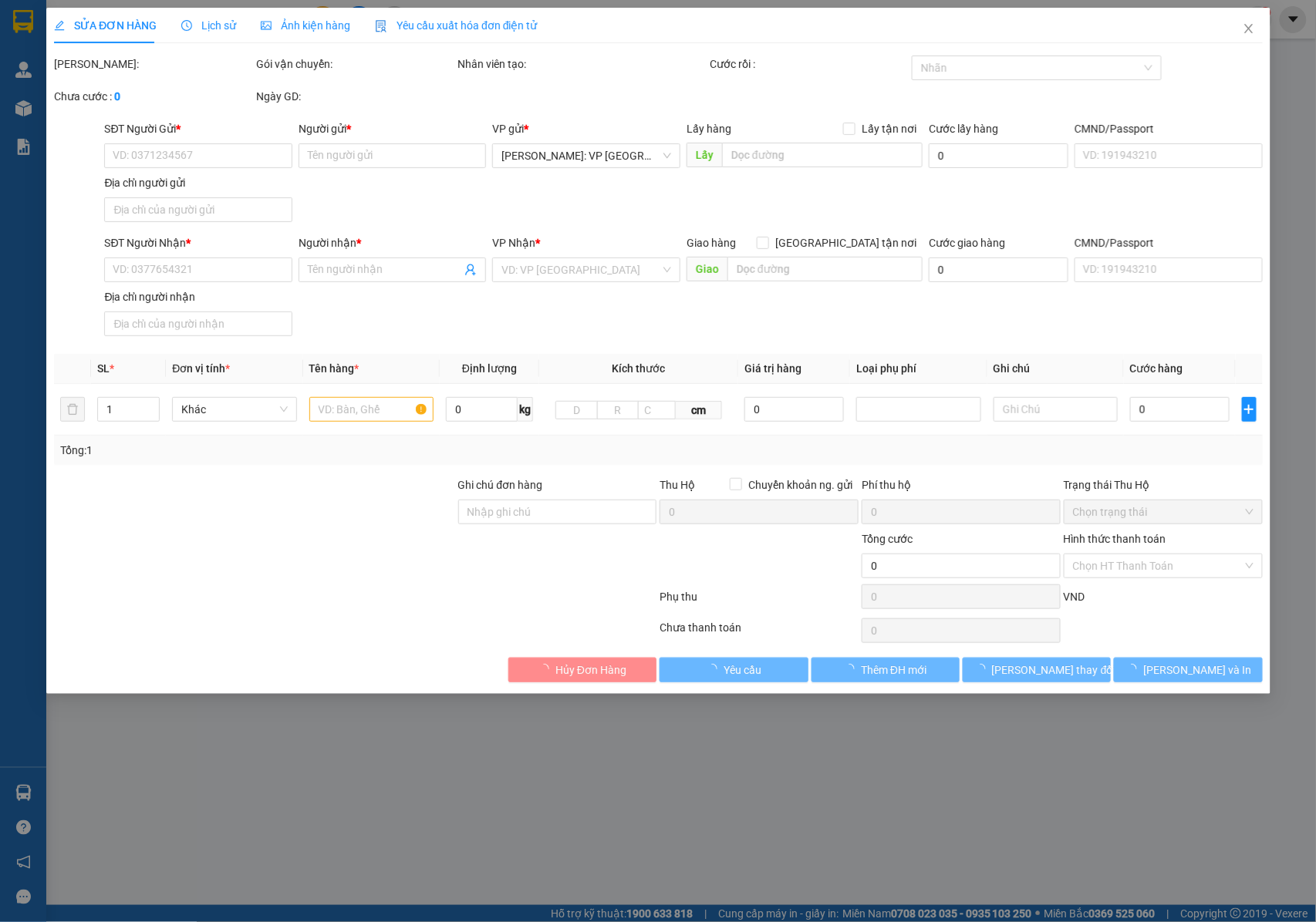
type input "0906687007"
type input "CHỊ HIỀN"
type input "0336503795"
type input "CHỊ NHUNG"
checkbox input "true"
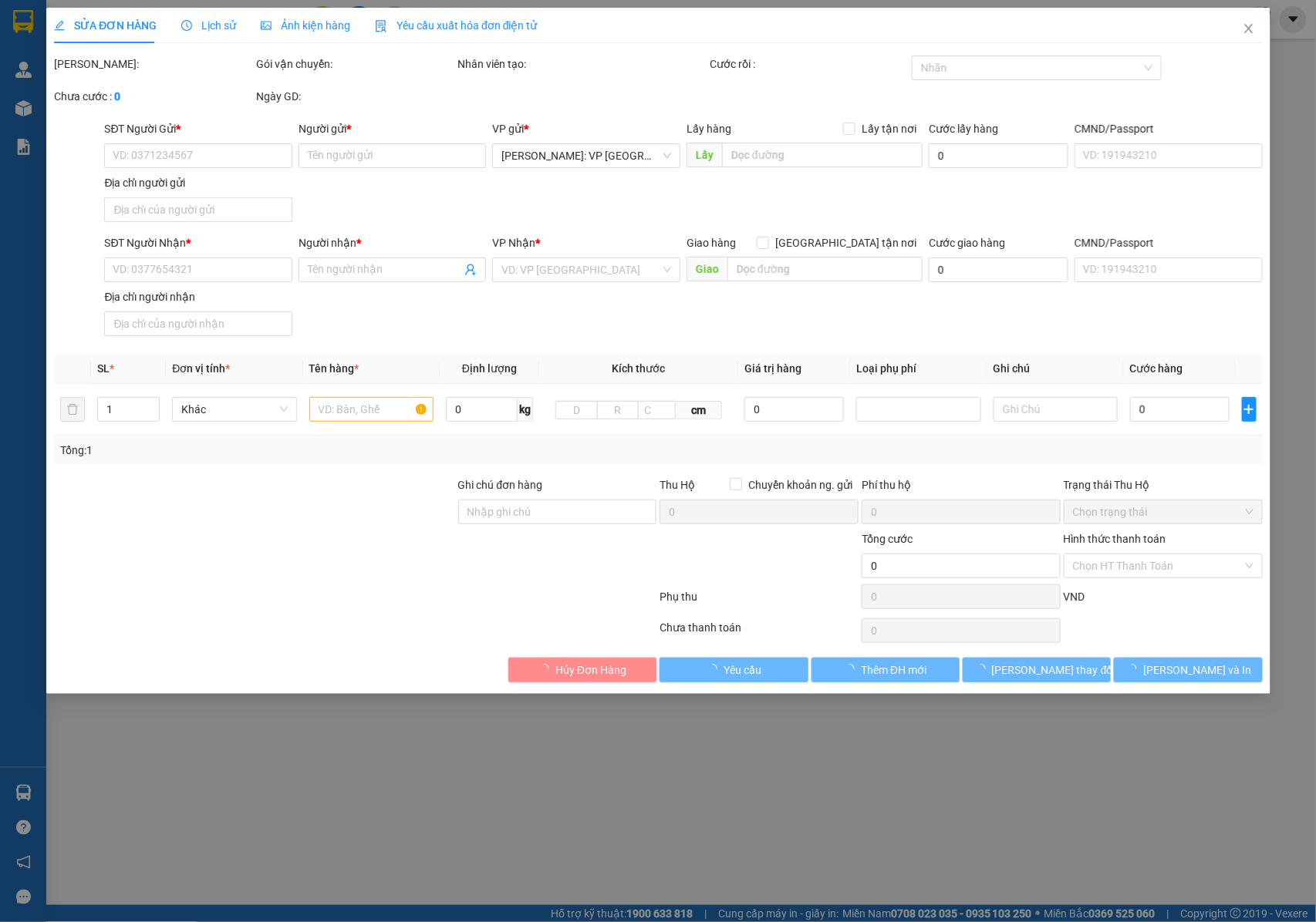
type input "213 NGUYỄN KHOÁI , HAI BÀ TRƯNG , HÀ NỘI"
type input "NHẬN NGUYÊN KIỆN GIAO NGUYÊN KIỆN, HƯ VỠ K ĐỀN"
type input "130.000"
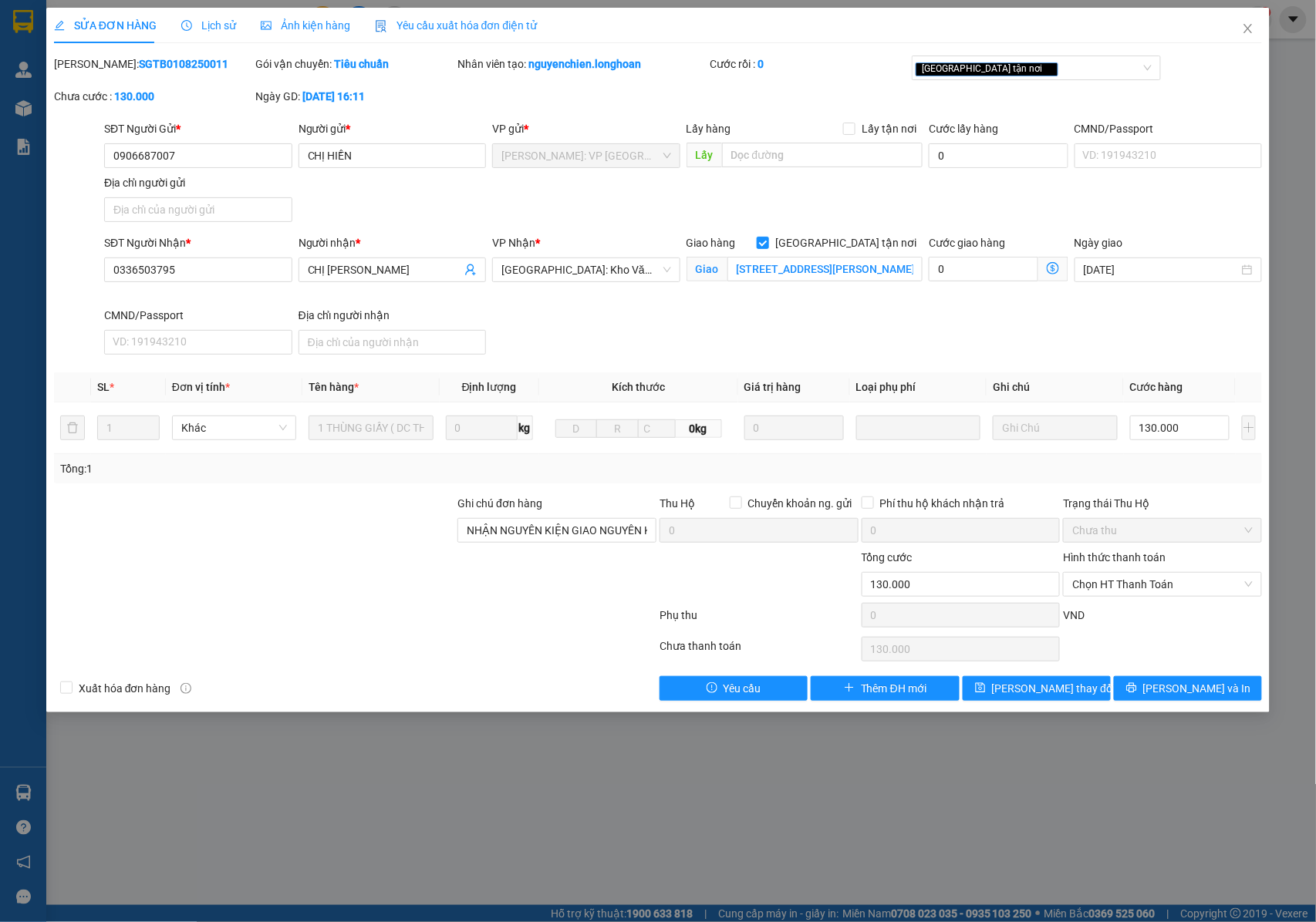
click at [204, 15] on div "Lịch sử" at bounding box center [208, 26] width 55 height 35
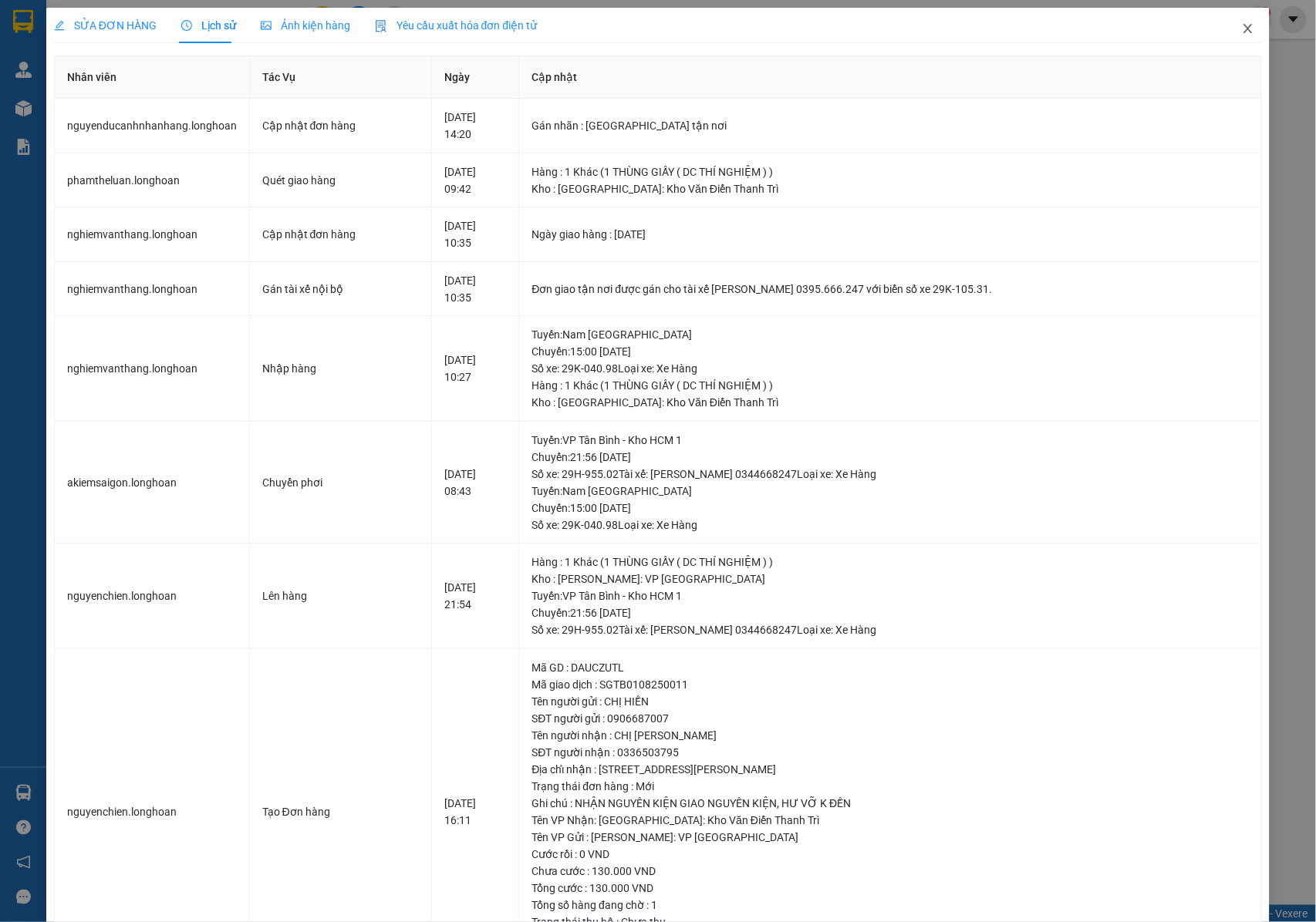
drag, startPoint x: 1237, startPoint y: 31, endPoint x: 599, endPoint y: 31, distance: 638.0
click at [1242, 31] on icon "close" at bounding box center [1249, 28] width 12 height 12
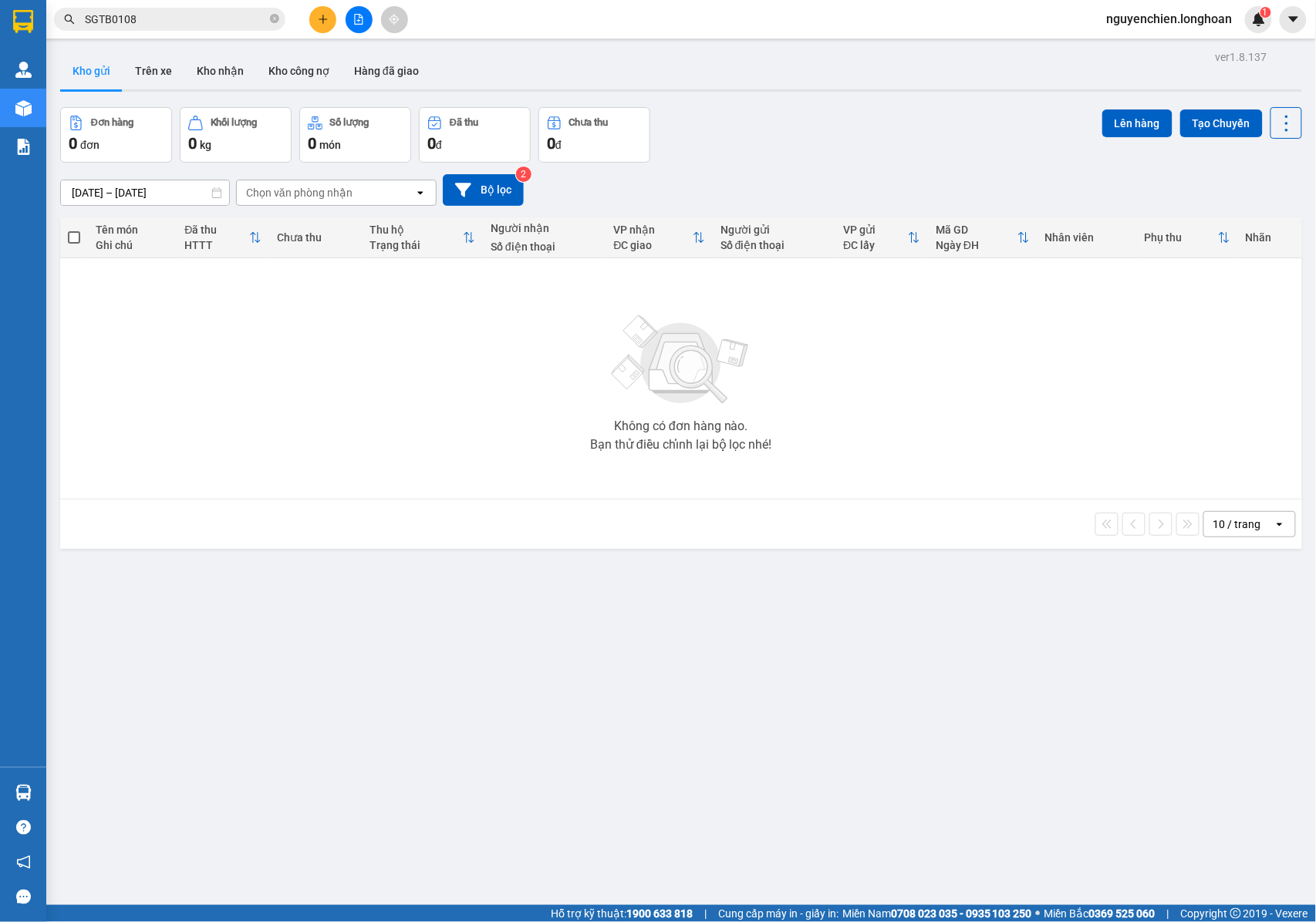
click at [154, 20] on input "SGTB0108" at bounding box center [176, 19] width 182 height 17
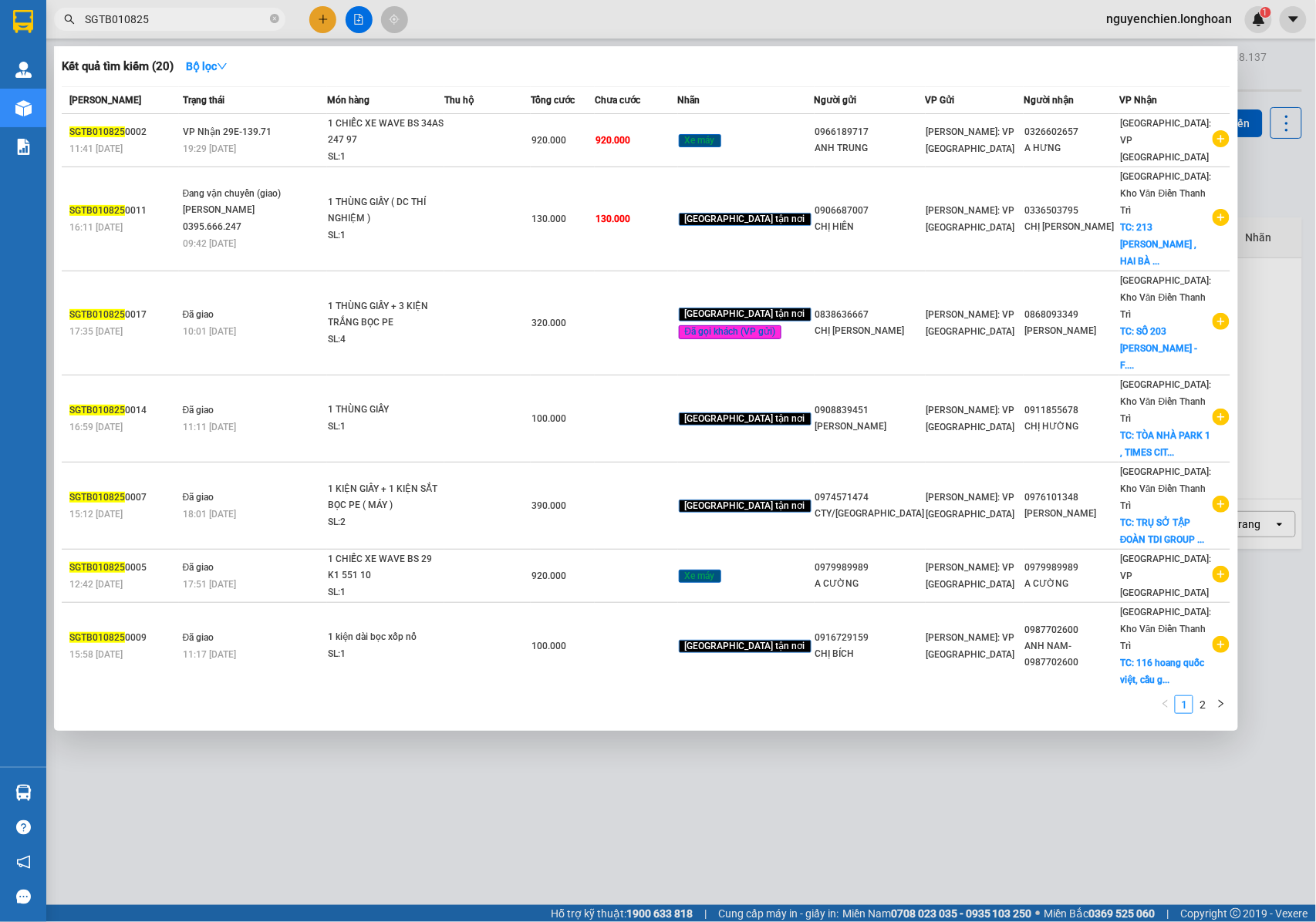
click at [121, 22] on input "SGTB010825" at bounding box center [176, 19] width 182 height 17
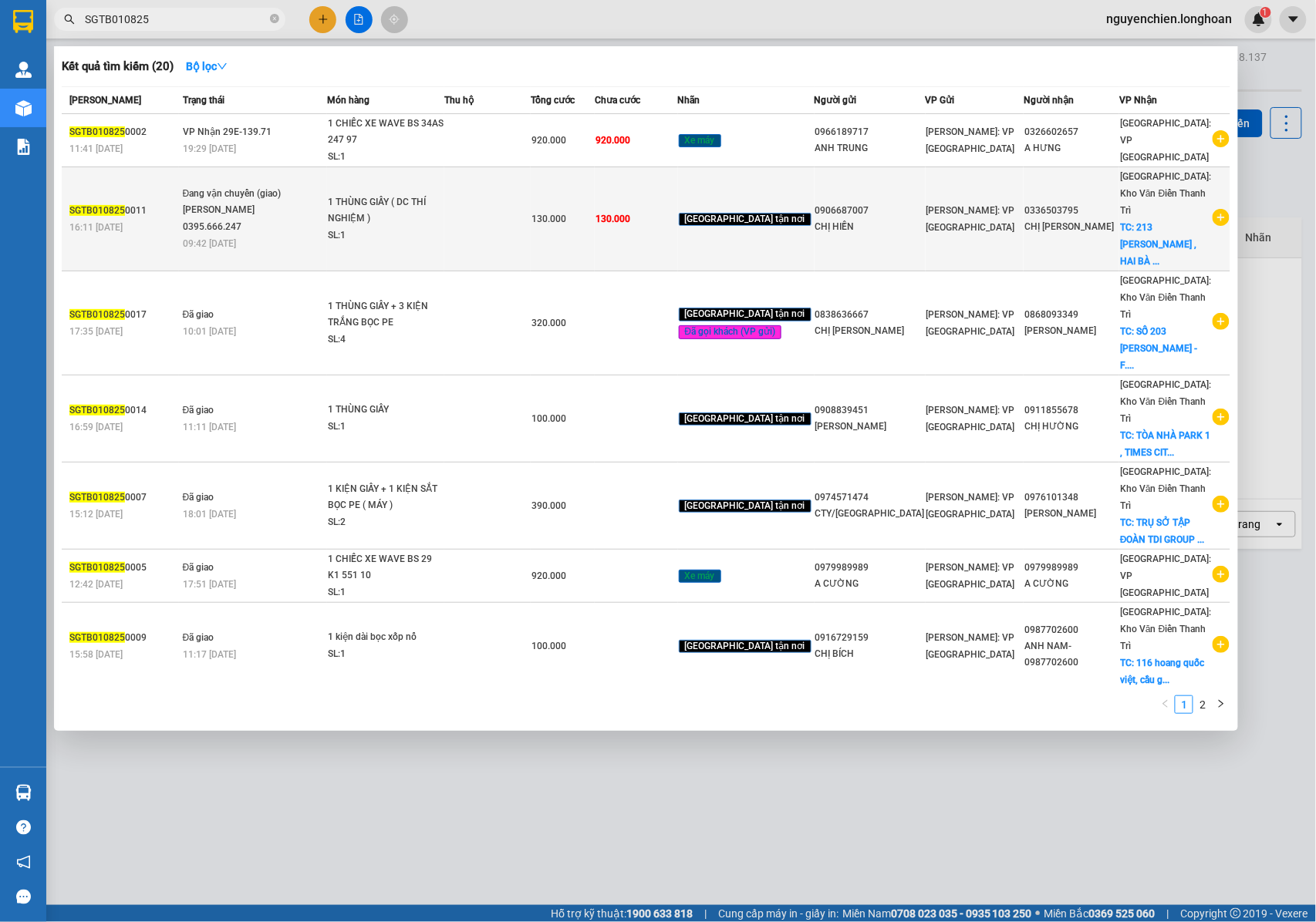
type input "SGTB010825"
click at [255, 214] on div "Phạm Thế Luân 0395.666.247" at bounding box center [240, 218] width 115 height 33
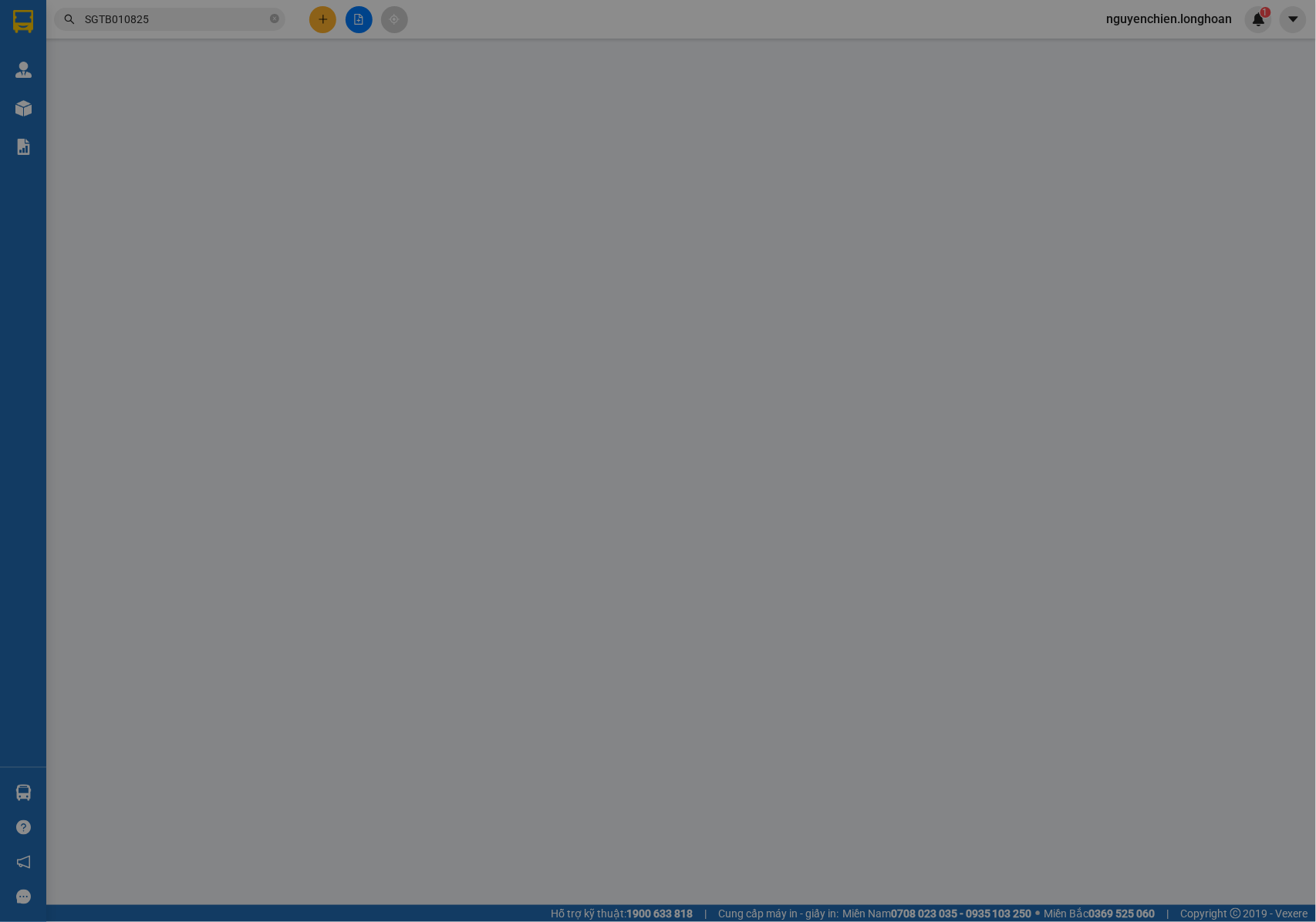
type input "0906687007"
type input "CHỊ HIỀN"
type input "0336503795"
type input "CHỊ NHUNG"
checkbox input "true"
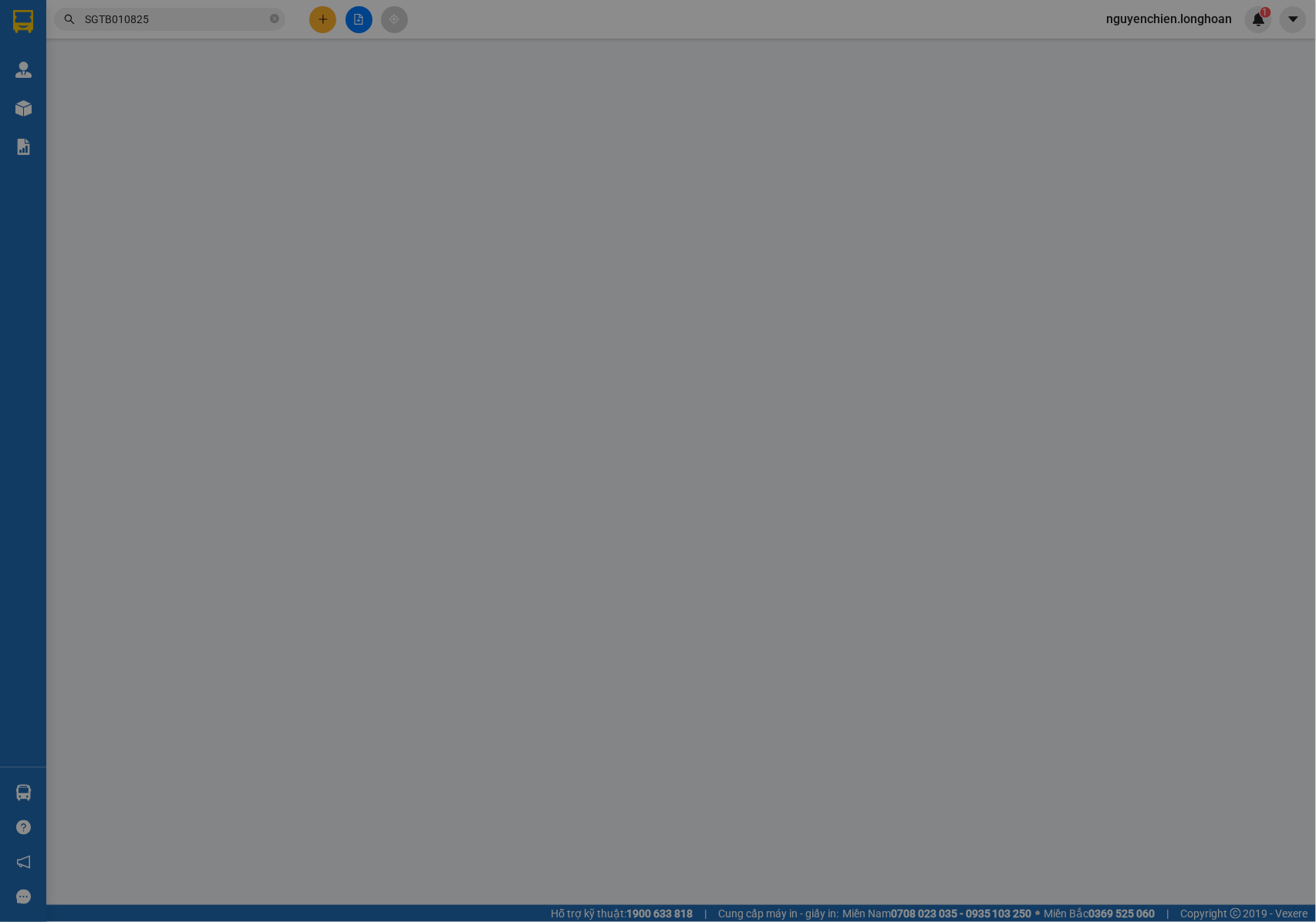
type input "213 NGUYỄN KHOÁI , HAI BÀ TRƯNG , HÀ NỘI"
type input "NHẬN NGUYÊN KIỆN GIAO NGUYÊN KIỆN, HƯ VỠ K ĐỀN"
type input "130.000"
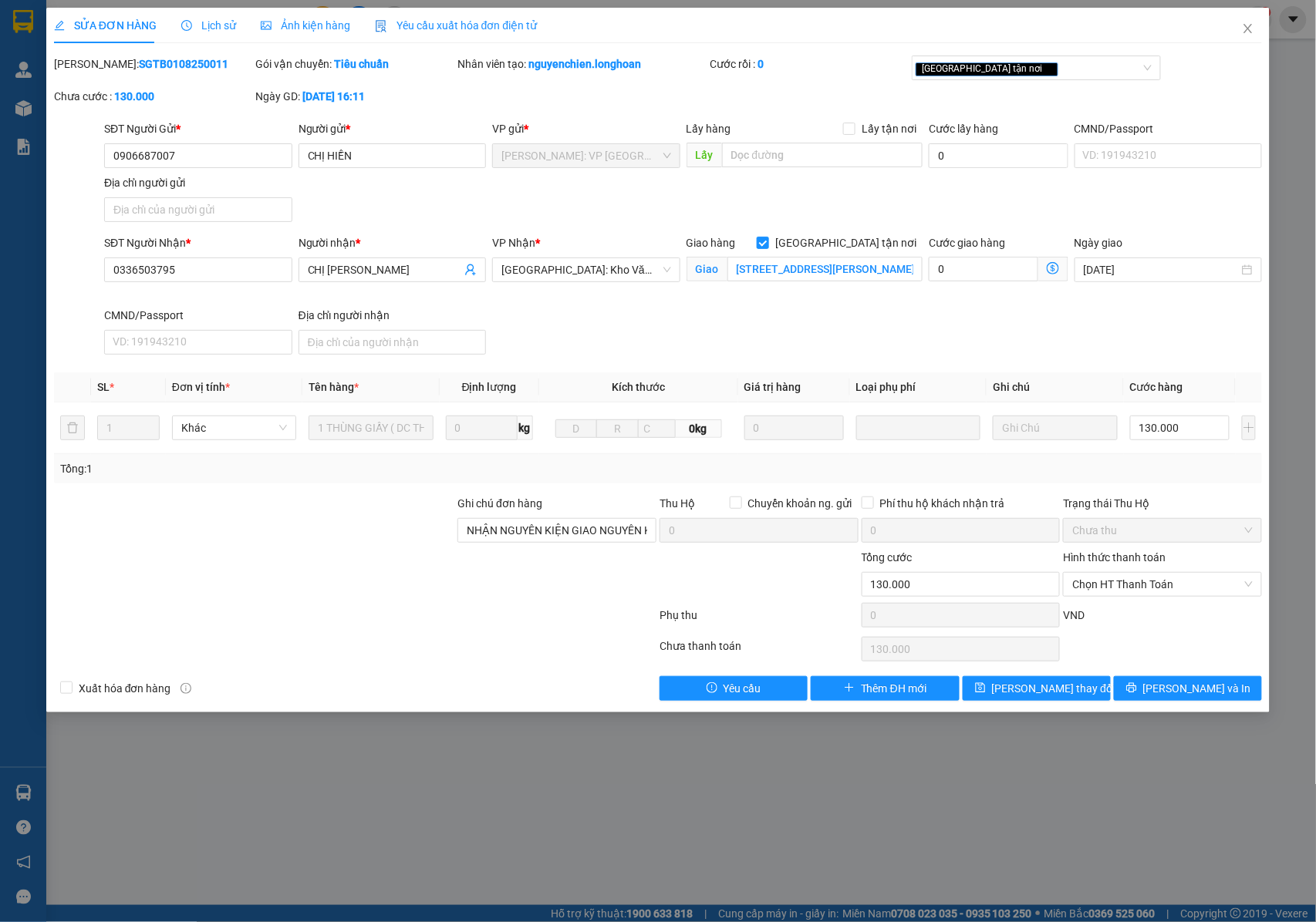
click at [205, 22] on span "Lịch sử" at bounding box center [208, 26] width 55 height 12
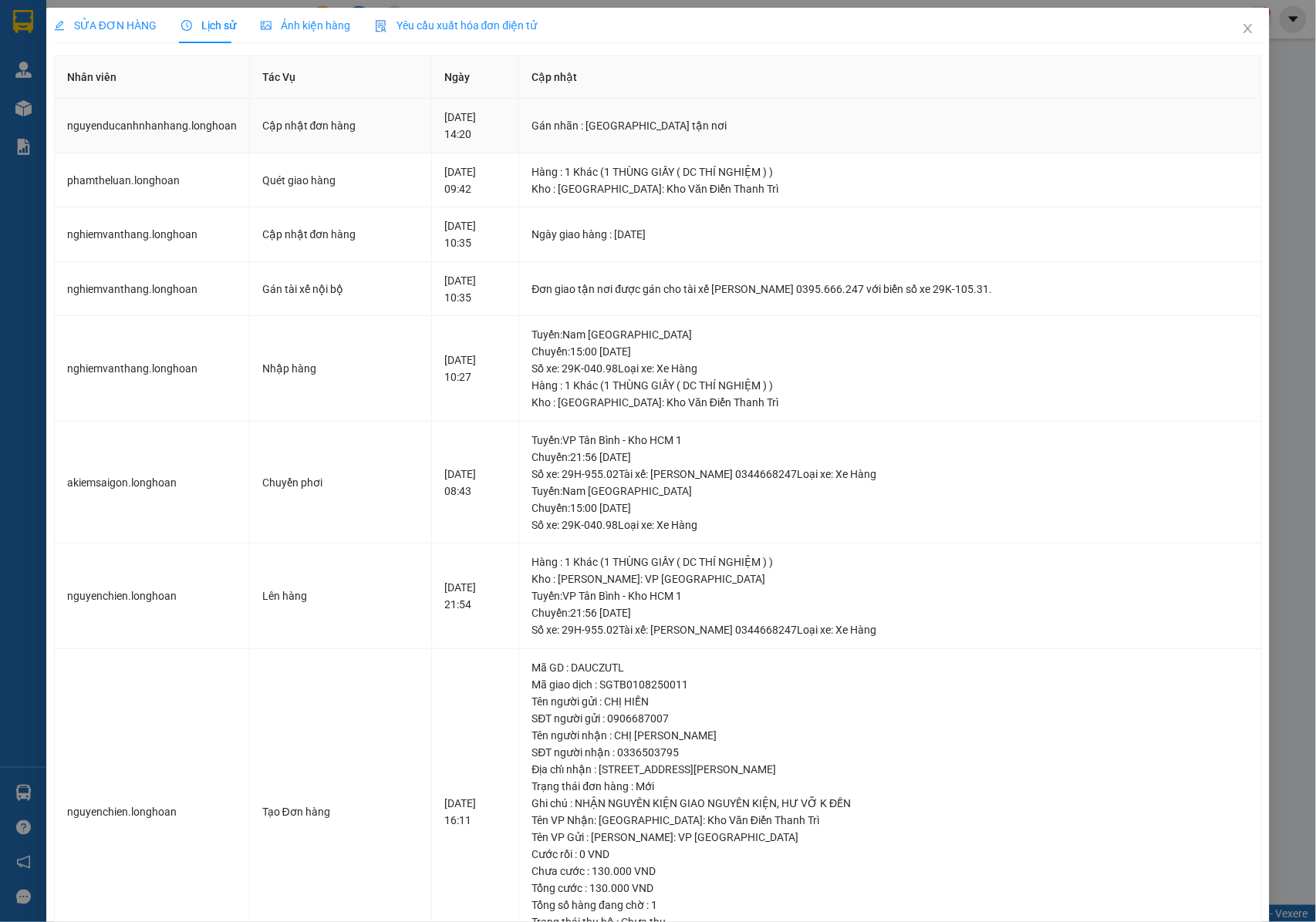
click at [446, 128] on div "10-08-2025 14:20" at bounding box center [475, 126] width 62 height 34
click at [1244, 33] on icon "close" at bounding box center [1249, 28] width 9 height 9
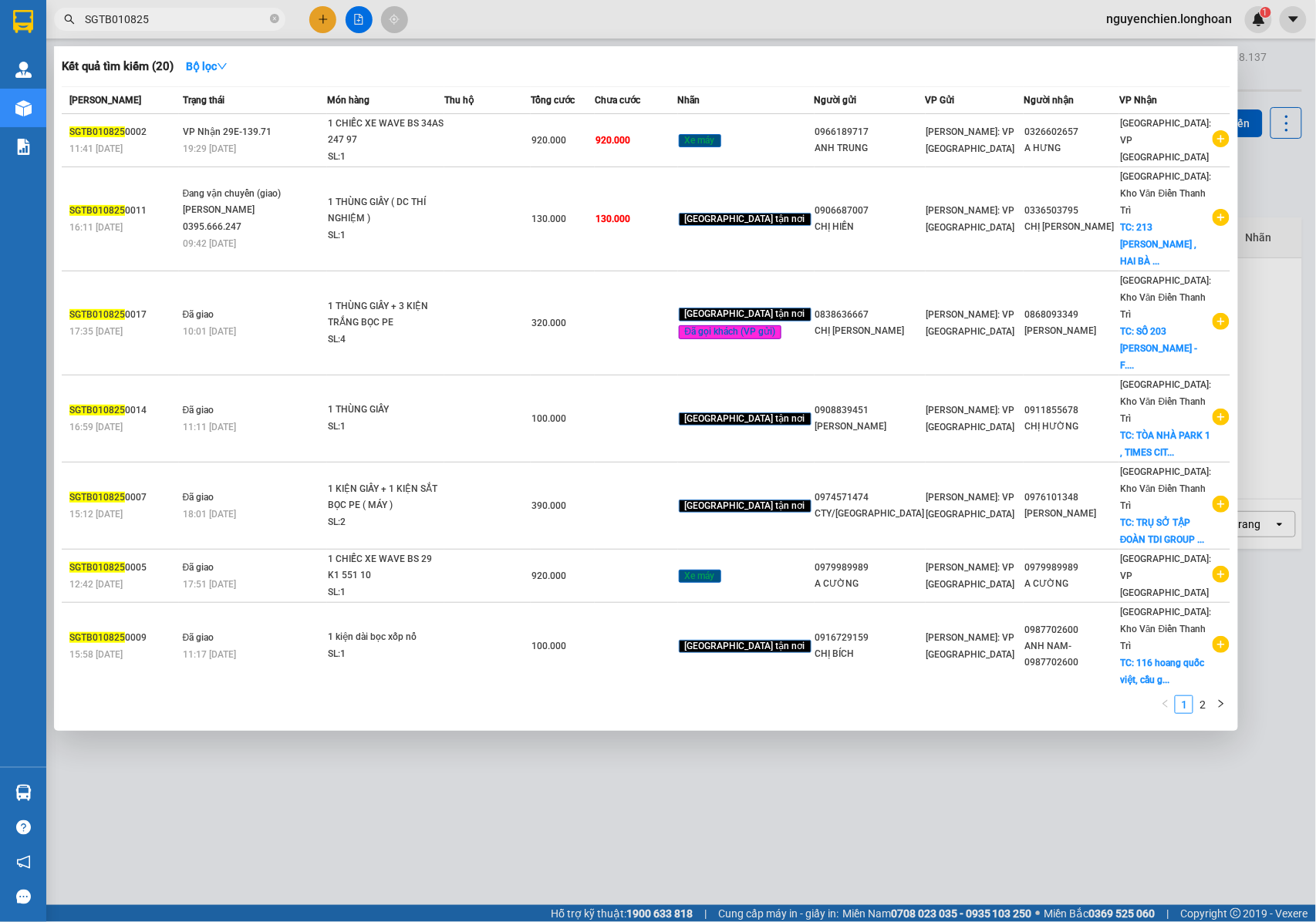
click at [162, 20] on input "SGTB010825" at bounding box center [176, 19] width 182 height 17
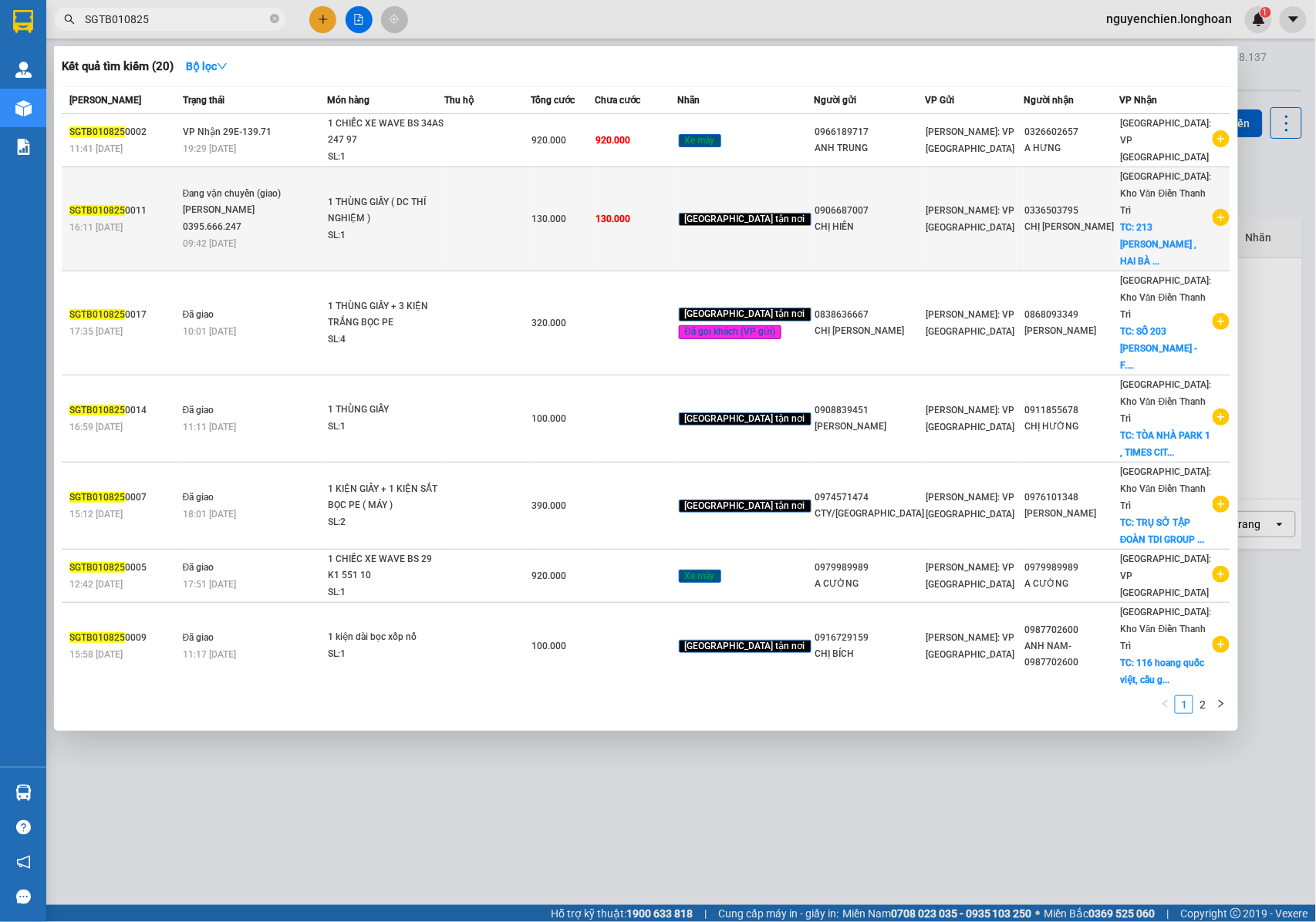
click at [269, 202] on div "Phạm Thế Luân 0395.666.247" at bounding box center [240, 218] width 115 height 33
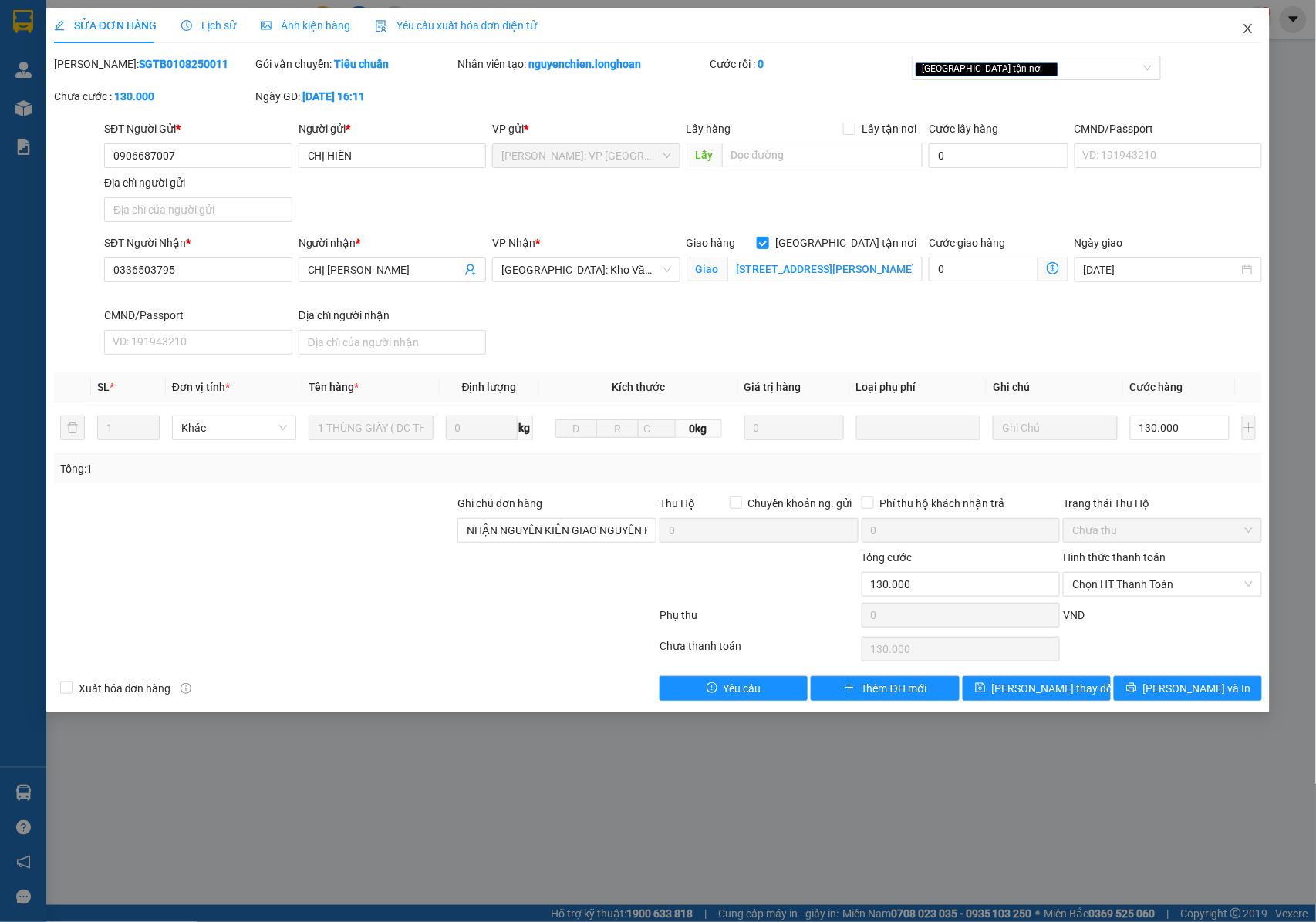
click at [1243, 31] on icon "close" at bounding box center [1249, 28] width 12 height 12
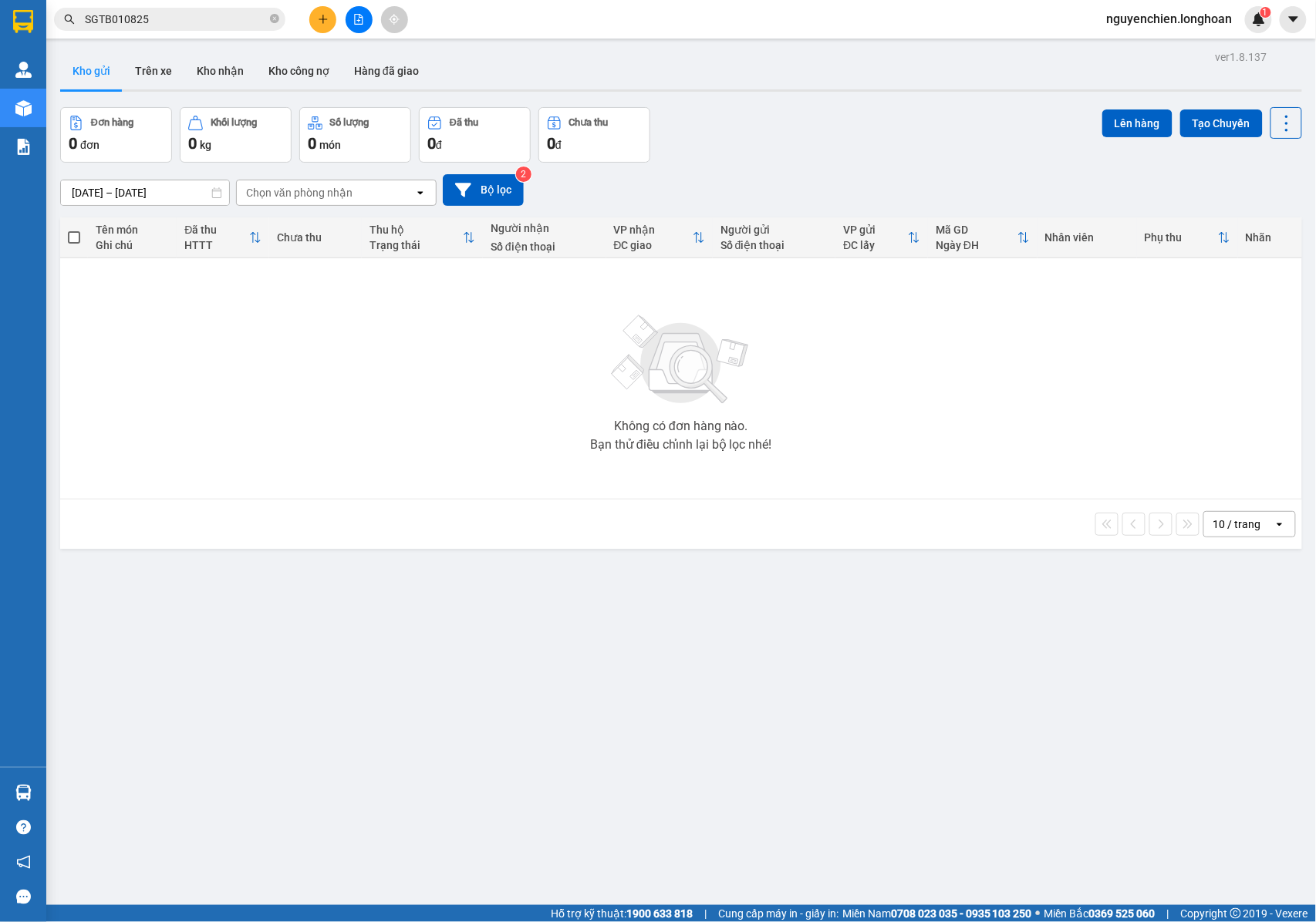
click at [121, 21] on input "SGTB010825" at bounding box center [176, 19] width 182 height 17
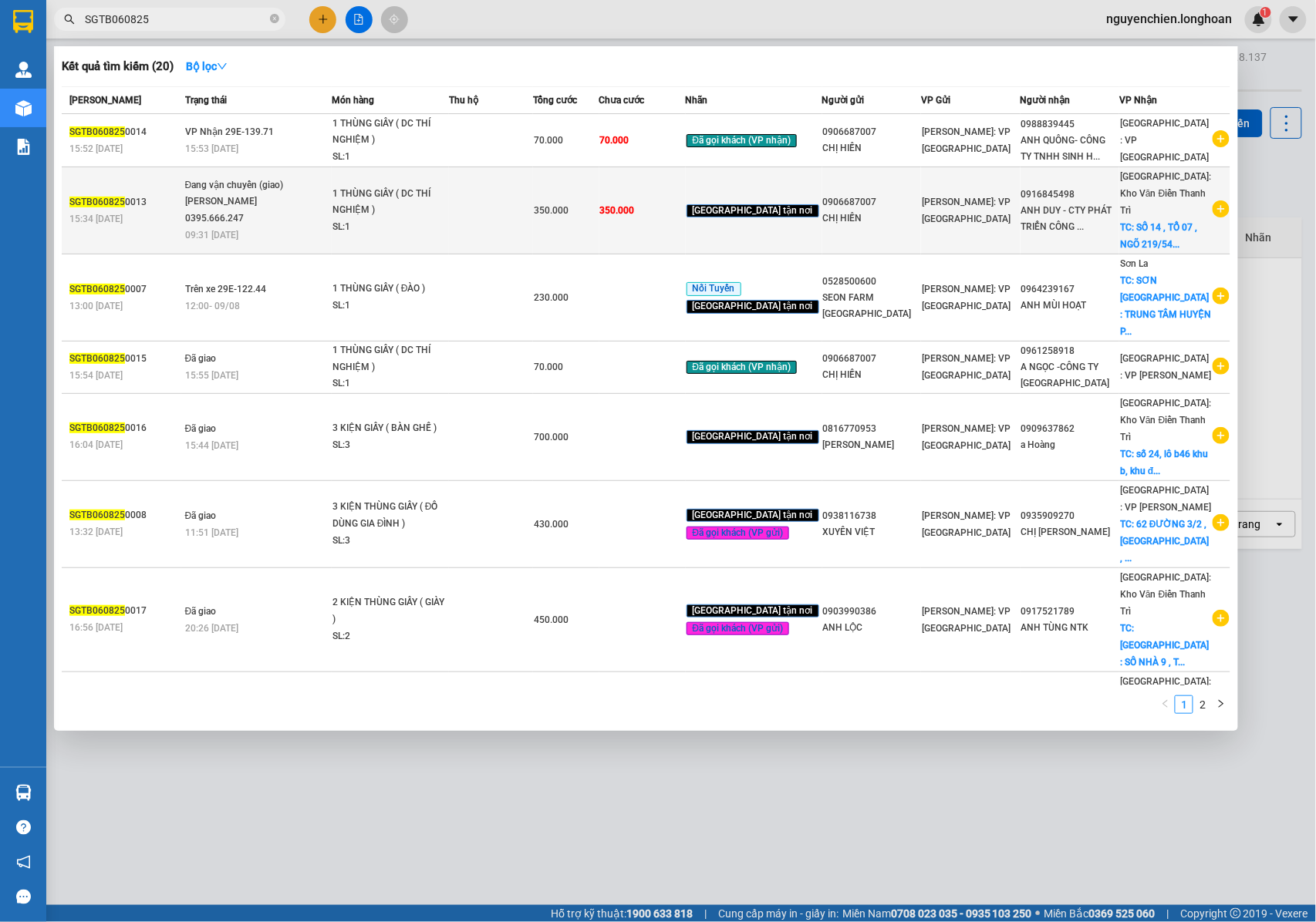
type input "SGTB060825"
click at [245, 223] on td "Đang vận chuyển (giao) Phạm Thế Luân 0395.666.247 09:31 - 09/08" at bounding box center [256, 211] width 151 height 87
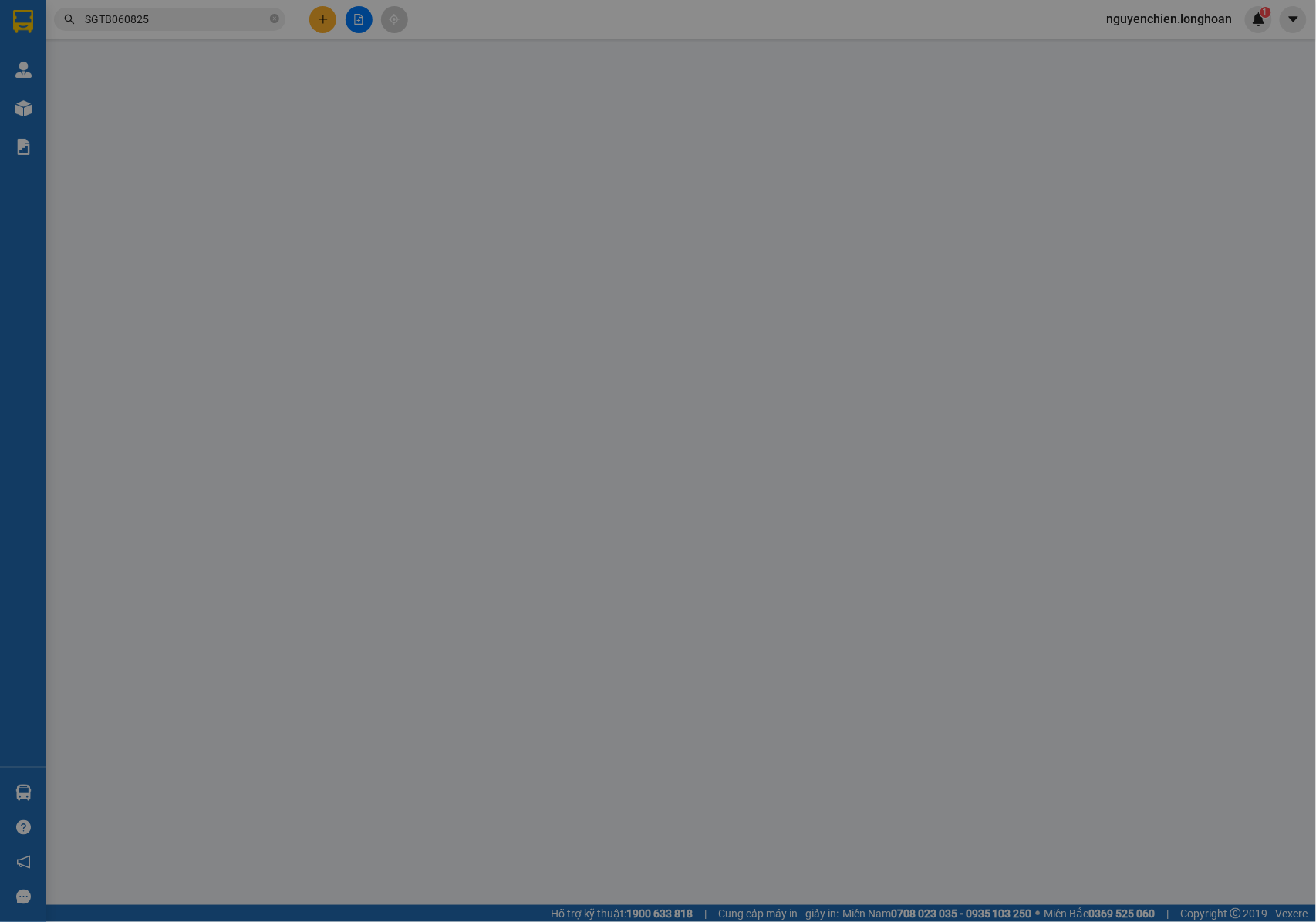
type input "0906687007"
type input "CHỊ HIỀN"
type input "0916845498"
type input "ANH DUY - CTY PHÁT TRIỂN CÔNG NGHỆ BIỂN XANH"
checkbox input "true"
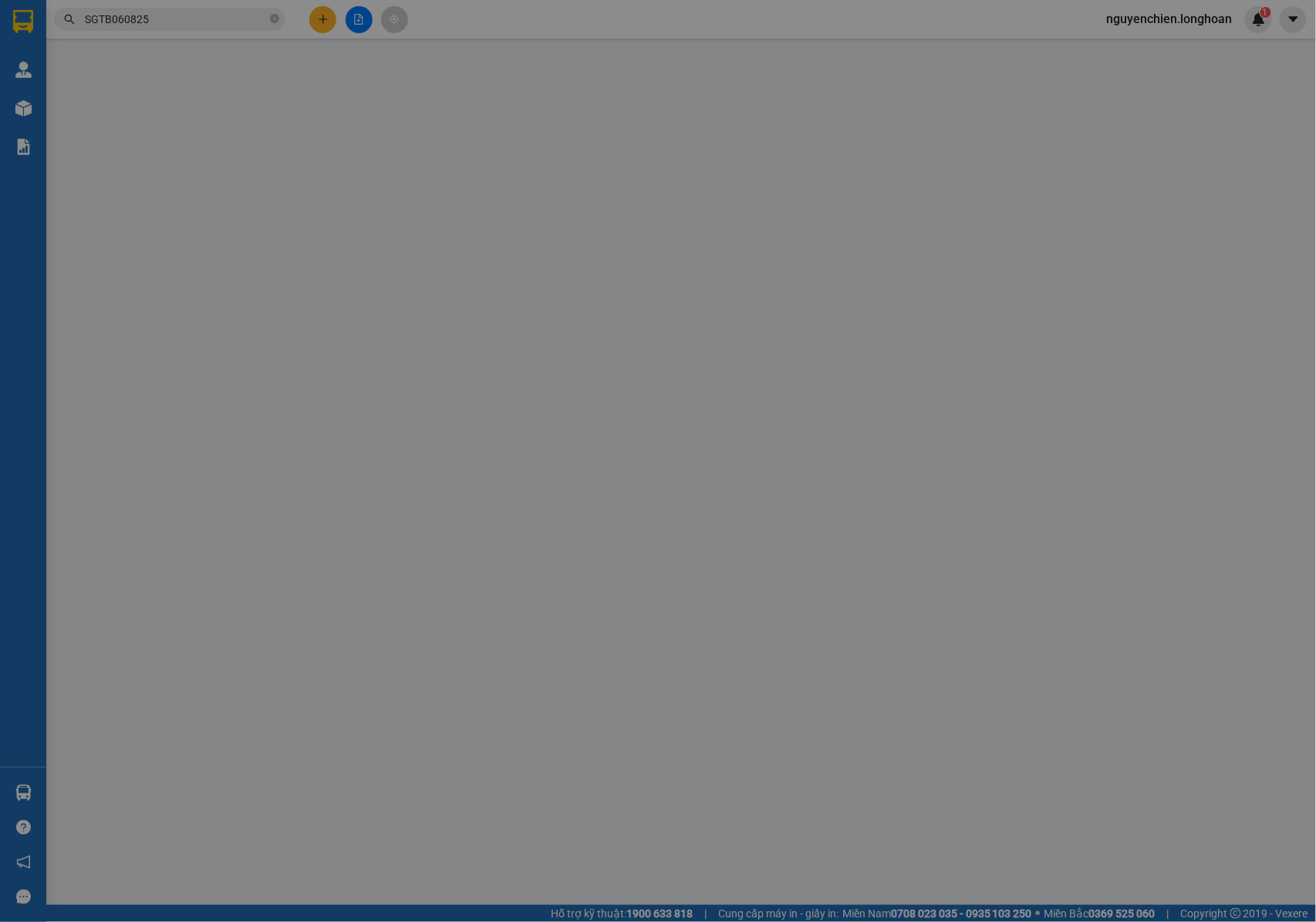
type input "SỐ 14 , TỔ 07 , NGÕ 219/54 , ĐỊNH CÔNG THƯỢNG , PHƯỜNG ĐỊNH CÔNG , HOÀNG MAI , …"
type input "NHẬN NGUYÊN KIỆN GIAO NGUYÊN KIỆN, HƯ VỠ K ĐỀN"
type input "350.000"
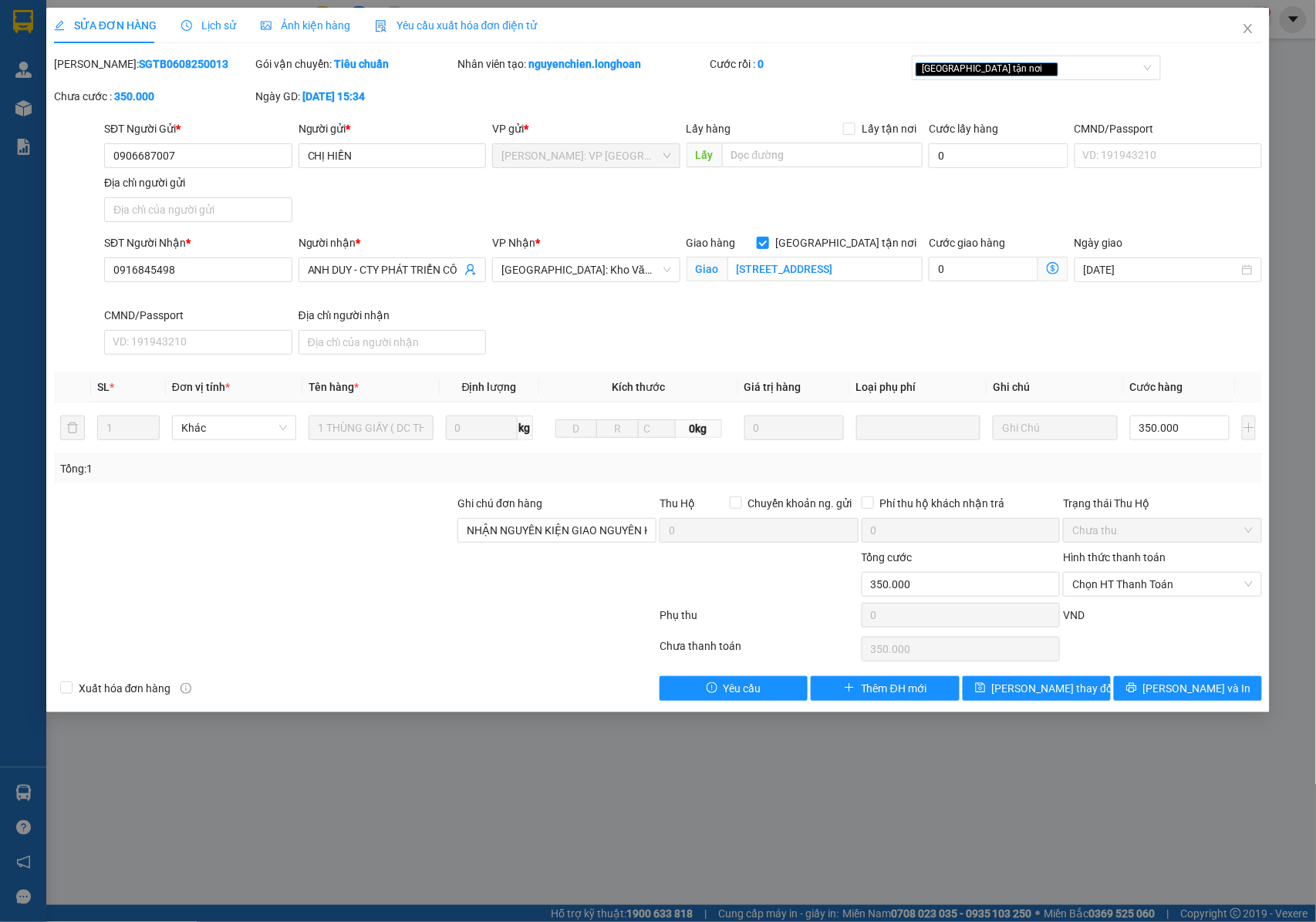
click at [200, 20] on span "Lịch sử" at bounding box center [208, 26] width 55 height 12
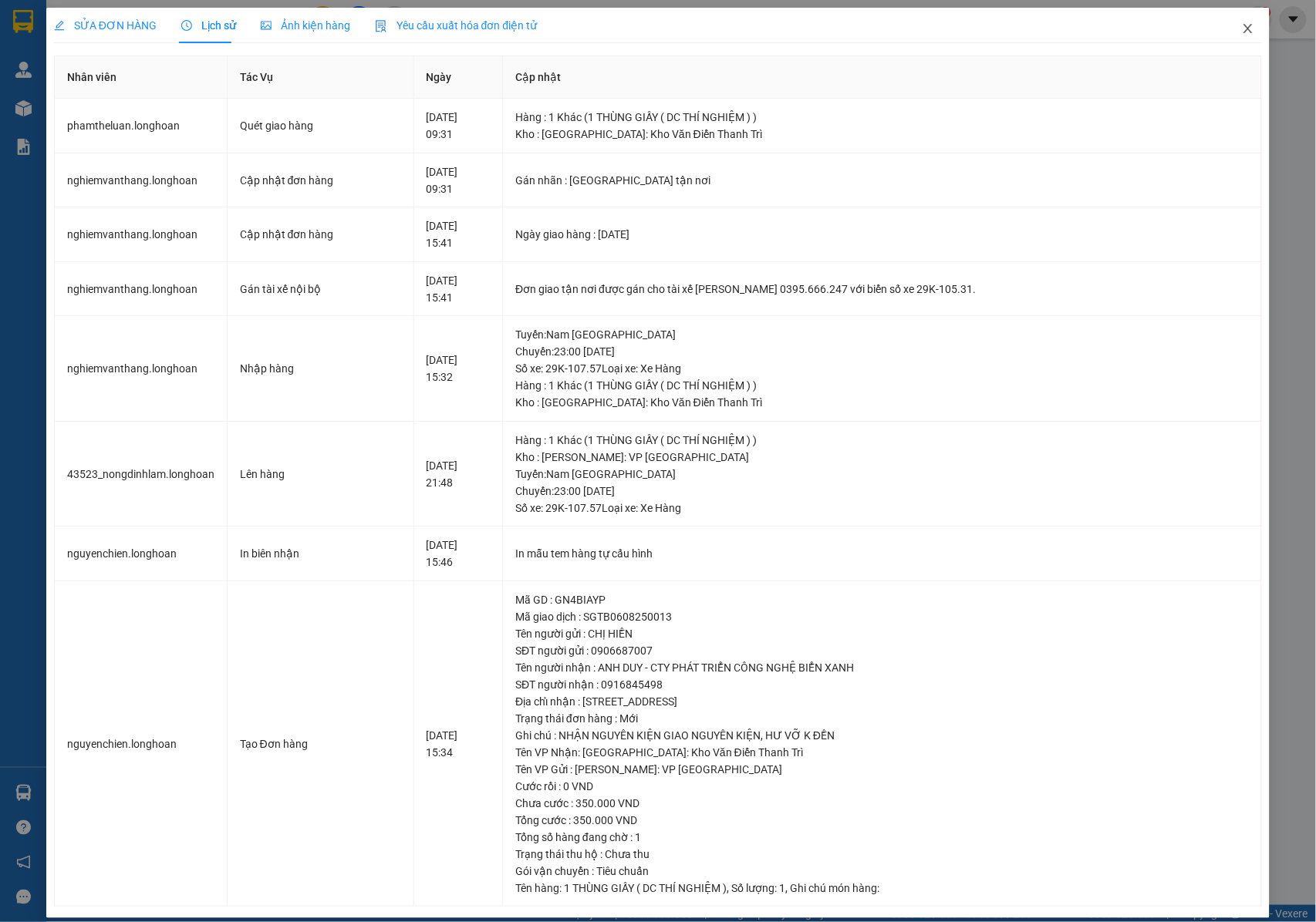
click at [1242, 29] on icon "close" at bounding box center [1249, 28] width 12 height 12
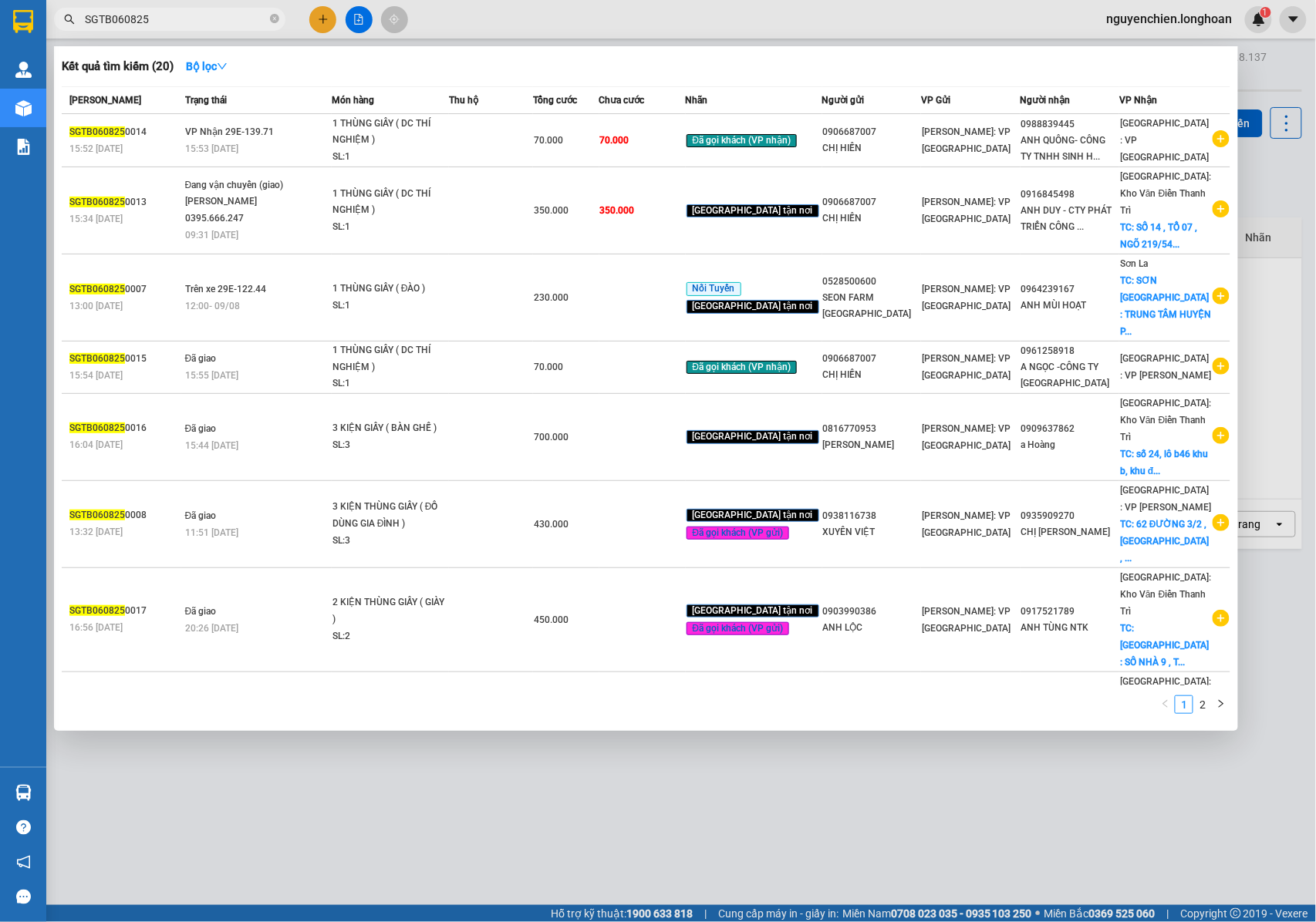
click at [175, 16] on input "SGTB060825" at bounding box center [176, 19] width 182 height 17
click at [119, 22] on input "SGTB060825" at bounding box center [176, 19] width 182 height 17
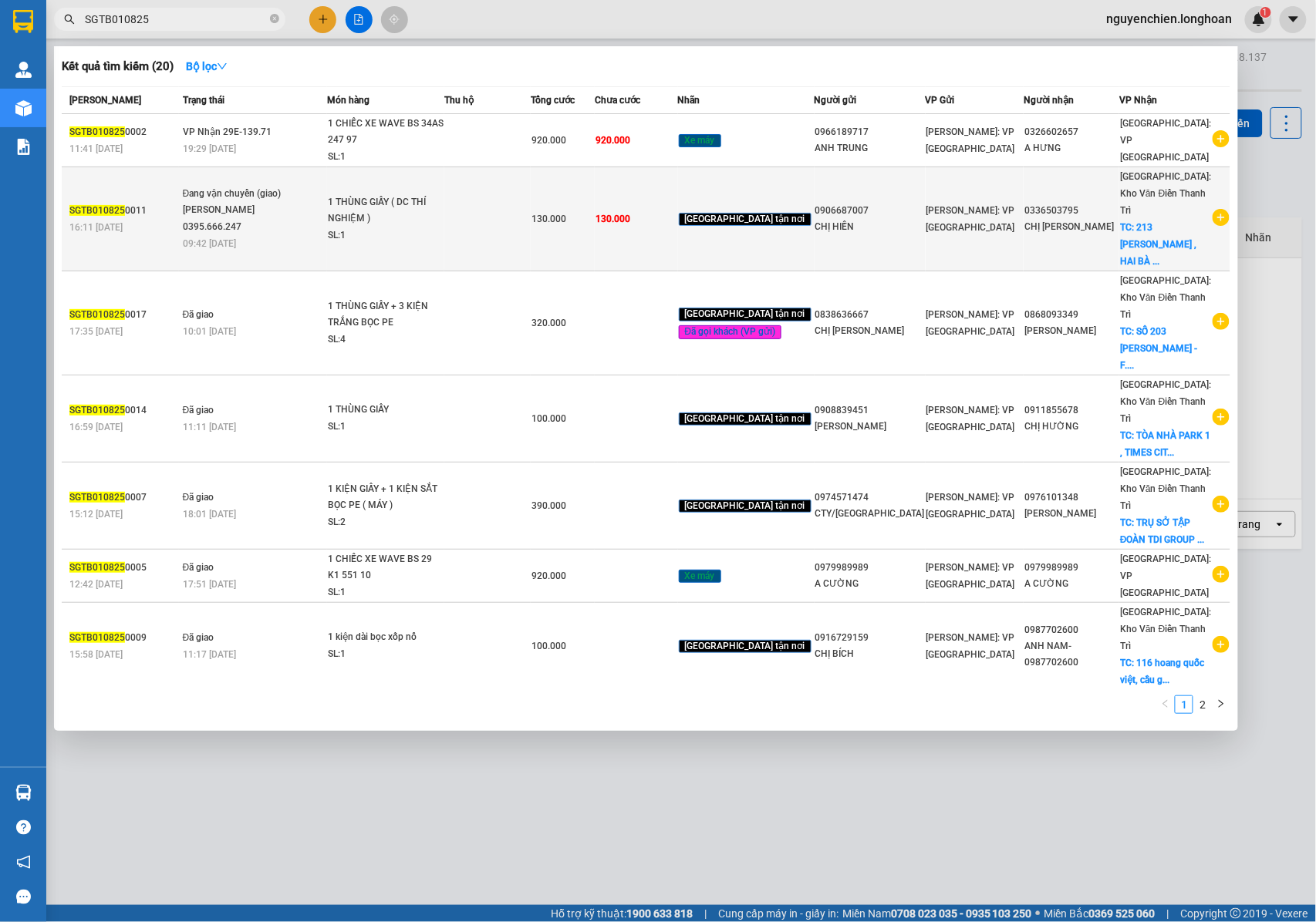
click at [557, 210] on div "130.000" at bounding box center [562, 218] width 62 height 17
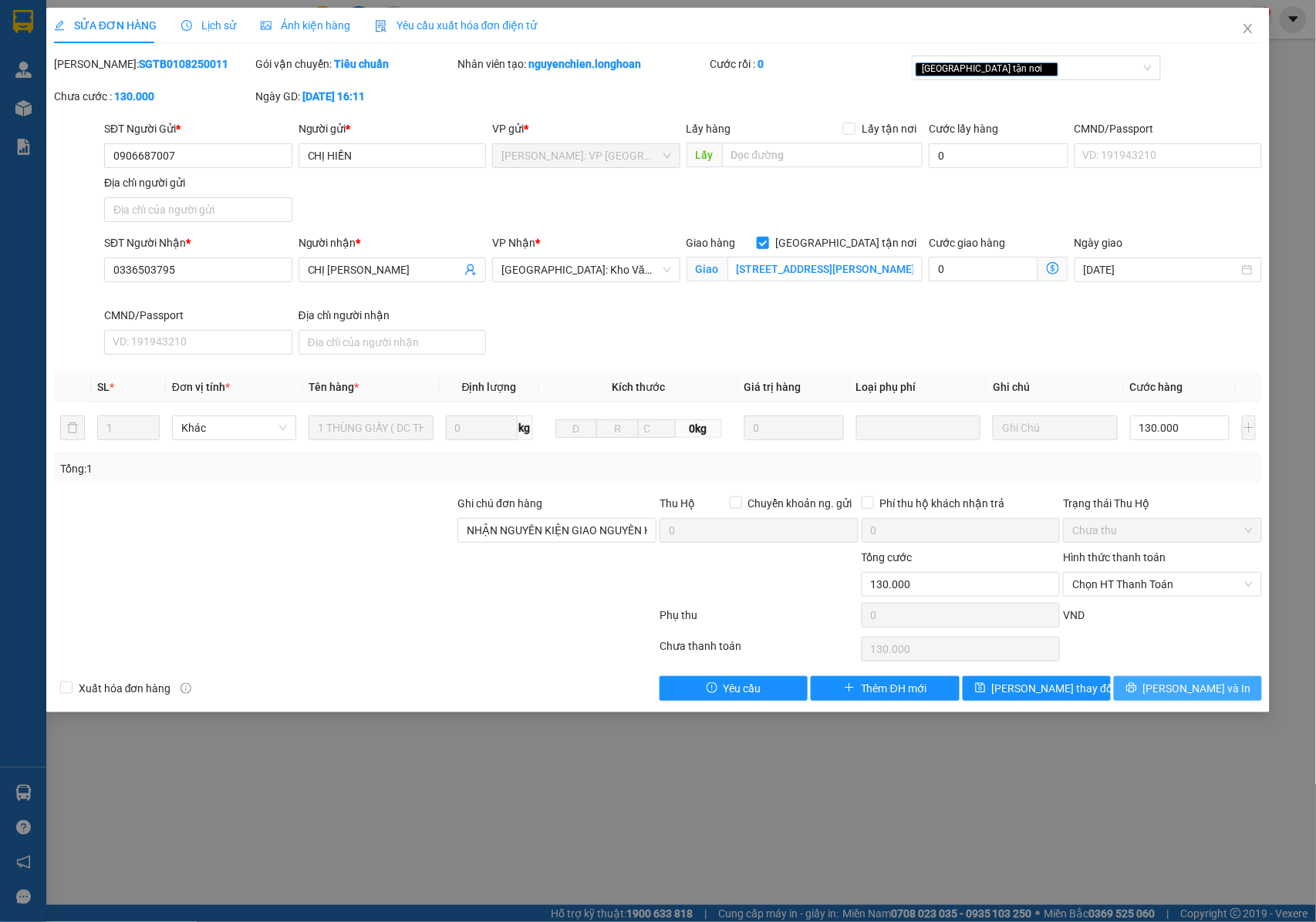
drag, startPoint x: 1183, startPoint y: 692, endPoint x: 1046, endPoint y: 677, distance: 137.8
click at [1180, 692] on span "[PERSON_NAME] và In" at bounding box center [1197, 688] width 108 height 17
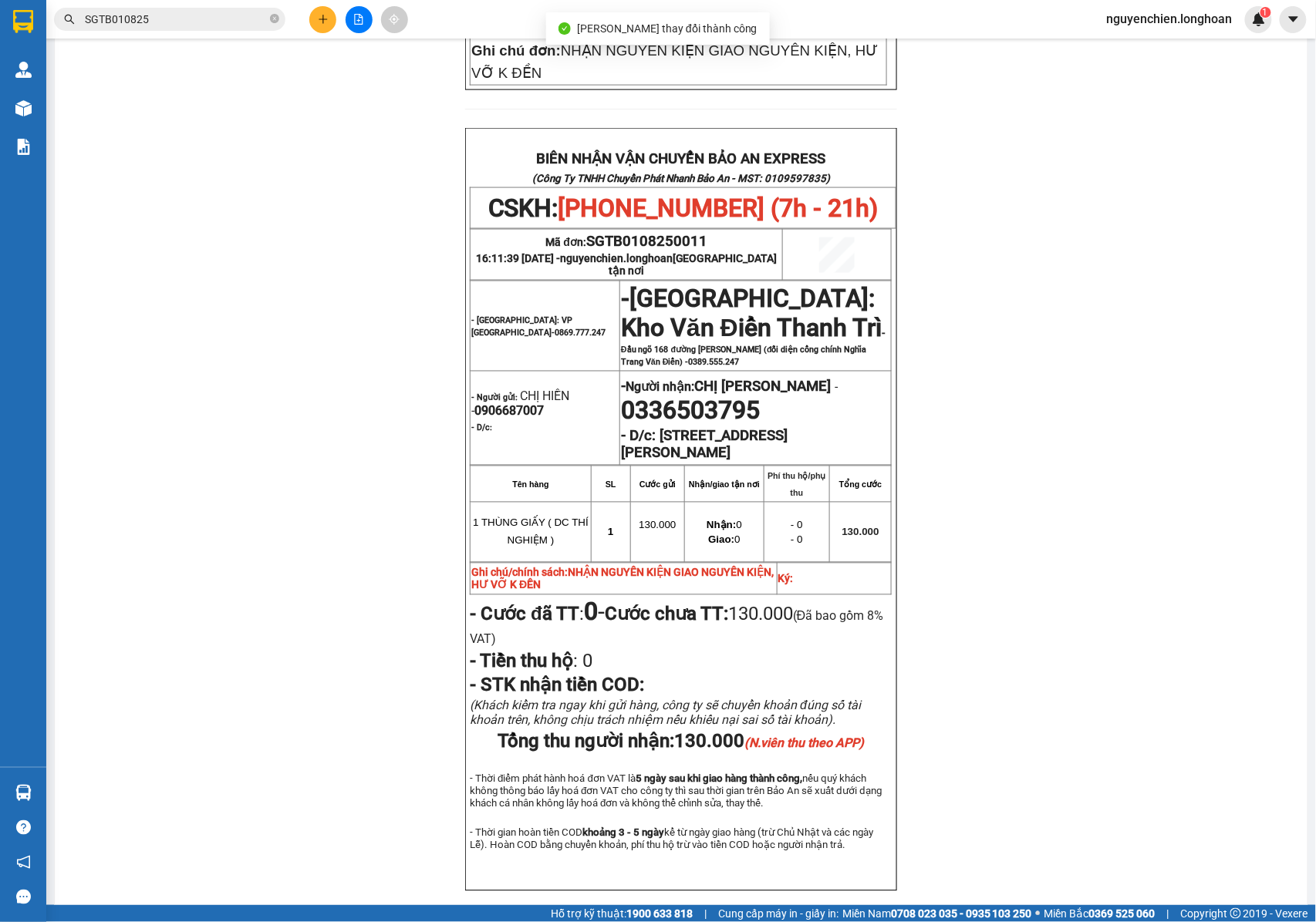
scroll to position [720, 0]
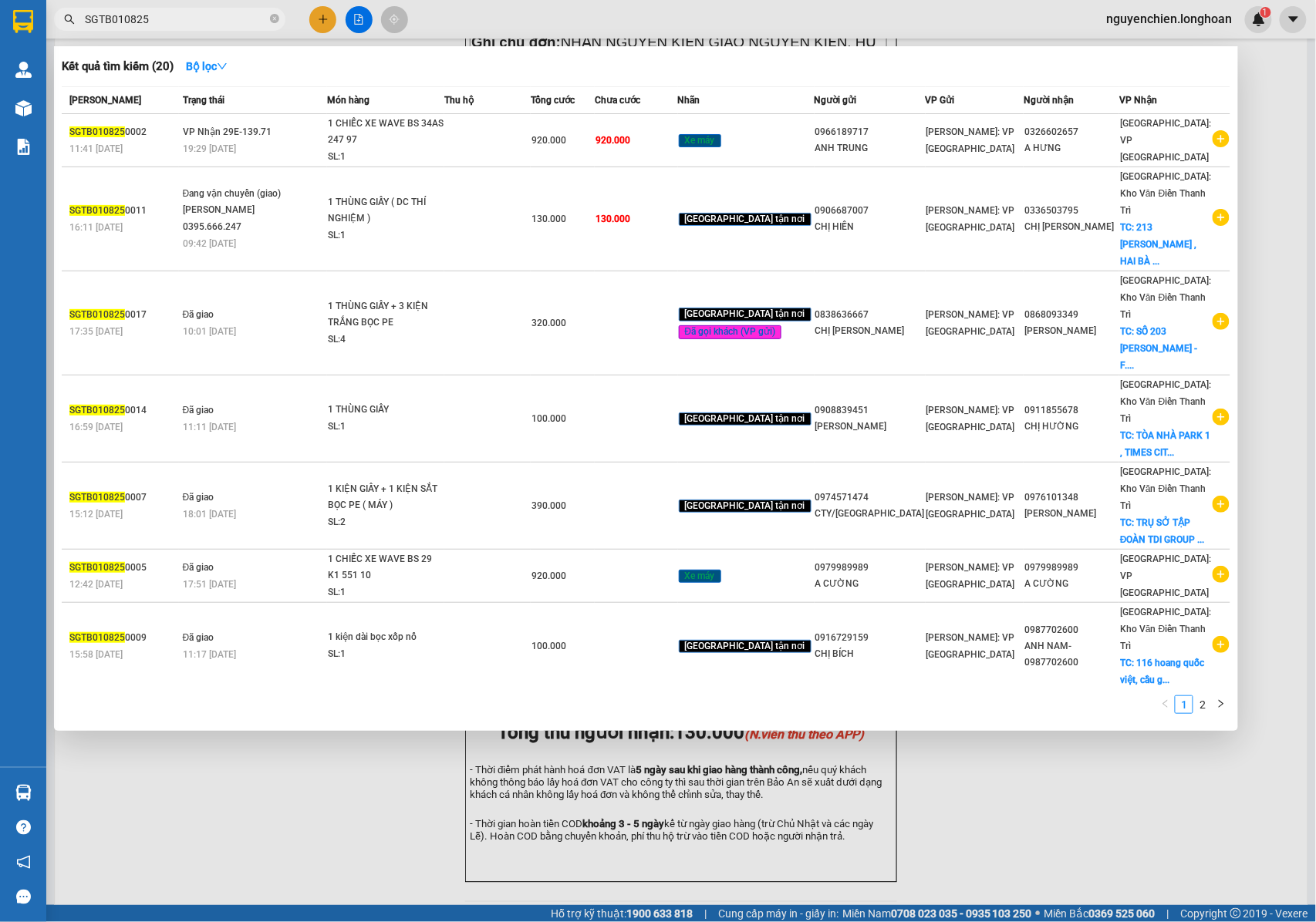
click at [121, 21] on input "SGTB010825" at bounding box center [176, 19] width 182 height 17
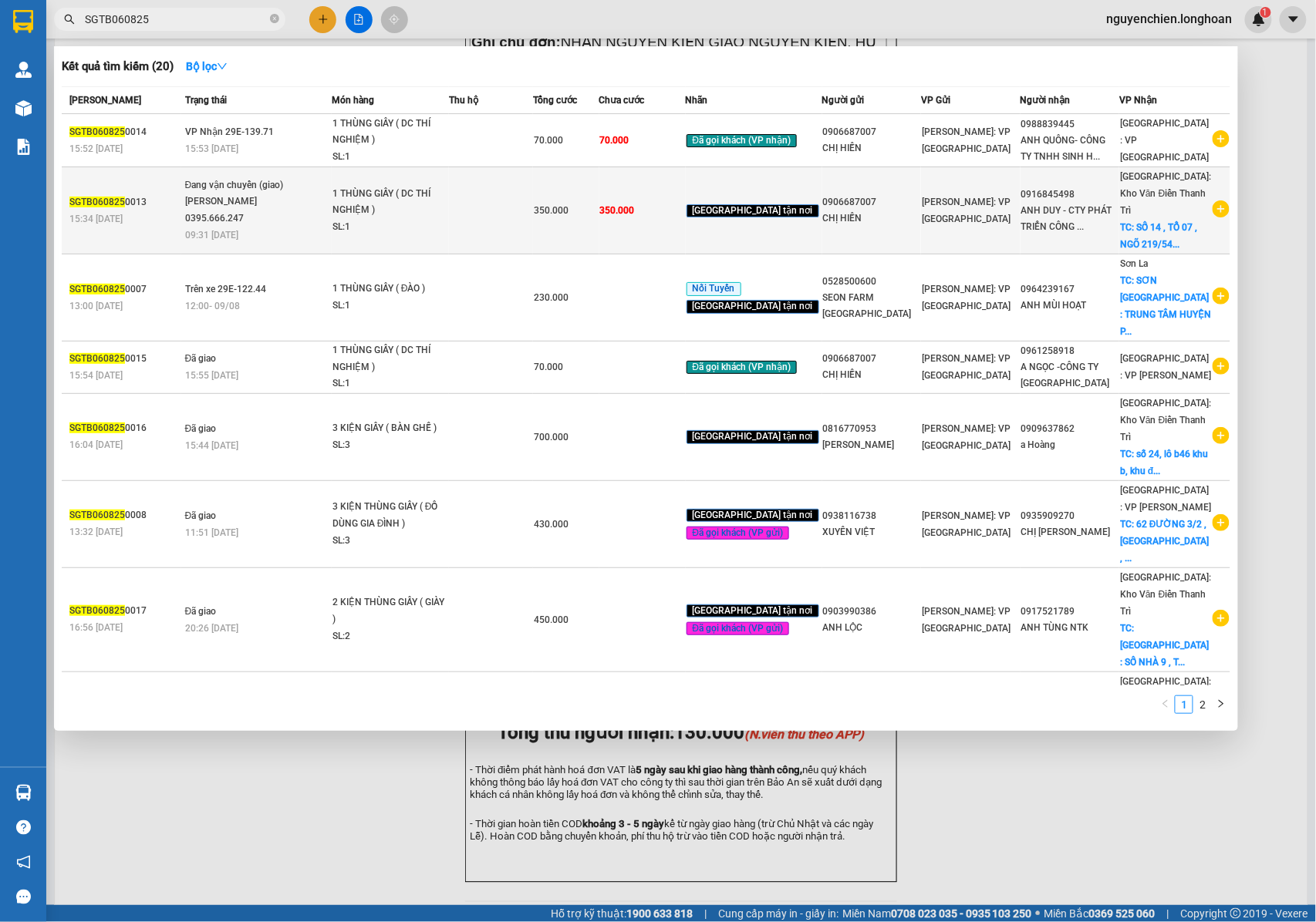
type input "SGTB060825"
click at [599, 211] on td "350.000" at bounding box center [566, 211] width 66 height 87
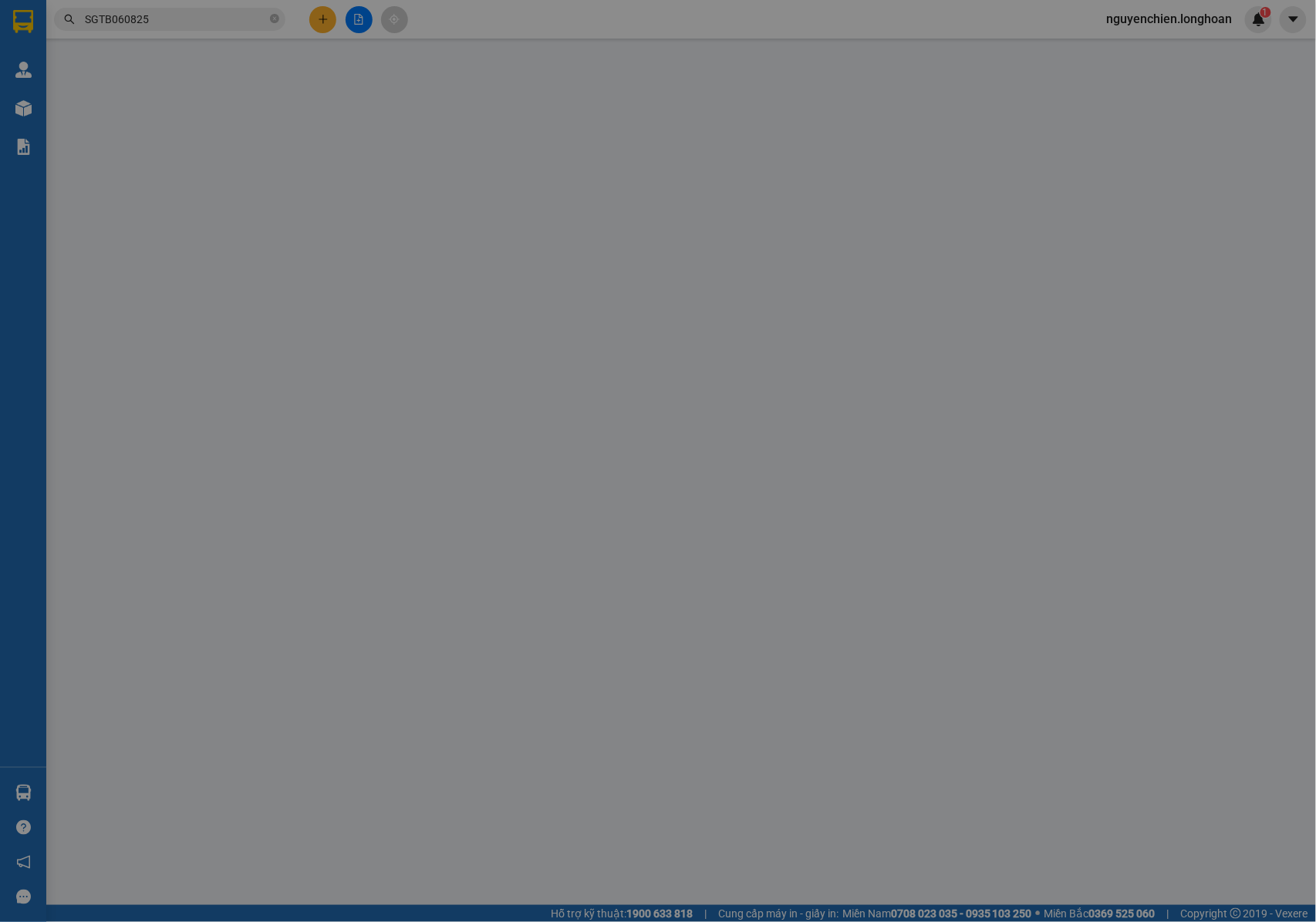
type input "0906687007"
type input "CHỊ HIỀN"
type input "0916845498"
type input "ANH DUY - CTY PHÁT TRIỂN CÔNG NGHỆ BIỂN XANH"
checkbox input "true"
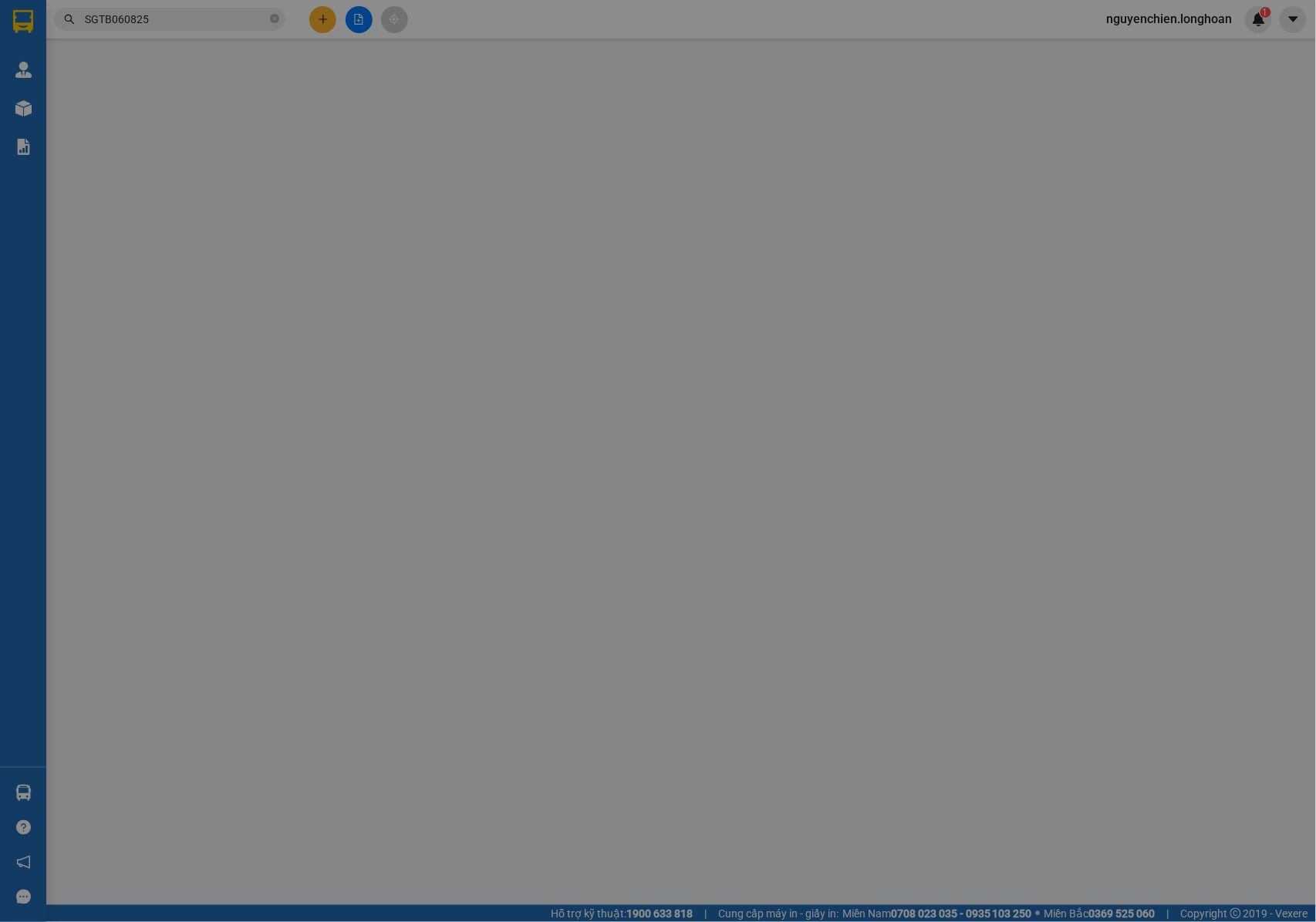
type input "SỐ 14 , TỔ 07 , NGÕ 219/54 , ĐỊNH CÔNG THƯỢNG , PHƯỜNG ĐỊNH CÔNG , HOÀNG MAI , …"
type input "NHẬN NGUYÊN KIỆN GIAO NGUYÊN KIỆN, HƯ VỠ K ĐỀN"
type input "350.000"
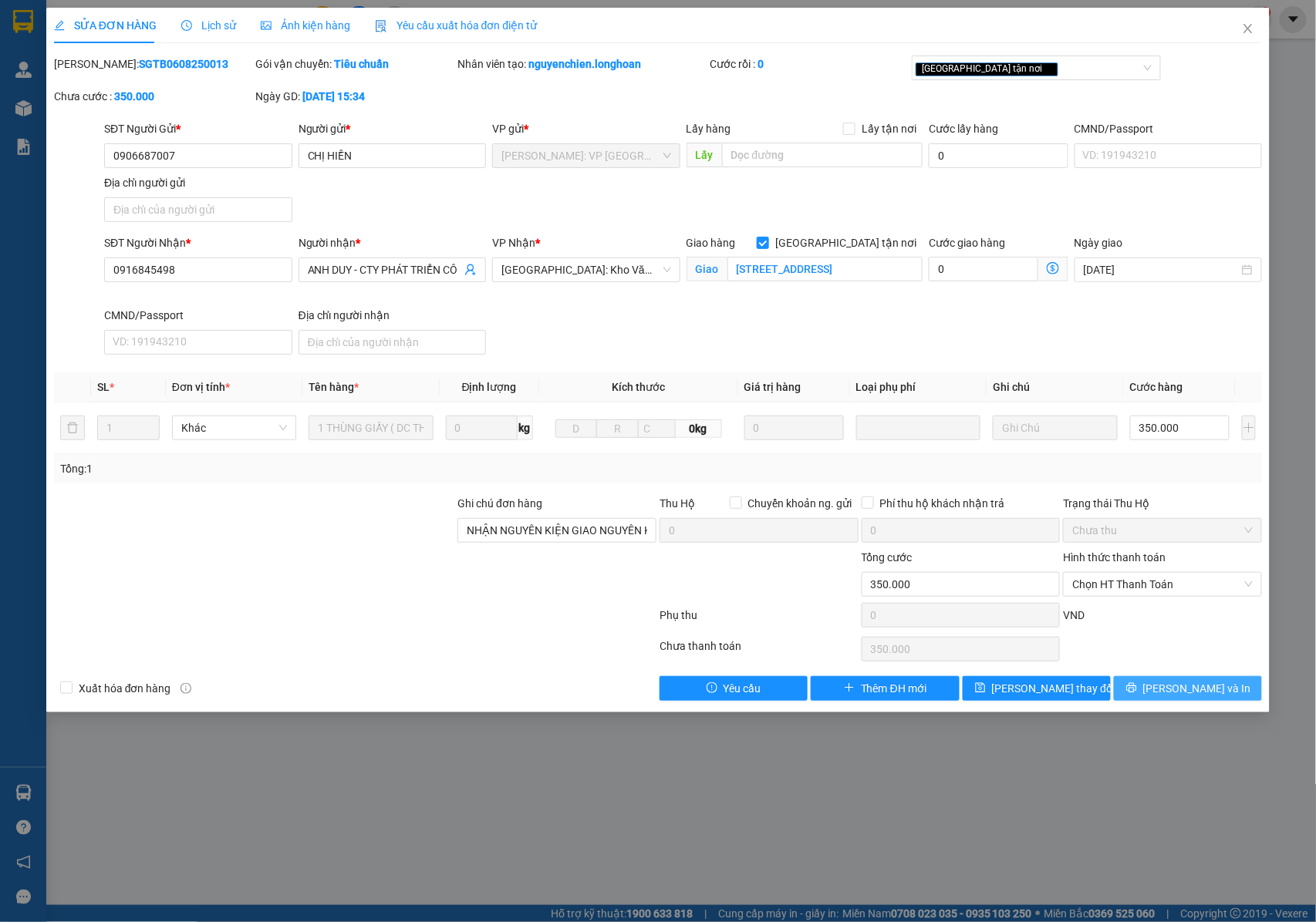
click at [1152, 691] on button "[PERSON_NAME] và In" at bounding box center [1187, 689] width 148 height 25
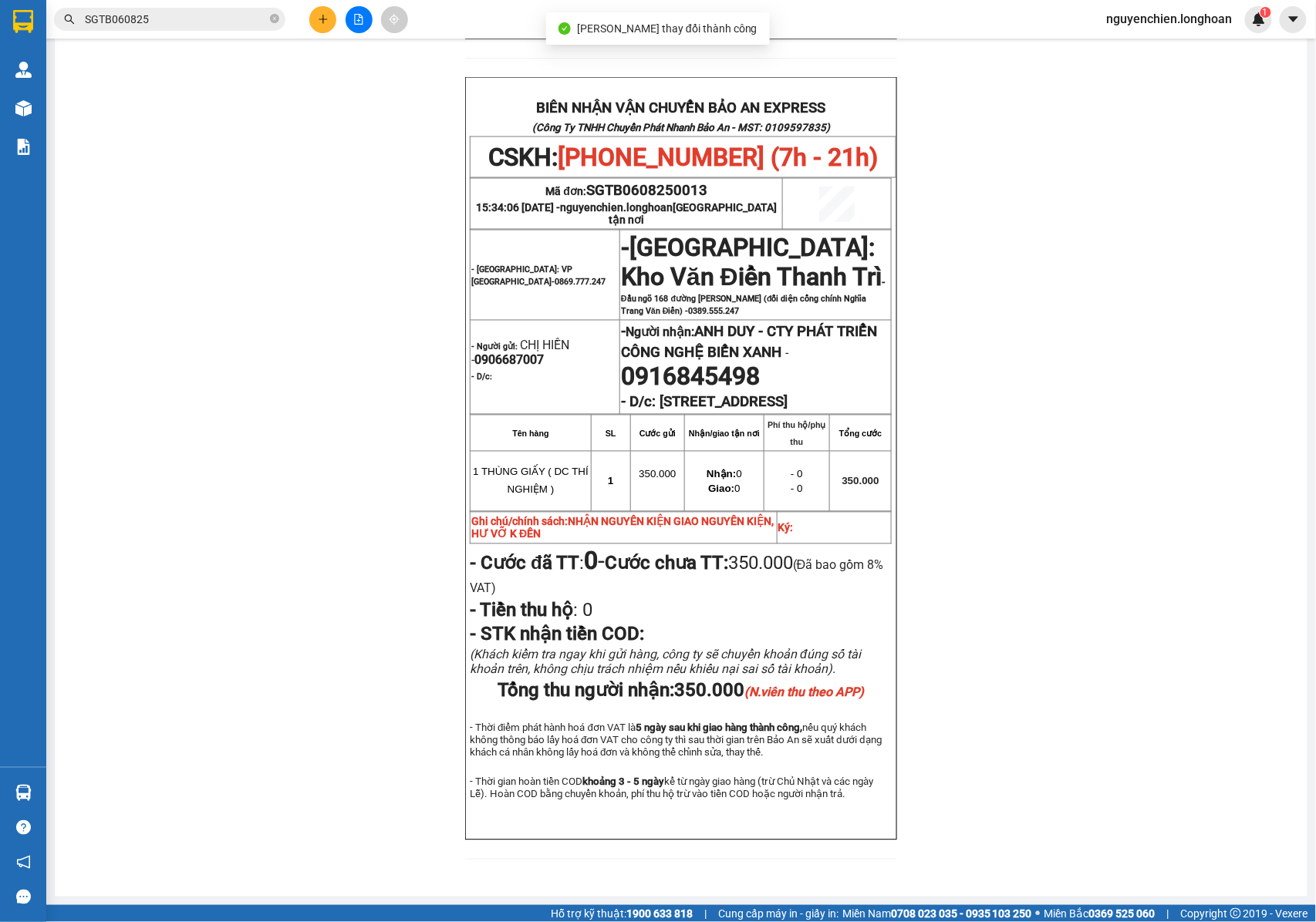
scroll to position [811, 0]
drag, startPoint x: 708, startPoint y: 123, endPoint x: 584, endPoint y: 112, distance: 124.5
click at [584, 182] on p "Mã đơn: SGTB0608250013" at bounding box center [627, 190] width 310 height 17
copy span "SGTB0608250013"
click at [153, 17] on input "SGTB060825" at bounding box center [176, 19] width 182 height 17
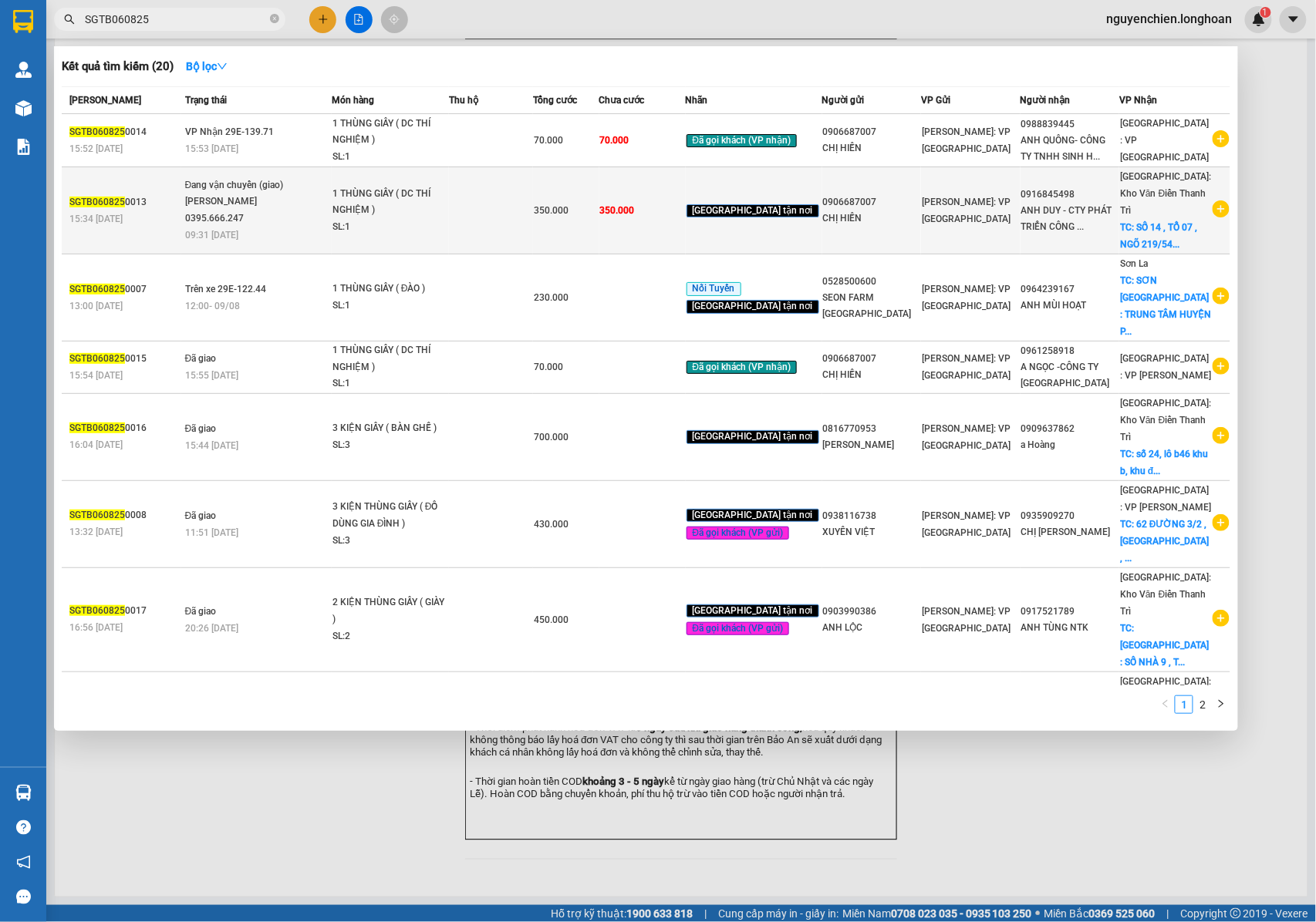
click at [220, 193] on div "Phạm Thế Luân 0395.666.247" at bounding box center [243, 209] width 115 height 33
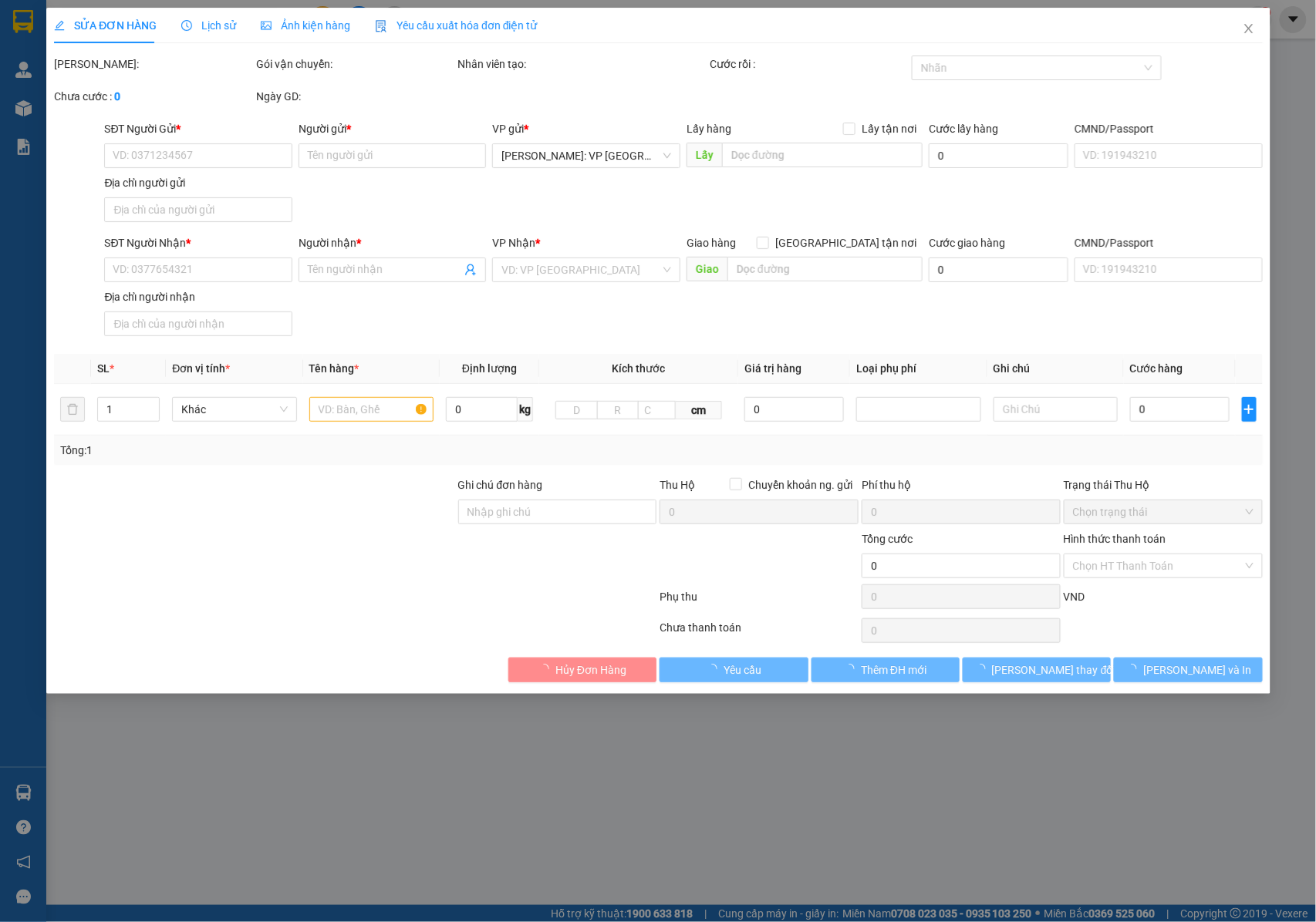
type input "0906687007"
type input "CHỊ HIỀN"
type input "0916845498"
type input "ANH DUY - CTY PHÁT TRIỂN CÔNG NGHỆ BIỂN XANH"
checkbox input "true"
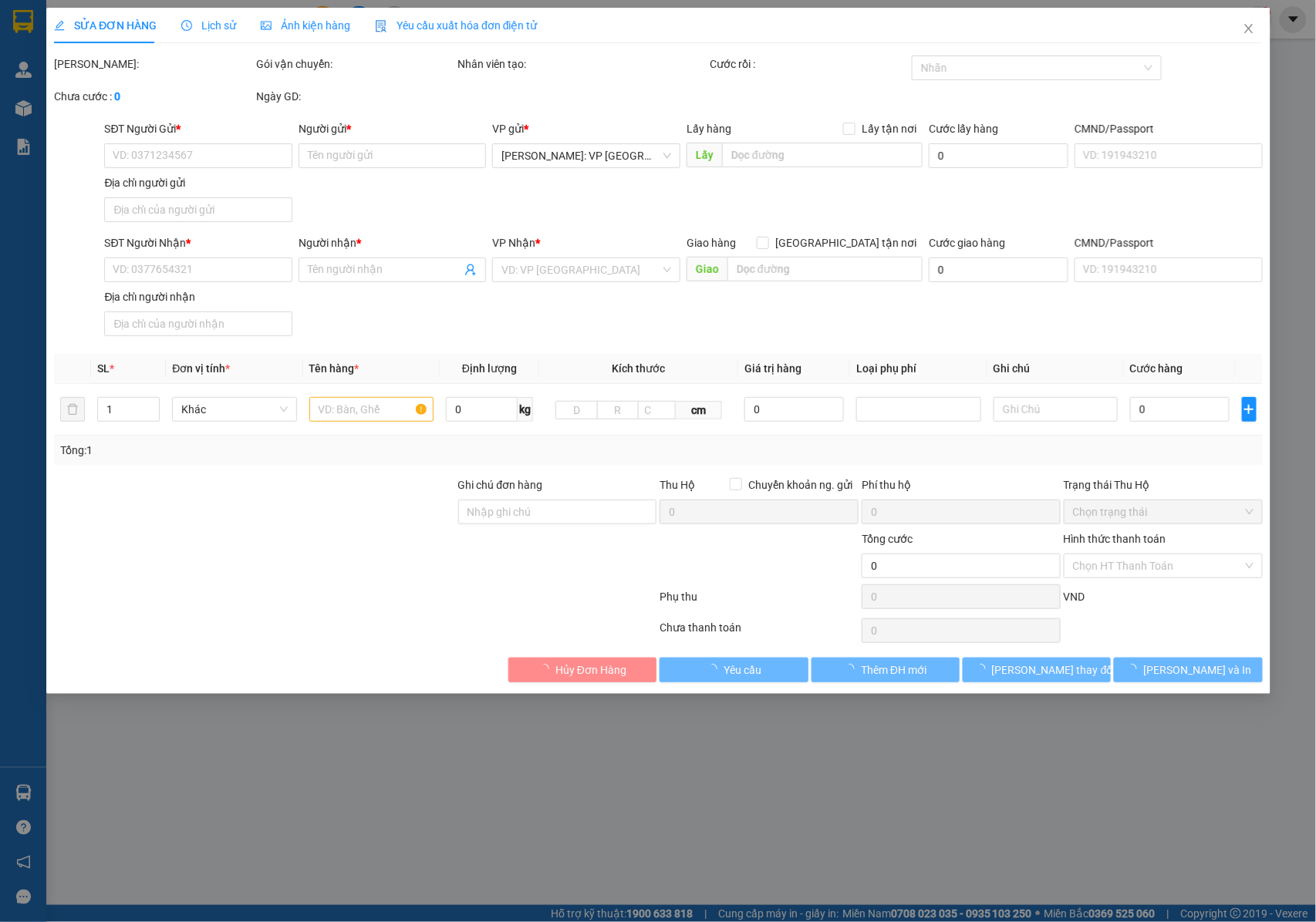
type input "SỐ 14 , TỔ 07 , NGÕ 219/54 , ĐỊNH CÔNG THƯỢNG , PHƯỜNG ĐỊNH CÔNG , HOÀNG MAI , …"
type input "NHẬN NGUYÊN KIỆN GIAO NGUYÊN KIỆN, HƯ VỠ K ĐỀN"
type input "350.000"
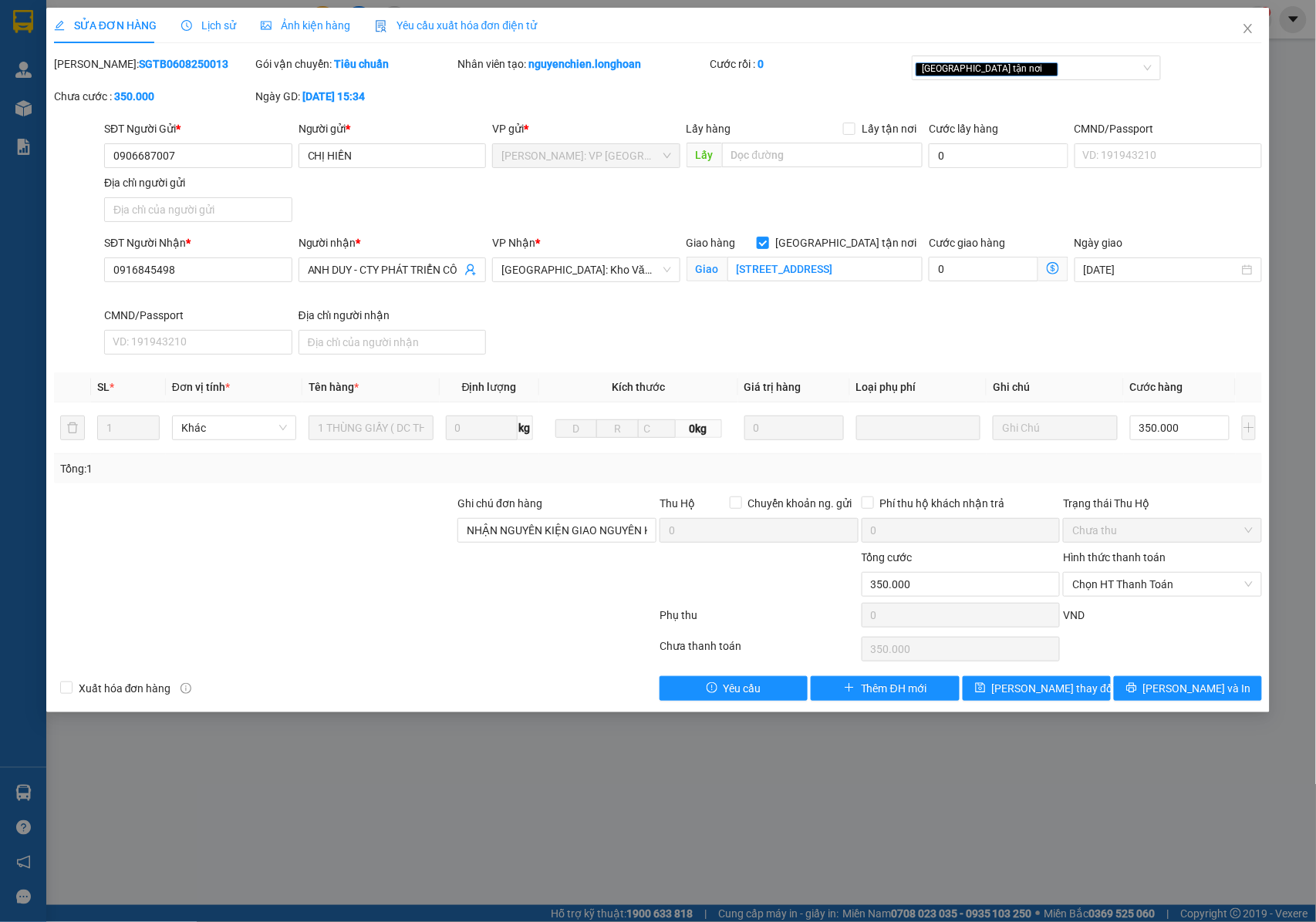
drag, startPoint x: 184, startPoint y: 63, endPoint x: 93, endPoint y: 65, distance: 91.0
click at [93, 65] on div "Mã ĐH: SGTB0608250013" at bounding box center [153, 64] width 199 height 17
copy b "SGTB0608250013"
click at [1243, 29] on icon "close" at bounding box center [1249, 28] width 12 height 12
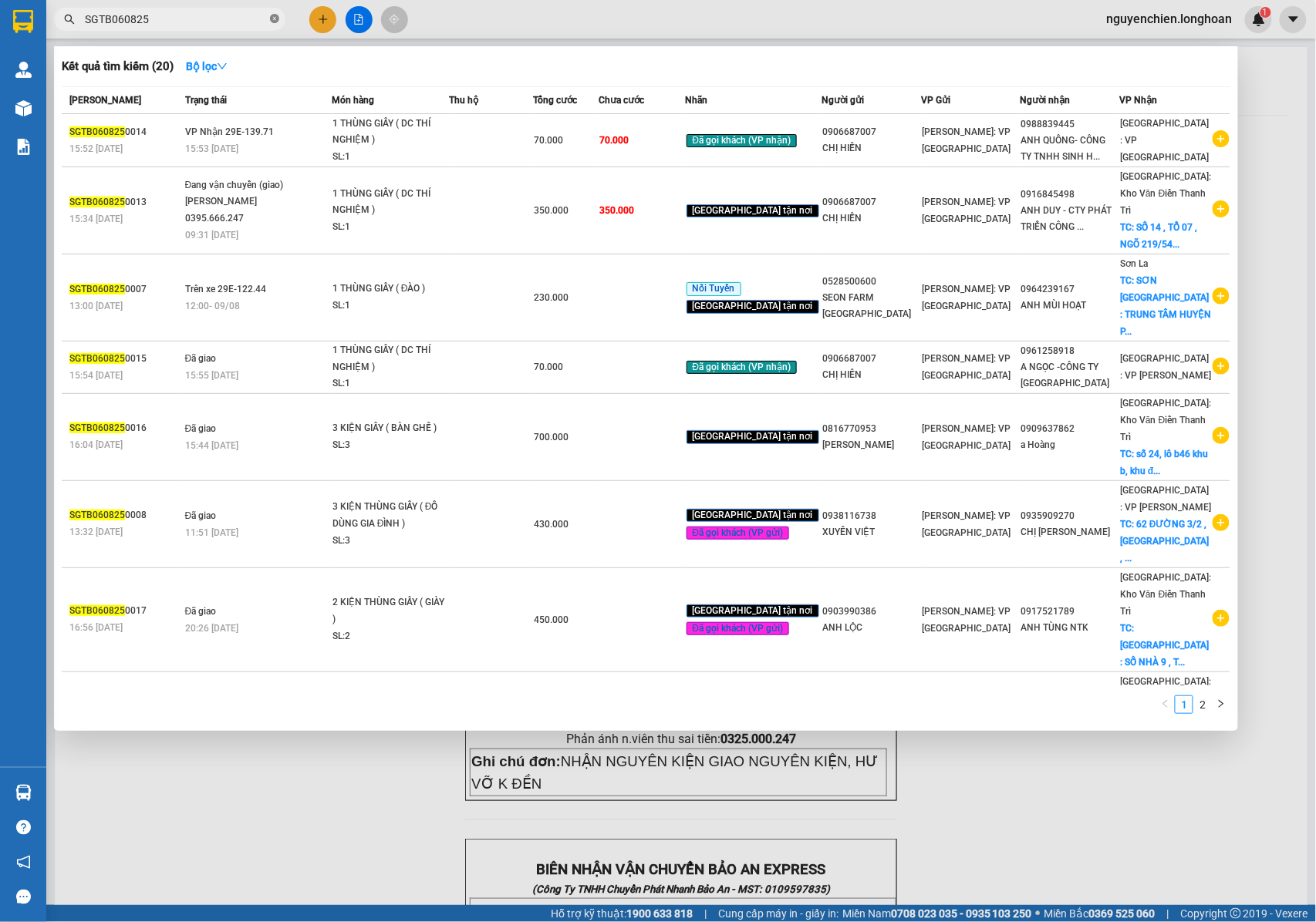
click at [272, 25] on span at bounding box center [274, 20] width 9 height 15
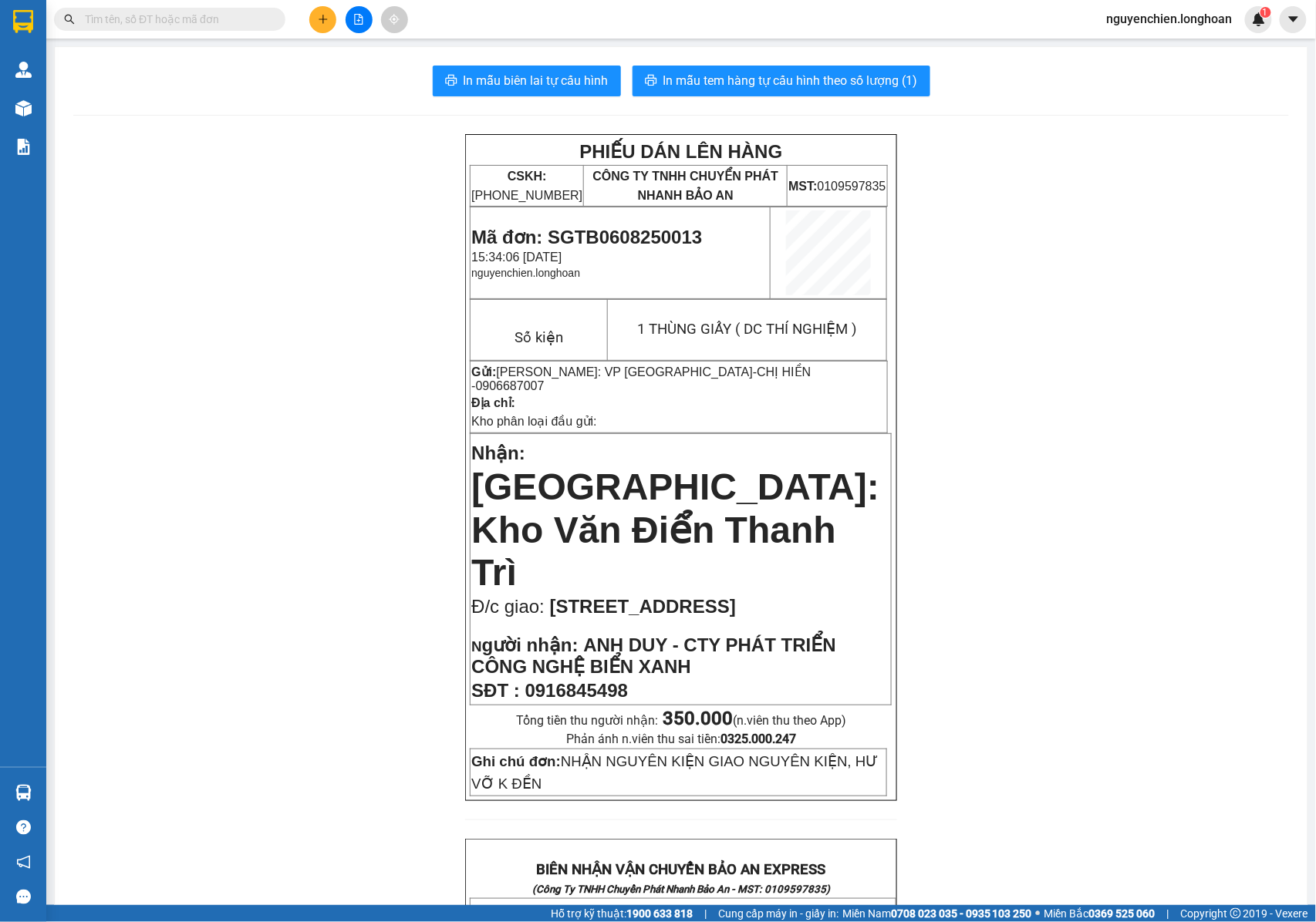
click at [239, 23] on input "text" at bounding box center [176, 19] width 182 height 17
paste input "SGTB0608250013"
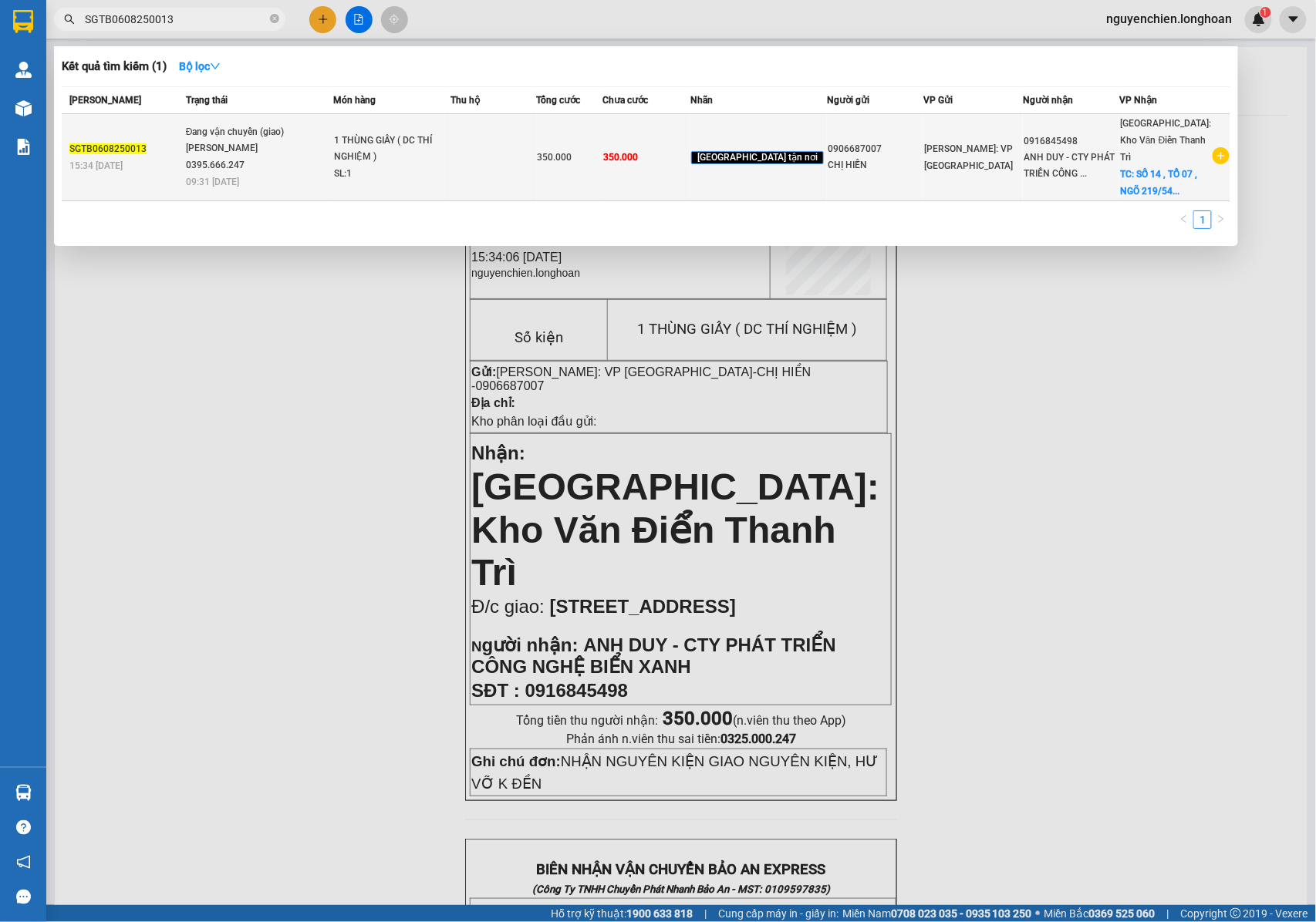
type input "SGTB0608250013"
click at [265, 157] on div "Phạm Thế Luân 0395.666.247" at bounding box center [244, 156] width 115 height 33
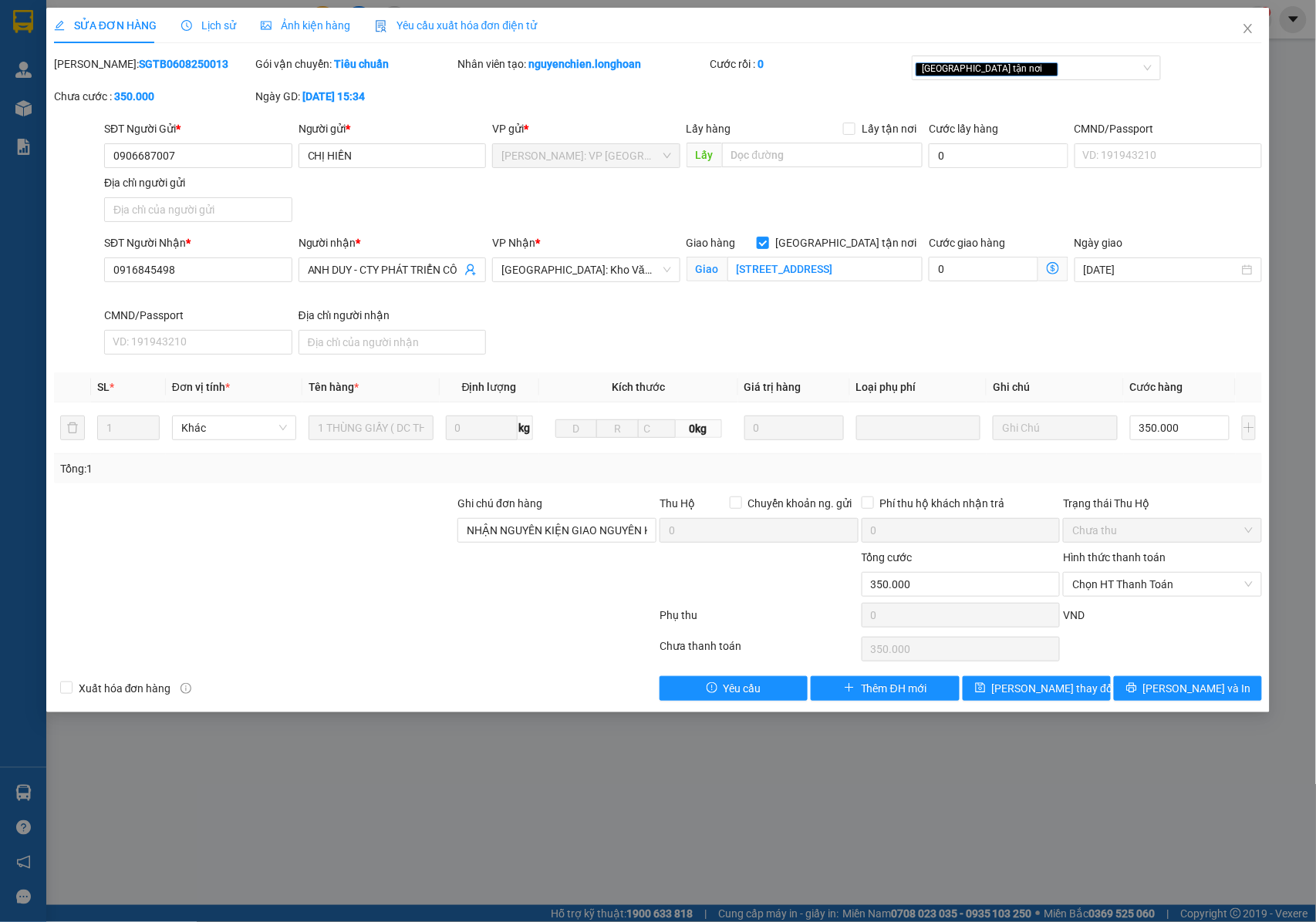
click at [210, 25] on span "Lịch sử" at bounding box center [208, 26] width 55 height 12
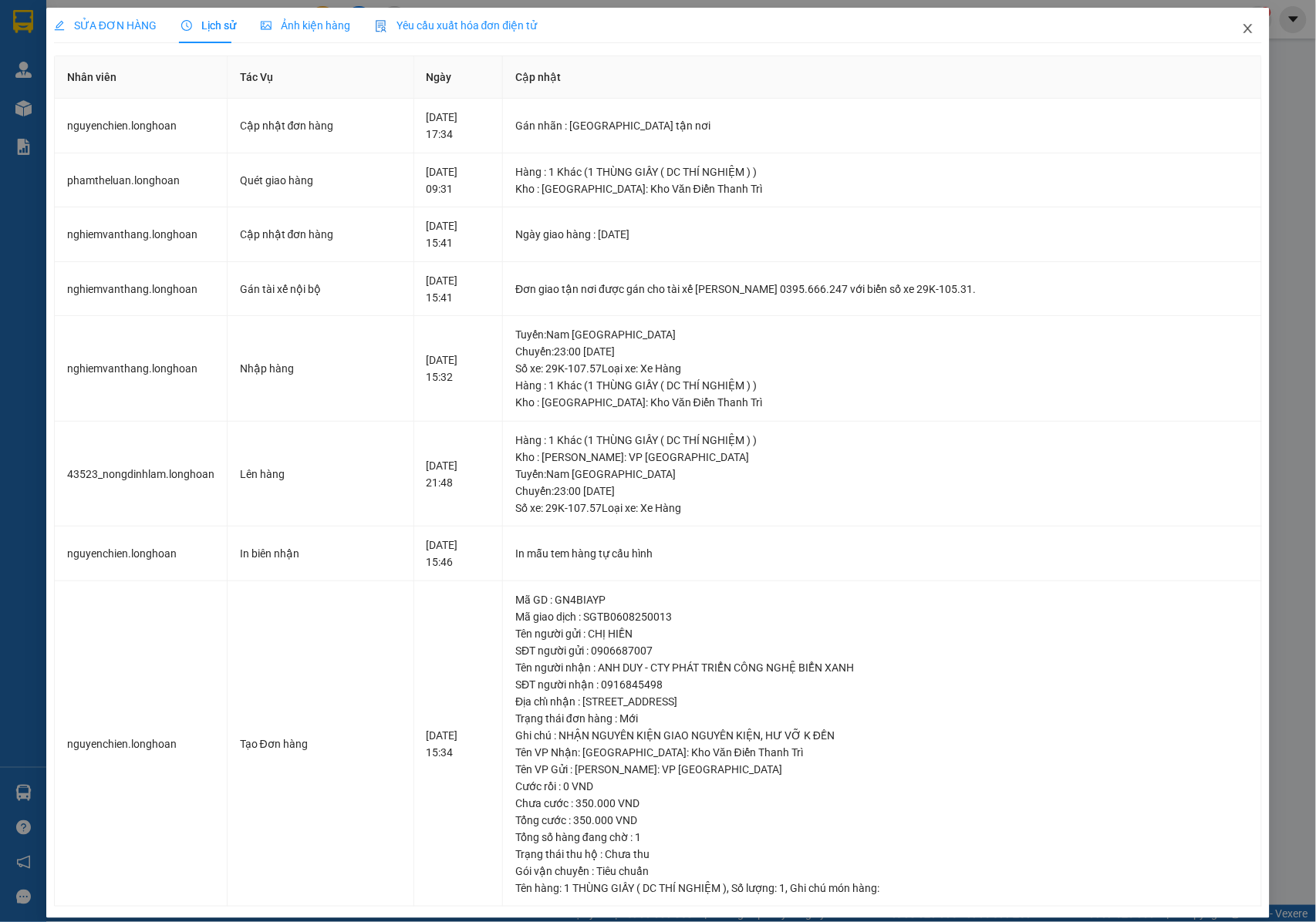
click at [1242, 35] on icon "close" at bounding box center [1249, 28] width 12 height 12
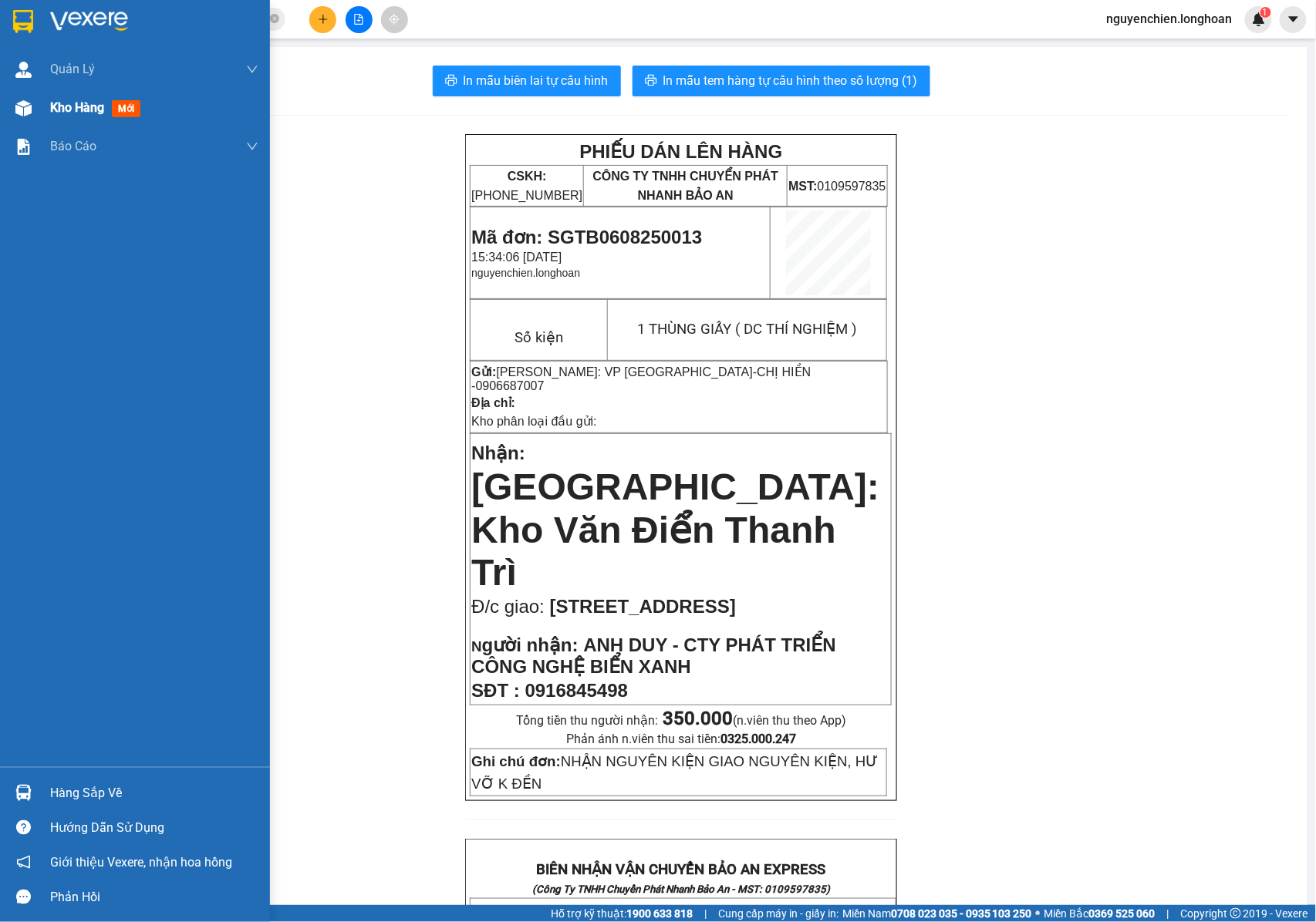
click at [31, 111] on img at bounding box center [23, 108] width 16 height 16
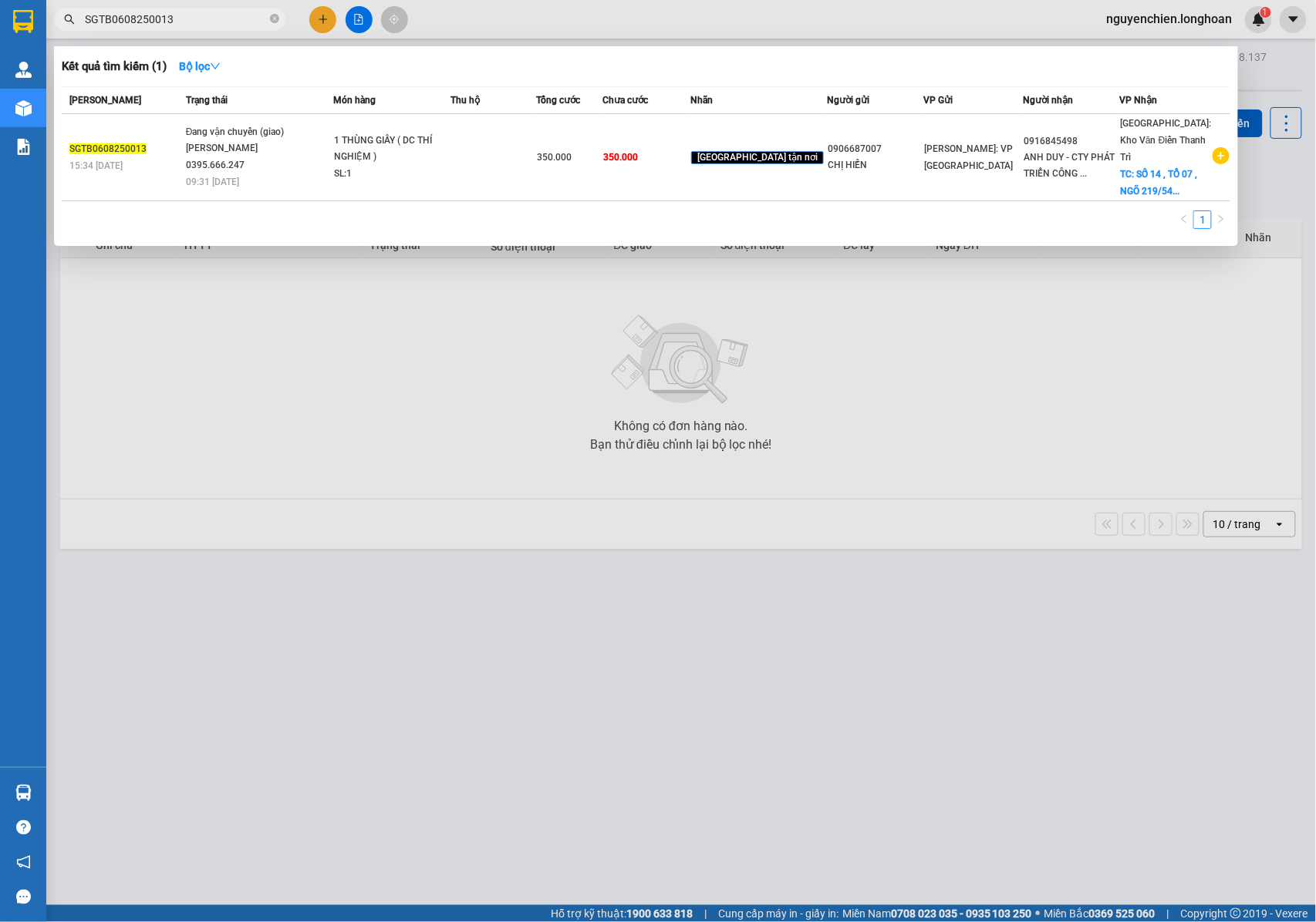
click at [196, 12] on input "SGTB0608250013" at bounding box center [176, 19] width 182 height 17
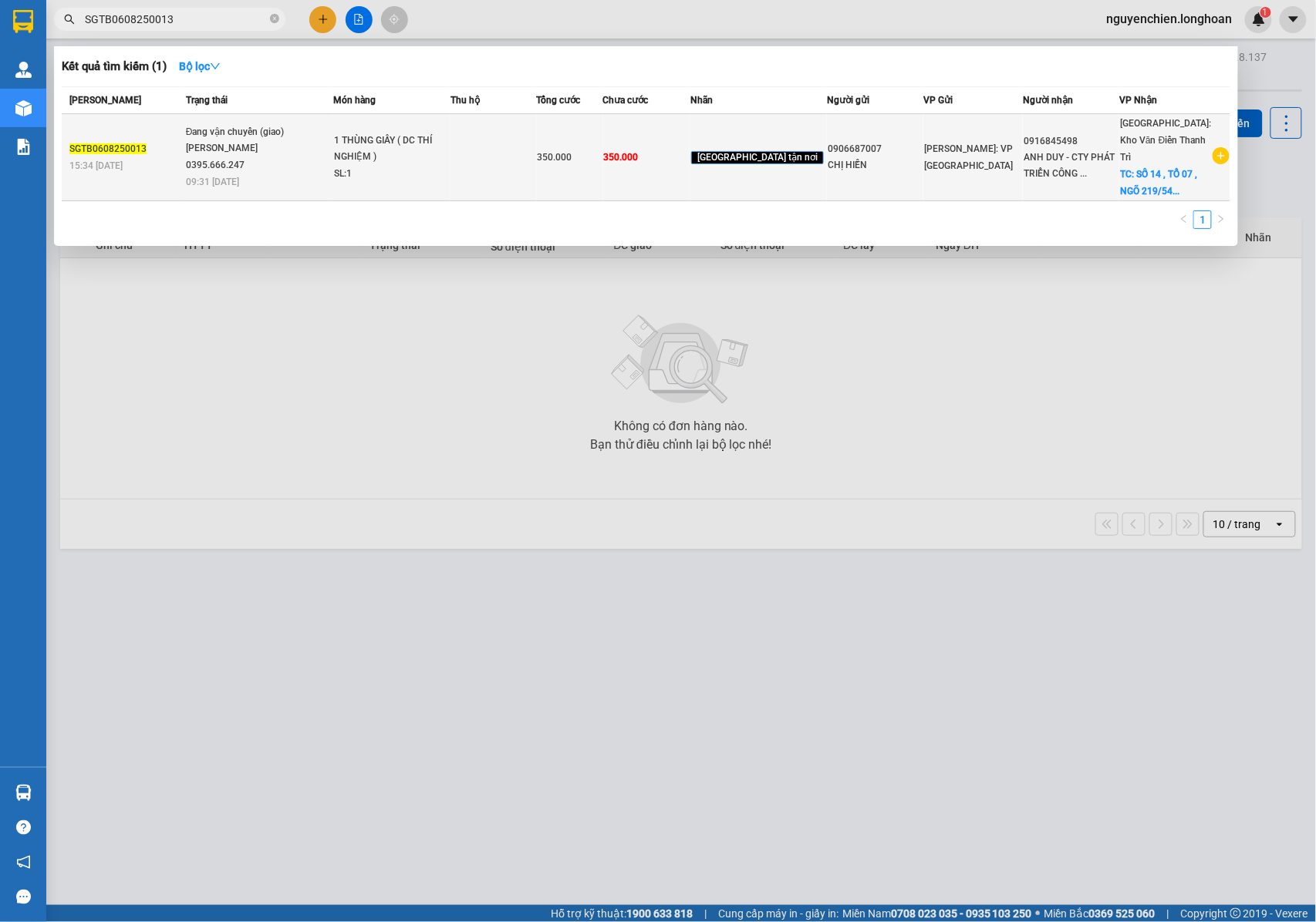
click at [269, 144] on div "Phạm Thế Luân 0395.666.247" at bounding box center [244, 156] width 115 height 33
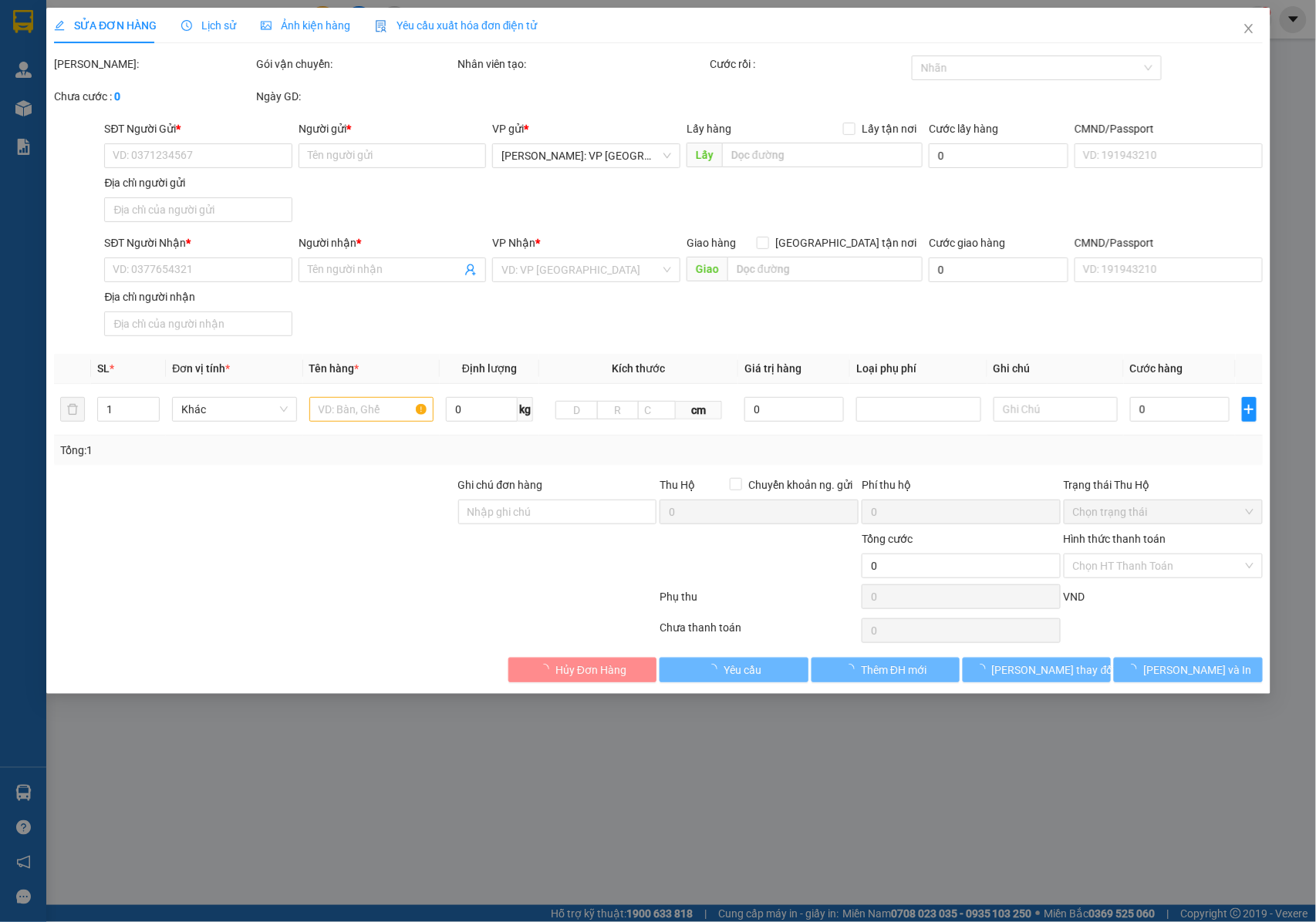
type input "0906687007"
type input "CHỊ HIỀN"
type input "0916845498"
type input "ANH DUY - CTY PHÁT TRIỂN CÔNG NGHỆ BIỂN XANH"
checkbox input "true"
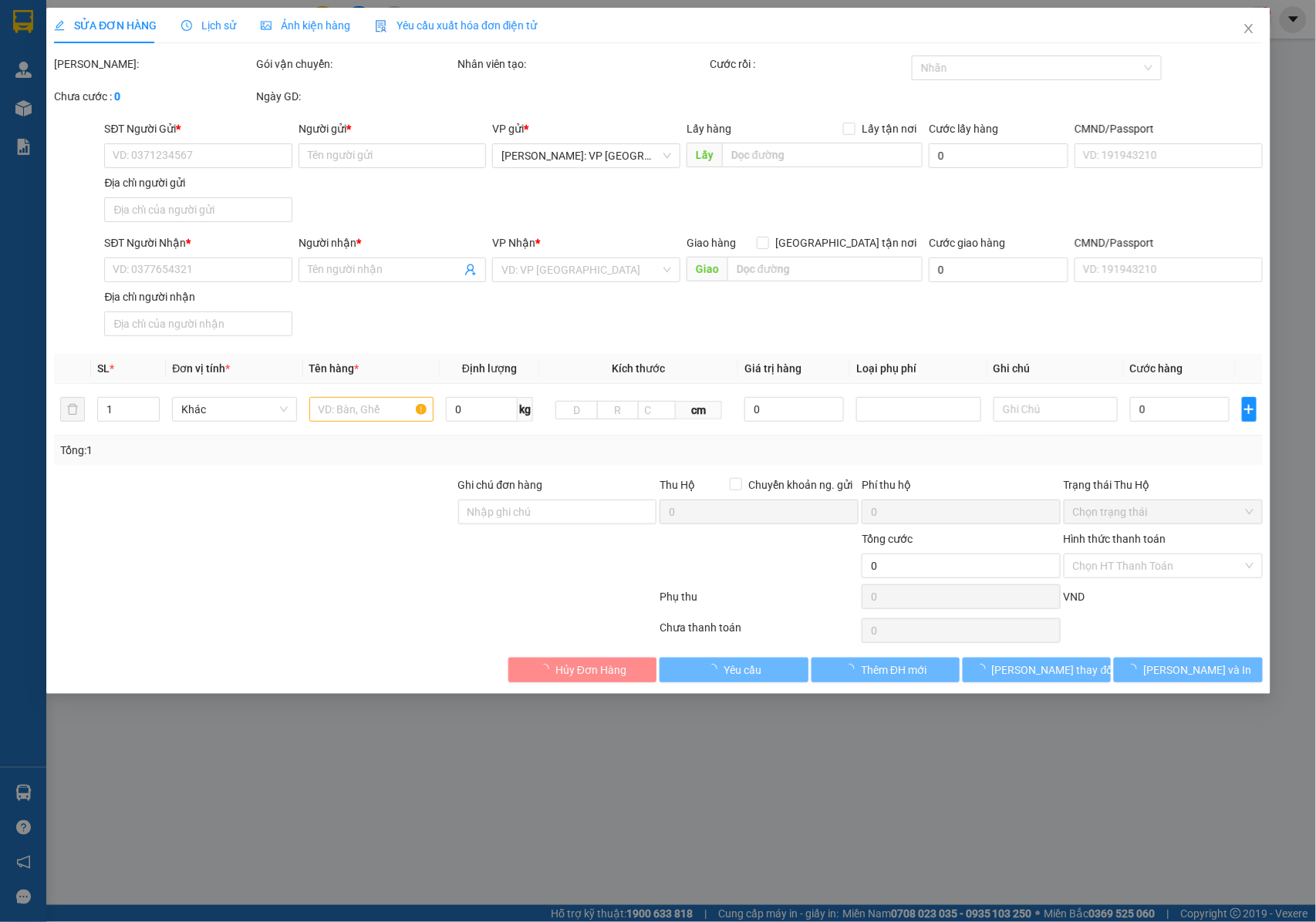
type input "SỐ 14 , TỔ 07 , NGÕ 219/54 , ĐỊNH CÔNG THƯỢNG , PHƯỜNG ĐỊNH CÔNG , HOÀNG MAI , …"
type input "NHẬN NGUYÊN KIỆN GIAO NGUYÊN KIỆN, HƯ VỠ K ĐỀN"
type input "350.000"
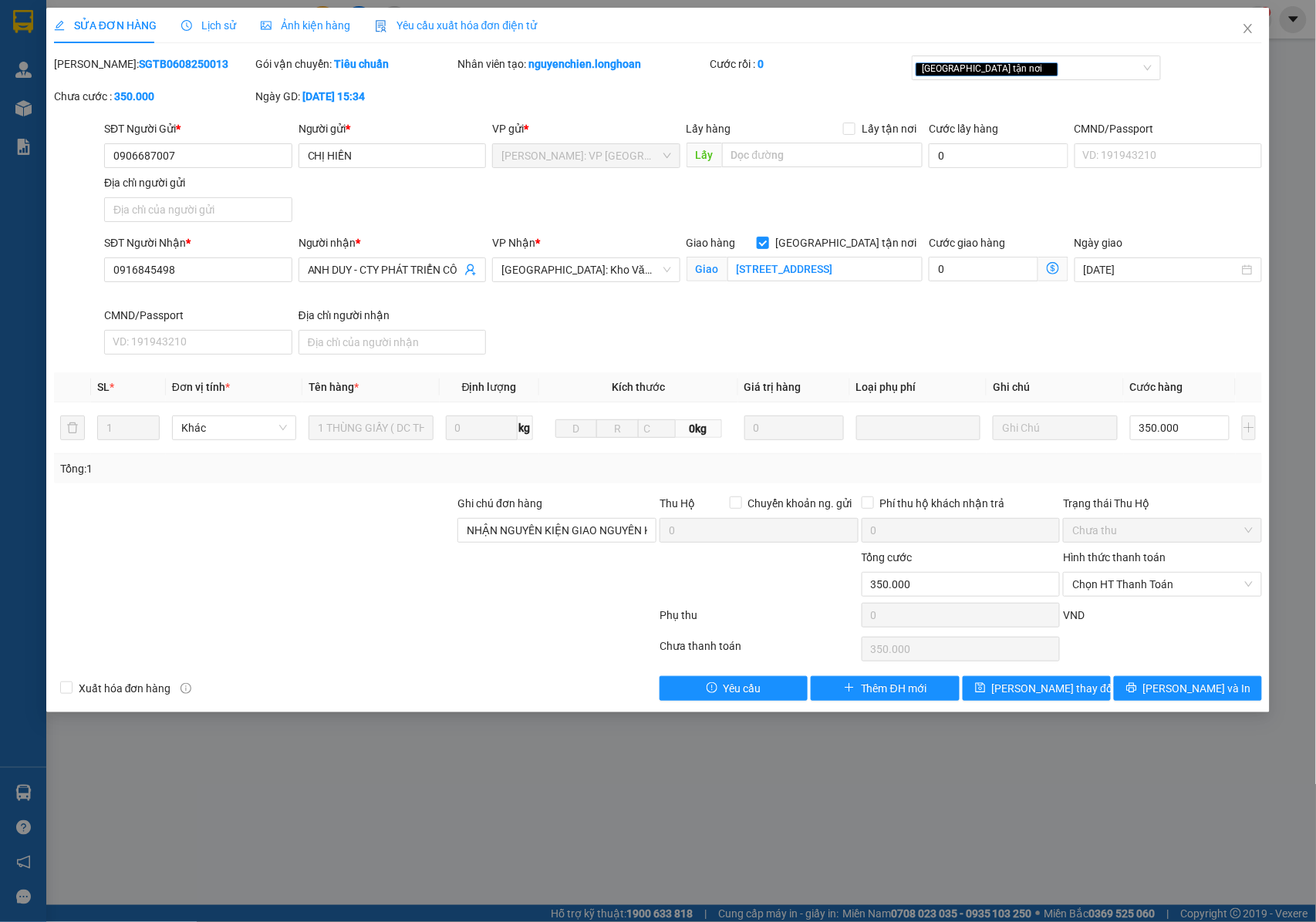
click at [208, 27] on span "Lịch sử" at bounding box center [208, 26] width 55 height 12
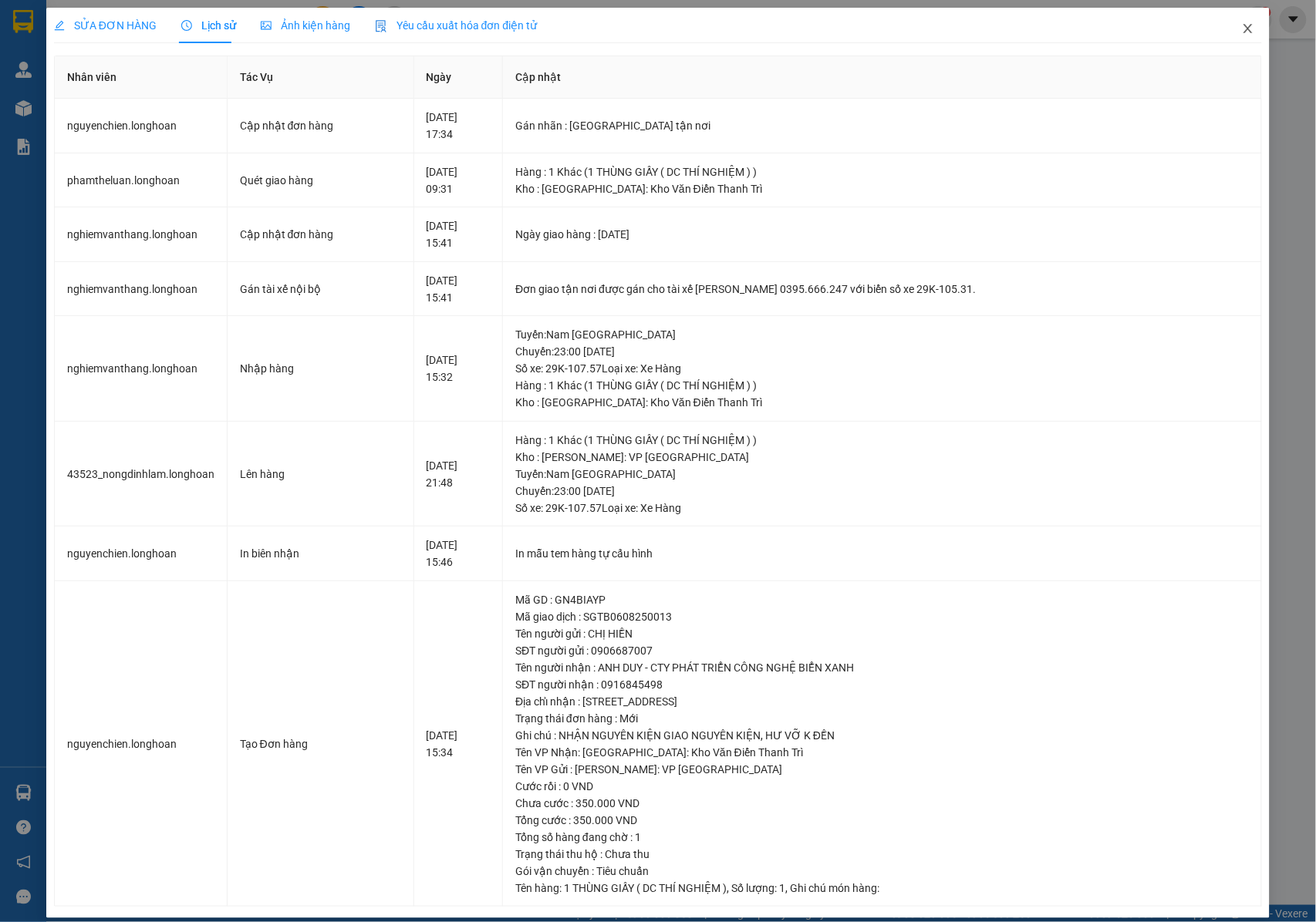
click at [1242, 25] on icon "close" at bounding box center [1249, 28] width 12 height 12
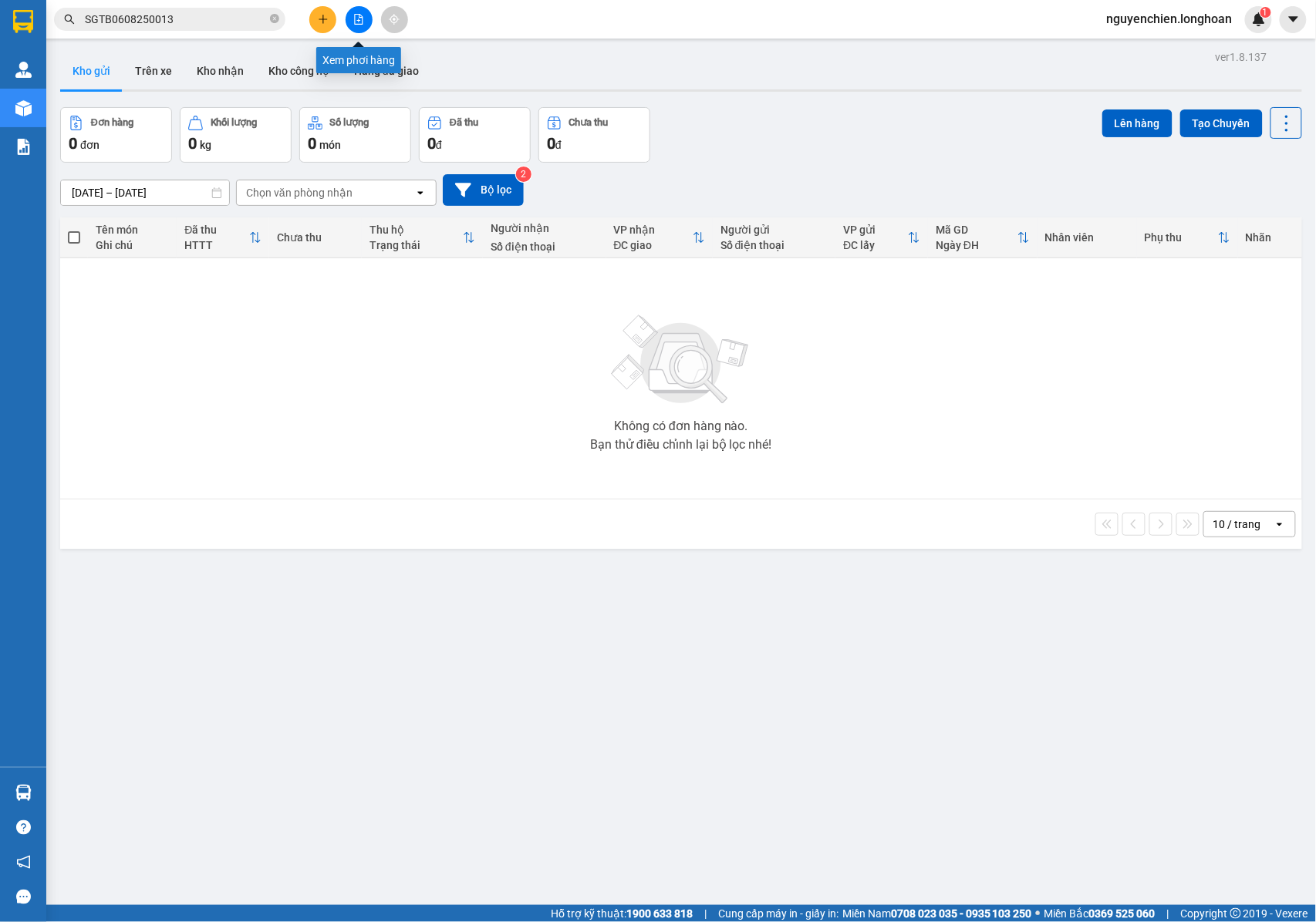
click at [353, 20] on icon "file-add" at bounding box center [358, 20] width 11 height 11
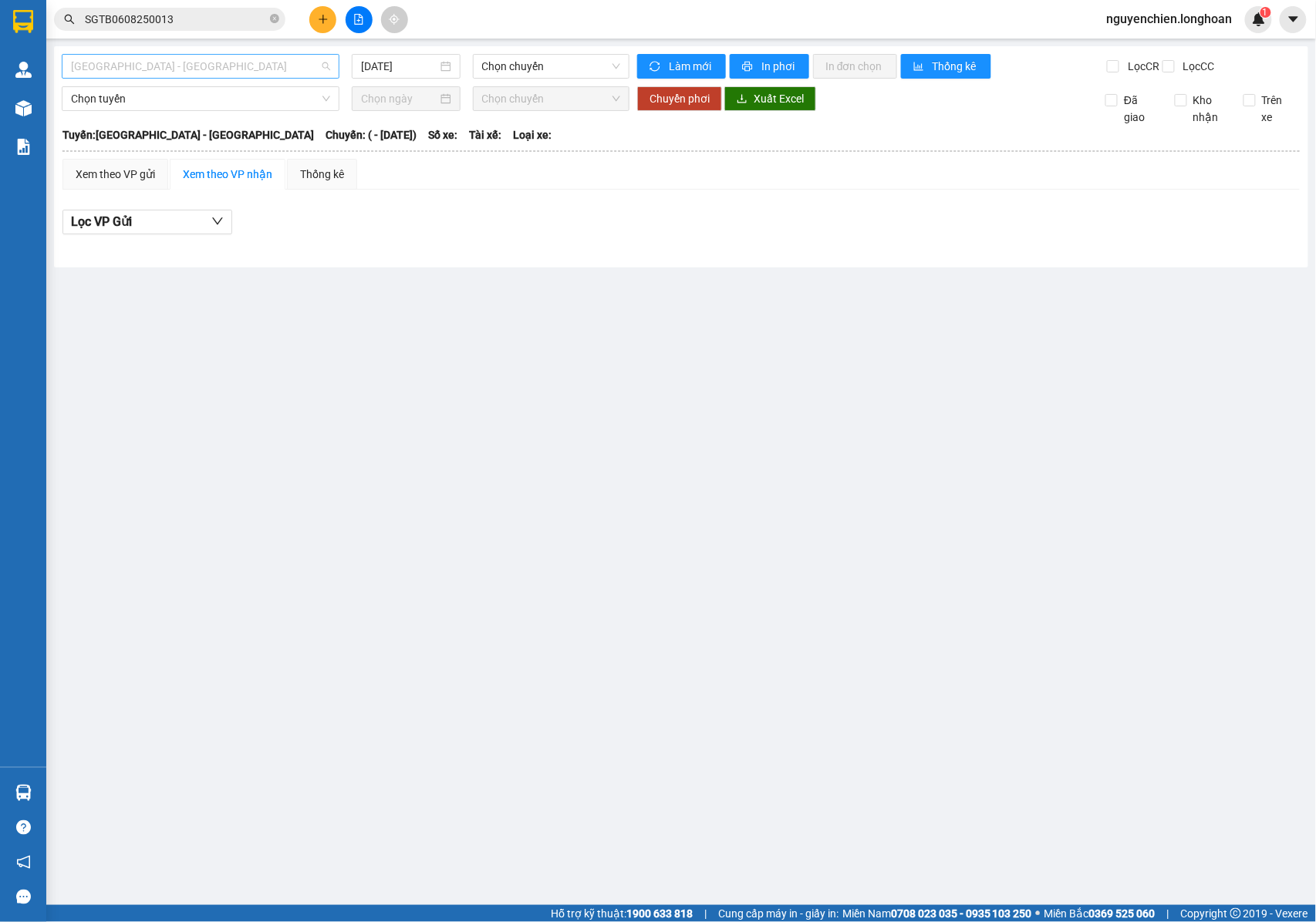
click at [216, 74] on span "Hải Phòng - Hà Nội" at bounding box center [200, 66] width 259 height 23
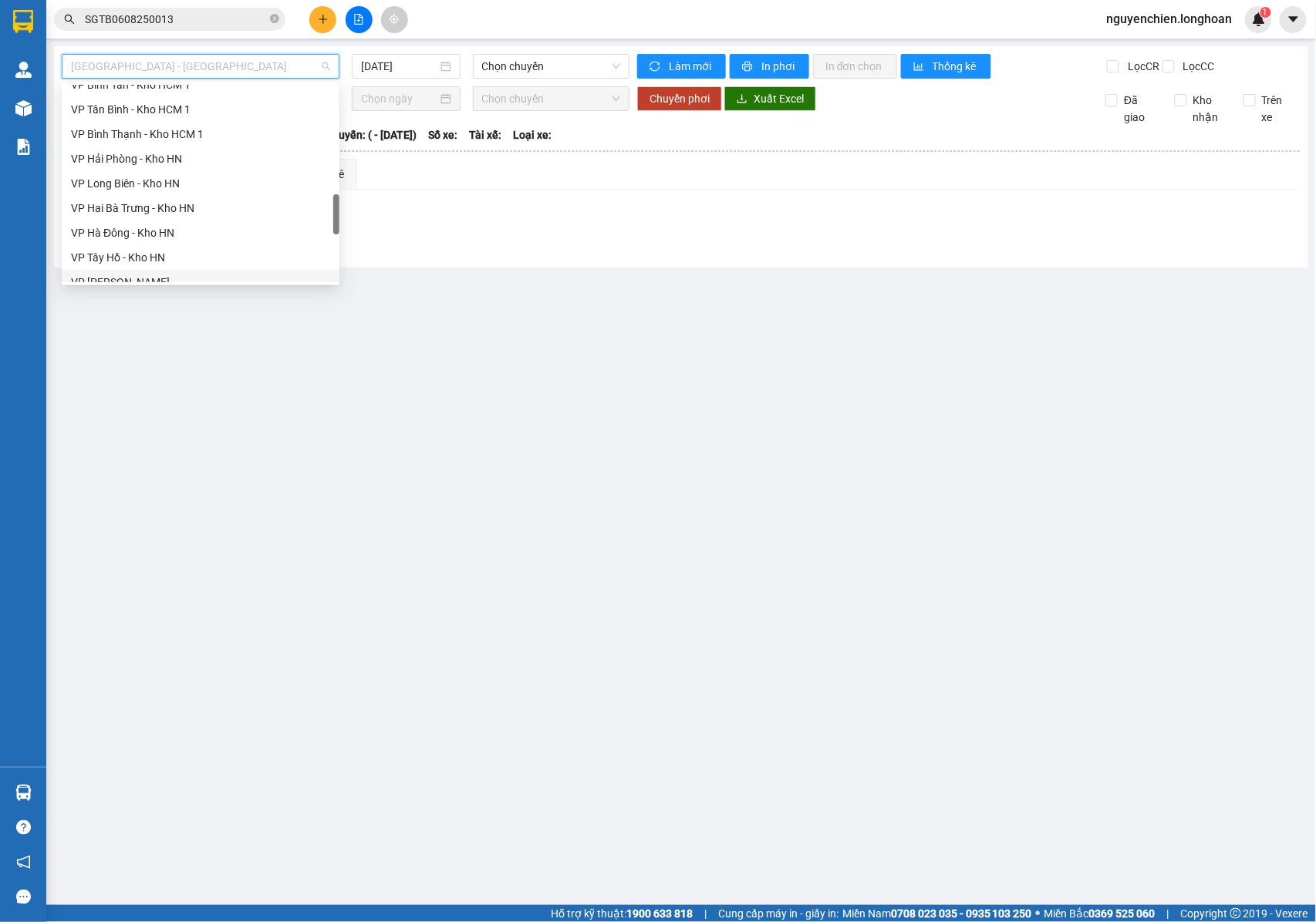
scroll to position [600, 0]
click at [130, 186] on div "VP Bình Tân - Kho HCM 1" at bounding box center [200, 188] width 259 height 17
type input "11/08/2025"
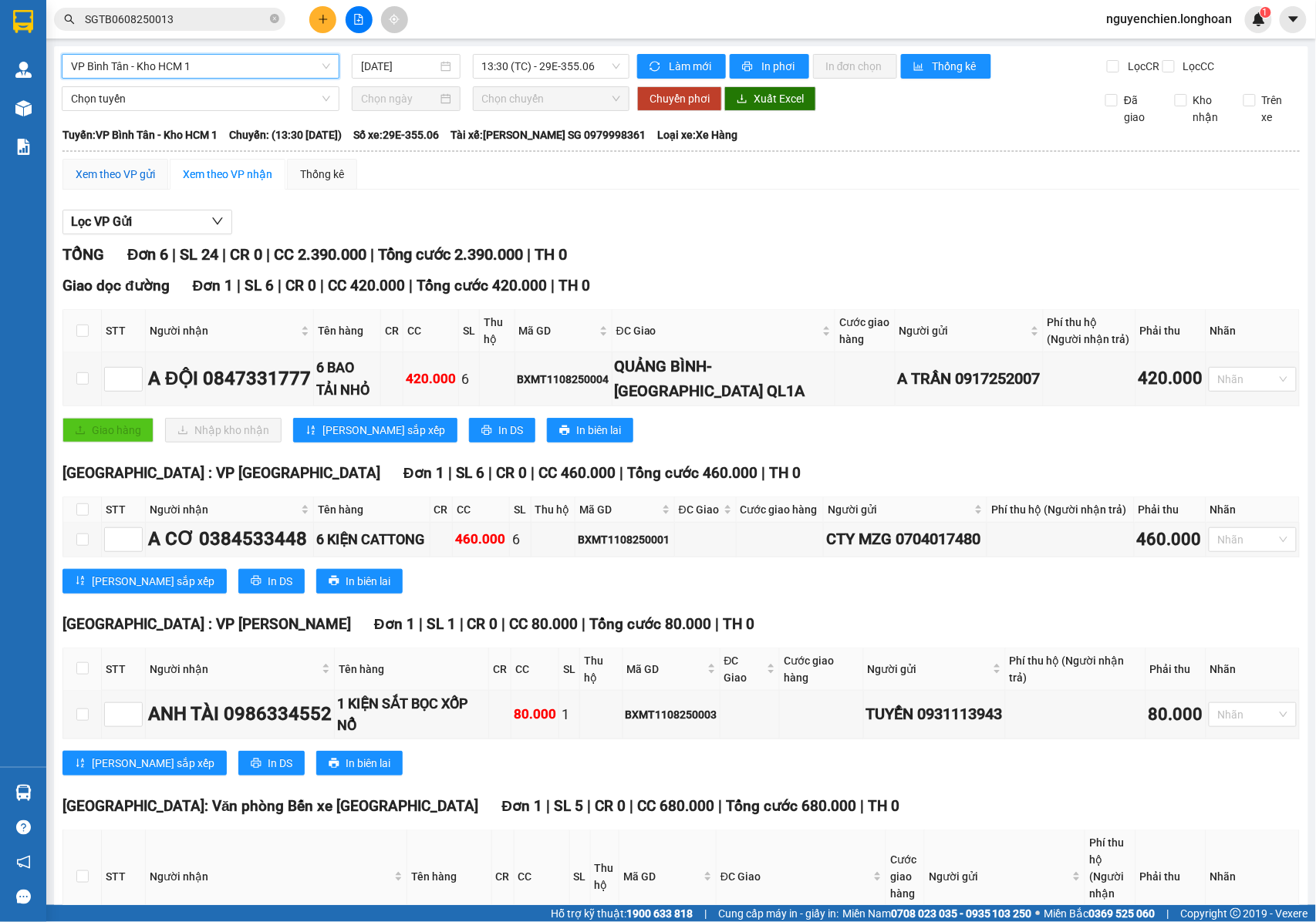
click at [88, 183] on div "Xem theo VP gửi" at bounding box center [115, 174] width 80 height 17
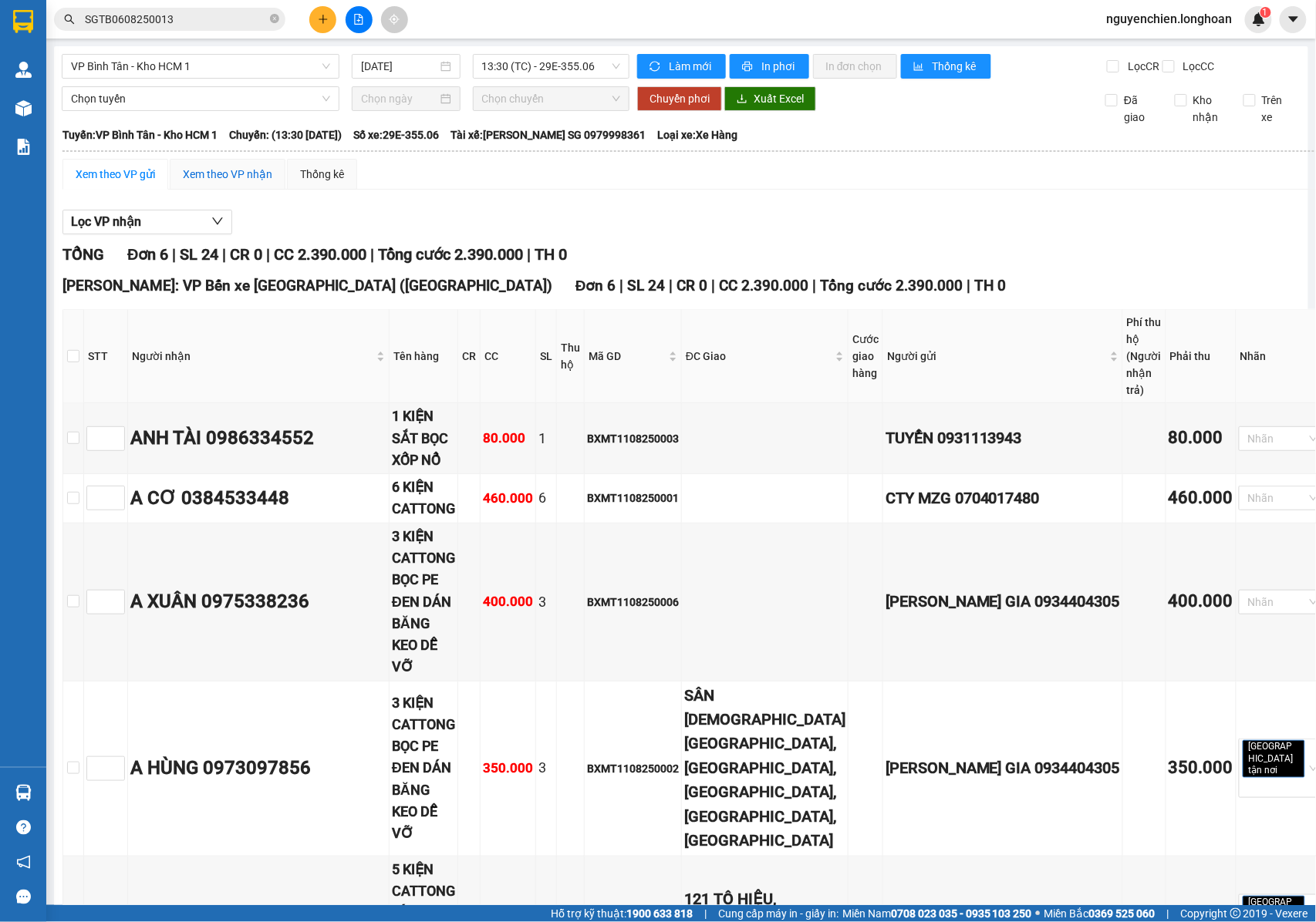
drag, startPoint x: 215, startPoint y: 188, endPoint x: 373, endPoint y: 187, distance: 158.0
click at [215, 183] on div "Xem theo VP nhận" at bounding box center [227, 174] width 90 height 17
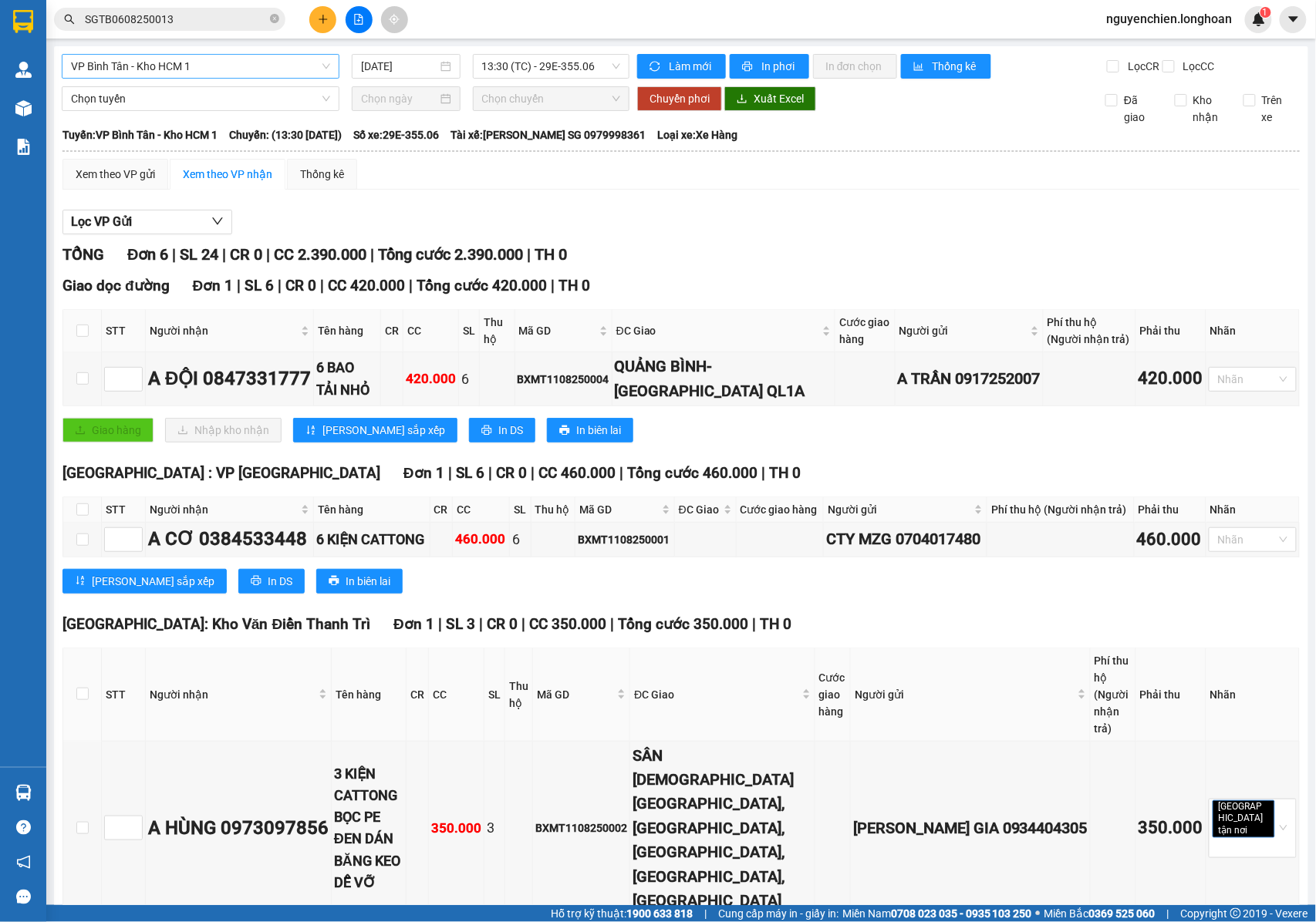
click at [239, 68] on span "VP Bình Tân - Kho HCM 1" at bounding box center [200, 66] width 259 height 23
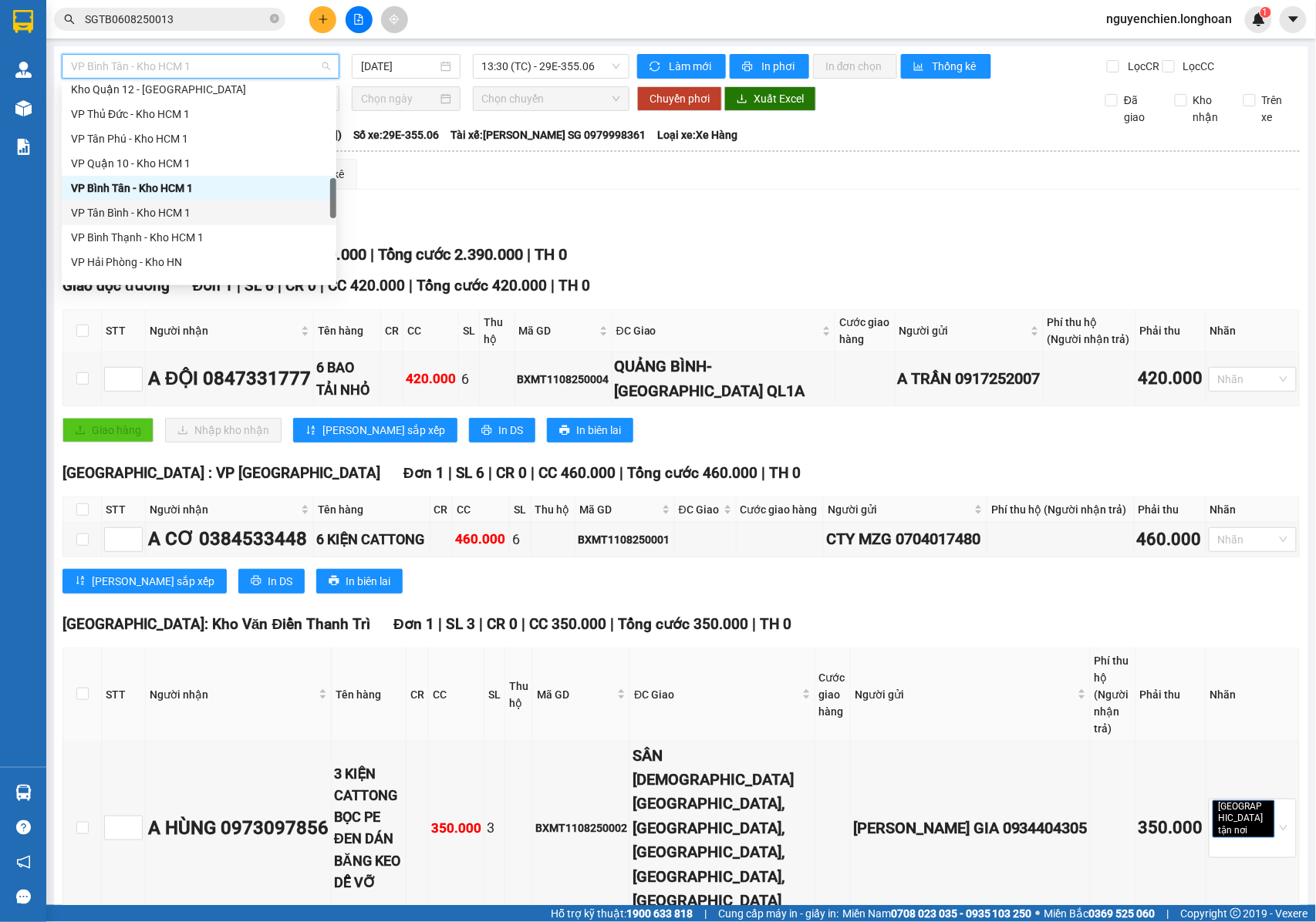
click at [142, 207] on div "VP Tân Bình - Kho HCM 1" at bounding box center [199, 213] width 256 height 17
type input "11/08/2025"
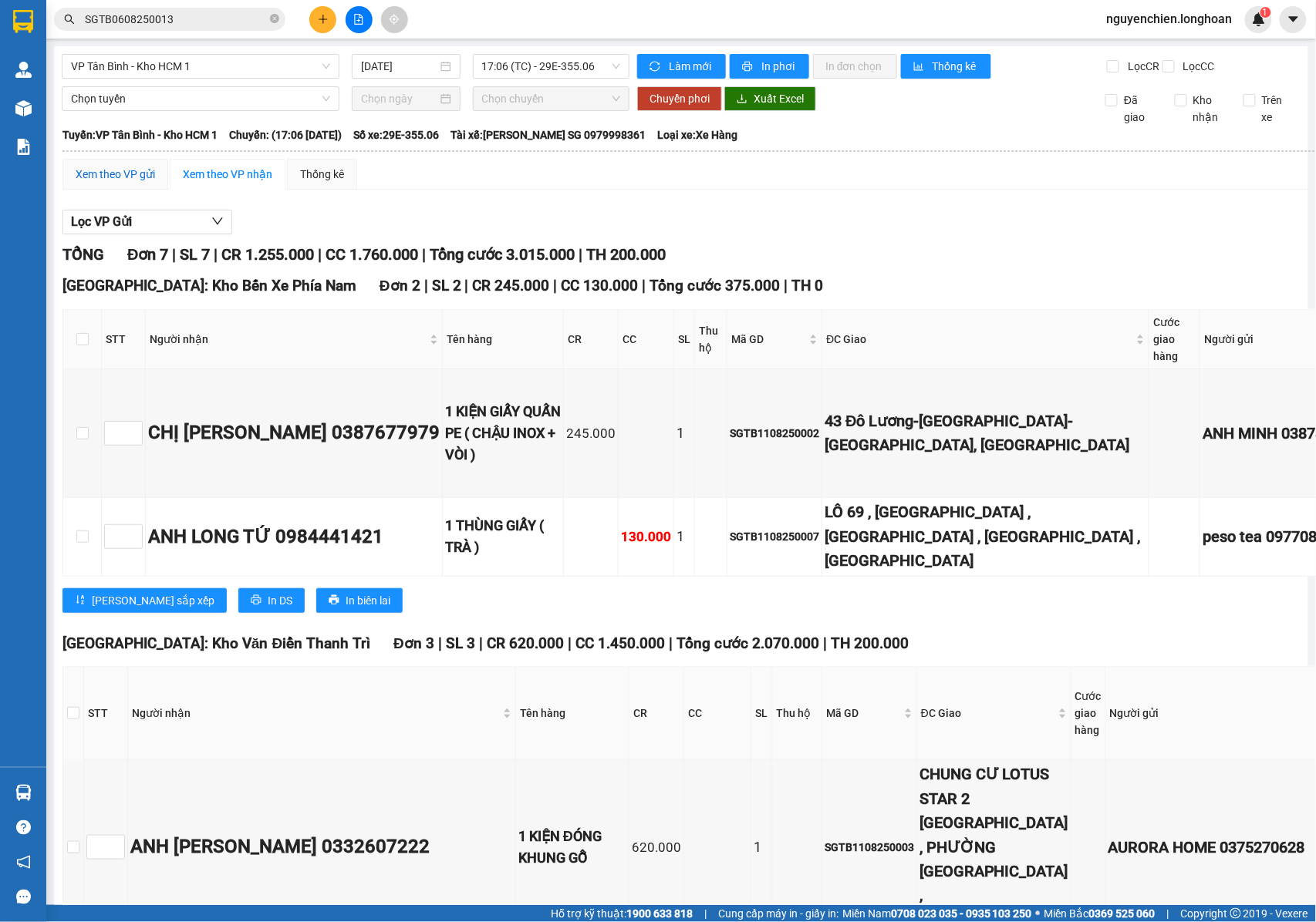
click at [136, 181] on div "Xem theo VP gửi" at bounding box center [115, 174] width 80 height 17
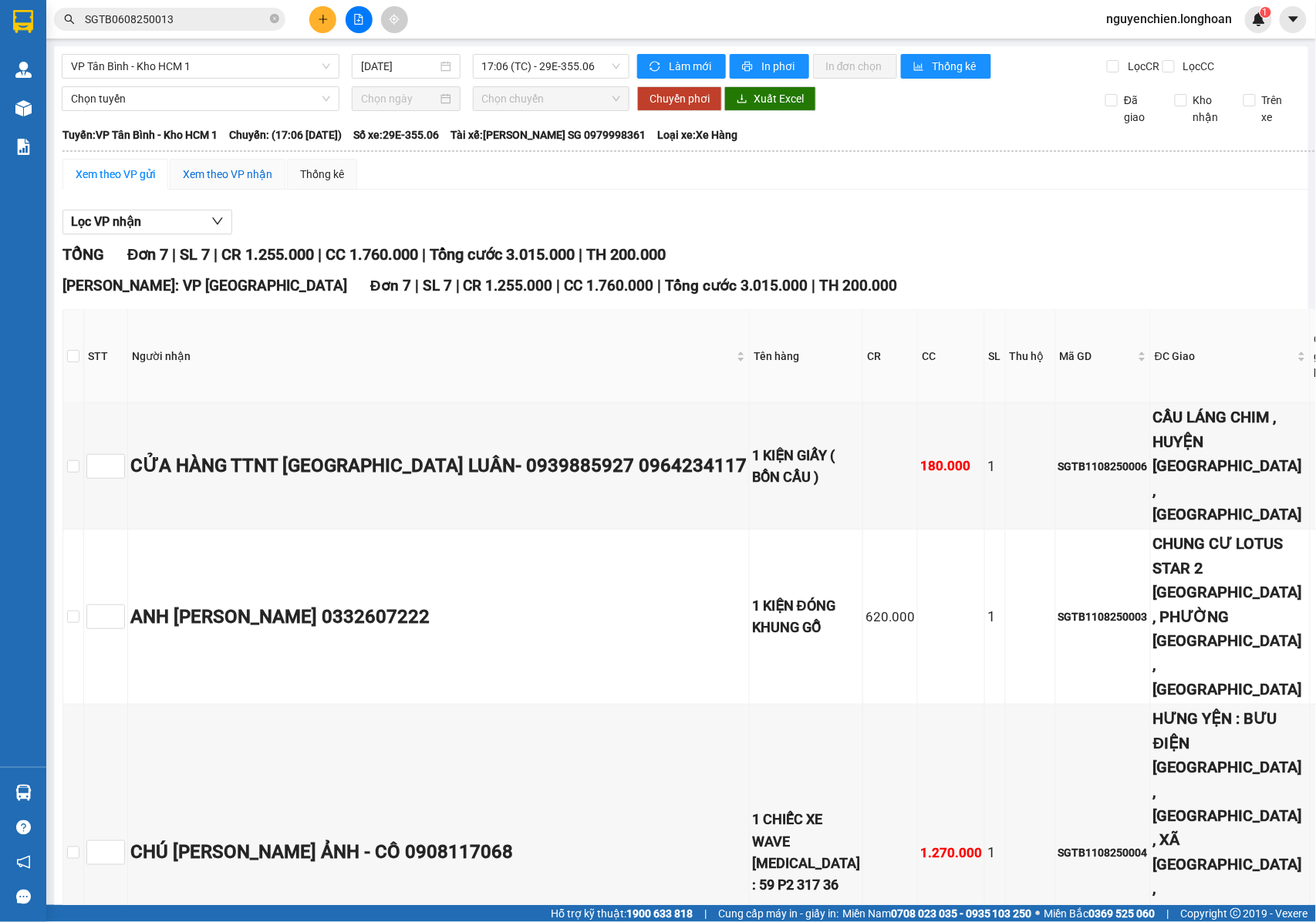
click at [236, 183] on div "Xem theo VP nhận" at bounding box center [227, 174] width 90 height 17
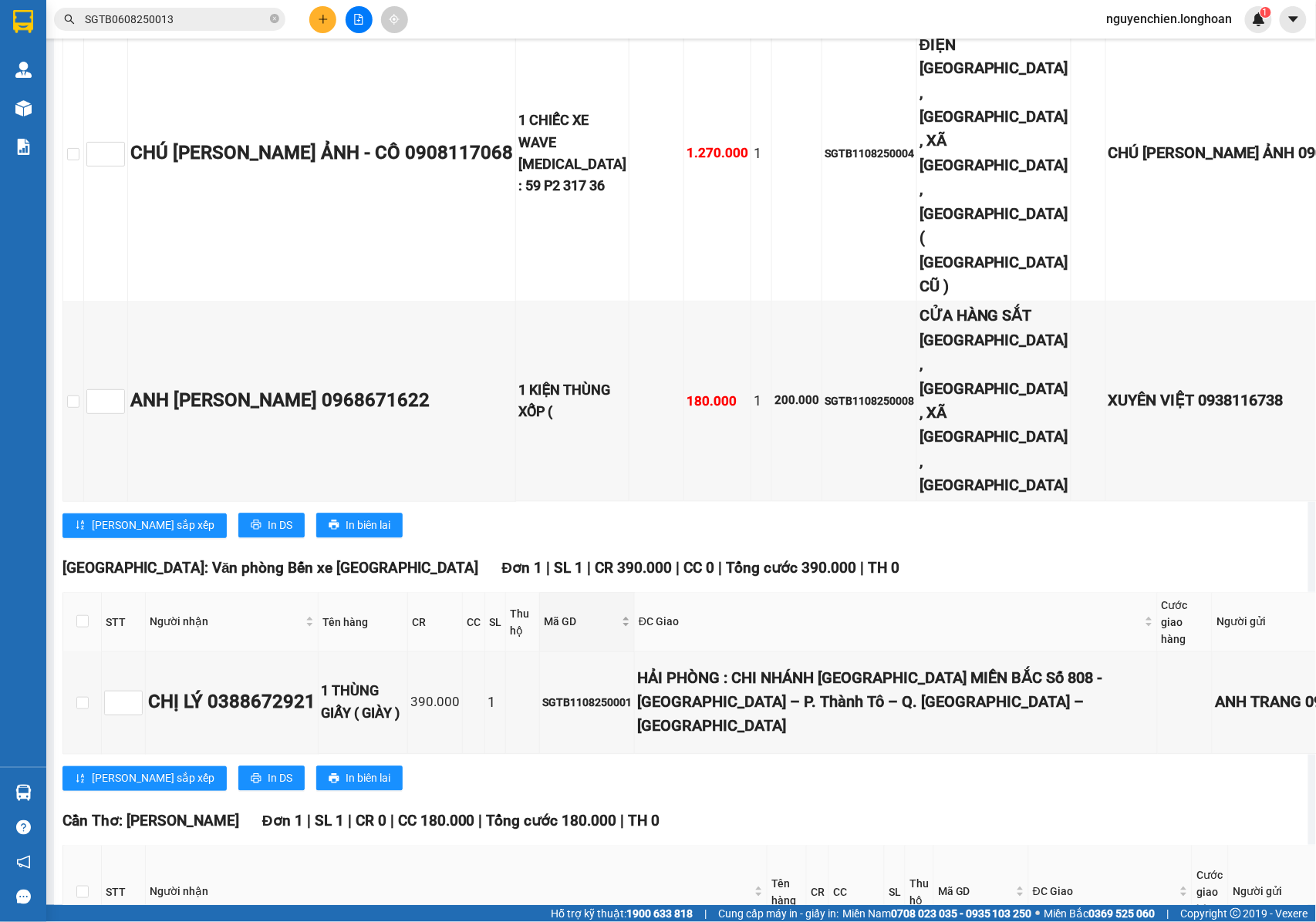
scroll to position [961, 0]
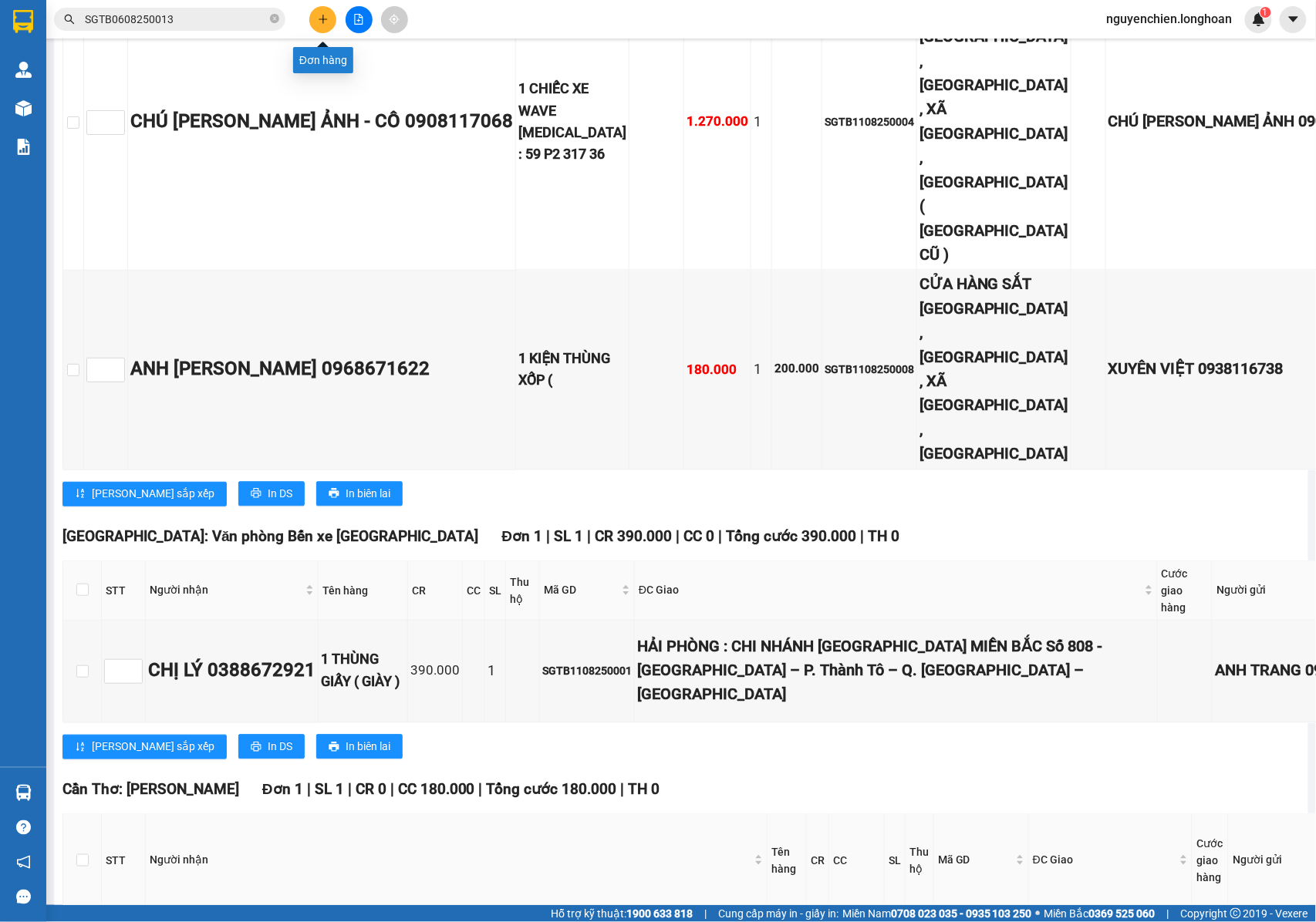
click at [325, 22] on icon "plus" at bounding box center [323, 20] width 11 height 11
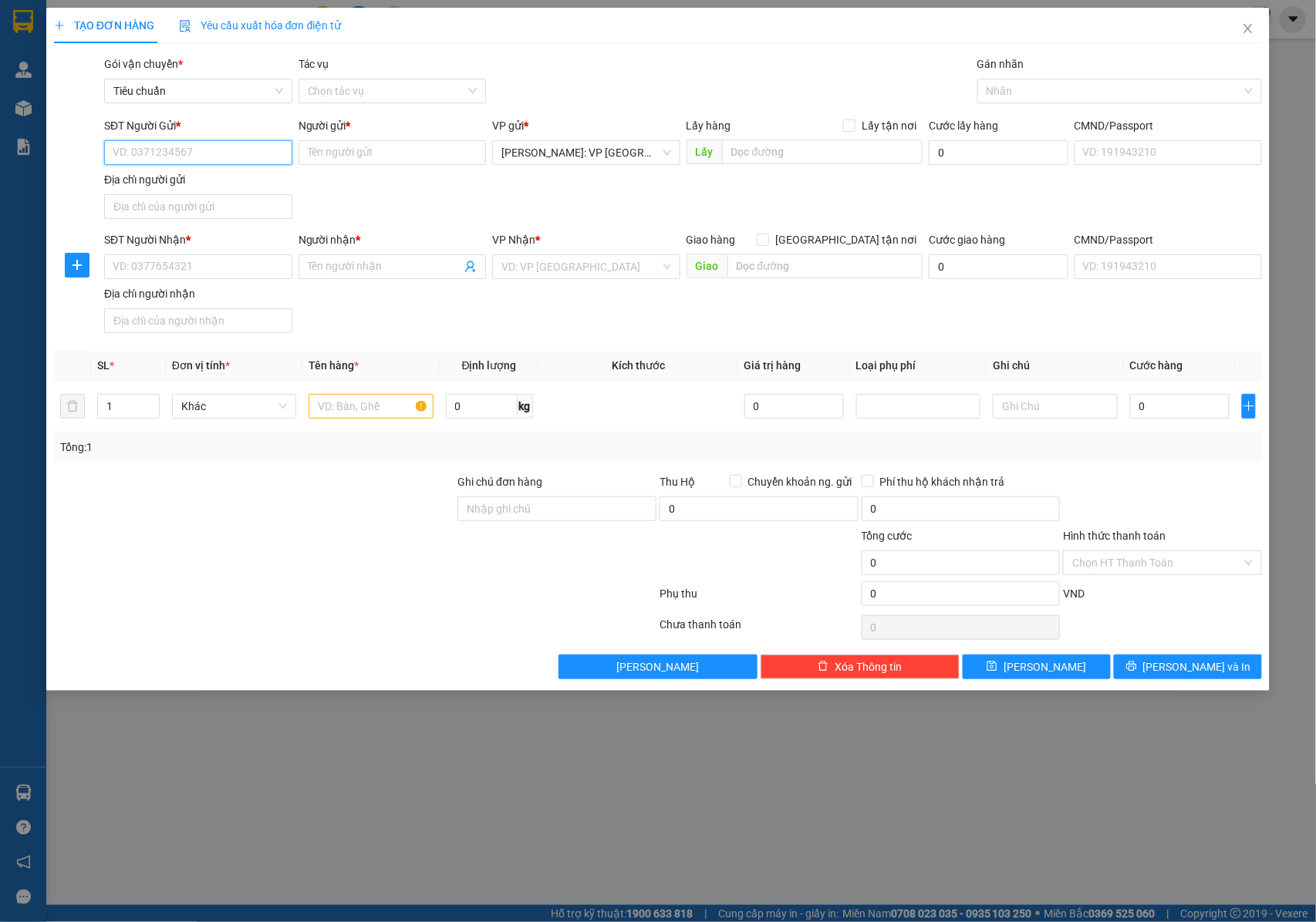
click at [229, 164] on input "SĐT Người Gửi *" at bounding box center [198, 152] width 188 height 25
click at [377, 414] on input "text" at bounding box center [371, 407] width 124 height 25
type input "1 CHIẾC VISION BIỂN SỐ 36 B7 18889"
click at [521, 511] on input "Ghi chú đơn hàng" at bounding box center [557, 509] width 199 height 25
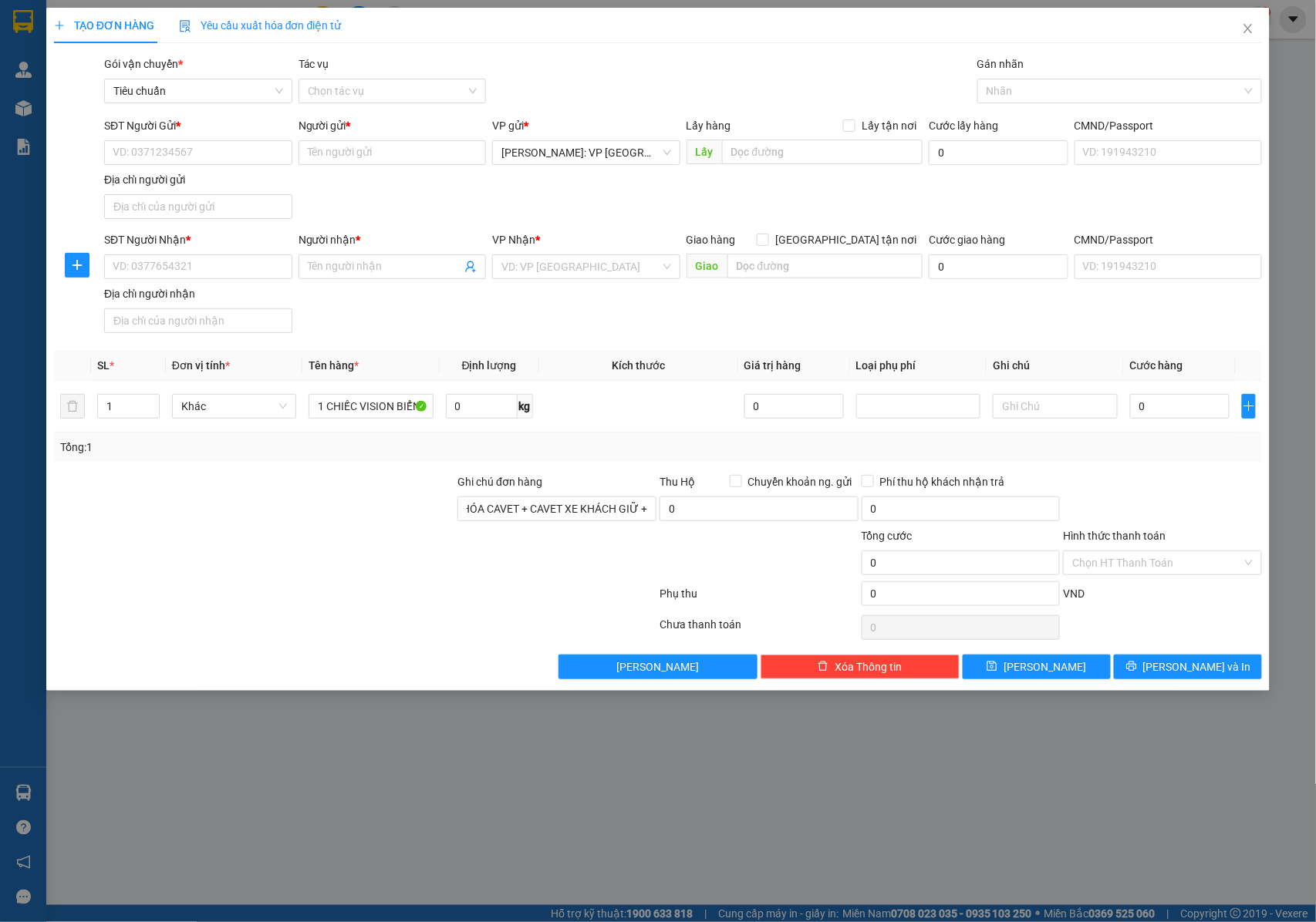
scroll to position [0, 0]
click at [720, 512] on input "0" at bounding box center [759, 509] width 199 height 25
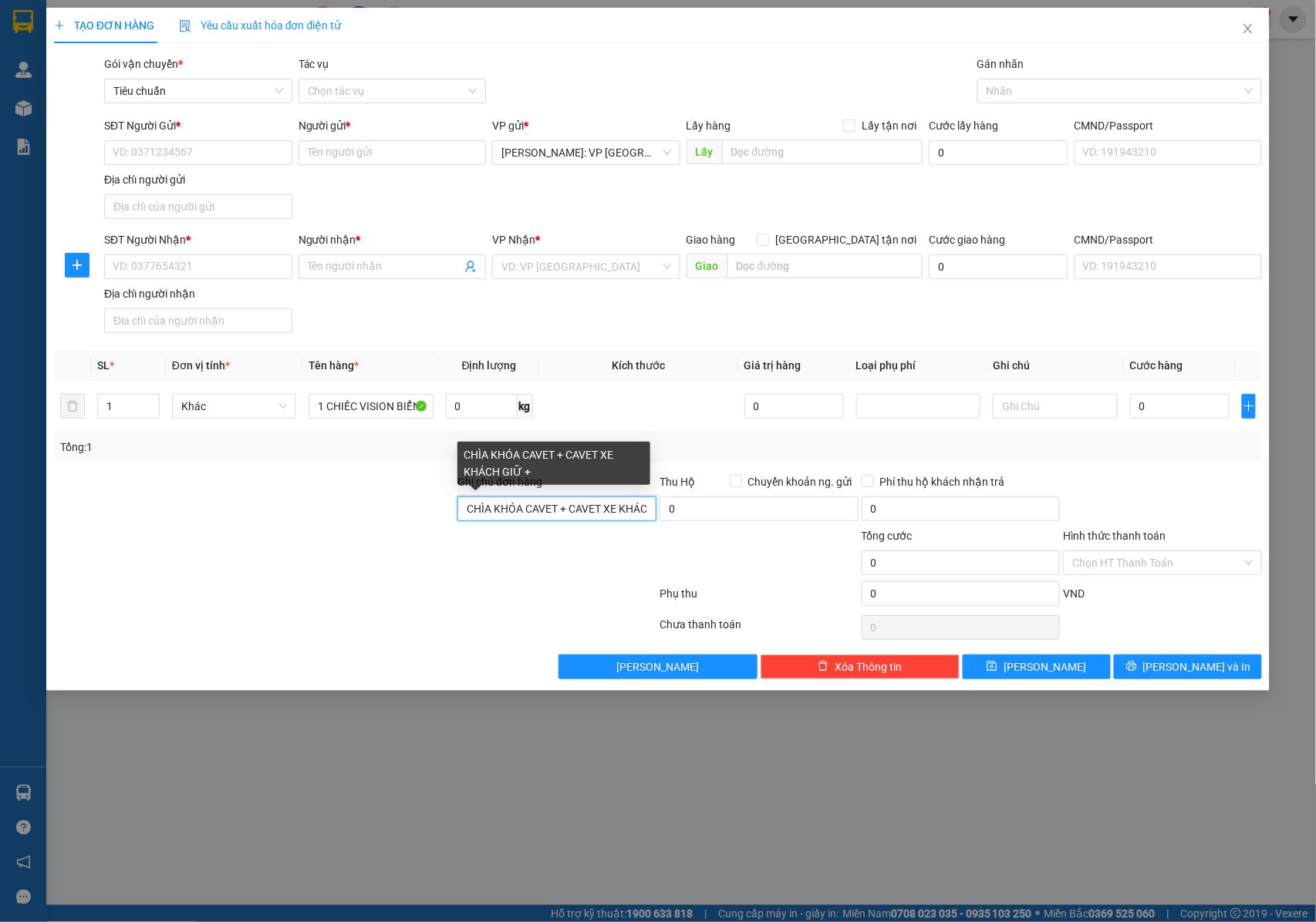
click at [619, 511] on input "CHÌA KHÓA CAVET + CAVET XE KHÁCH GIỮ +" at bounding box center [557, 509] width 199 height 25
type input "CHÌA KHÓA CAVET + CAVET XE KHÁCH GIỮ + 2 GƯƠNG THEO XE"
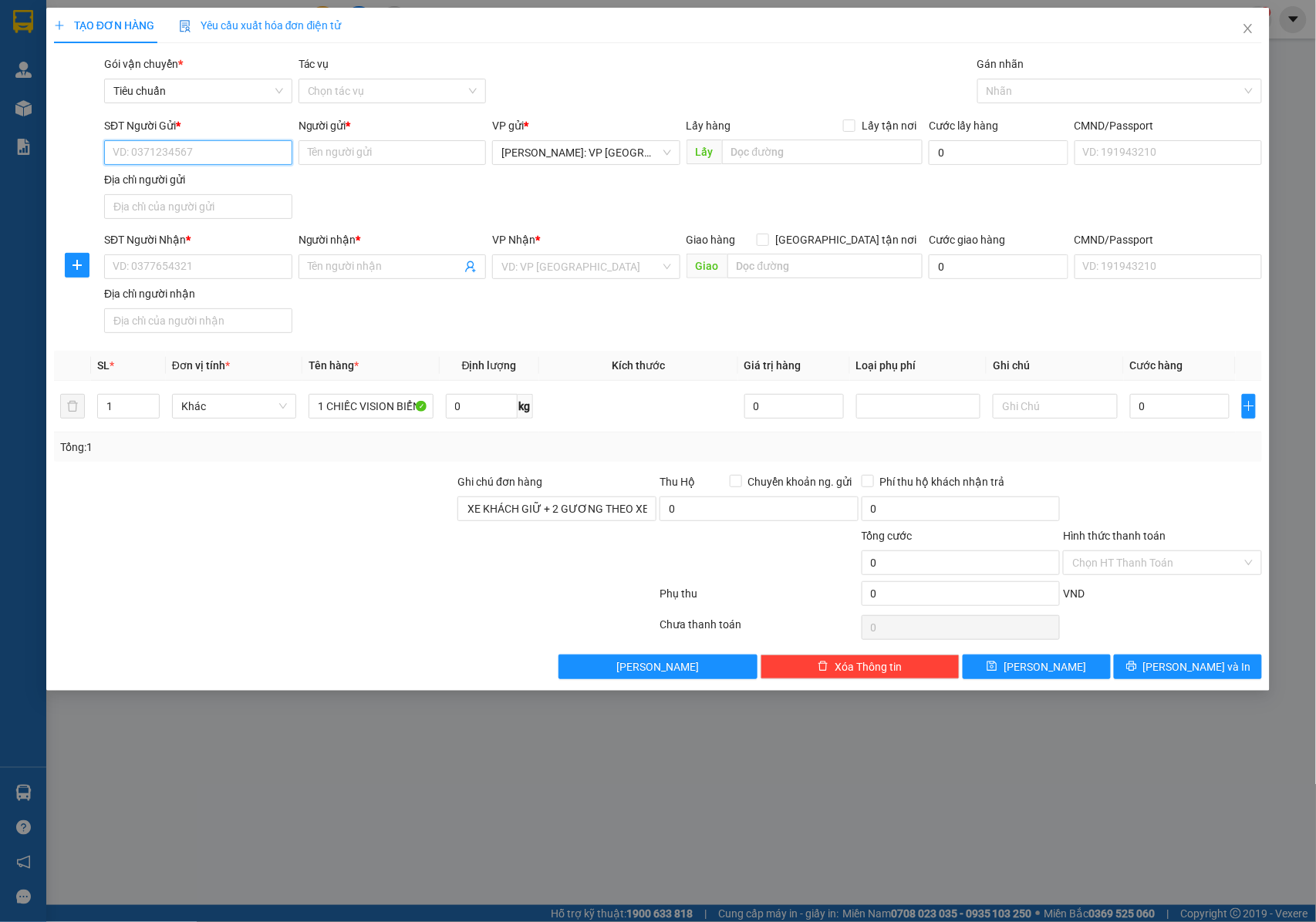
scroll to position [0, 0]
click at [214, 160] on input "SĐT Người Gửi *" at bounding box center [198, 152] width 188 height 25
type input "0329040847"
click at [312, 157] on input "Người gửi *" at bounding box center [393, 152] width 188 height 25
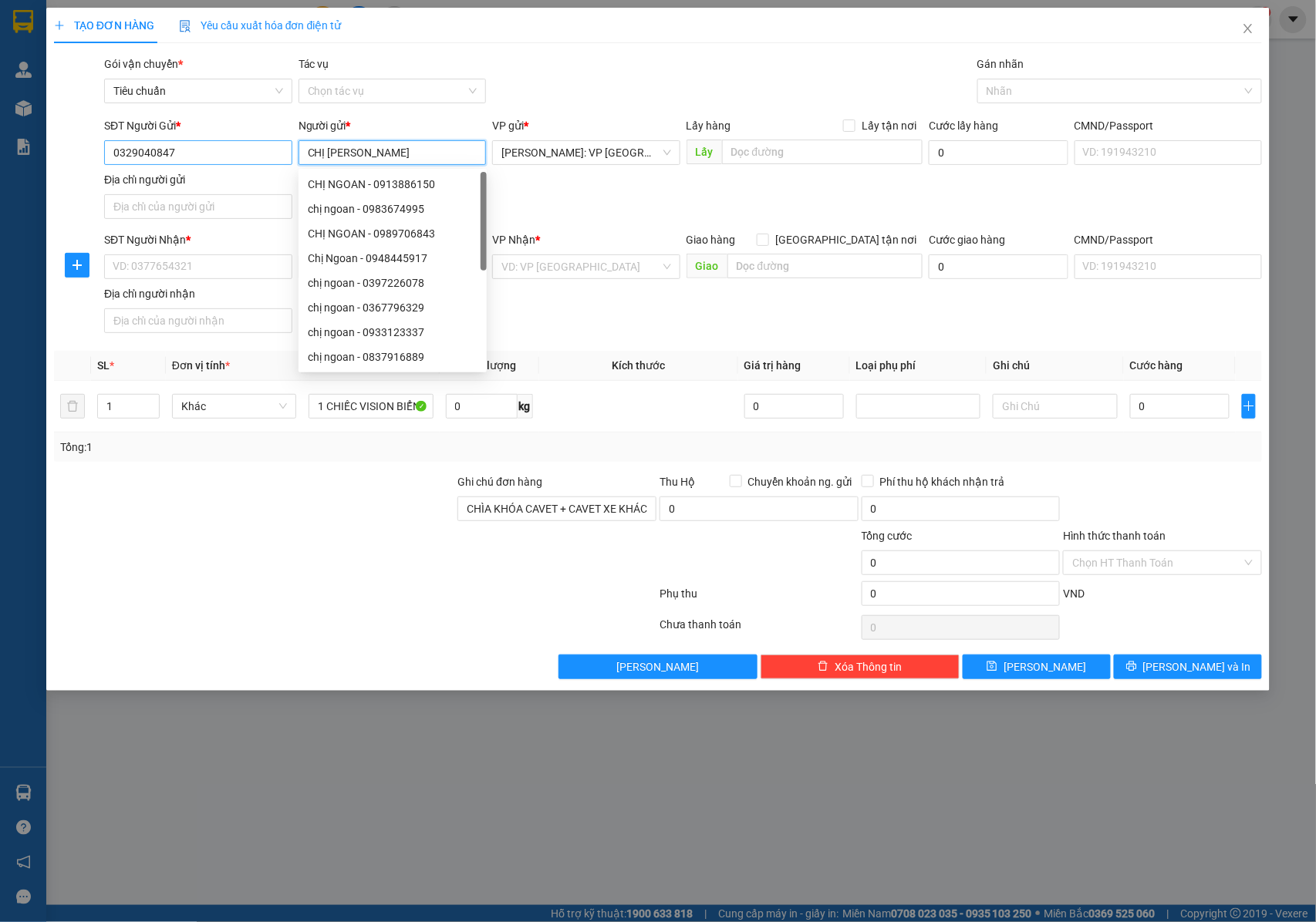
type input "CHỊ NGOAN"
click at [220, 152] on input "0329040847" at bounding box center [198, 152] width 188 height 25
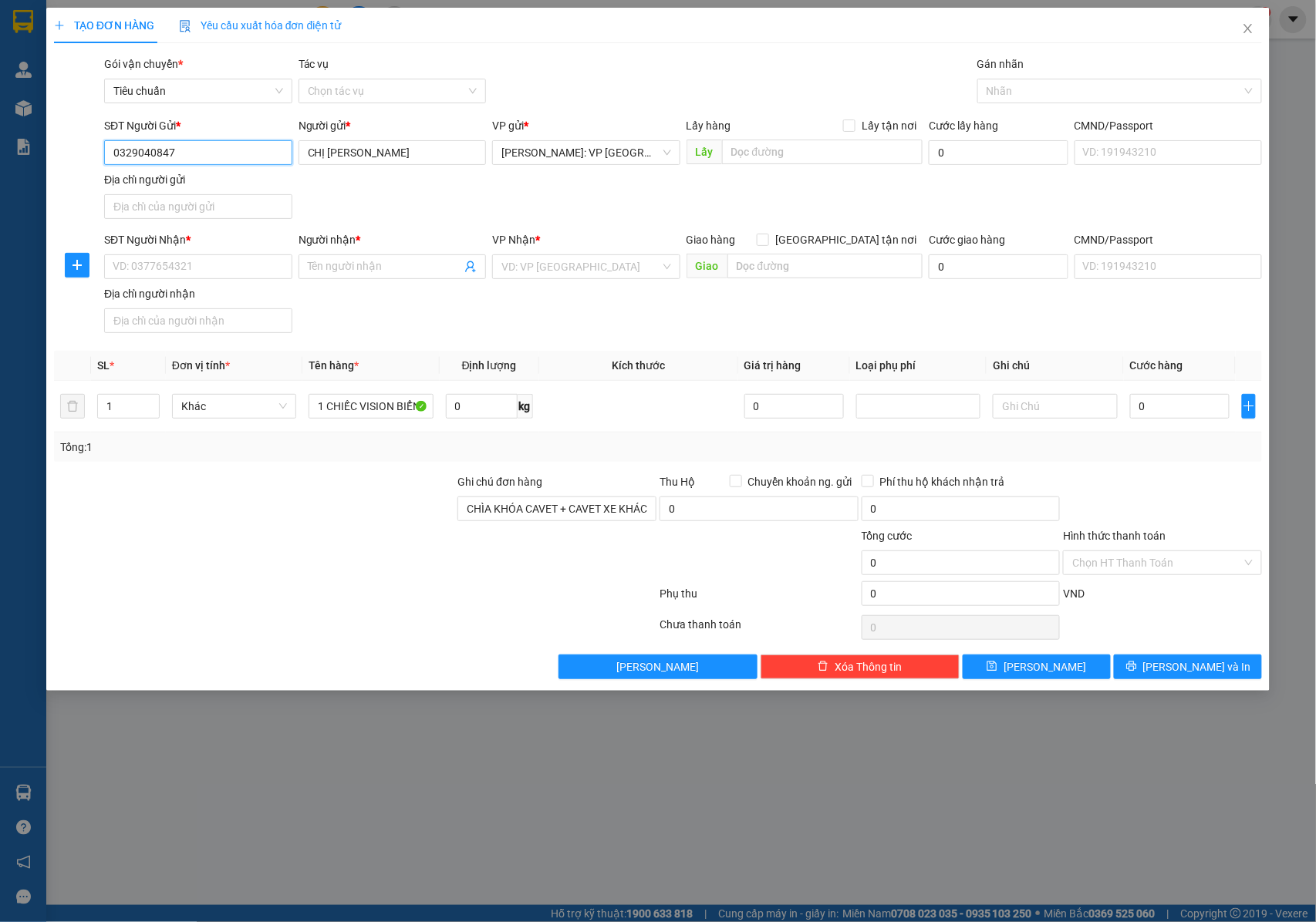
drag, startPoint x: 219, startPoint y: 152, endPoint x: 111, endPoint y: 152, distance: 108.0
click at [111, 152] on input "0329040847" at bounding box center [198, 152] width 188 height 25
click at [159, 273] on input "SĐT Người Nhận *" at bounding box center [198, 267] width 188 height 25
paste input "0329040847"
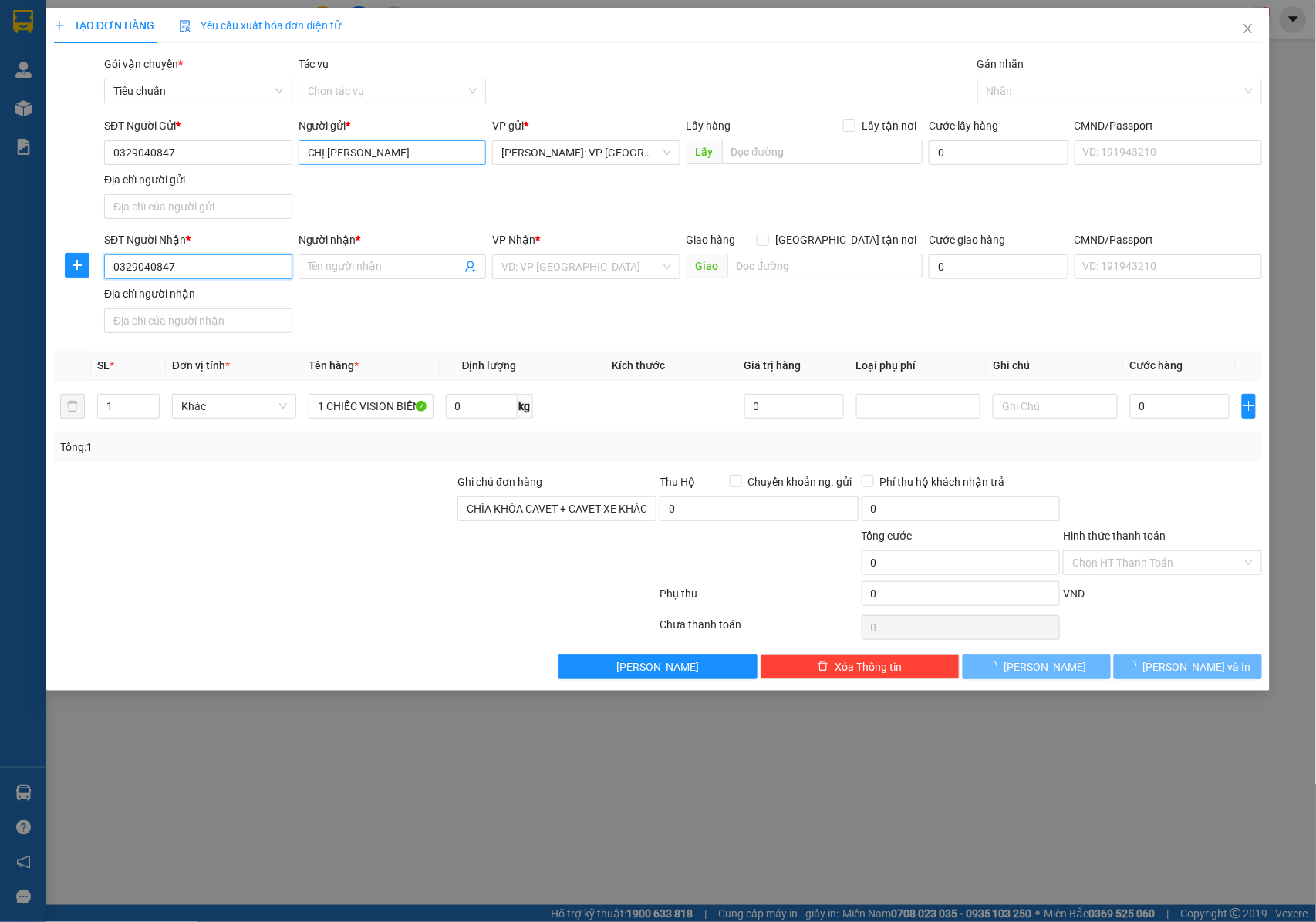
type input "0329040847"
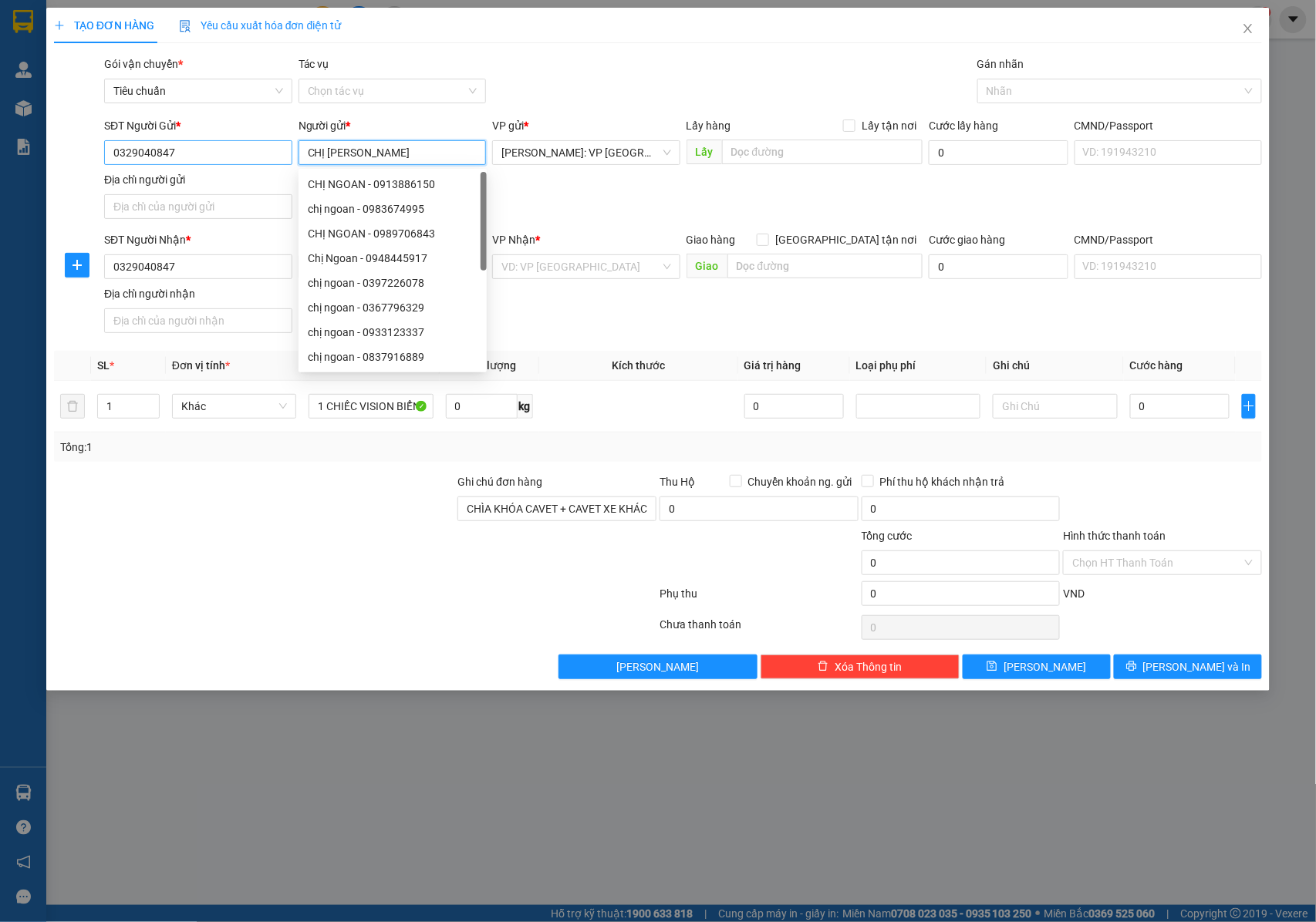
drag, startPoint x: 331, startPoint y: 162, endPoint x: 273, endPoint y: 163, distance: 58.0
click at [273, 163] on div "SĐT Người Gửi * 0329040847 Người gửi * CHỊ NGOAN VP gửi * Hồ Chí Minh: VP Quận …" at bounding box center [683, 171] width 1164 height 108
click at [240, 225] on div "Địa chỉ người gửi" at bounding box center [198, 198] width 188 height 54
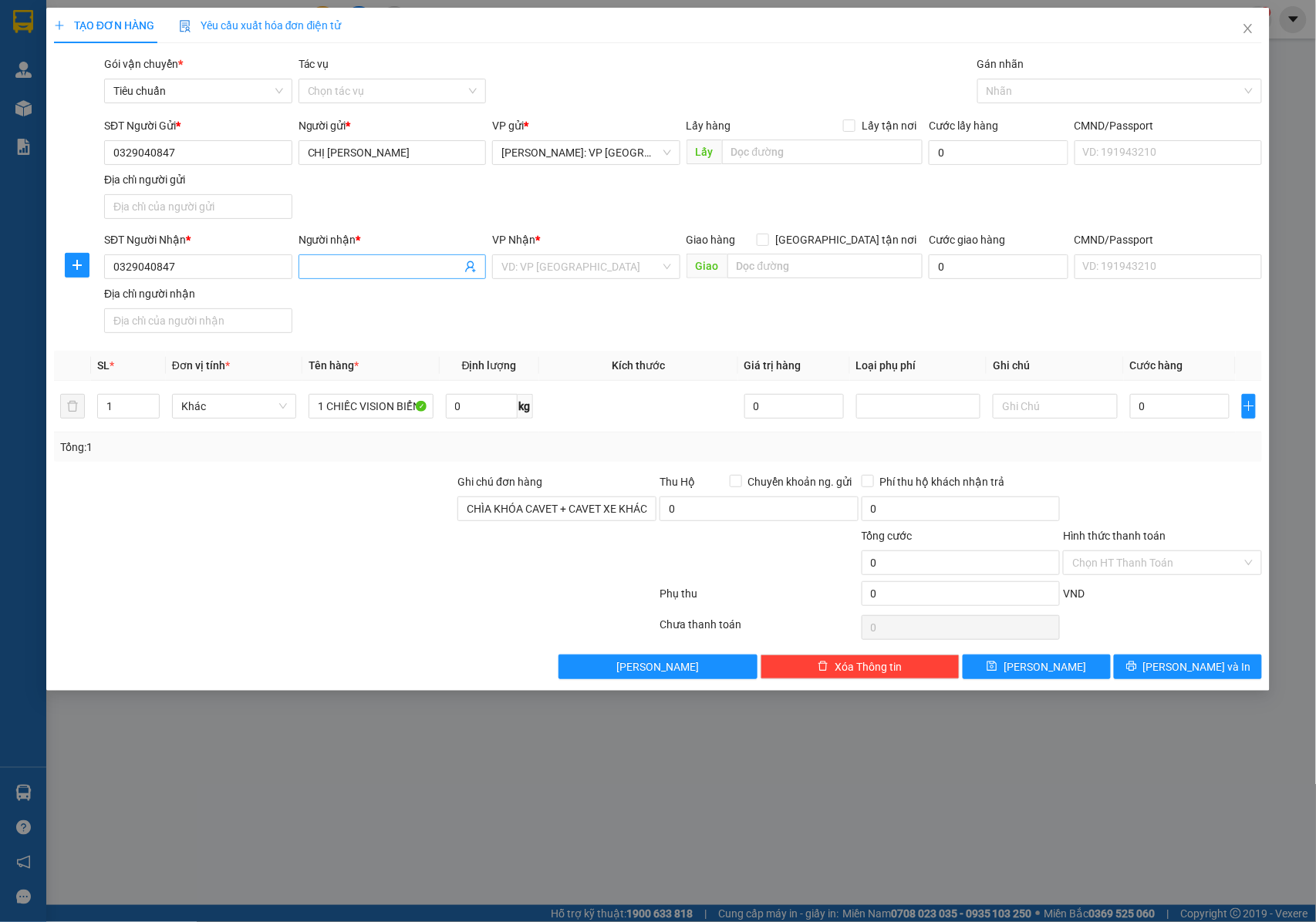
click at [352, 264] on input "Người nhận *" at bounding box center [385, 266] width 154 height 17
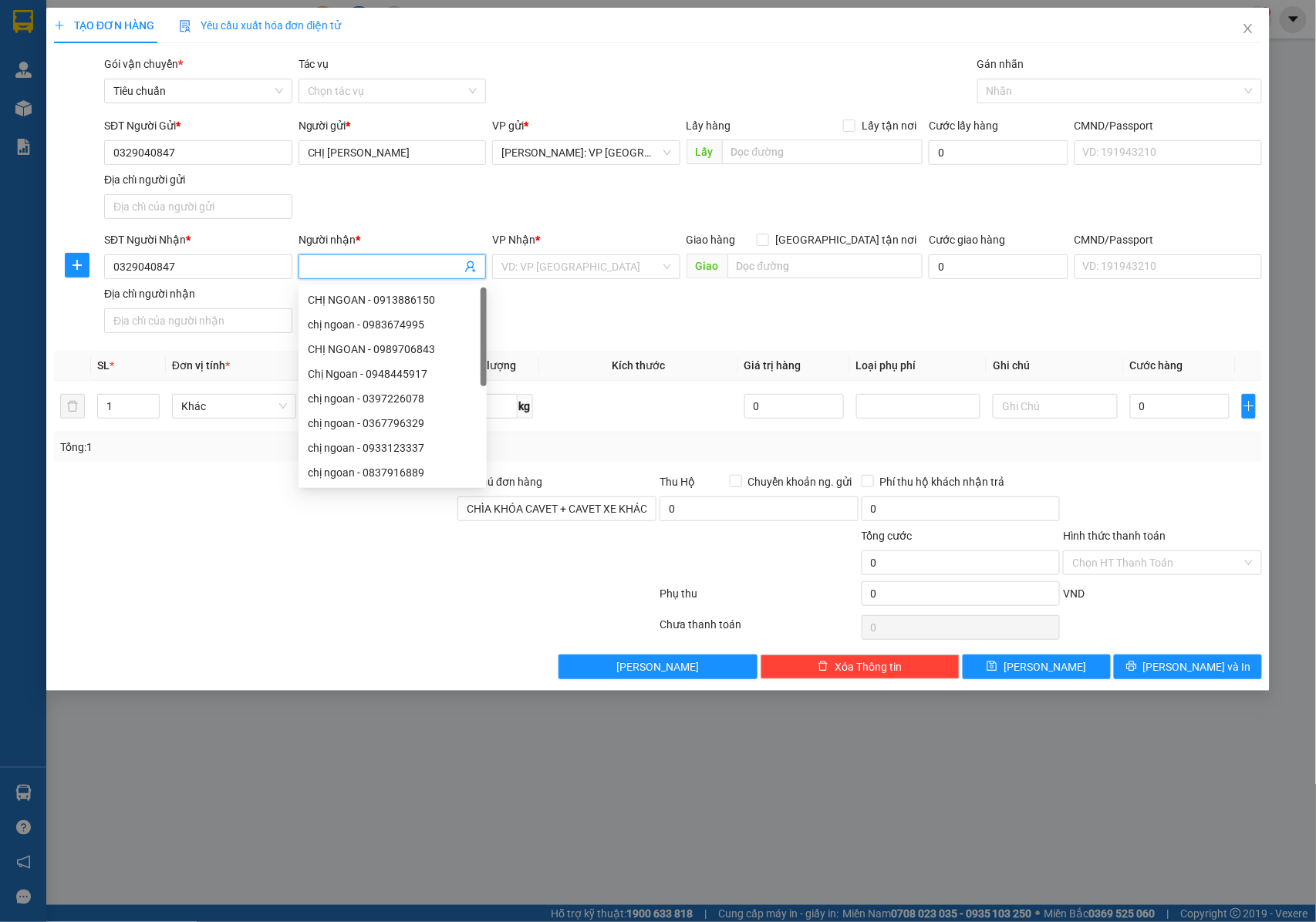
paste input "CHỊ NGOAN"
click at [1028, 102] on div "Nhãn" at bounding box center [1119, 91] width 285 height 25
type input "CHỊ NGOAN"
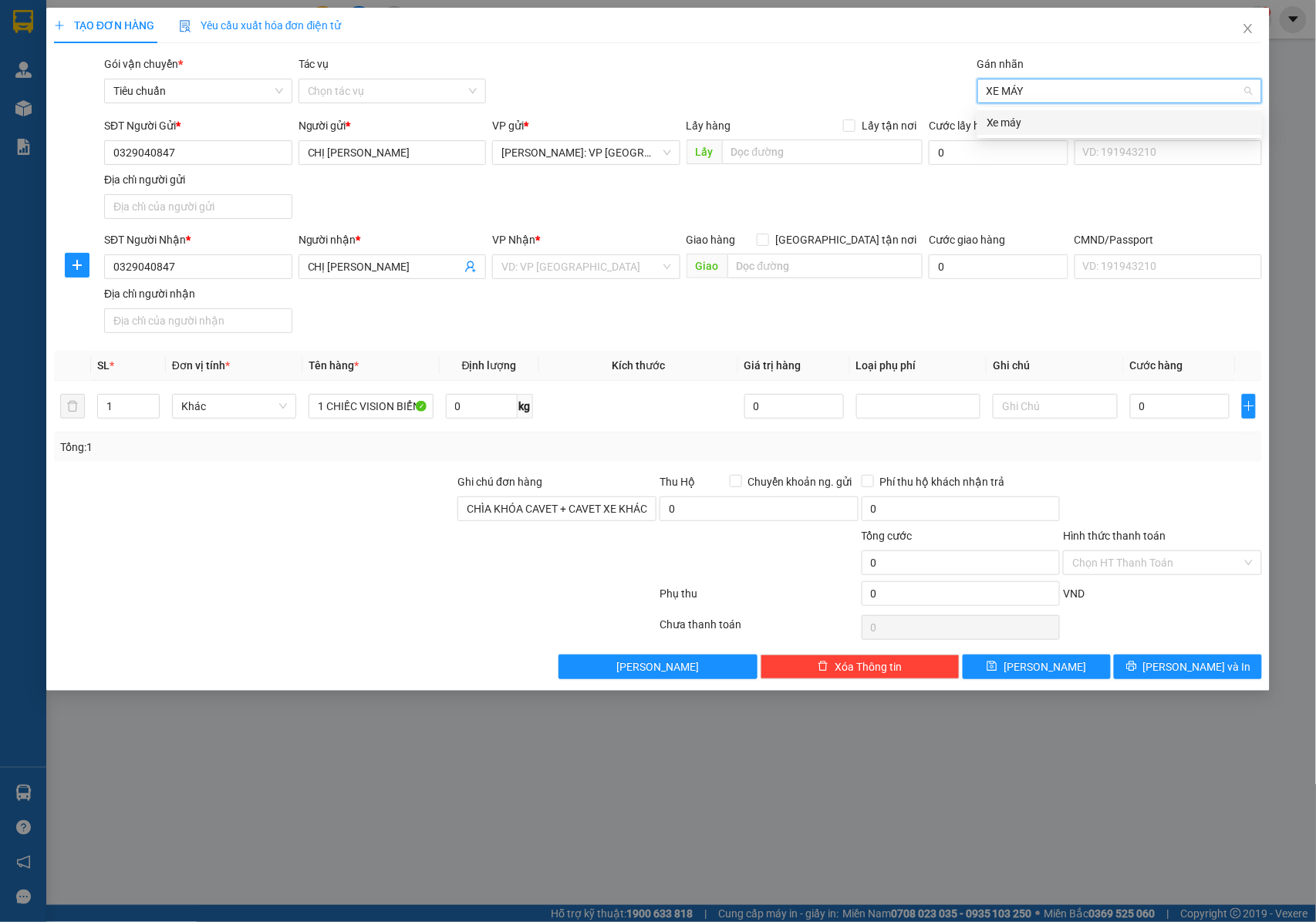
type input "XE MÁY"
click at [1012, 124] on div "Xe máy" at bounding box center [1120, 122] width 266 height 17
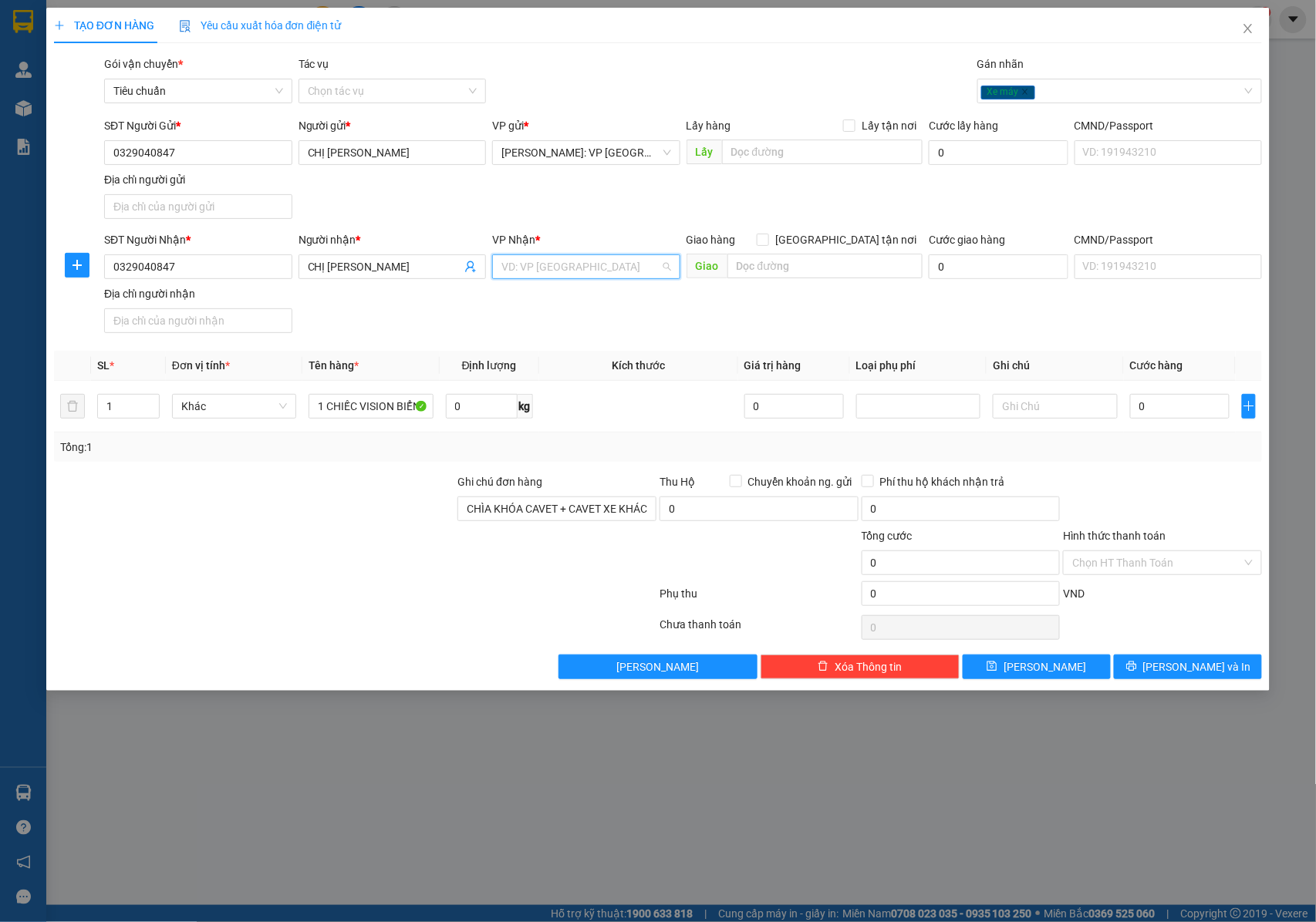
click at [572, 276] on input "search" at bounding box center [580, 267] width 159 height 23
type input "VP LONG BIÊN"
click at [546, 313] on body "Kết quả tìm kiếm ( 1 ) Bộ lọc Mã ĐH Trạng thái Món hàng Thu hộ Tổng cước Chưa c…" at bounding box center [658, 461] width 1316 height 922
click at [552, 303] on div "SĐT Người Nhận * 0329040847 Người nhận * CHỊ NGOAN VP Nhận * VD: VP Sài Gòn Gia…" at bounding box center [683, 285] width 1164 height 108
click at [552, 276] on input "search" at bounding box center [580, 267] width 159 height 23
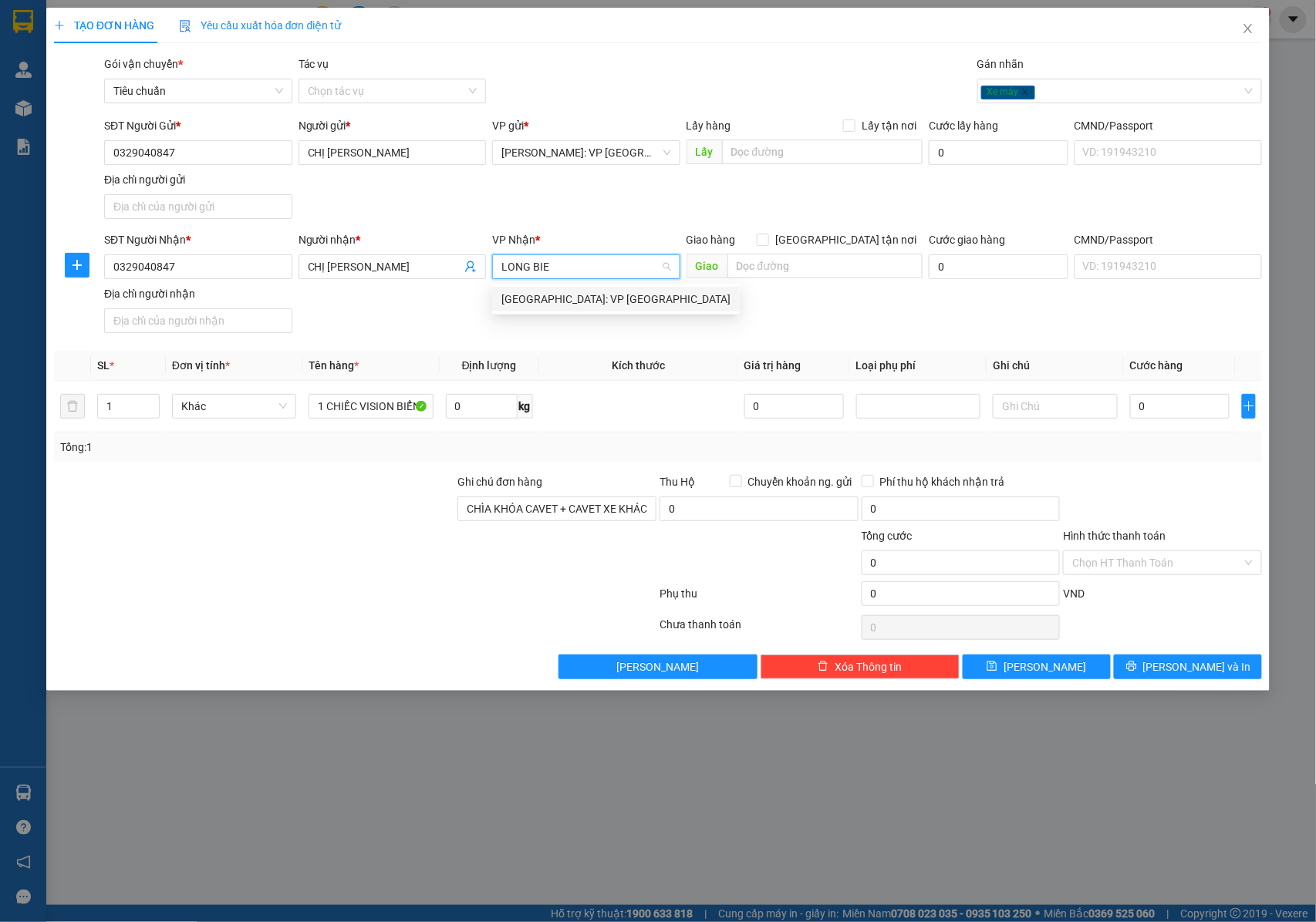
type input "LONG BIEN"
click at [580, 300] on div "Hà Nội: VP Long Biên" at bounding box center [615, 299] width 229 height 17
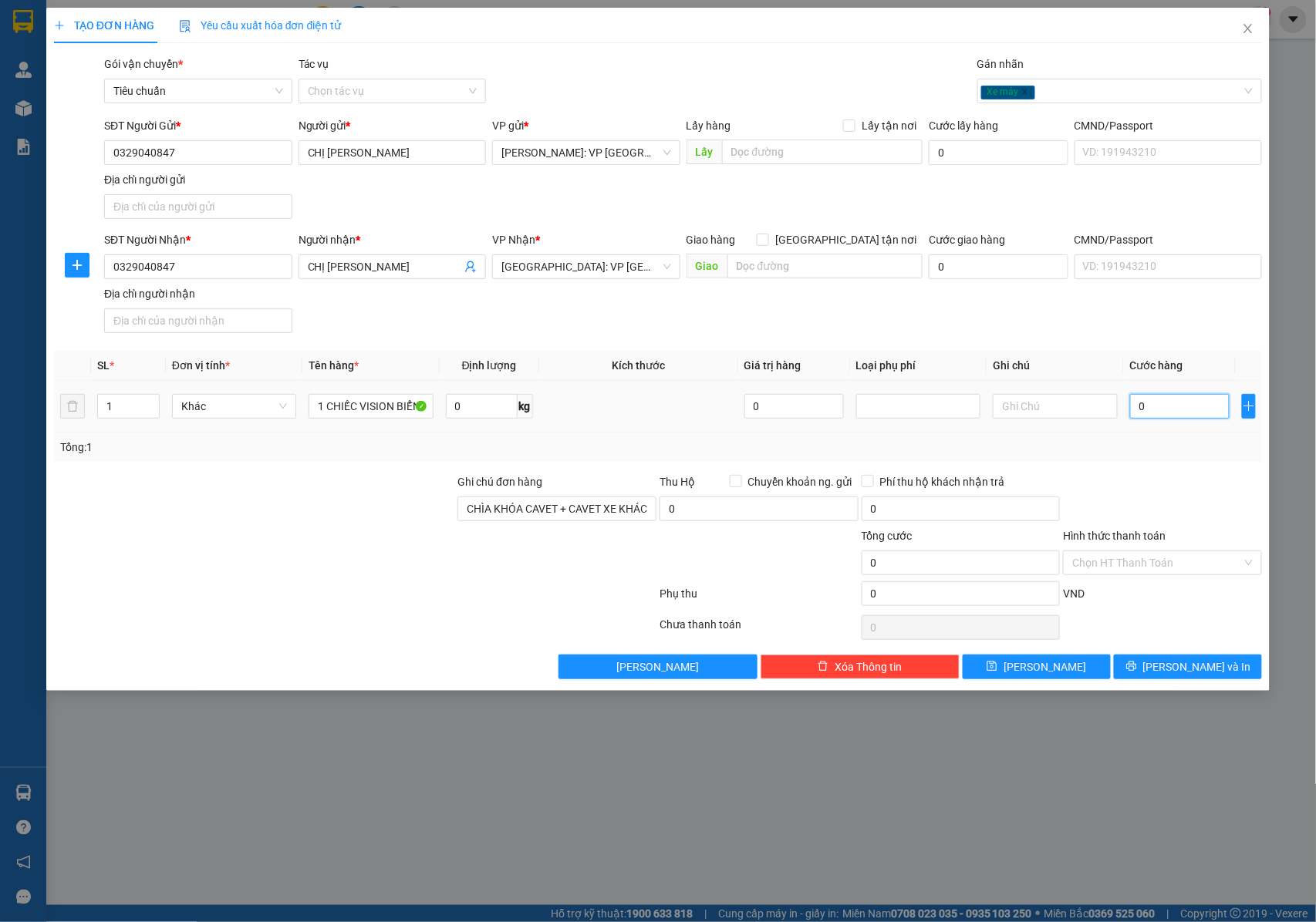
click at [1143, 399] on input "0" at bounding box center [1179, 407] width 99 height 25
type input "1"
type input "11"
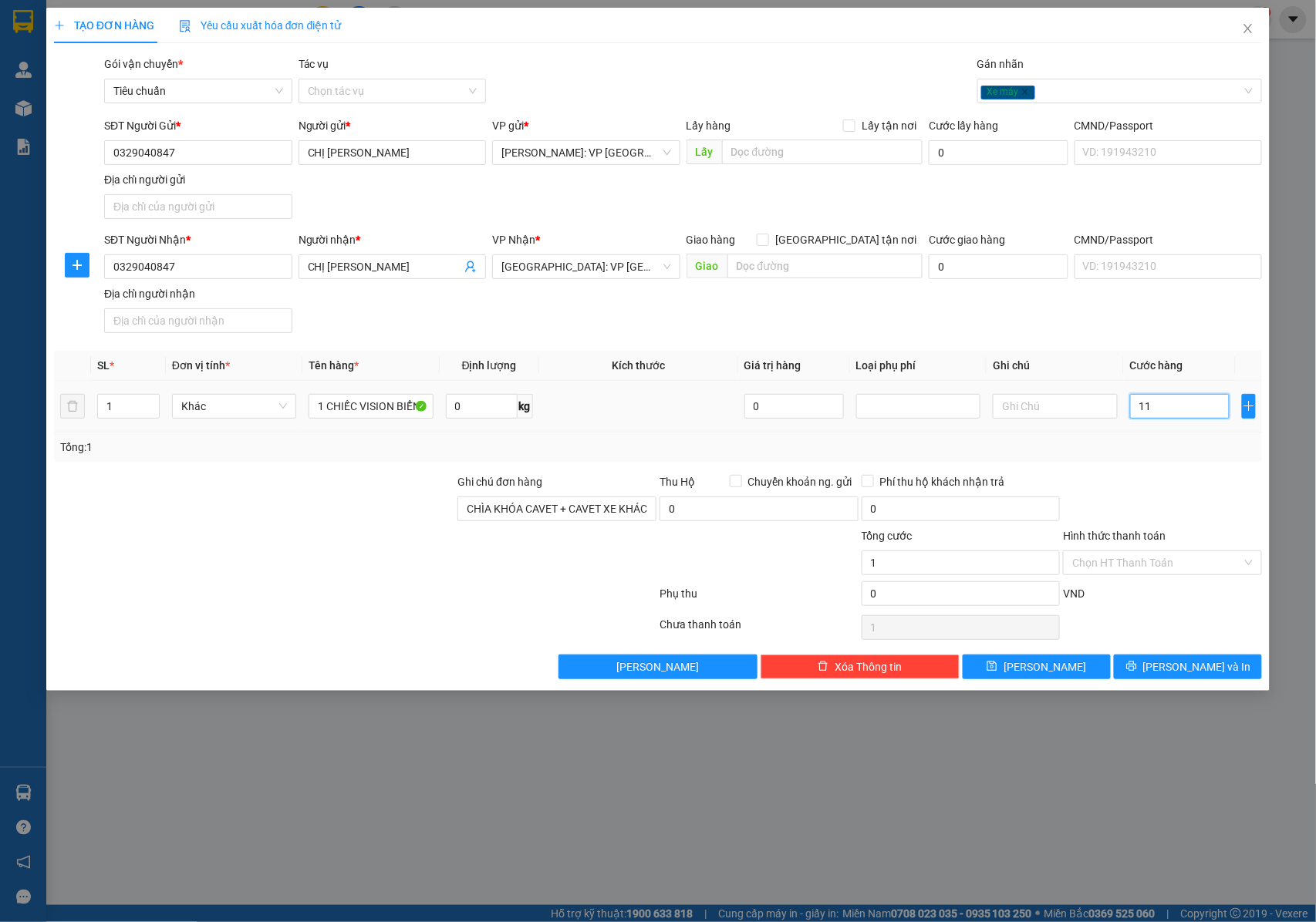
type input "11"
type input "113"
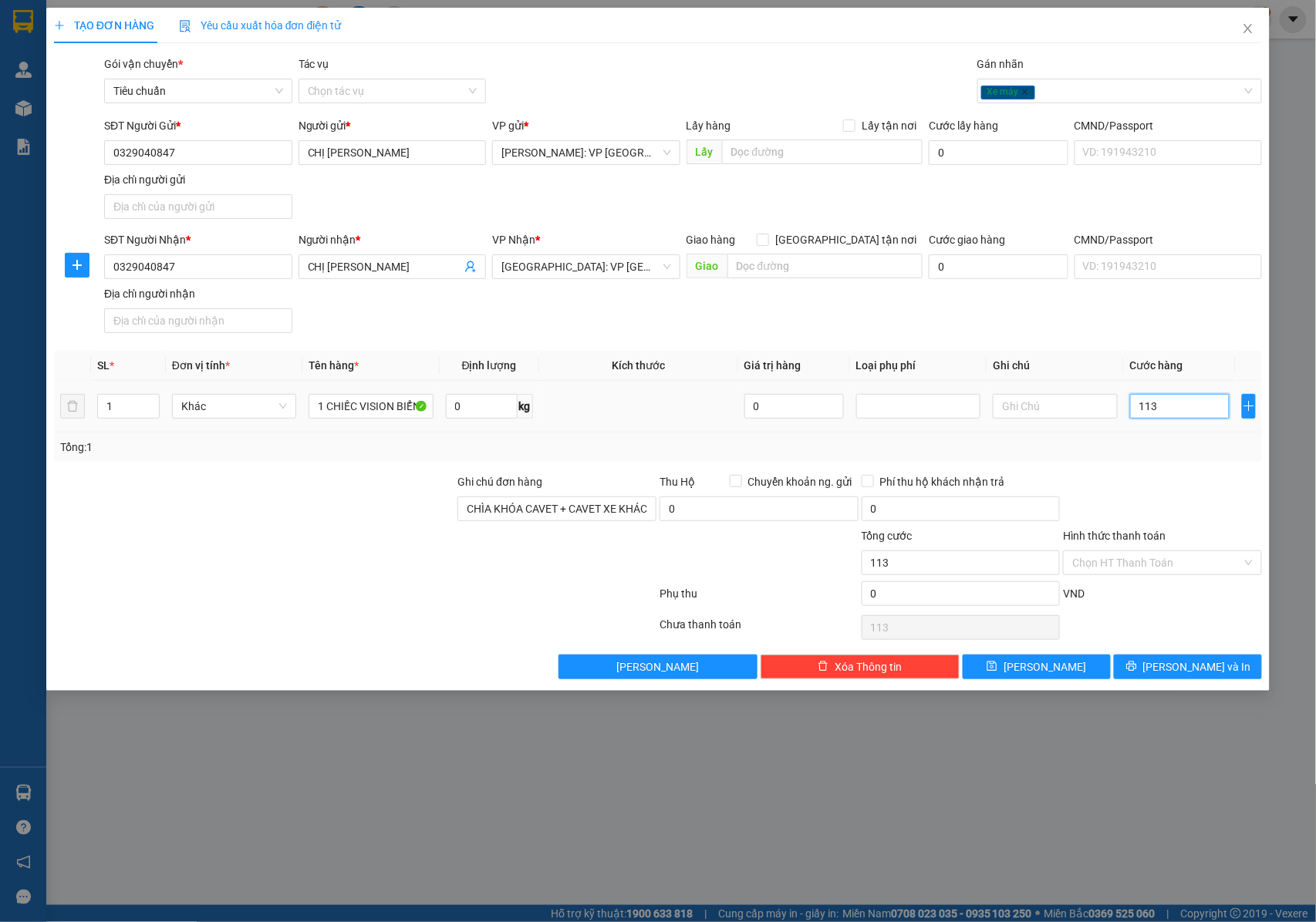
type input "1.130"
type input "11.300"
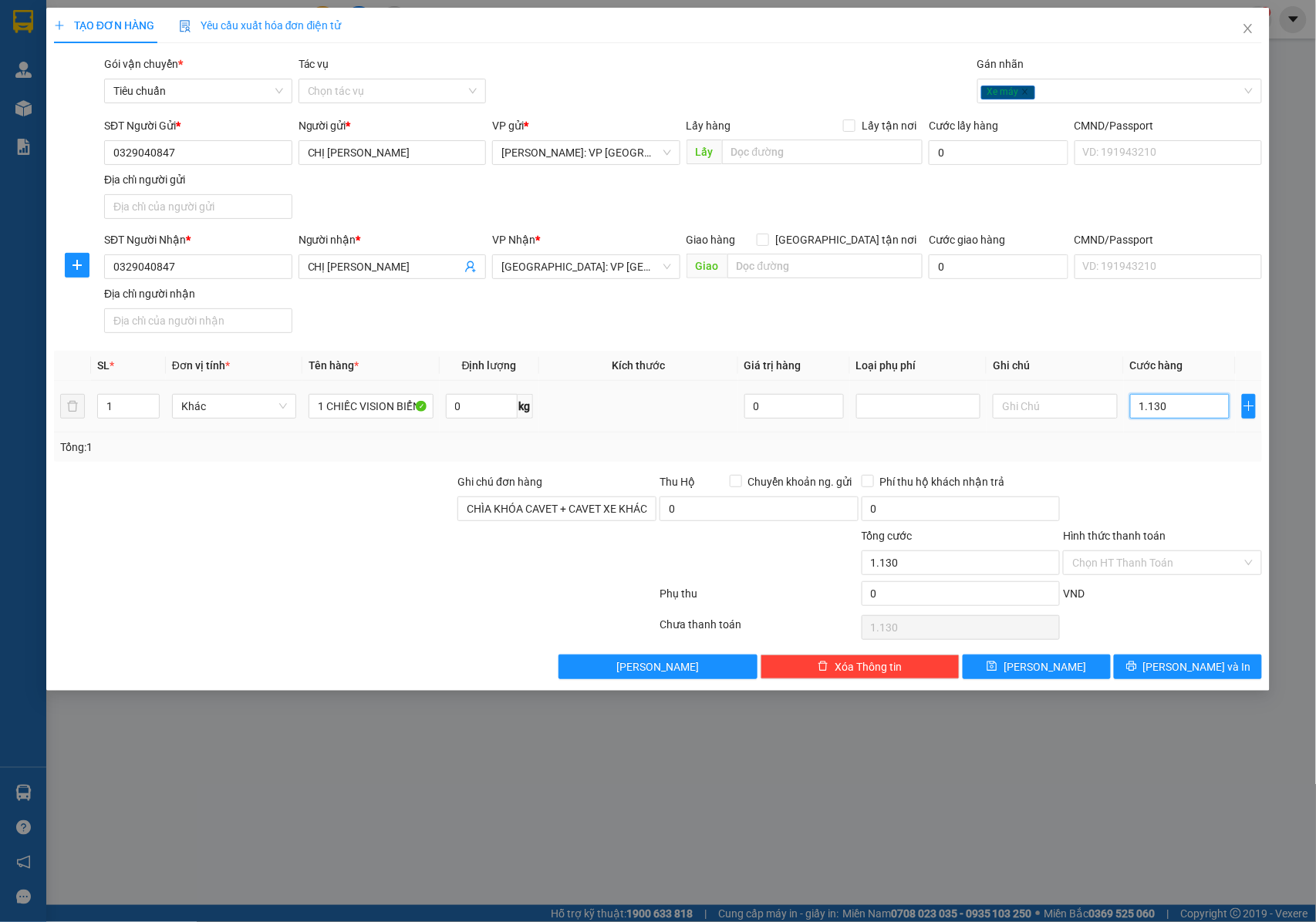
type input "11.300"
type input "113.000"
type input "1.130.000"
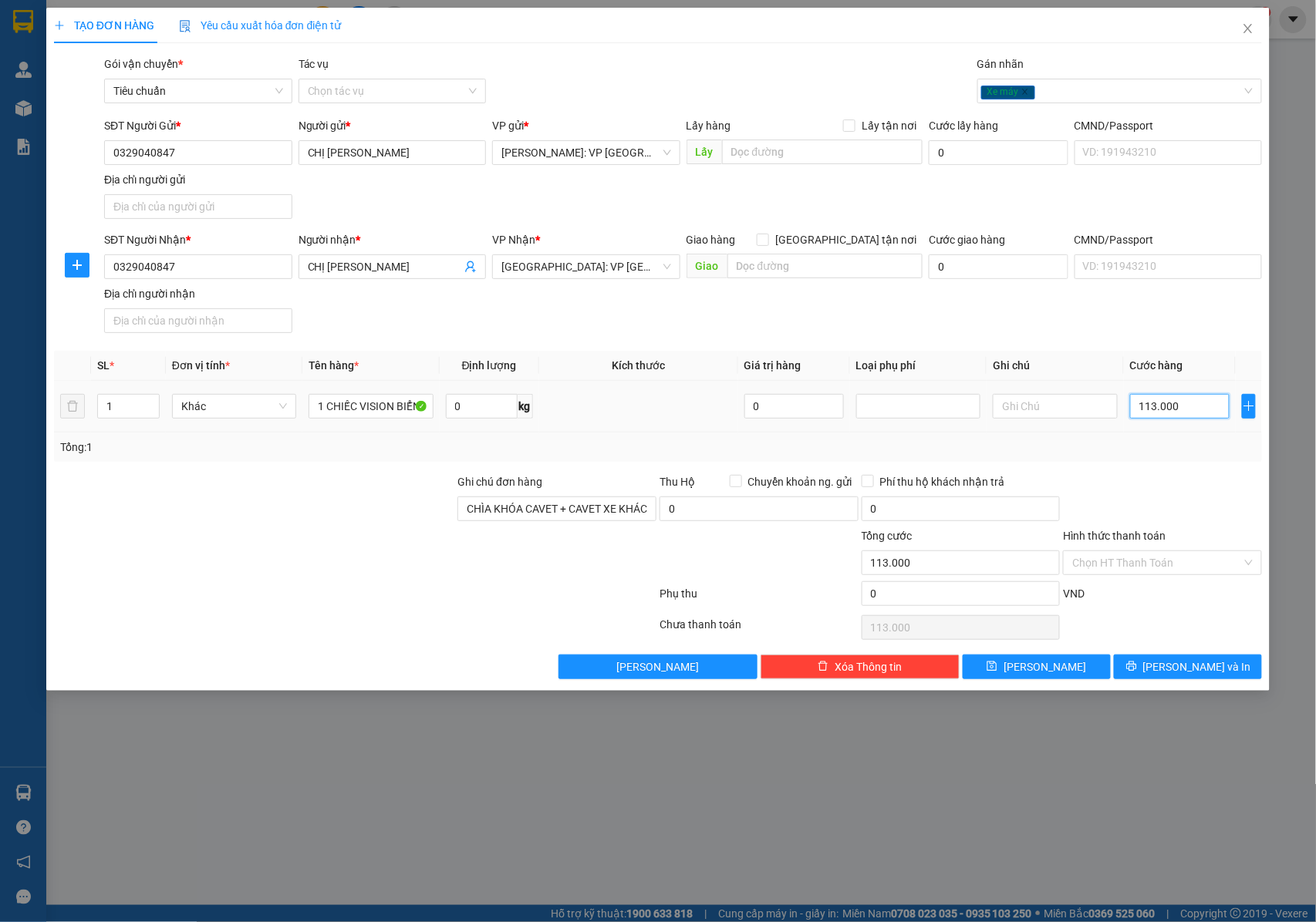
type input "1.130.000"
click at [1141, 663] on button "[PERSON_NAME] và In" at bounding box center [1187, 668] width 148 height 25
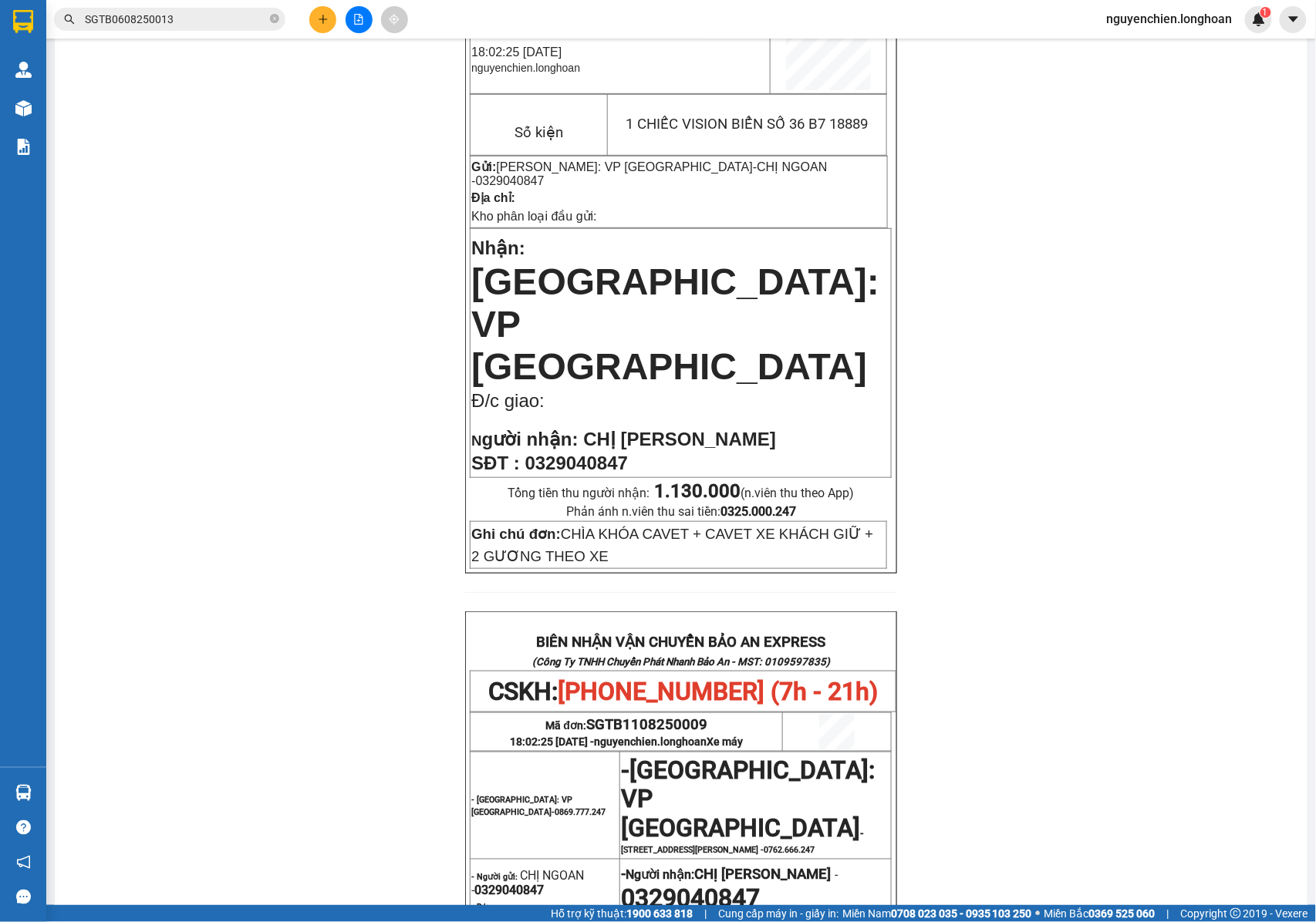
scroll to position [38, 0]
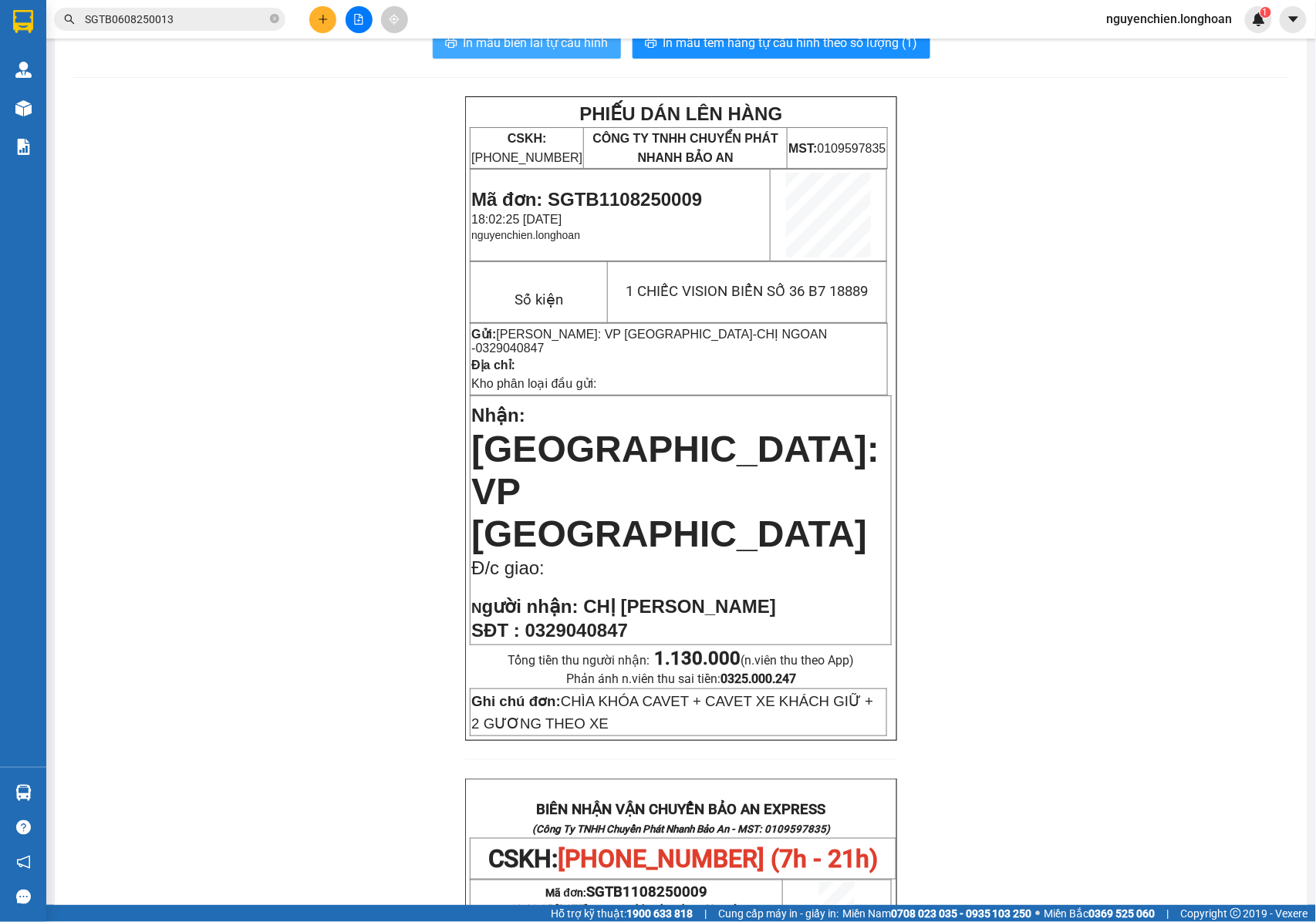
click at [572, 43] on span "In mẫu biên lai tự cấu hình" at bounding box center [537, 43] width 145 height 20
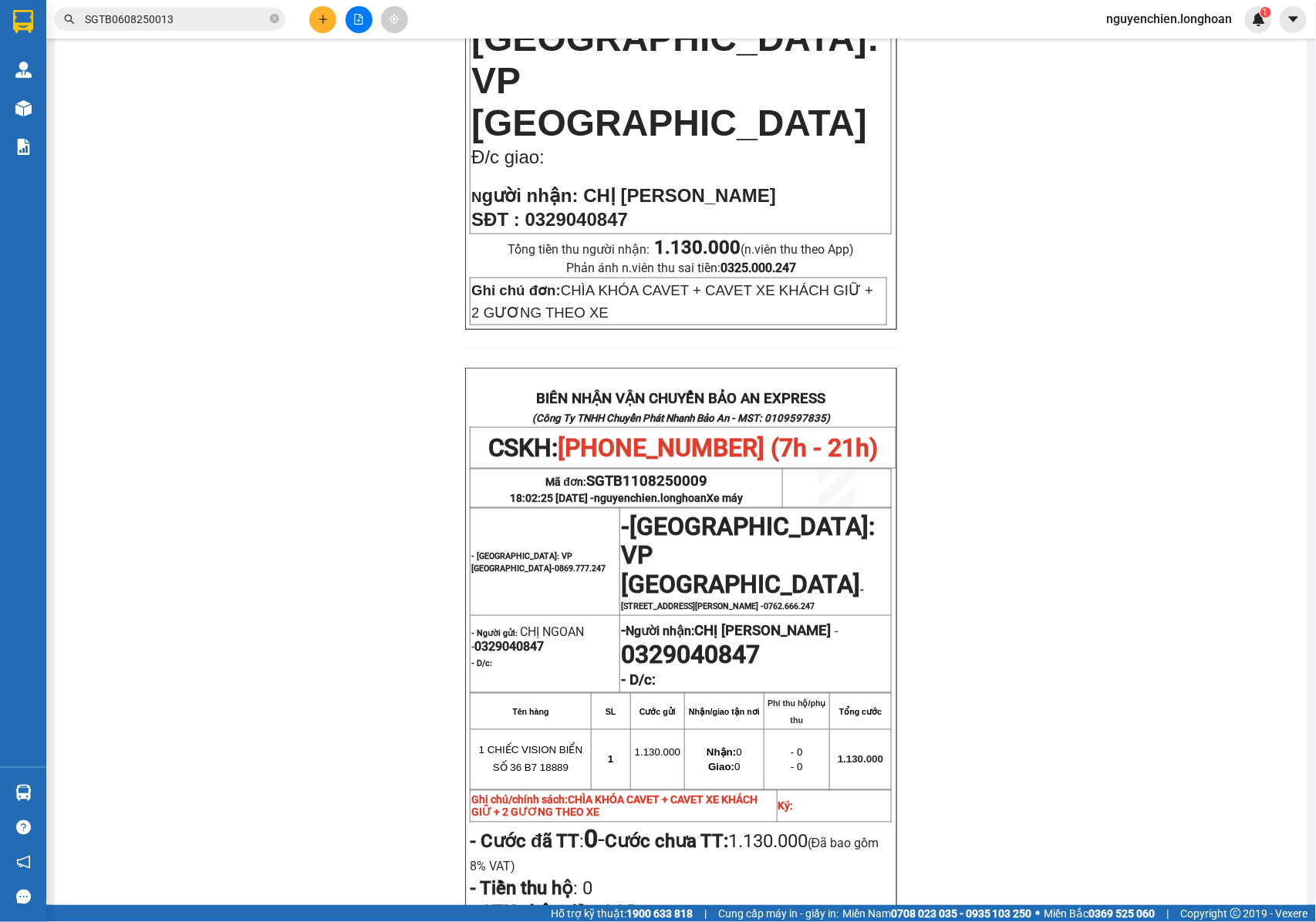
scroll to position [552, 0]
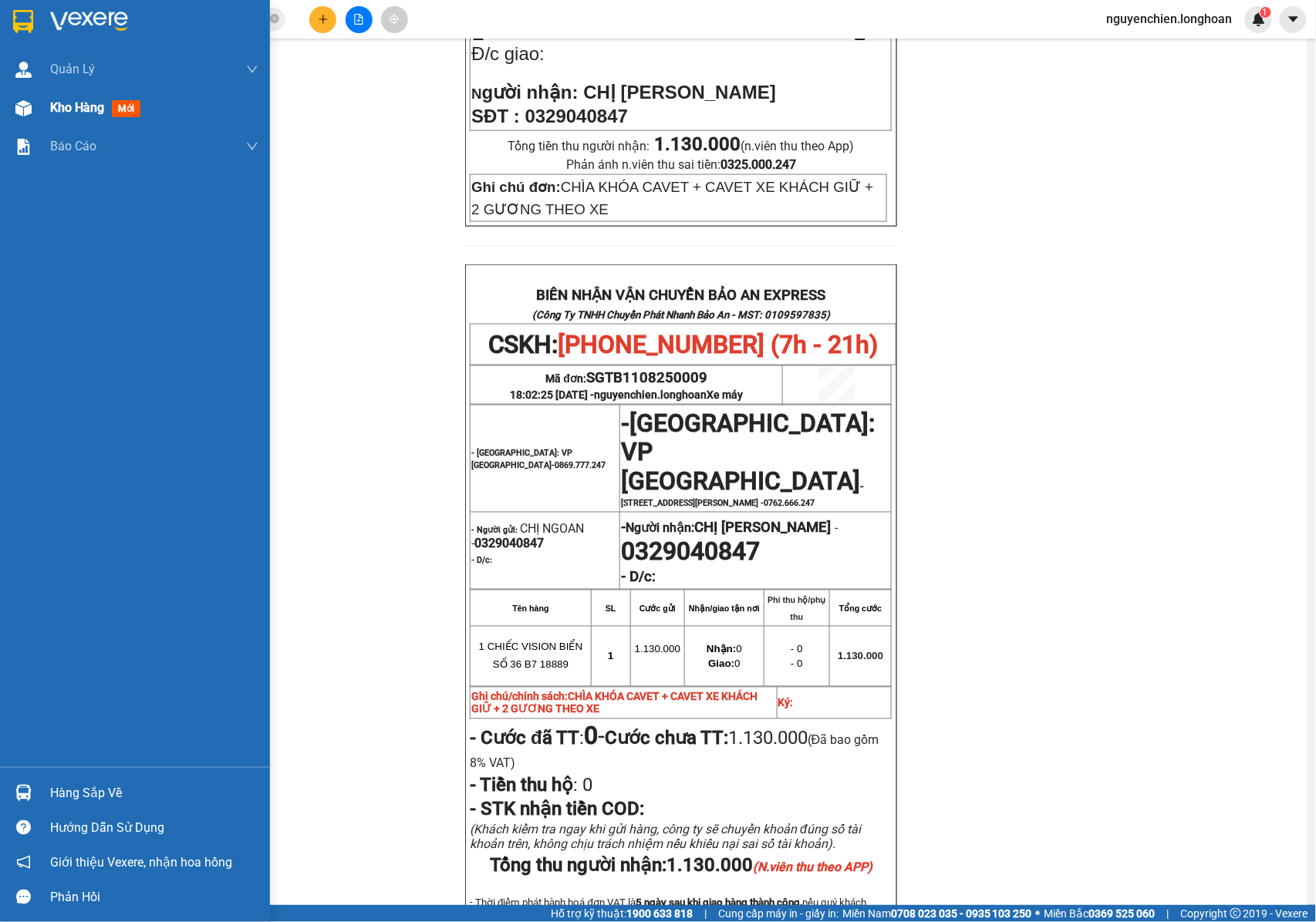
click at [88, 111] on span "Kho hàng" at bounding box center [77, 107] width 54 height 15
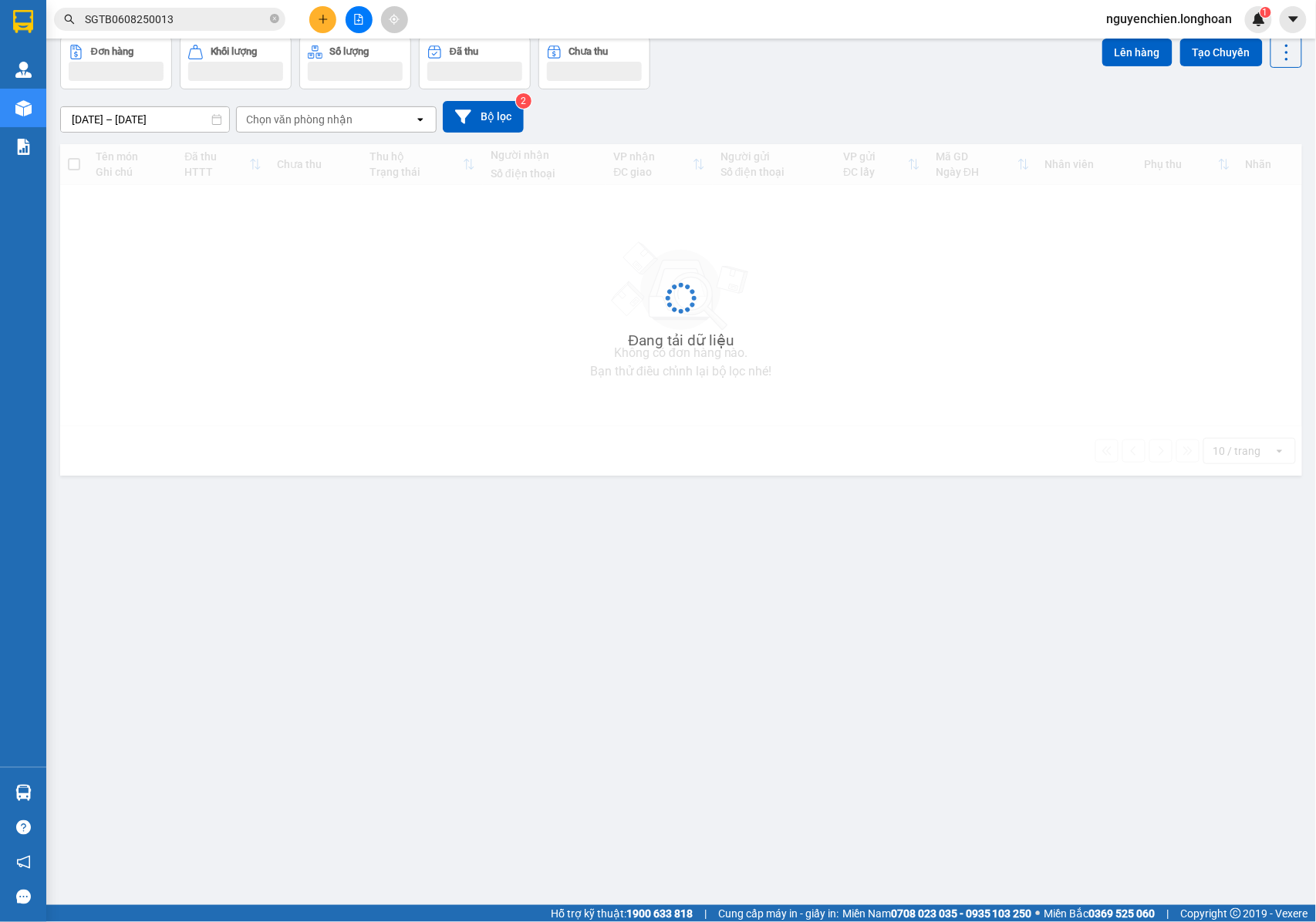
scroll to position [71, 0]
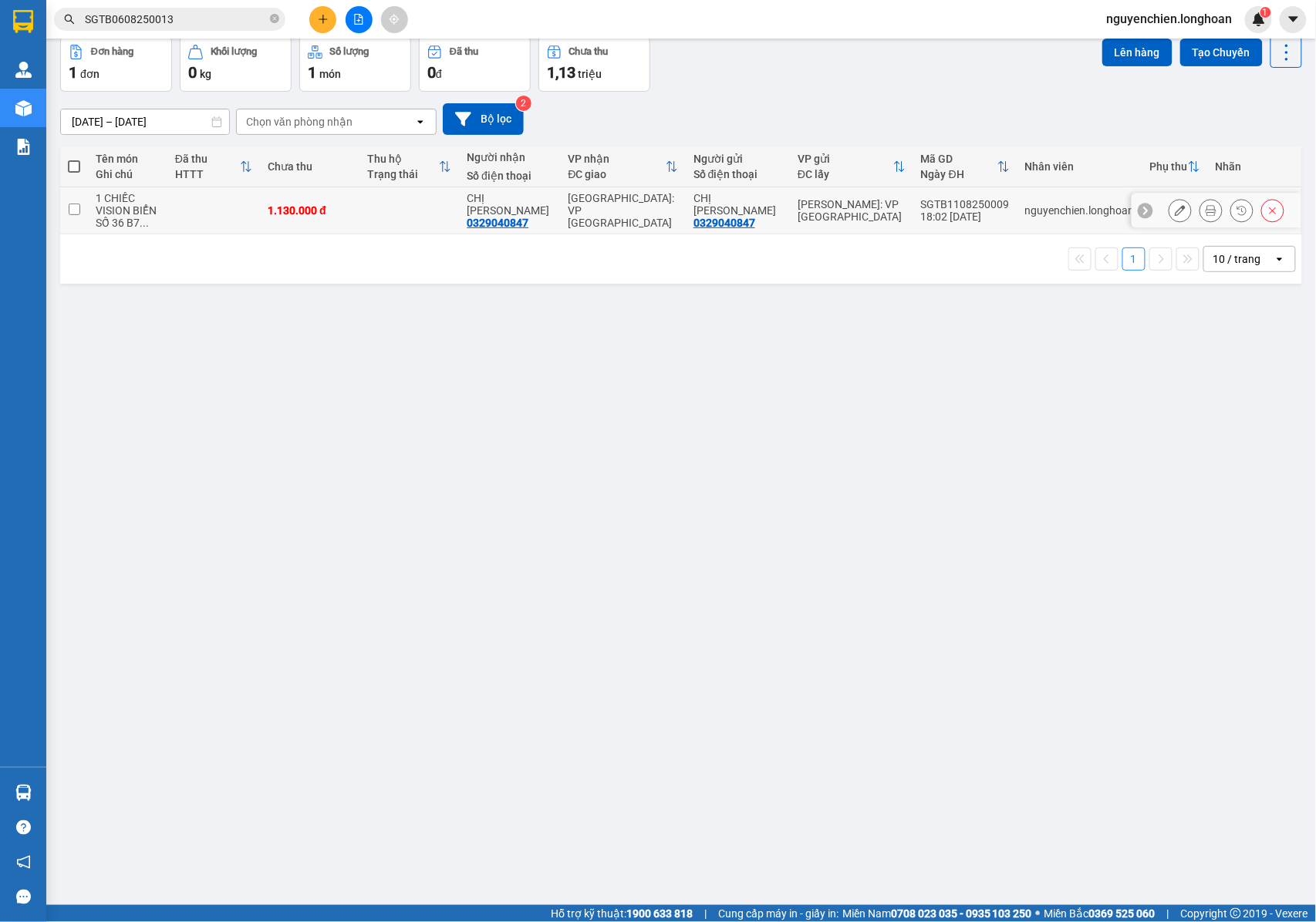
click at [72, 211] on input "checkbox" at bounding box center [74, 209] width 12 height 12
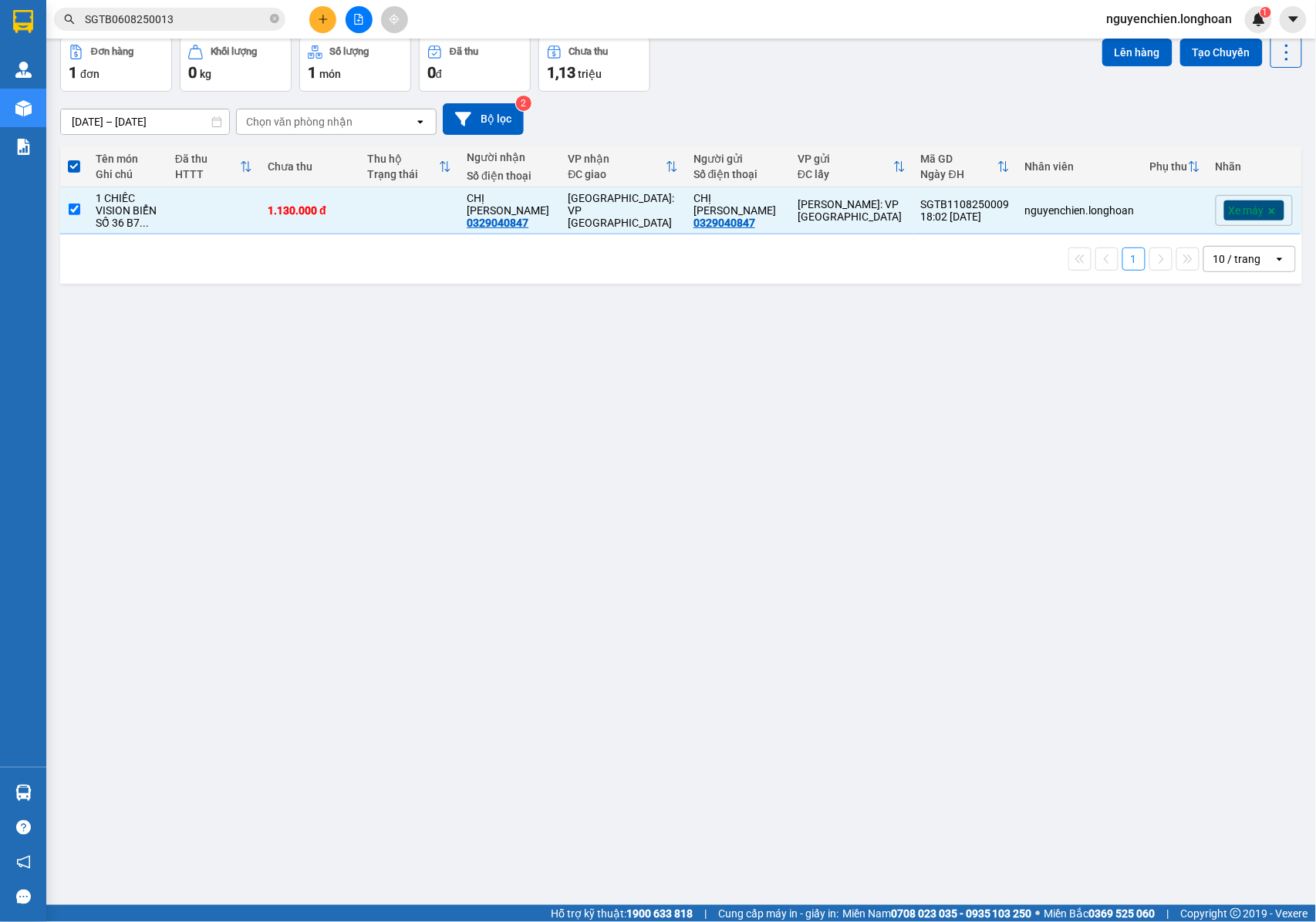
drag, startPoint x: 652, startPoint y: 359, endPoint x: 250, endPoint y: 272, distance: 411.3
click at [651, 361] on div "ver 1.8.137 Kho gửi Trên xe Kho nhận Kho công nợ Hàng đã giao Đơn hàng 1 đơn Kh…" at bounding box center [681, 436] width 1254 height 922
click at [68, 213] on input "checkbox" at bounding box center [74, 209] width 12 height 12
checkbox input "false"
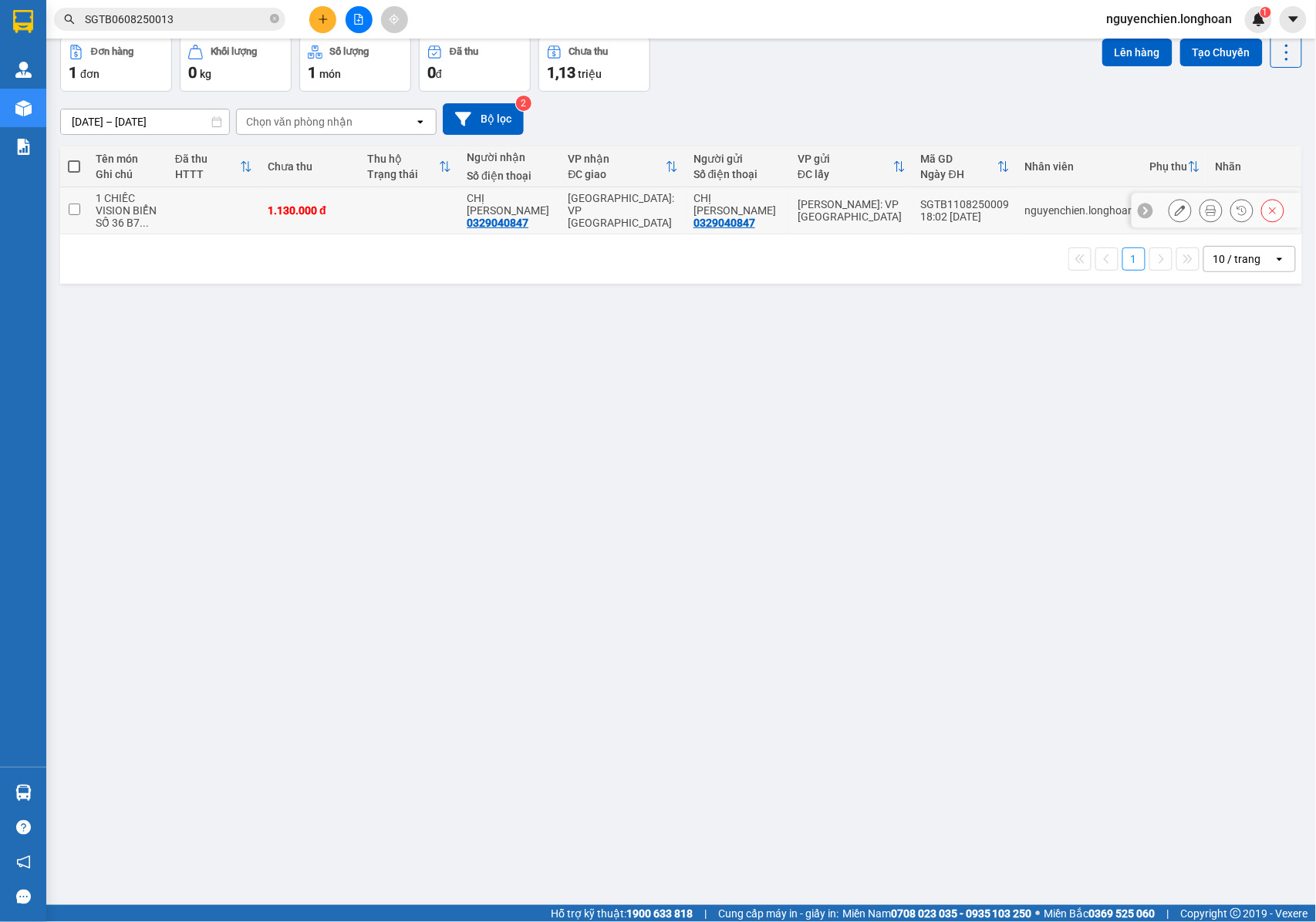
click at [1201, 216] on button at bounding box center [1211, 211] width 21 height 27
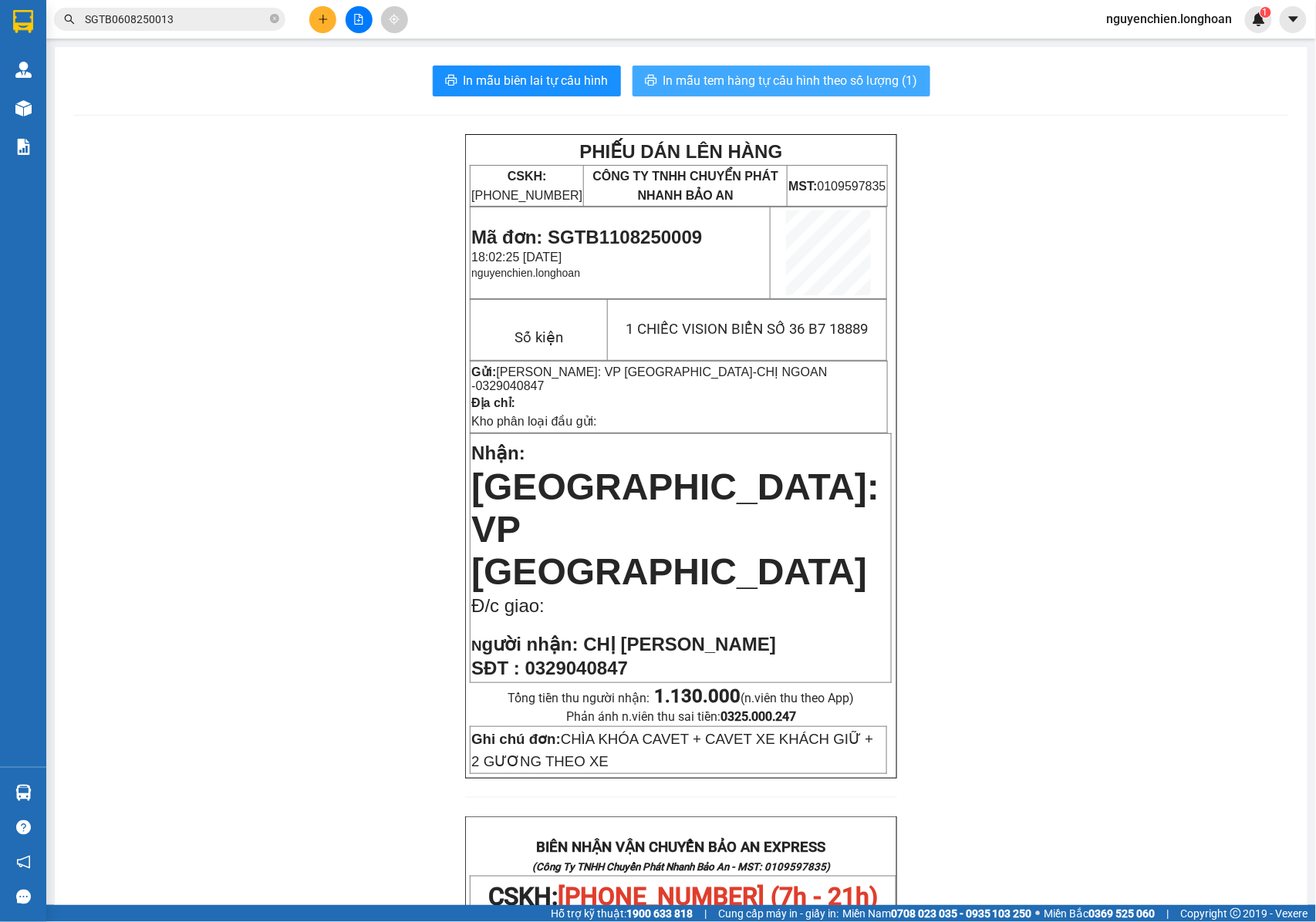
click at [716, 80] on span "In mẫu tem hàng tự cấu hình theo số lượng (1)" at bounding box center [790, 81] width 255 height 20
drag, startPoint x: 698, startPoint y: 228, endPoint x: 537, endPoint y: 233, distance: 161.1
click at [537, 233] on p "Mã đơn: SGTB1108250009" at bounding box center [621, 238] width 298 height 21
copy span "SGTB1108250009"
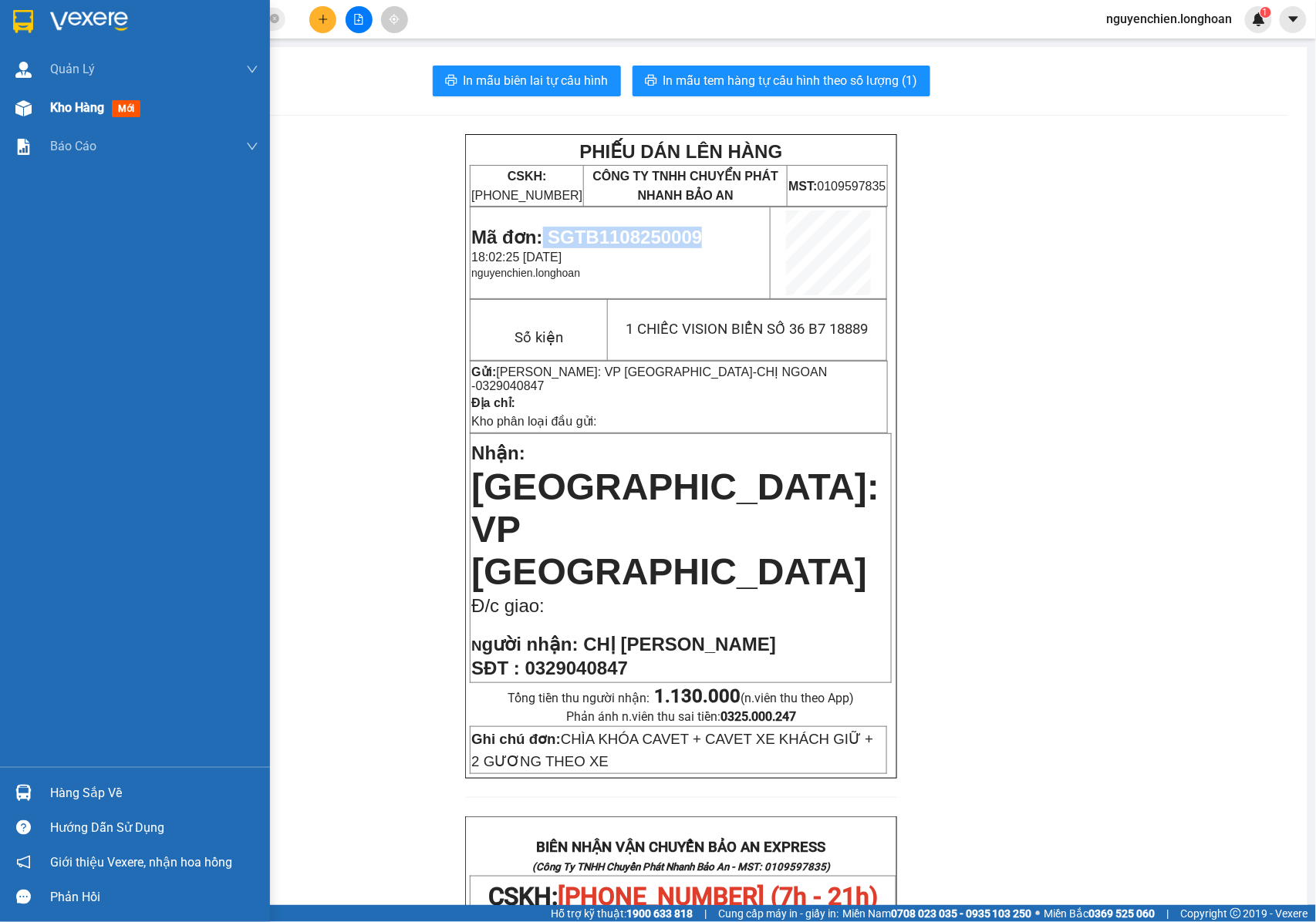
click at [25, 111] on img at bounding box center [23, 108] width 16 height 16
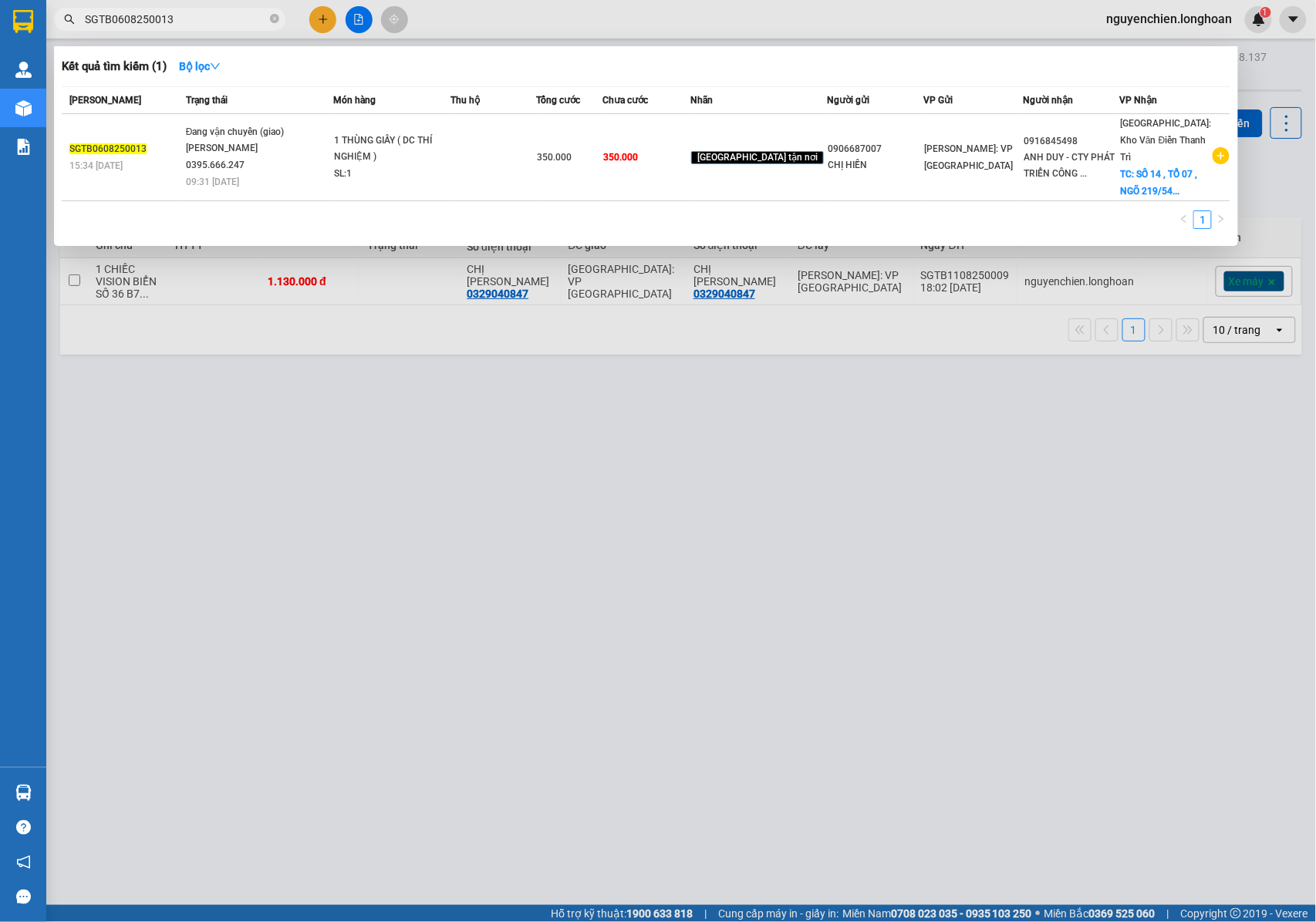
click at [183, 28] on span "SGTB0608250013" at bounding box center [169, 20] width 231 height 23
click at [361, 435] on div at bounding box center [658, 461] width 1316 height 922
click at [269, 21] on span "SGTB0608250013" at bounding box center [169, 20] width 231 height 23
click at [273, 21] on icon "close-circle" at bounding box center [274, 19] width 9 height 9
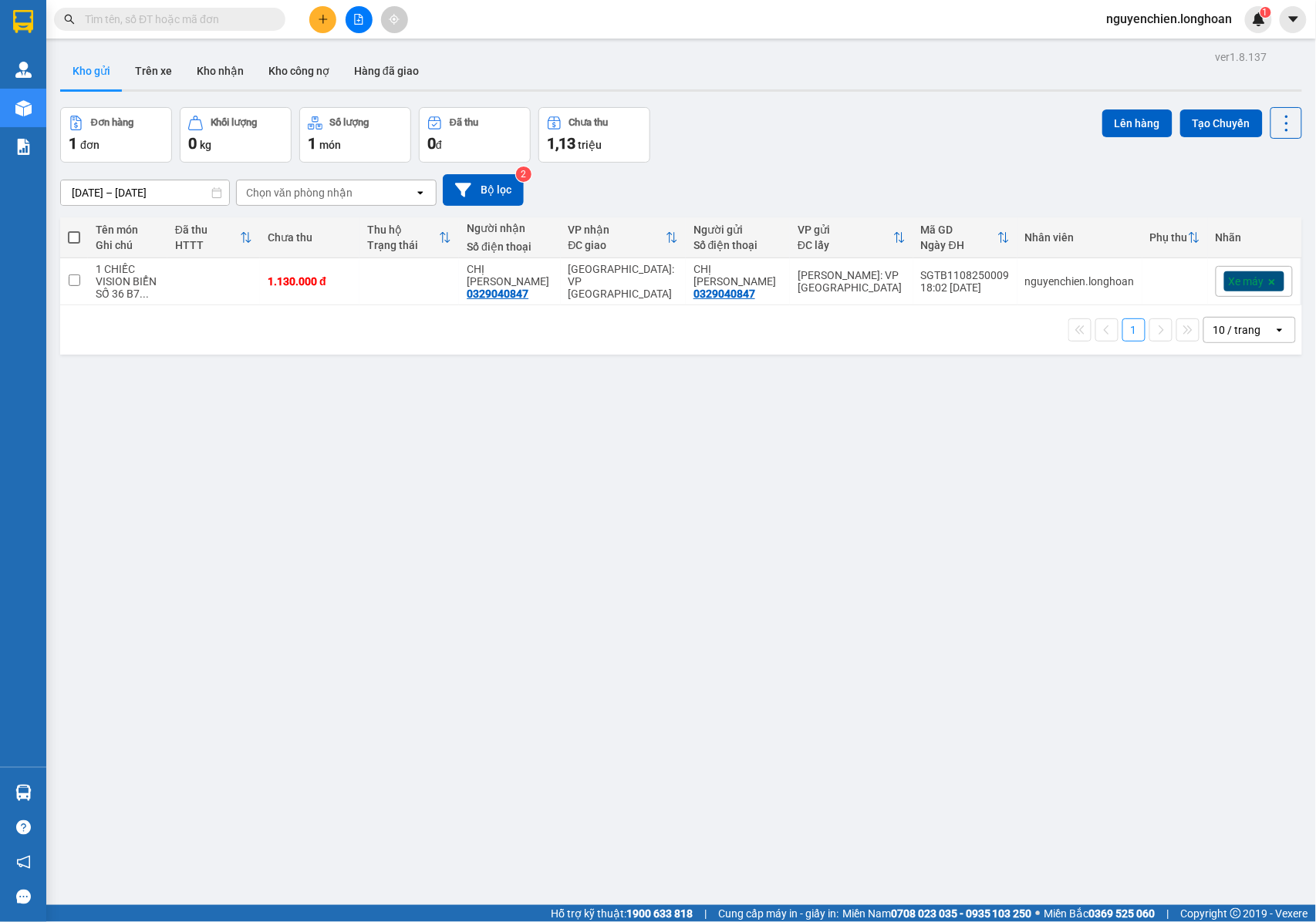
click at [369, 450] on div "ver 1.8.137 Kho gửi Trên xe Kho nhận Kho công nợ Hàng đã giao Đơn hàng 1 đơn Kh…" at bounding box center [681, 507] width 1254 height 922
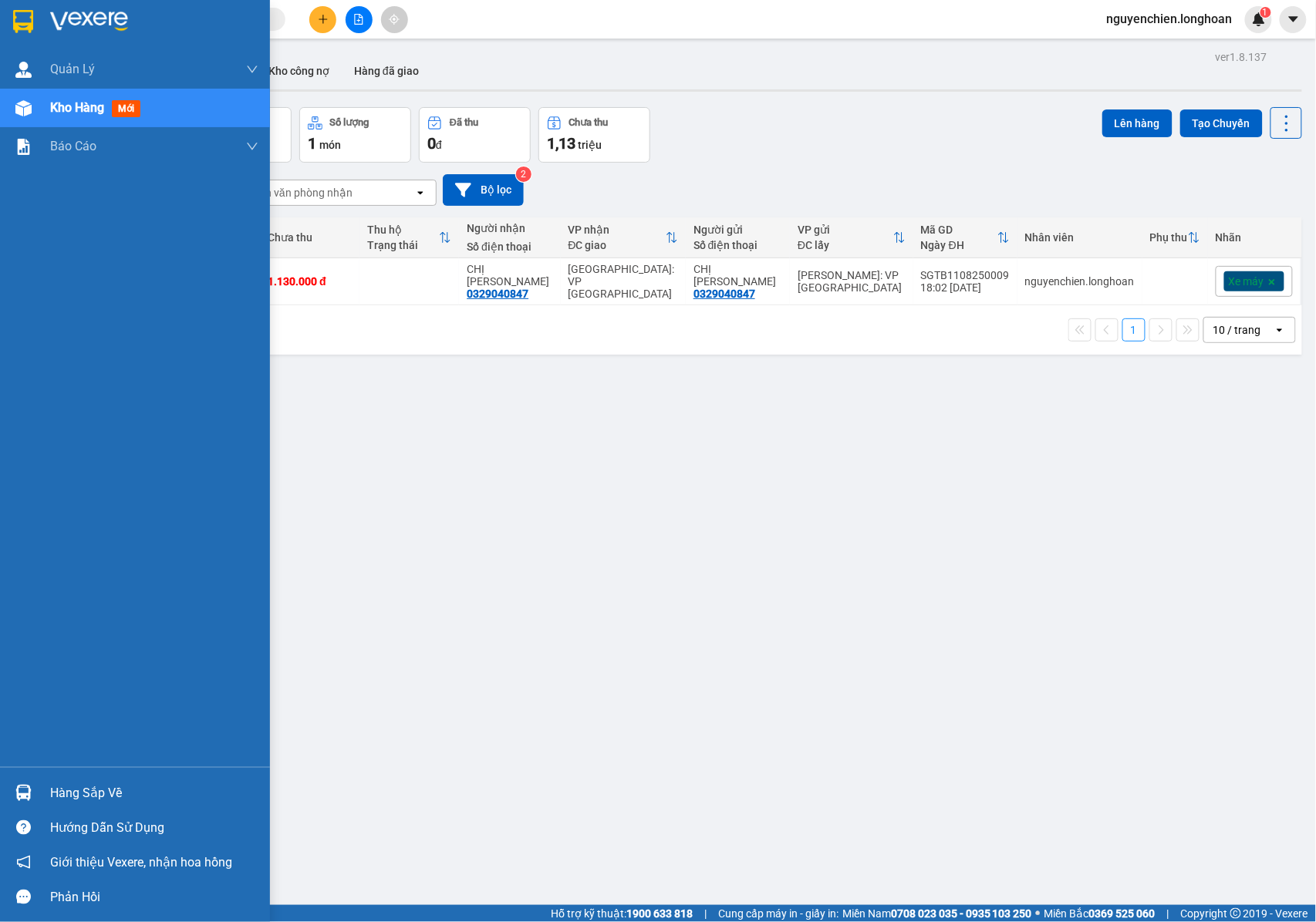
click at [28, 110] on img at bounding box center [23, 108] width 16 height 16
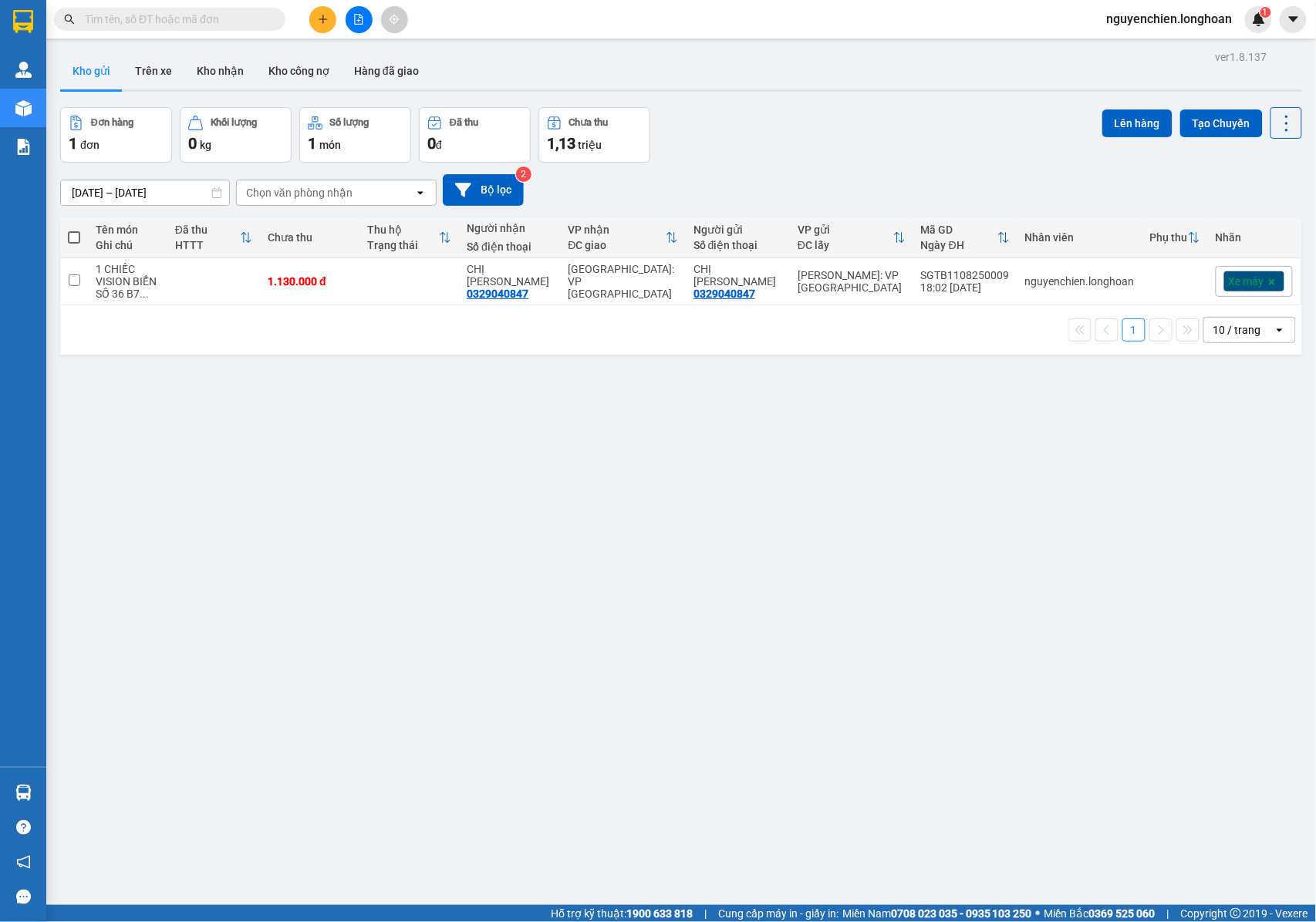
click at [466, 394] on div "ver 1.8.137 Kho gửi Trên xe Kho nhận Kho công nợ Hàng đã giao Đơn hàng 1 đơn Kh…" at bounding box center [681, 507] width 1254 height 922
click at [210, 27] on input "text" at bounding box center [176, 19] width 182 height 17
click at [170, 22] on input "text" at bounding box center [176, 19] width 182 height 17
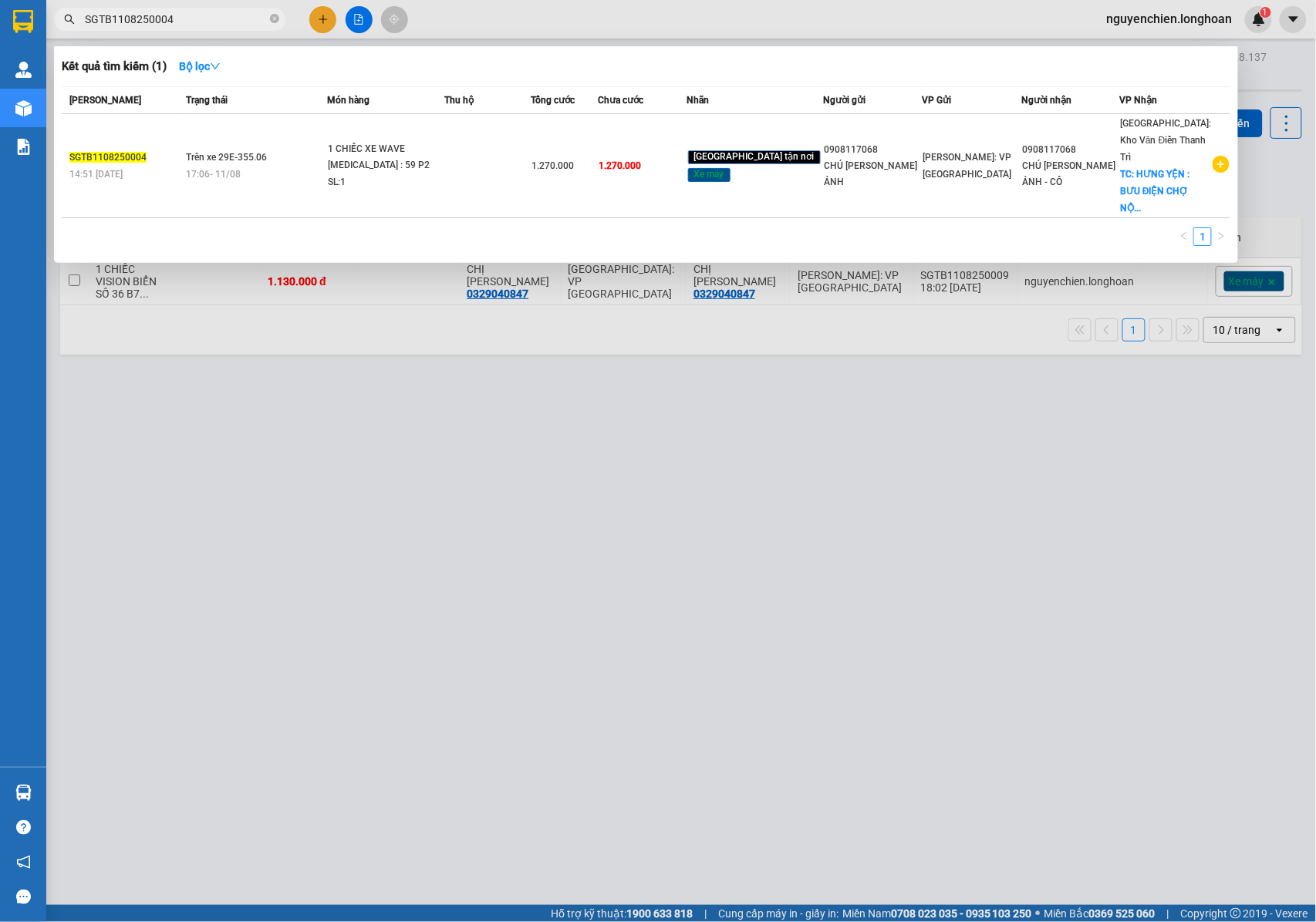
drag, startPoint x: 192, startPoint y: 20, endPoint x: 74, endPoint y: 25, distance: 118.1
click at [74, 25] on span "SGTB1108250004" at bounding box center [169, 20] width 231 height 23
type input "SGTB1108250004"
click at [377, 401] on div at bounding box center [658, 461] width 1316 height 922
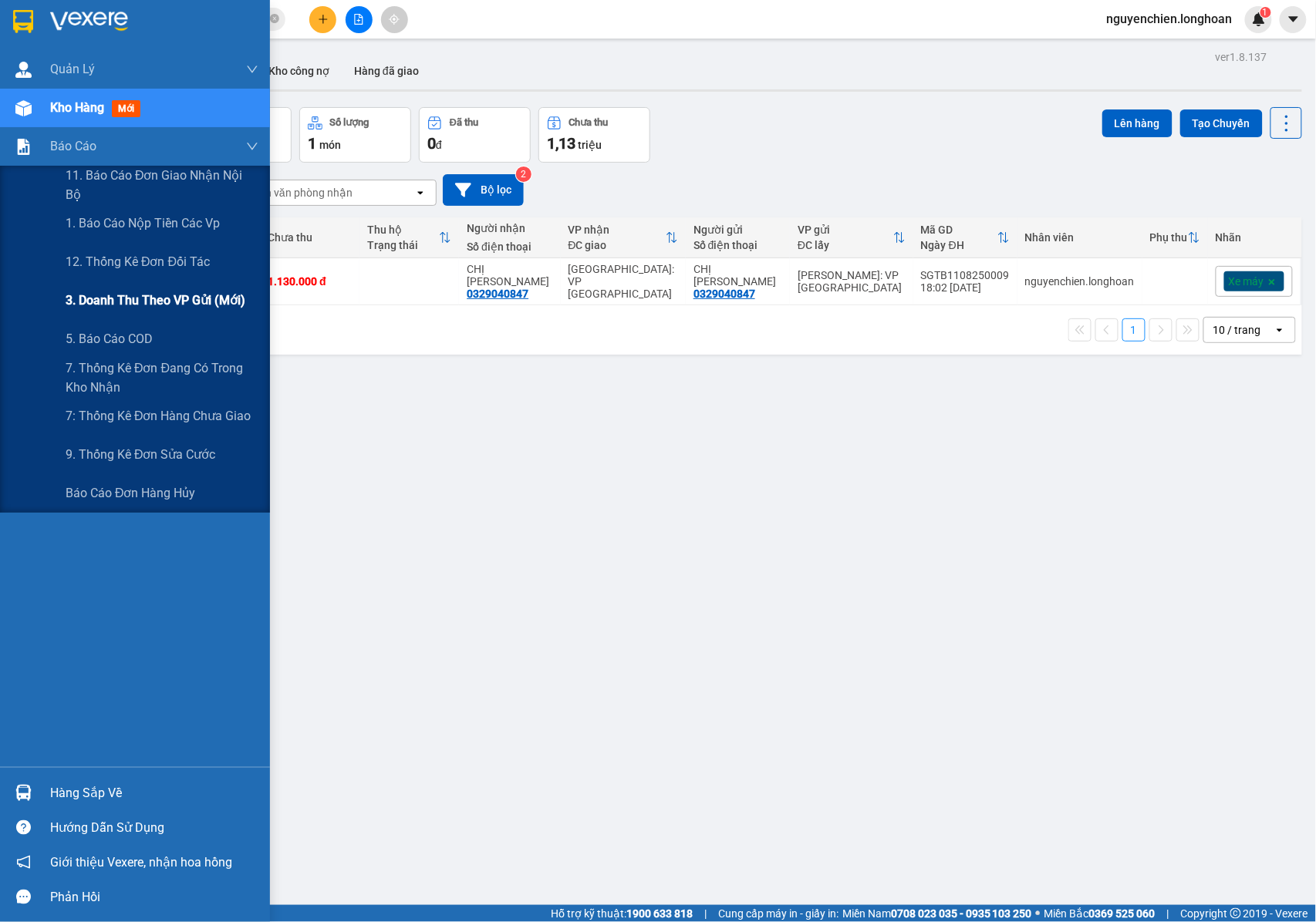
click at [152, 304] on span "3. Doanh Thu theo VP Gửi (mới)" at bounding box center [155, 301] width 180 height 20
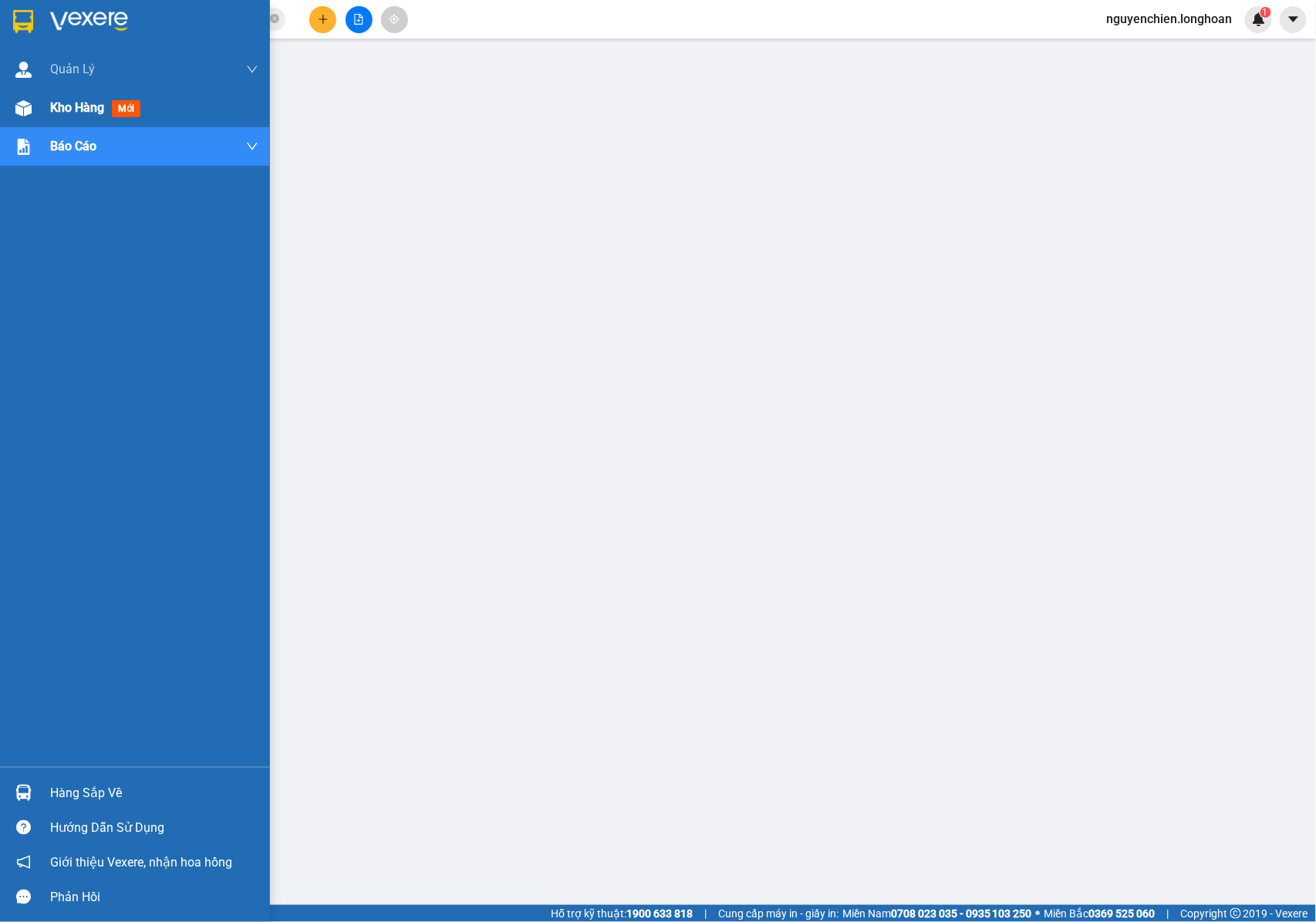
click at [27, 118] on div at bounding box center [23, 108] width 27 height 27
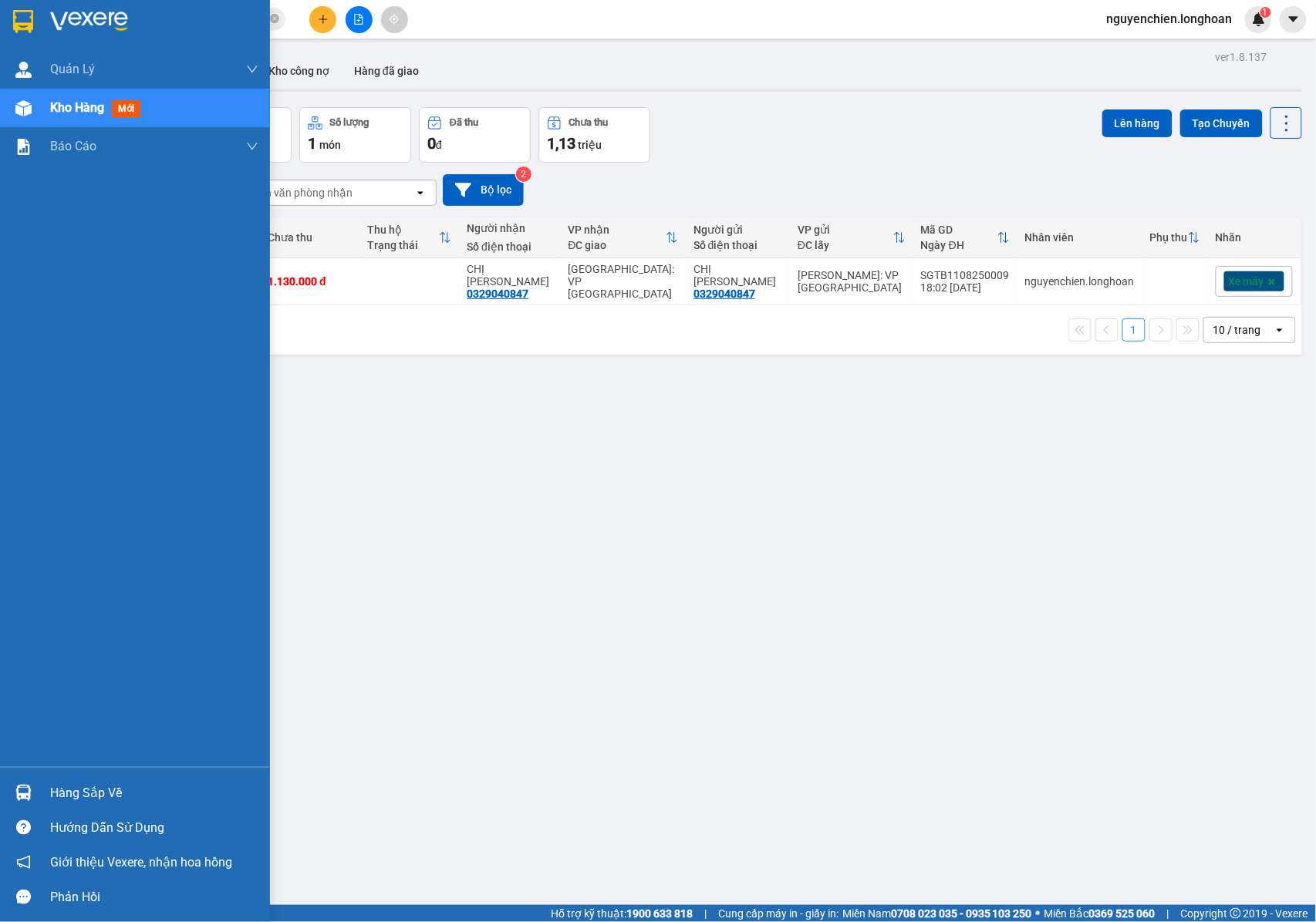
click at [48, 117] on div "Kho hàng mới" at bounding box center [135, 107] width 270 height 38
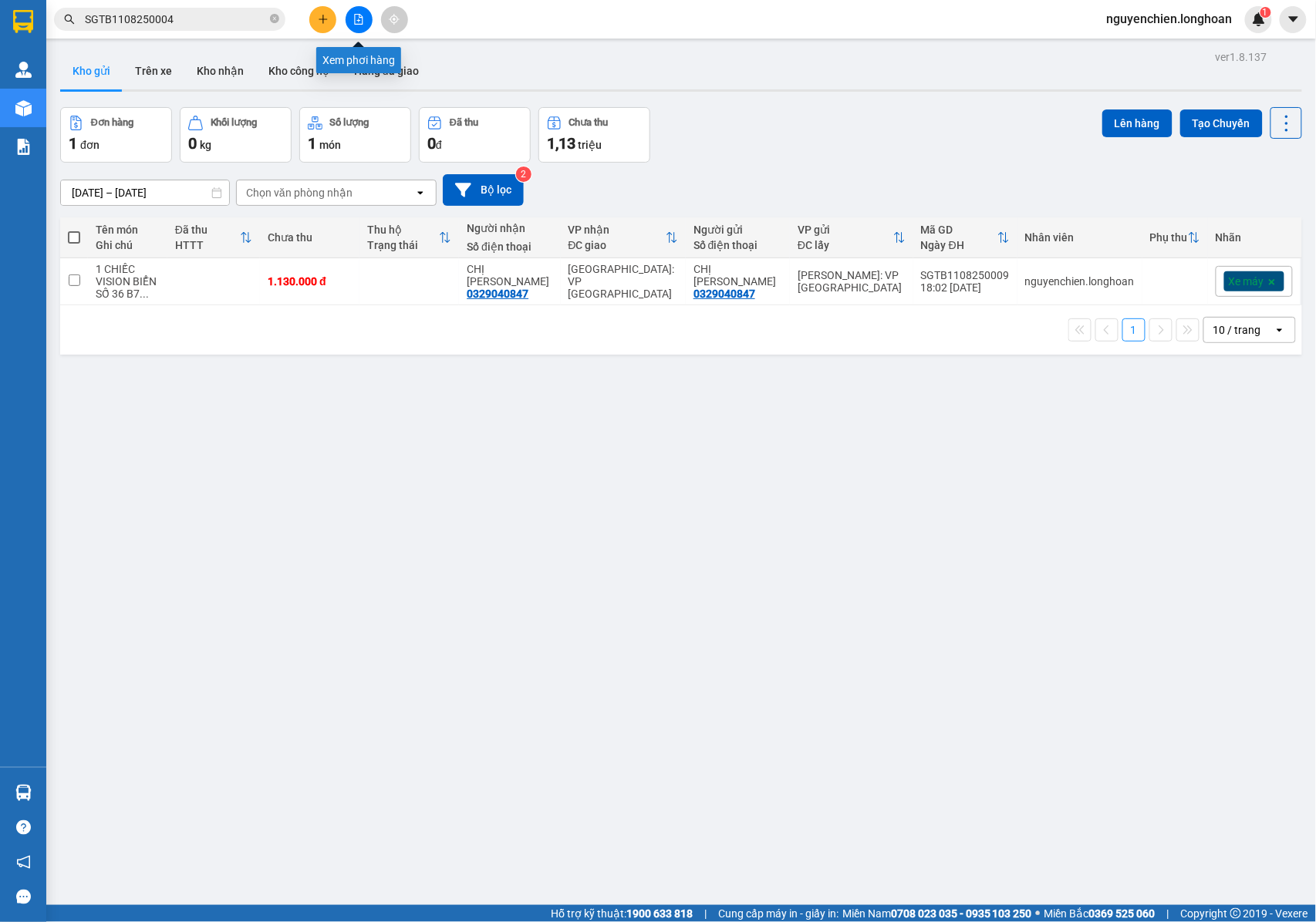
click at [356, 27] on button at bounding box center [359, 20] width 27 height 27
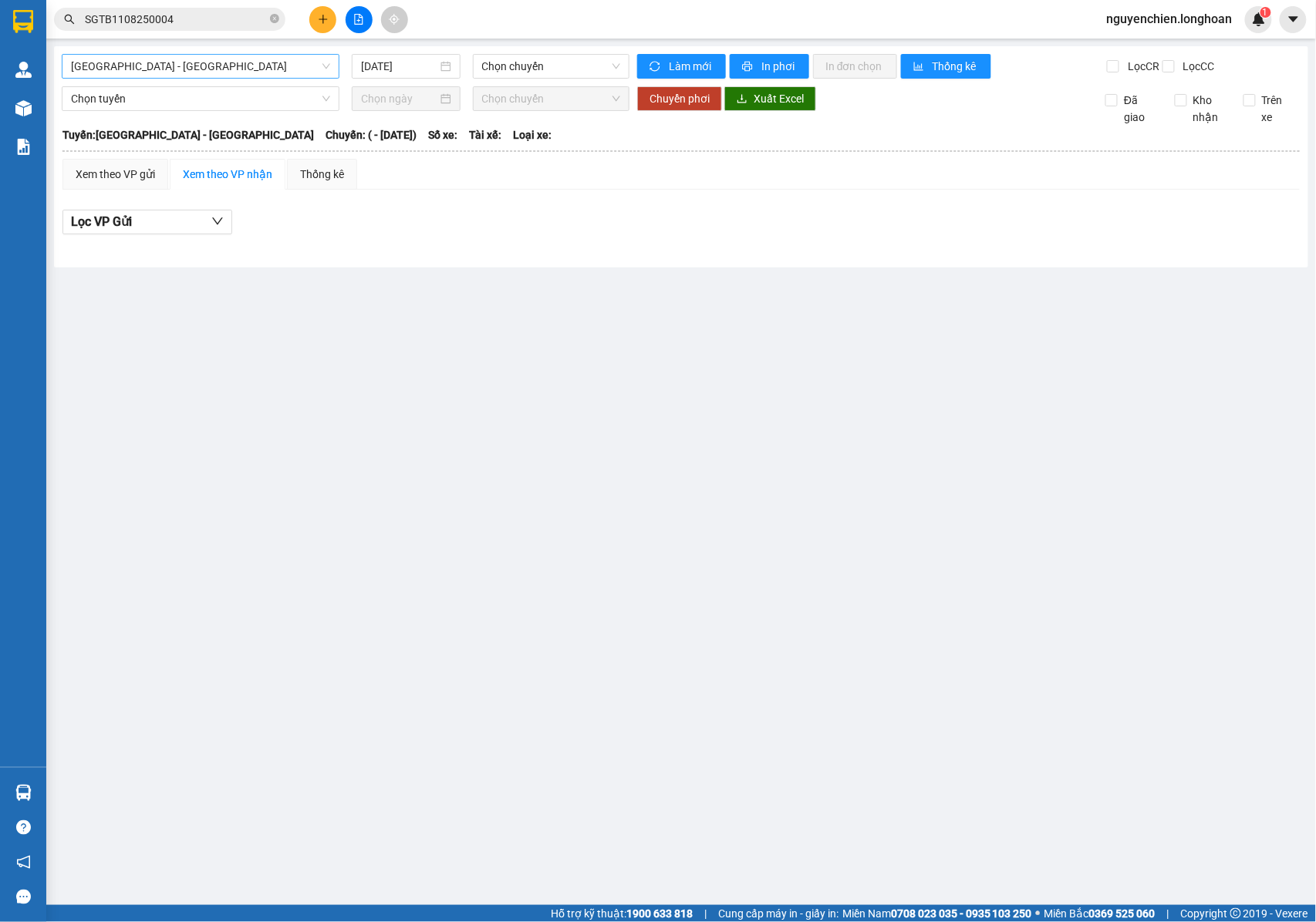
click at [213, 74] on span "Hải Phòng - Hà Nội" at bounding box center [200, 66] width 259 height 23
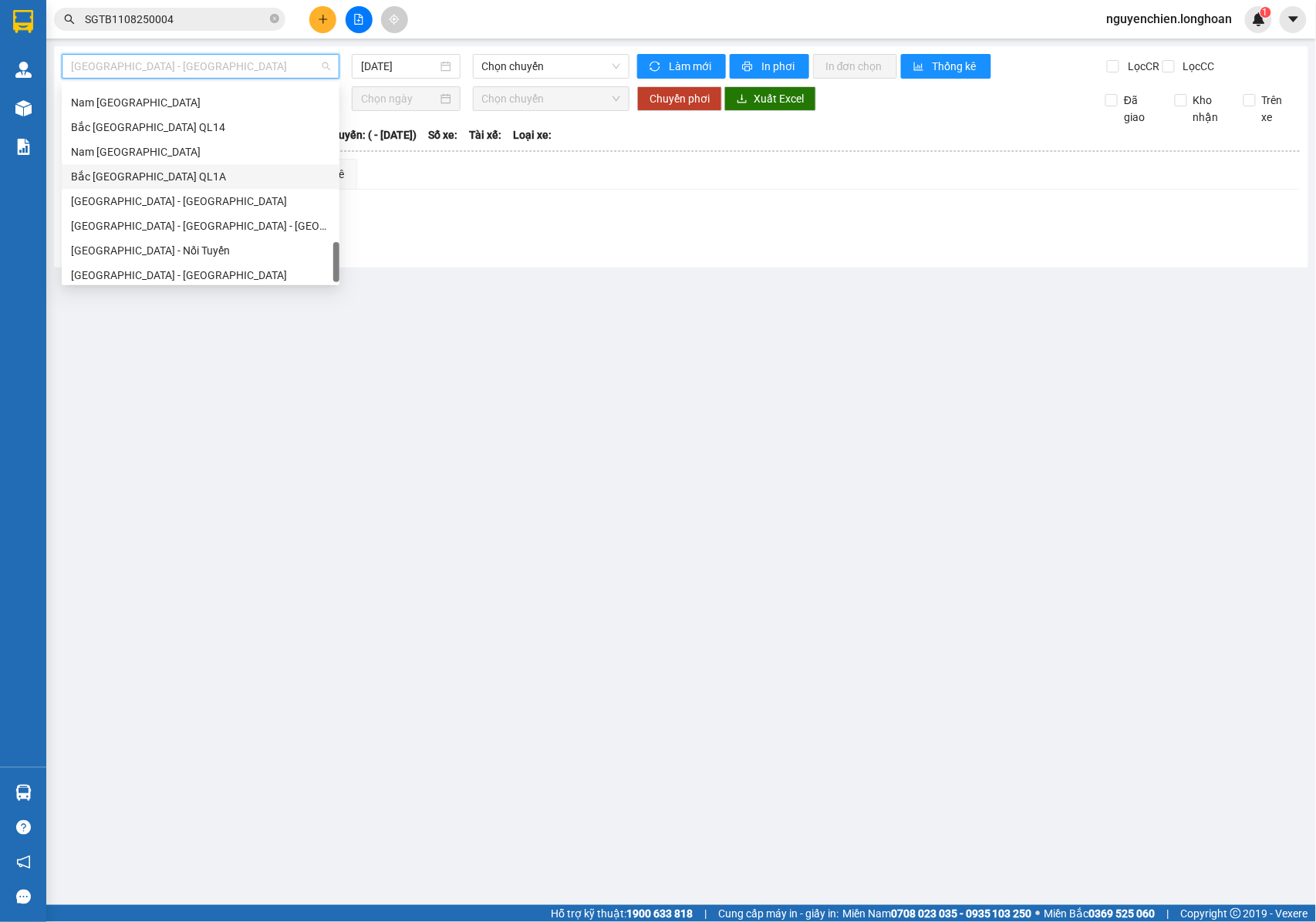
scroll to position [1012, 0]
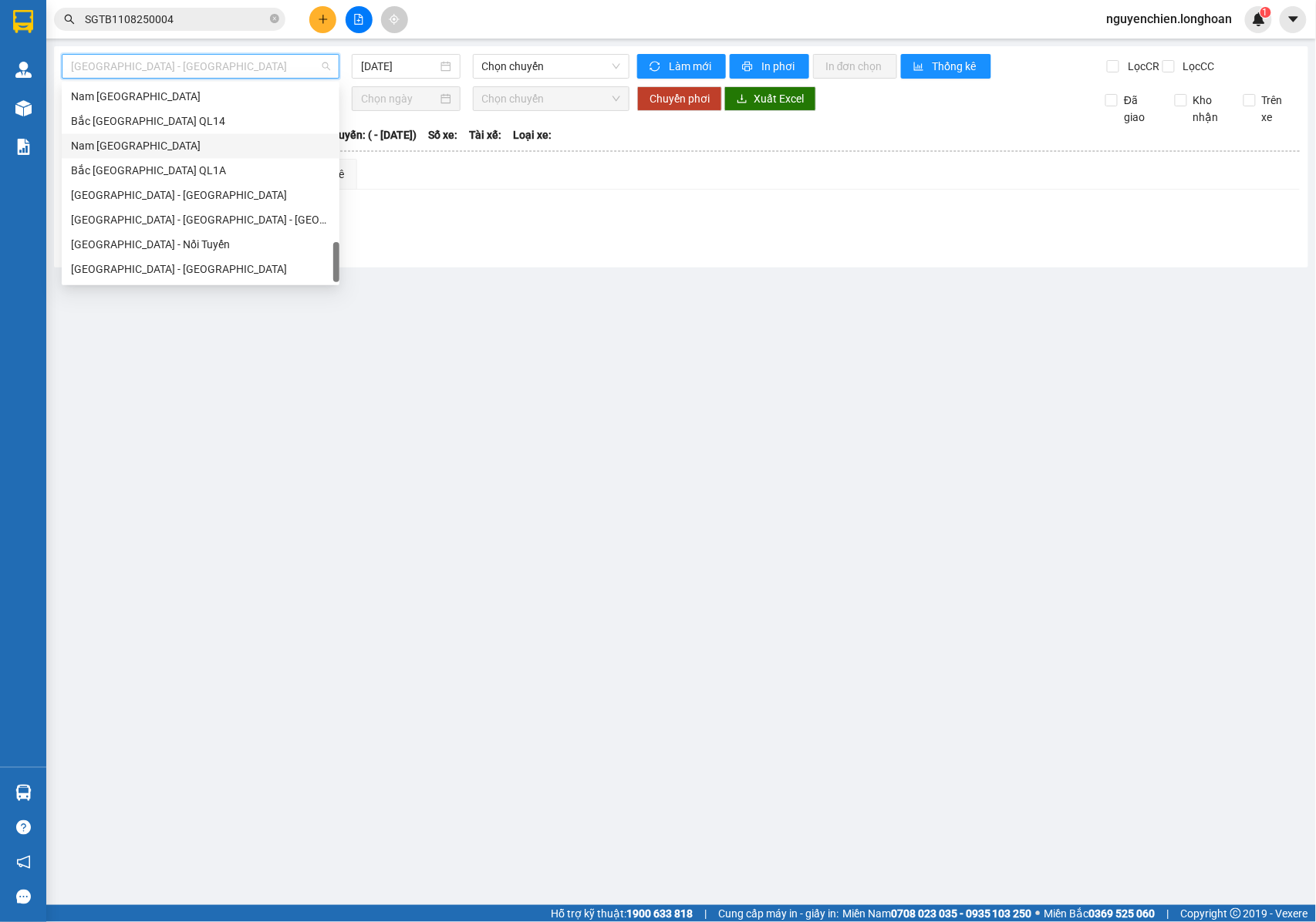
click at [154, 148] on div "Nam Trung Bắc QL1A" at bounding box center [200, 146] width 259 height 17
type input "11/08/2025"
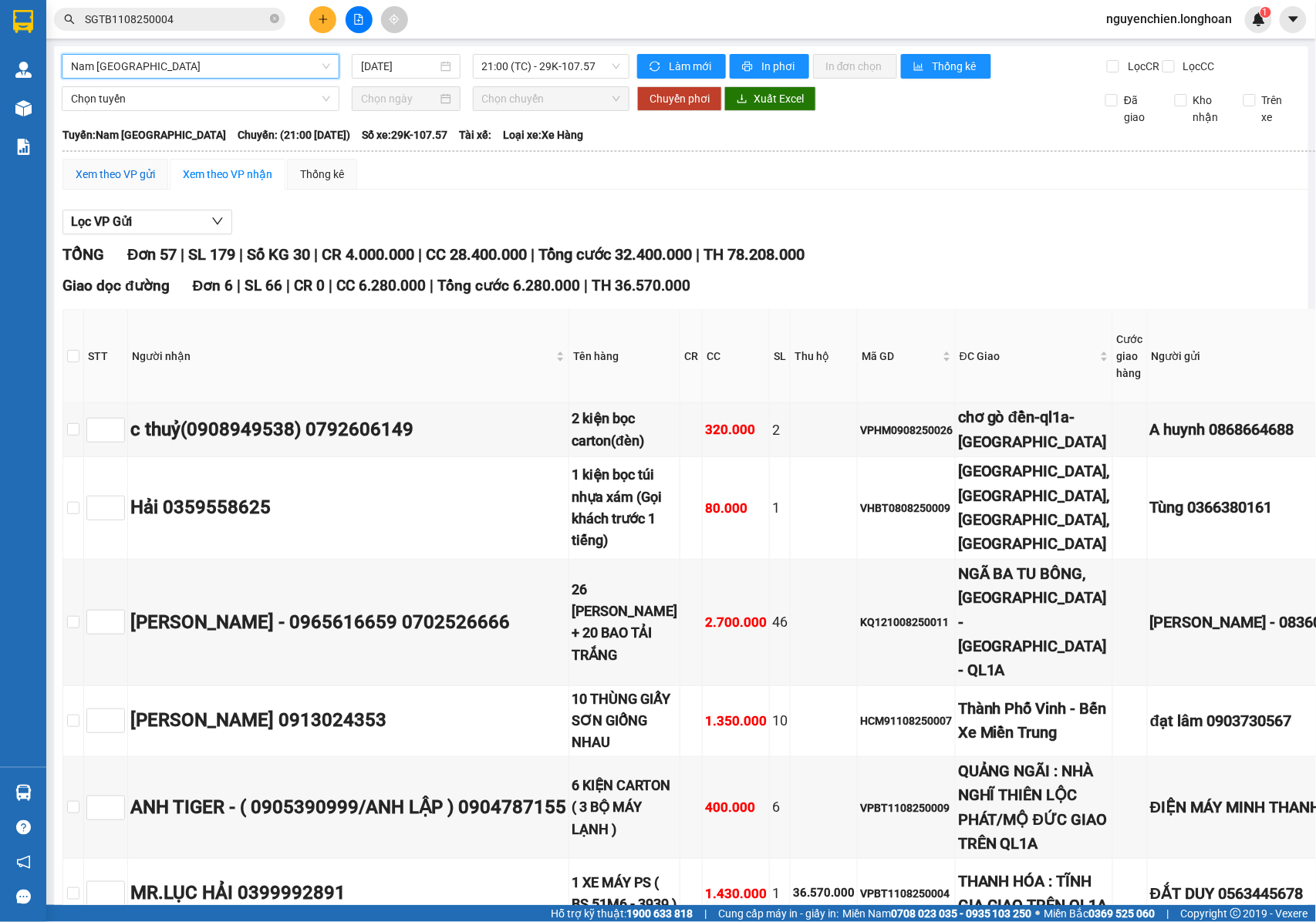
click at [139, 183] on div "Xem theo VP gửi" at bounding box center [115, 174] width 80 height 17
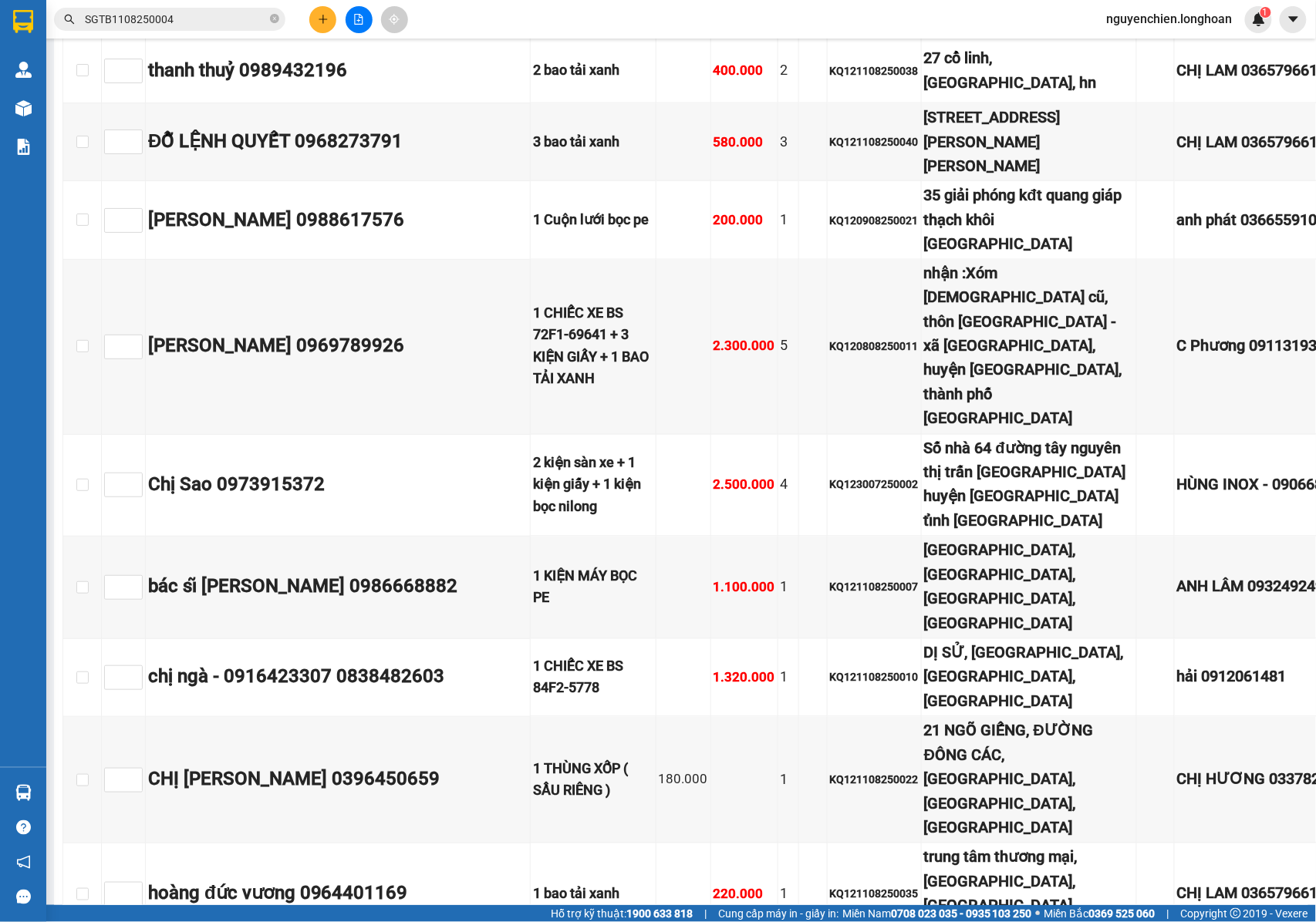
scroll to position [2385, 0]
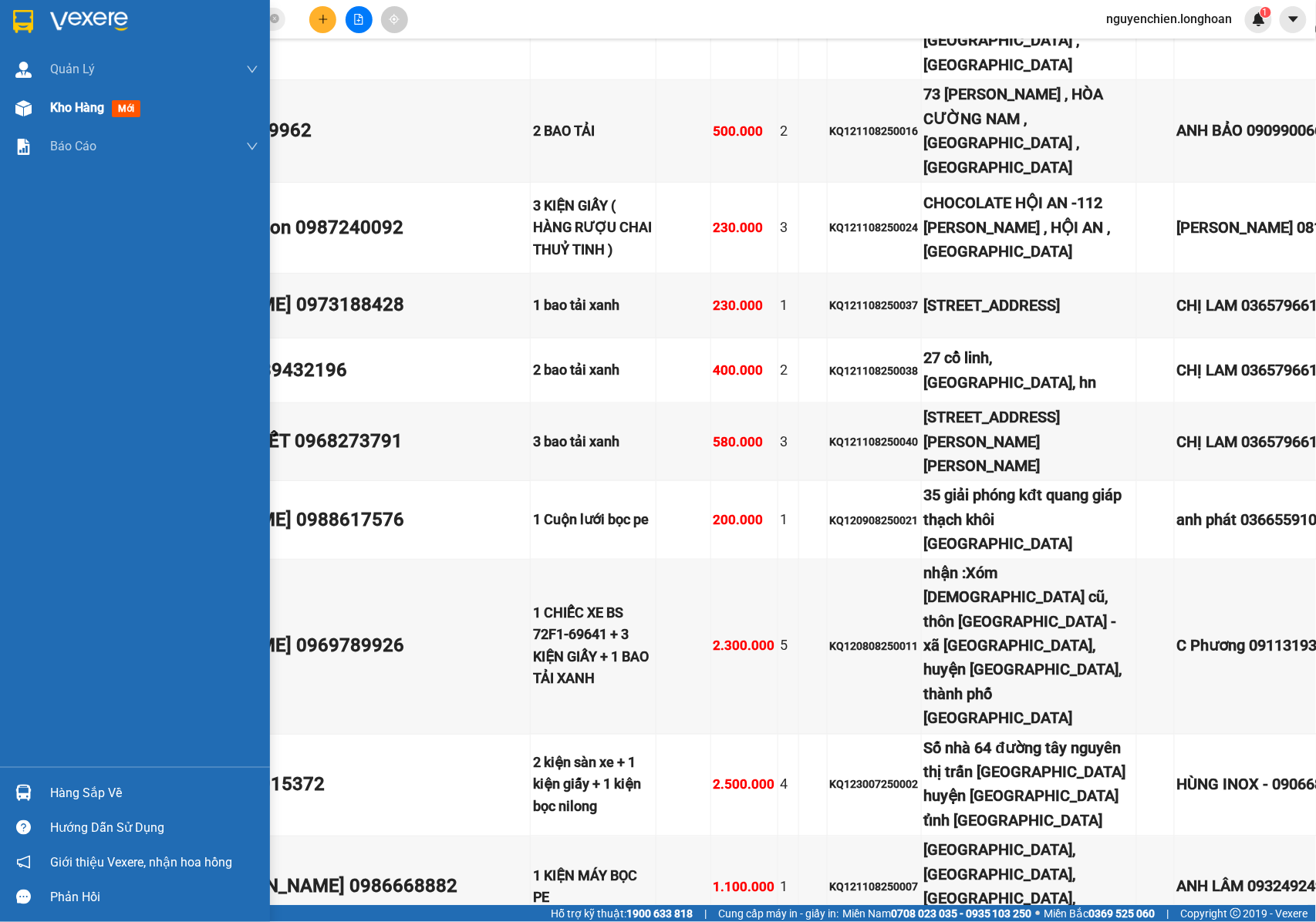
click at [38, 104] on div "Kho hàng mới" at bounding box center [135, 107] width 270 height 38
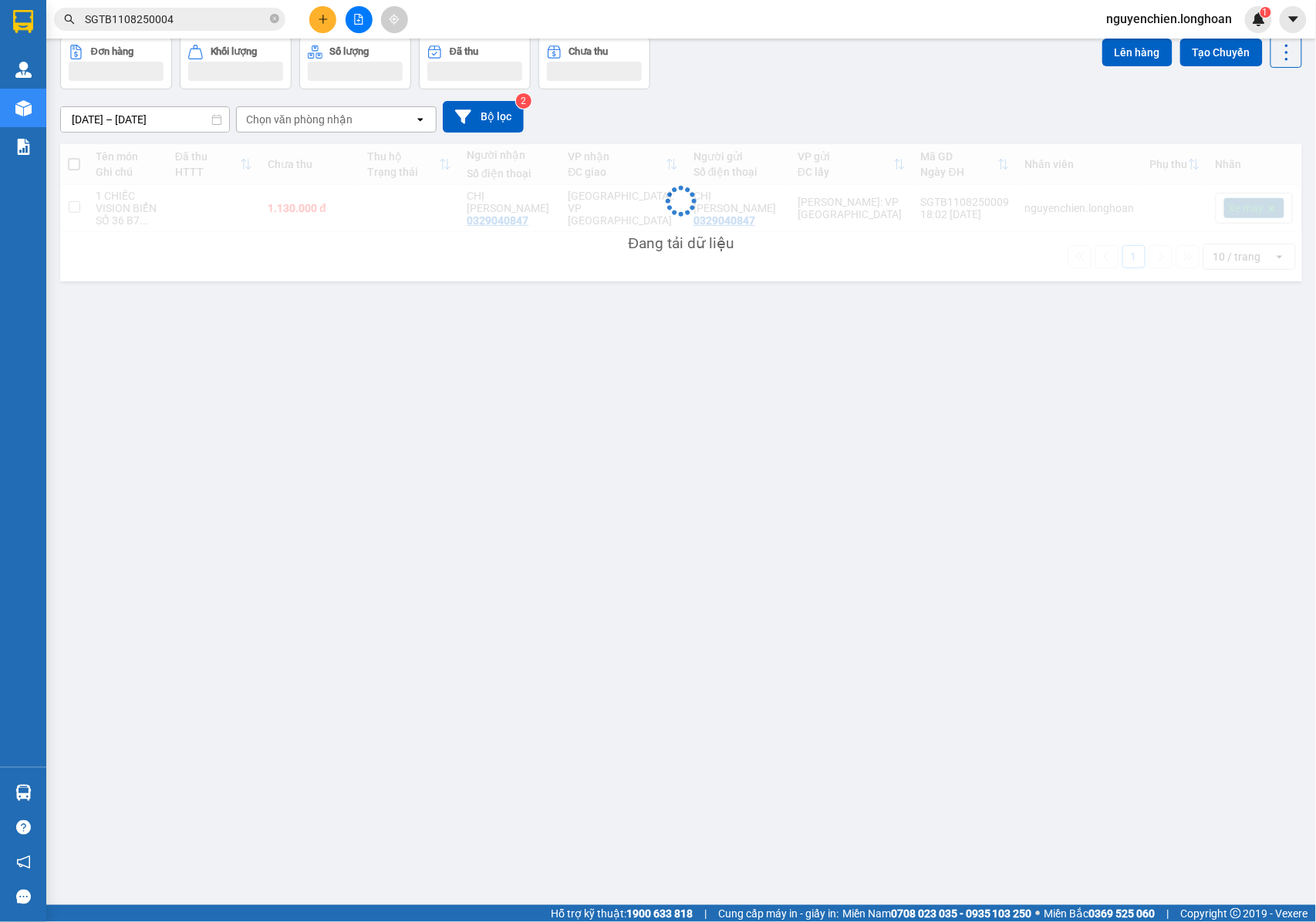
scroll to position [71, 0]
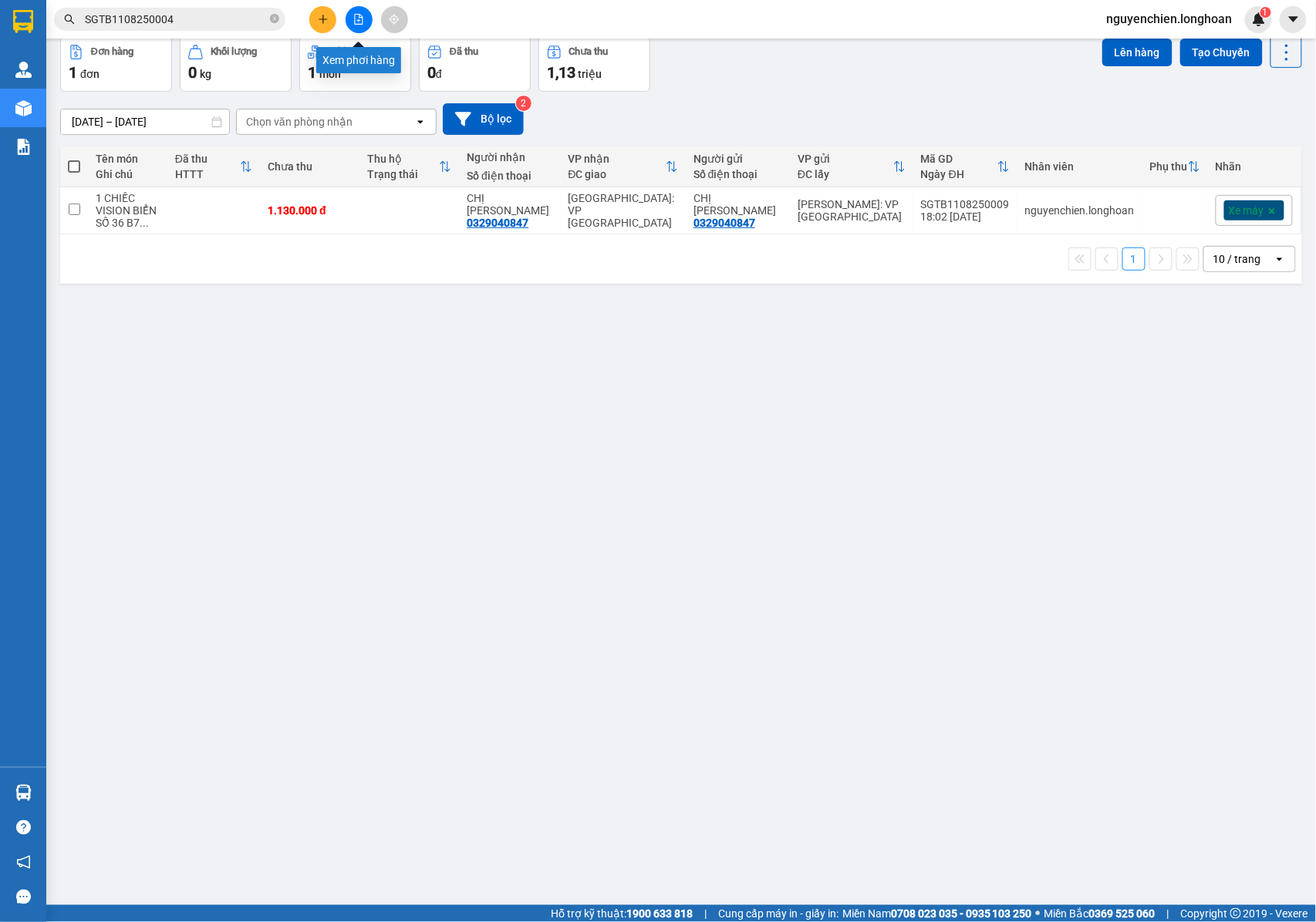
click at [361, 25] on button at bounding box center [359, 20] width 27 height 27
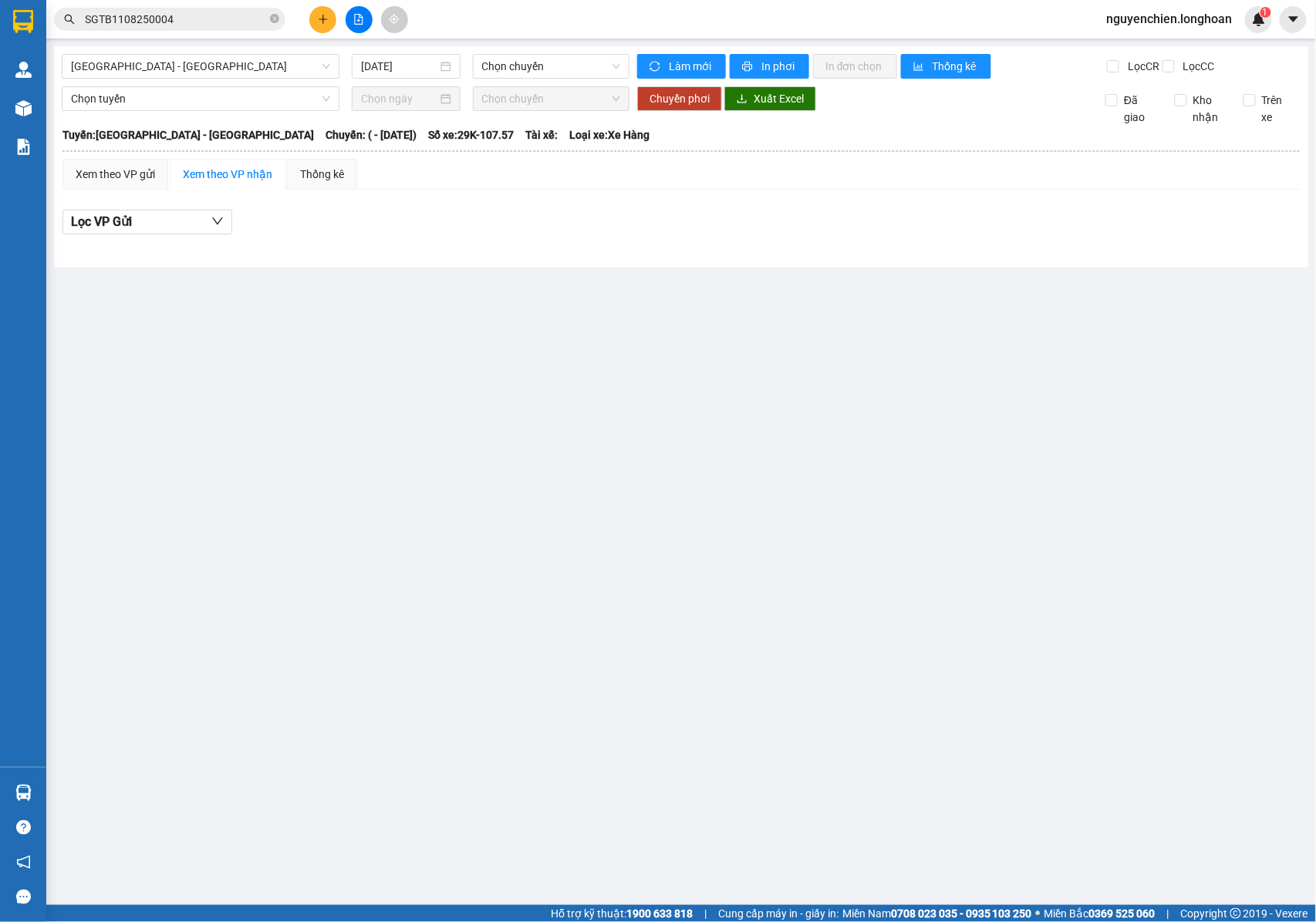
click at [359, 20] on icon "file-add" at bounding box center [358, 20] width 11 height 11
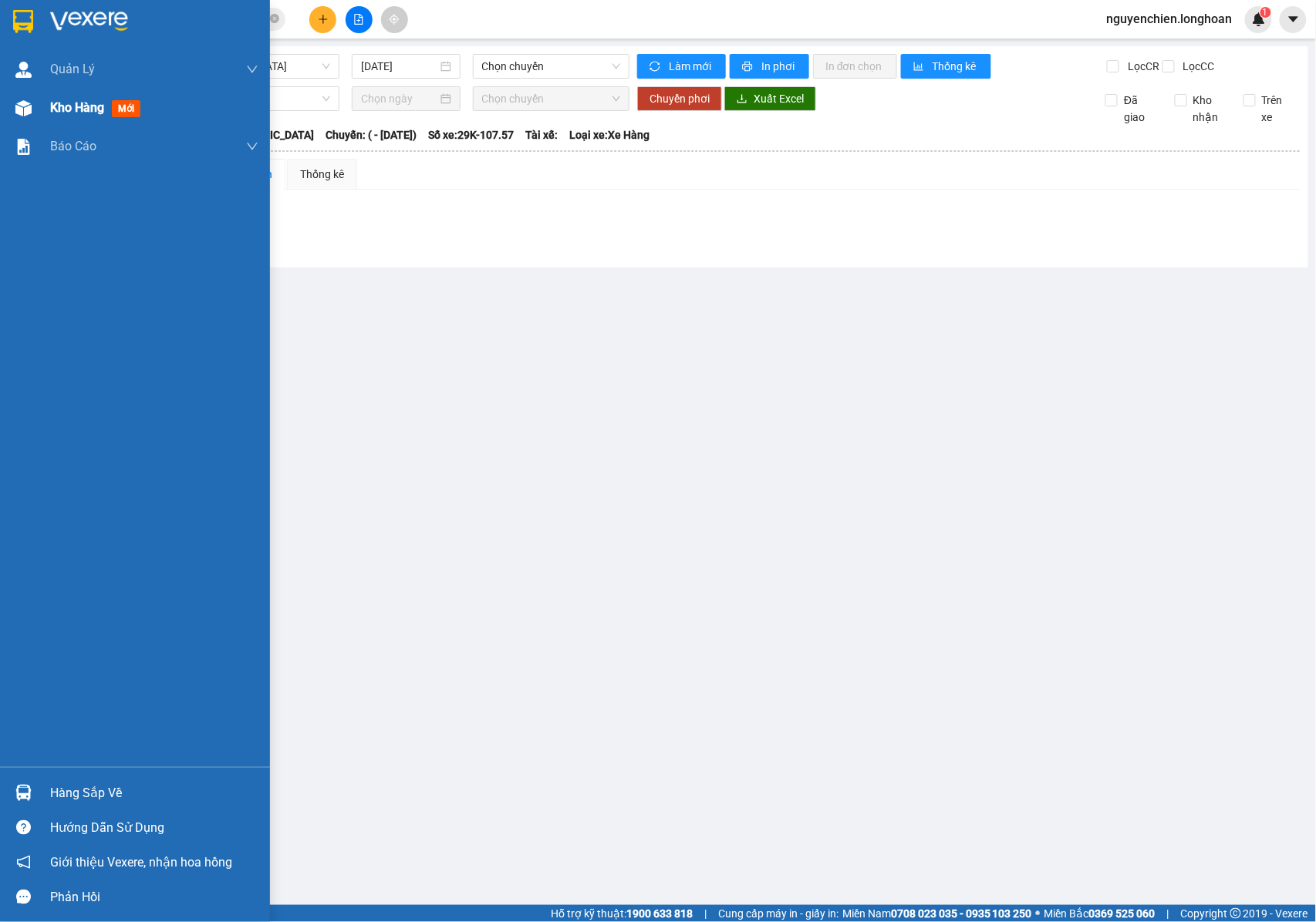
click at [66, 114] on span "Kho hàng" at bounding box center [77, 107] width 54 height 15
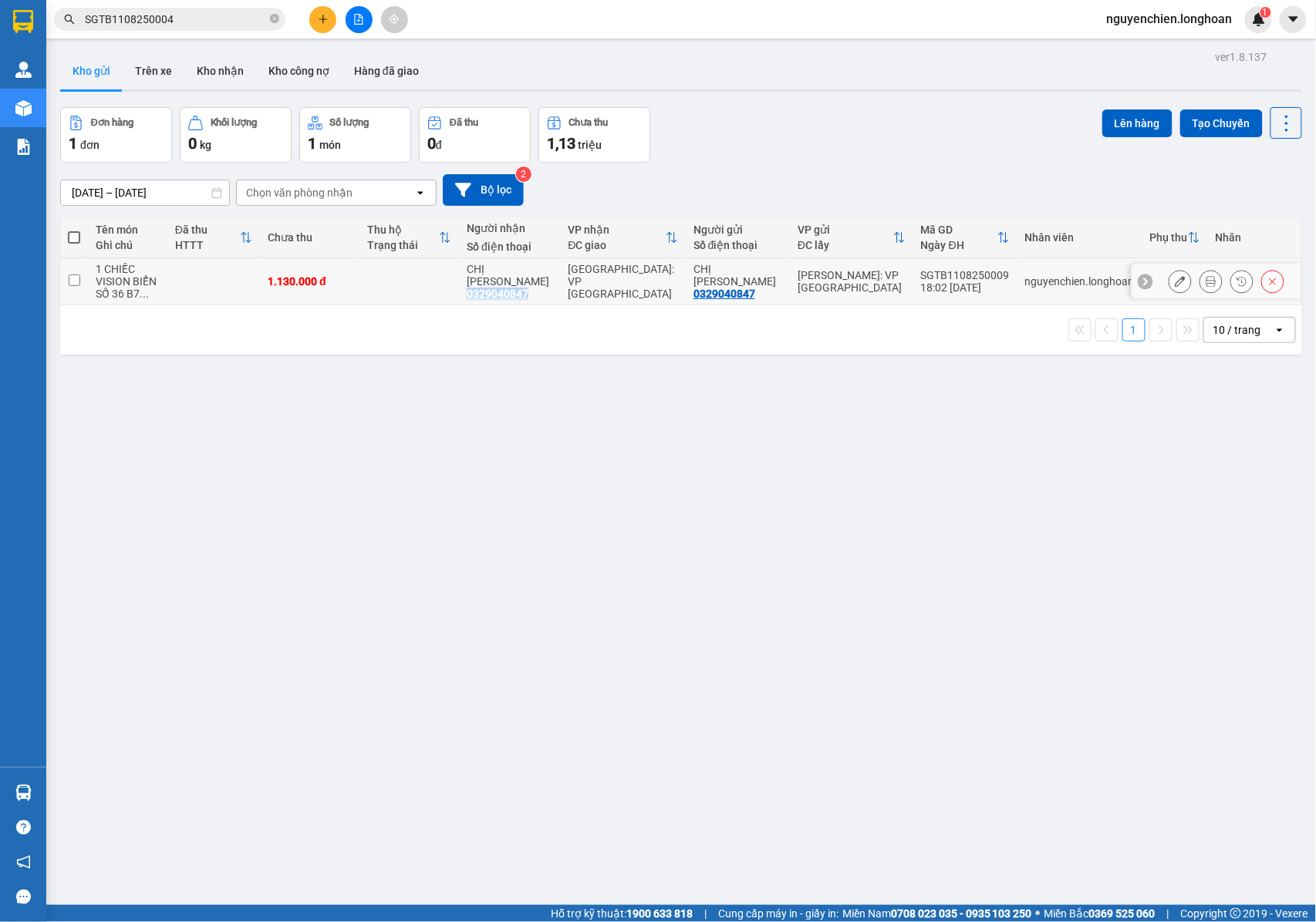
drag, startPoint x: 548, startPoint y: 300, endPoint x: 501, endPoint y: 287, distance: 48.8
click at [483, 294] on td "CHỊ NGOAN 0329040847" at bounding box center [510, 281] width 101 height 47
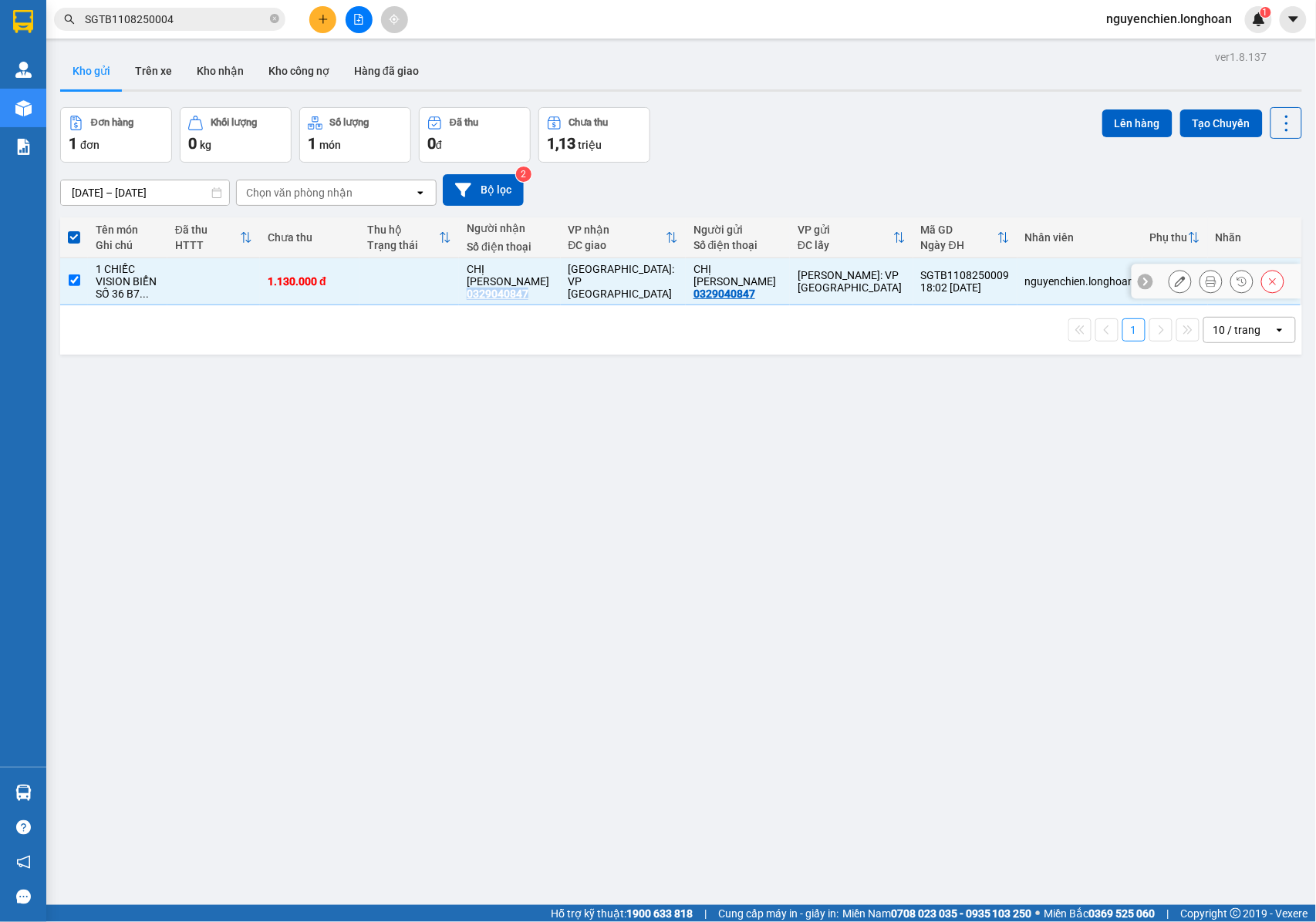
copy div "0329040847"
click at [81, 282] on td at bounding box center [74, 281] width 27 height 47
checkbox input "false"
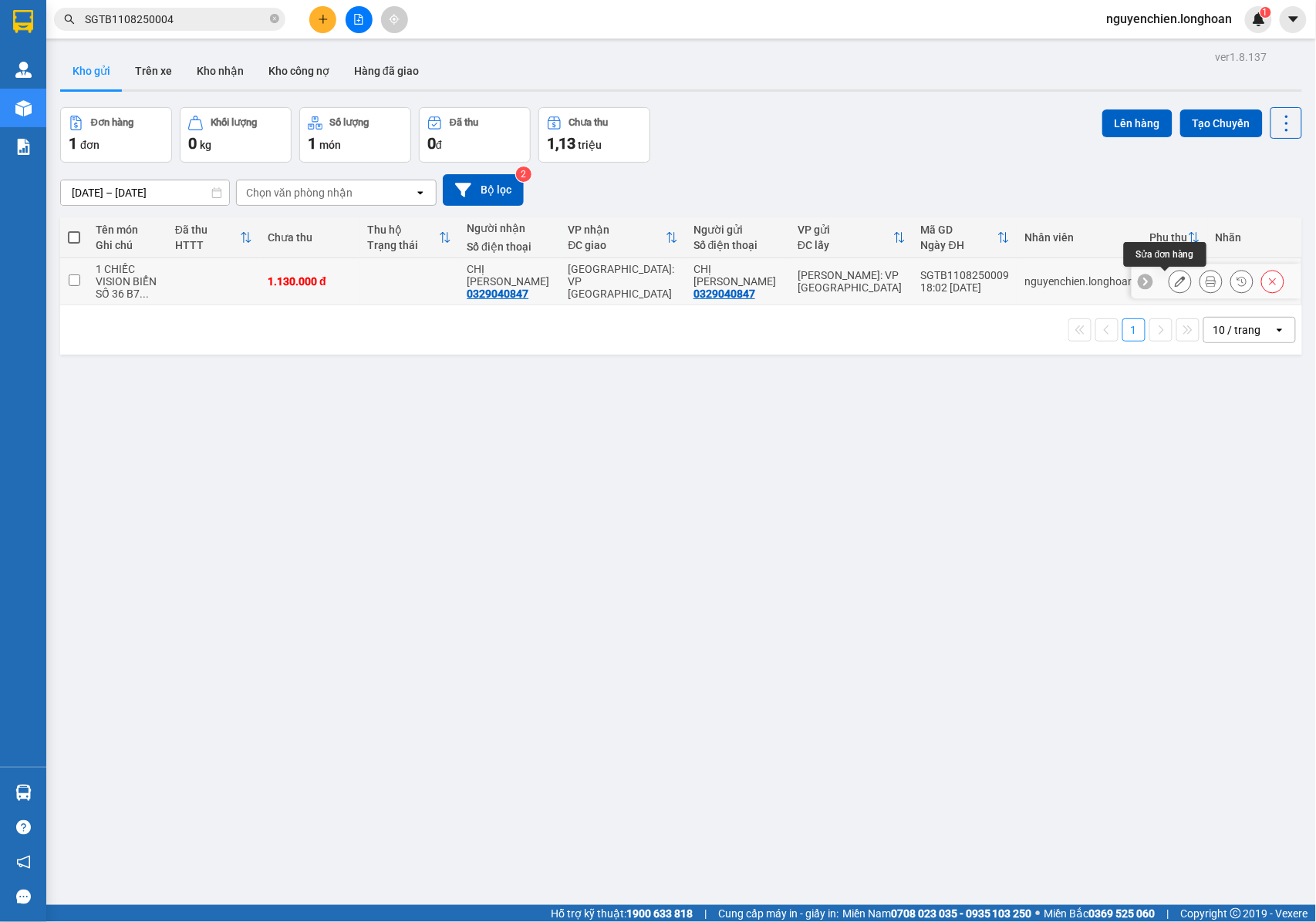
click at [1175, 287] on icon at bounding box center [1180, 281] width 11 height 11
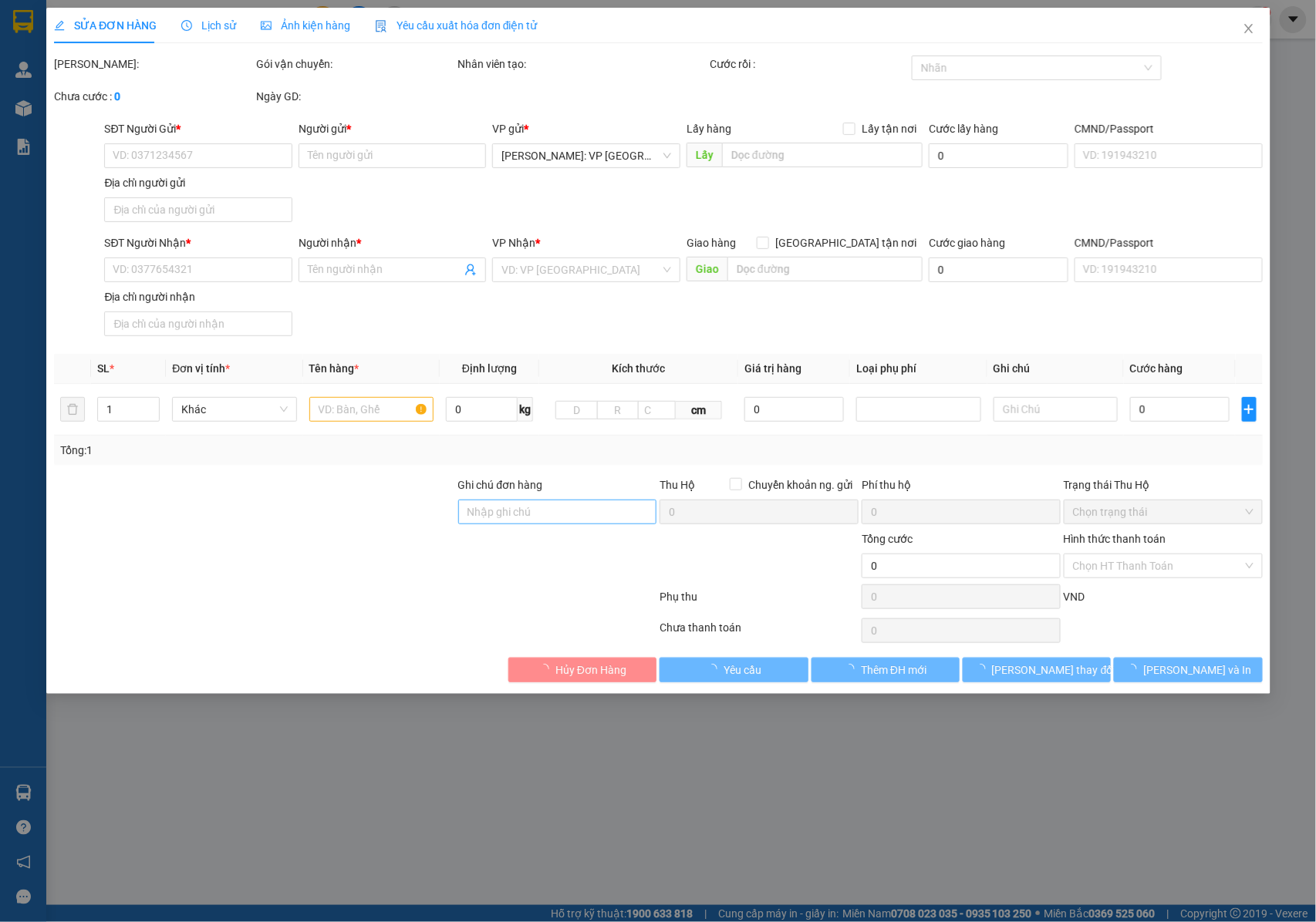
type input "0329040847"
type input "CHỊ NGOAN"
type input "0329040847"
type input "CHỊ NGOAN"
type input "CHÌA KHÓA CAVET + CAVET XE KHÁCH GIỮ + 2 GƯƠNG THEO XE"
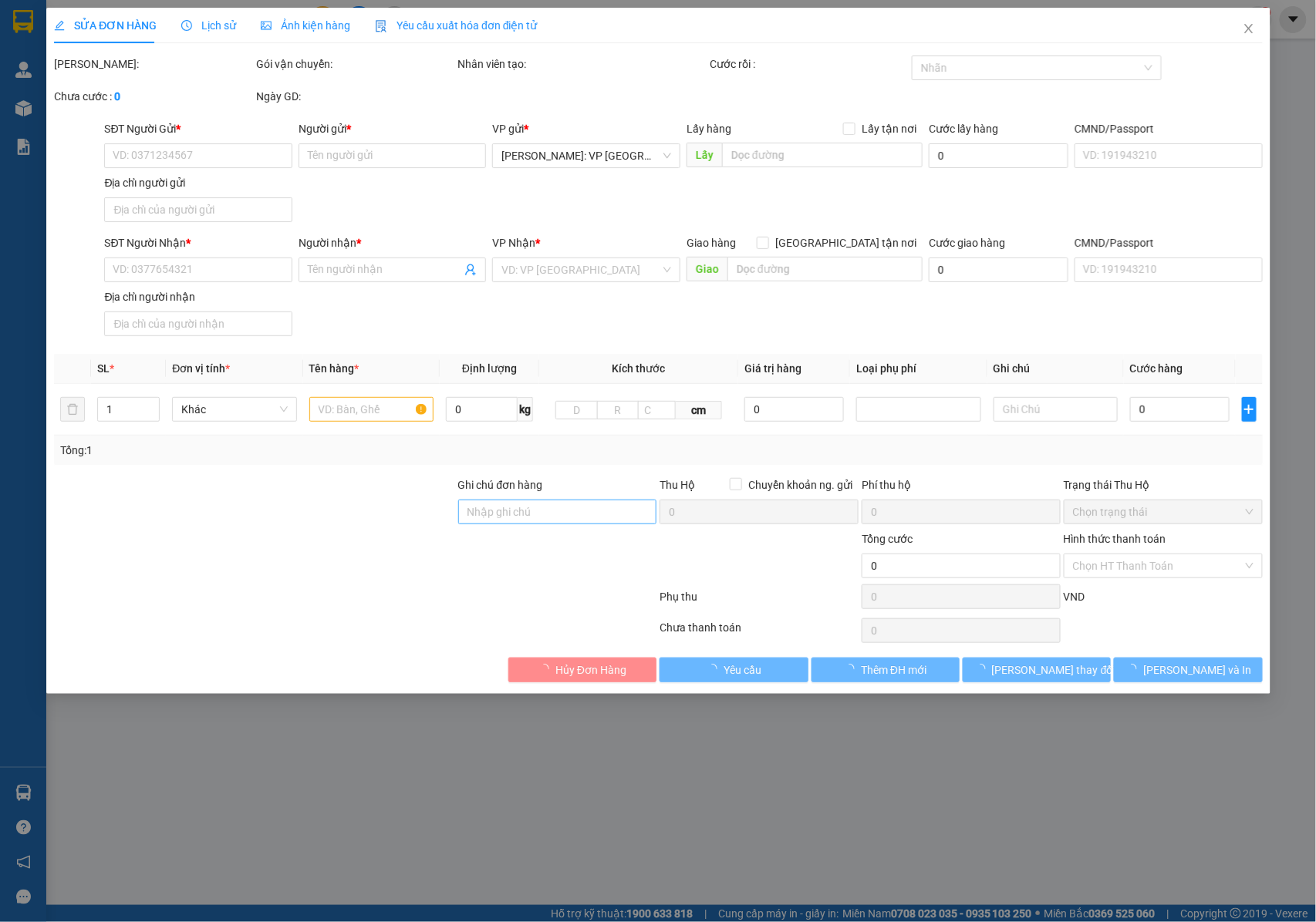
type input "1.130.000"
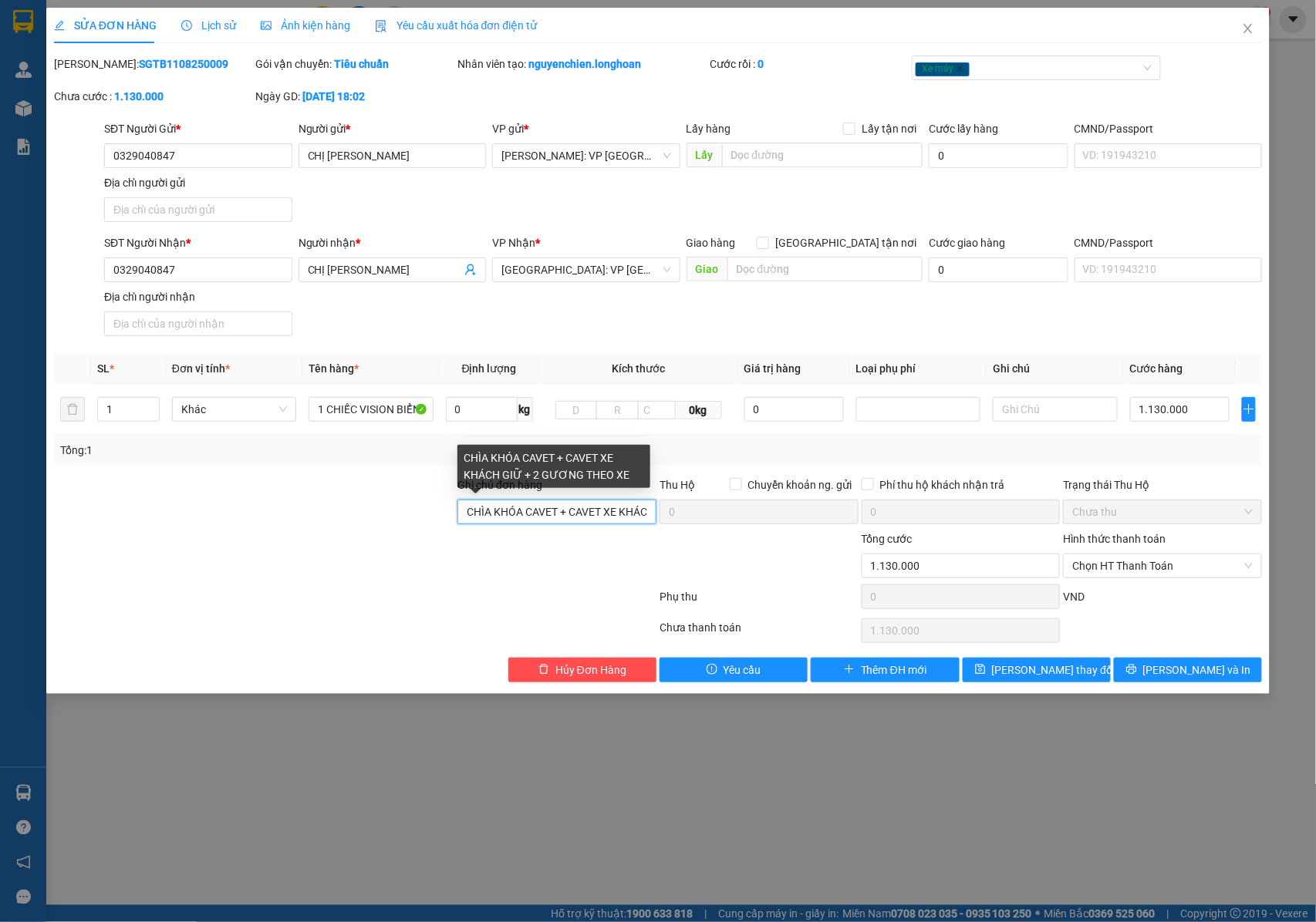
click at [597, 515] on input "CHÌA KHÓA CAVET + CAVET XE KHÁCH GIỮ + 2 GƯƠNG THEO XE" at bounding box center [557, 512] width 199 height 25
click at [619, 519] on input "CHÌA KHÓA CAVET + CAVET XE KHÁCH GIỮ + 2 GƯƠNG THEO XE + CHỦ NHẬT" at bounding box center [557, 512] width 199 height 25
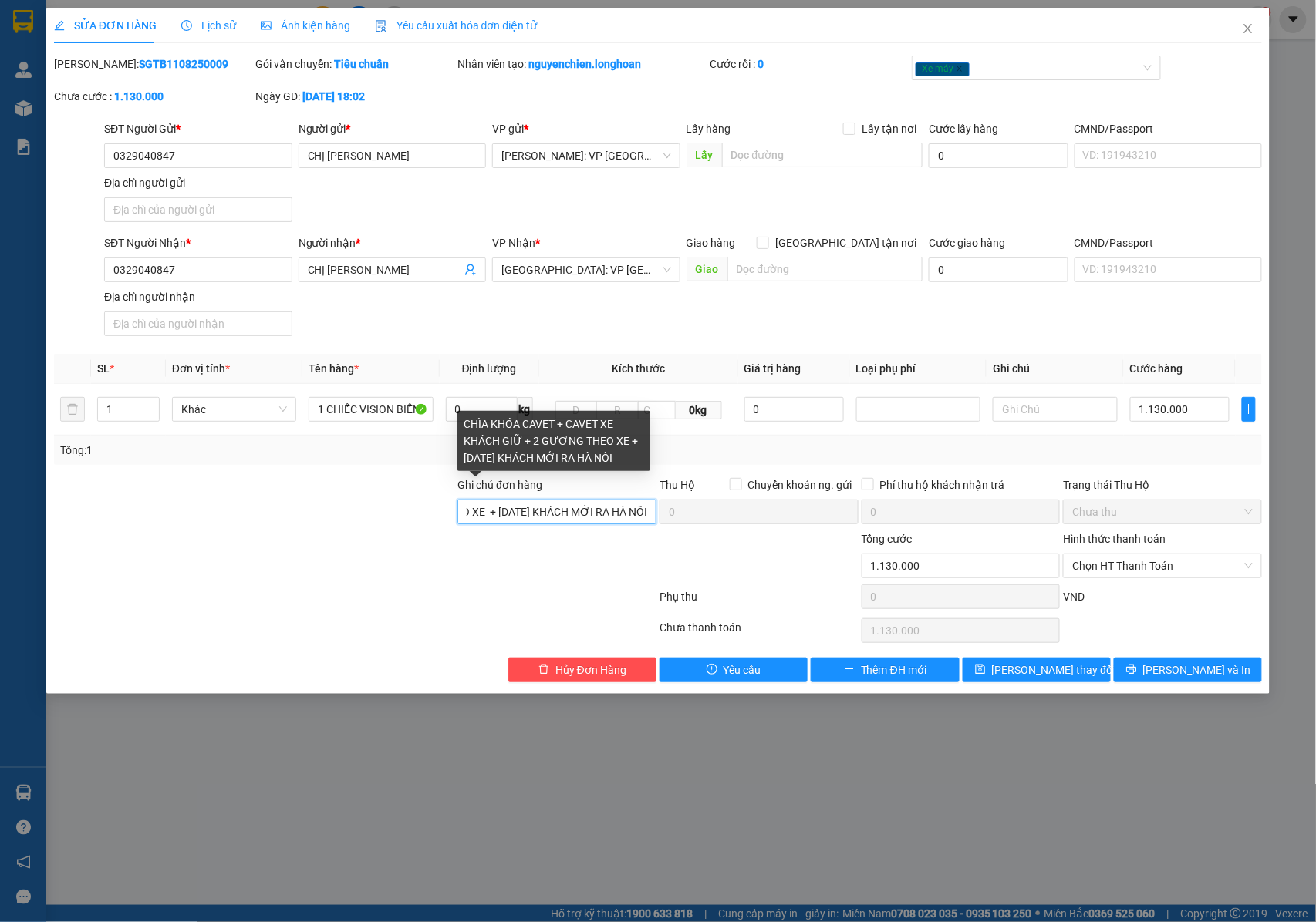
scroll to position [0, 353]
click at [999, 74] on div "Xe máy" at bounding box center [1029, 67] width 226 height 19
type input "CHÌA KHÓA CAVET + CAVET XE KHÁCH GIỮ + 2 GƯƠNG THEO XE + CHỦ NHẬT 17/08 KHÁCH M…"
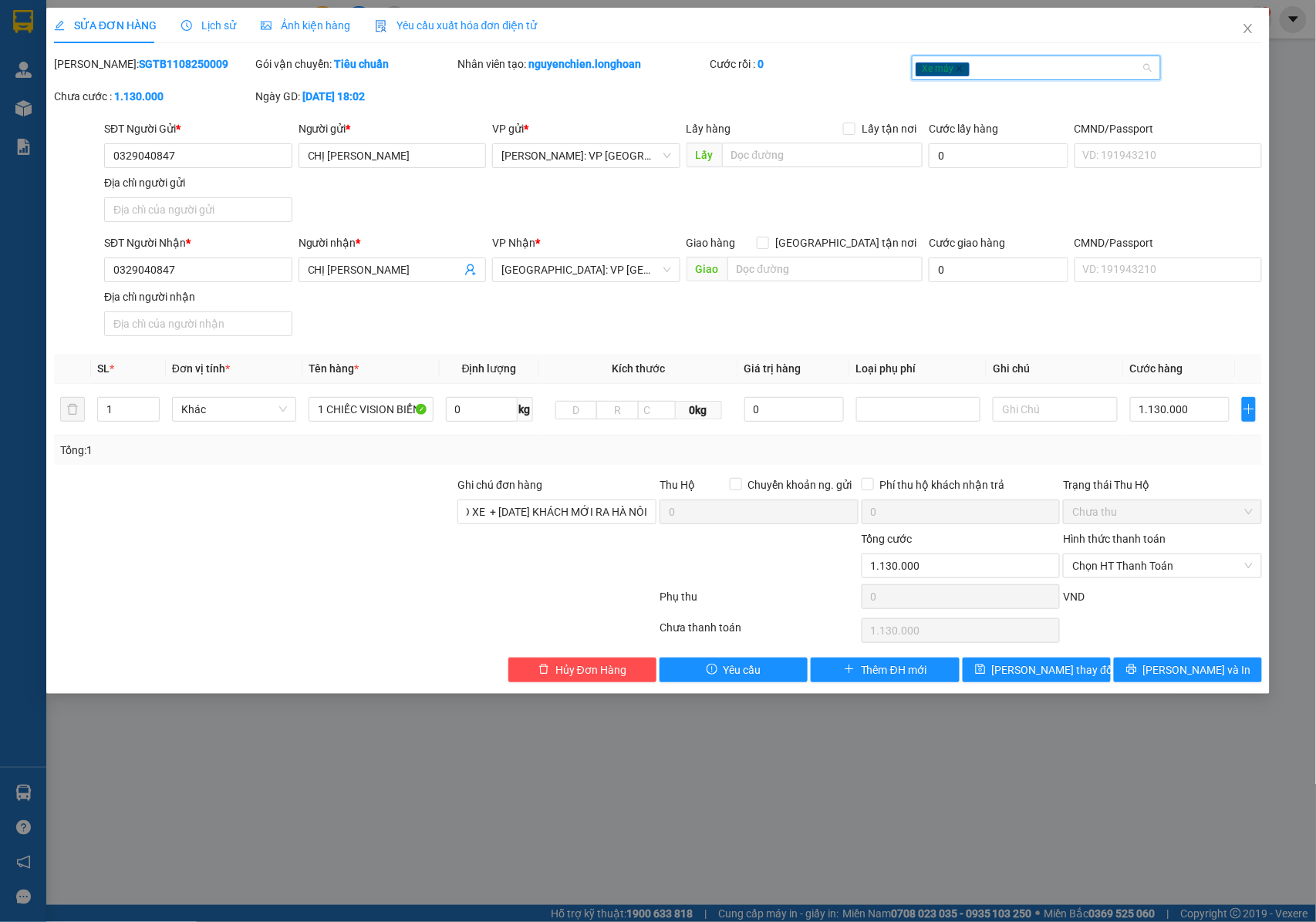
scroll to position [0, 0]
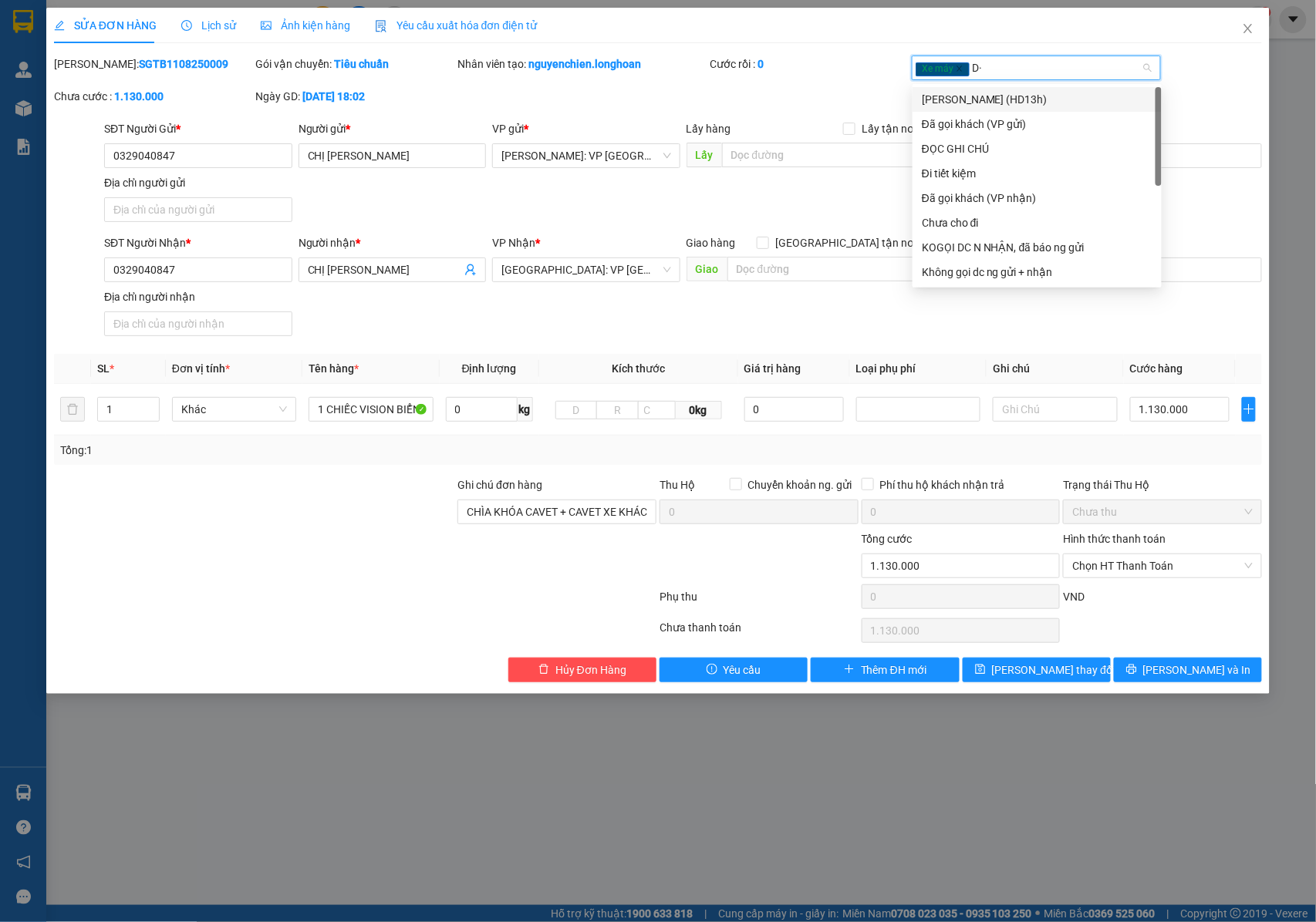
type input "D"
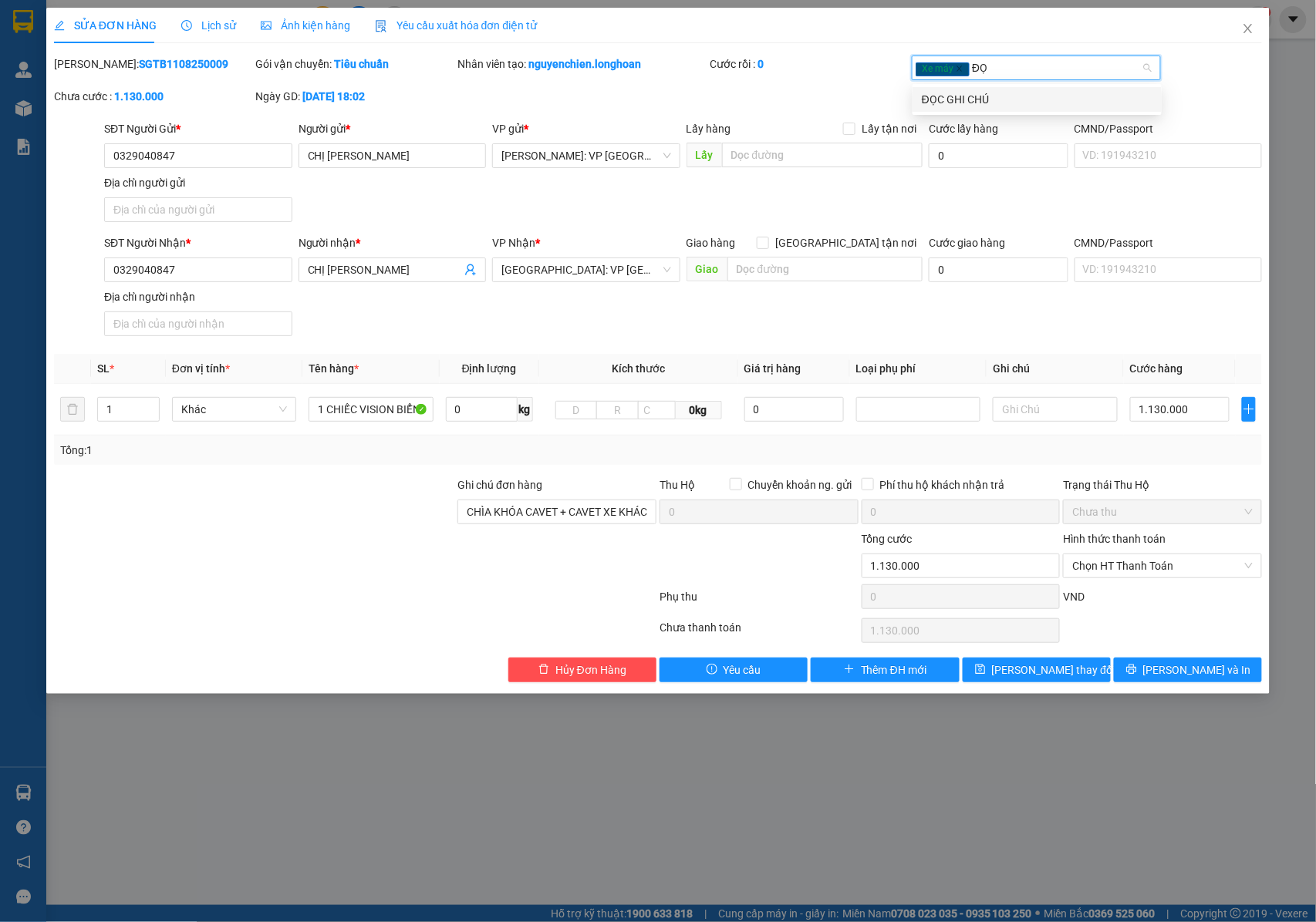
type input "ĐỌC"
click at [999, 98] on div "ĐỌC GHI CHÚ" at bounding box center [1038, 99] width 231 height 17
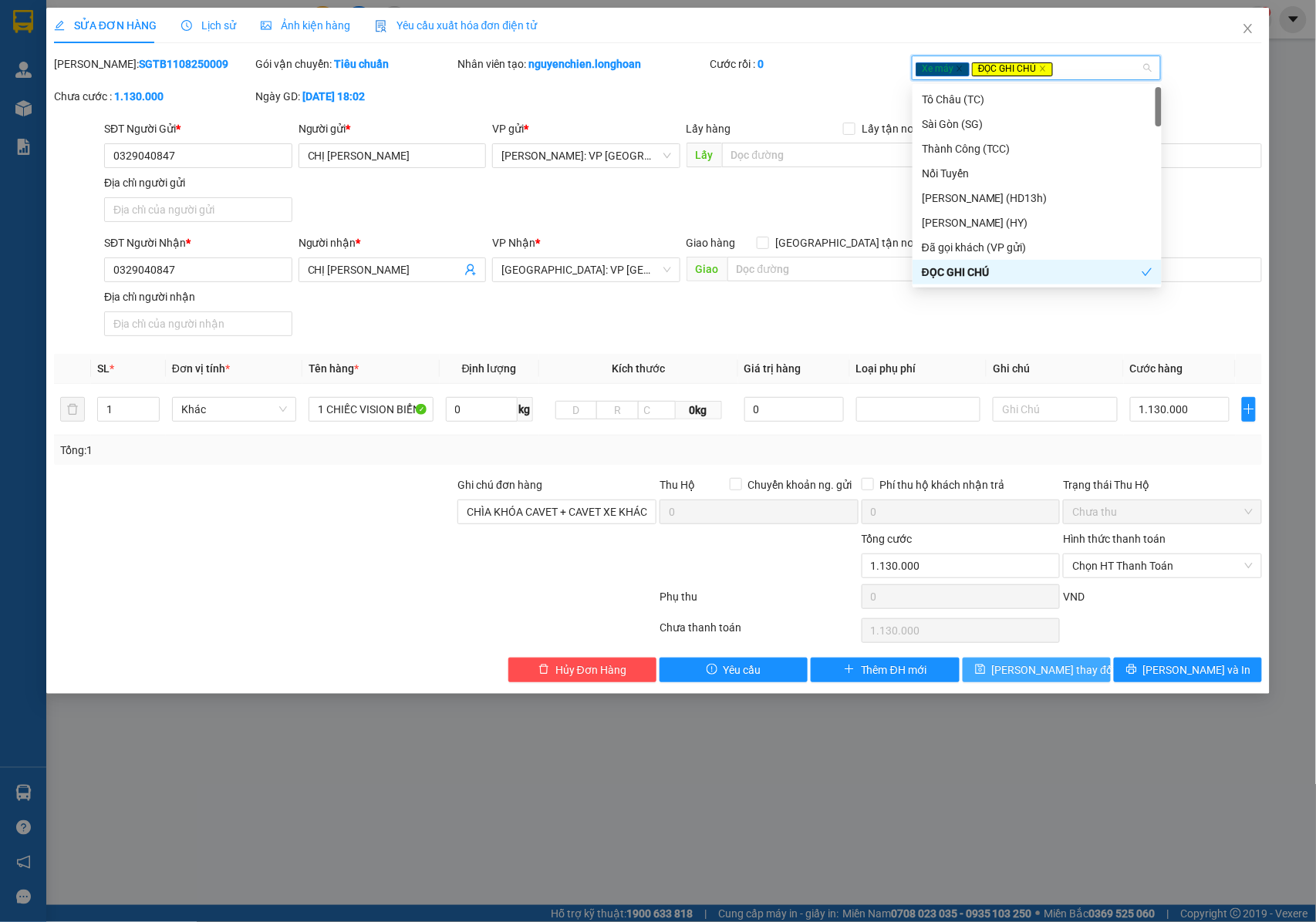
click at [1038, 673] on span "[PERSON_NAME] thay đổi" at bounding box center [1054, 669] width 123 height 17
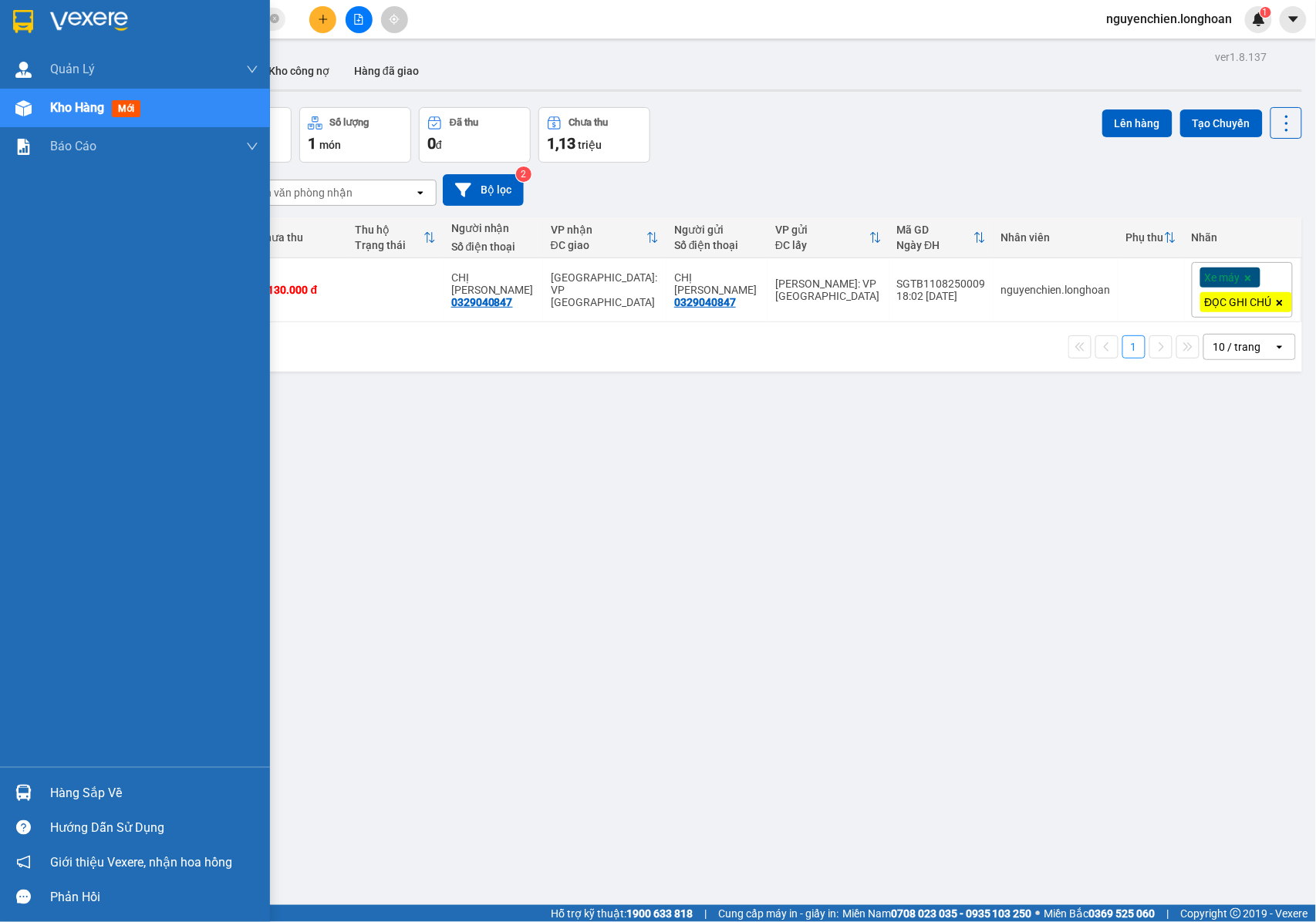
click at [34, 100] on div at bounding box center [23, 108] width 27 height 27
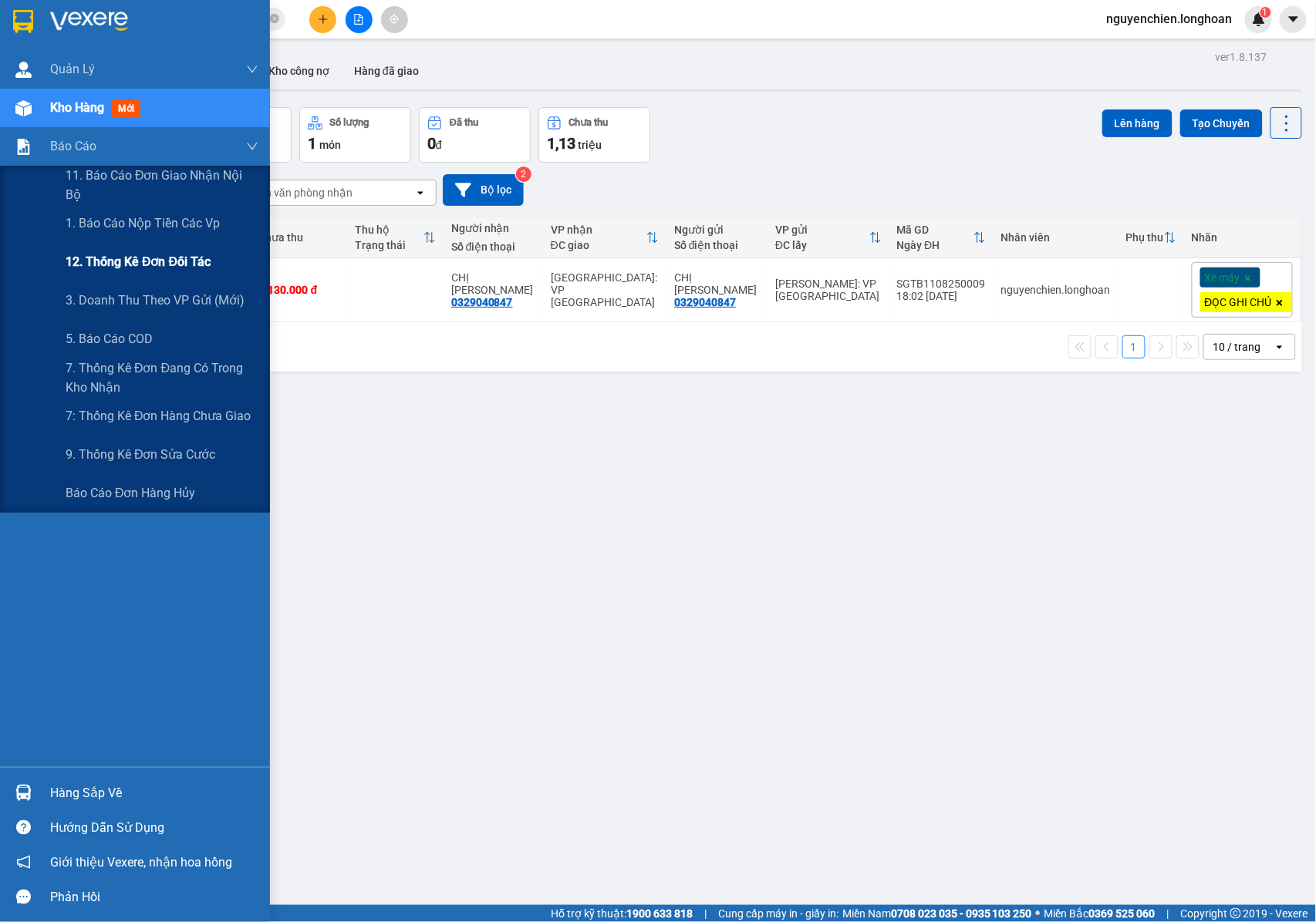
drag, startPoint x: 115, startPoint y: 293, endPoint x: 128, endPoint y: 276, distance: 21.4
click at [117, 293] on span "3. Doanh Thu theo VP Gửi (mới)" at bounding box center [155, 301] width 179 height 20
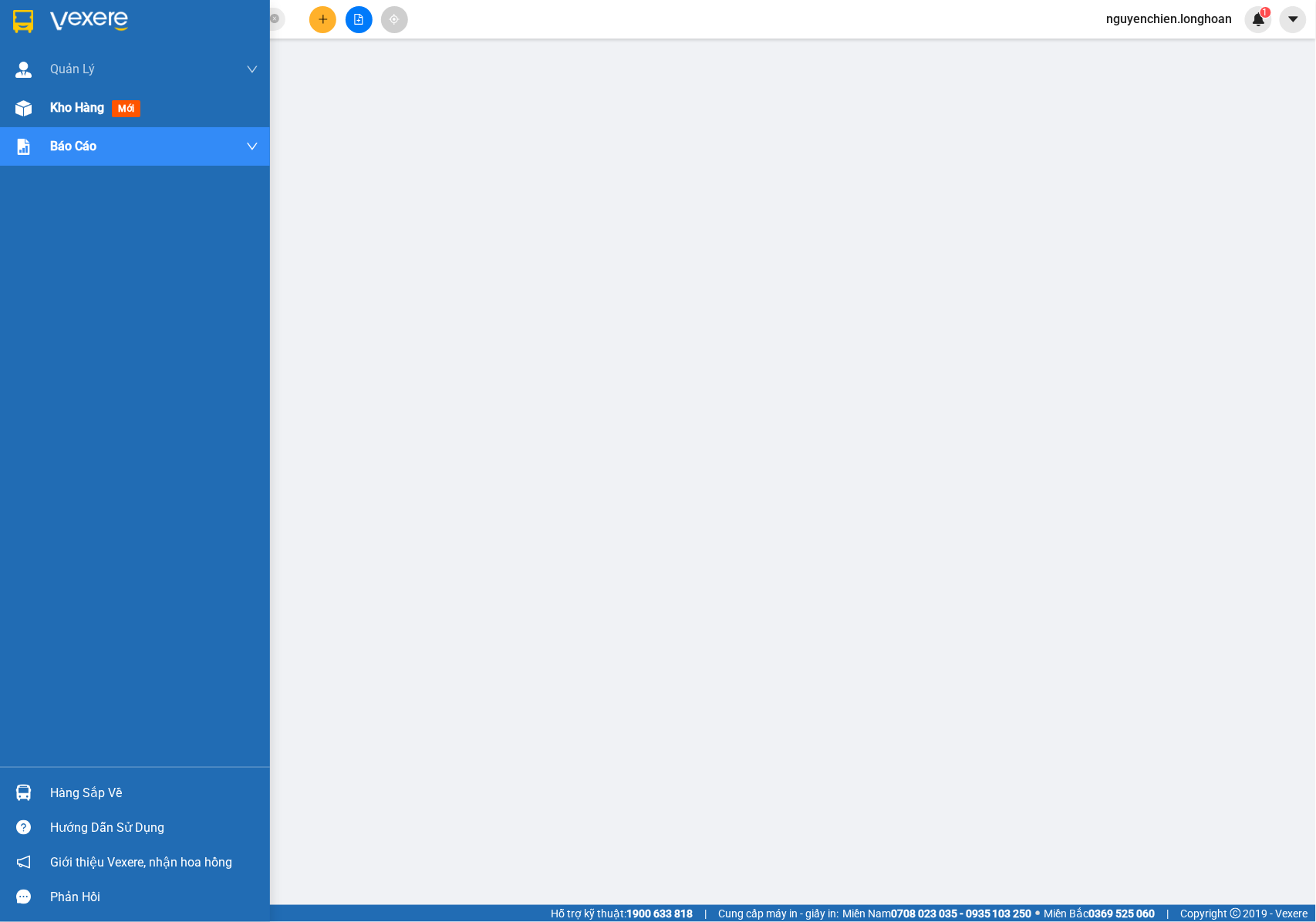
click at [38, 115] on div "Kho hàng mới" at bounding box center [135, 107] width 270 height 38
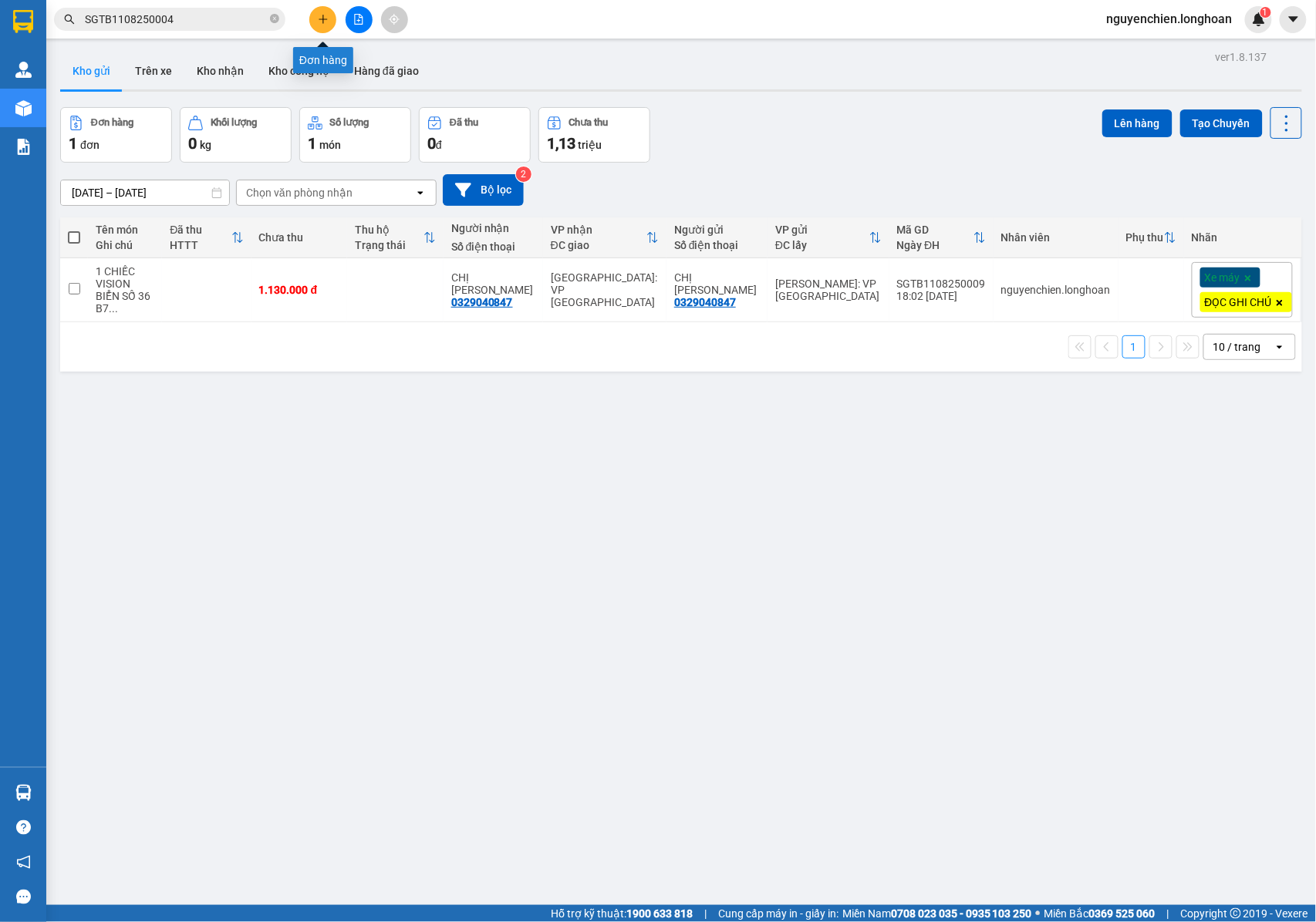
click at [322, 21] on icon "plus" at bounding box center [323, 20] width 11 height 11
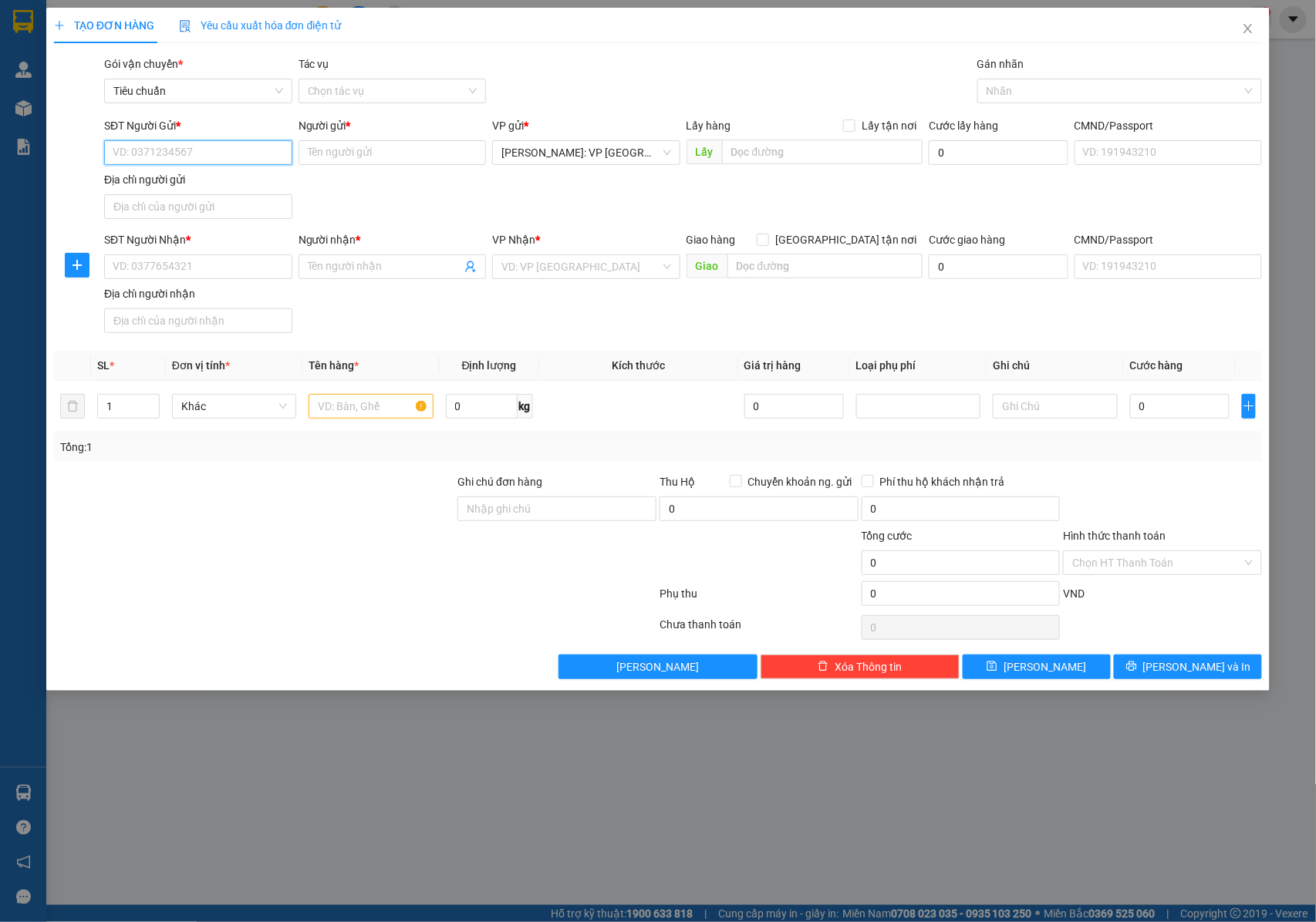
click at [250, 161] on input "SĐT Người Gửi *" at bounding box center [198, 152] width 188 height 25
type input "0763746824"
click at [324, 152] on input "Người gửi *" at bounding box center [393, 152] width 188 height 25
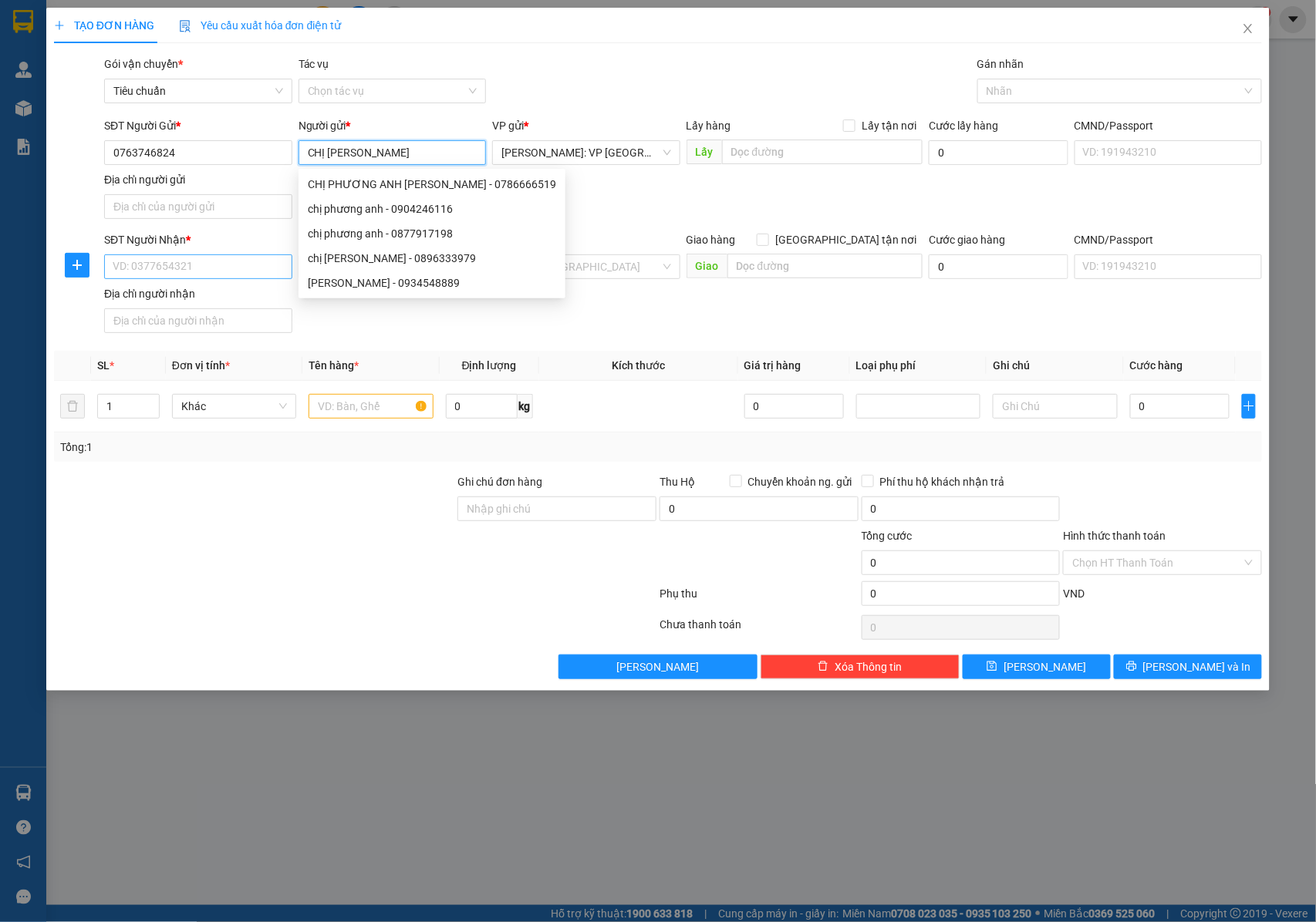
type input "CHỊ PHƯƠNG ANH"
click at [189, 263] on input "SĐT Người Nhận *" at bounding box center [198, 267] width 188 height 25
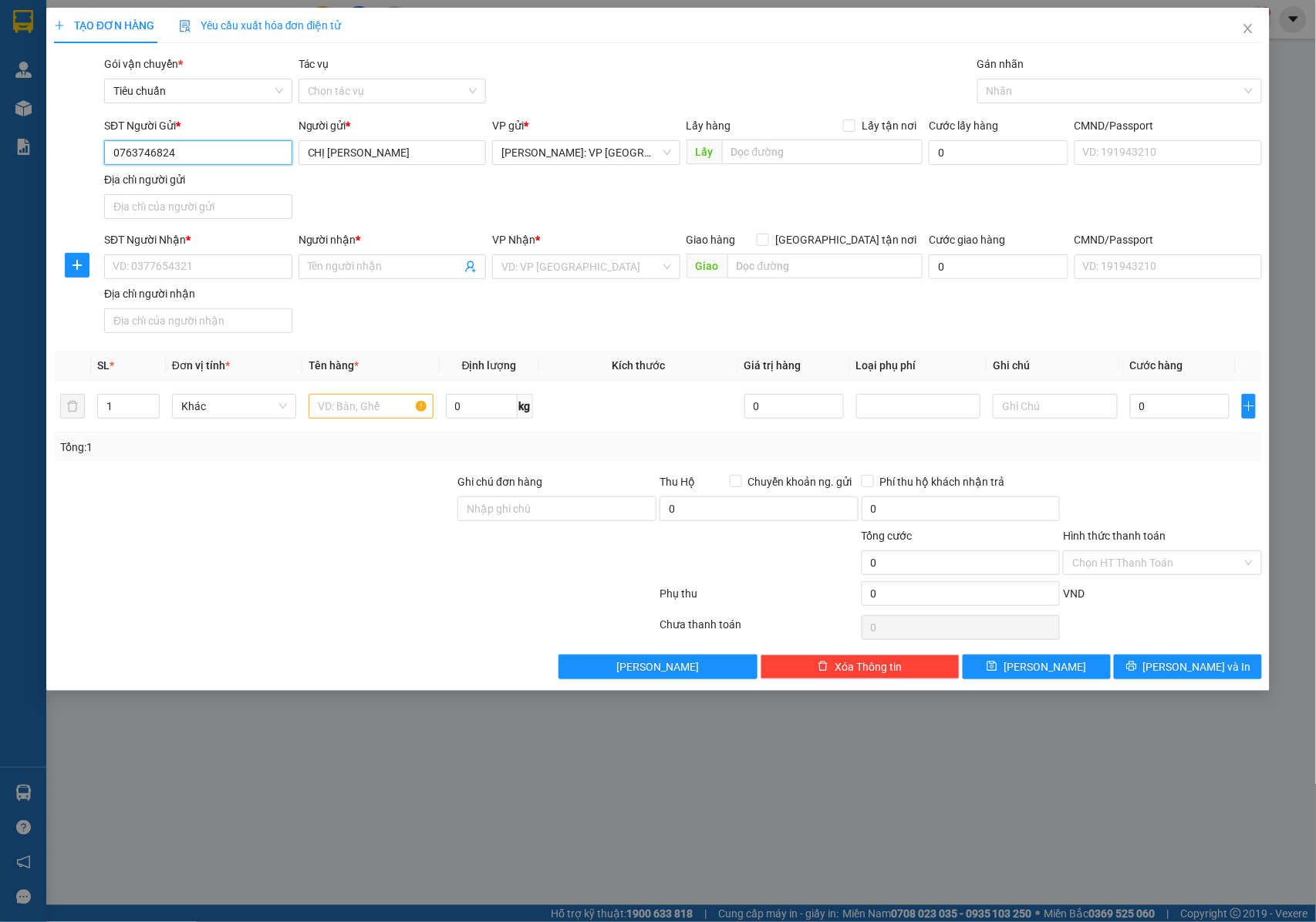
drag, startPoint x: 181, startPoint y: 154, endPoint x: 106, endPoint y: 149, distance: 75.2
click at [106, 149] on input "0763746824" at bounding box center [198, 152] width 188 height 25
click at [210, 276] on input "SĐT Người Nhận *" at bounding box center [198, 267] width 188 height 25
paste input "0763746824"
type input "0763746824"
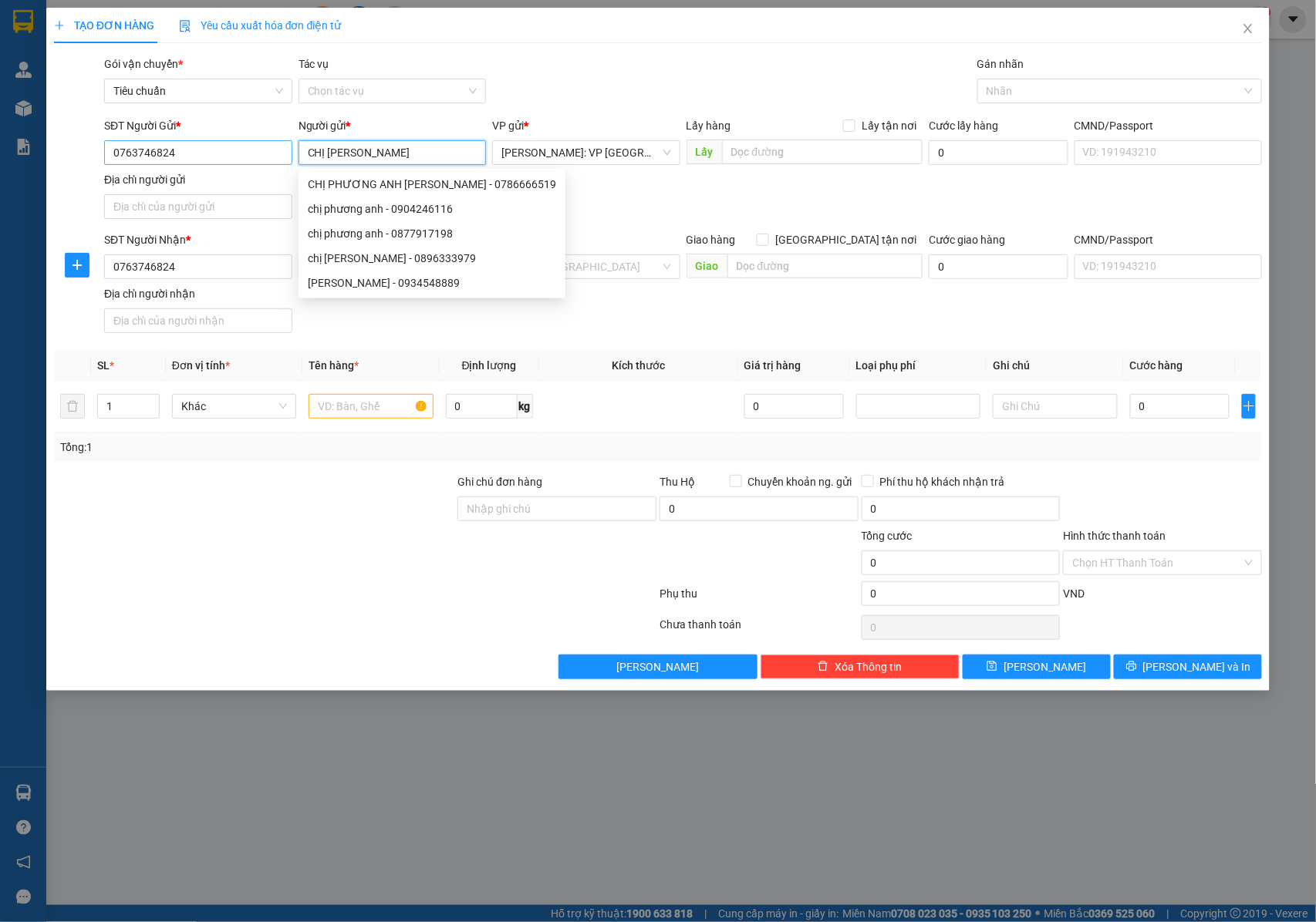
drag, startPoint x: 405, startPoint y: 154, endPoint x: 282, endPoint y: 160, distance: 123.1
click at [282, 160] on div "SĐT Người Gửi * 0763746824 Người gửi * CHỊ PHƯƠNG ANH VP gửi * Hồ Chí Minh: VP …" at bounding box center [683, 171] width 1164 height 108
drag, startPoint x: 34, startPoint y: 215, endPoint x: 67, endPoint y: 215, distance: 33.0
click at [40, 215] on div "TẠO ĐƠN HÀNG Yêu cầu xuất hóa đơn điện tử Transit Pickup Surcharge Ids Transit …" at bounding box center [658, 461] width 1316 height 922
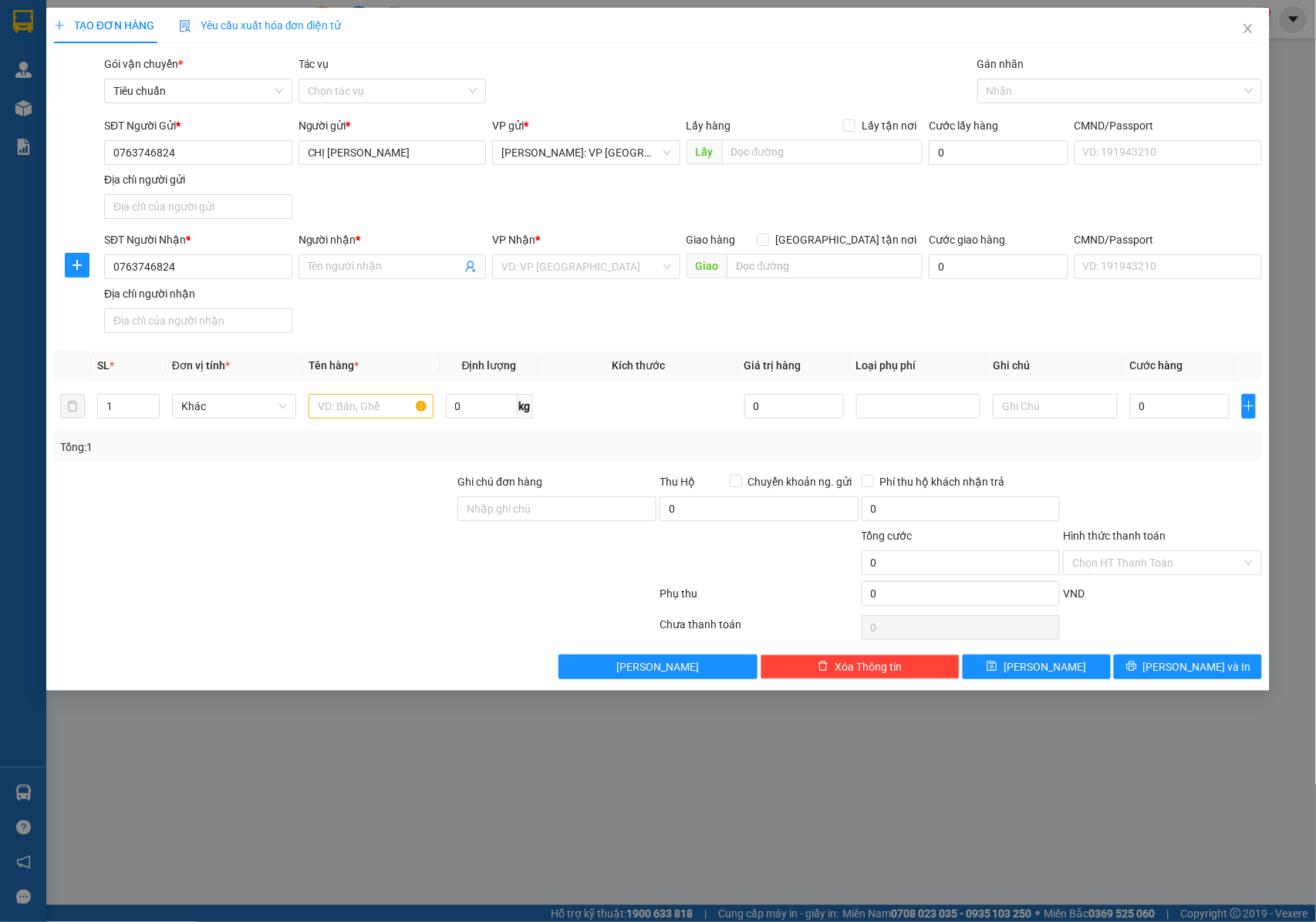
click at [381, 282] on div "Người nhận * Tên người nhận" at bounding box center [393, 258] width 188 height 54
click at [380, 272] on input "Người nhận *" at bounding box center [385, 266] width 154 height 17
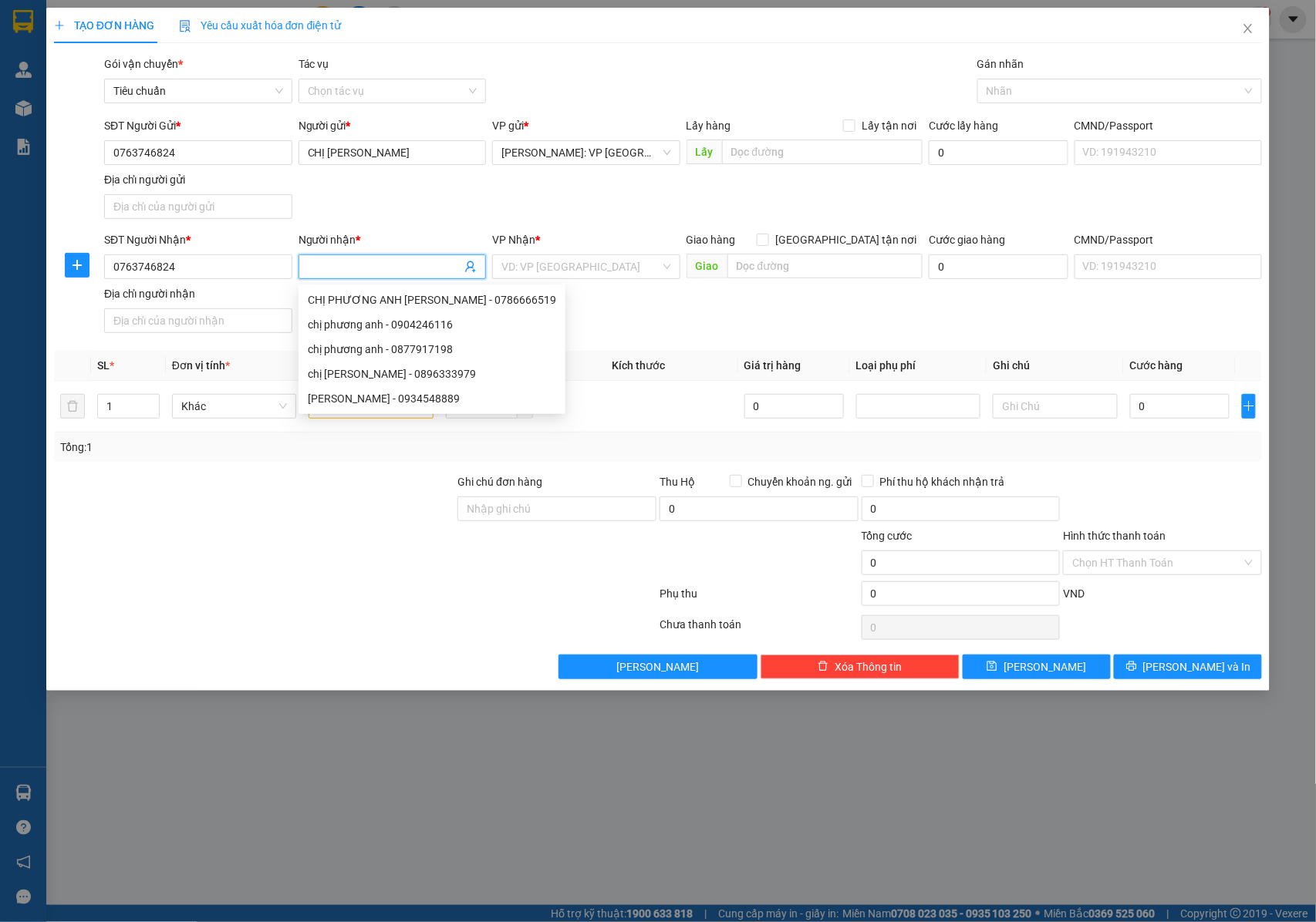
paste input "CHỊ PHƯƠNG ANH"
click at [1009, 86] on div at bounding box center [1112, 90] width 262 height 19
type input "CHỊ PHƯƠNG ANH"
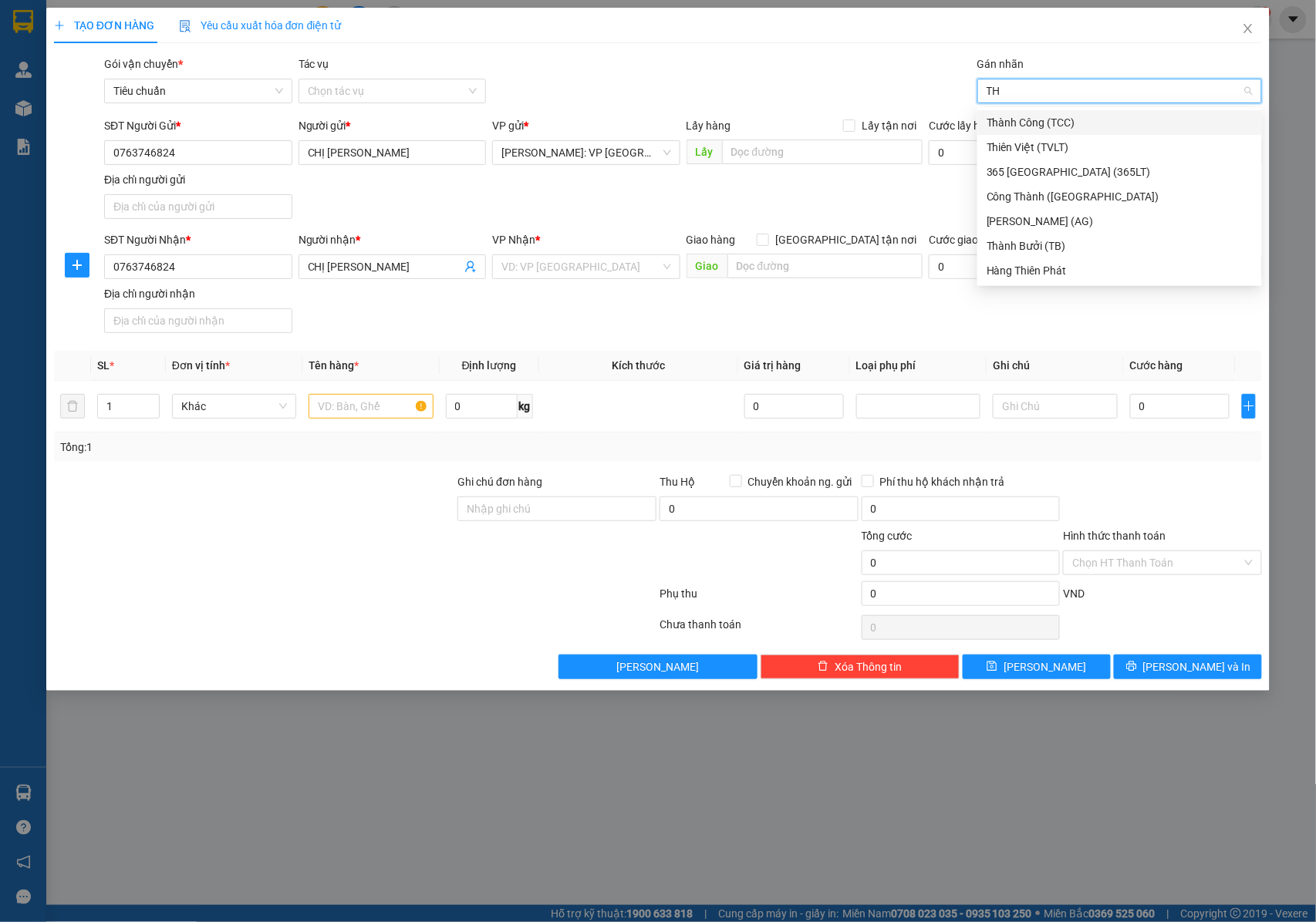
type input "T"
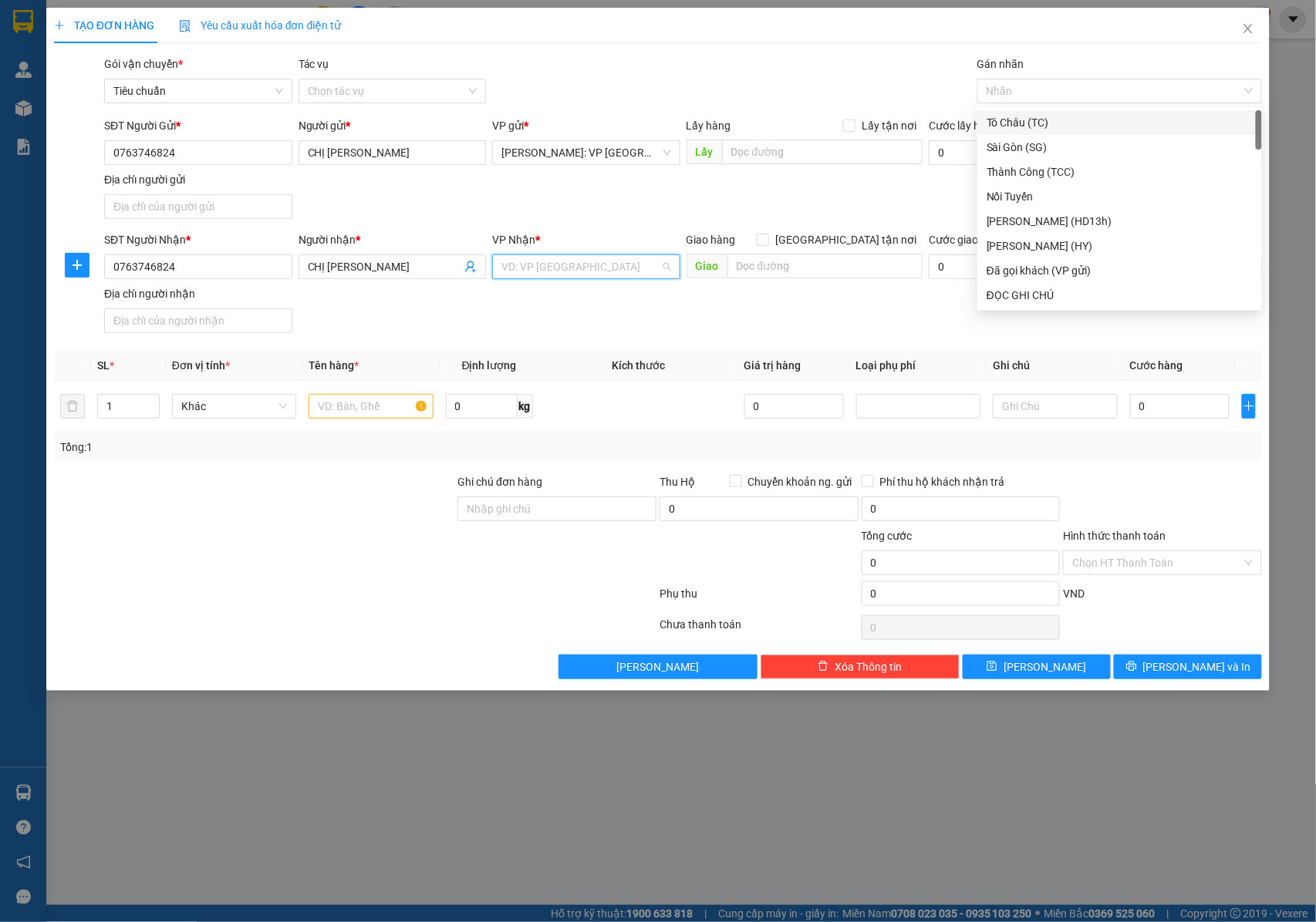
click at [609, 260] on input "search" at bounding box center [580, 267] width 159 height 23
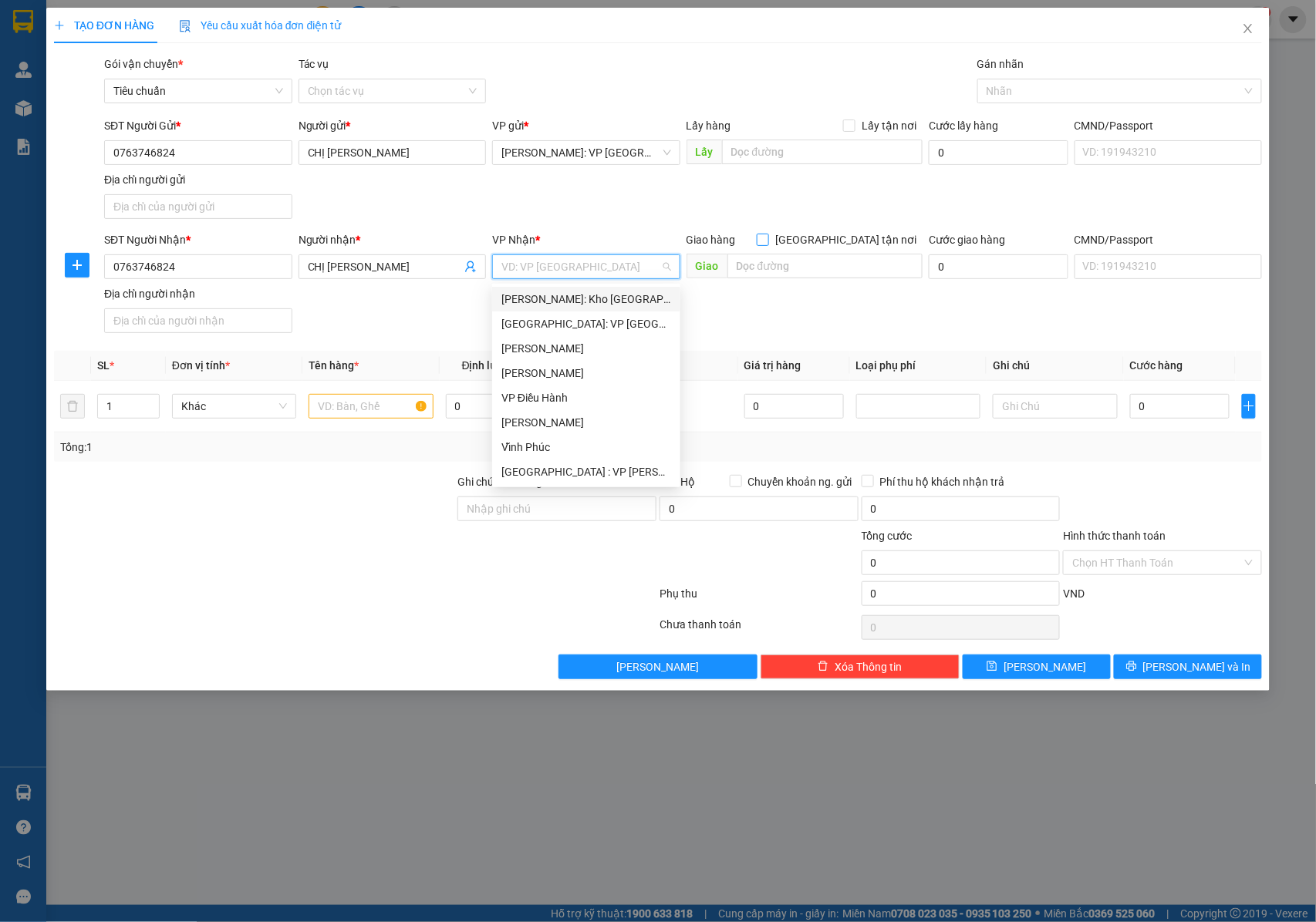
click at [846, 247] on label "[GEOGRAPHIC_DATA] tận nơi" at bounding box center [839, 239] width 166 height 17
click at [768, 245] on input "[GEOGRAPHIC_DATA] tận nơi" at bounding box center [762, 239] width 11 height 11
checkbox input "true"
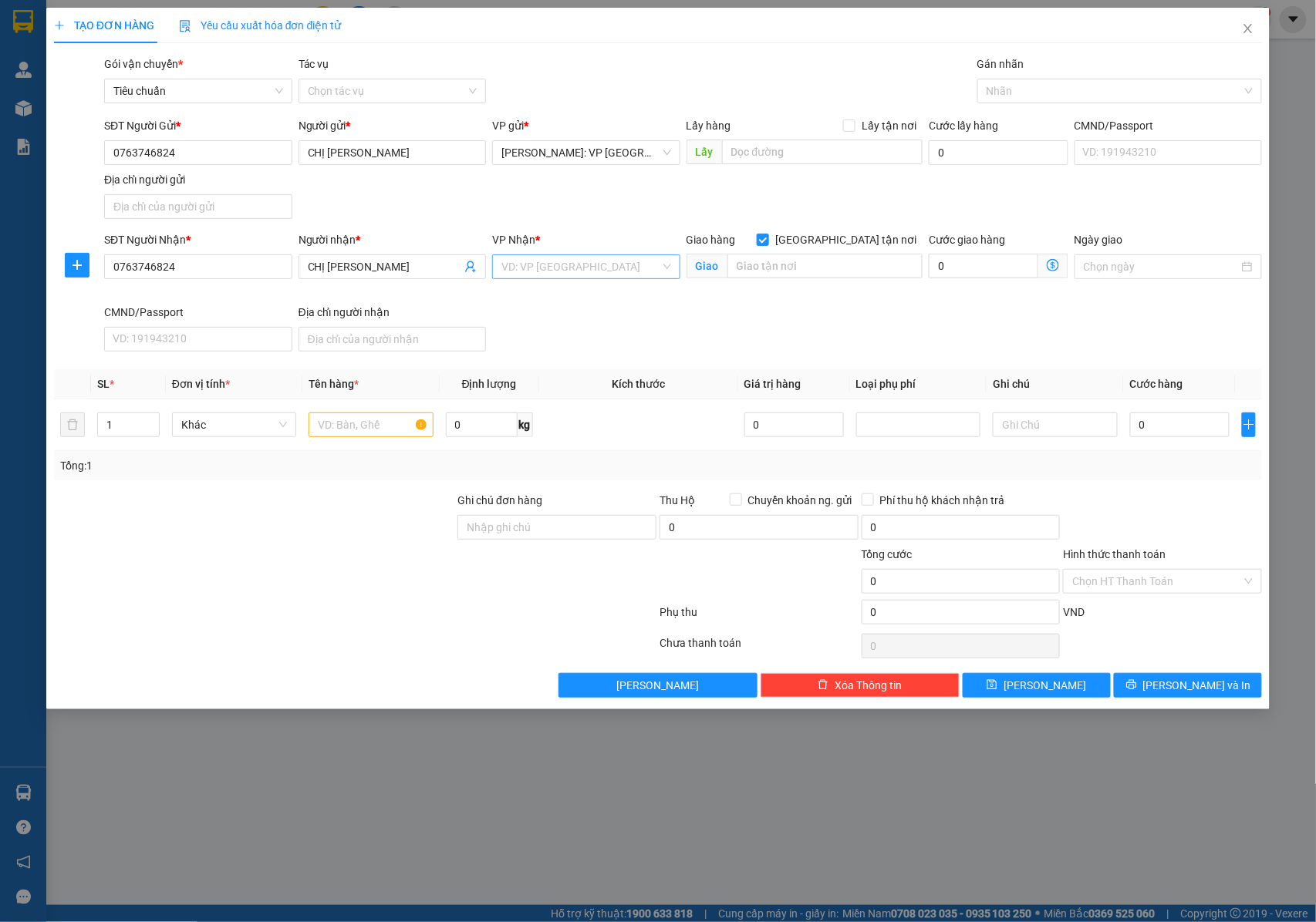
click at [631, 276] on input "search" at bounding box center [580, 267] width 159 height 23
click at [769, 240] on span at bounding box center [763, 240] width 12 height 12
click at [631, 272] on input "search" at bounding box center [580, 267] width 159 height 23
type input "VP THANH"
click at [619, 303] on div "[GEOGRAPHIC_DATA] : VP [PERSON_NAME]" at bounding box center [606, 299] width 210 height 17
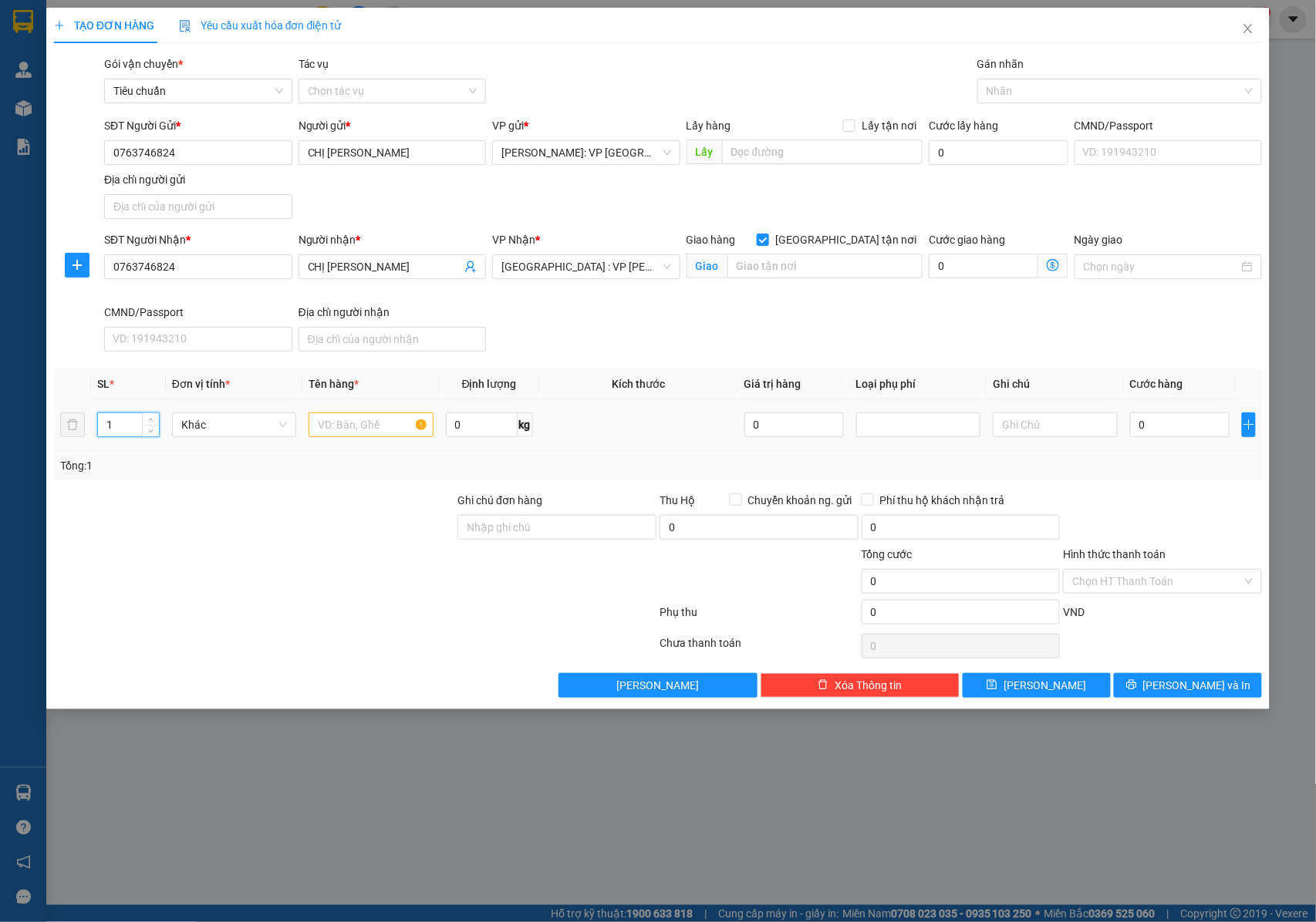
click at [136, 424] on input "1" at bounding box center [128, 425] width 61 height 23
type input "2"
click at [158, 423] on span "Increase Value" at bounding box center [150, 420] width 17 height 14
click at [344, 434] on input "text" at bounding box center [371, 425] width 124 height 25
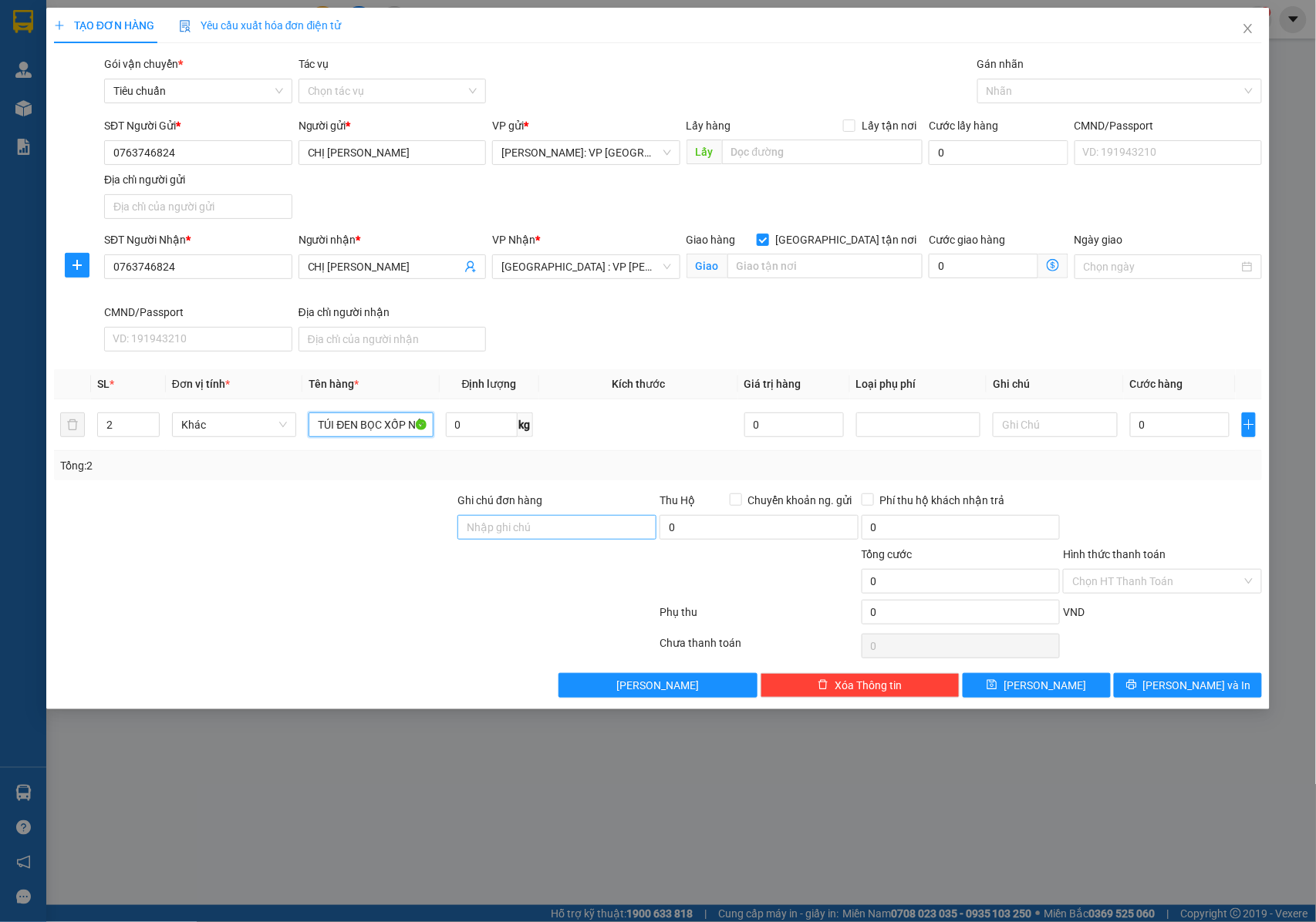
type input "1 VALI BỌC XỐP NỔ + 1 TÚI ĐEN BỌC XỐP NỔ"
click at [549, 527] on input "Ghi chú đơn hàng" at bounding box center [557, 527] width 199 height 25
type input "NHẬN NGUYÊN KIỆN GIAO NGUYÊN KIỆN, HƯ VỠ K ĐỀN"
click at [1172, 432] on input "0" at bounding box center [1179, 425] width 99 height 25
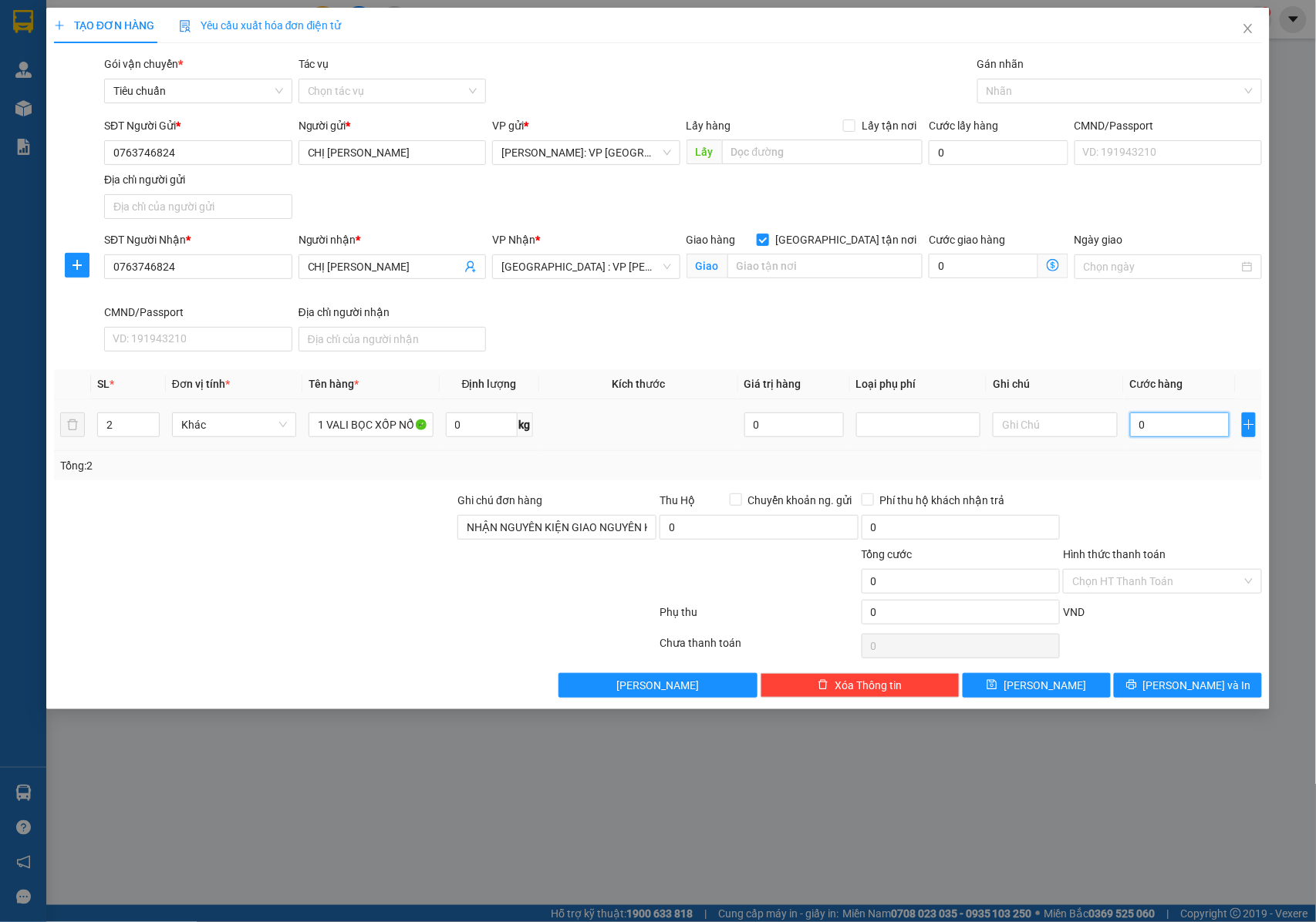
click at [1159, 432] on input "0" at bounding box center [1179, 425] width 99 height 25
type input "01"
type input "1"
type input "012"
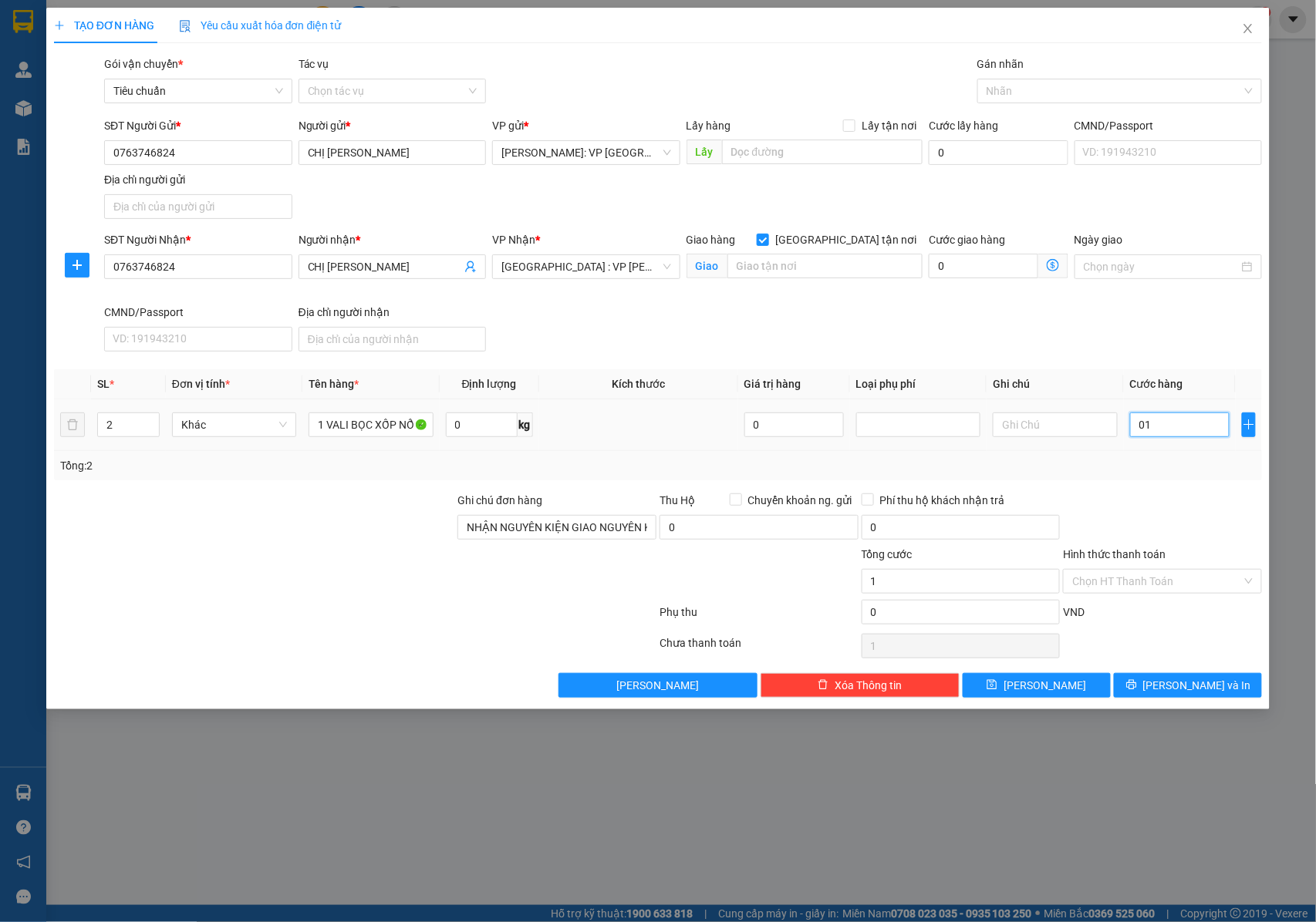
type input "12"
type input "0.120"
type input "120"
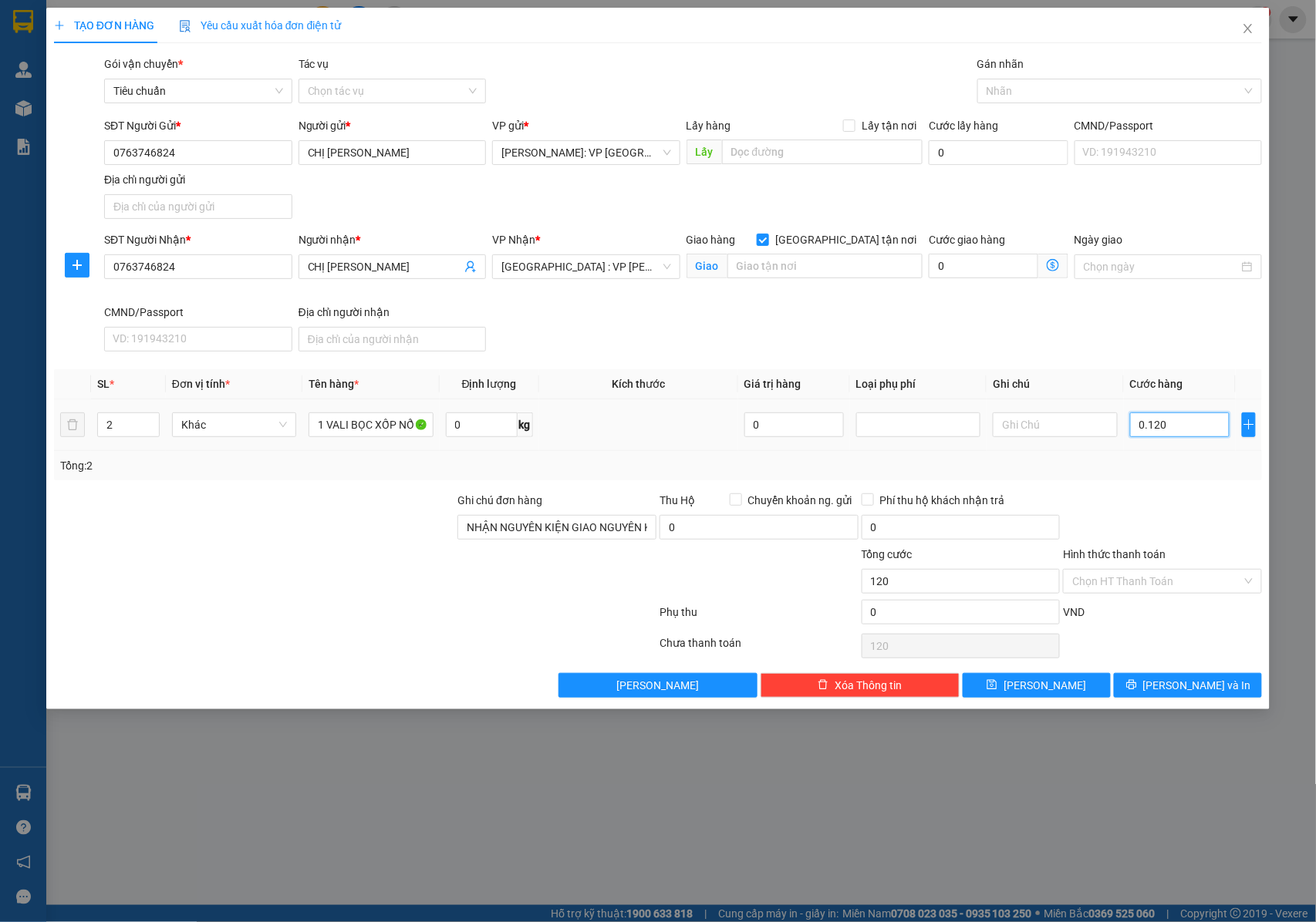
type input "01.200"
type input "1.200"
type input "012.000"
type input "12.000"
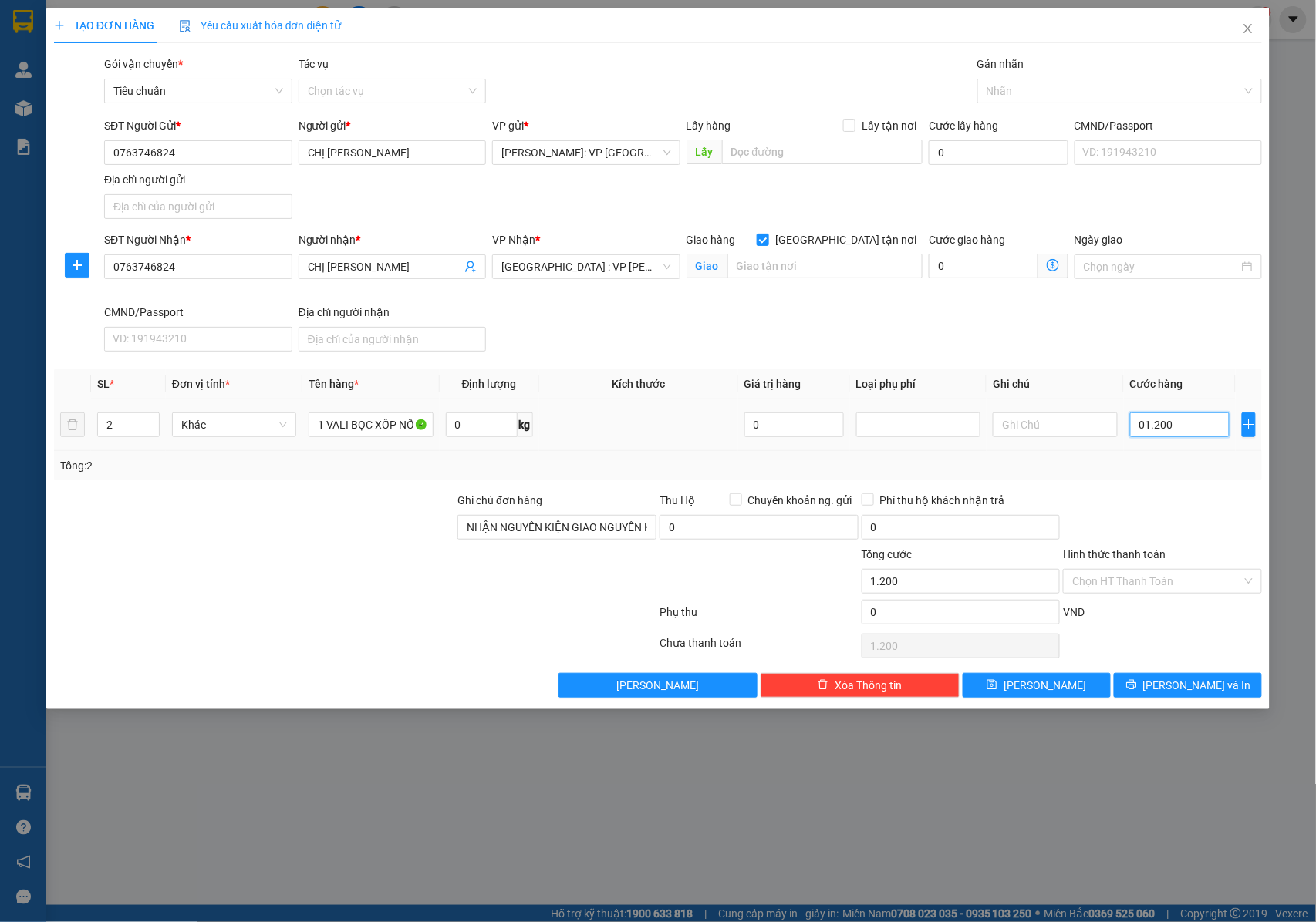
type input "12.000"
type input "0.120.000"
type input "120.000"
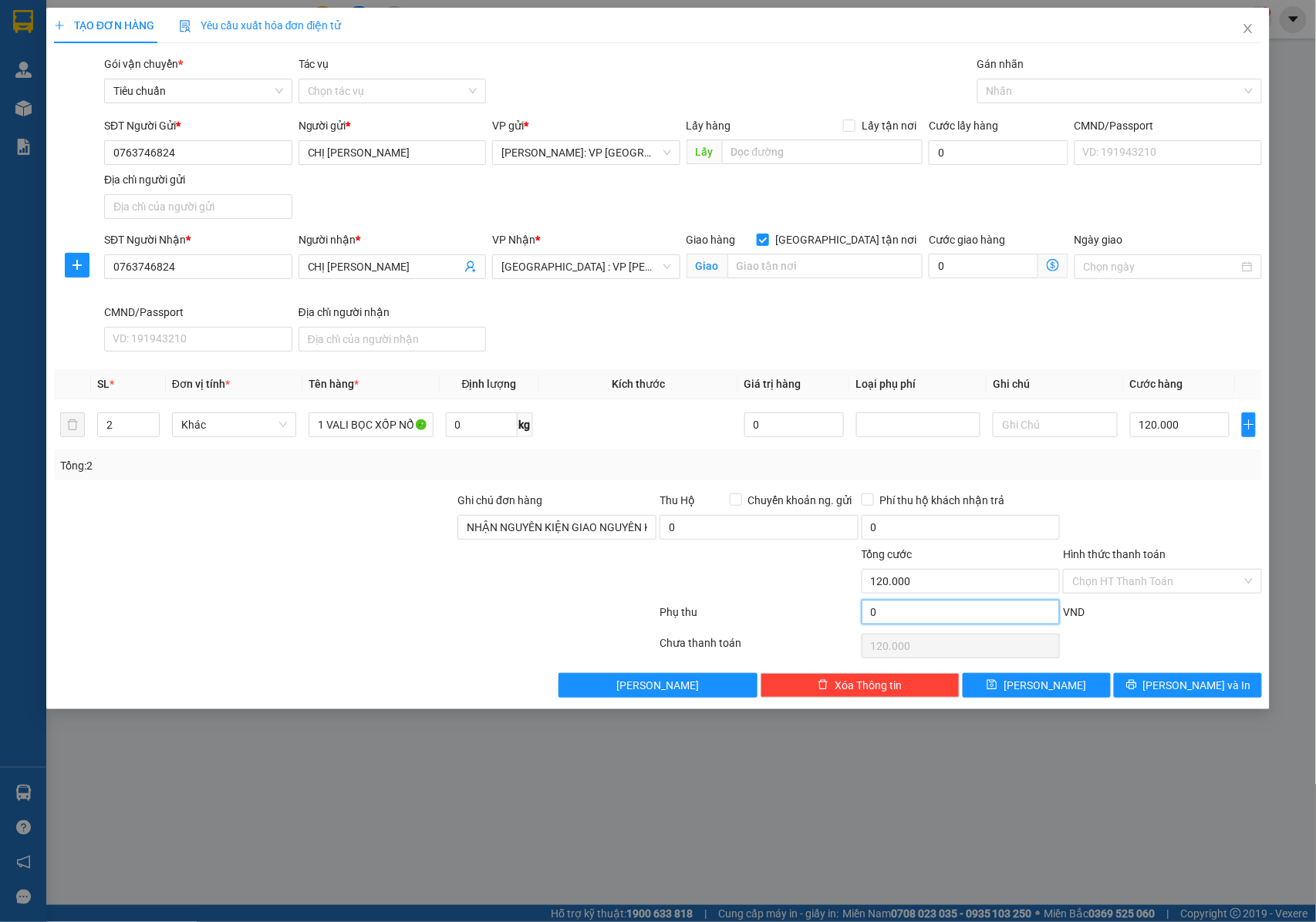
click at [905, 620] on input "0" at bounding box center [961, 613] width 199 height 25
type input "120.003"
type input "3"
type input "120.003"
type input "120.030"
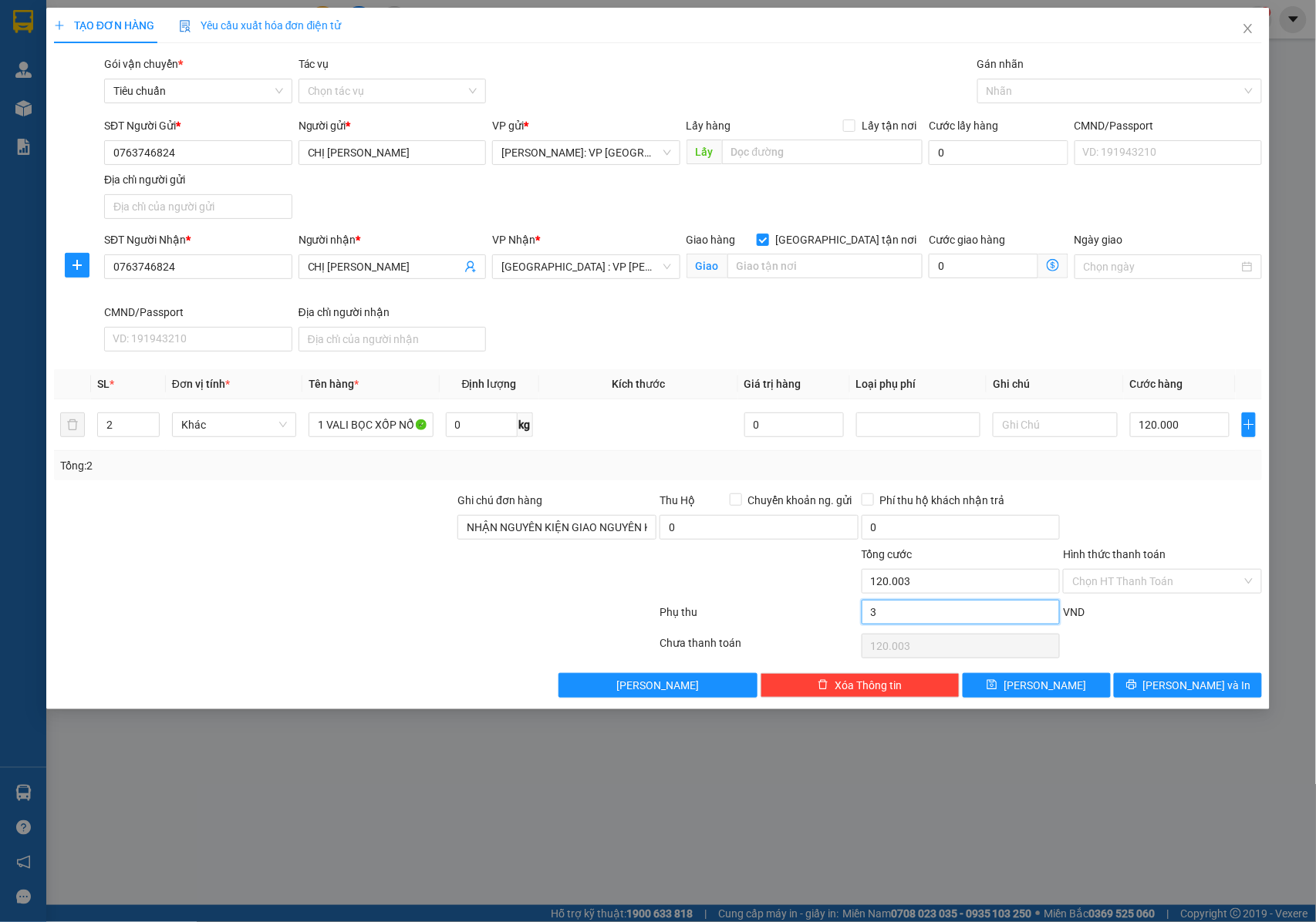
type input "30"
type input "120.030"
type input "120.300"
type input "300"
type input "120.300"
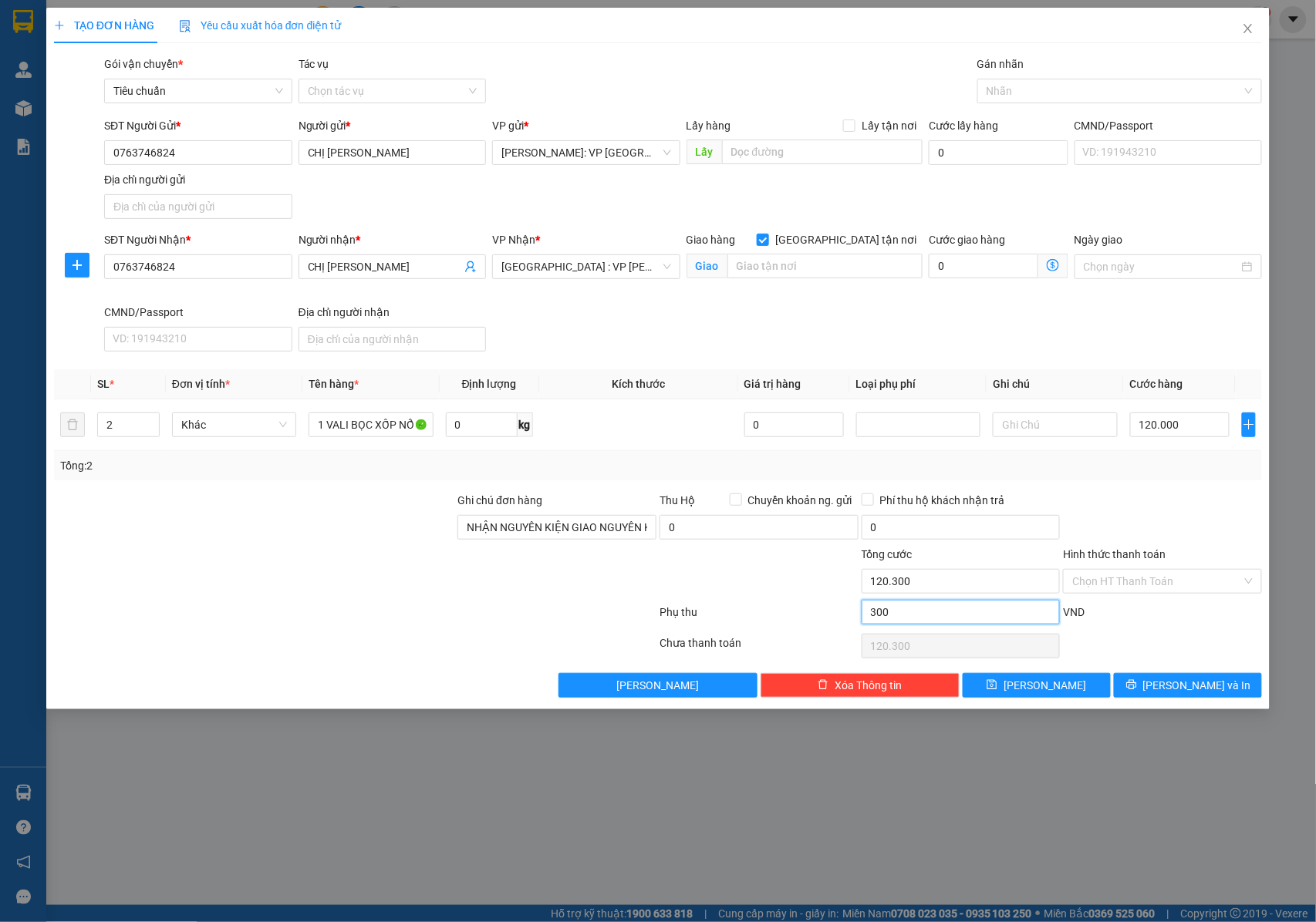
type input "123.000"
type input "3.000"
type input "123.000"
type input "150.000"
type input "30.000"
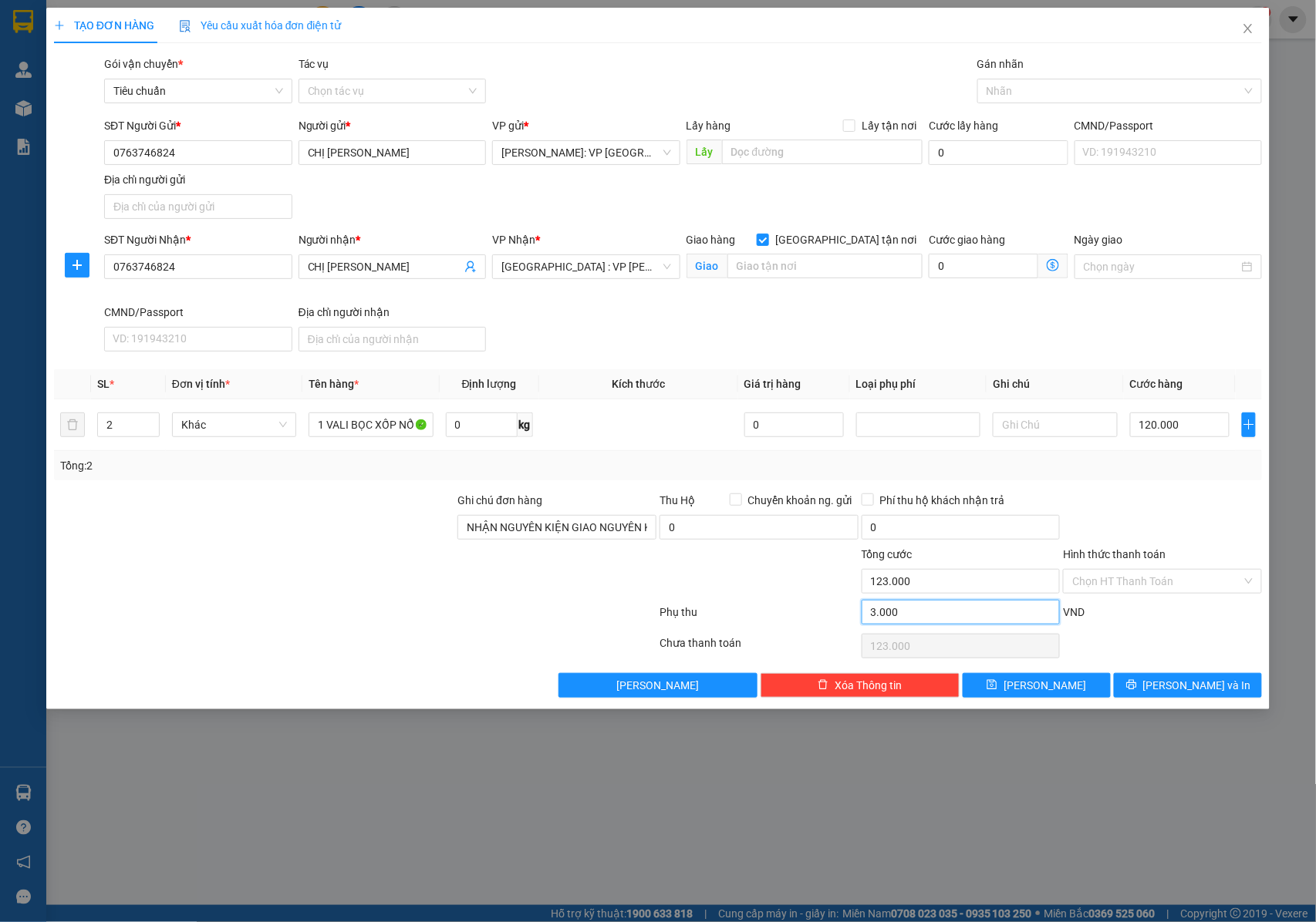
type input "150.000"
type input "30.000"
click at [1185, 690] on span "[PERSON_NAME] và In" at bounding box center [1197, 685] width 108 height 17
click at [748, 271] on input "text" at bounding box center [825, 266] width 195 height 25
click at [768, 238] on input "[GEOGRAPHIC_DATA] tận nơi" at bounding box center [762, 239] width 11 height 11
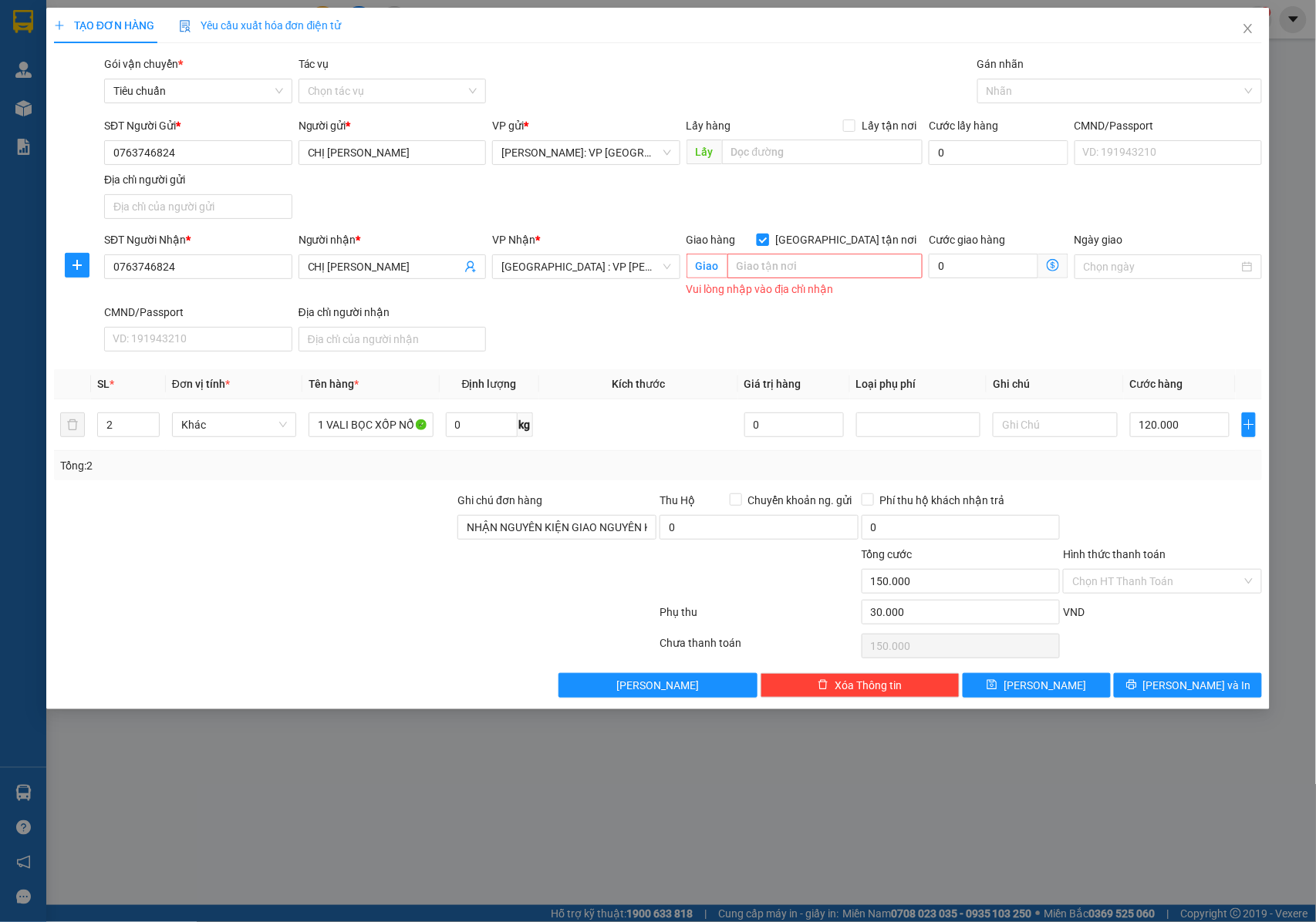
checkbox input "false"
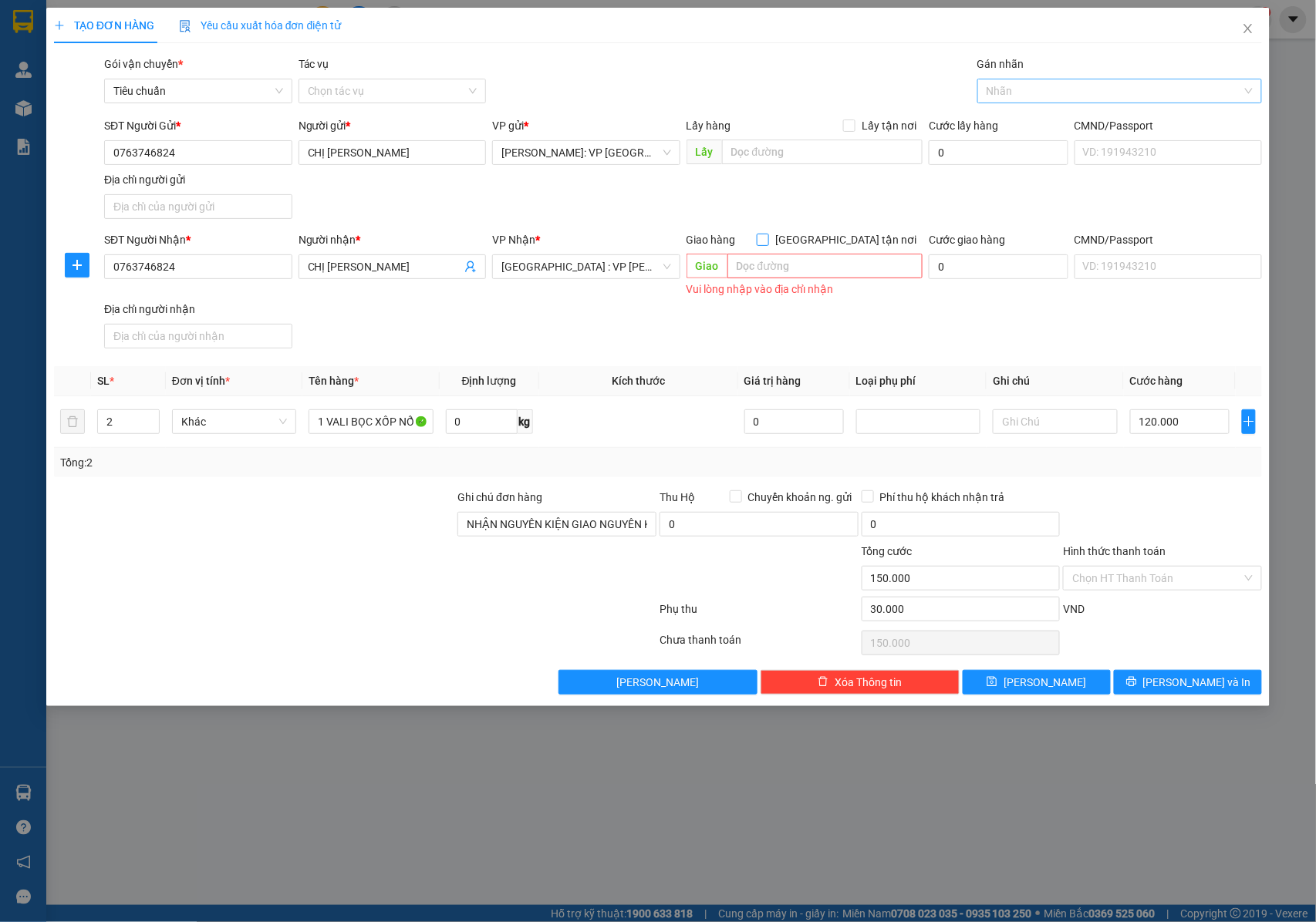
click at [1013, 86] on div at bounding box center [1112, 90] width 262 height 19
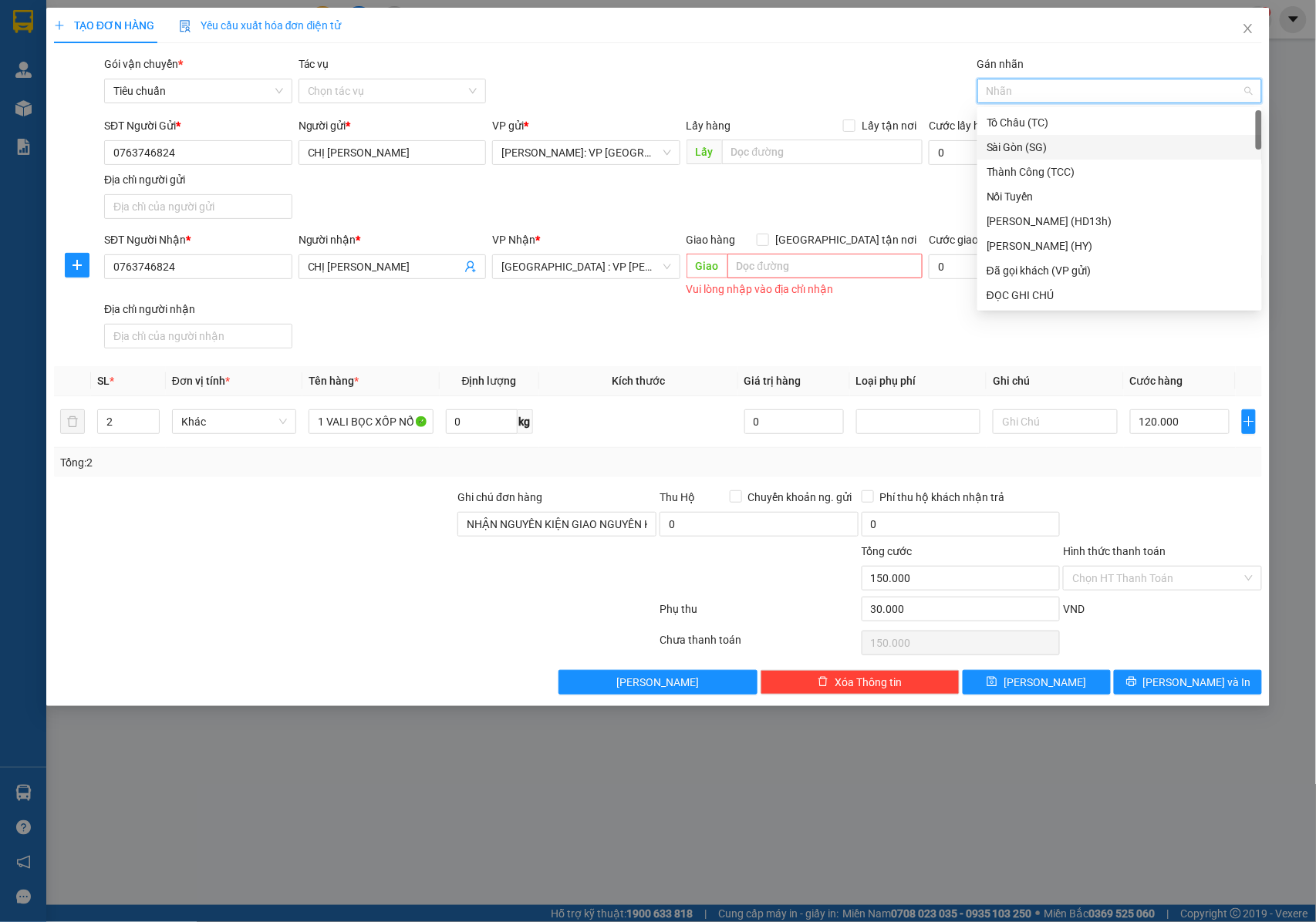
click at [818, 292] on div "Vui lòng nhập vào địa chỉ nhận" at bounding box center [804, 290] width 236 height 18
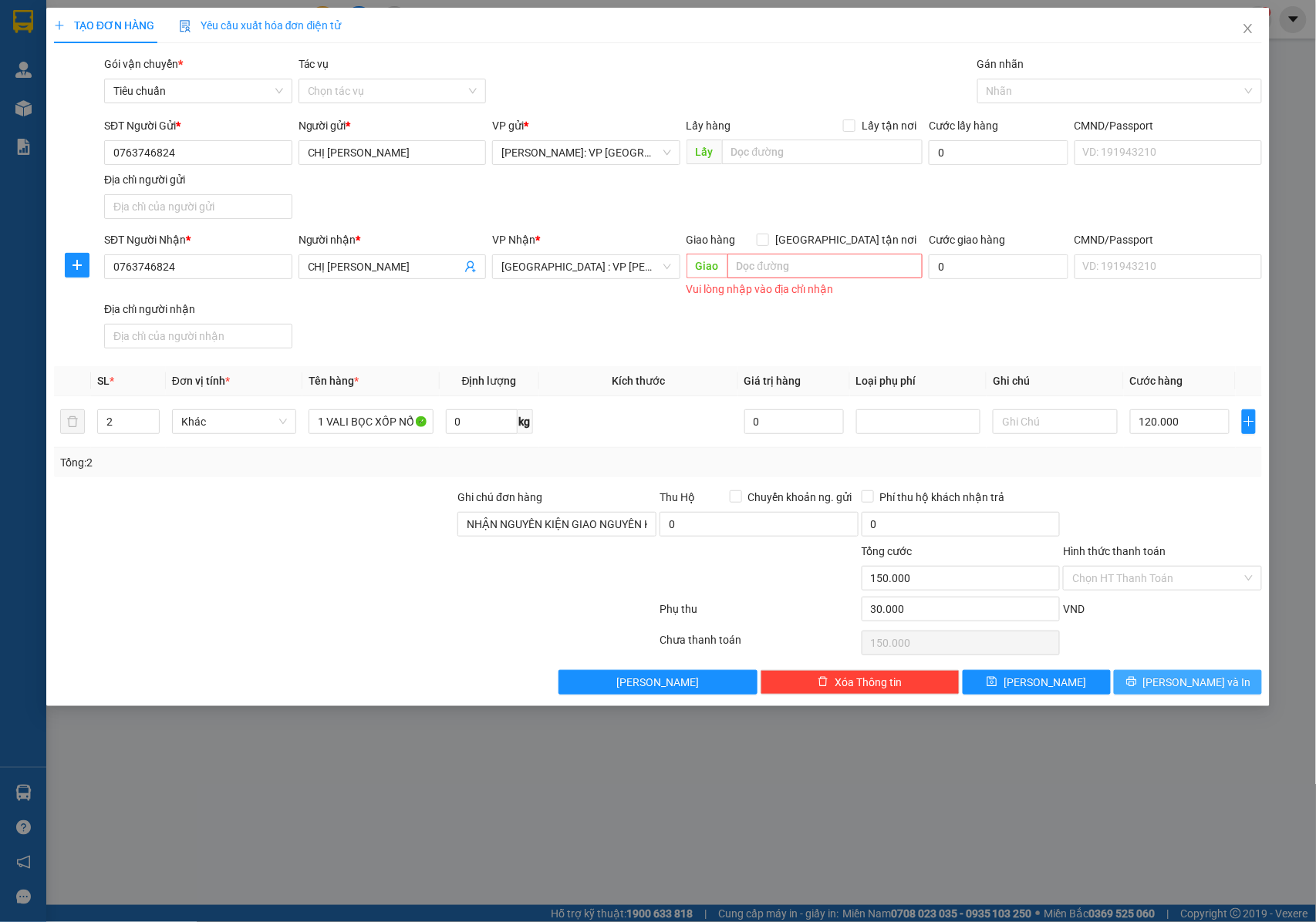
click at [1137, 687] on icon "printer" at bounding box center [1132, 682] width 11 height 11
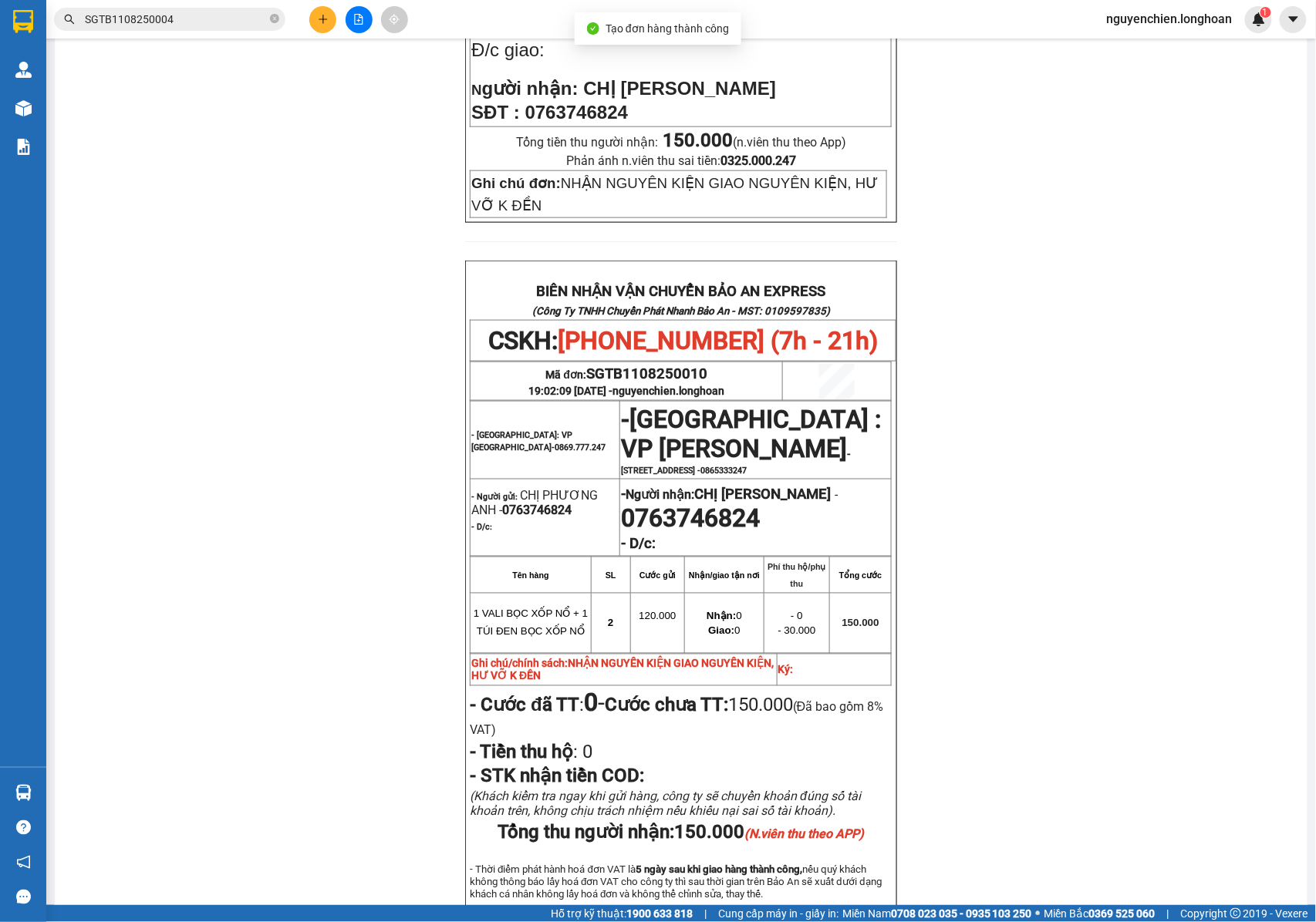
scroll to position [617, 0]
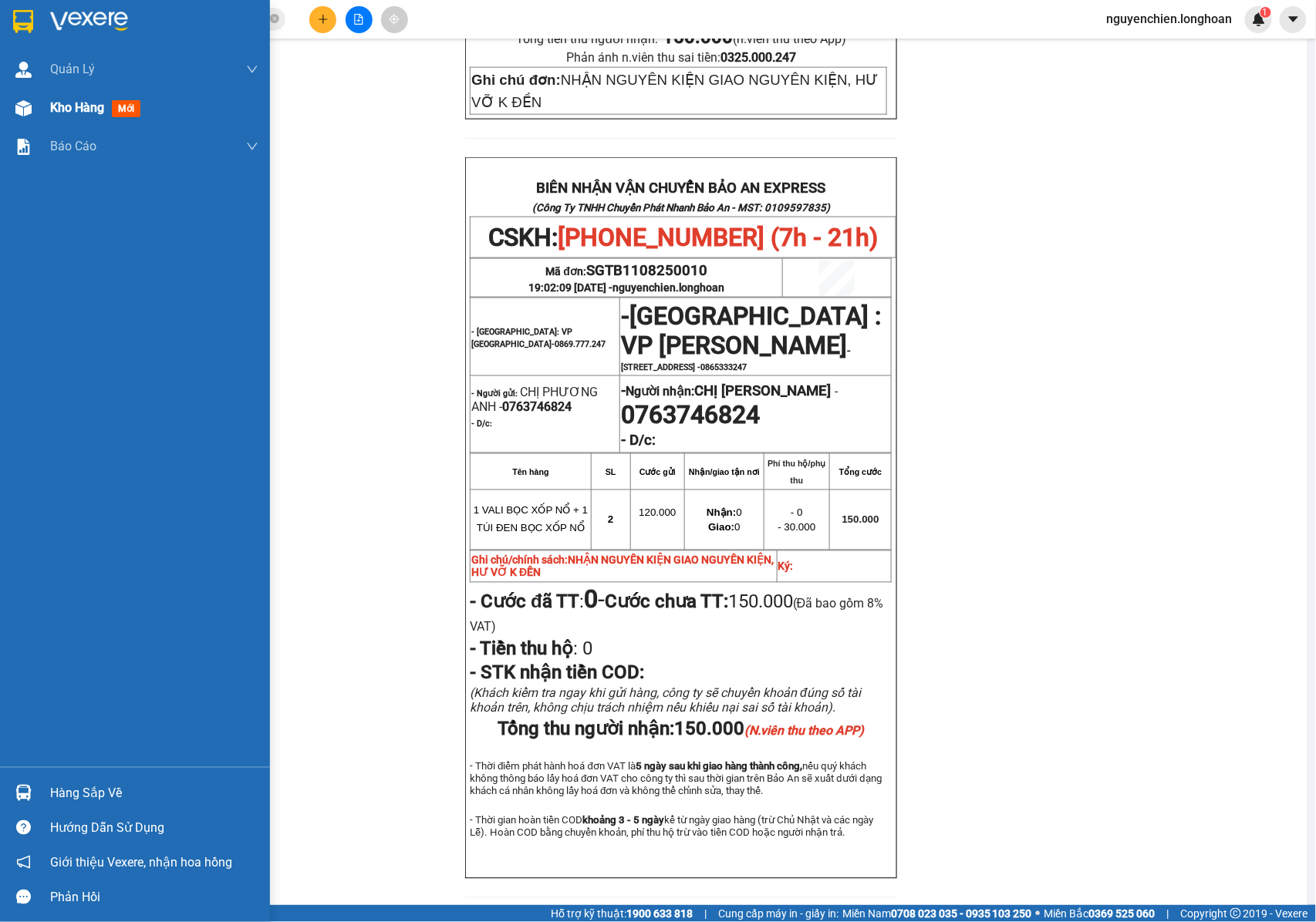
click at [35, 118] on div at bounding box center [23, 108] width 27 height 27
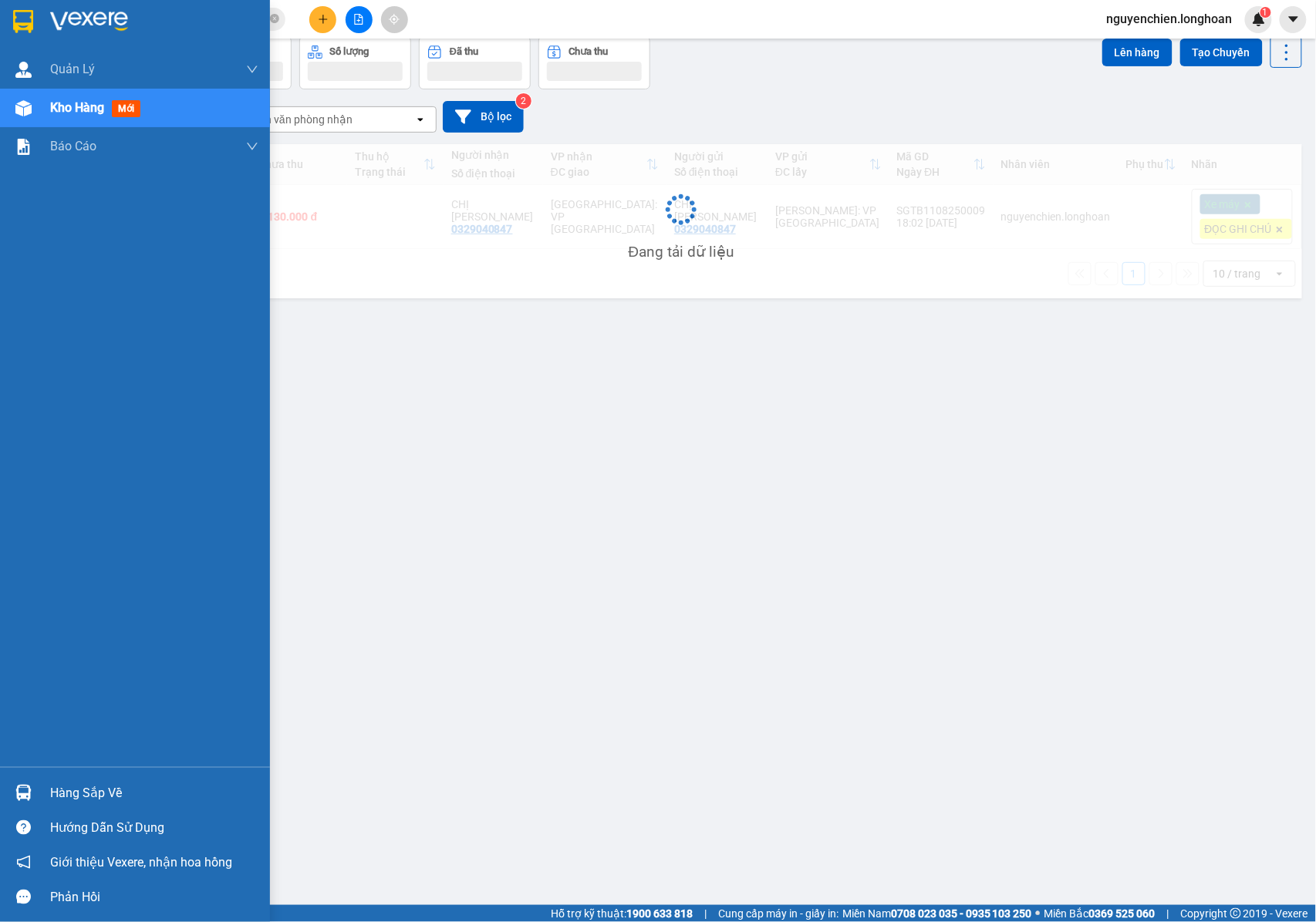
scroll to position [71, 0]
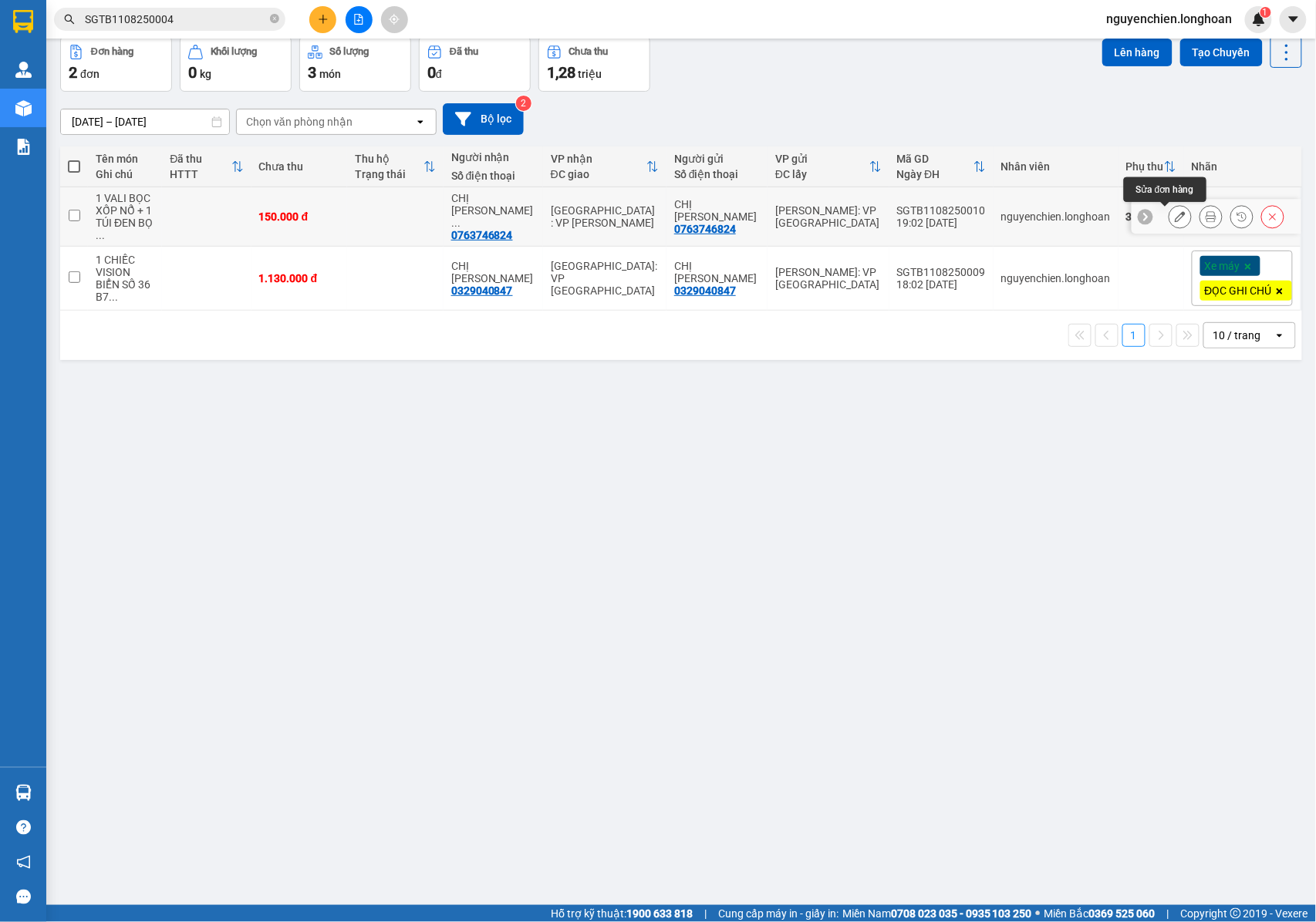
click at [1175, 221] on icon at bounding box center [1180, 216] width 11 height 11
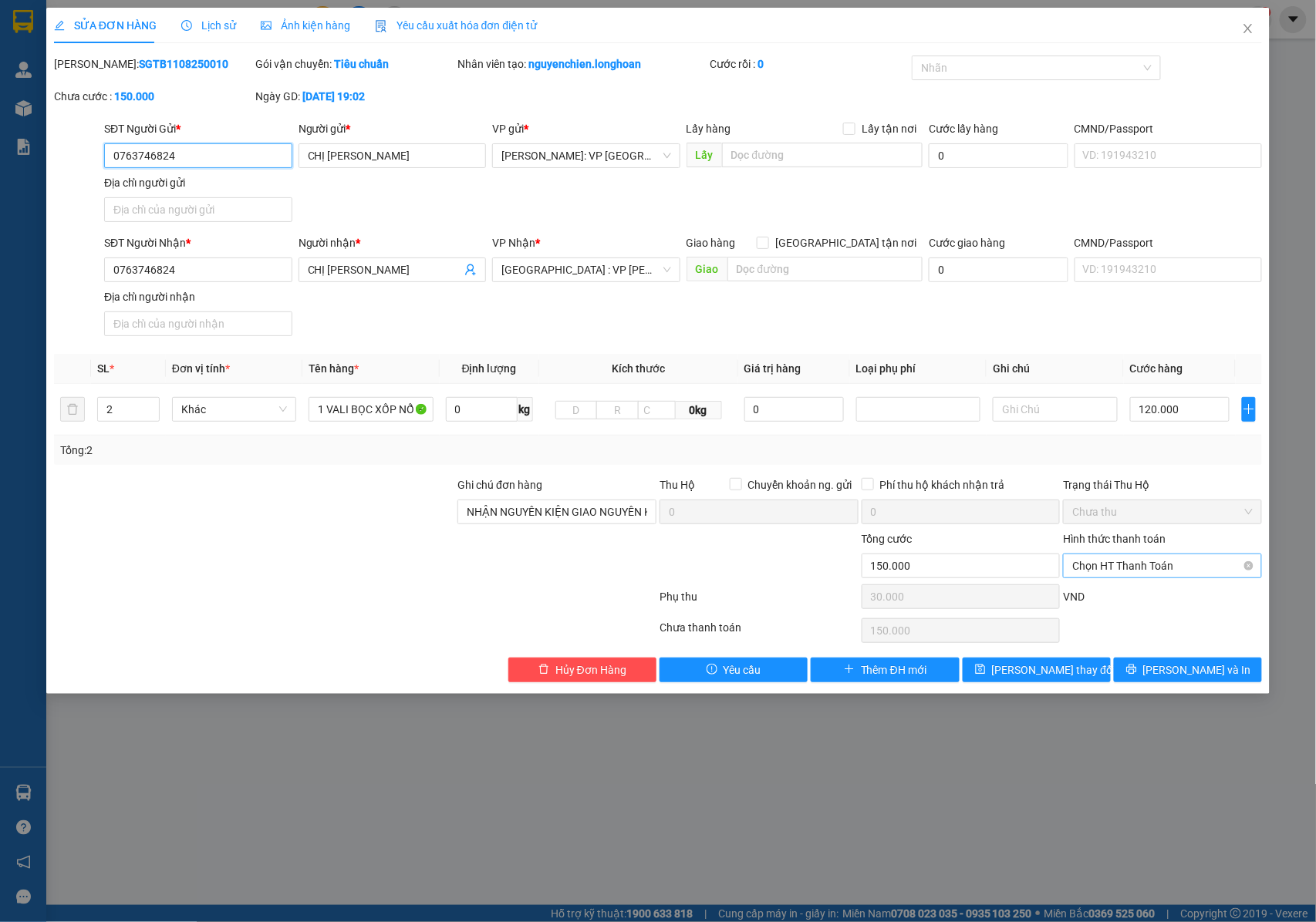
click at [1101, 563] on span "Chọn HT Thanh Toán" at bounding box center [1163, 566] width 181 height 23
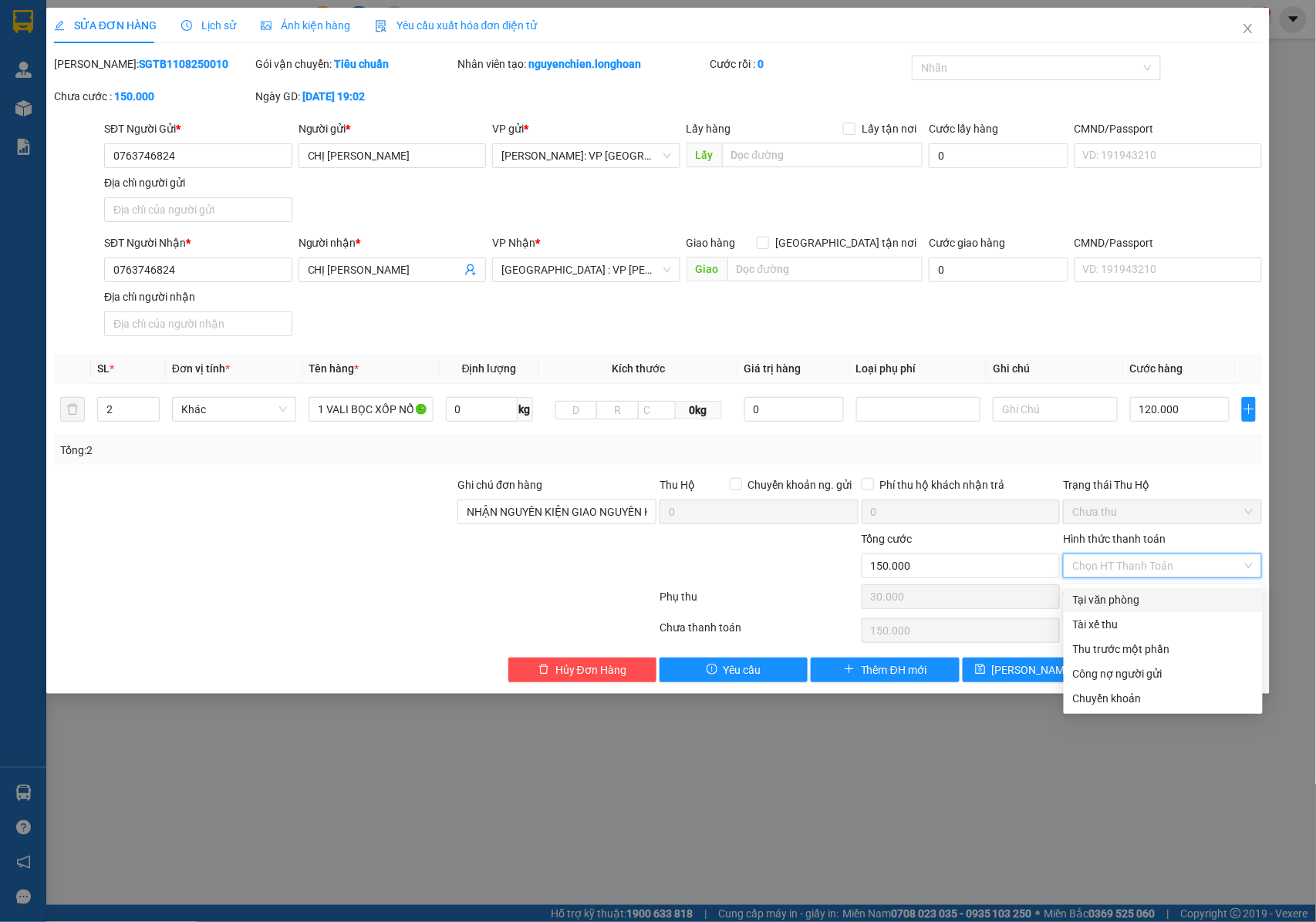
click at [1097, 600] on div "Tại văn phòng" at bounding box center [1163, 599] width 181 height 17
type input "0"
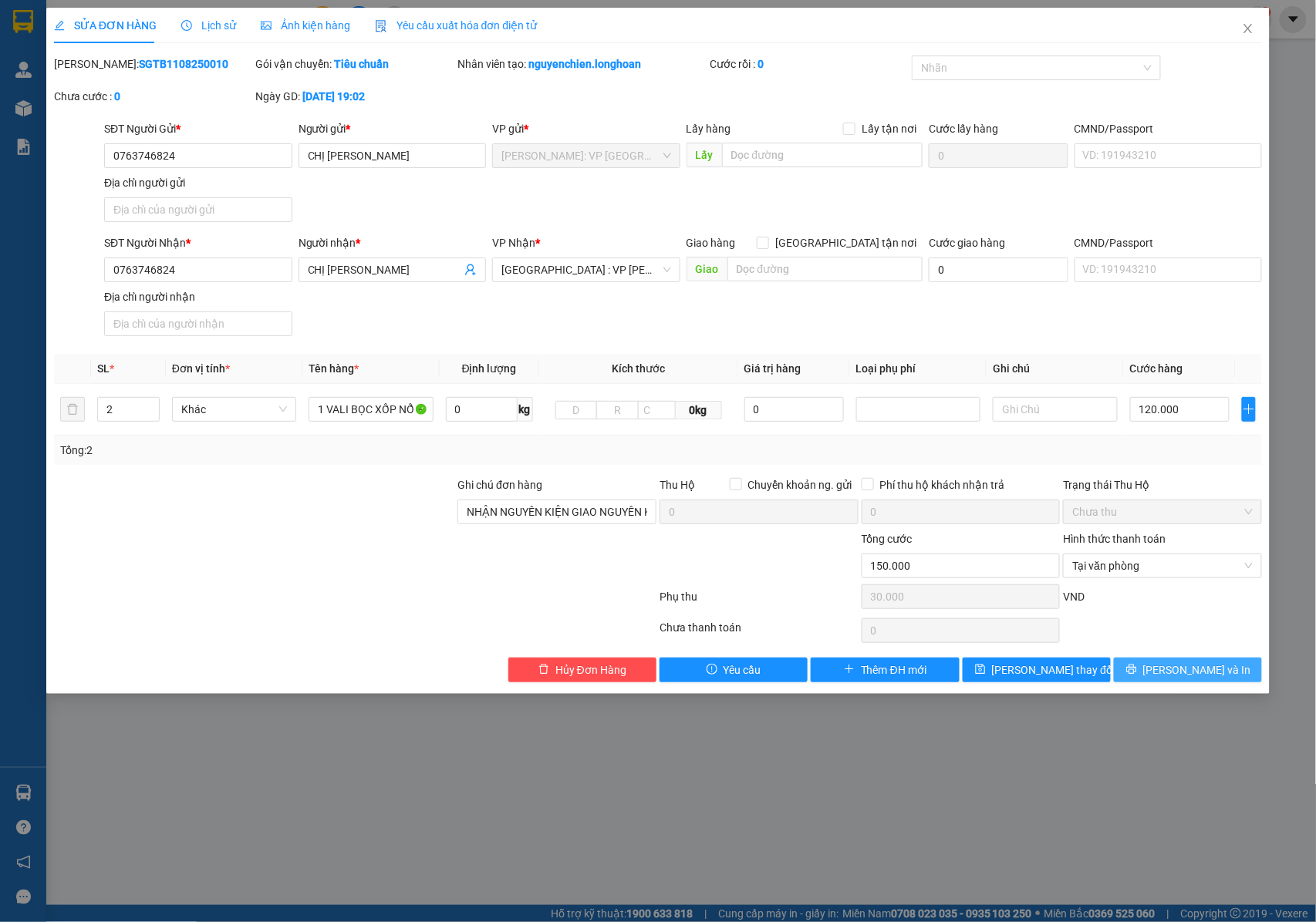
click at [1155, 674] on button "[PERSON_NAME] và In" at bounding box center [1187, 670] width 148 height 25
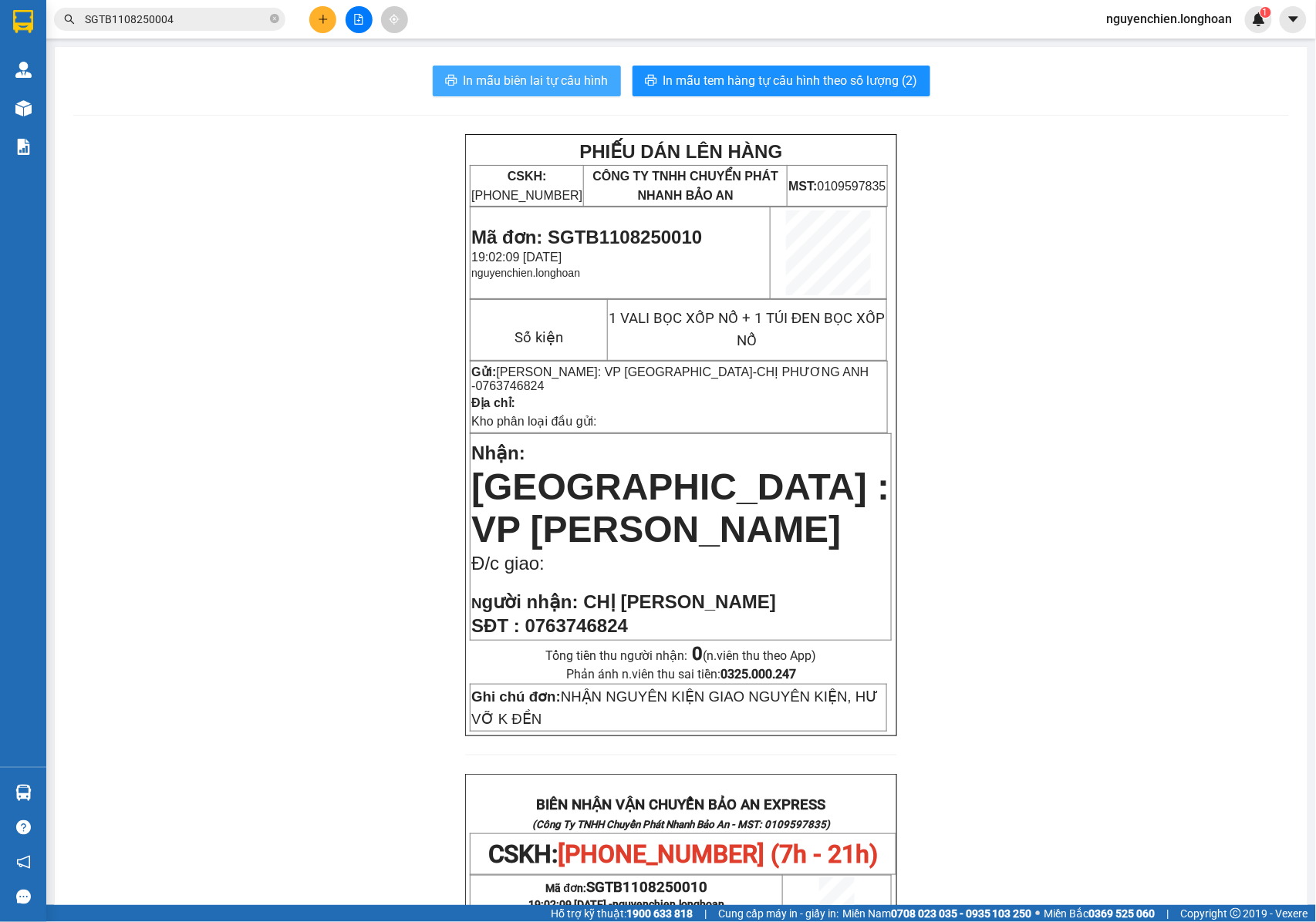
click at [547, 82] on span "In mẫu biên lai tự cấu hình" at bounding box center [537, 81] width 145 height 20
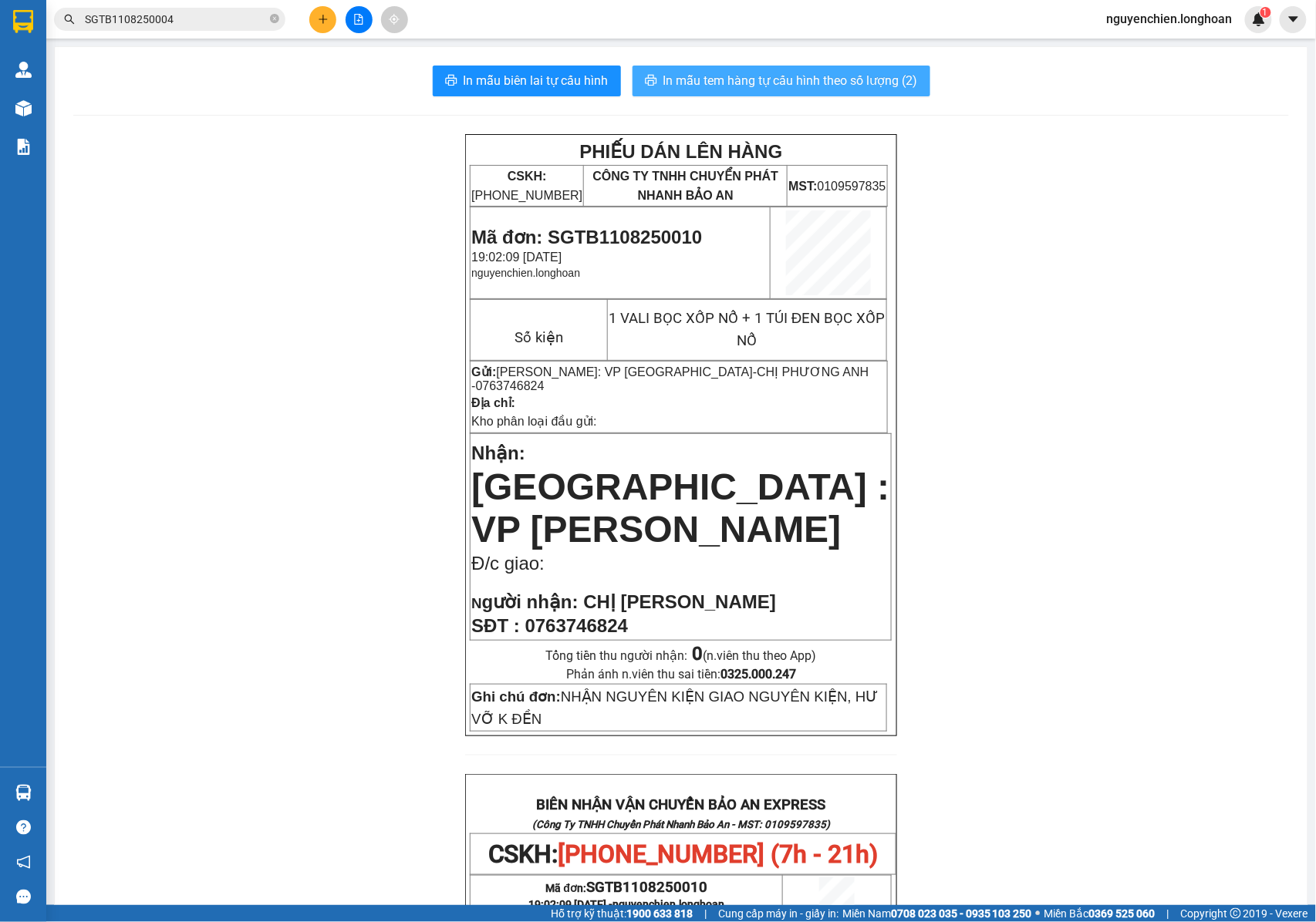
click at [801, 77] on span "In mẫu tem hàng tự cấu hình theo số lượng (2)" at bounding box center [790, 81] width 255 height 20
drag, startPoint x: 633, startPoint y: 586, endPoint x: 520, endPoint y: 590, distance: 113.1
click at [520, 615] on p "SĐT : 0763746824" at bounding box center [681, 626] width 419 height 21
copy span "0763746824"
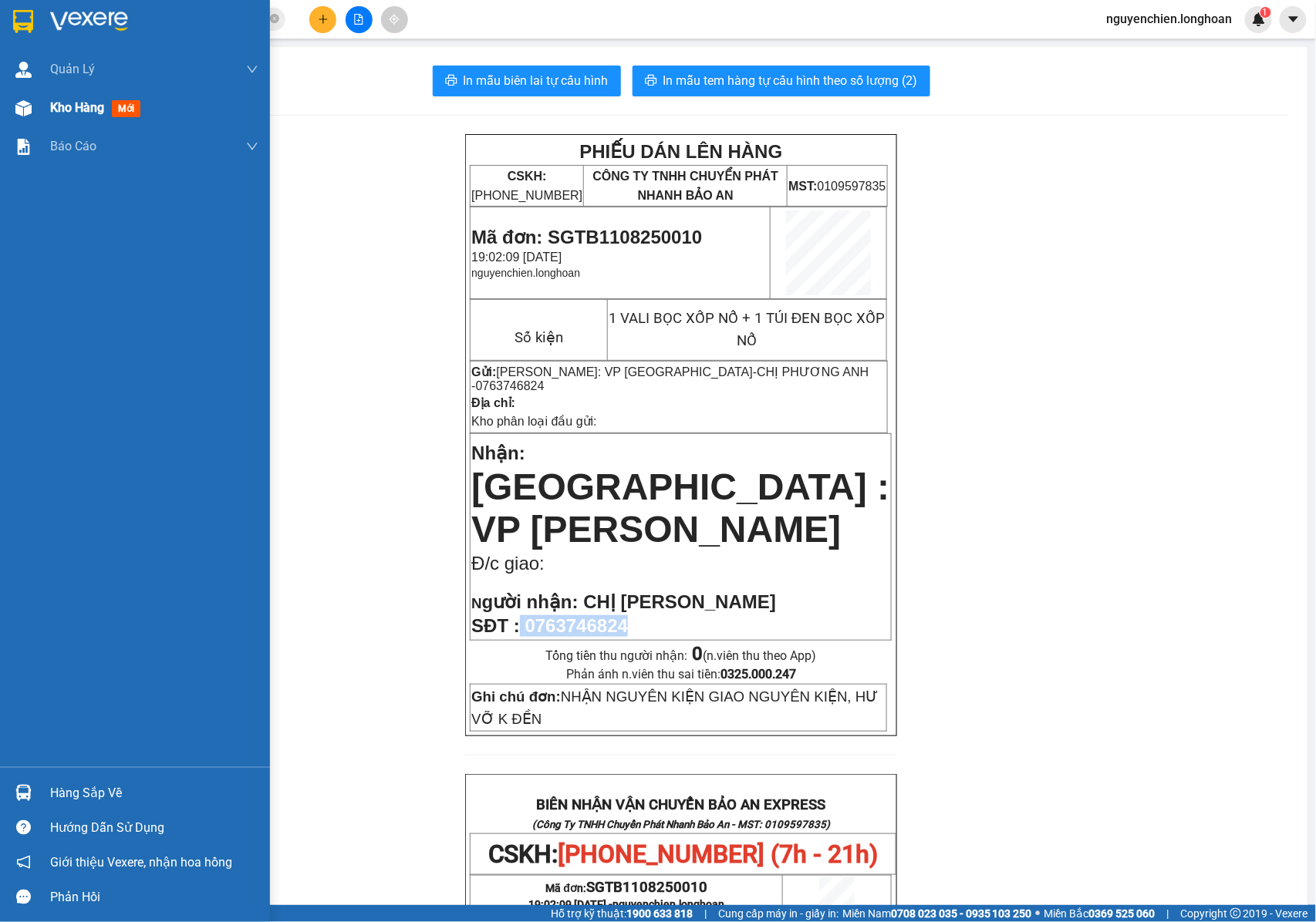
click at [28, 111] on img at bounding box center [23, 108] width 16 height 16
